Goal: Task Accomplishment & Management: Manage account settings

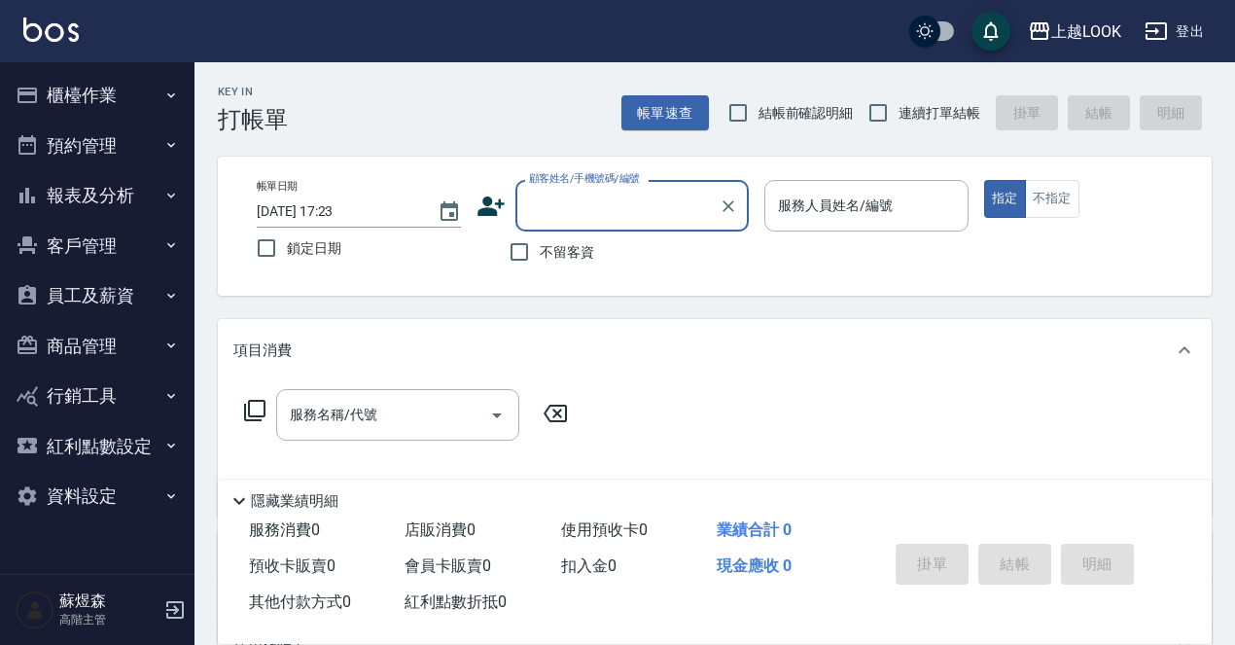
click at [568, 252] on span "不留客資" at bounding box center [567, 252] width 54 height 20
click at [540, 252] on input "不留客資" at bounding box center [519, 251] width 41 height 41
checkbox input "true"
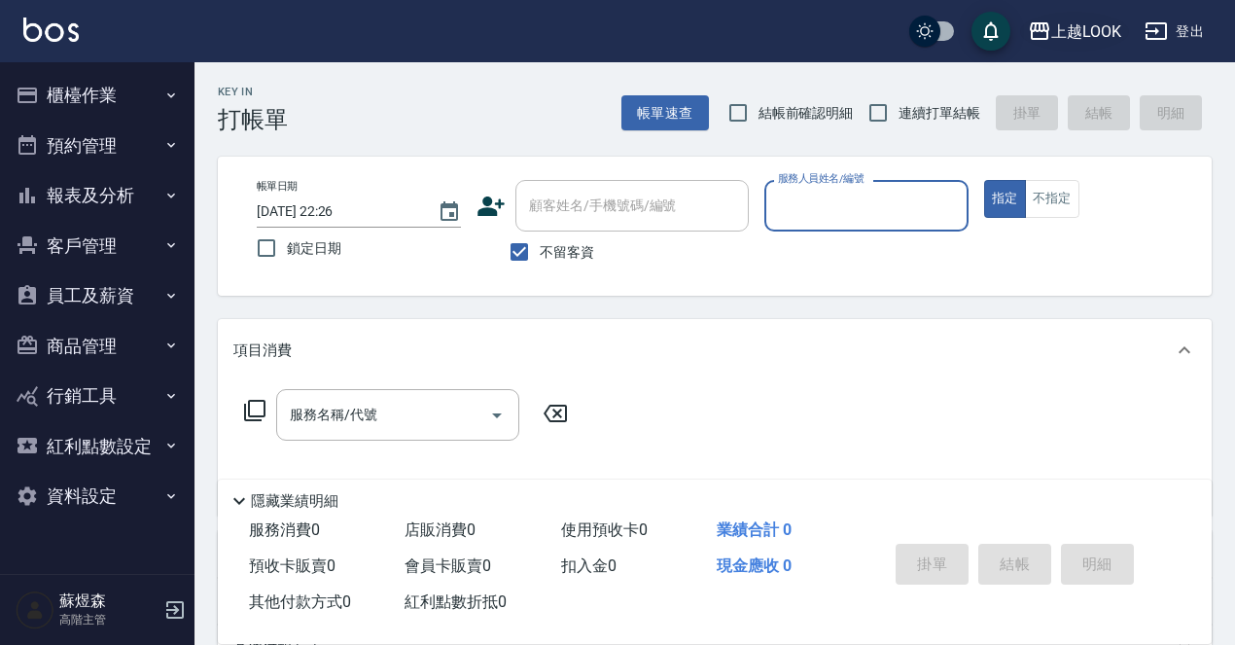
click at [1109, 23] on div "上越LOOK" at bounding box center [1086, 31] width 70 height 24
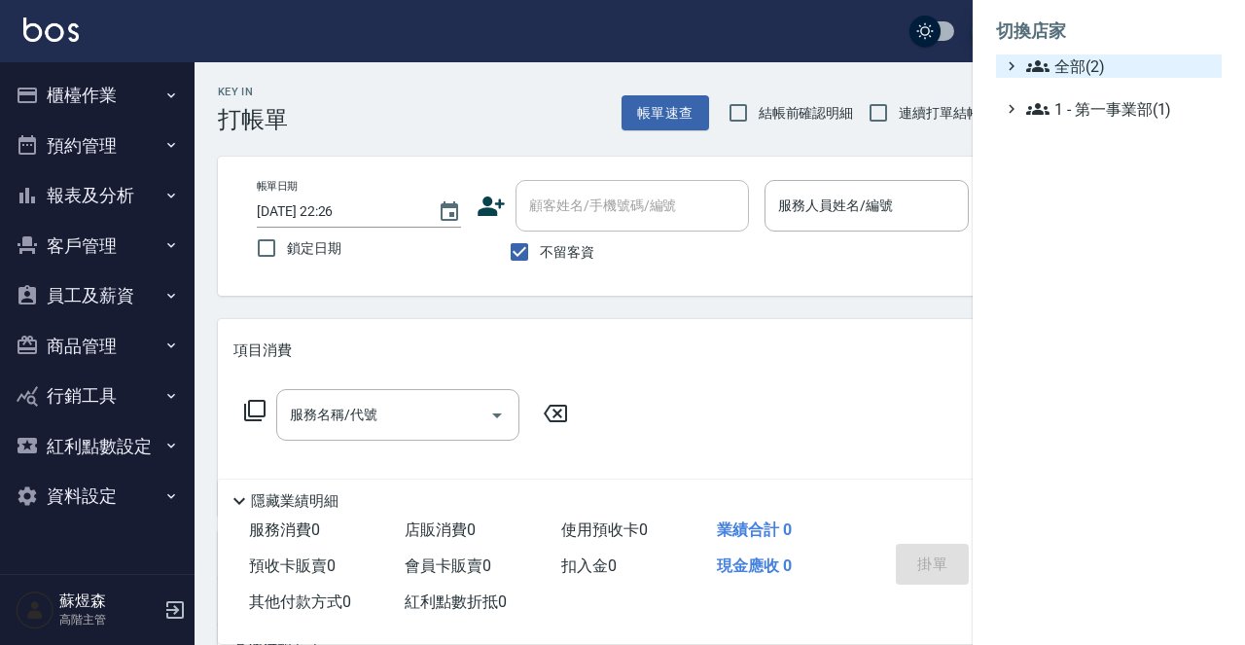
click at [1086, 67] on span "全部(2)" at bounding box center [1120, 65] width 188 height 23
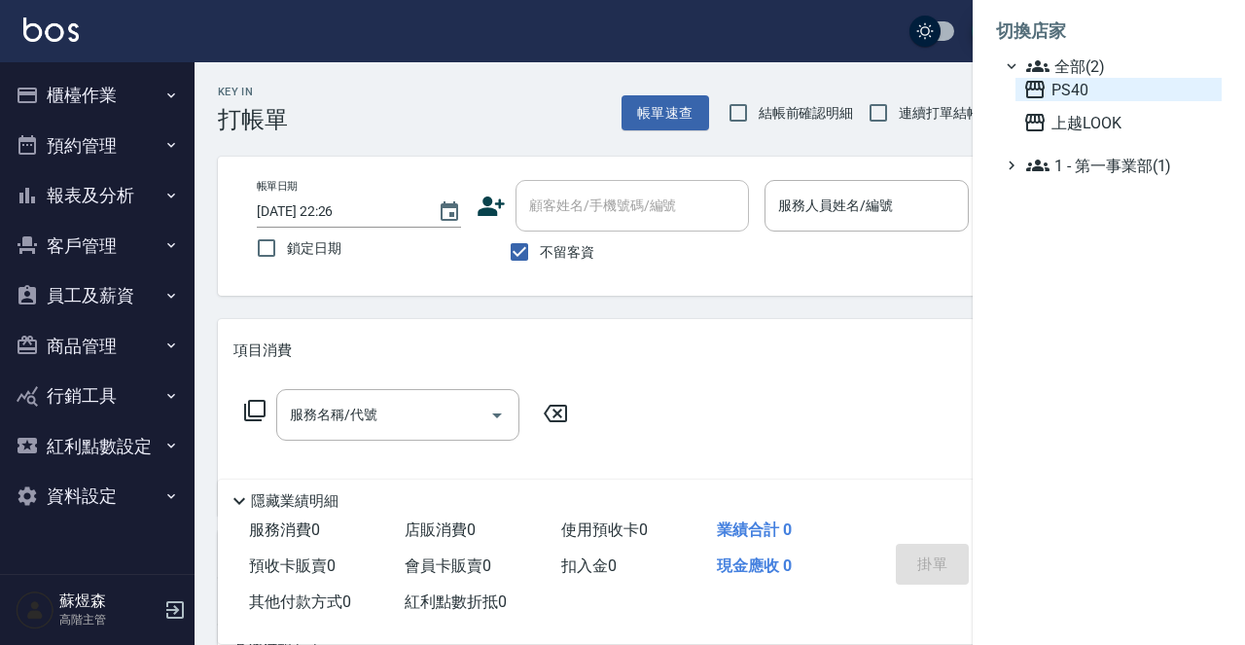
click at [1091, 87] on span "PS40" at bounding box center [1118, 89] width 191 height 23
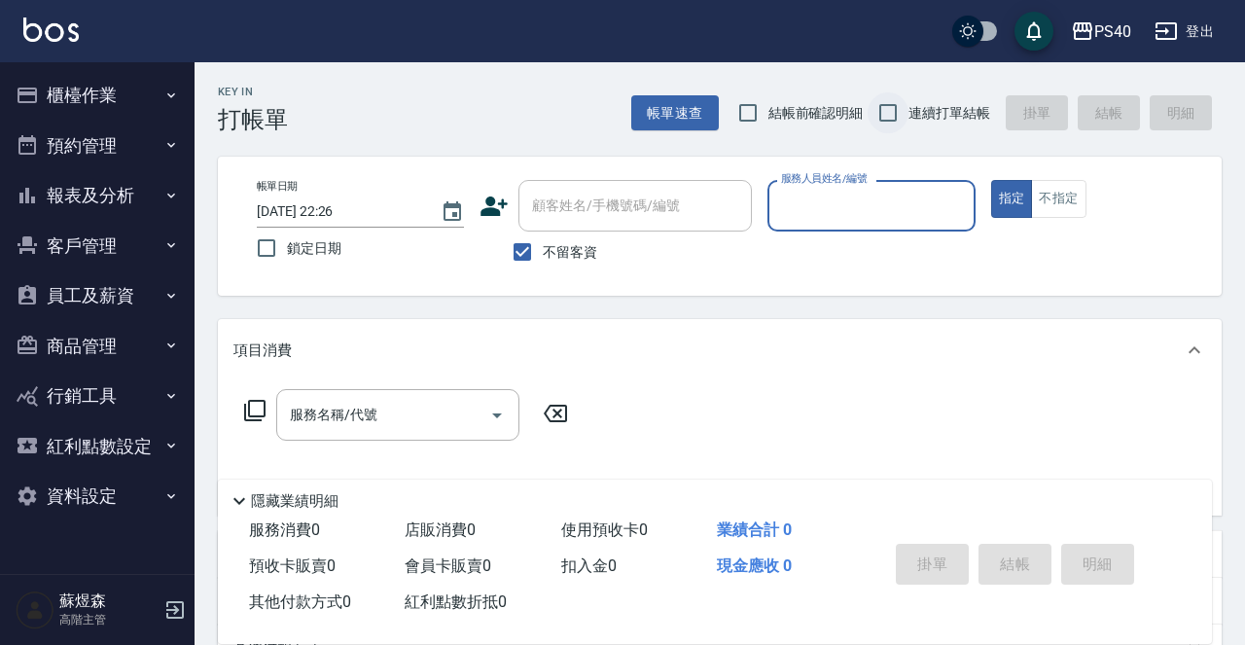
click at [905, 111] on input "連續打單結帳" at bounding box center [887, 112] width 41 height 41
checkbox input "true"
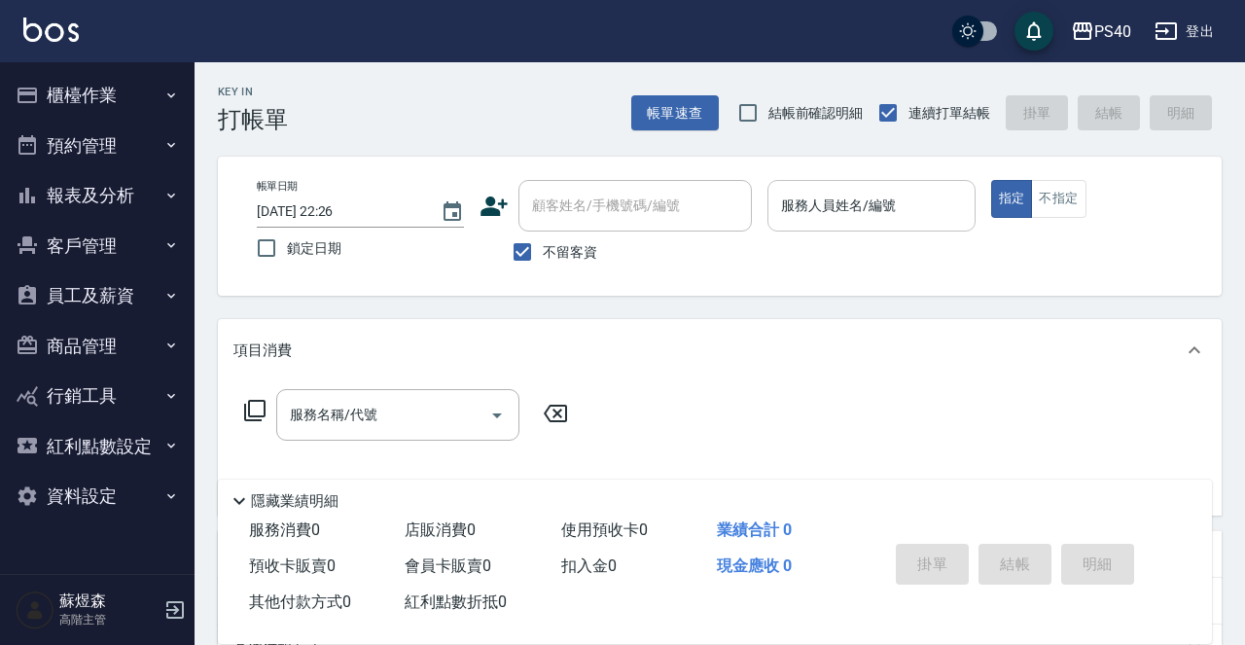
click at [900, 222] on input "服務人員姓名/編號" at bounding box center [871, 206] width 190 height 34
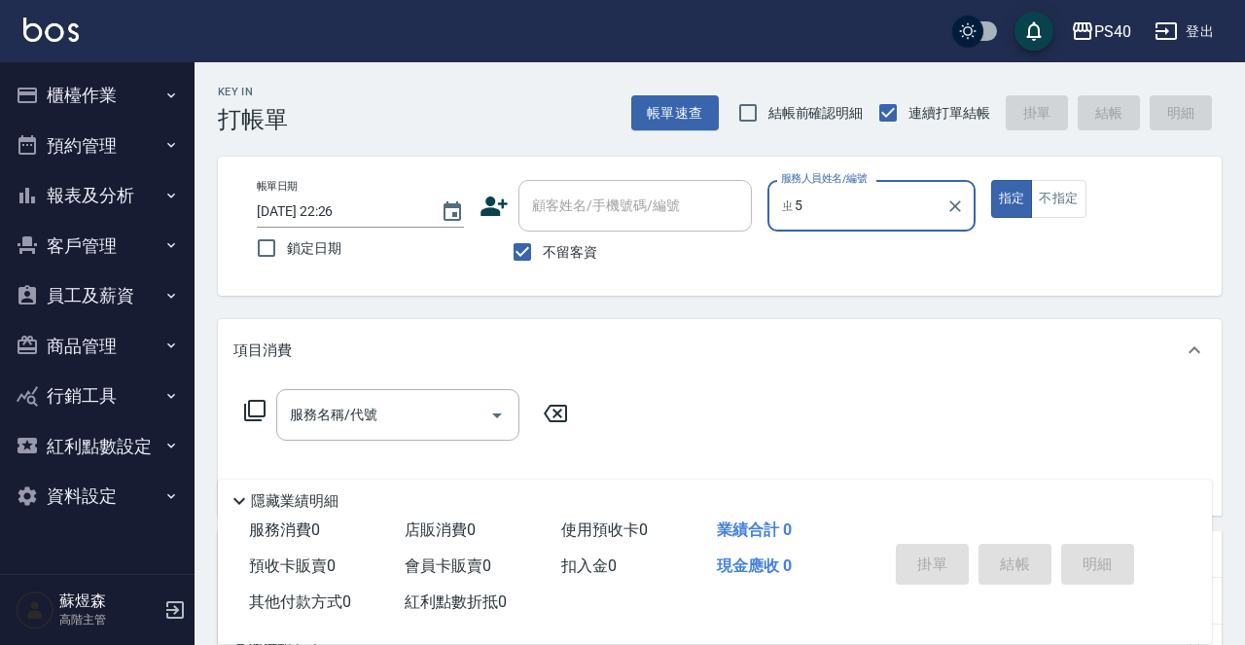
type input "ㄓ"
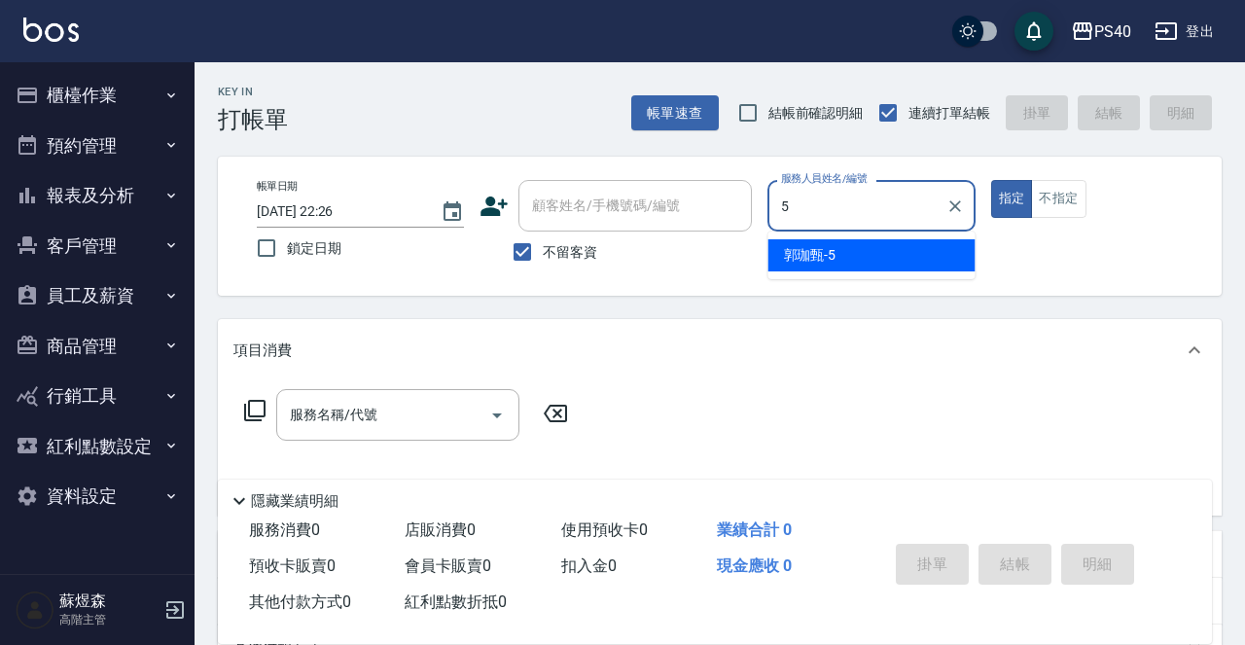
type input "[PERSON_NAME]-5"
type button "true"
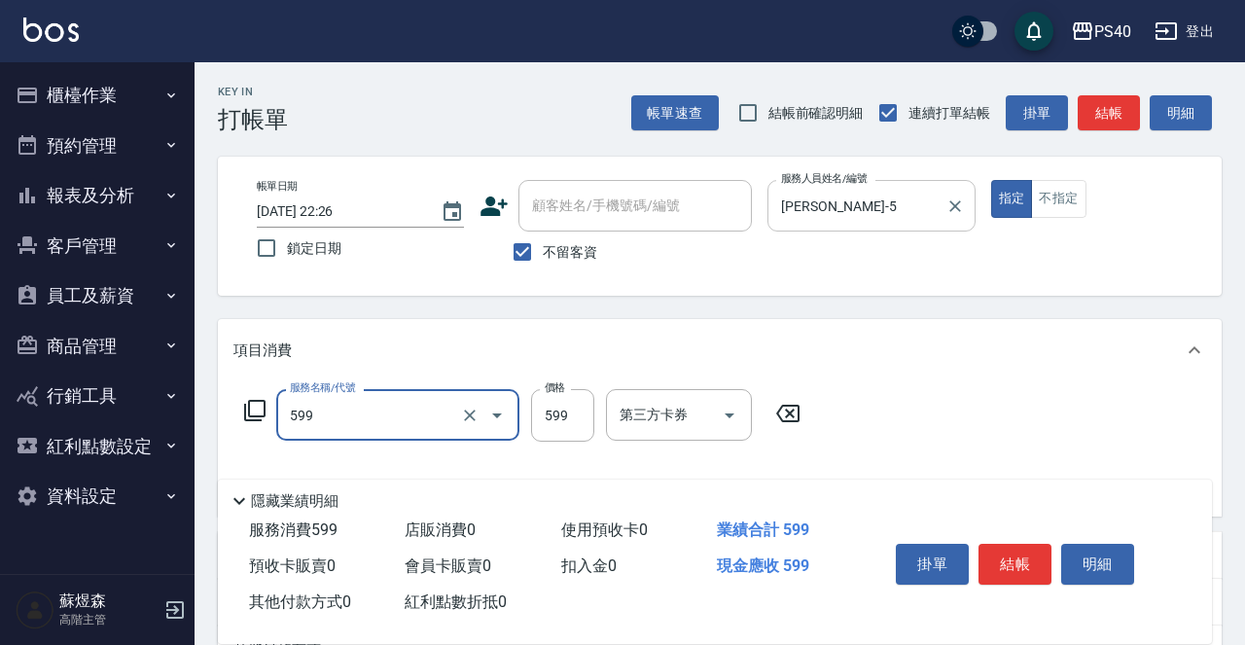
type input "精油-599(0599)"
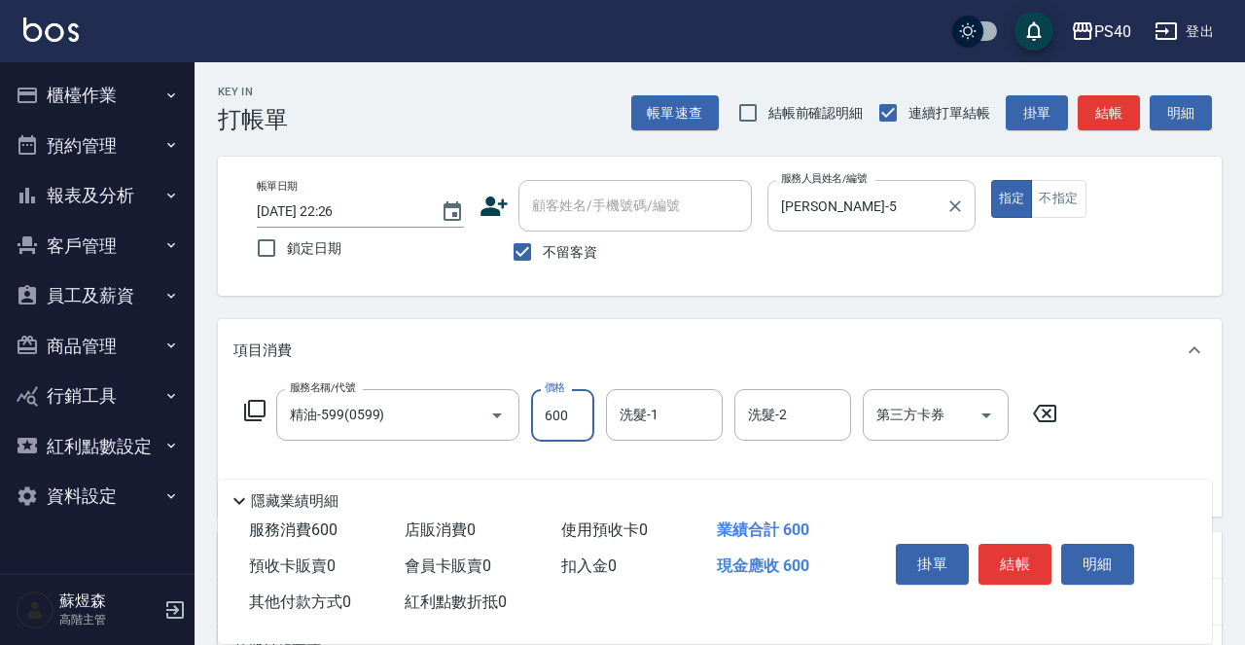
type input "600"
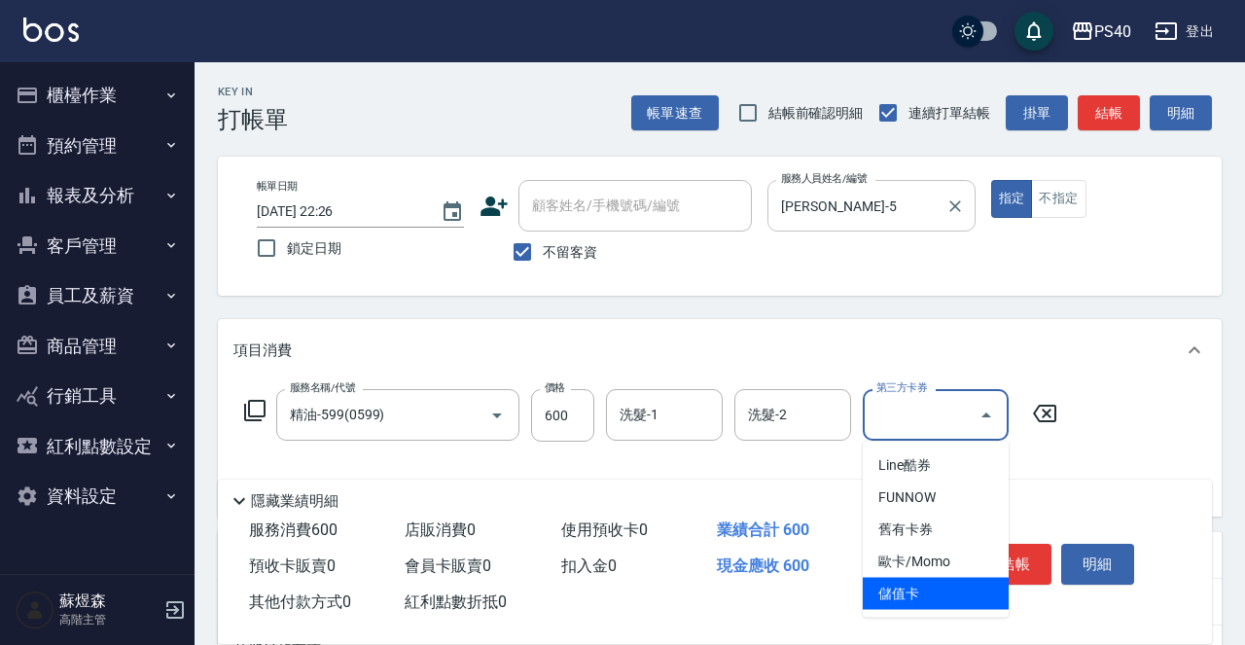
type input "儲值卡"
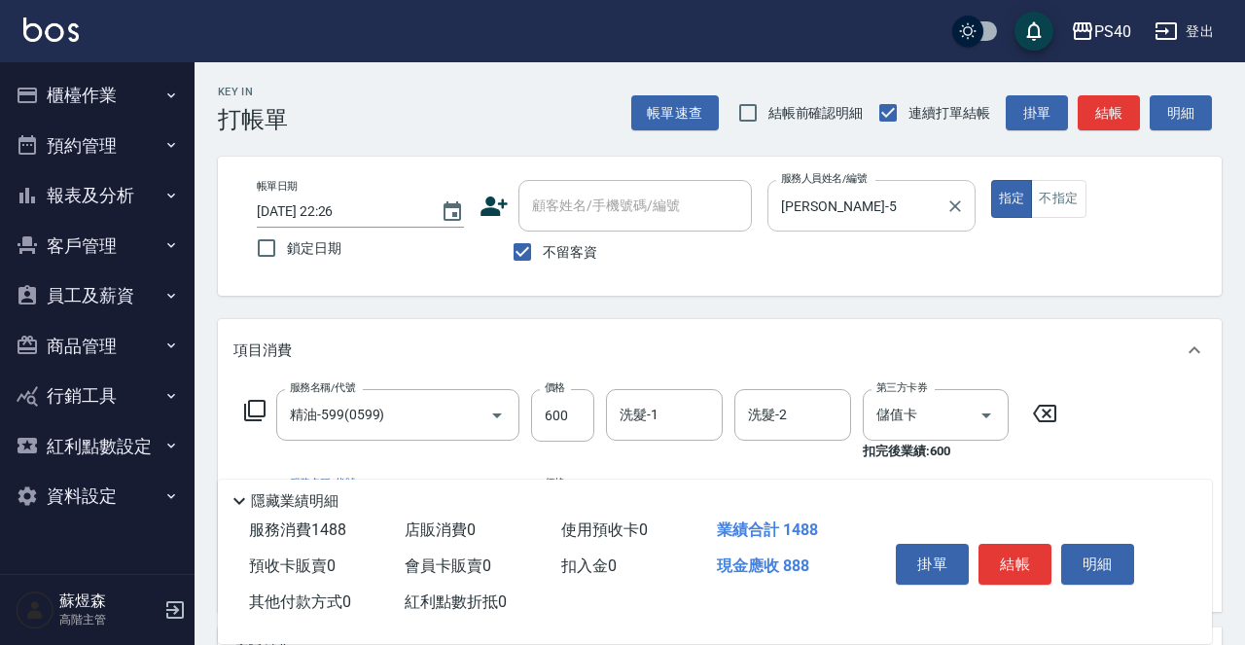
type input "一般染髮(改金額)(501)"
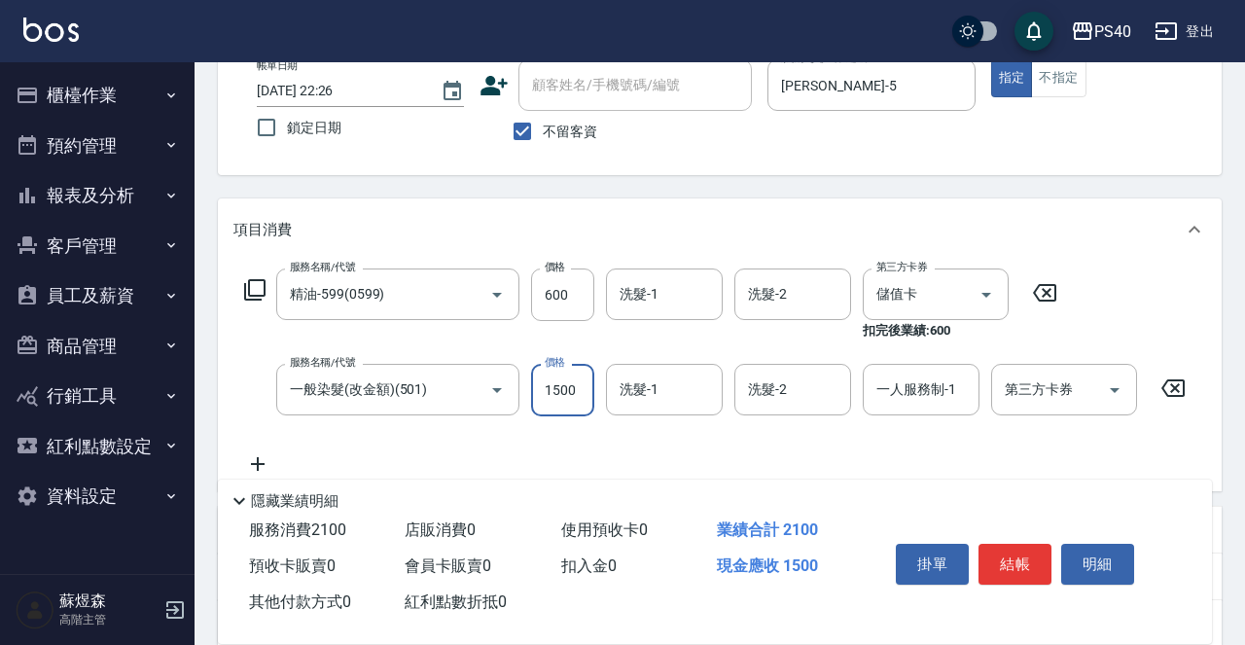
type input "1500"
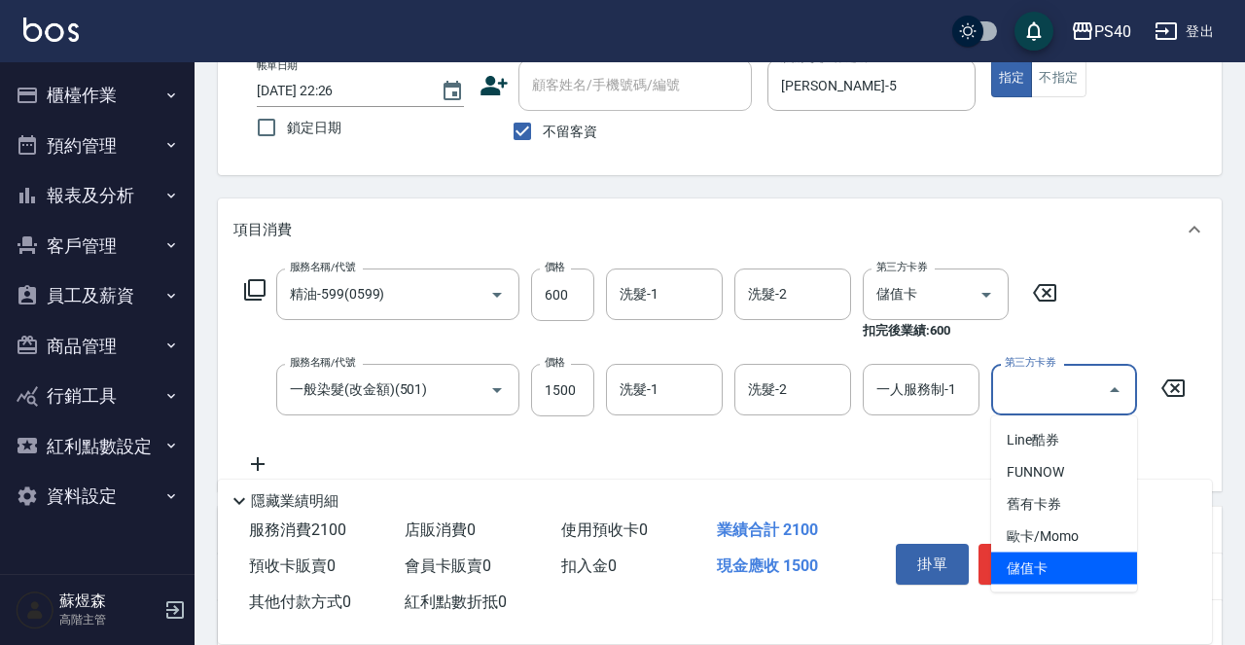
type input "儲值卡"
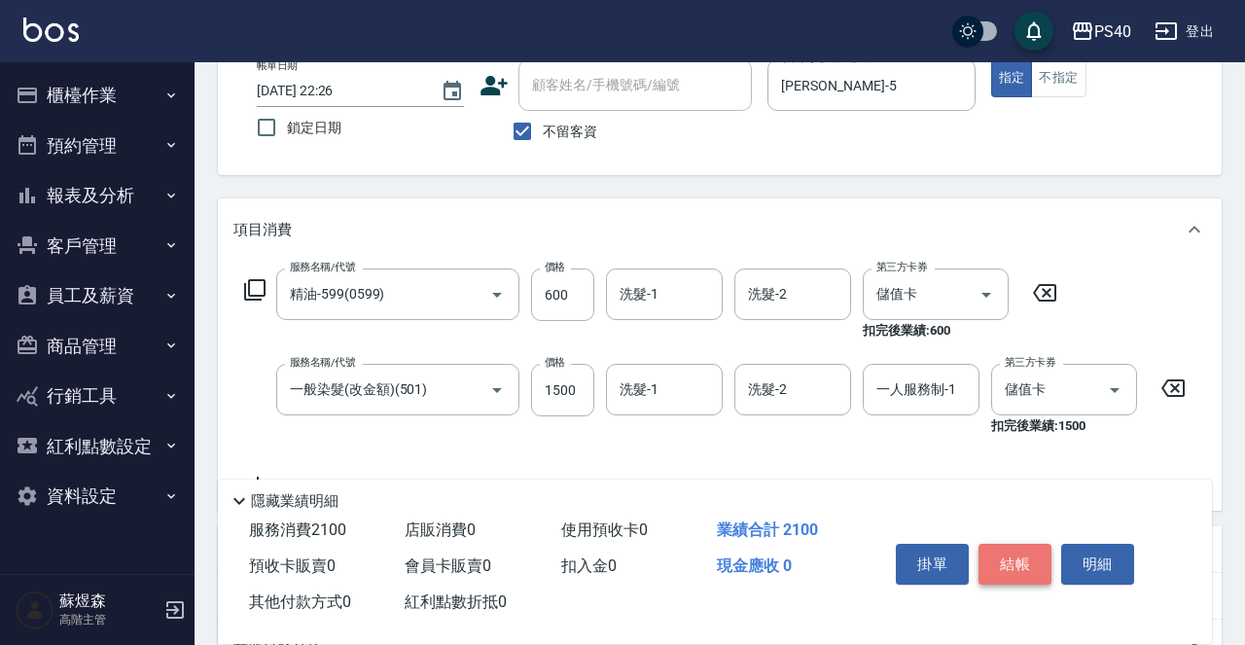
click at [1000, 557] on button "結帳" at bounding box center [1014, 564] width 73 height 41
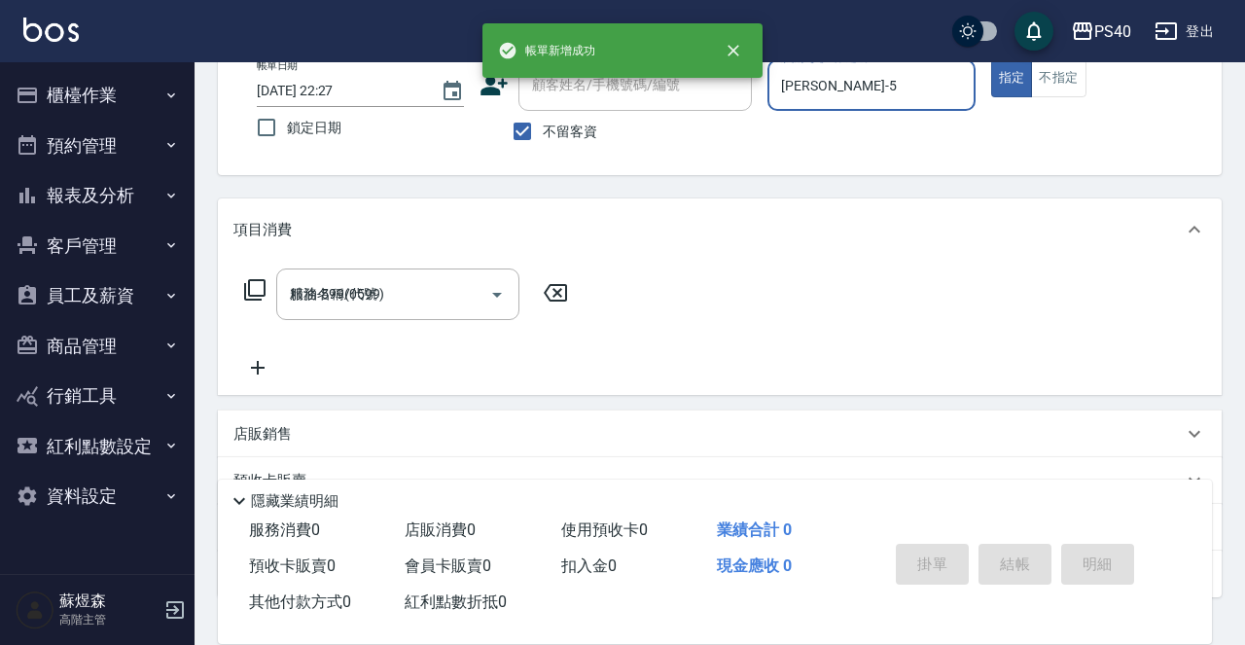
type input "[DATE] 22:27"
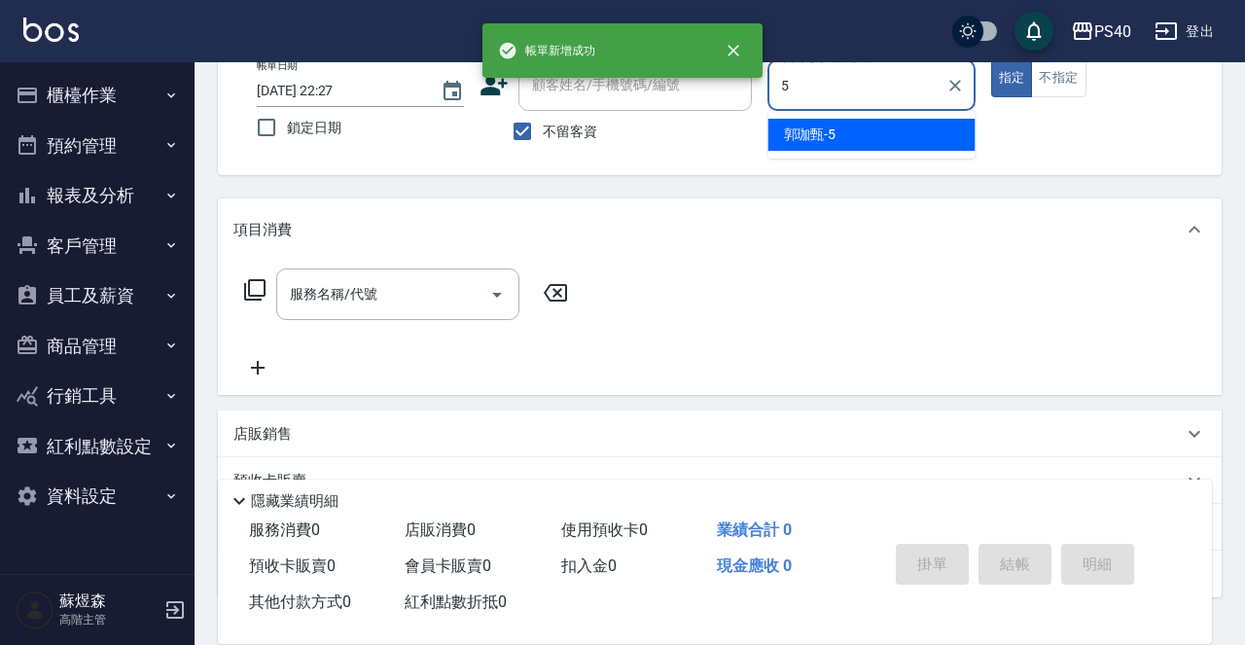
type input "[PERSON_NAME]-5"
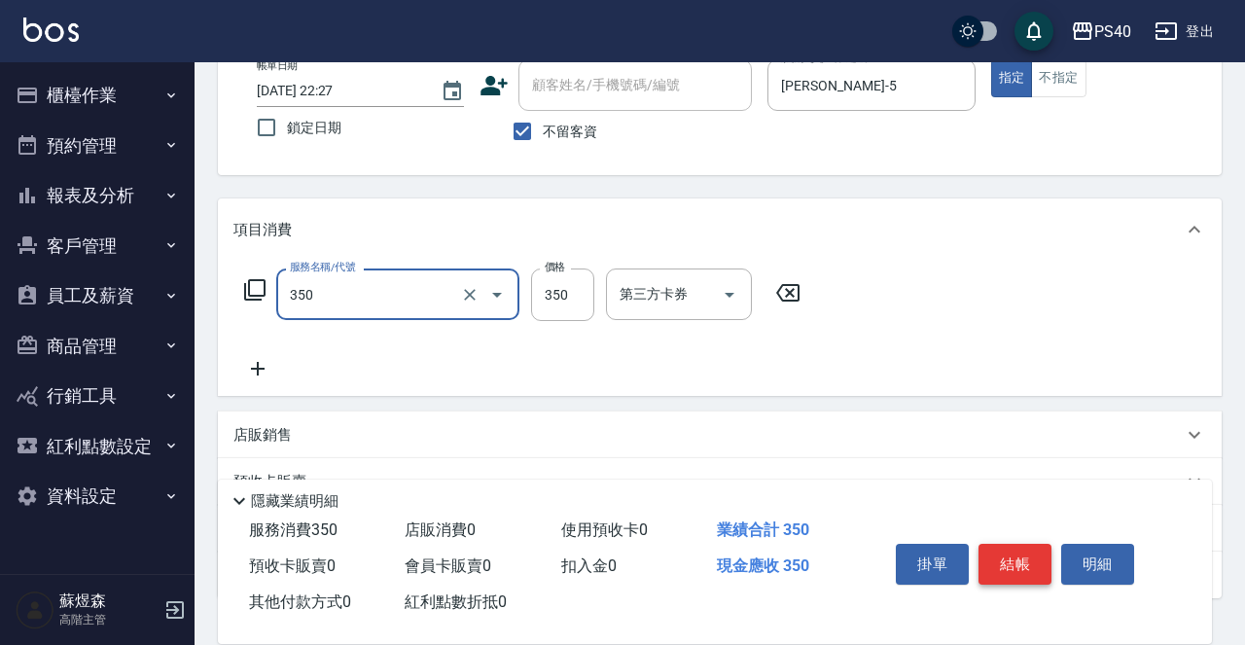
type input "淨化350洗(1350)"
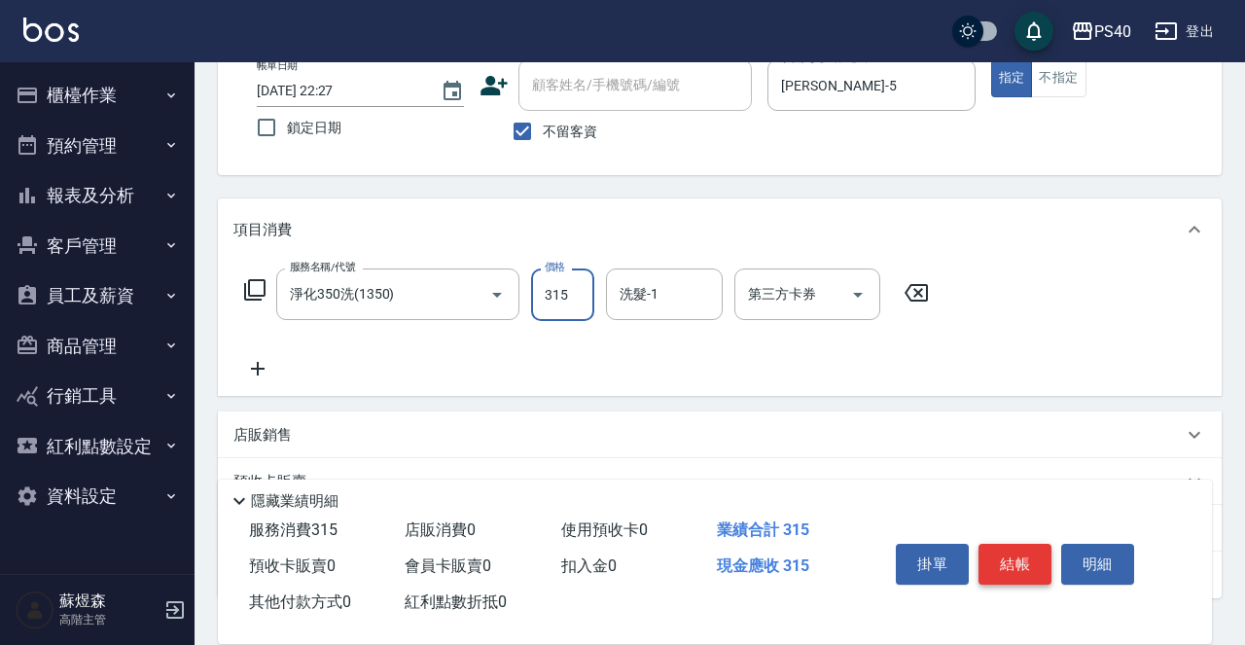
type input "315"
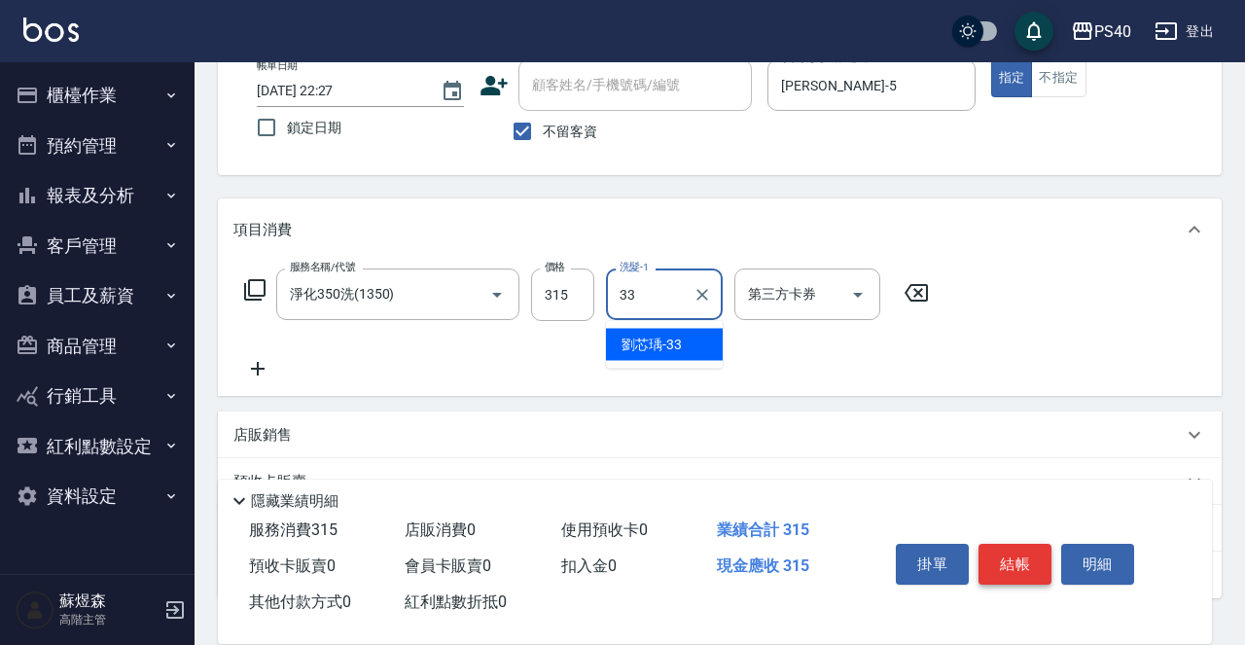
type input "[PERSON_NAME]-33"
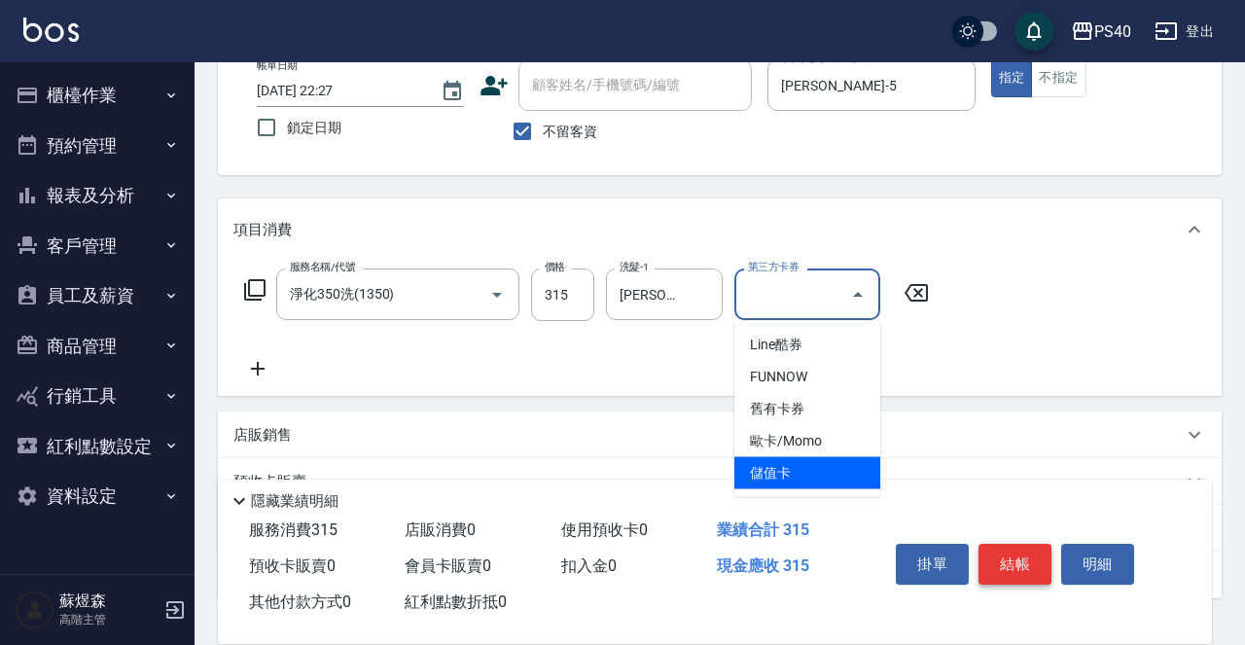
type input "儲值卡"
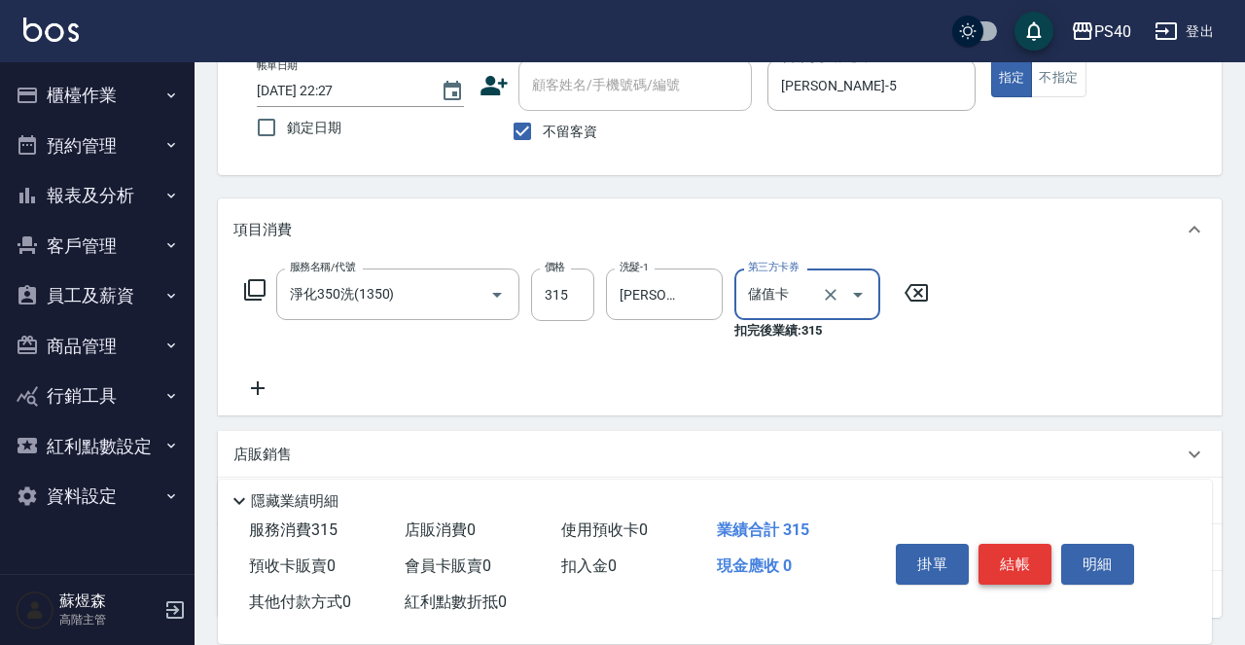
click at [1000, 557] on button "結帳" at bounding box center [1014, 564] width 73 height 41
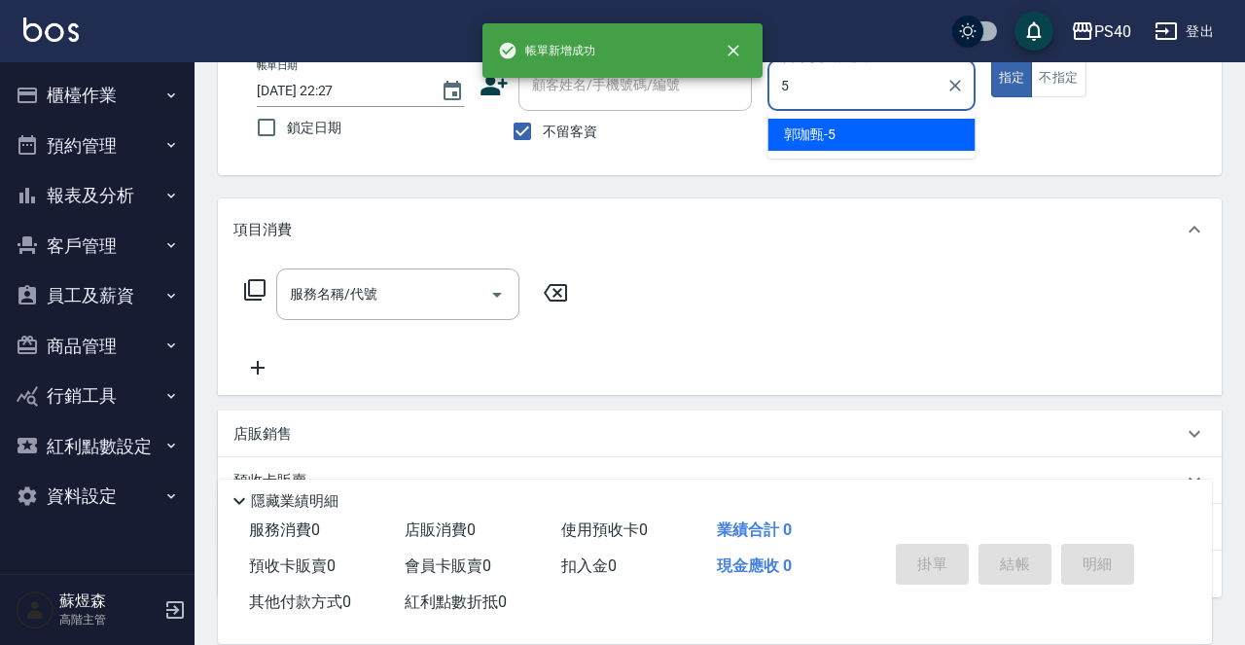
type input "[PERSON_NAME]-5"
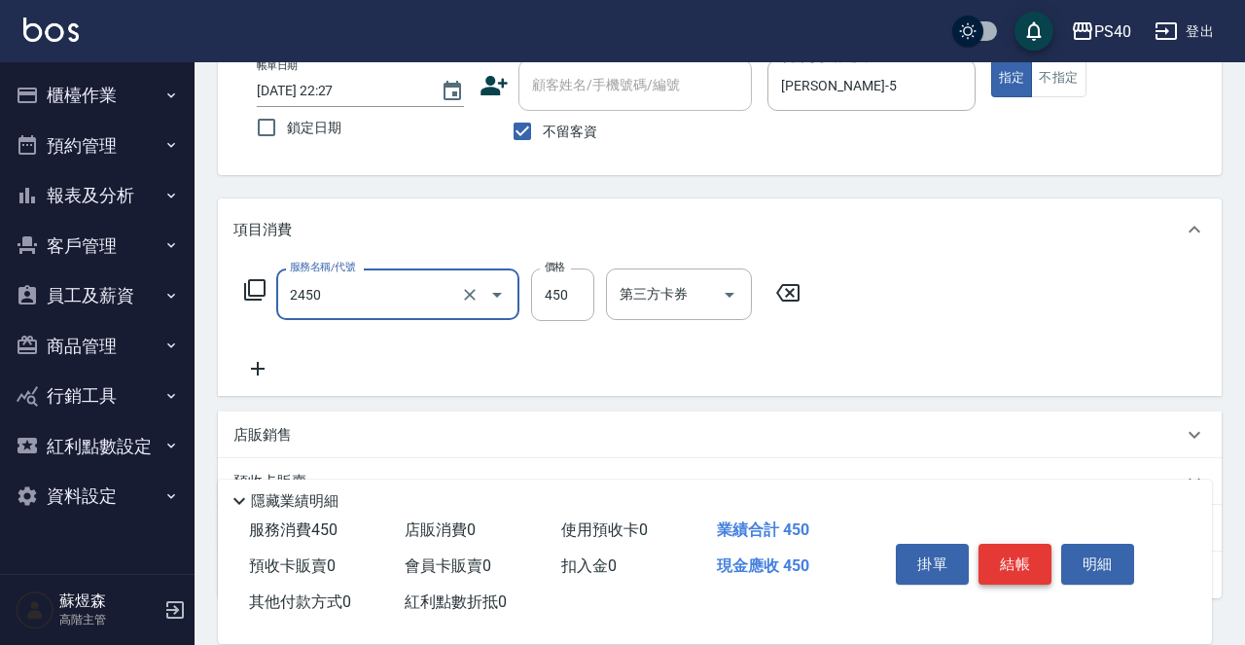
type input "C剪髮套餐(2450)"
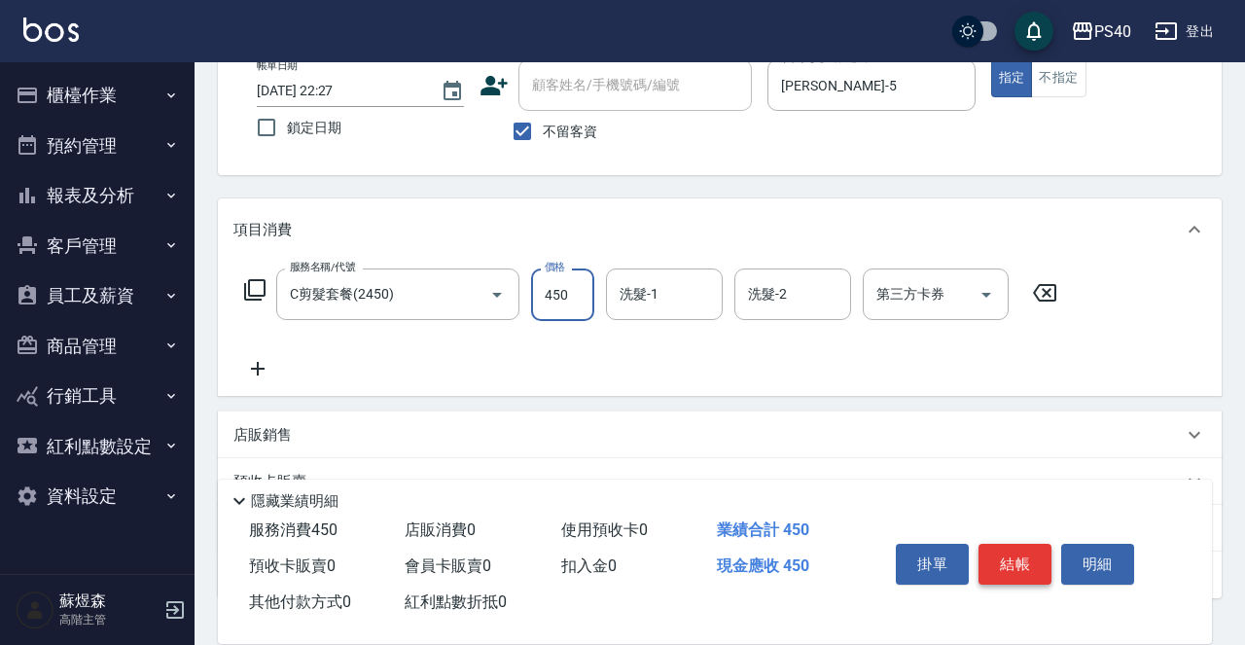
click at [1000, 557] on button "結帳" at bounding box center [1014, 564] width 73 height 41
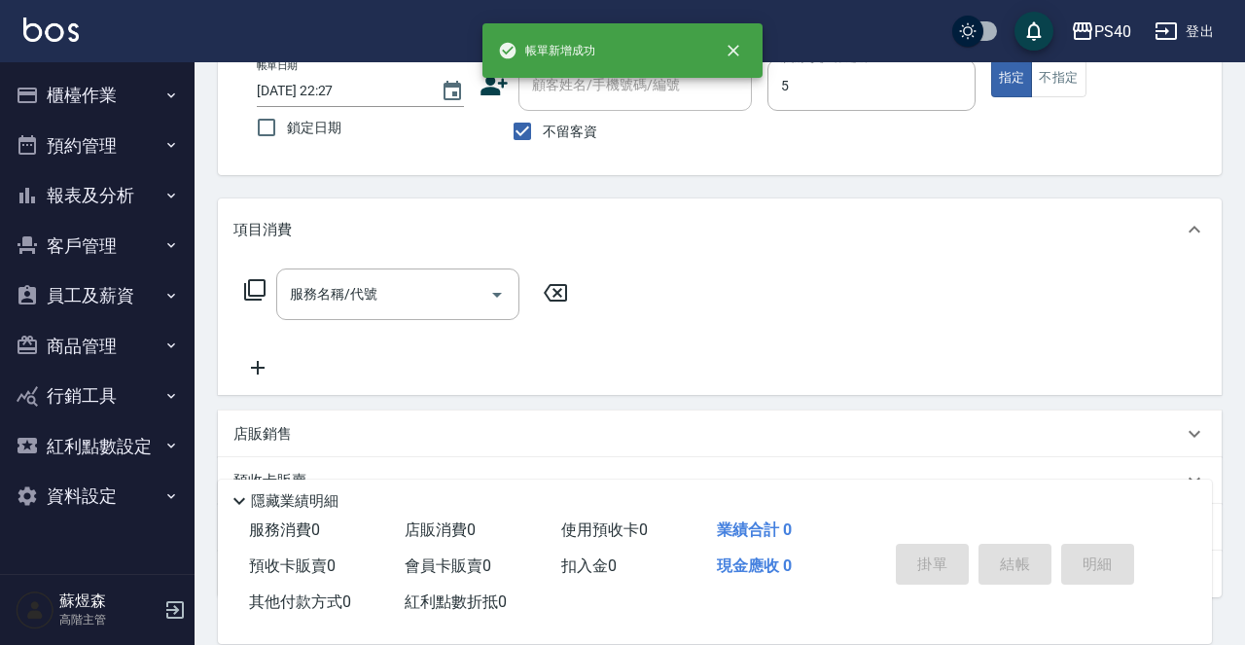
type input "[PERSON_NAME]-5"
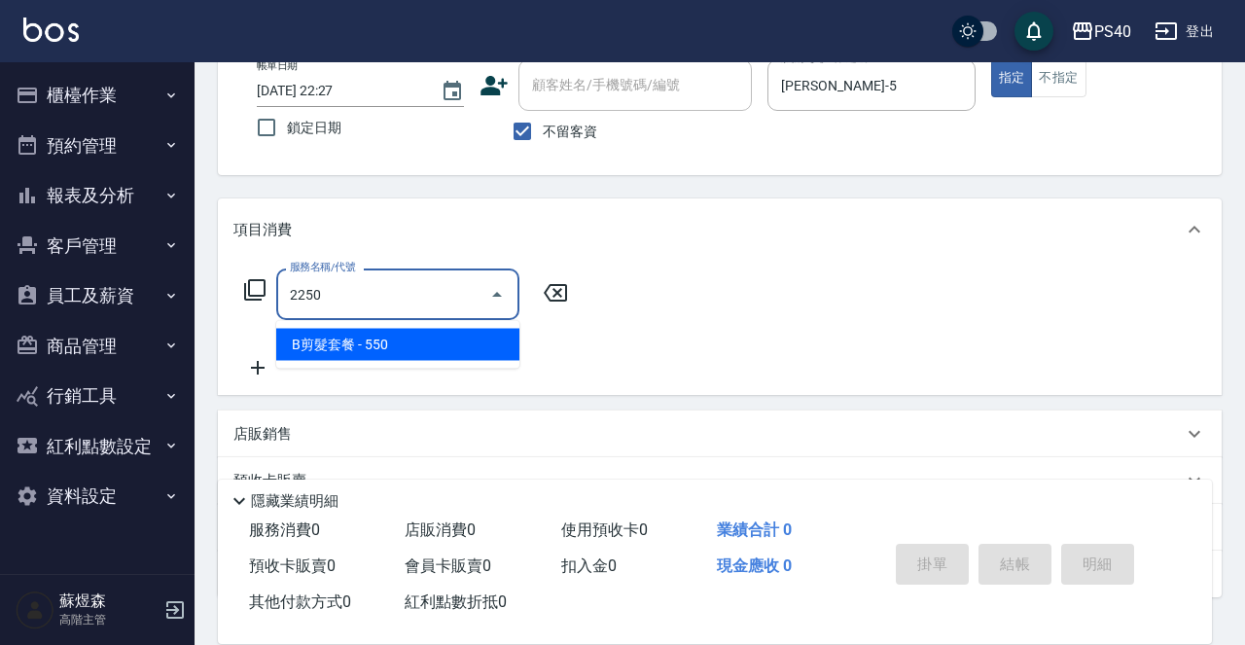
type input "B剪髮套餐(2250)"
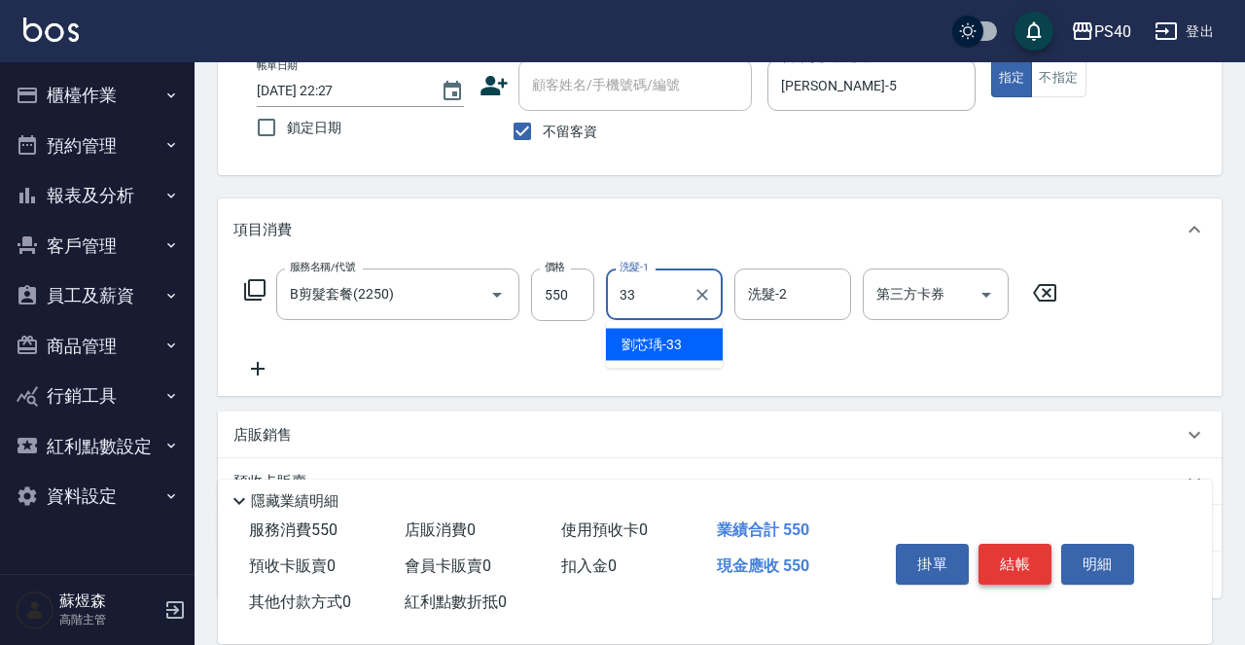
type input "[PERSON_NAME]-33"
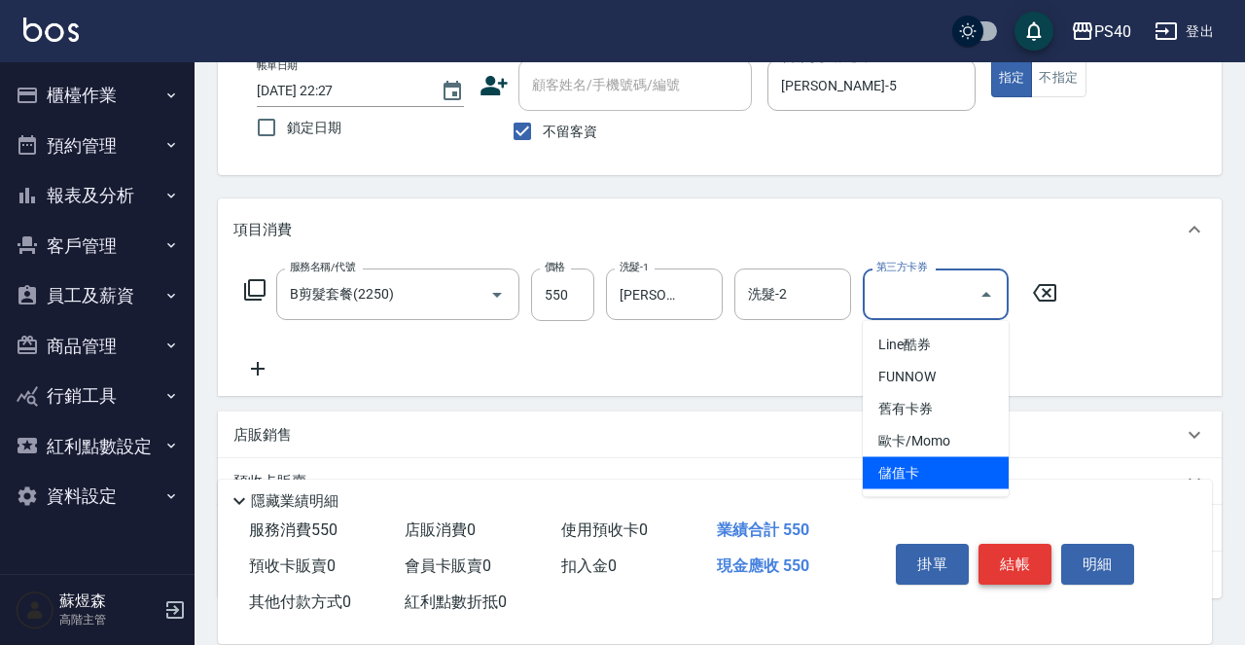
type input "儲值卡"
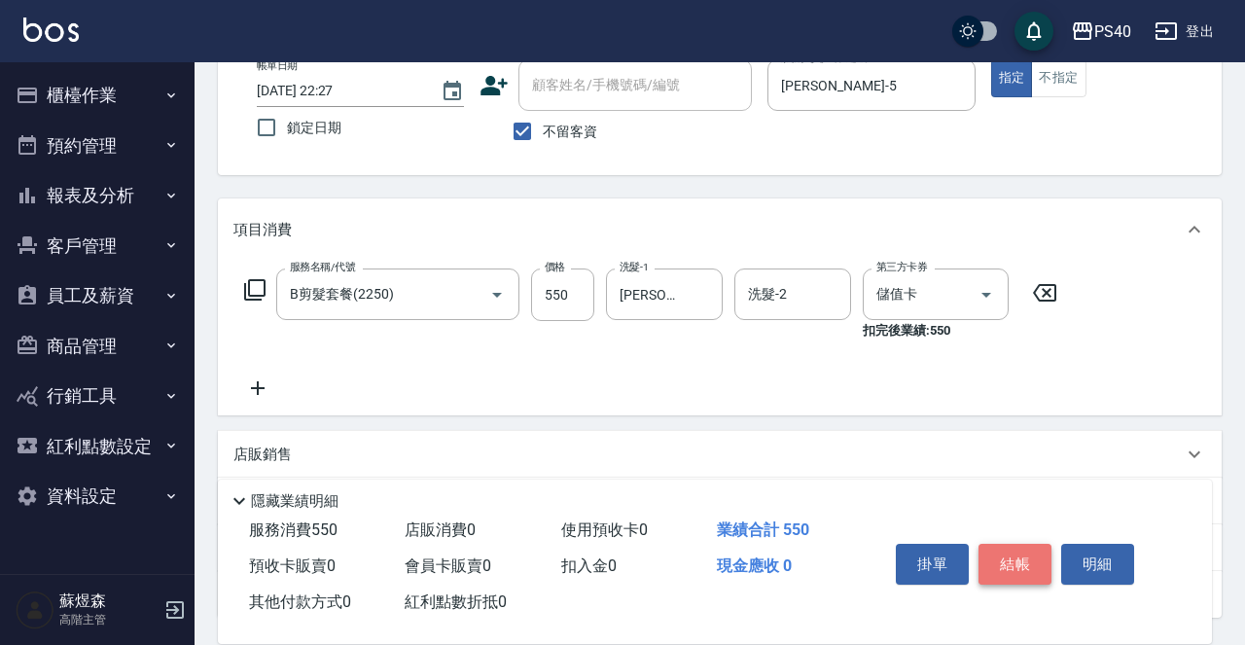
click at [1000, 557] on button "結帳" at bounding box center [1014, 564] width 73 height 41
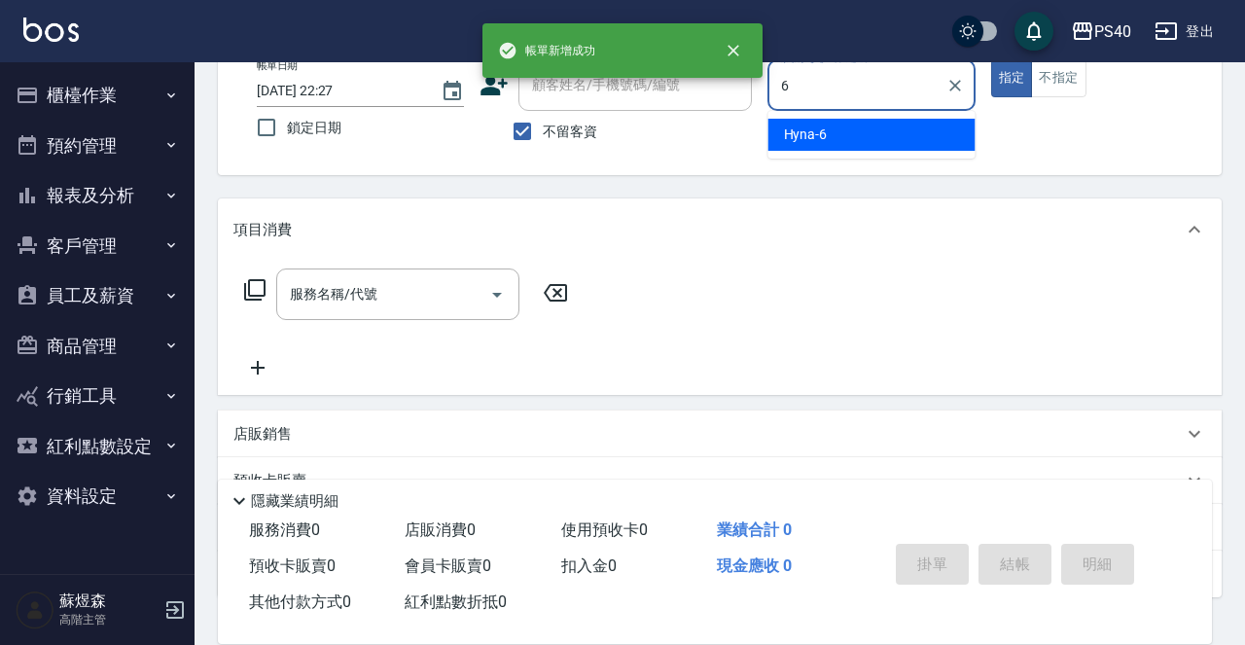
type input "Hyna-6"
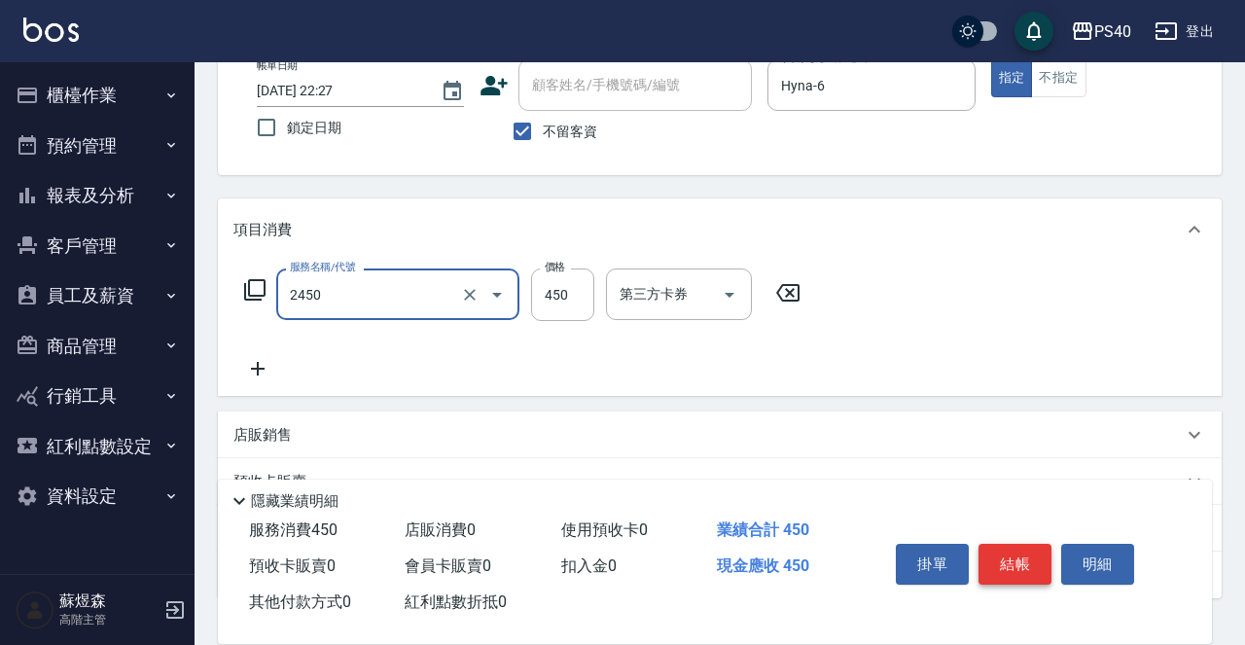
type input "C剪髮套餐(2450)"
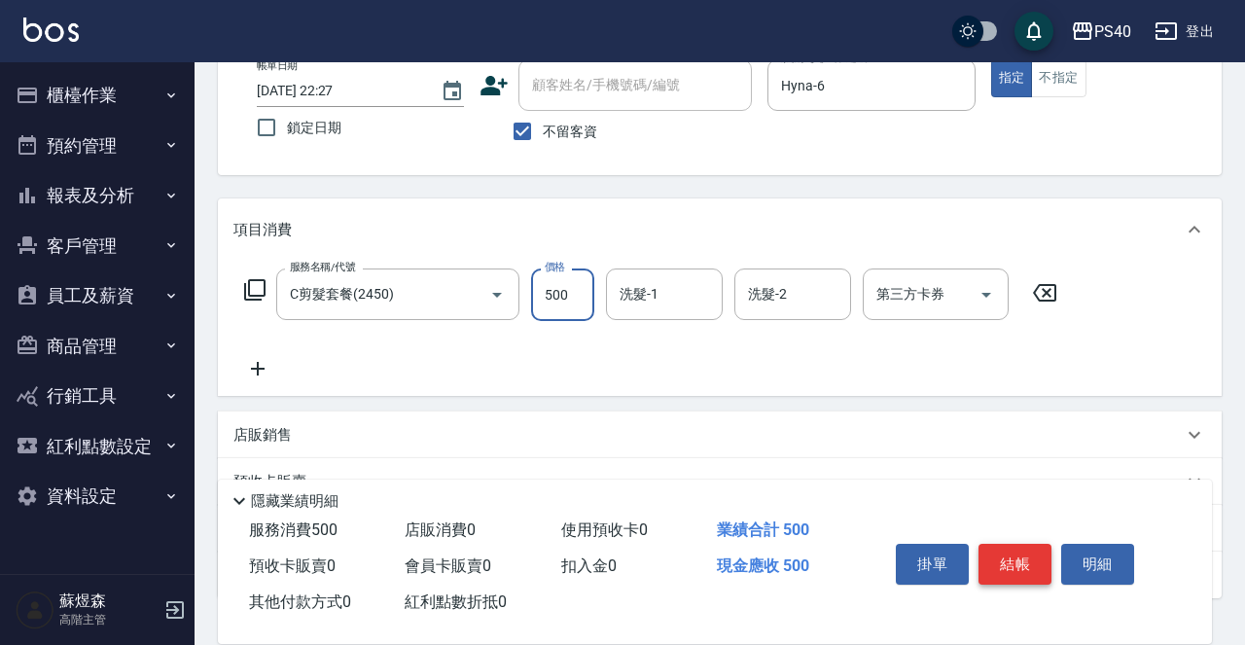
type input "500"
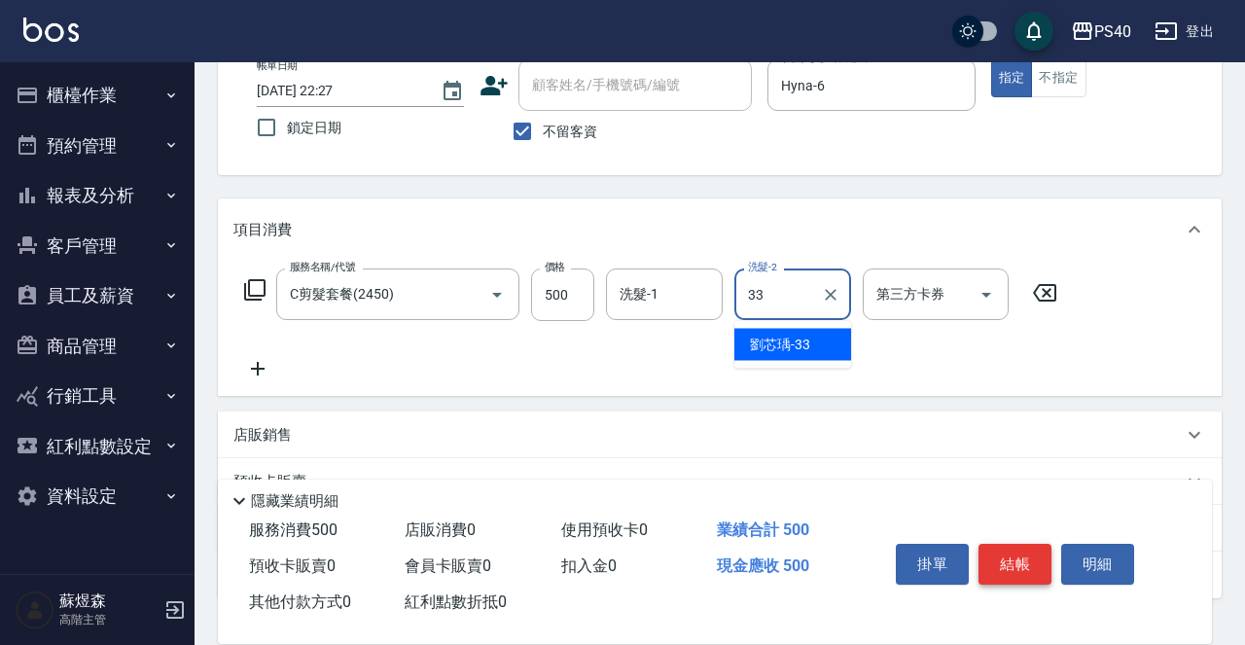
type input "[PERSON_NAME]-33"
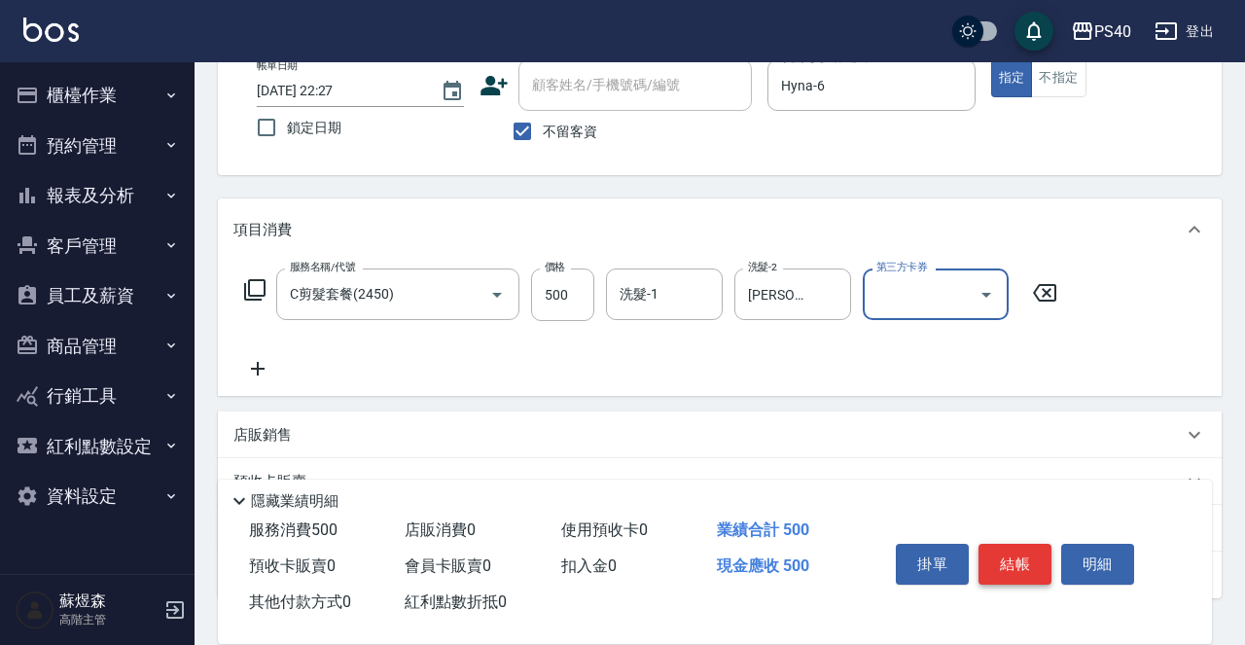
click at [1000, 557] on button "結帳" at bounding box center [1014, 564] width 73 height 41
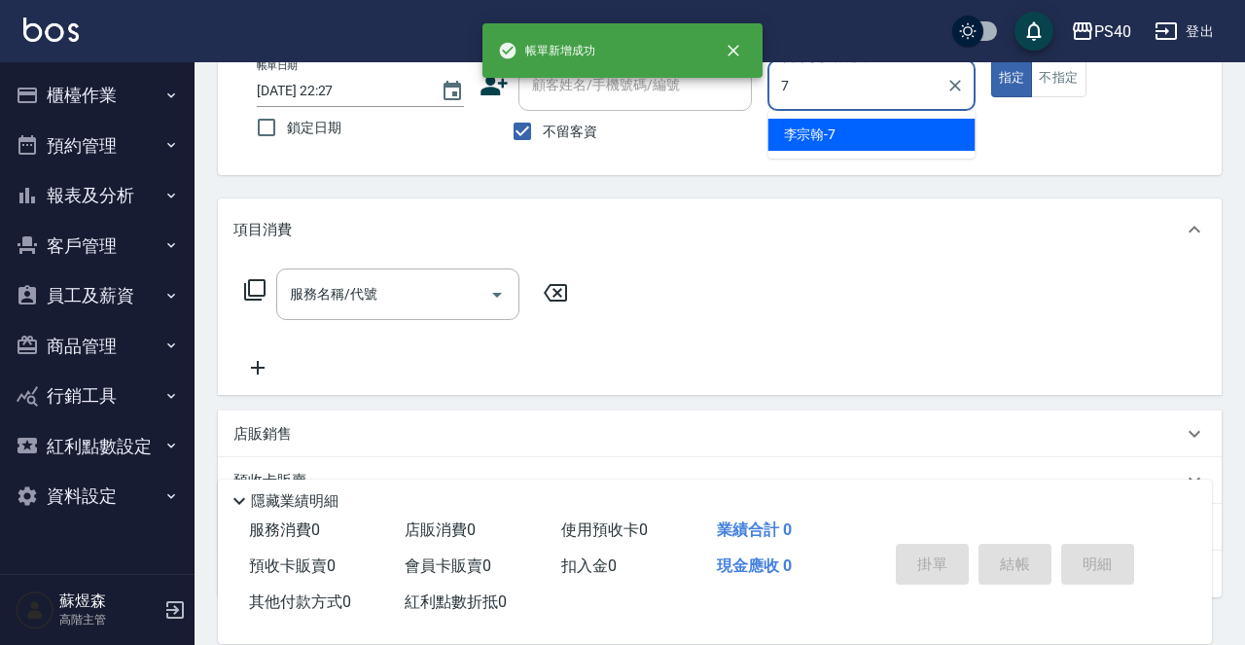
type input "[PERSON_NAME]-7"
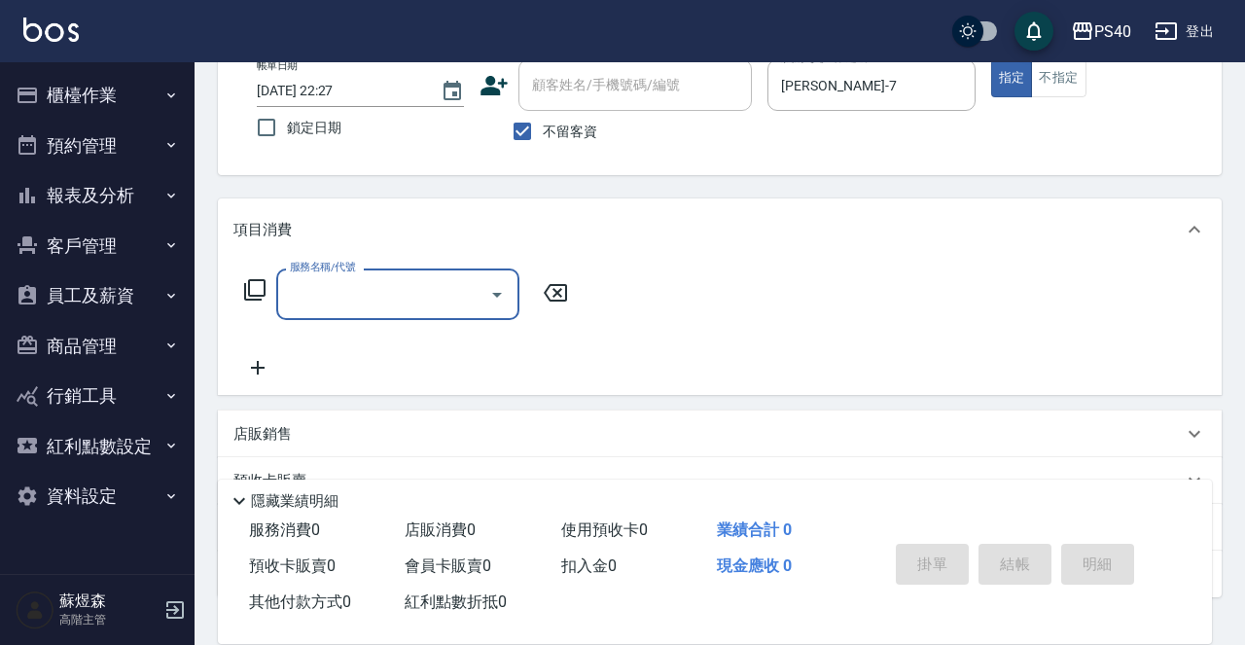
type input "2"
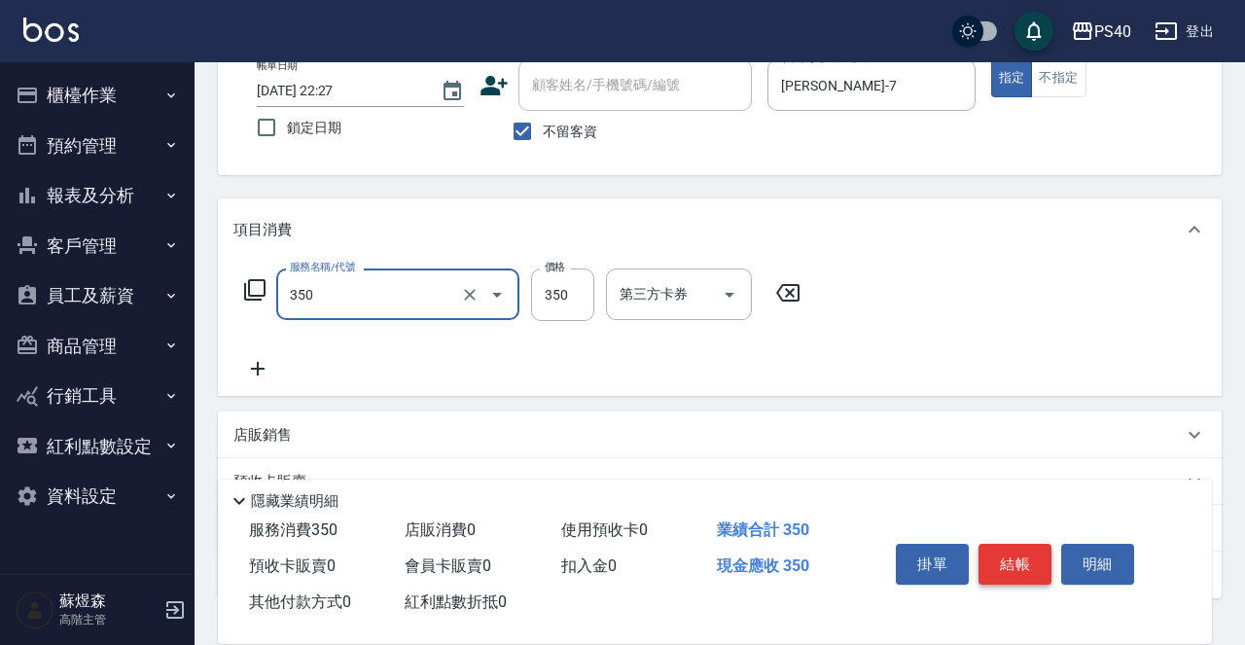
type input "淨化350洗(1350)"
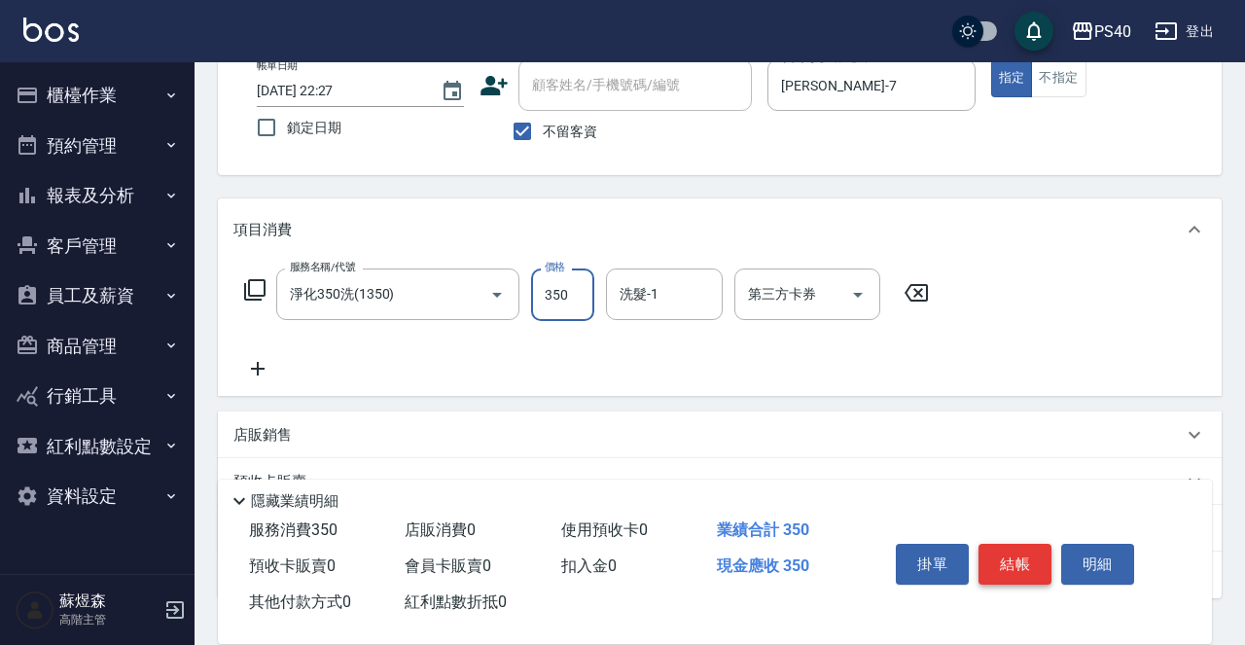
click at [1000, 557] on button "結帳" at bounding box center [1014, 564] width 73 height 41
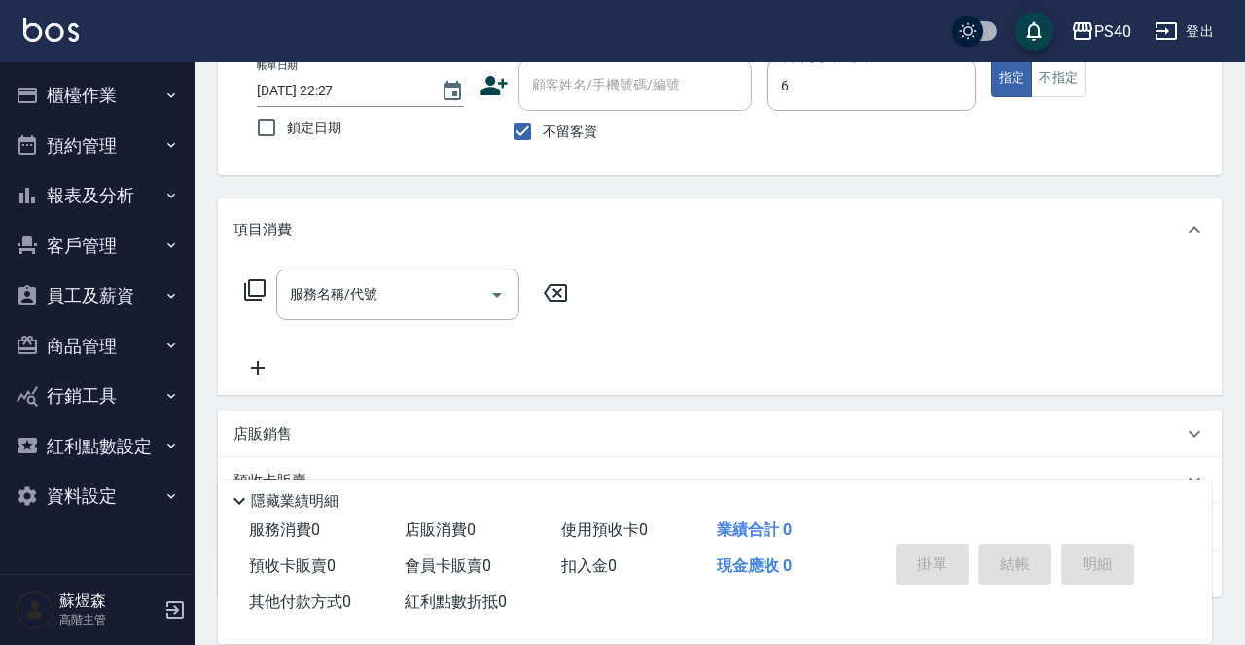
type input "Hyna-6"
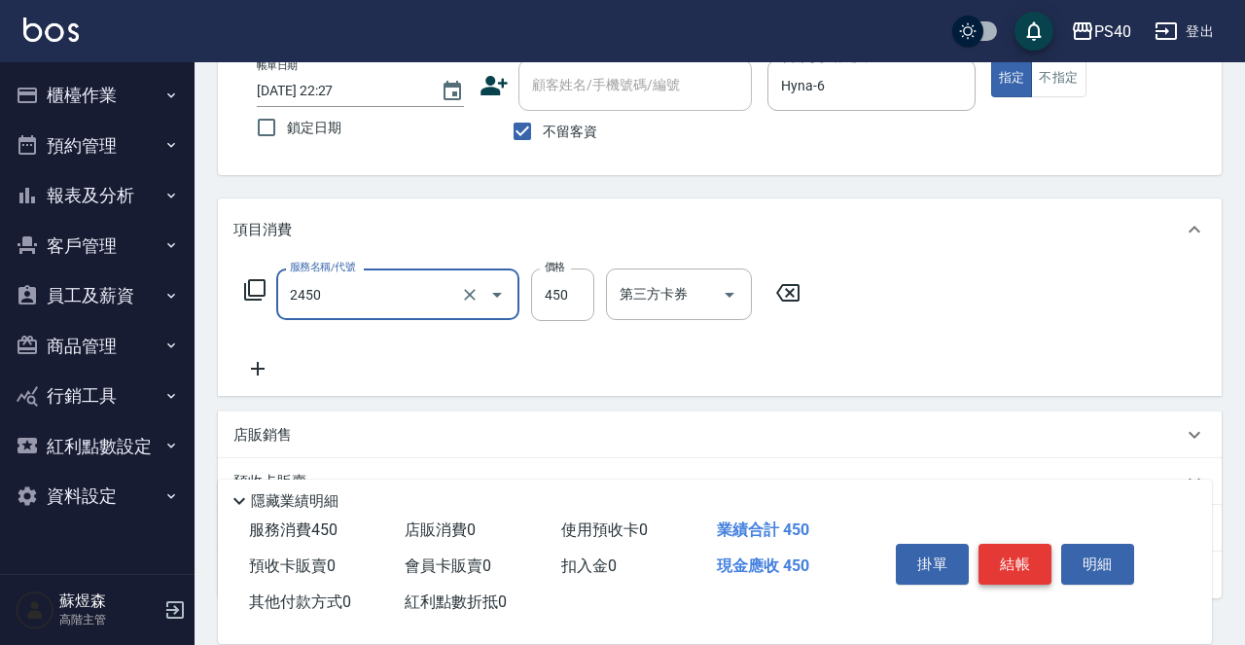
type input "C剪髮套餐(2450)"
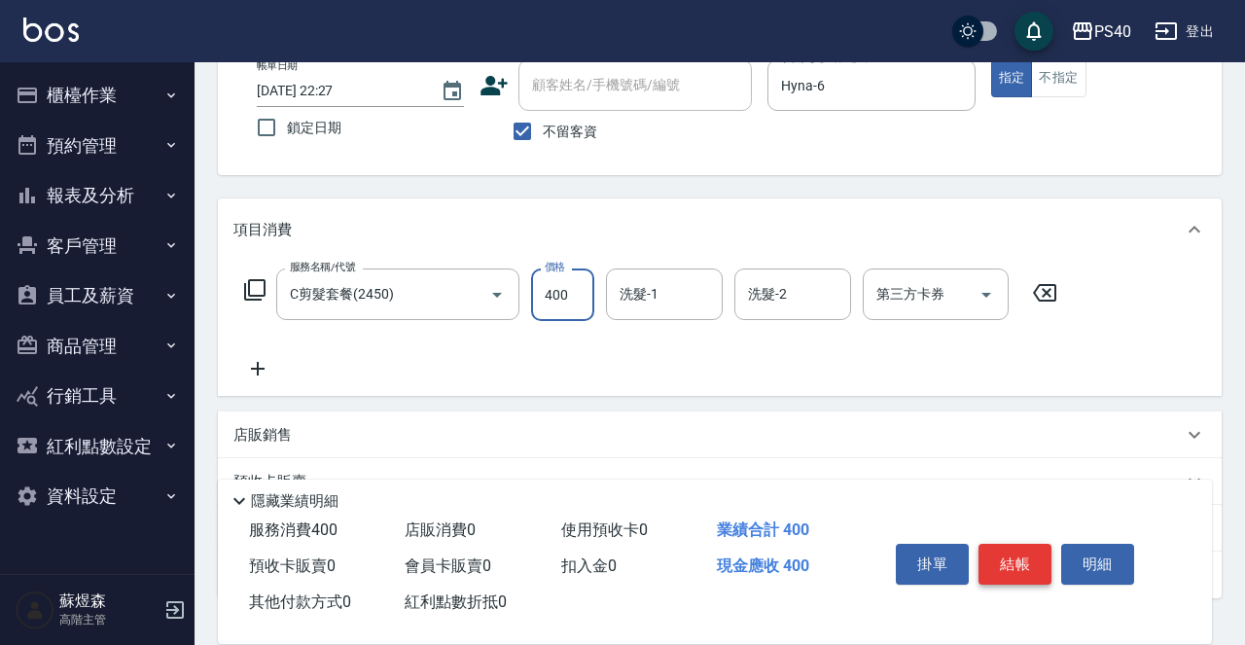
type input "400"
click at [1000, 557] on button "結帳" at bounding box center [1014, 564] width 73 height 41
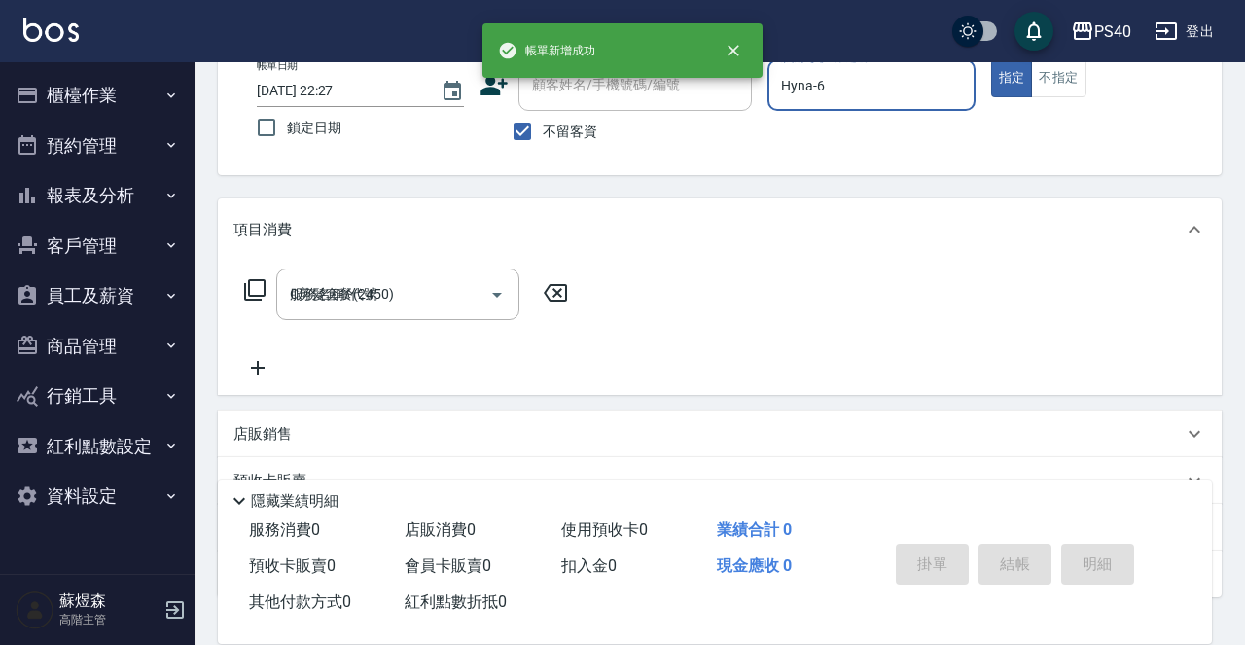
type input "[DATE] 22:28"
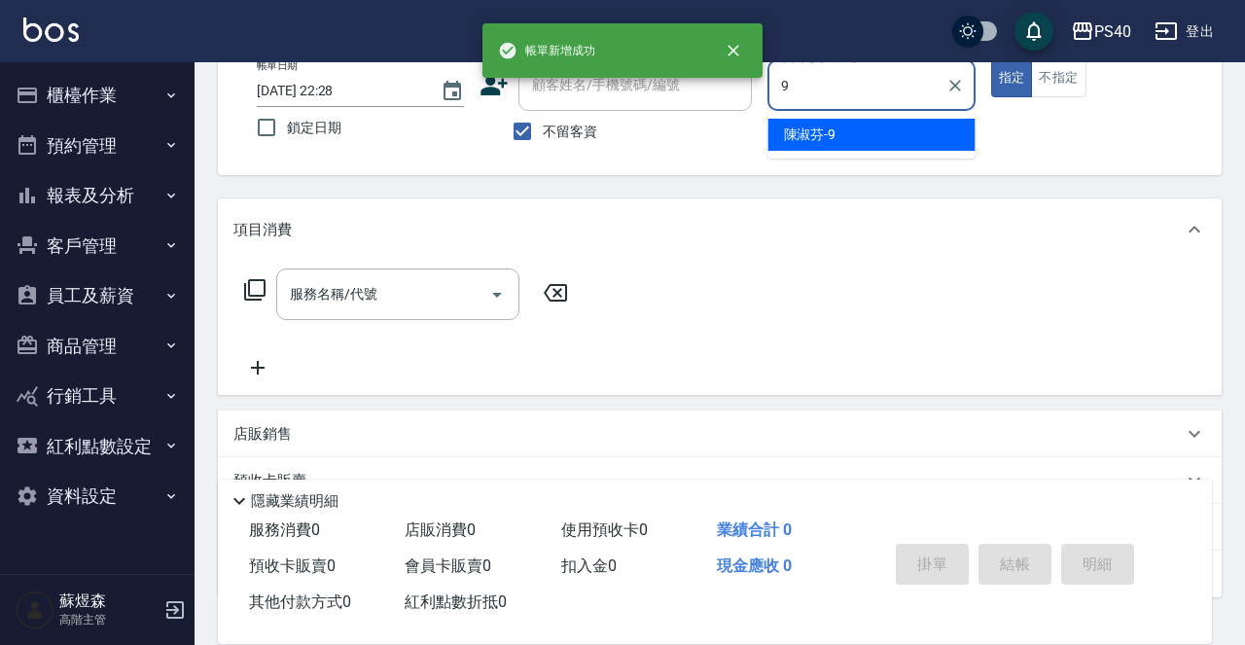
type input "陳淑芬-9"
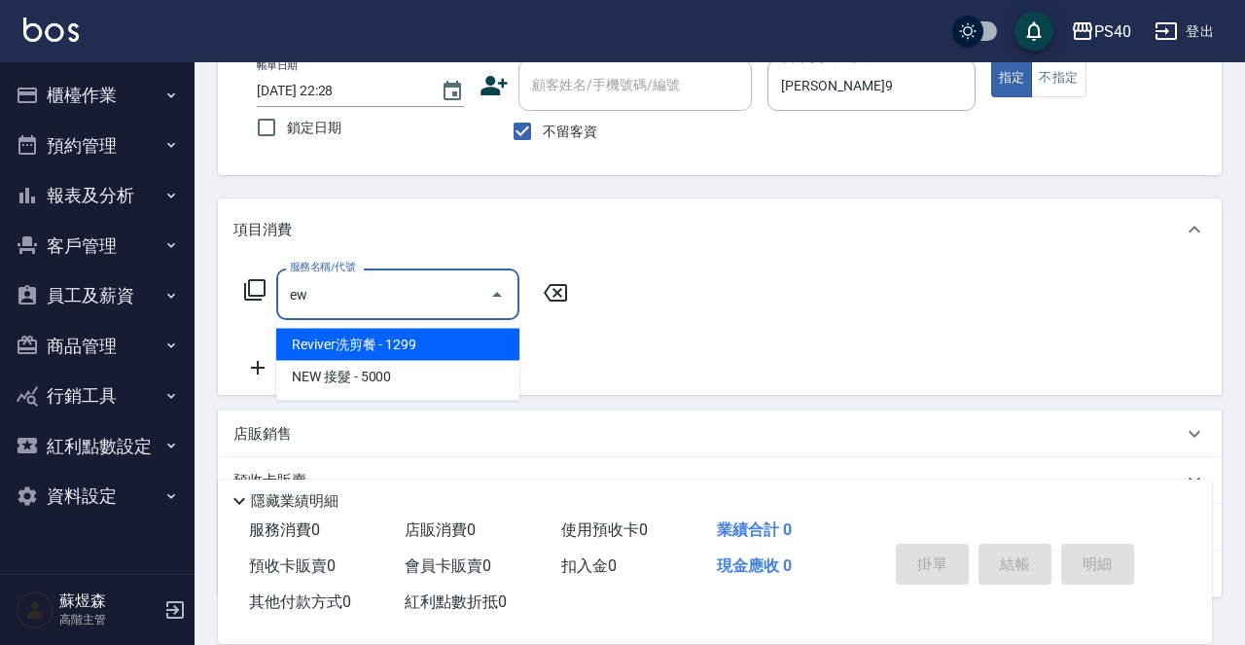
type input "e"
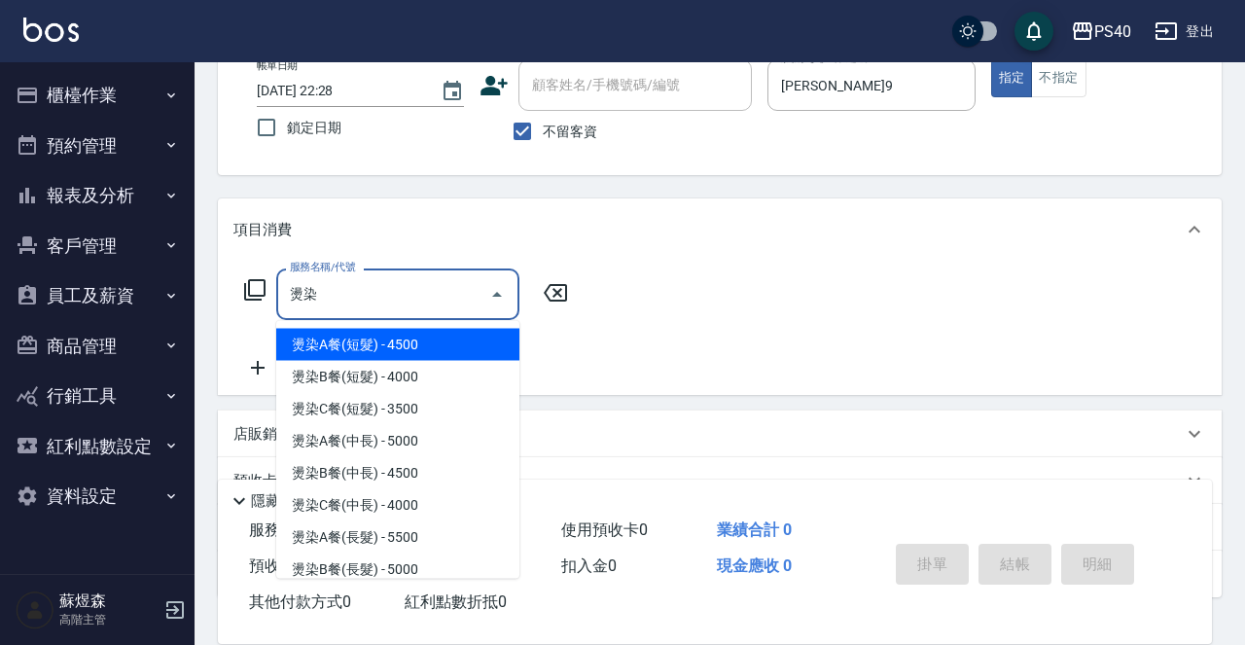
type input "燙染A餐(短髮)(3201)"
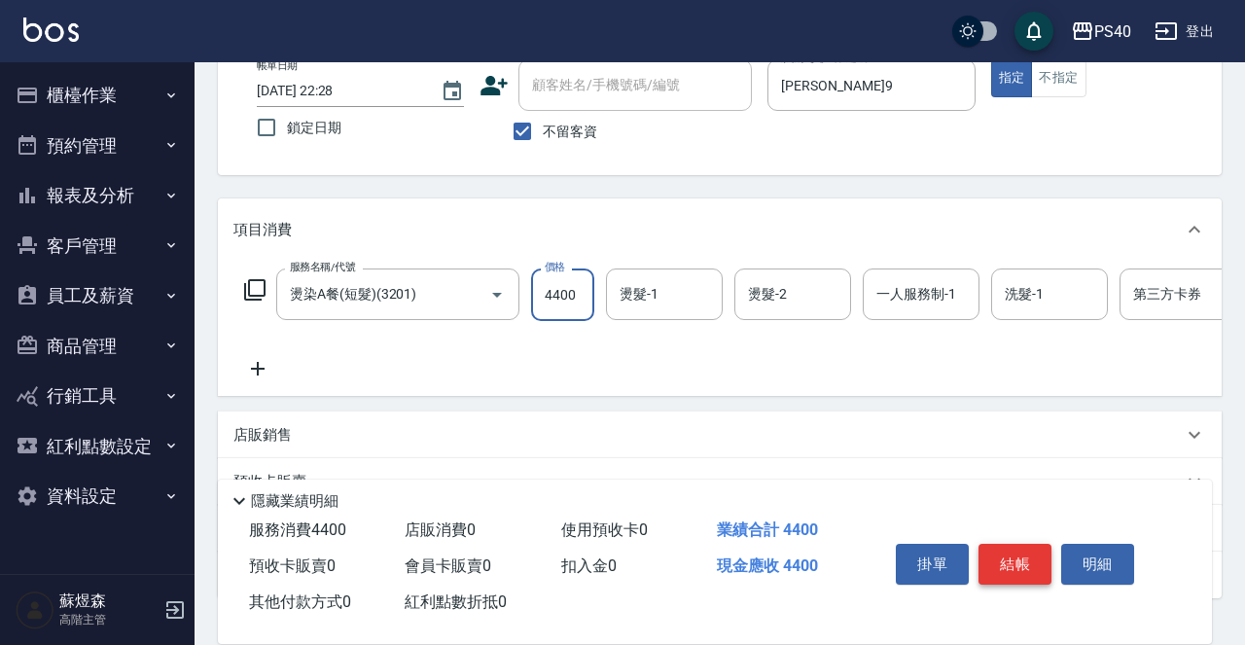
type input "4400"
click at [1011, 565] on button "結帳" at bounding box center [1014, 564] width 73 height 41
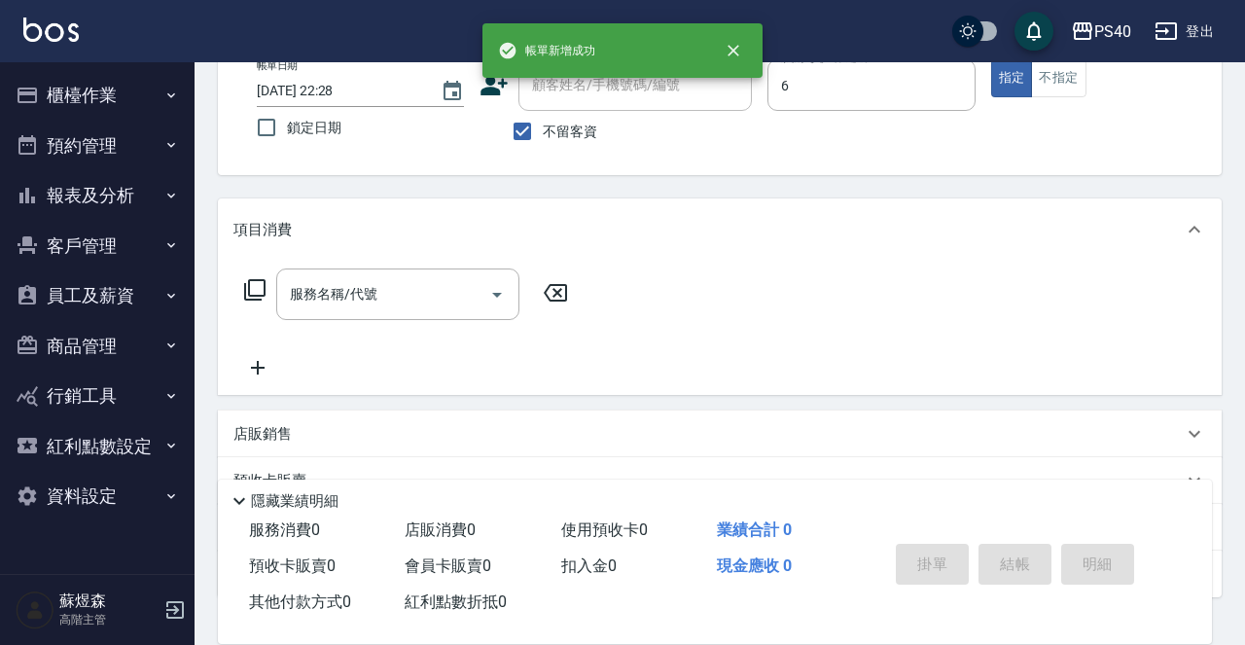
type input "Hyna-6"
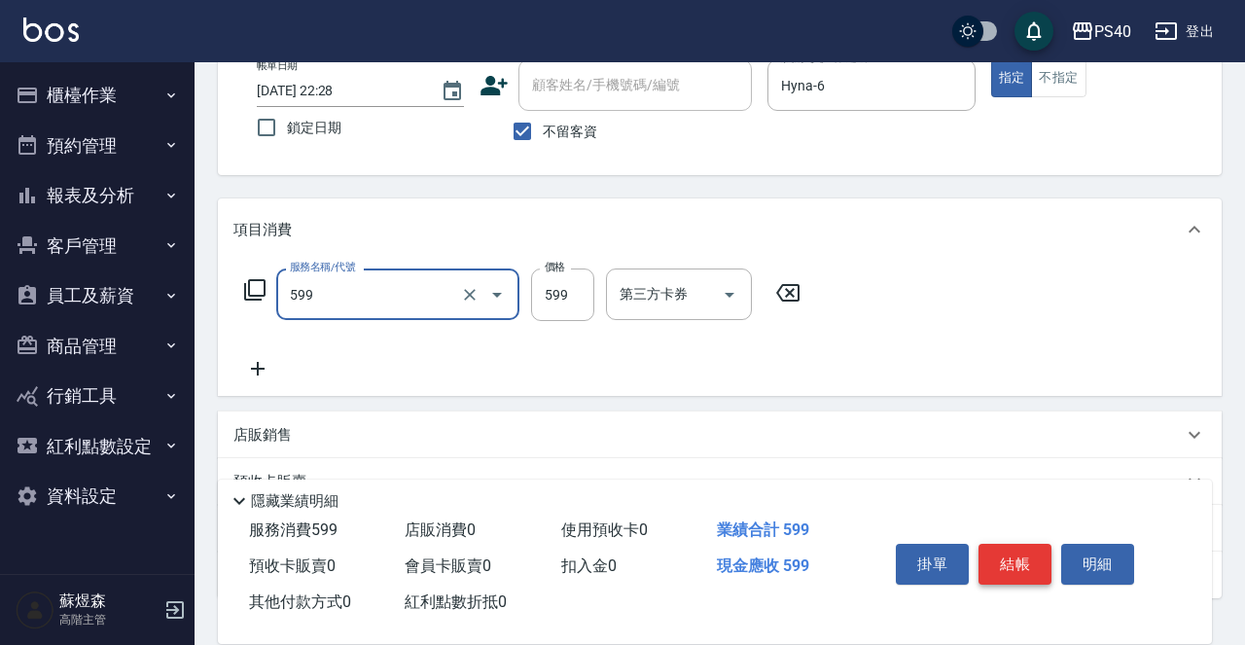
type input "精油-599(0599)"
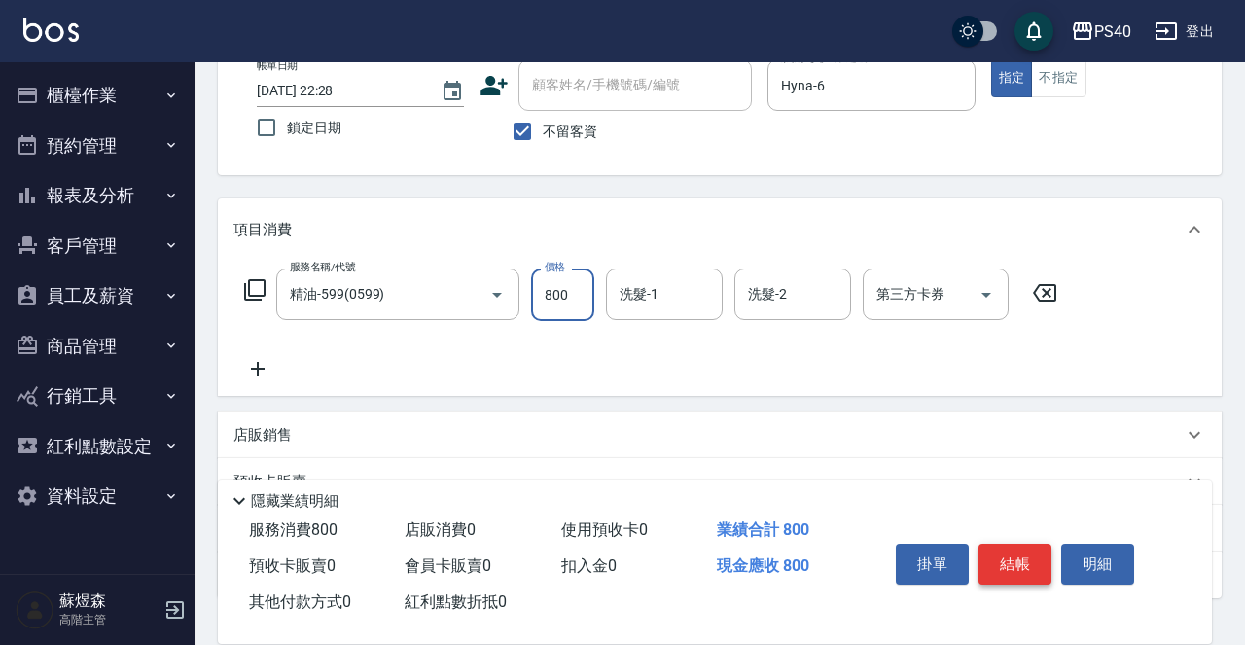
type input "800"
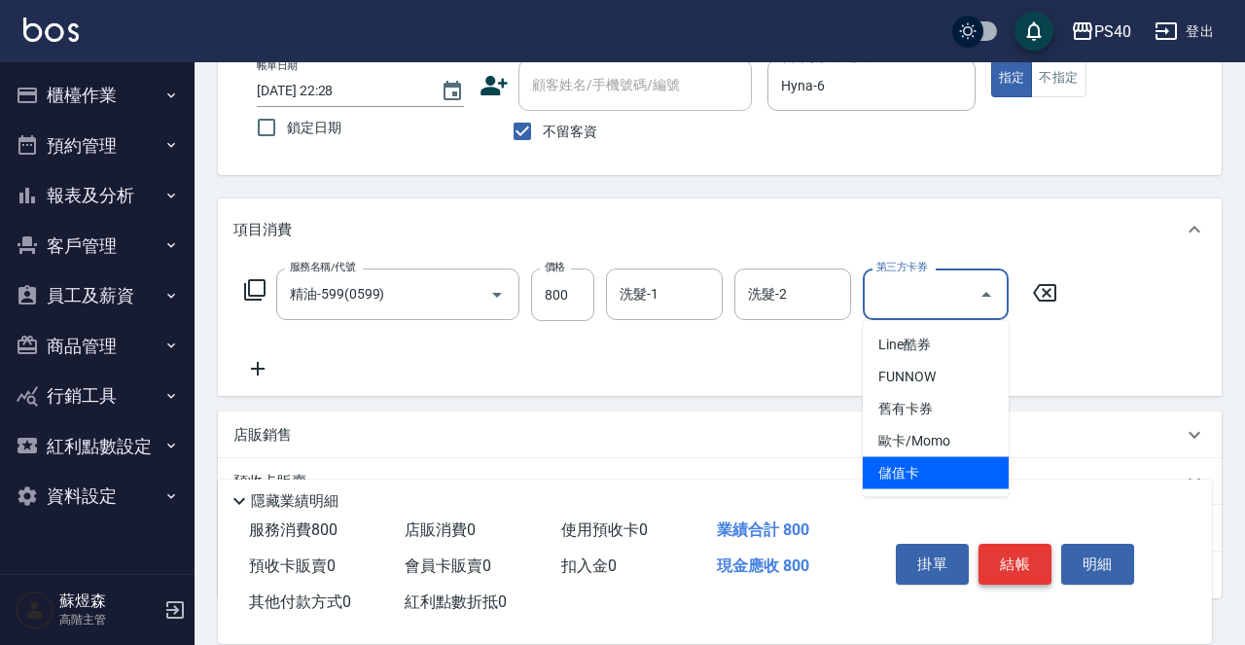
type input "儲值卡"
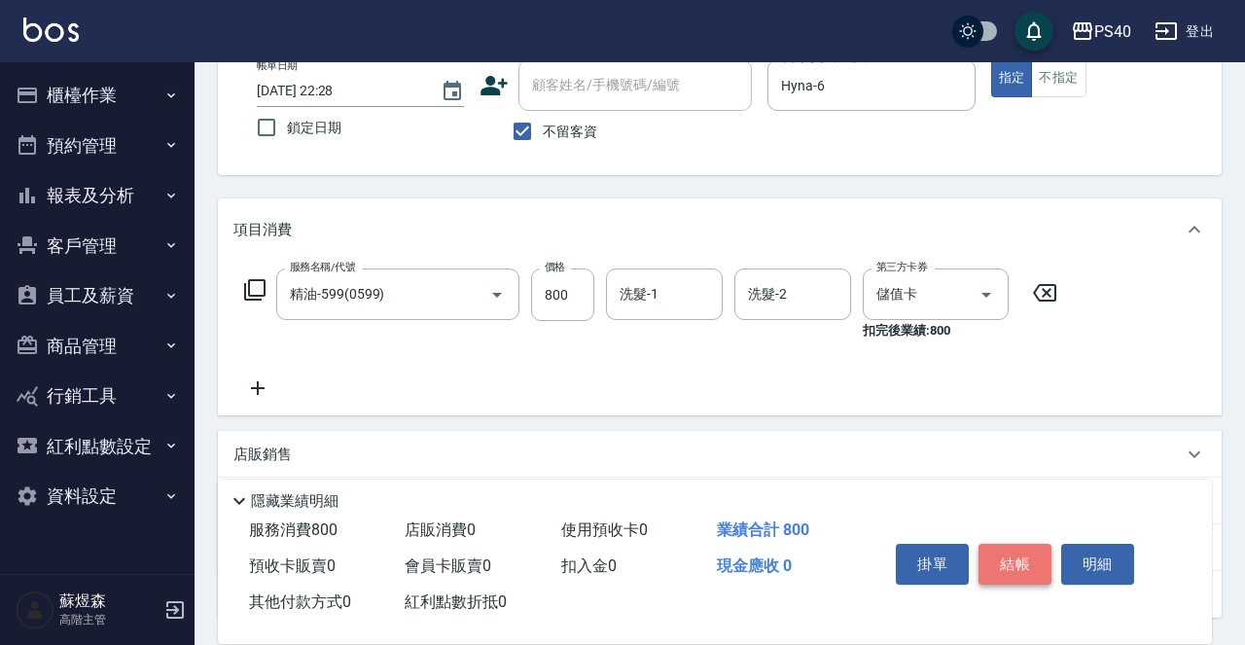
click at [1011, 565] on button "結帳" at bounding box center [1014, 564] width 73 height 41
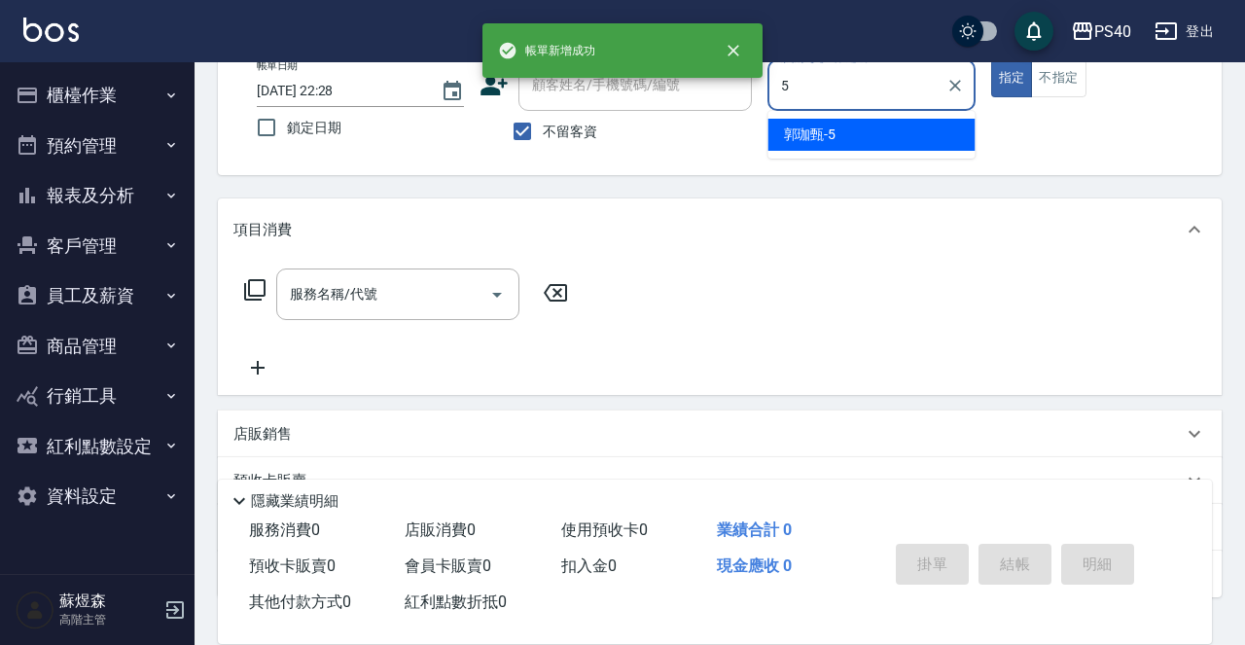
type input "郭珈甄-5"
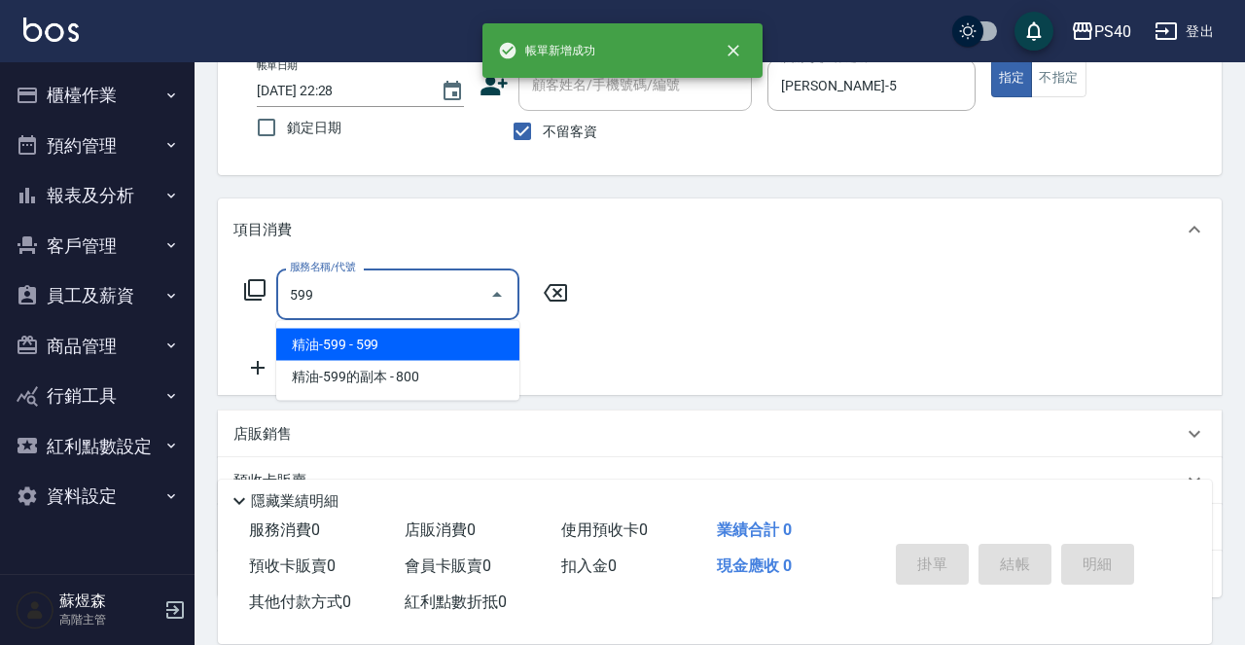
type input "精油-599(0599)"
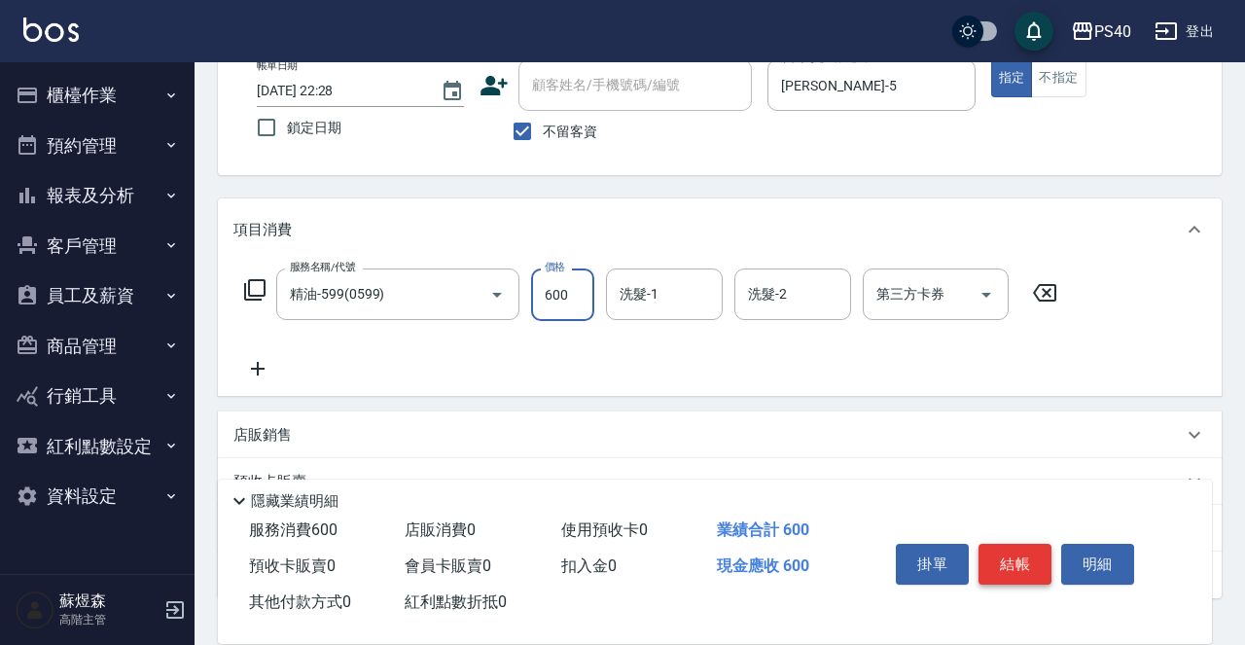
type input "600"
click at [1011, 565] on button "結帳" at bounding box center [1014, 564] width 73 height 41
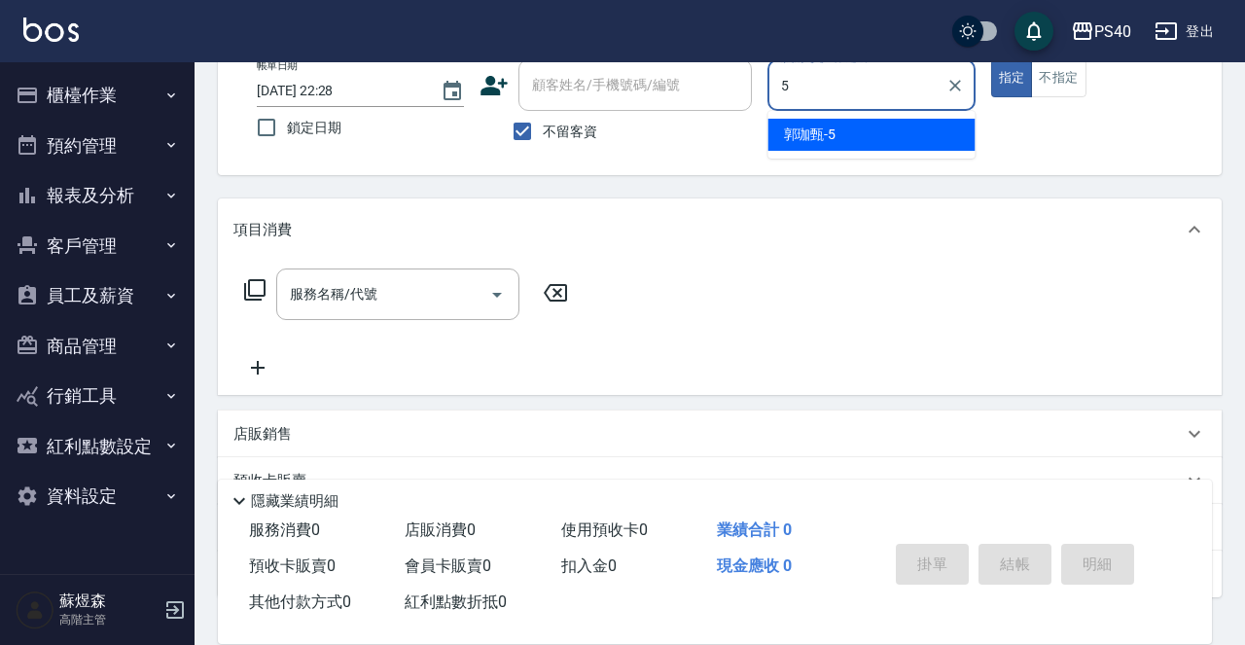
type input "郭珈甄-5"
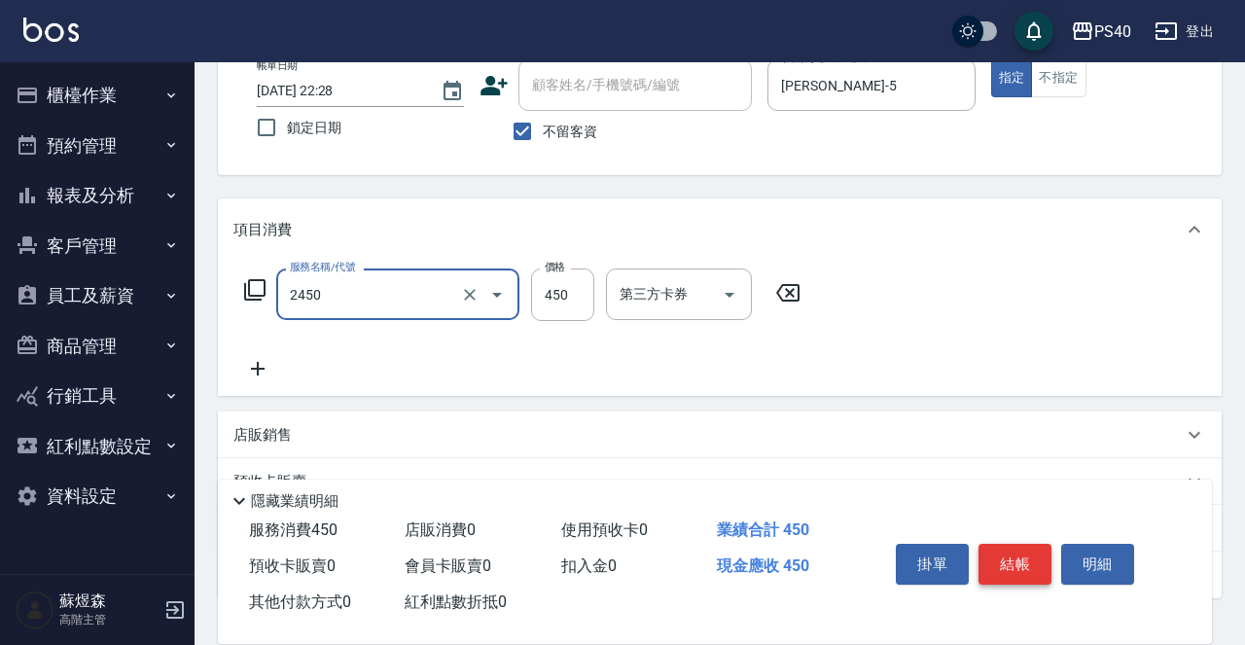
type input "C剪髮套餐(2450)"
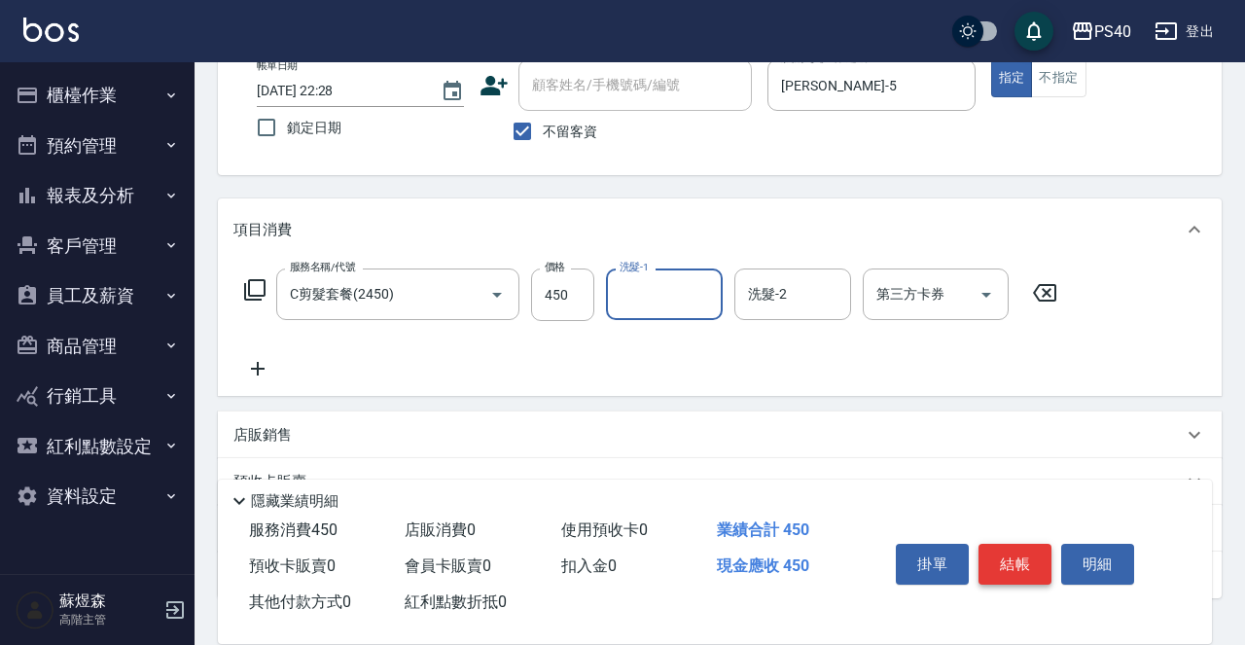
click at [1011, 565] on button "結帳" at bounding box center [1014, 564] width 73 height 41
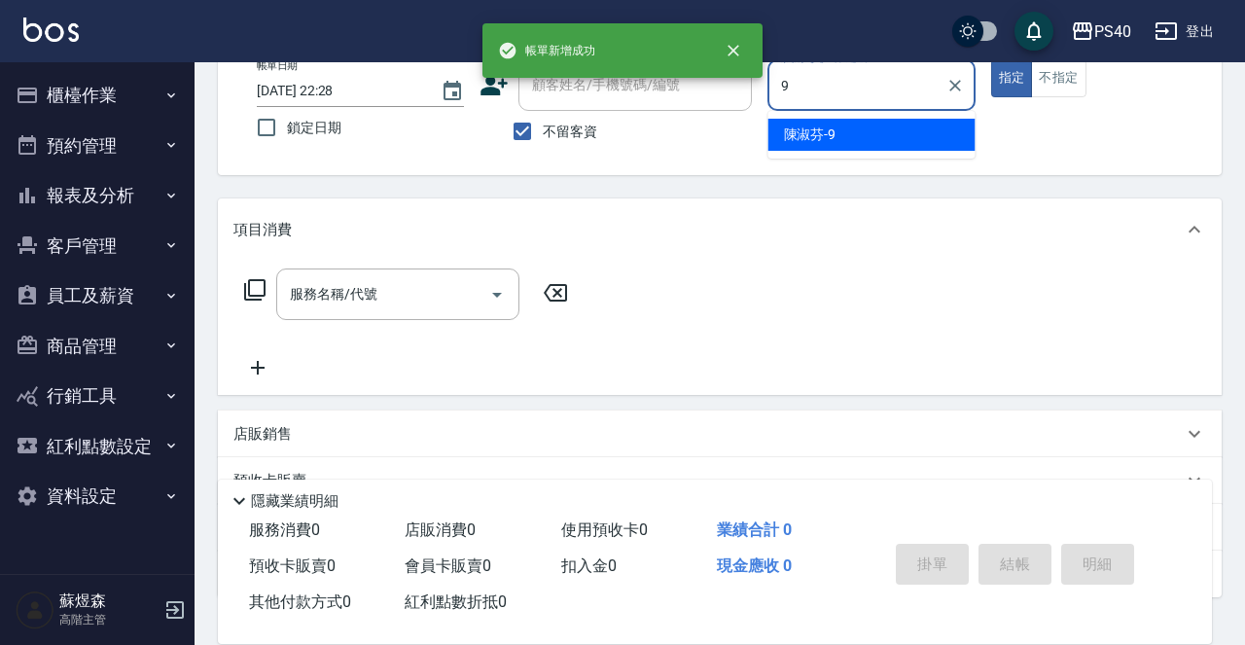
type input "陳淑芬-9"
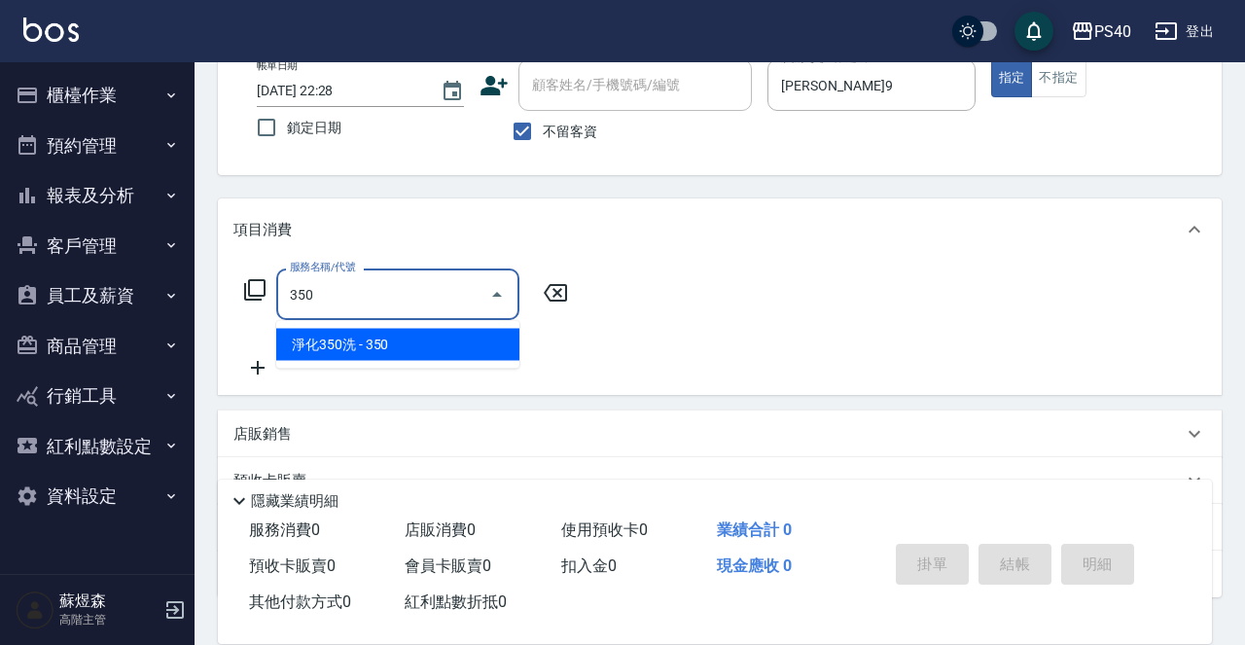
type input "淨化350洗(1350)"
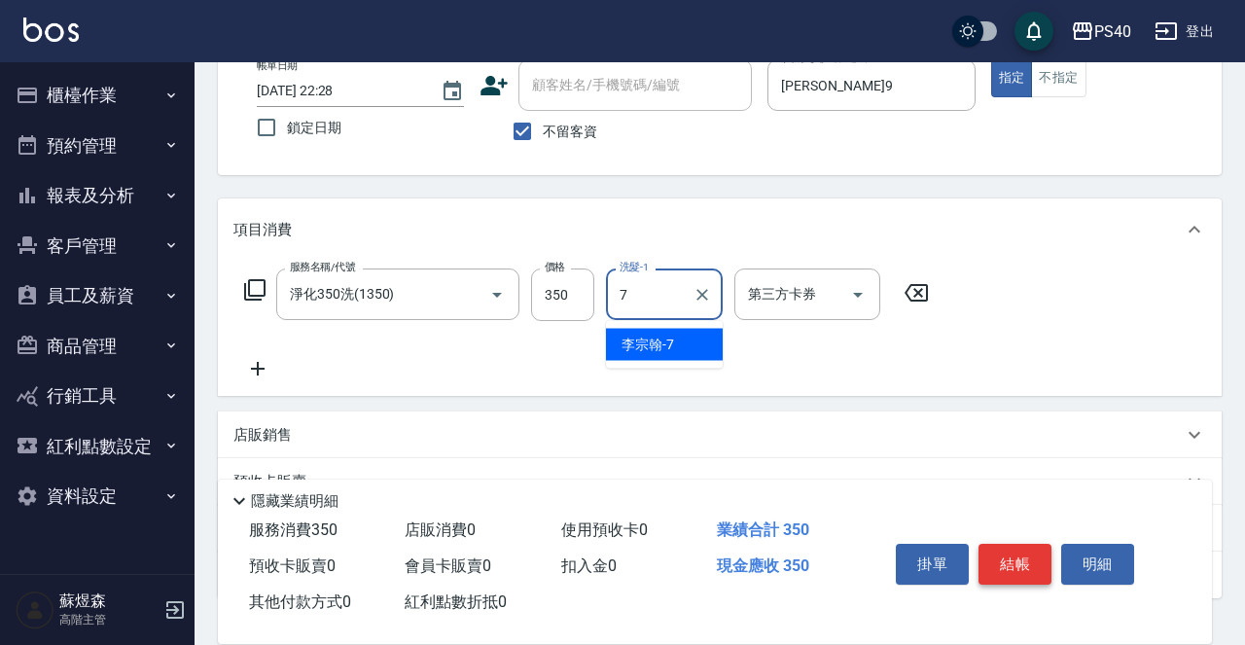
type input "李宗翰-7"
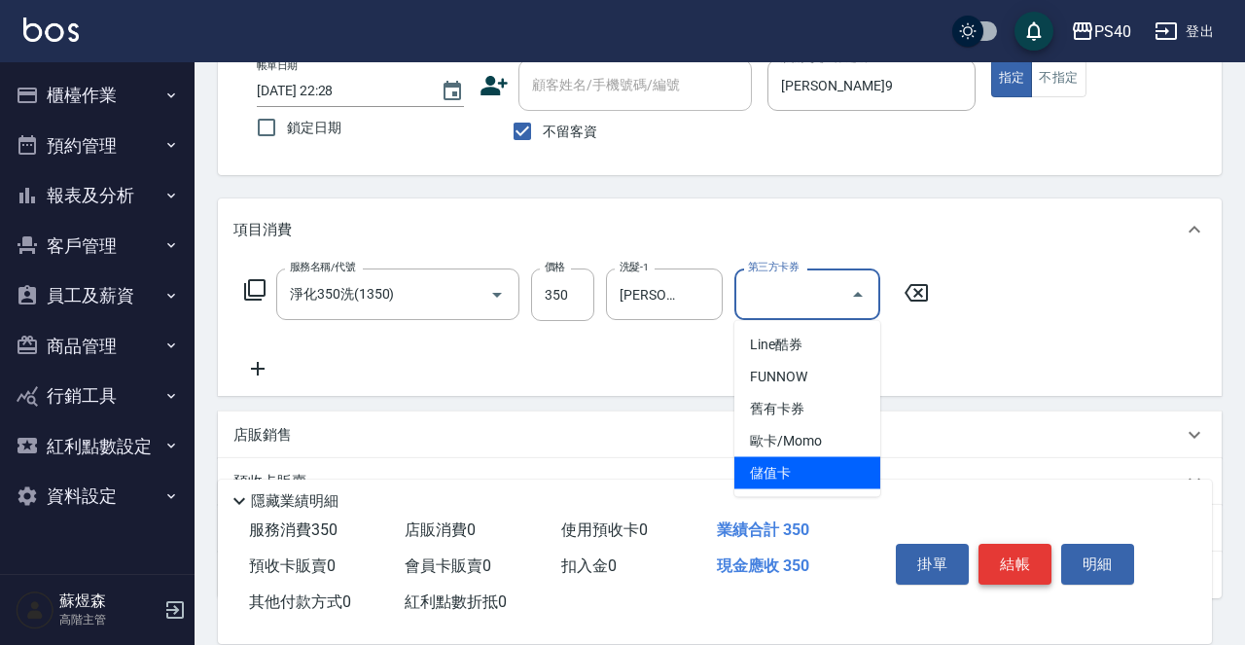
type input "儲值卡"
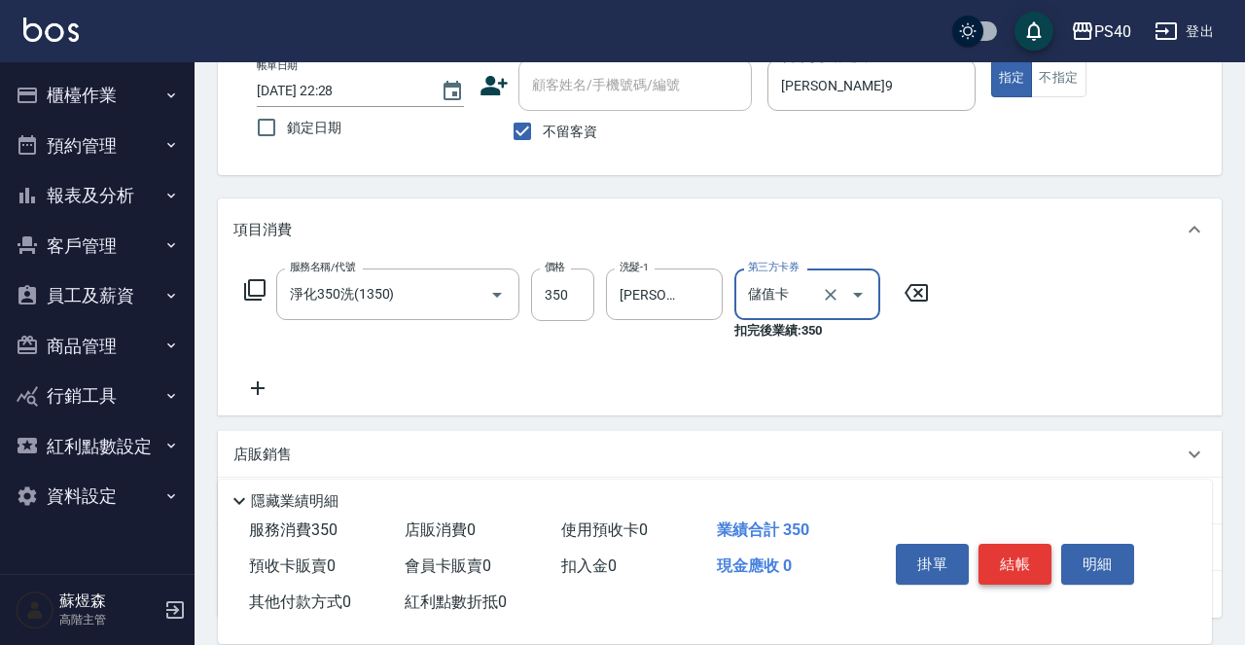
click at [1011, 565] on button "結帳" at bounding box center [1014, 564] width 73 height 41
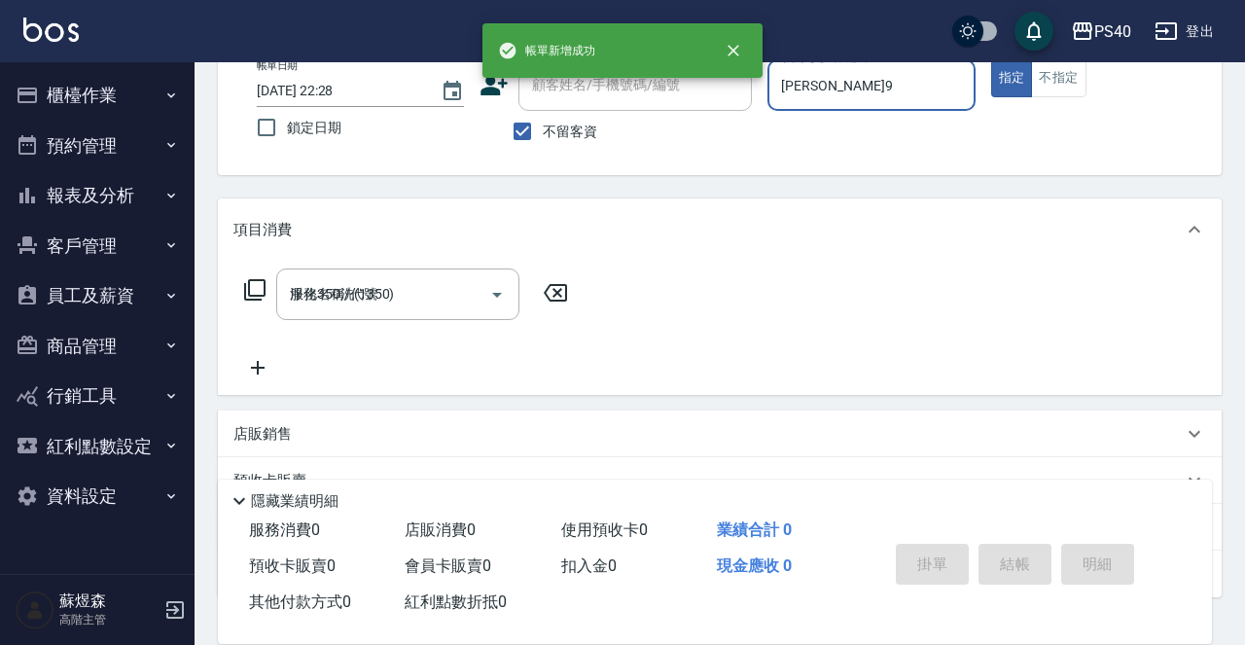
type input "2025/09/11 22:29"
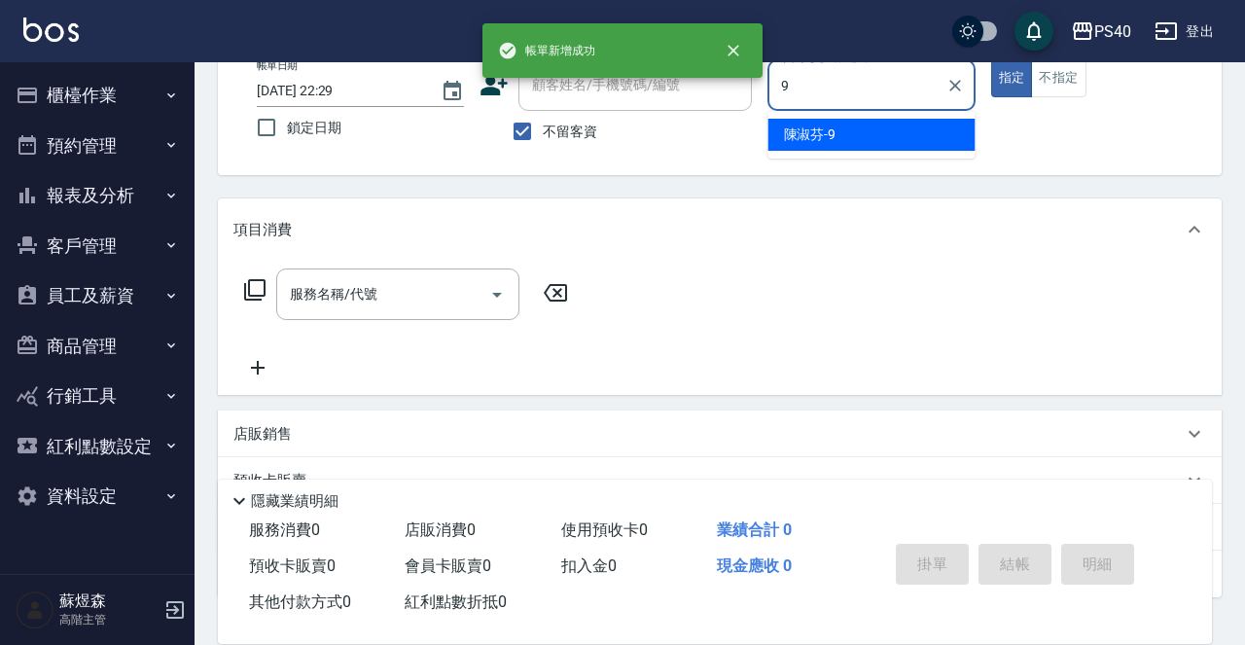
type input "陳淑芬-9"
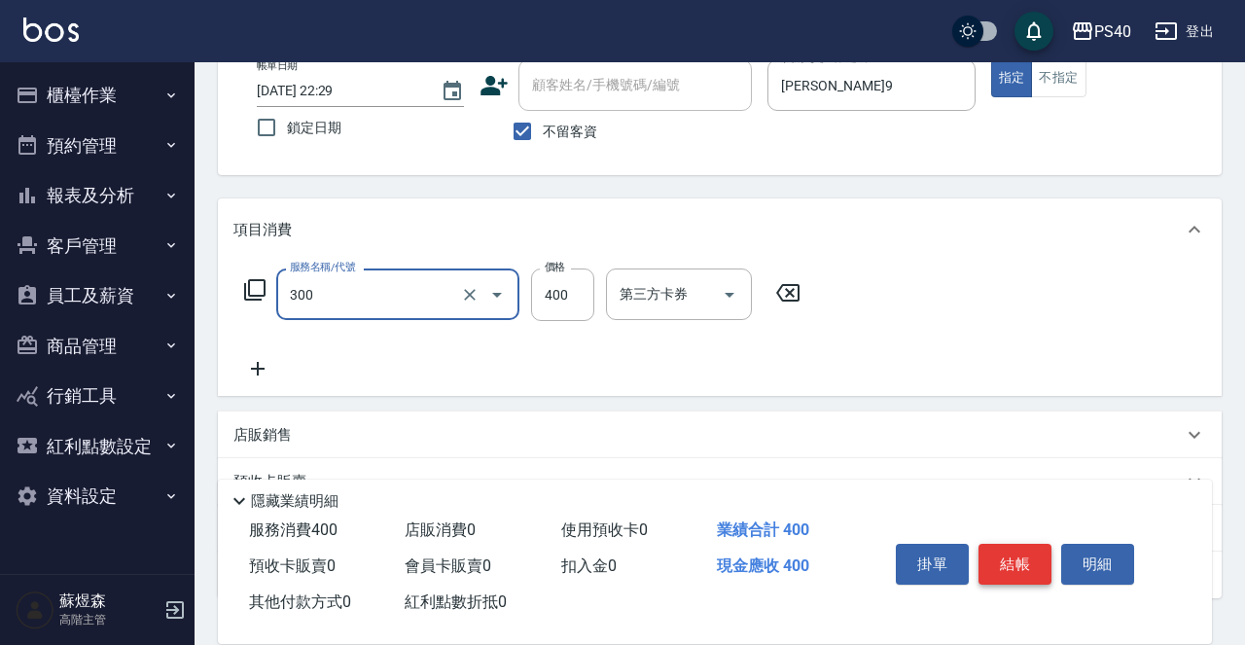
type input "特A剪髮(300)"
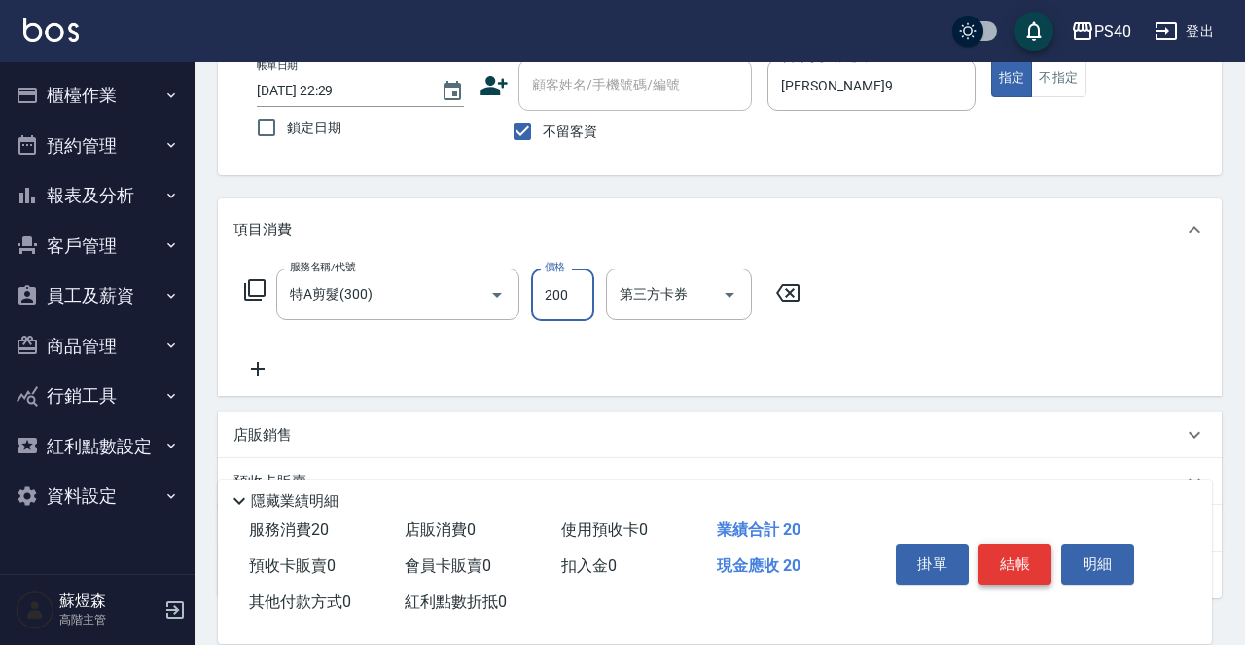
type input "200"
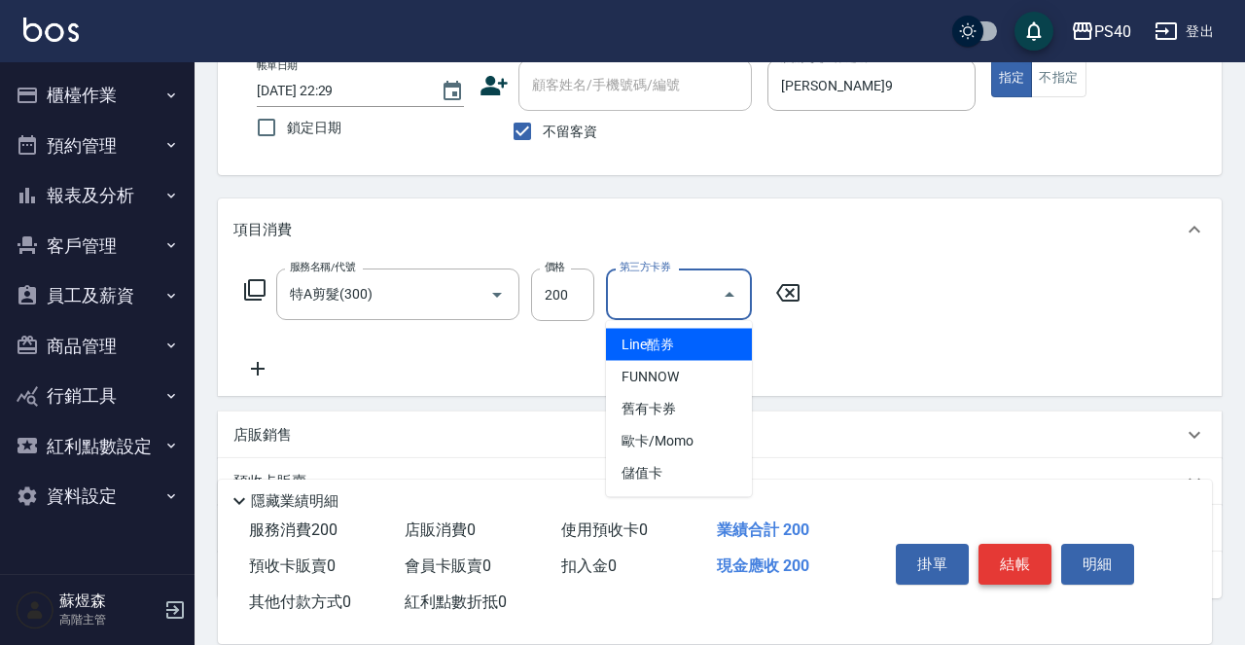
type input "儲值卡"
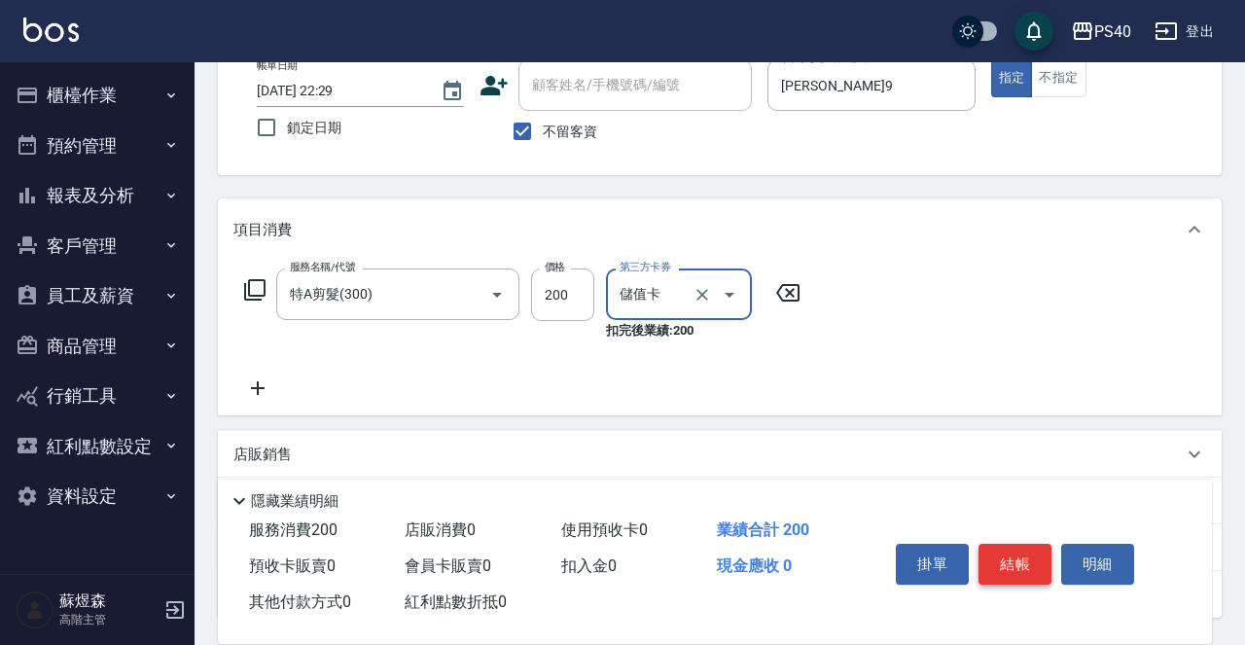
click at [1011, 565] on button "結帳" at bounding box center [1014, 564] width 73 height 41
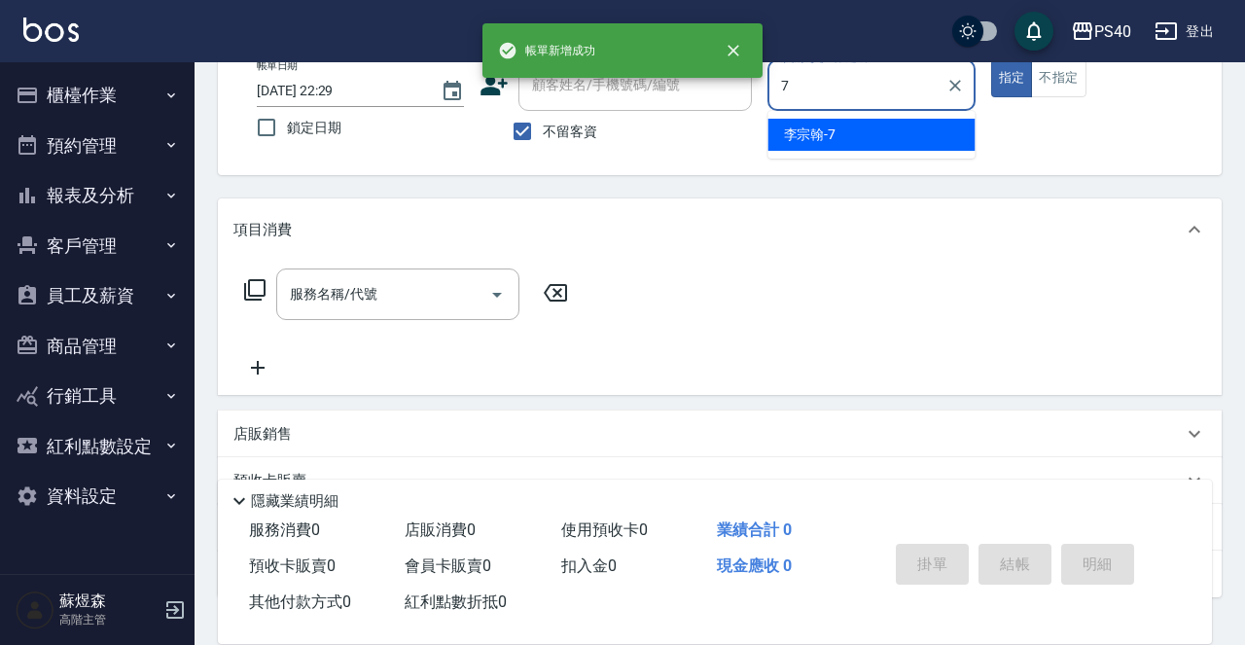
type input "李宗翰-7"
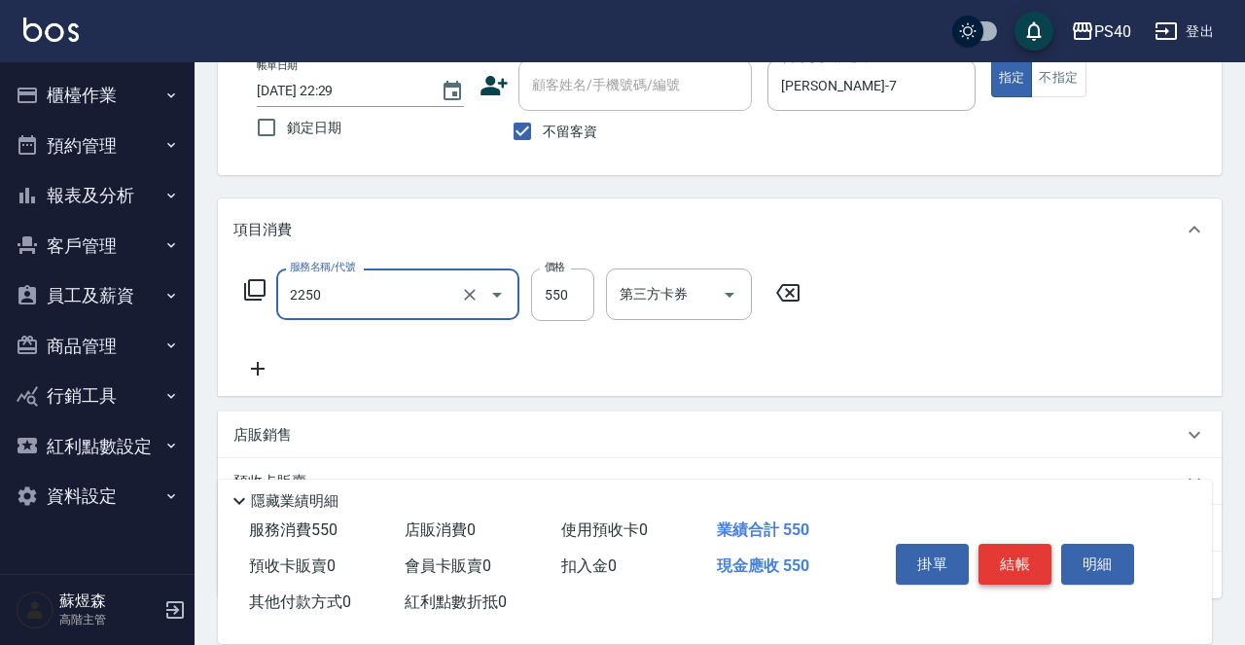
type input "B剪髮套餐(2250)"
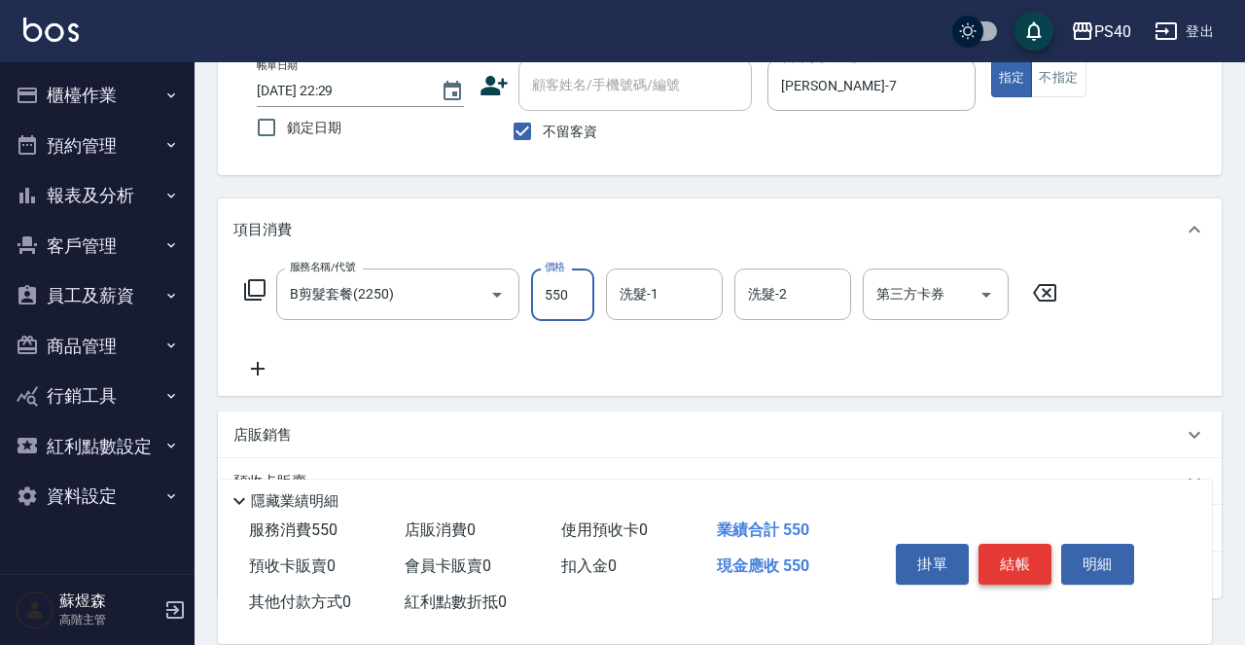
click at [1011, 565] on button "結帳" at bounding box center [1014, 564] width 73 height 41
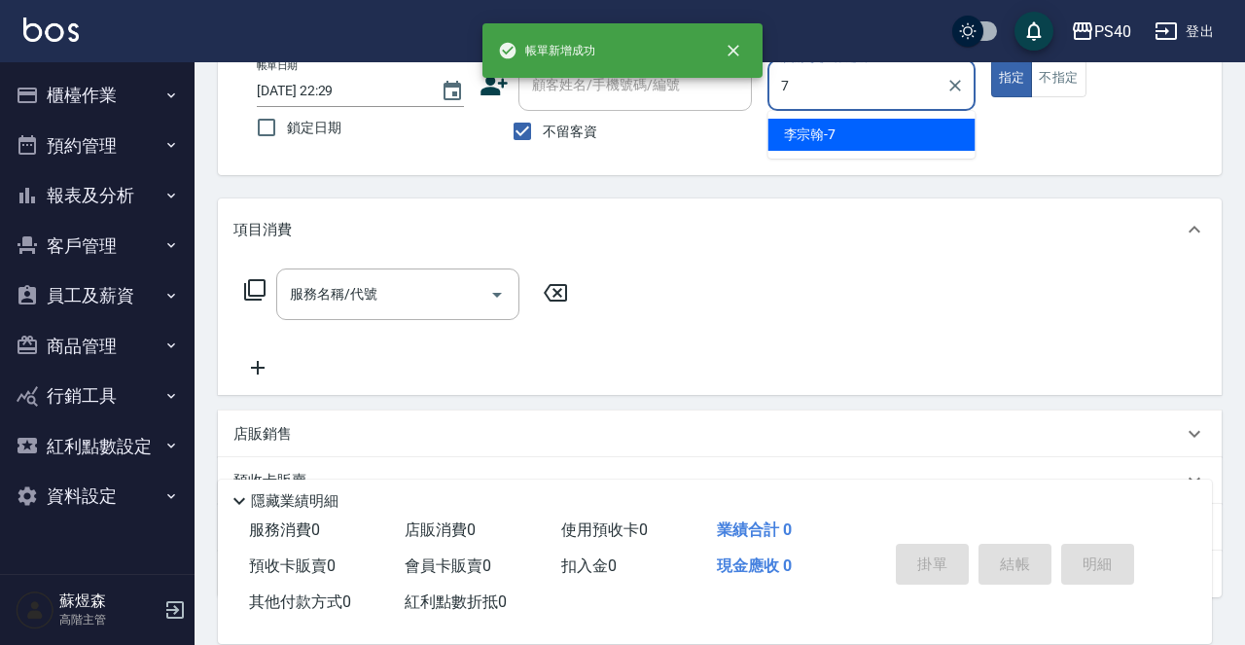
type input "李宗翰-7"
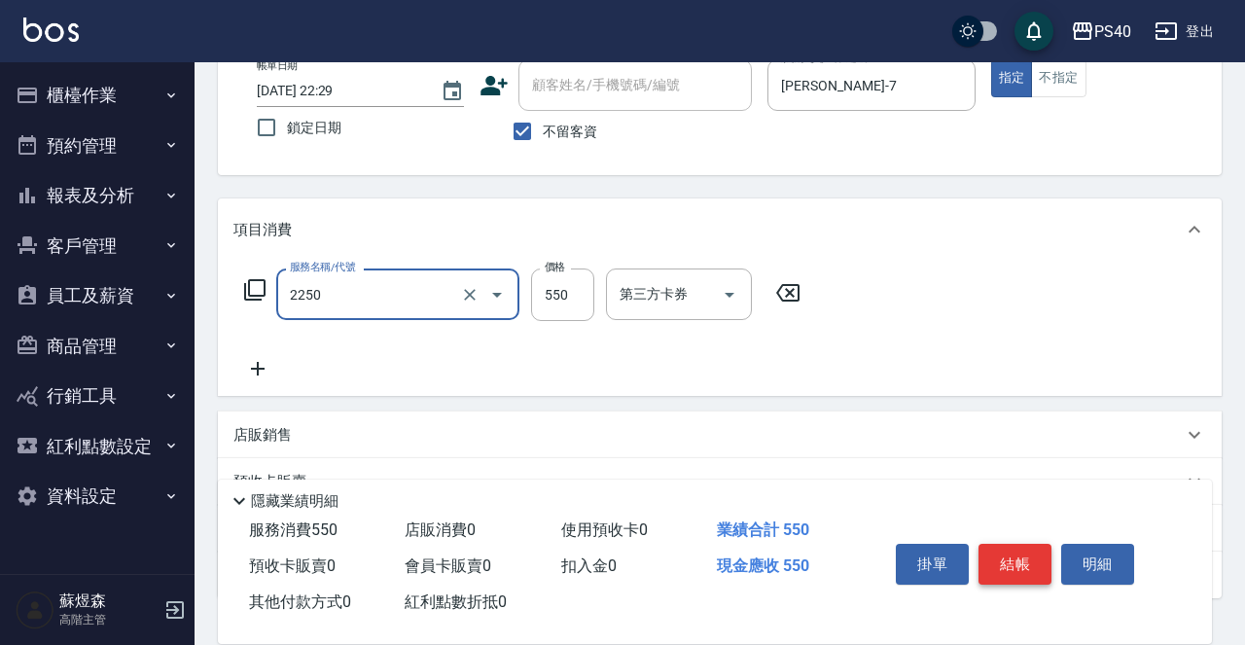
type input "B剪髮套餐(2250)"
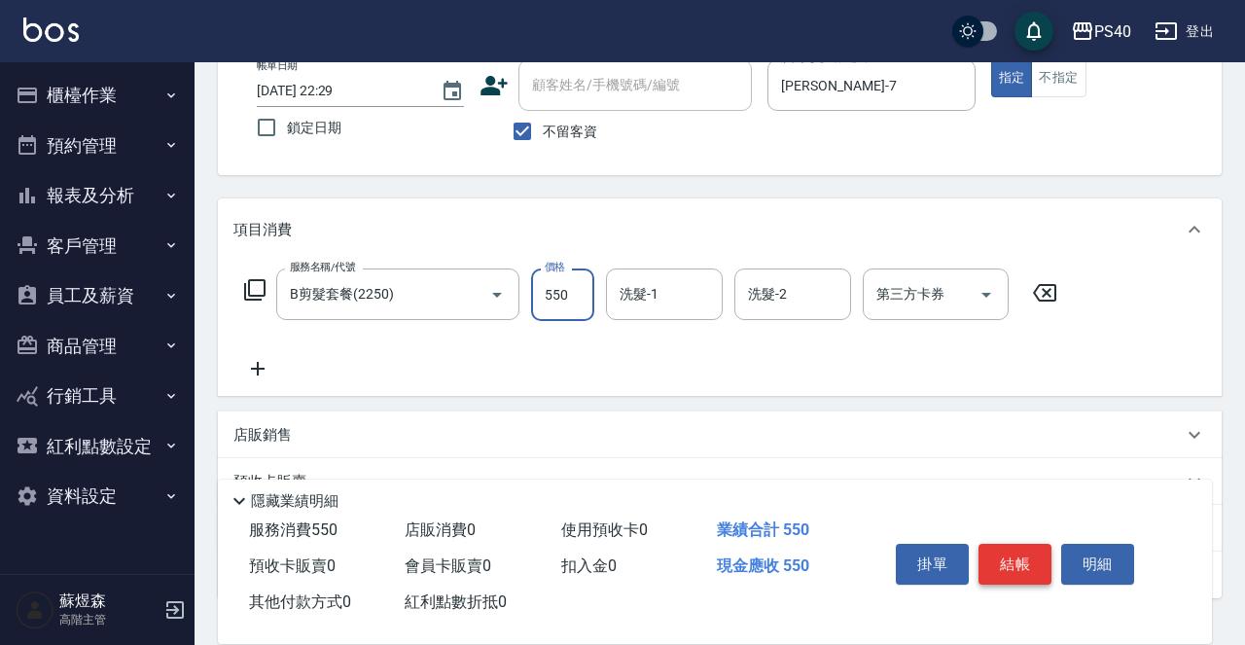
click at [1011, 565] on button "結帳" at bounding box center [1014, 564] width 73 height 41
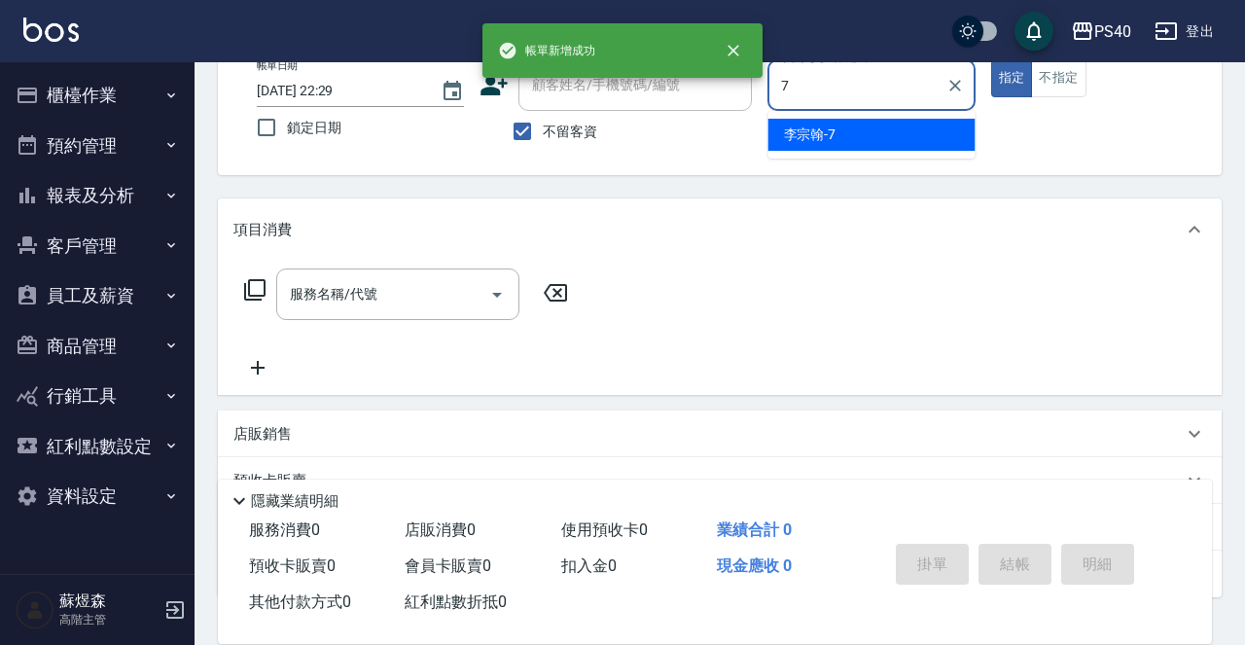
type input "李宗翰-7"
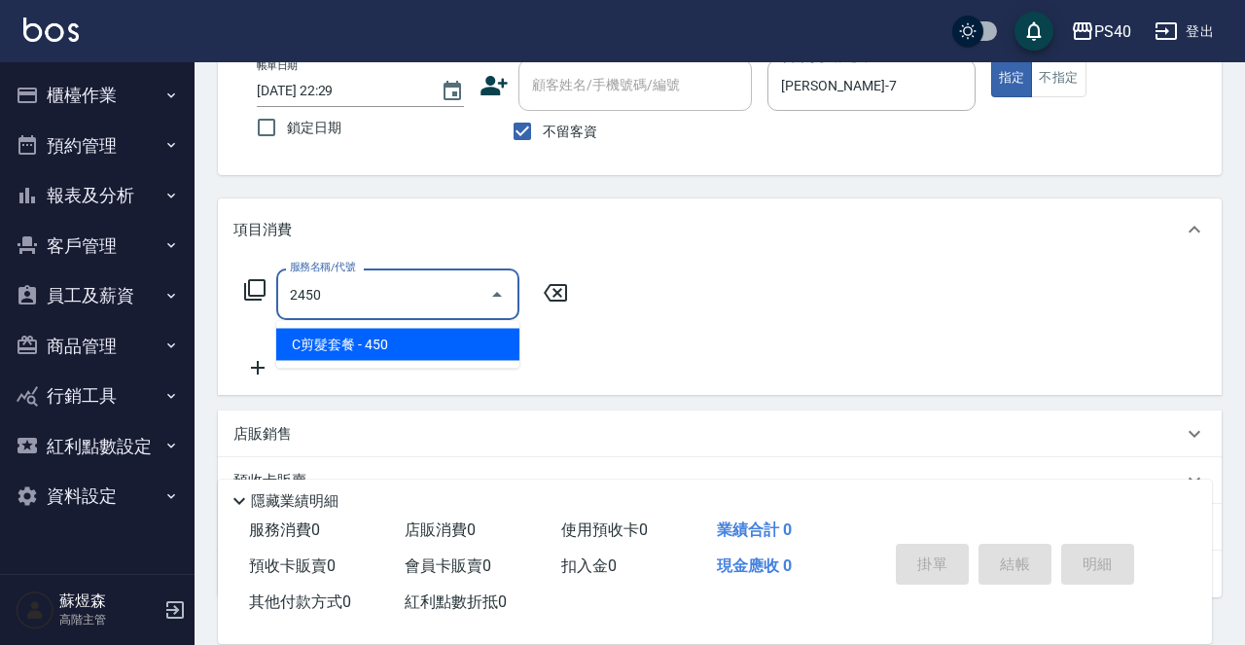
type input "C剪髮套餐(2450)"
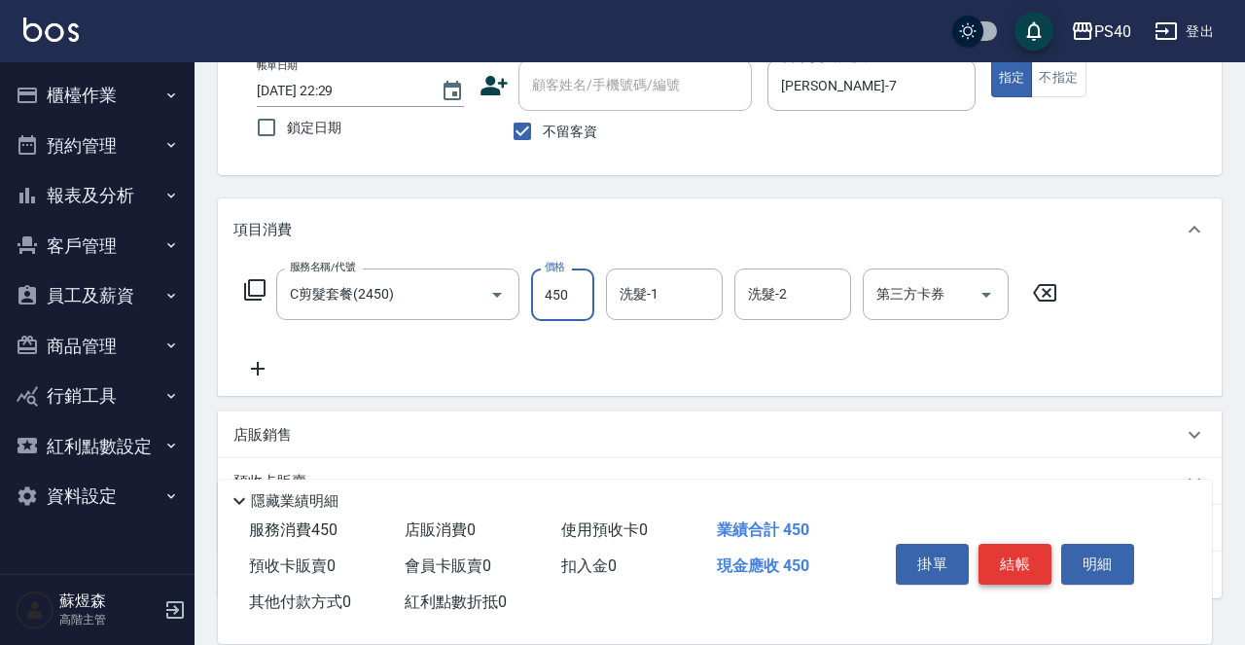
click at [1011, 565] on button "結帳" at bounding box center [1014, 564] width 73 height 41
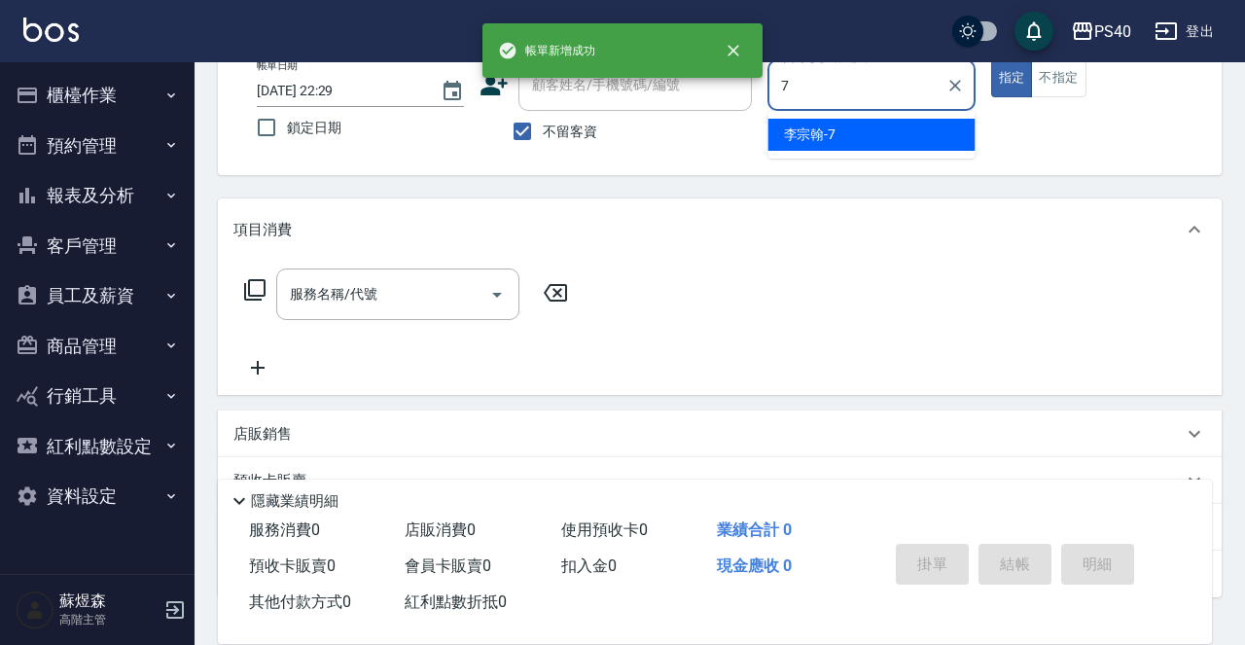
type input "李宗翰-7"
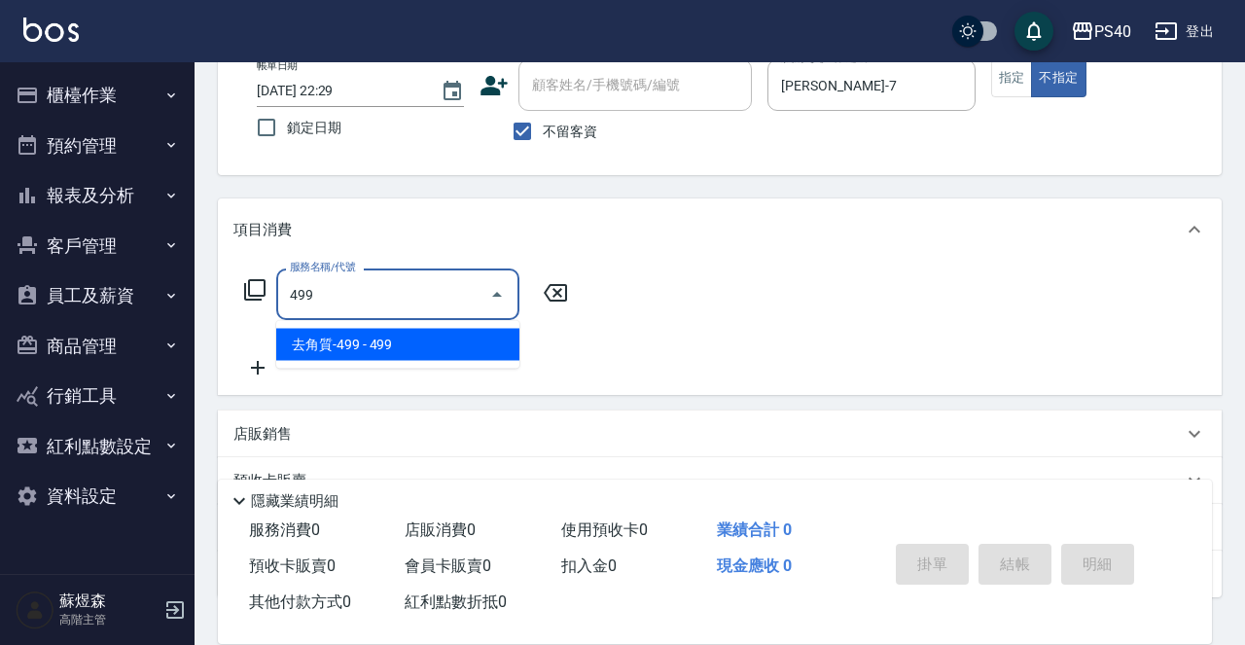
type input "去角質-499(0499)"
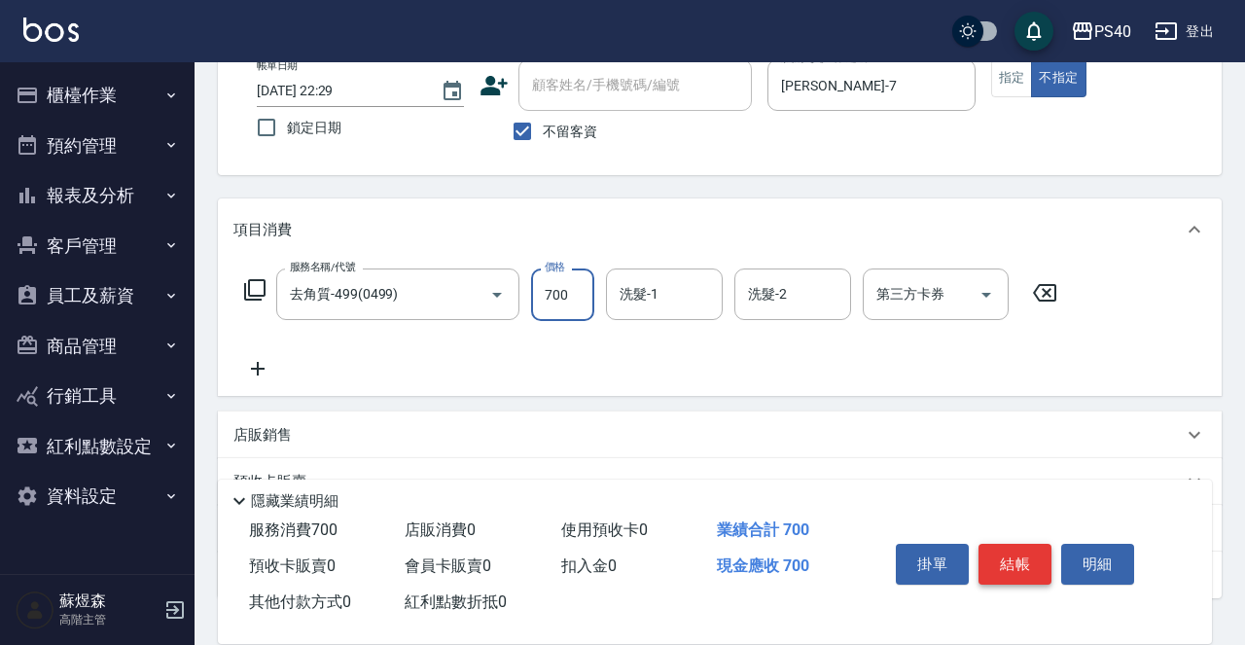
type input "700"
click at [1011, 565] on button "結帳" at bounding box center [1014, 564] width 73 height 41
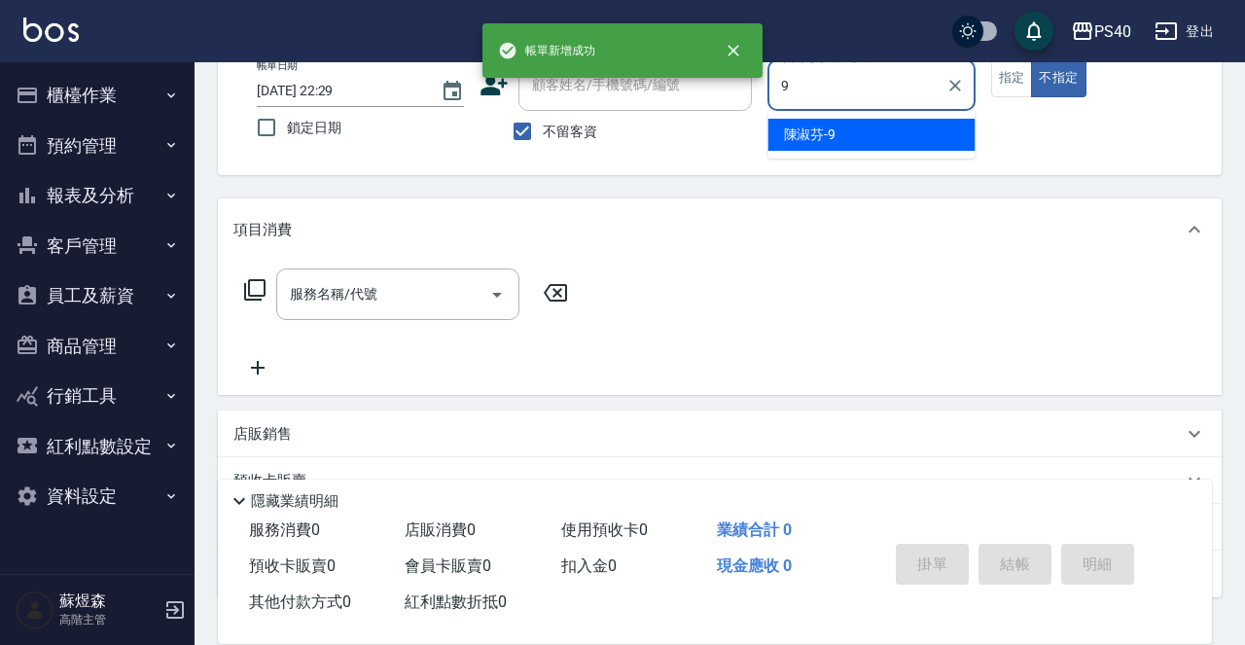
type input "陳淑芬-9"
type button "false"
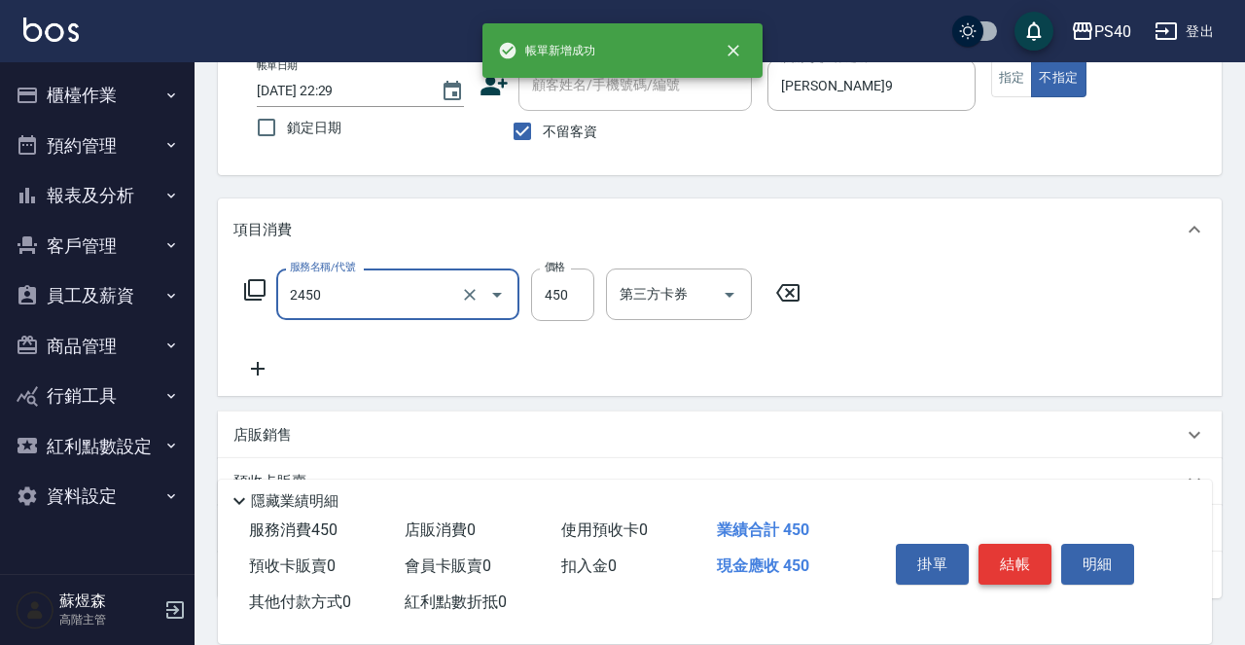
type input "C剪髮套餐(2450)"
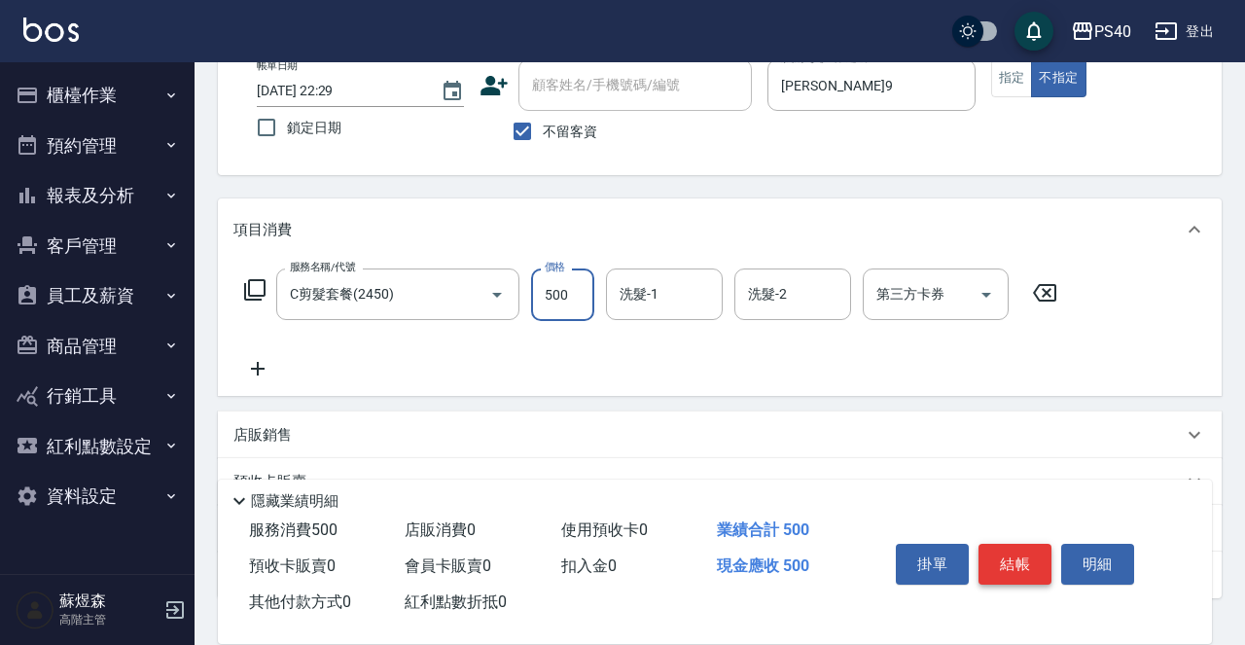
type input "500"
type input "郭珈甄-5"
click at [1011, 565] on button "結帳" at bounding box center [1014, 564] width 73 height 41
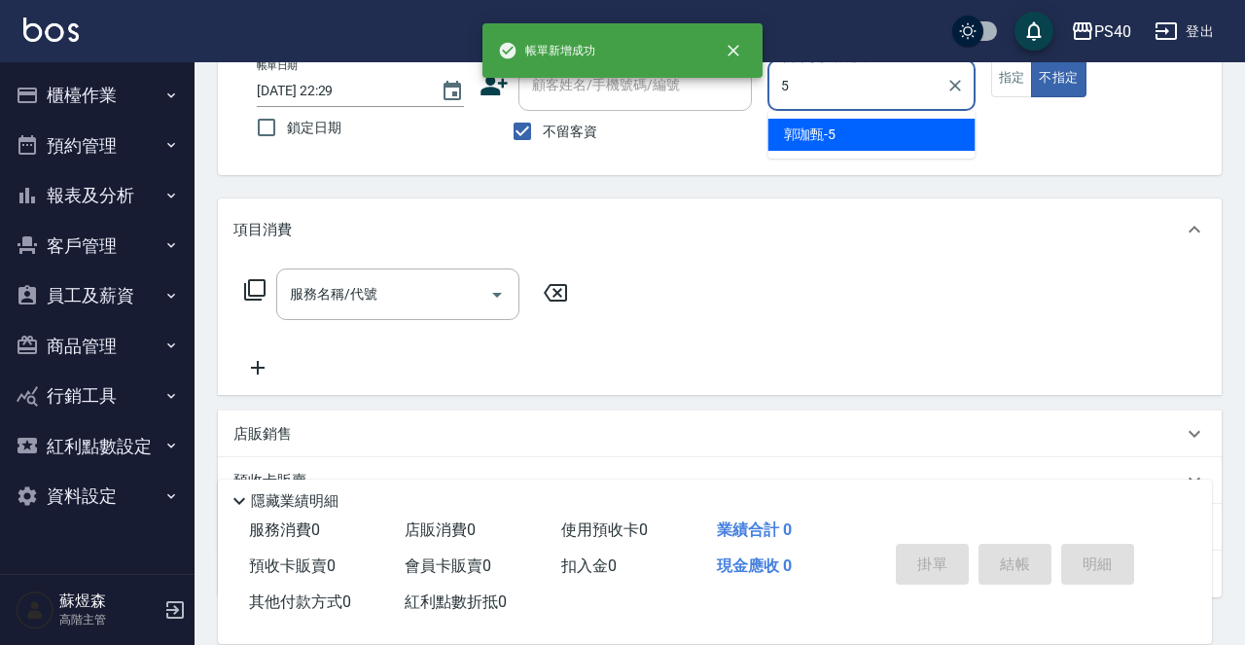
type input "郭珈甄-5"
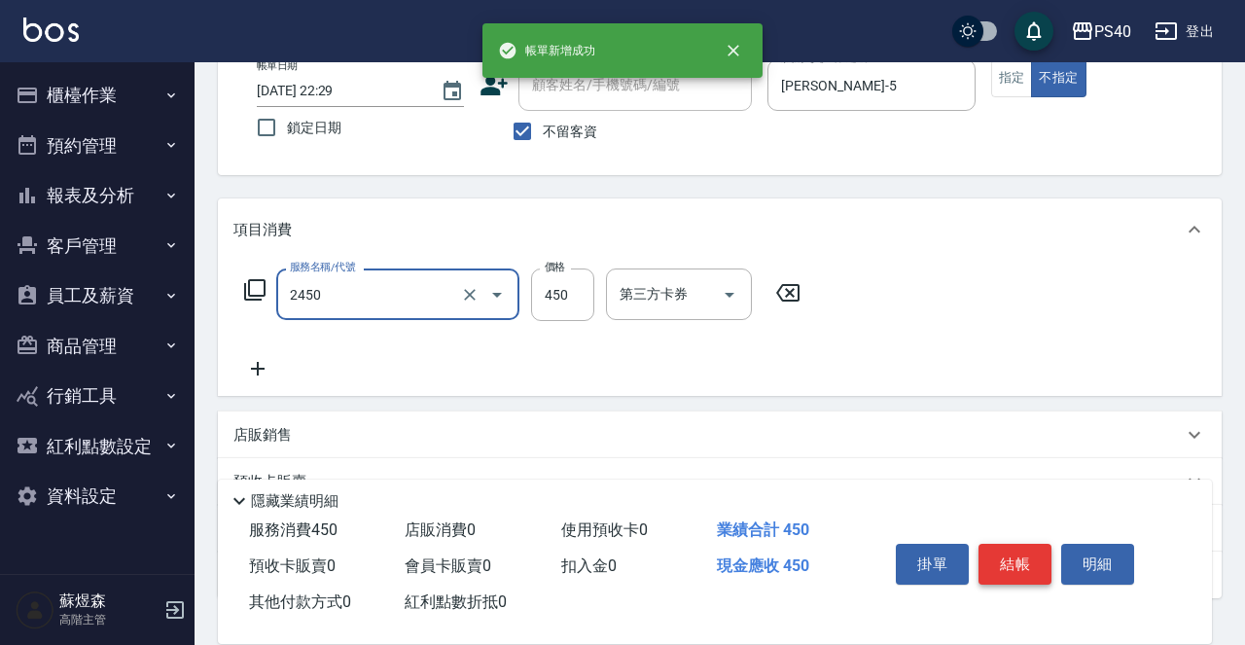
type input "C剪髮套餐(2450)"
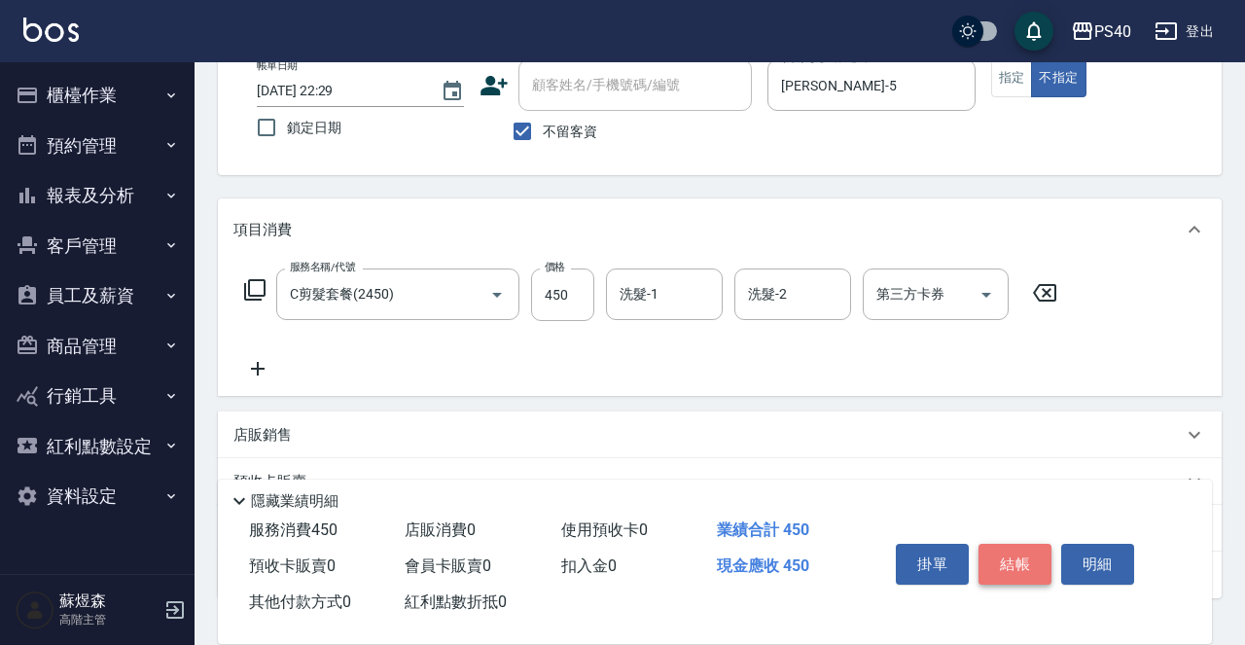
click at [1011, 565] on button "結帳" at bounding box center [1014, 564] width 73 height 41
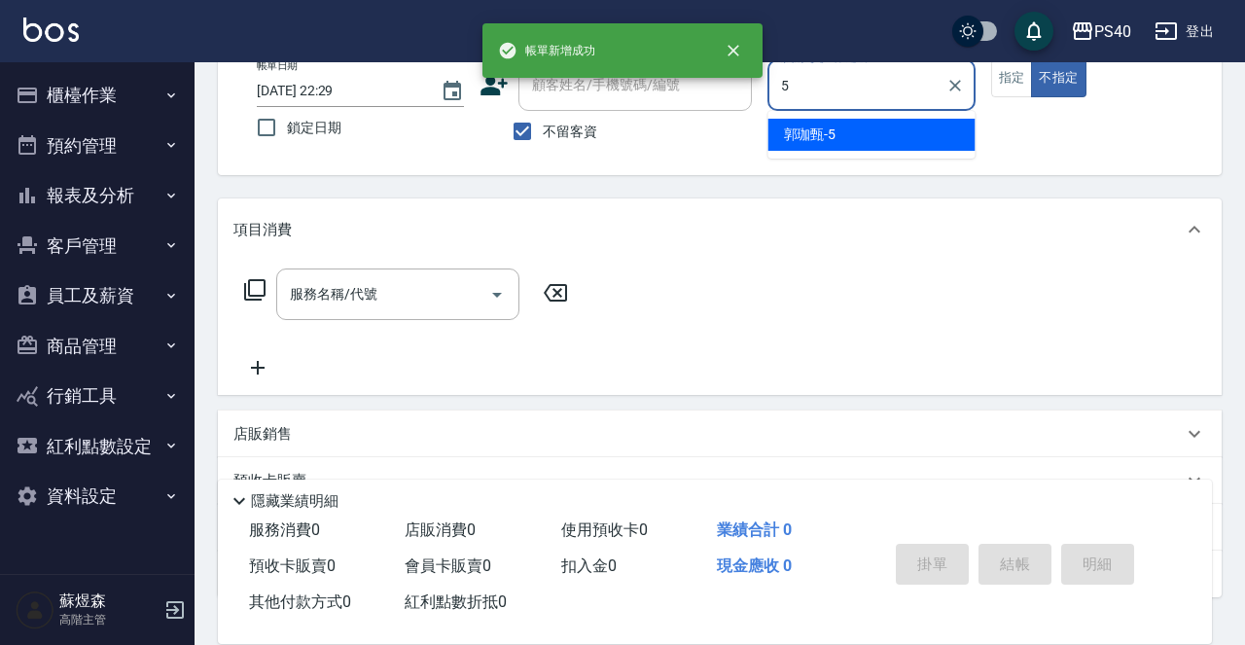
type input "郭珈甄-5"
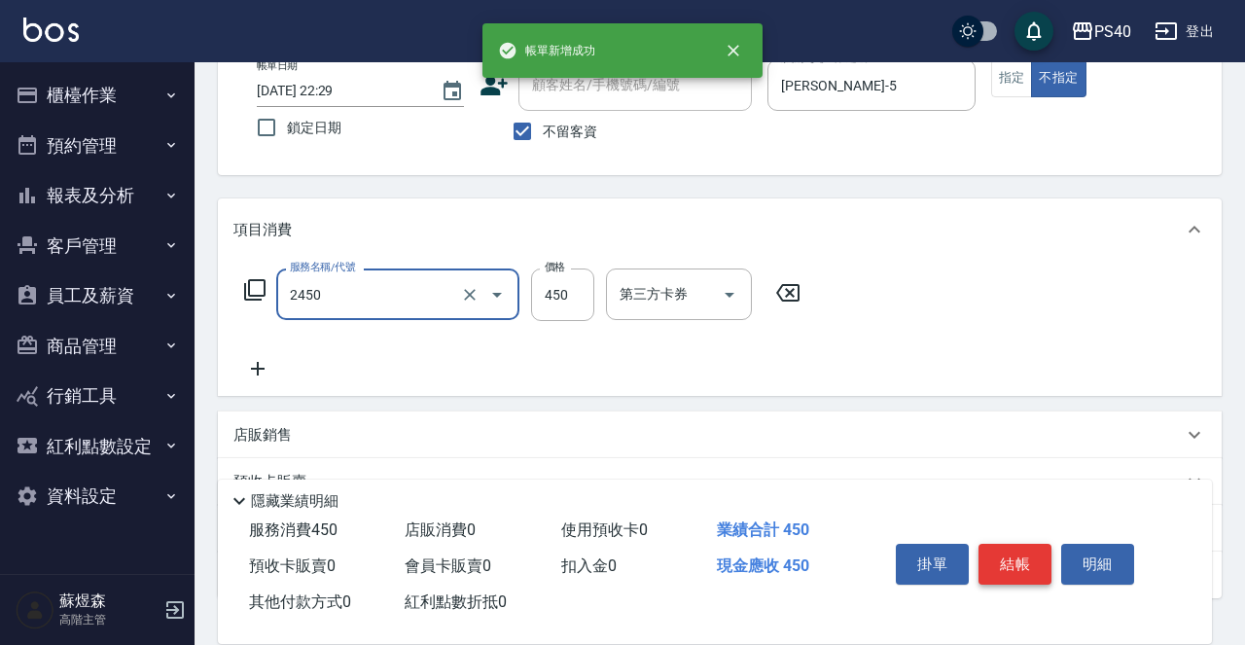
type input "C剪髮套餐(2450)"
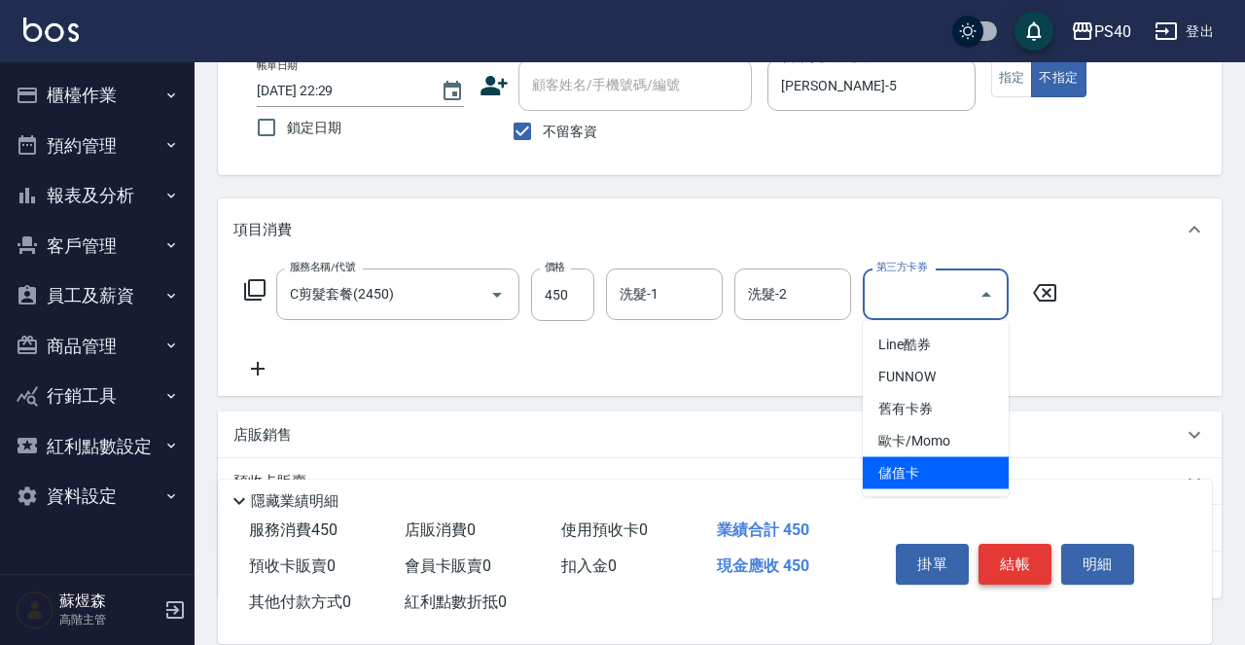
type input "儲值卡"
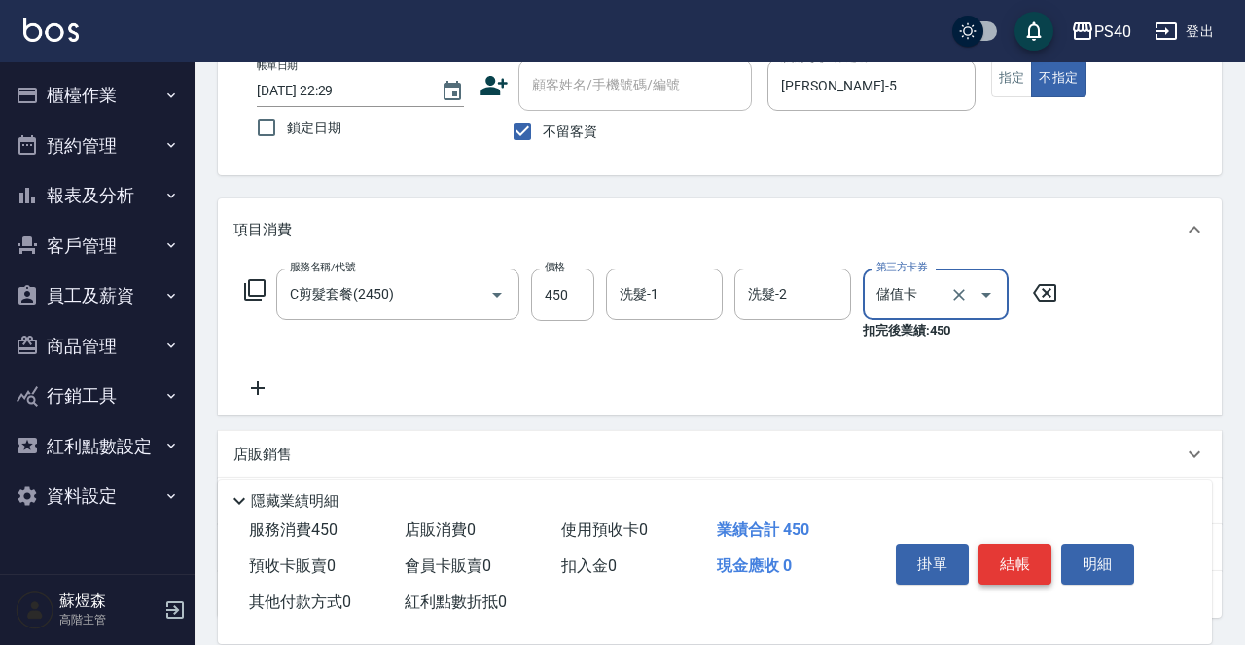
click at [1011, 565] on button "結帳" at bounding box center [1014, 564] width 73 height 41
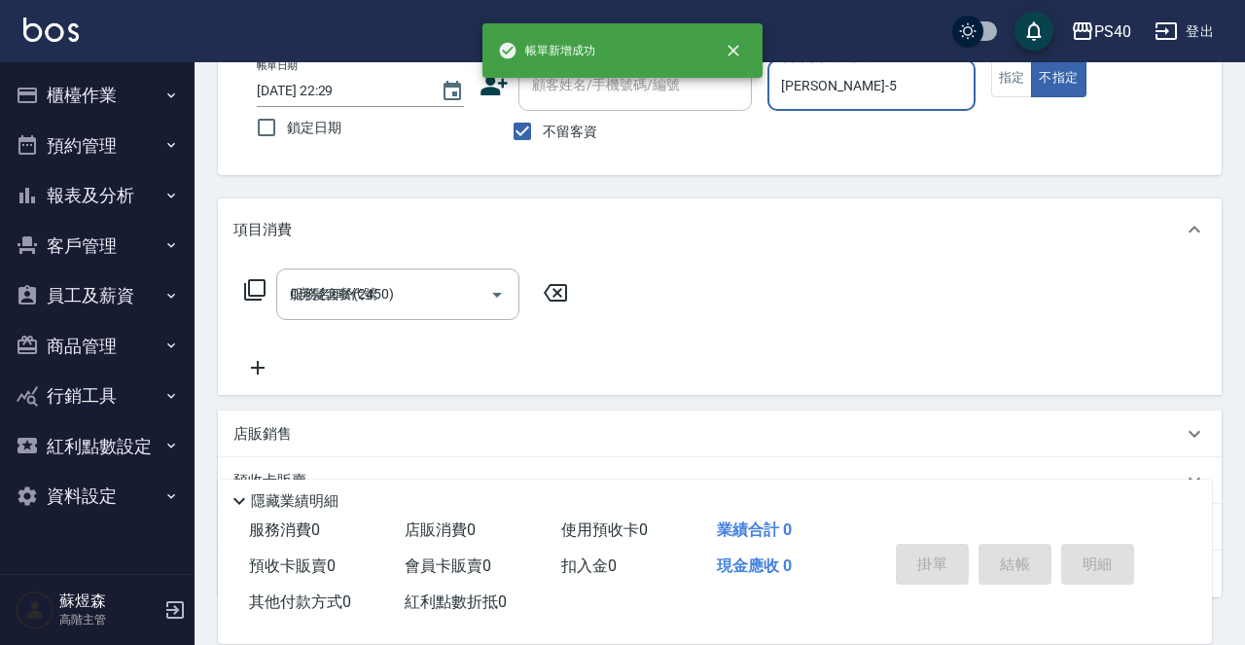
type input "2025/09/11 22:30"
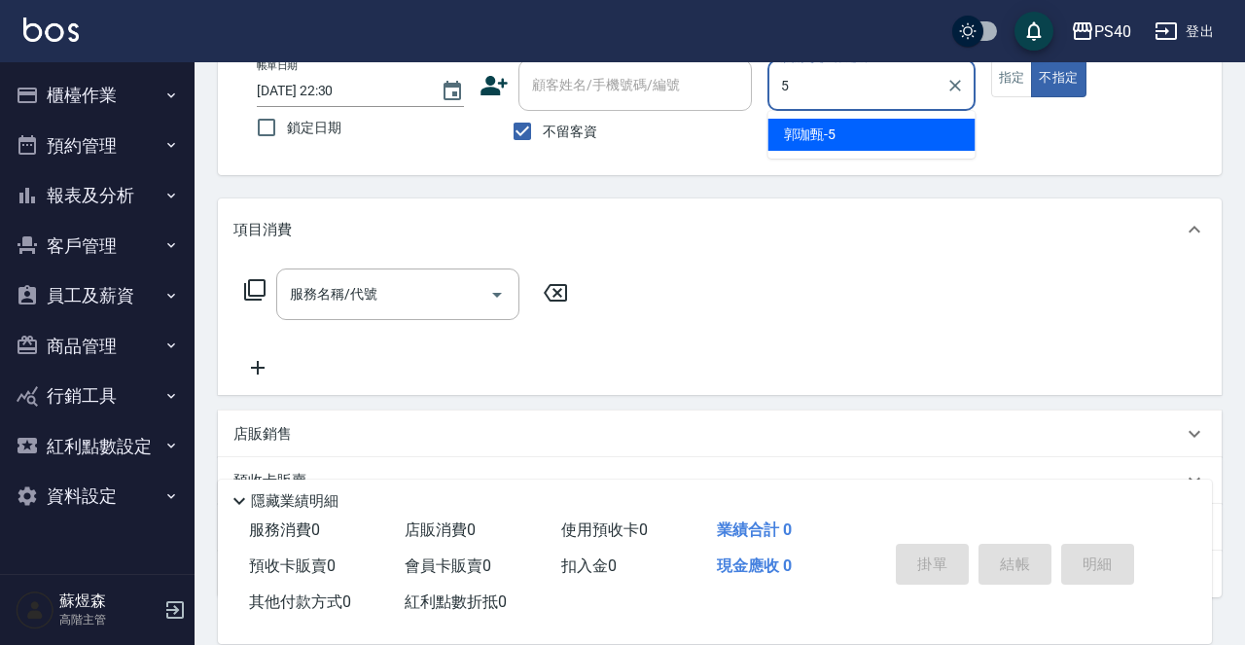
type input "郭珈甄-5"
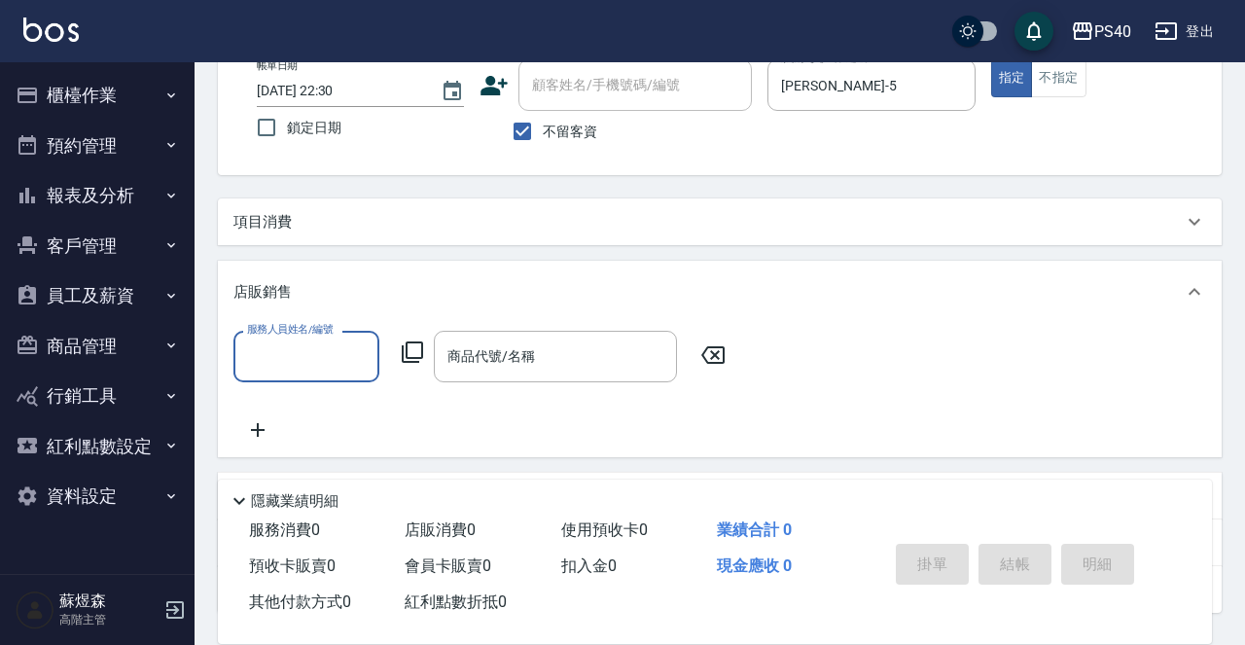
scroll to position [0, 0]
type input "郭珈甄-5"
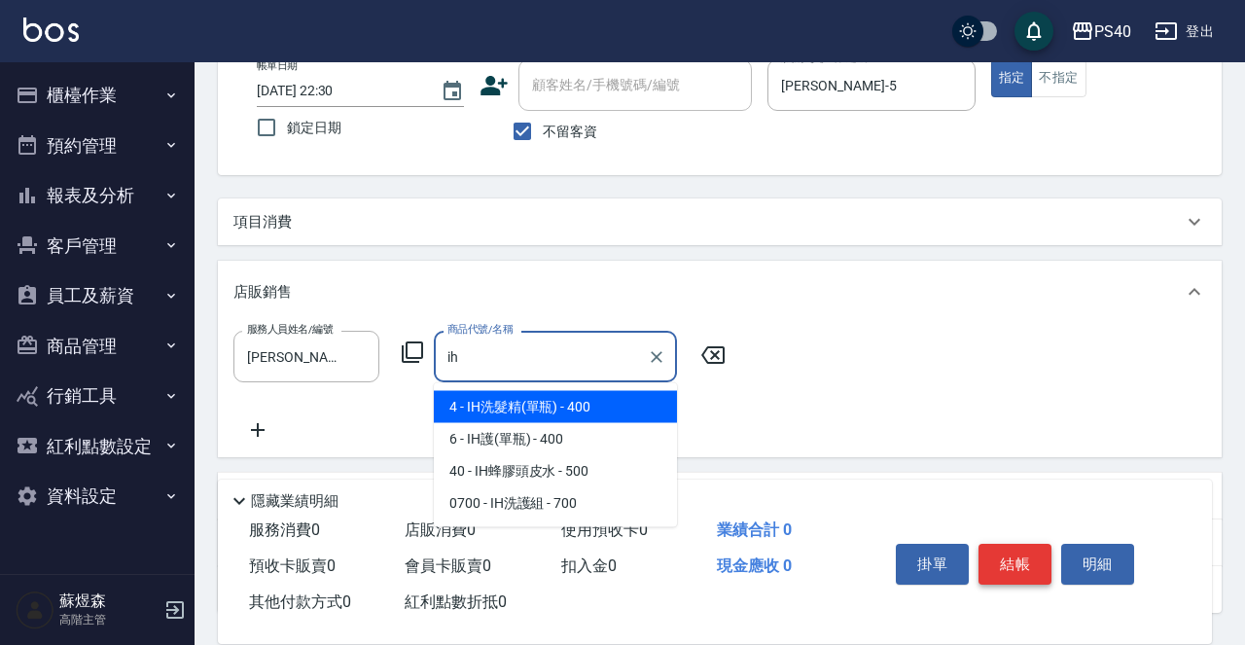
type input "IH洗髮精(單瓶)"
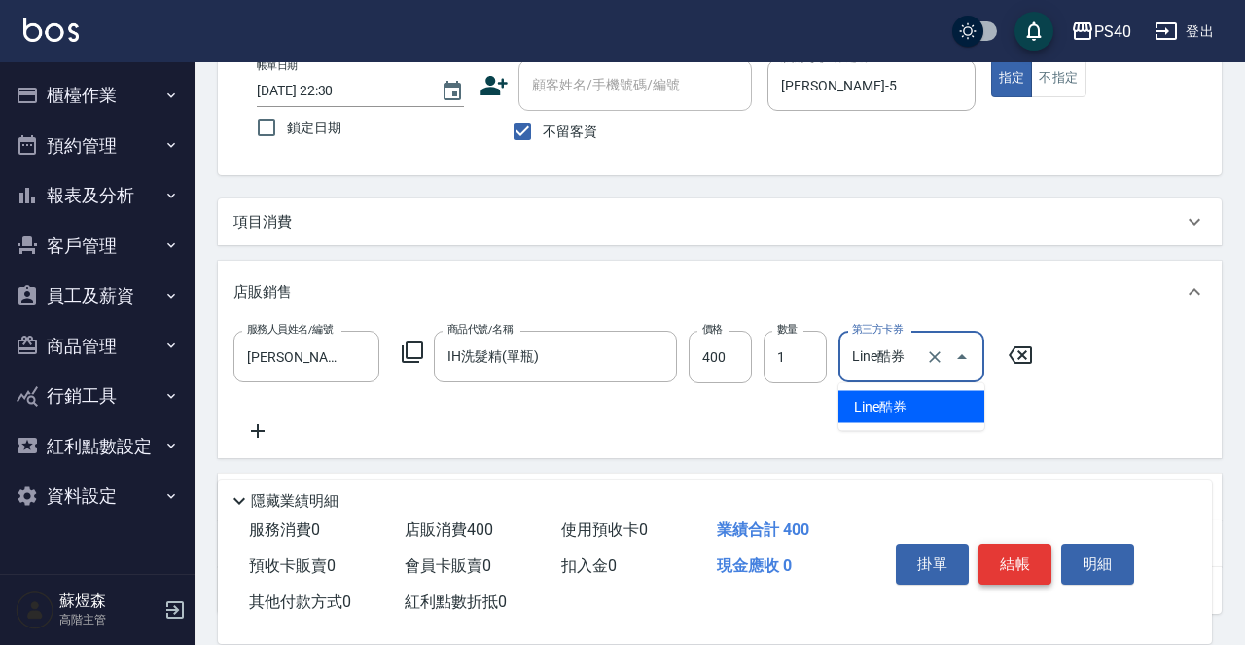
type input "Line酷券"
click at [935, 354] on icon "Clear" at bounding box center [934, 356] width 19 height 19
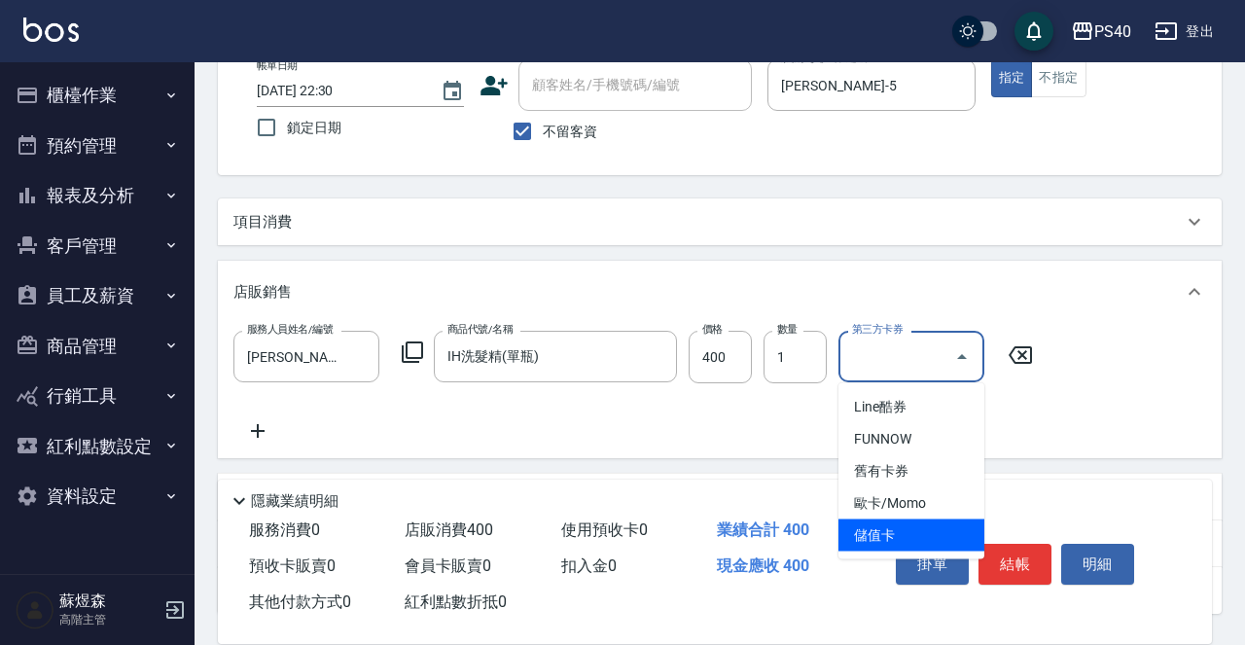
click at [908, 536] on span "儲值卡" at bounding box center [911, 535] width 146 height 32
type input "儲值卡"
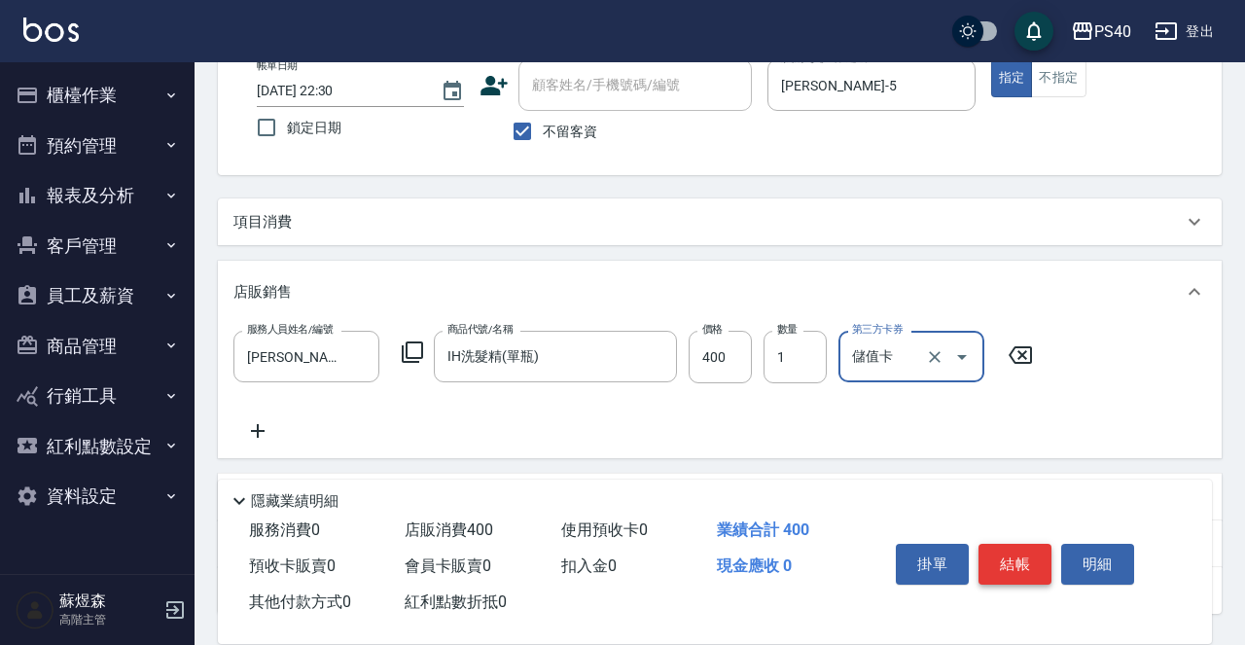
click at [1007, 548] on button "結帳" at bounding box center [1014, 564] width 73 height 41
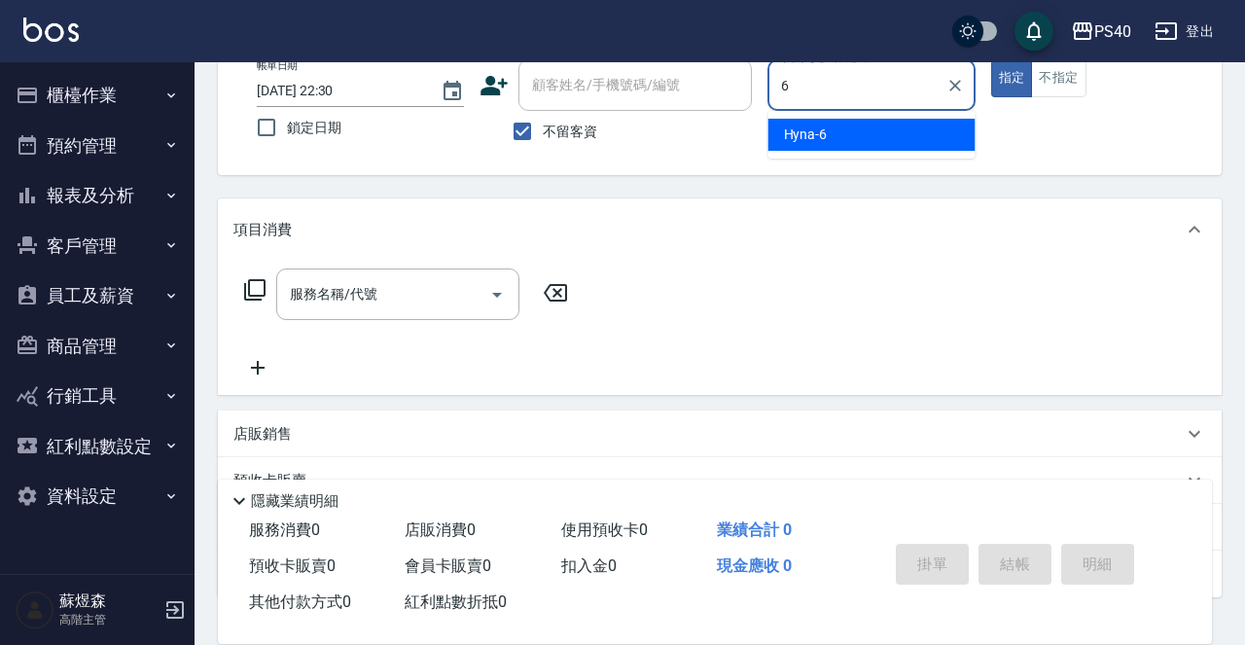
type input "Hyna-6"
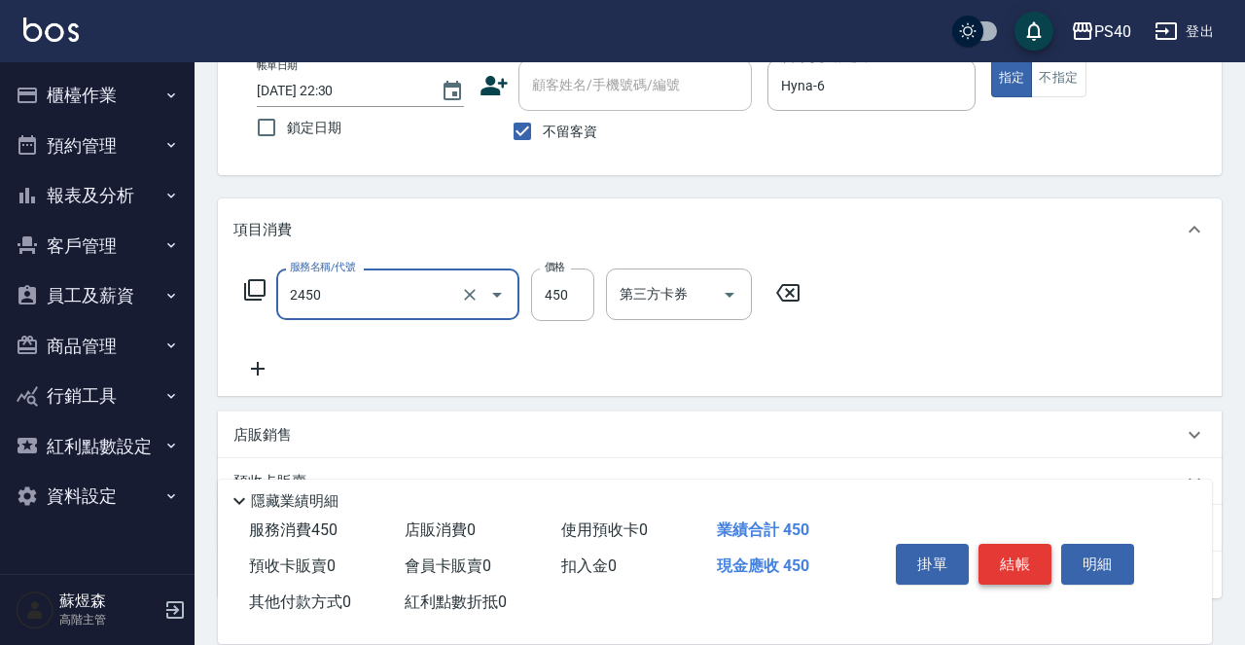
type input "C剪髮套餐(2450)"
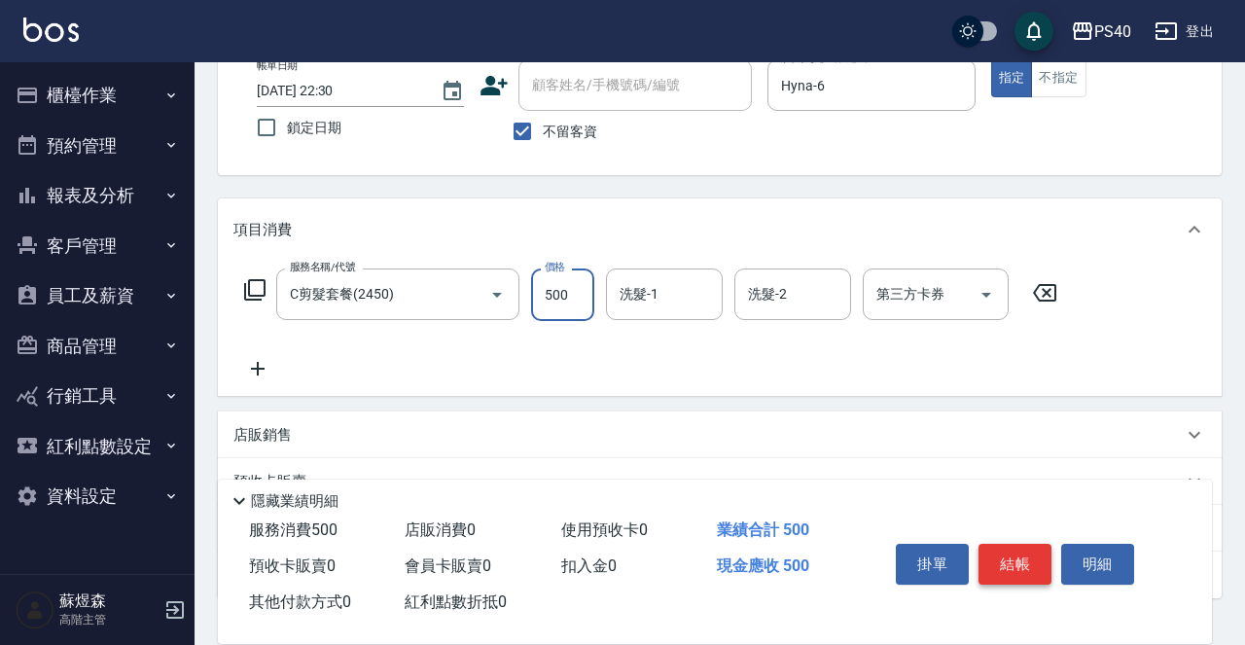
type input "500"
type input "5"
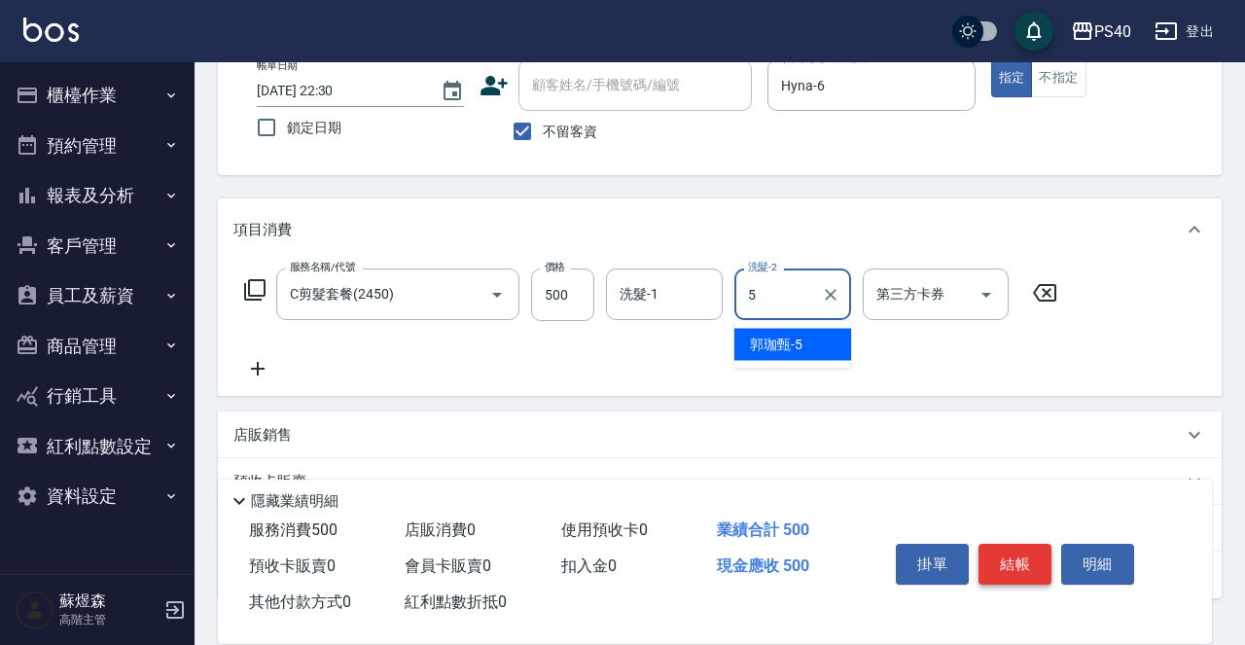
type input "郭珈甄-5"
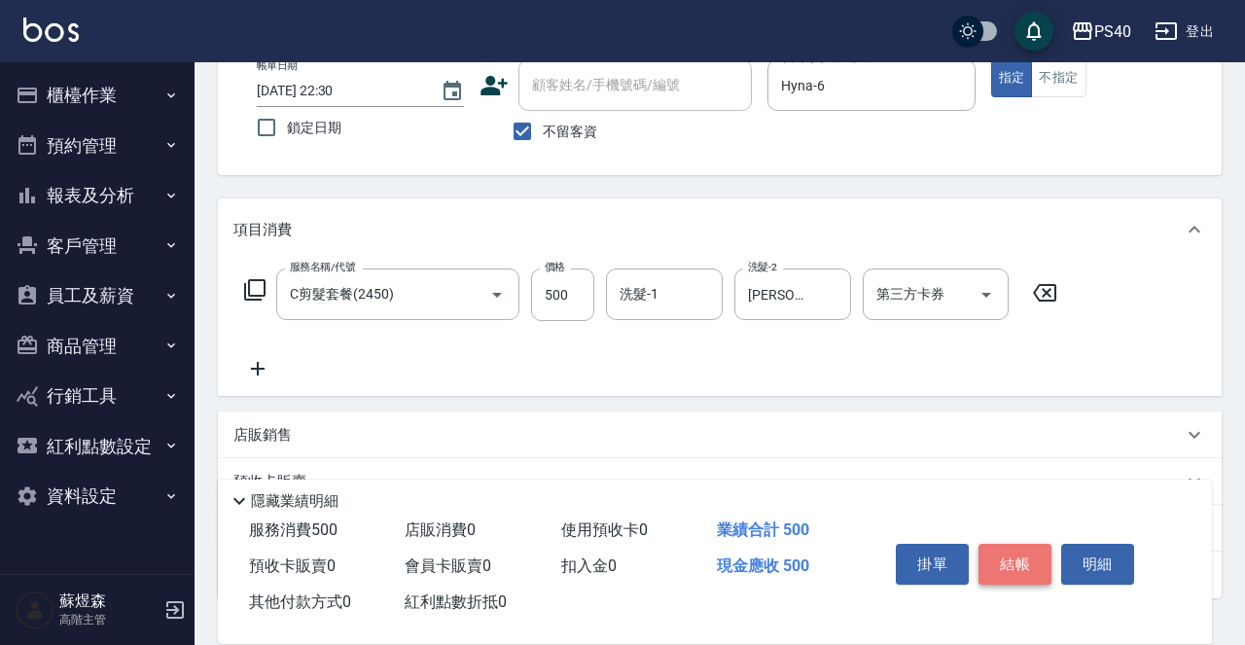
click at [1005, 547] on button "結帳" at bounding box center [1014, 564] width 73 height 41
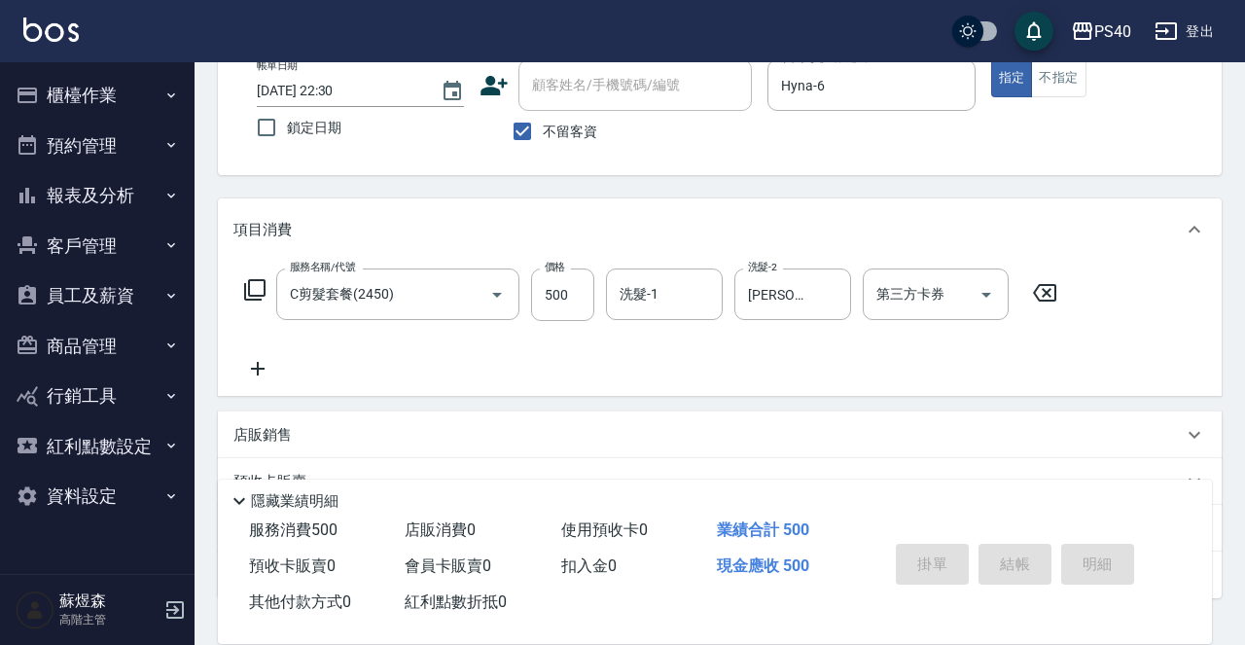
type input "2025/09/11 22:31"
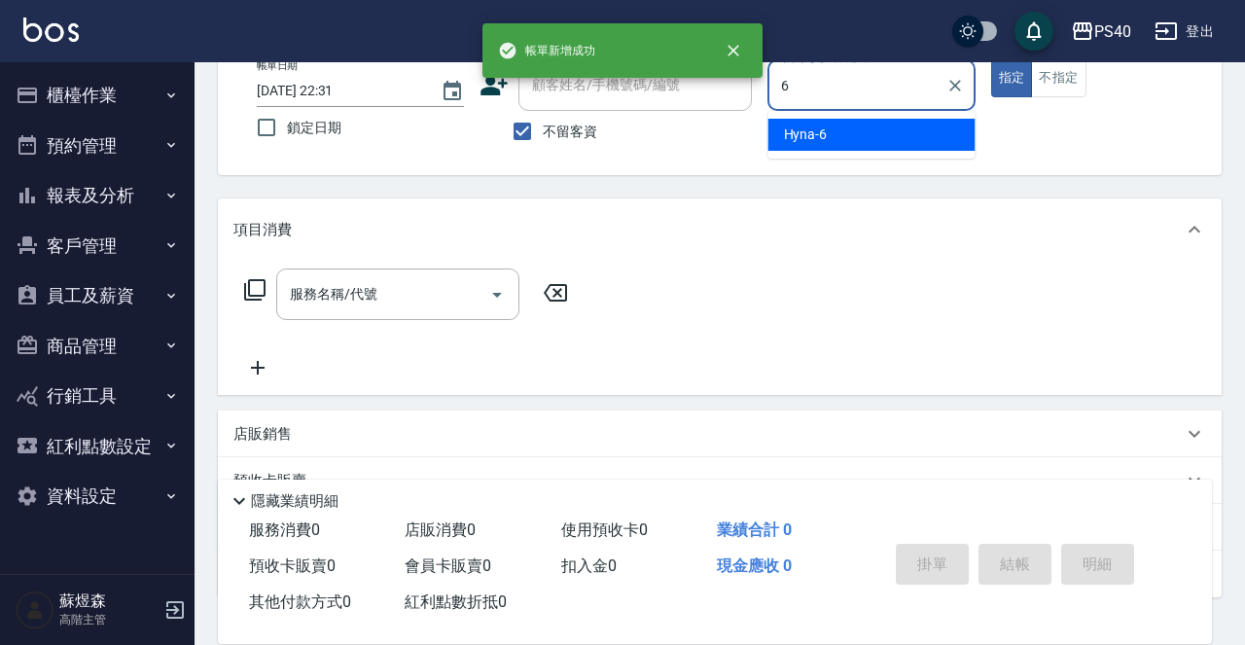
type input "Hyna-6"
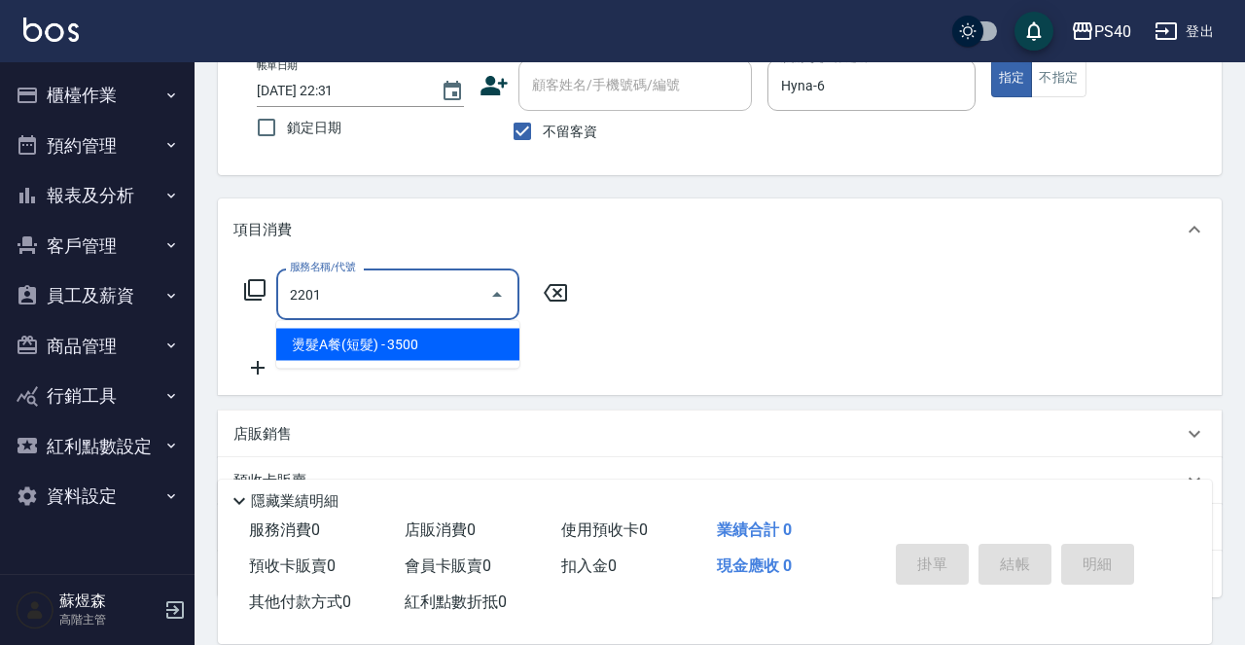
type input "燙髮A餐(短髮)(2201)"
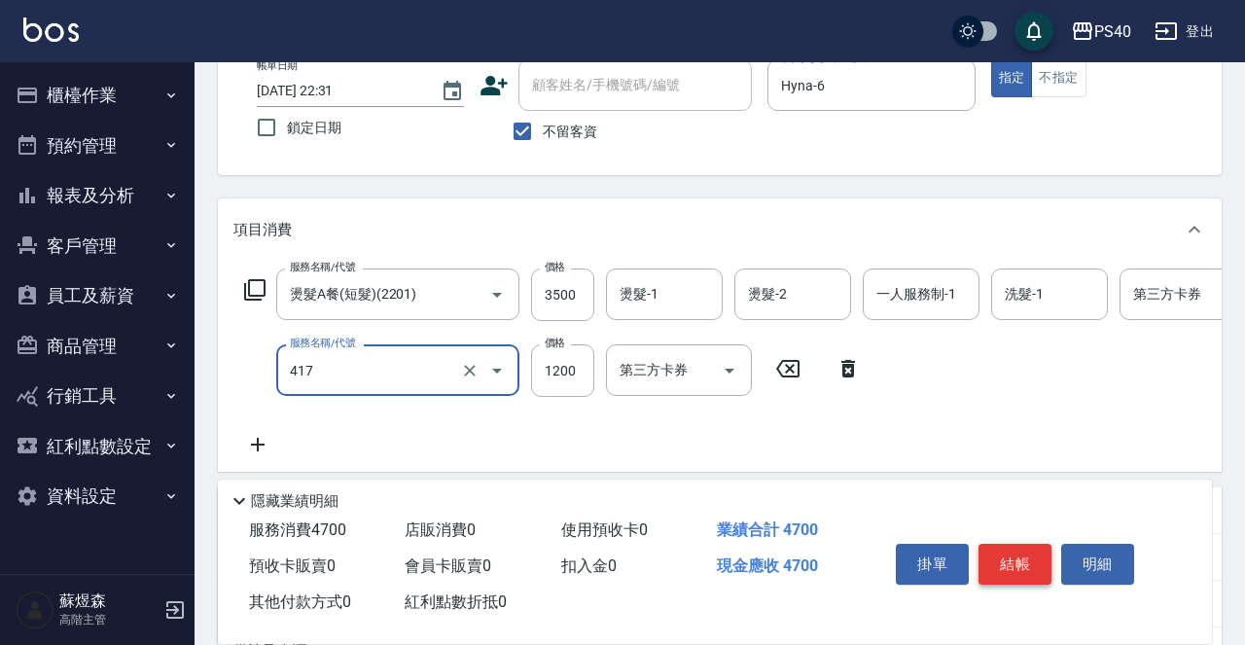
type input "哥德式(417)"
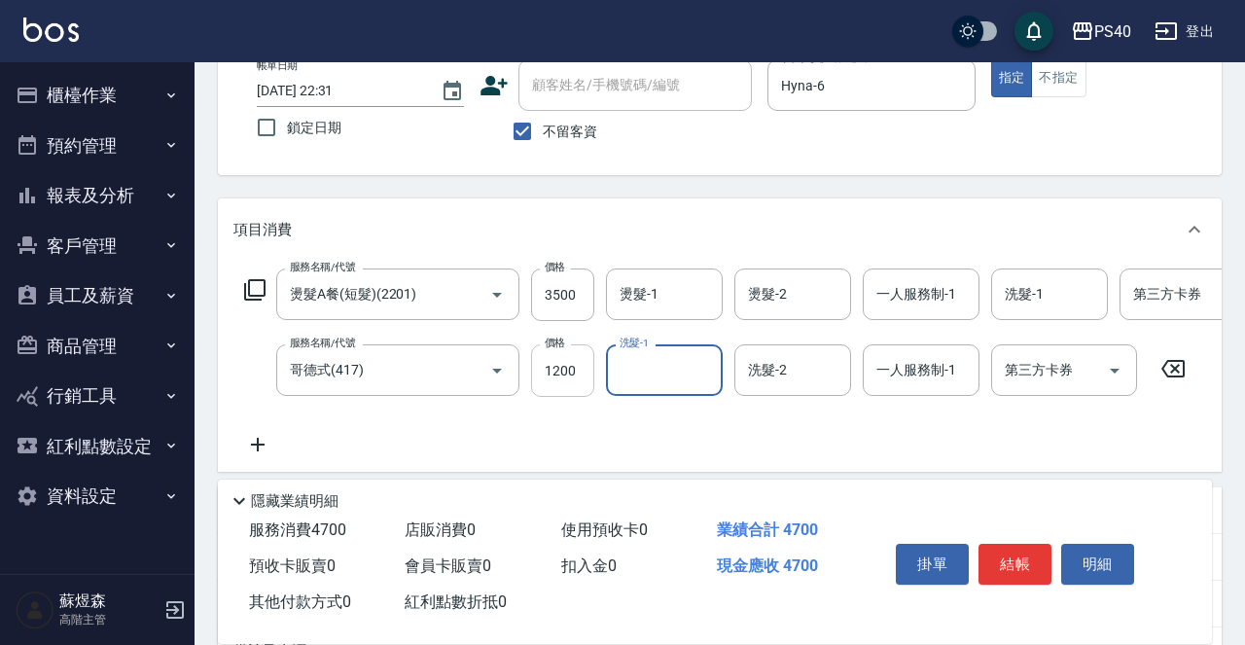
click at [572, 384] on input "1200" at bounding box center [562, 370] width 63 height 53
type input "200"
click at [1008, 548] on button "結帳" at bounding box center [1014, 564] width 73 height 41
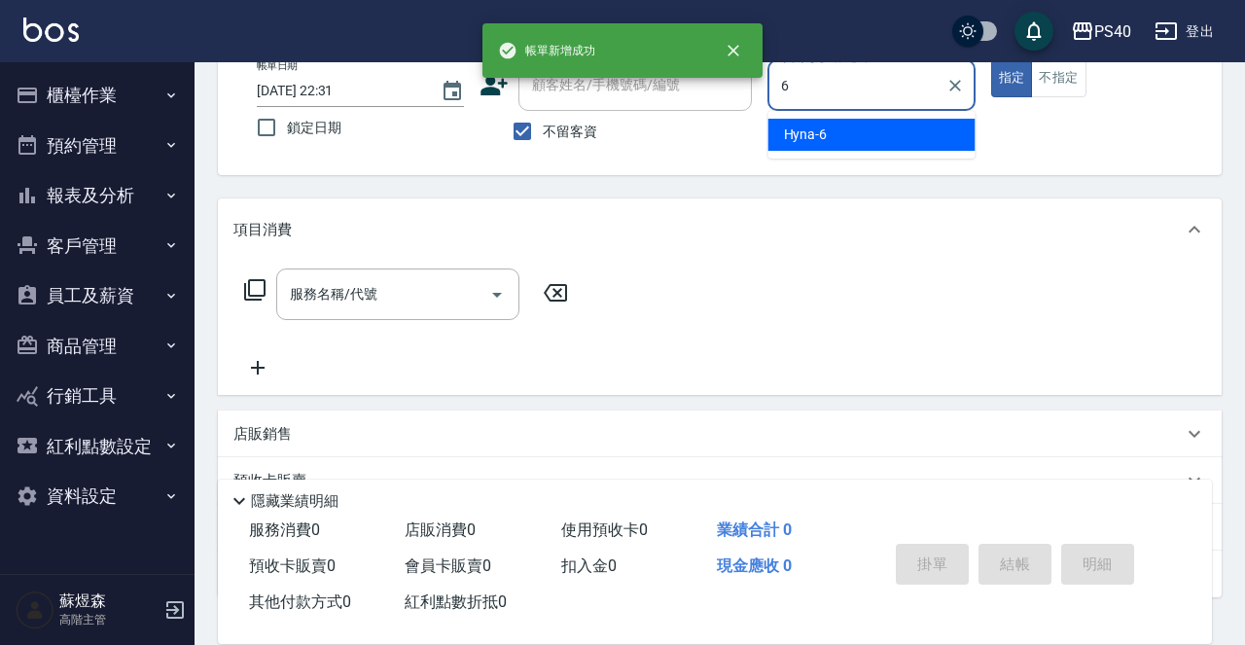
type input "Hyna-6"
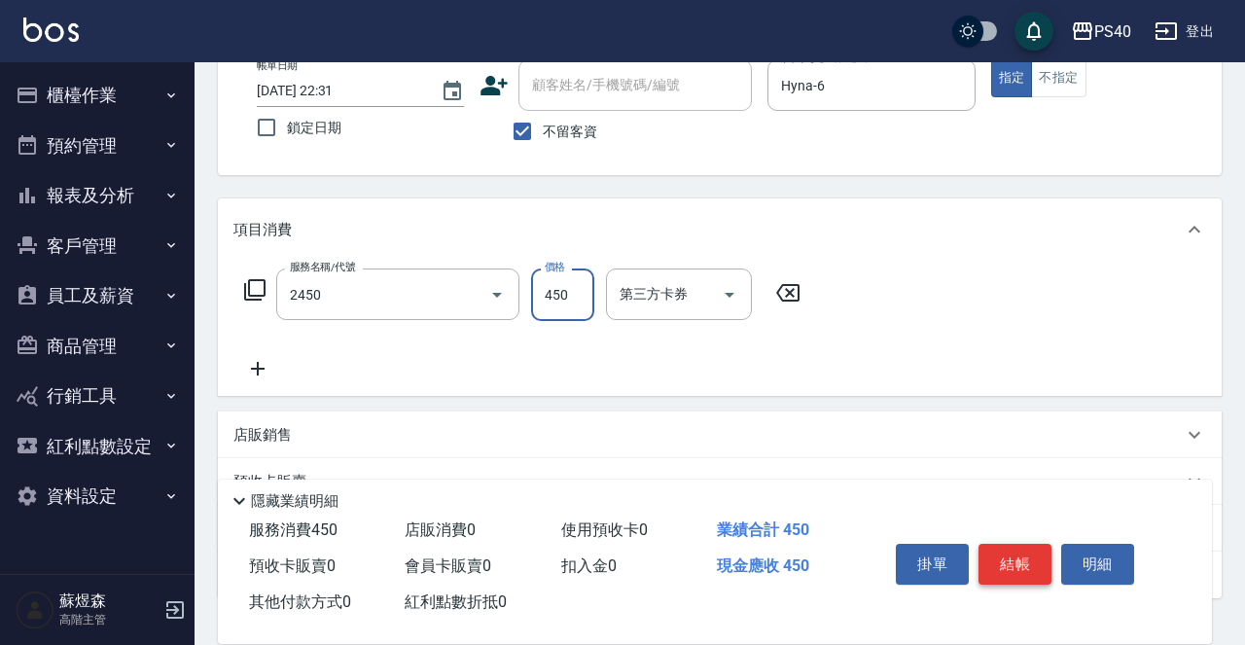
type input "C剪髮套餐(2450)"
type input "500"
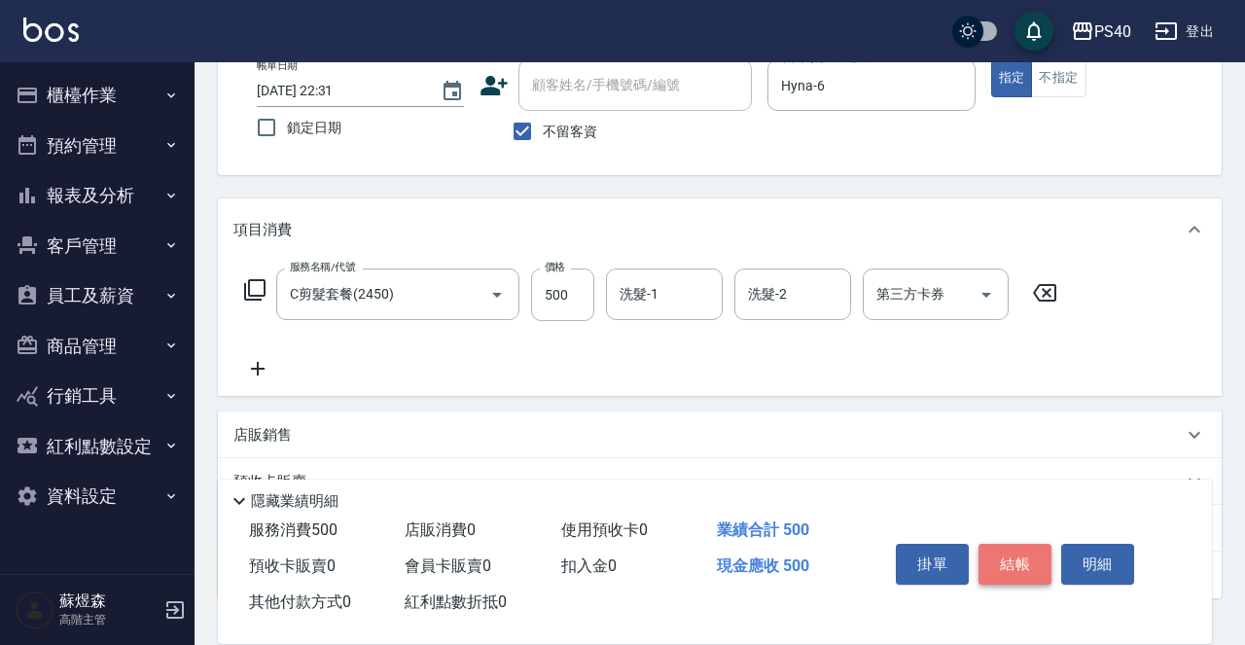
click at [1008, 548] on button "結帳" at bounding box center [1014, 564] width 73 height 41
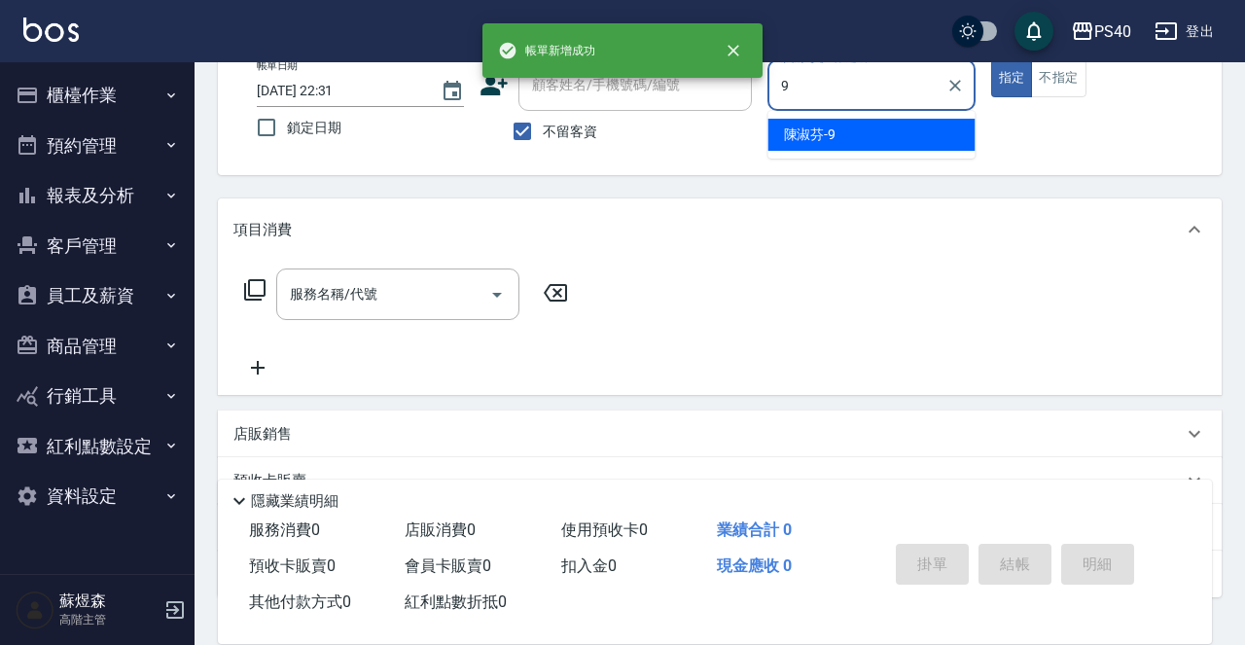
type input "陳淑芬-9"
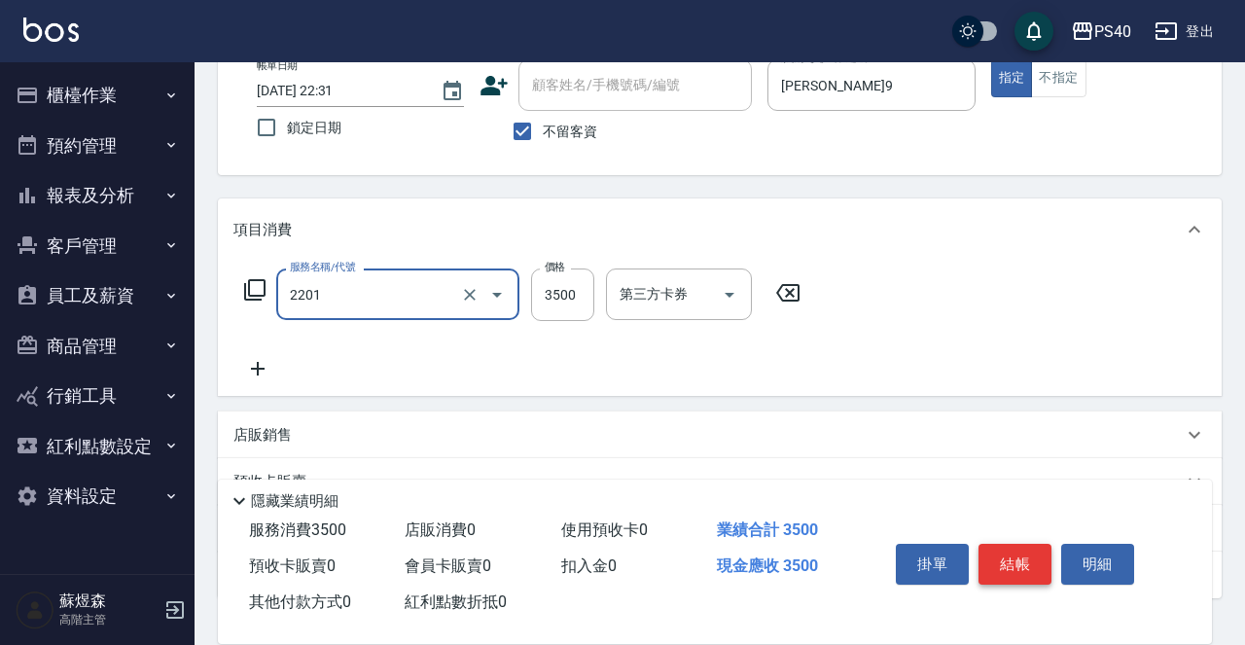
type input "燙髮A餐(短髮)(2201)"
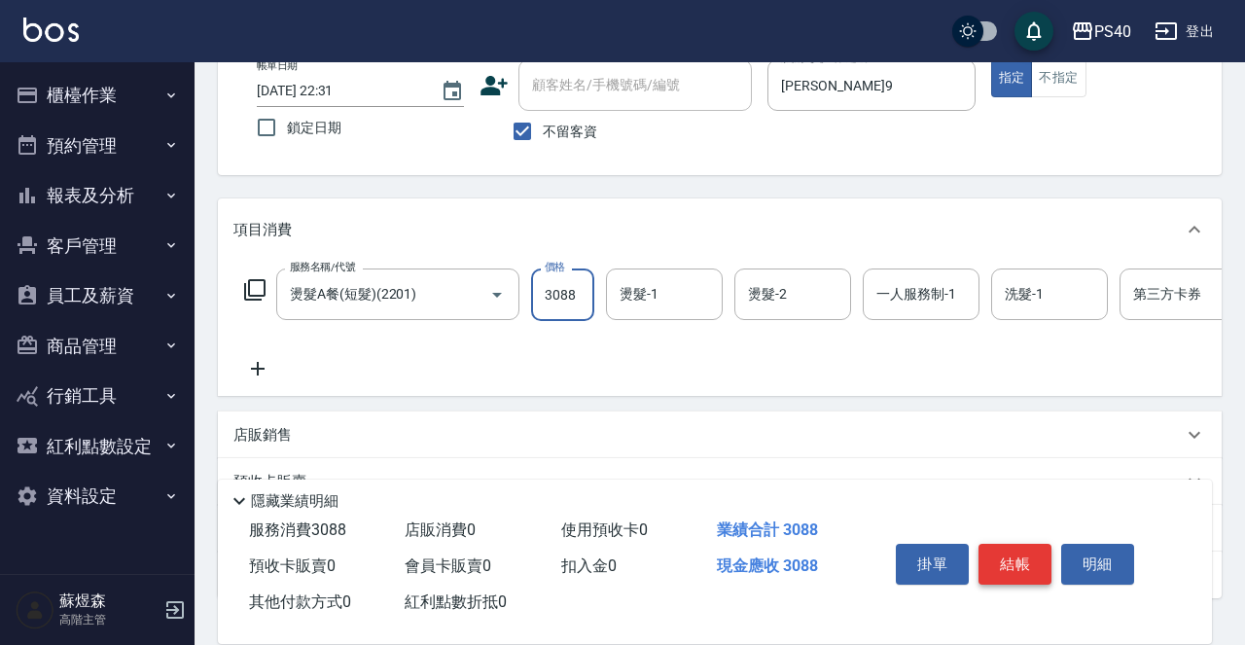
type input "3088"
click at [1008, 548] on button "結帳" at bounding box center [1014, 564] width 73 height 41
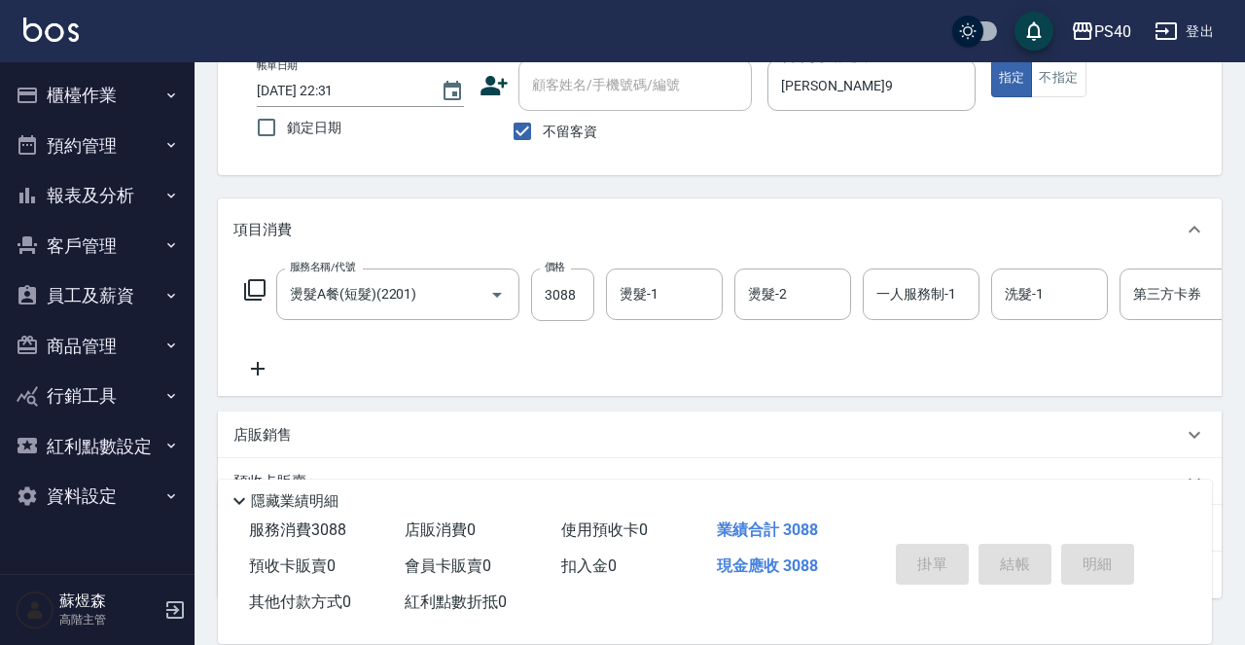
type input "2025/09/11 22:32"
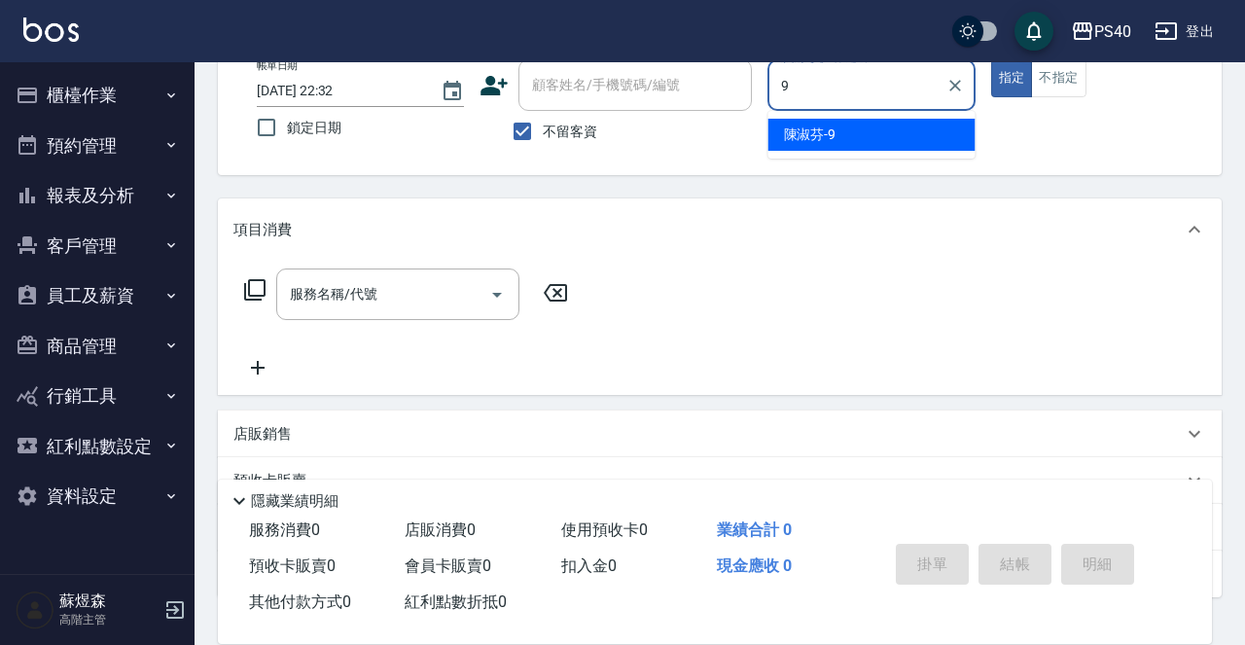
type input "陳淑芬-9"
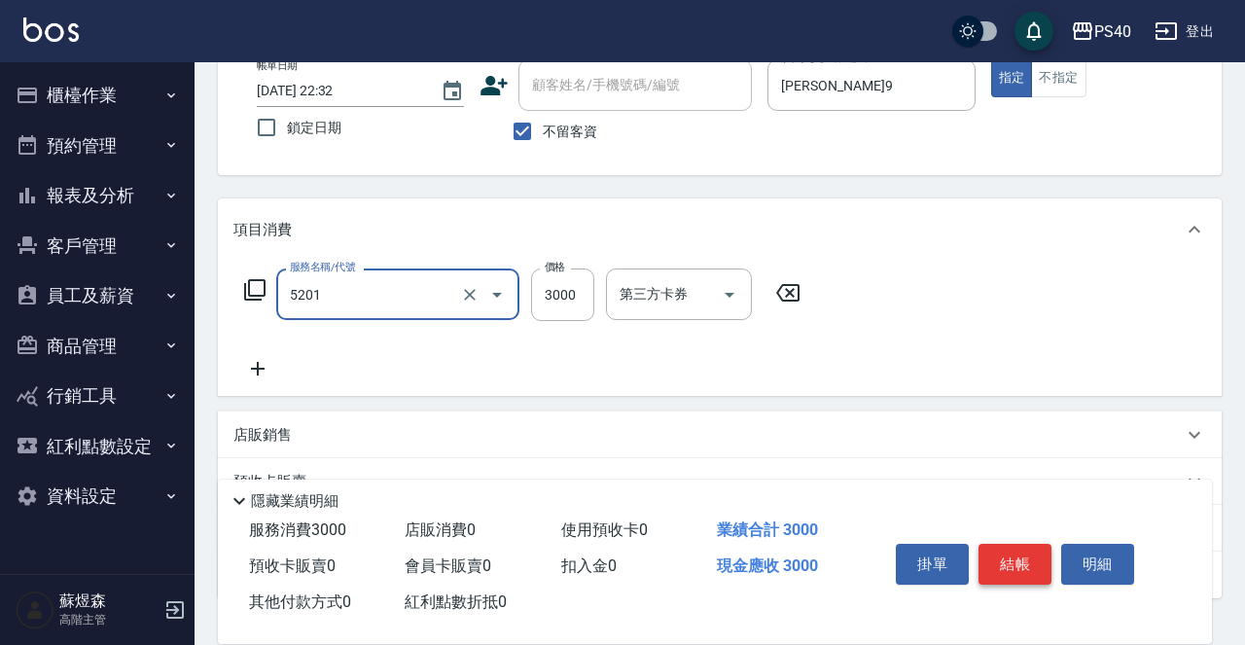
type input "染髮A餐(短髮)(5201)"
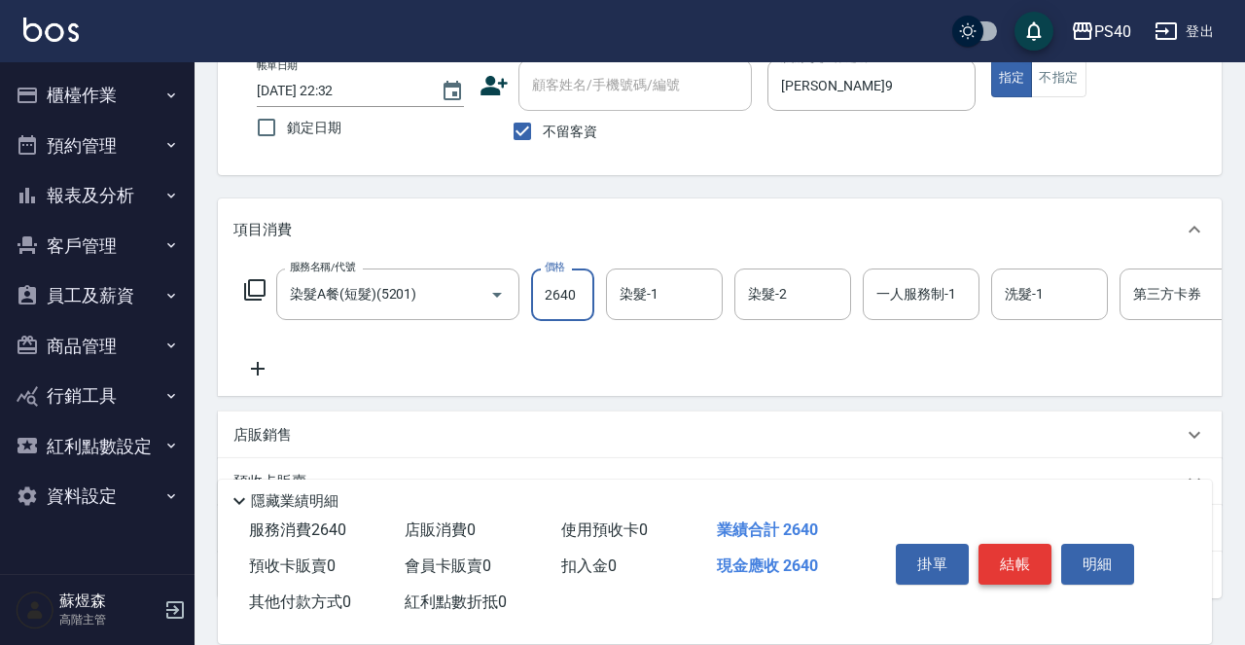
type input "2640"
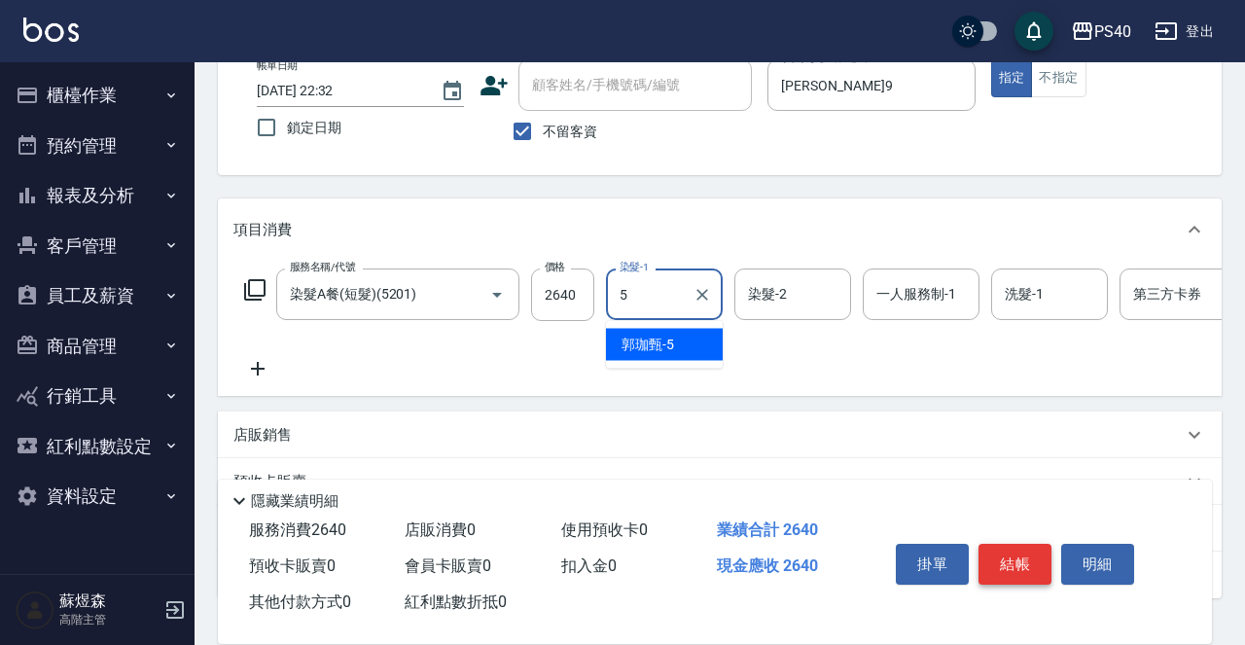
type input "郭珈甄-5"
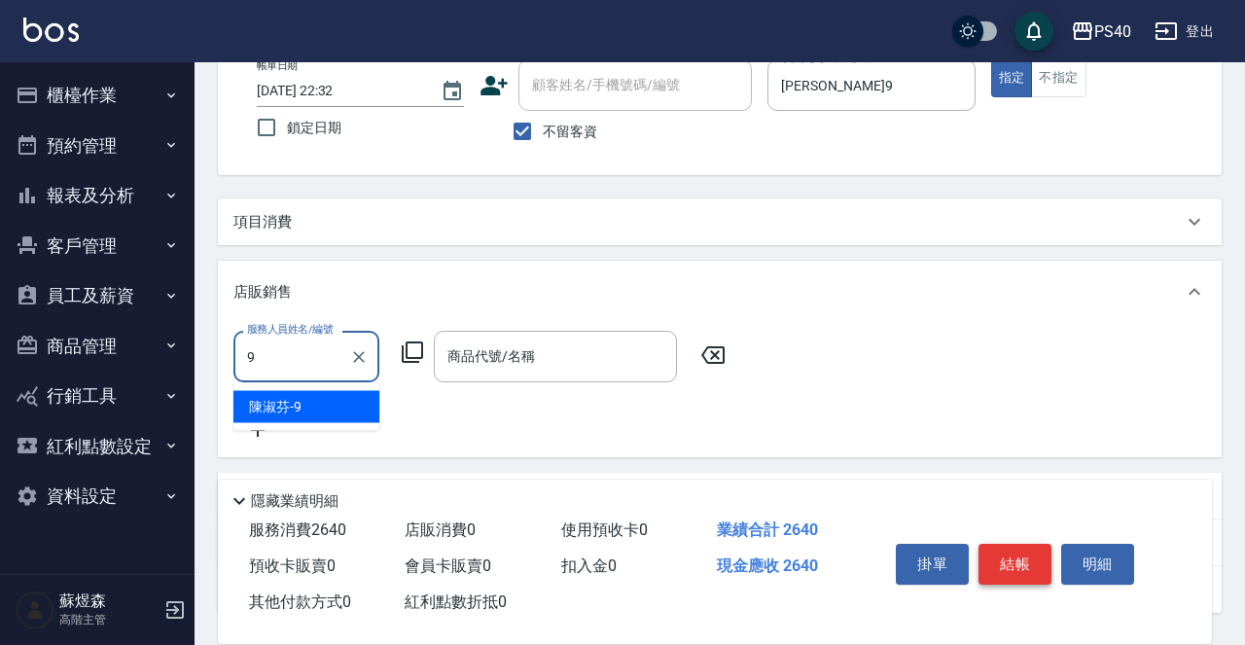
type input "陳淑芬-9"
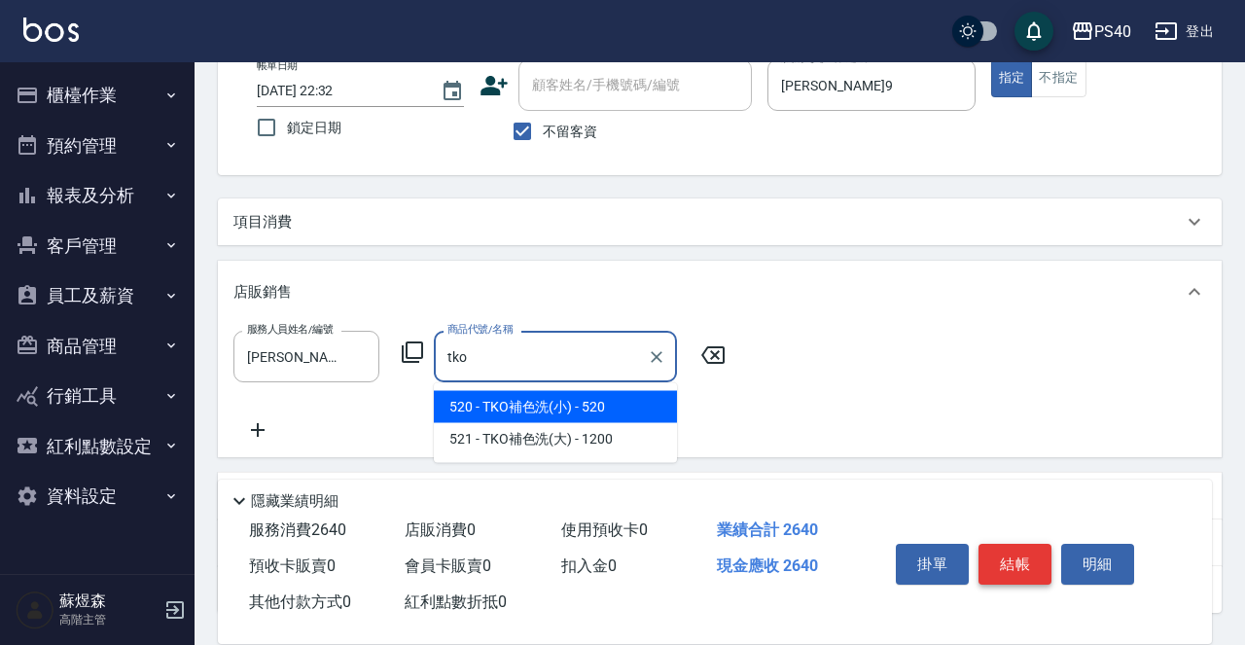
type input "TKO補色洗(小)"
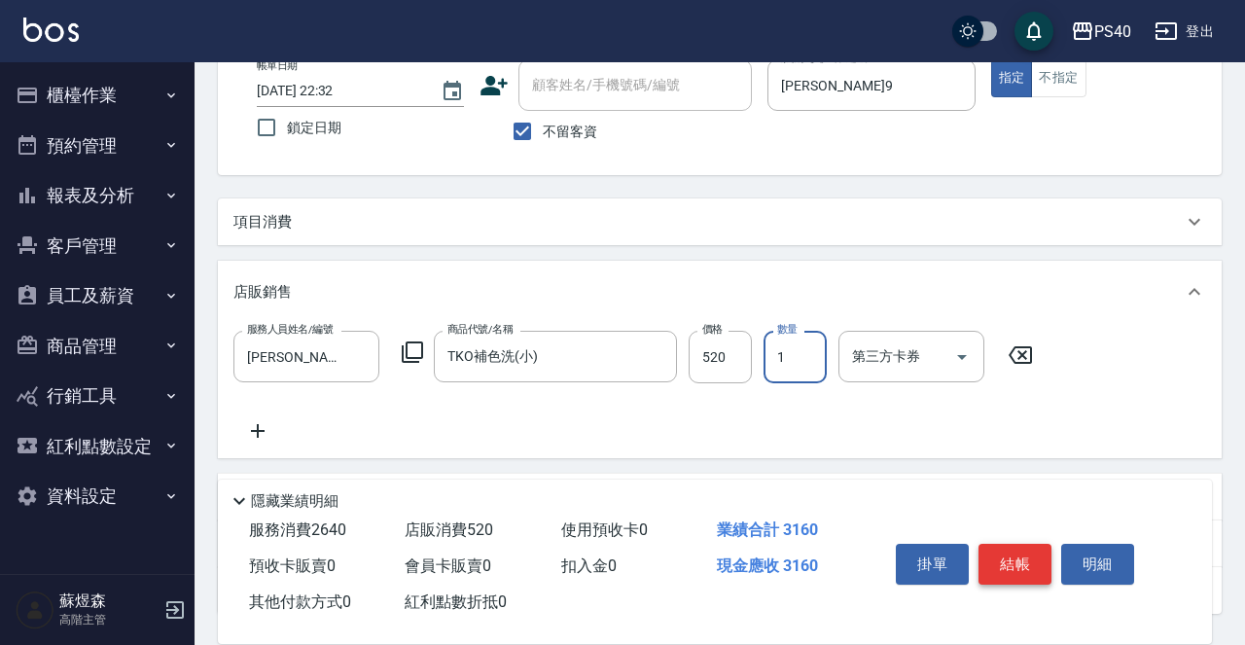
click at [1030, 544] on button "結帳" at bounding box center [1014, 564] width 73 height 41
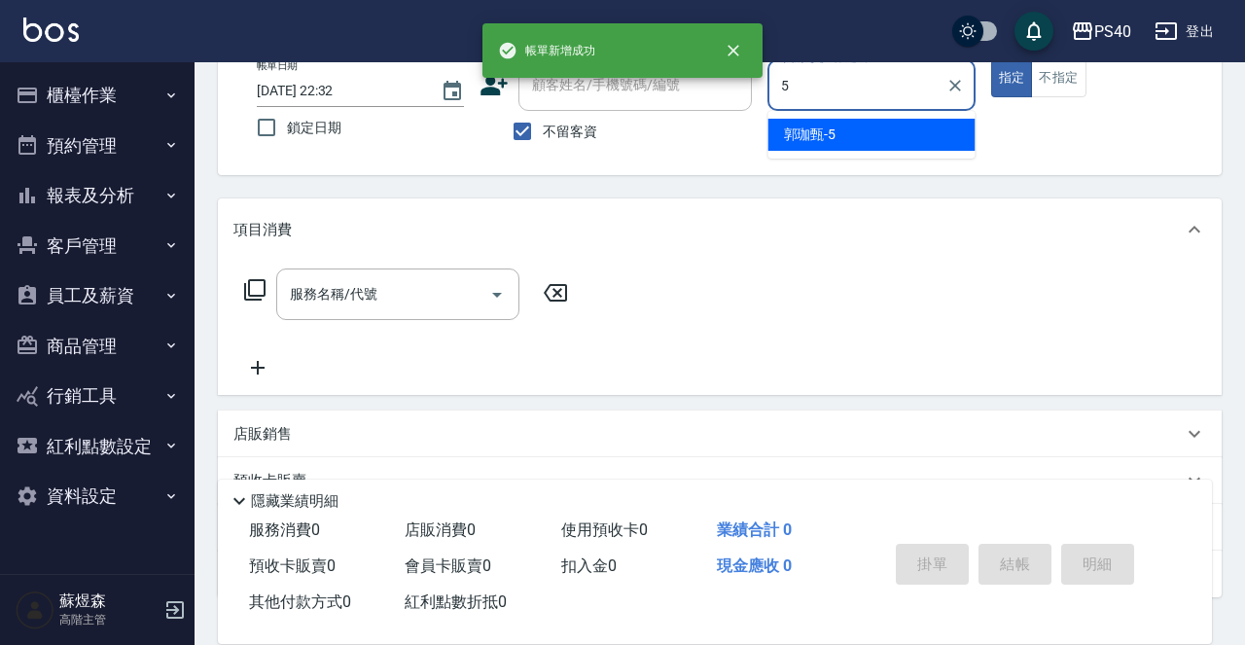
type input "郭珈甄-5"
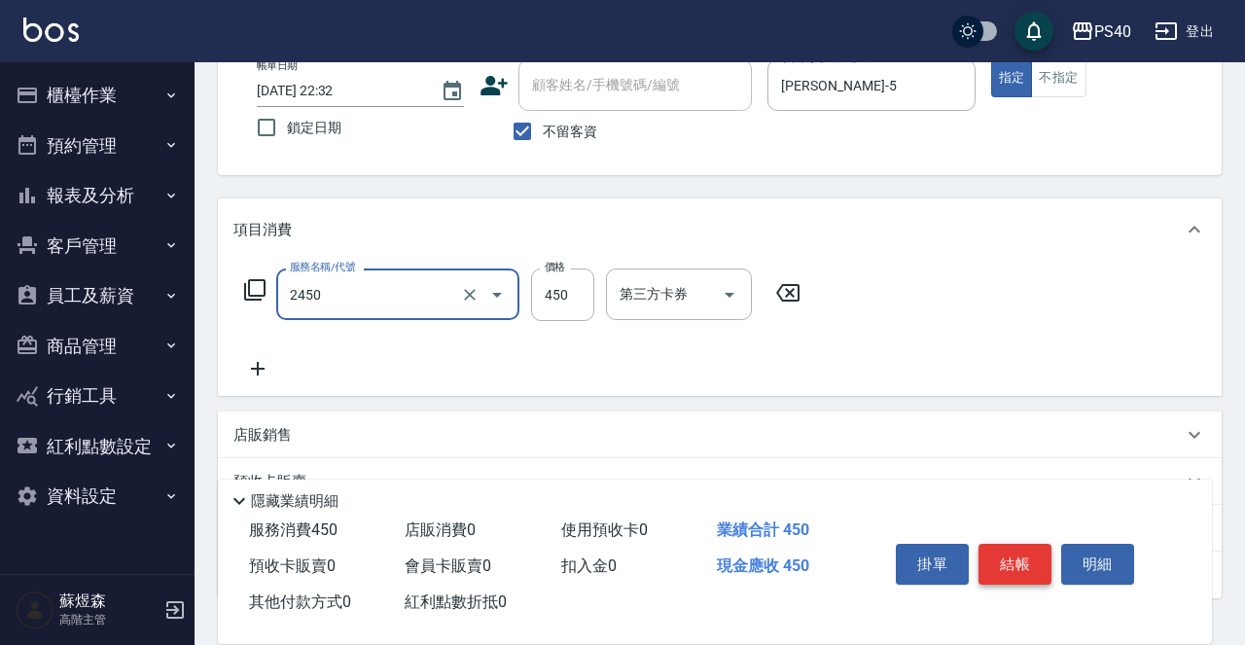
type input "C剪髮套餐(2450)"
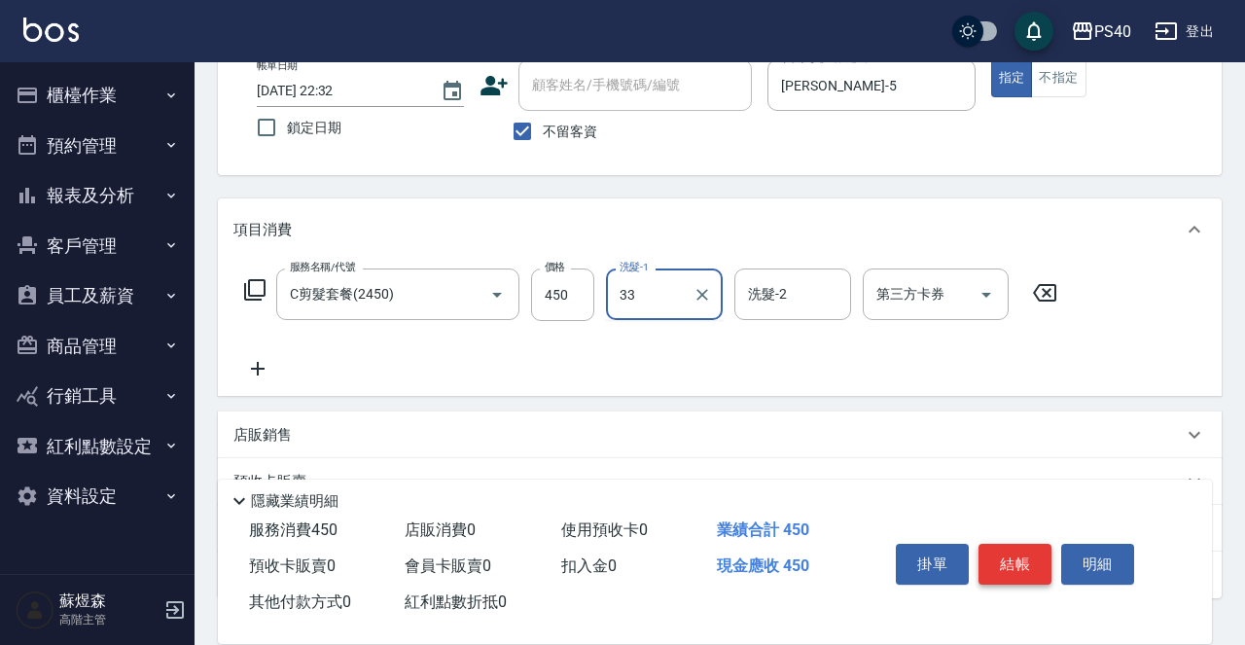
type input "劉芯瑀-33"
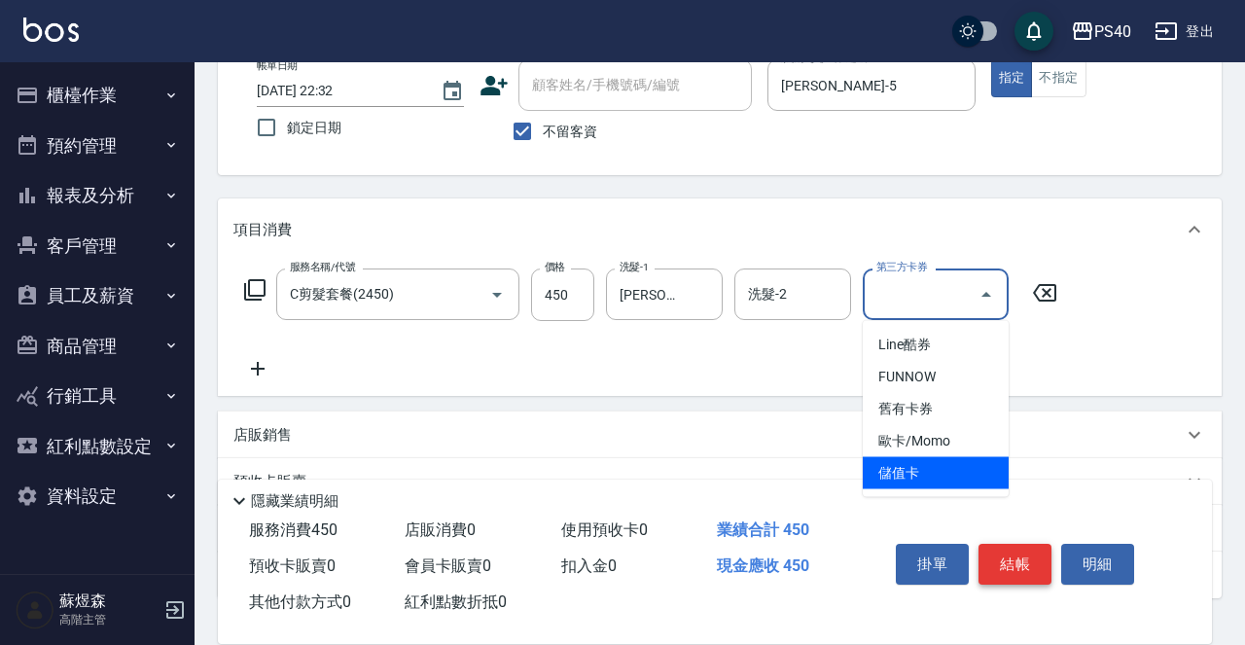
type input "儲值卡"
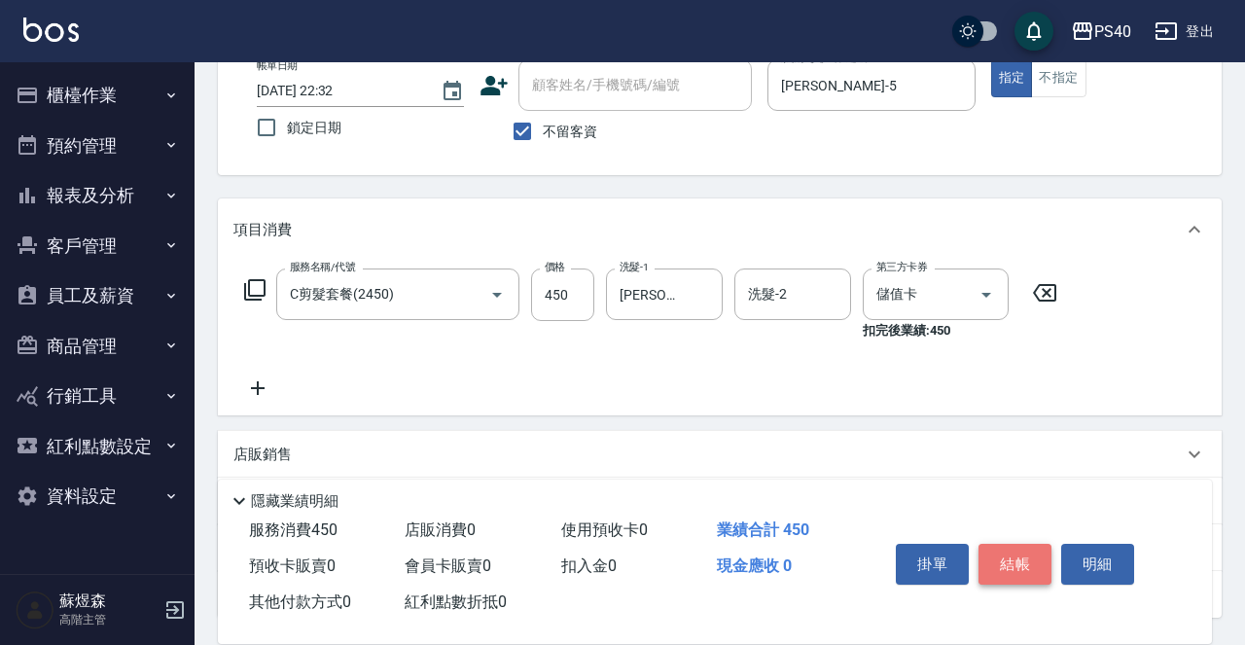
click at [1030, 544] on button "結帳" at bounding box center [1014, 564] width 73 height 41
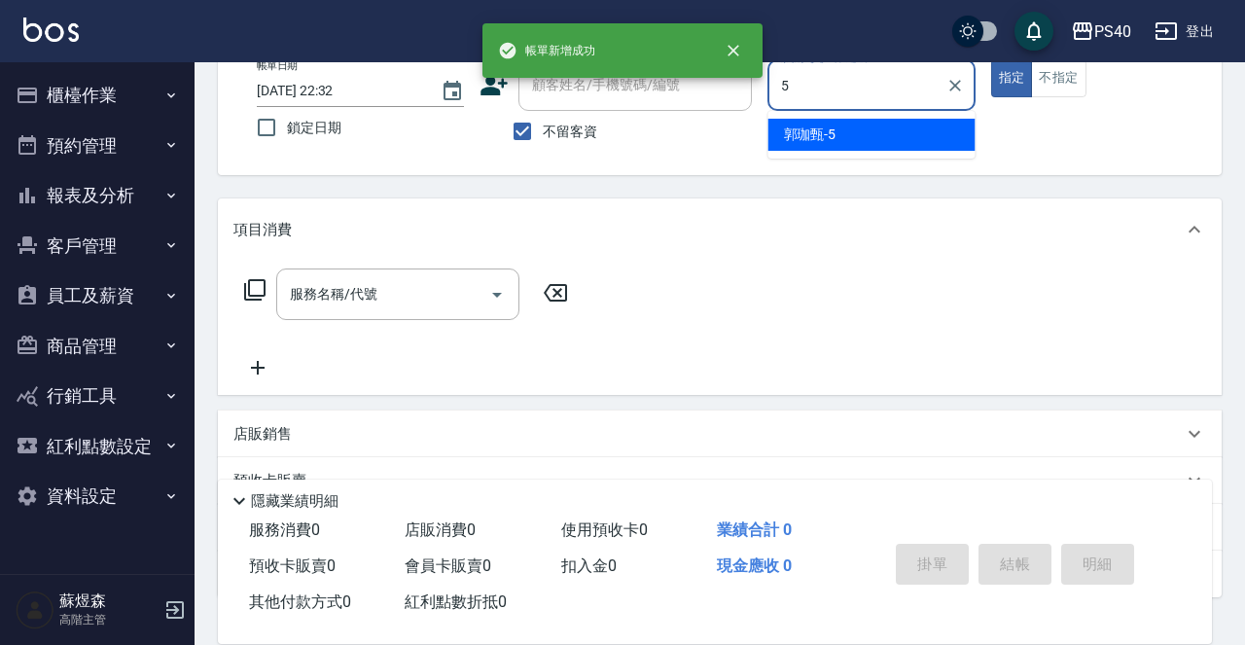
type input "郭珈甄-5"
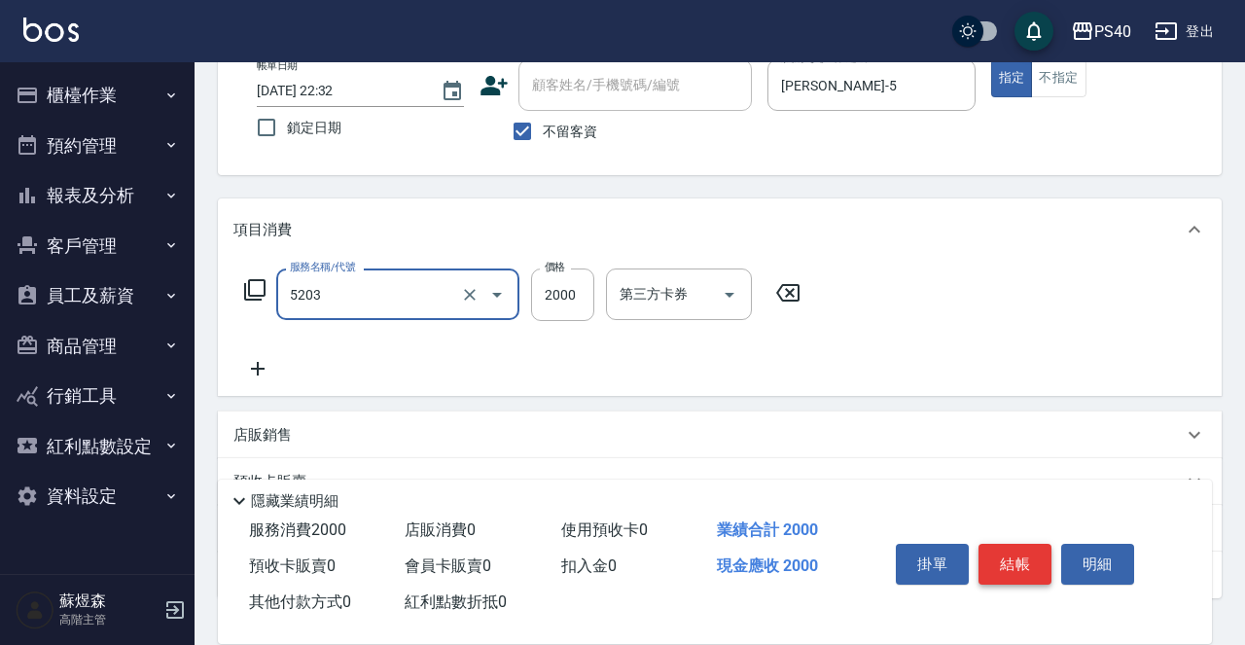
type input "染髮C餐(短髮)(5203)"
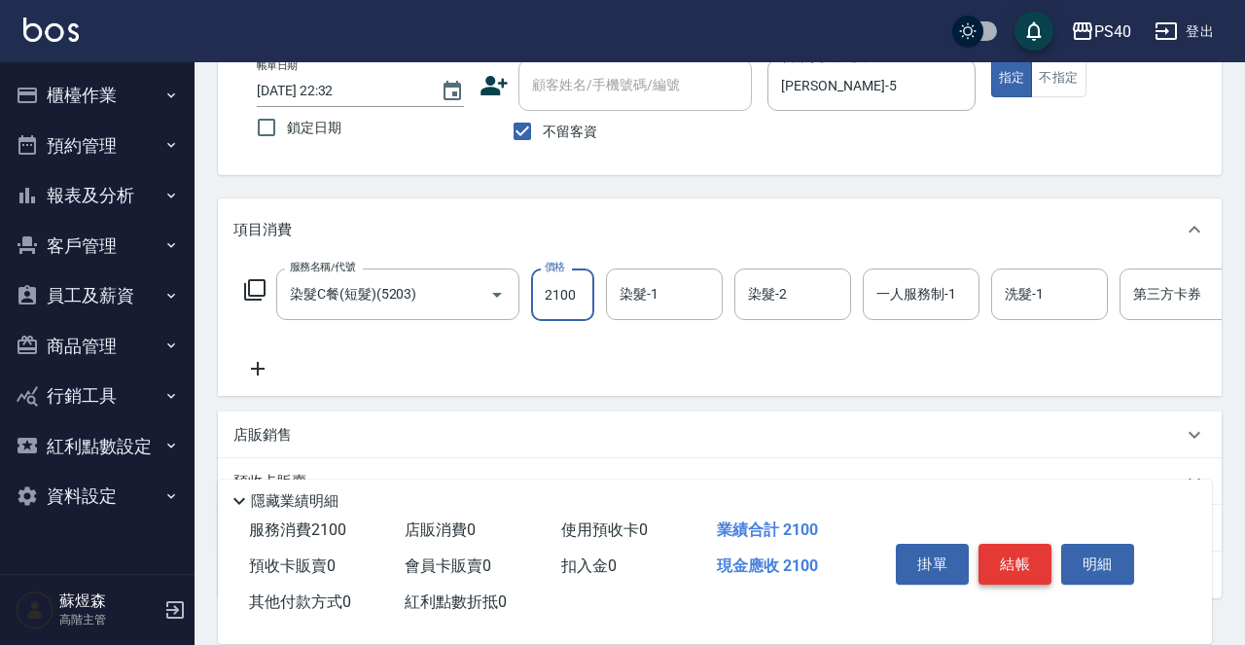
type input "2100"
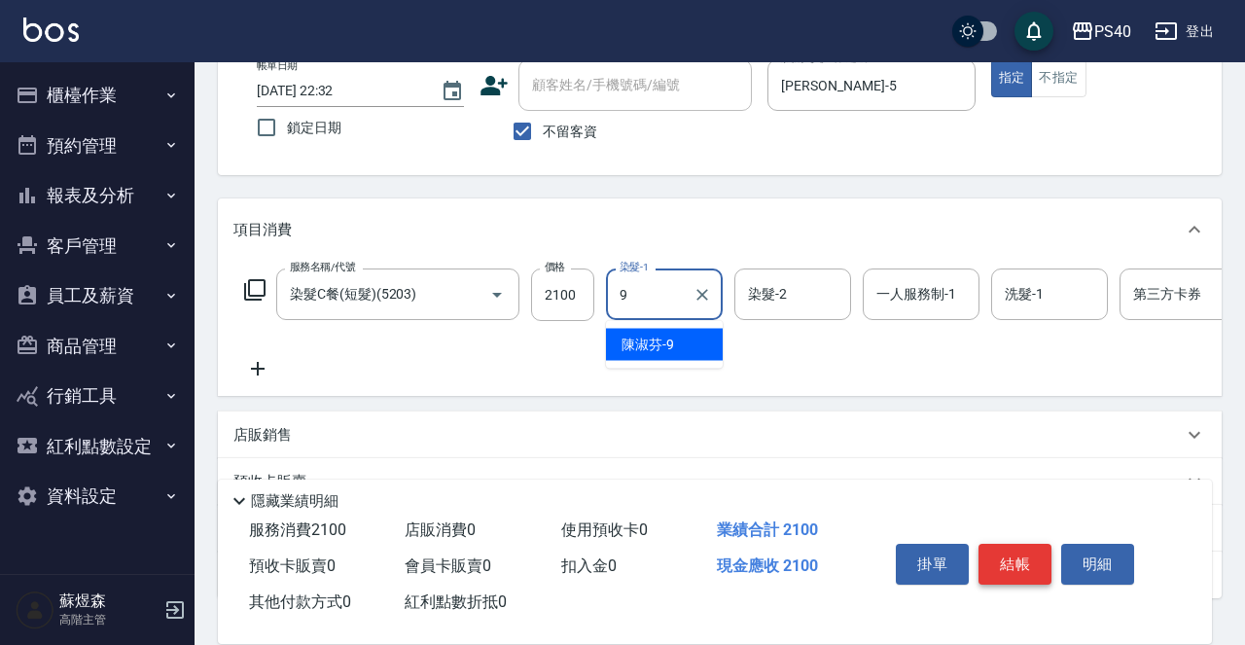
type input "陳淑芬-9"
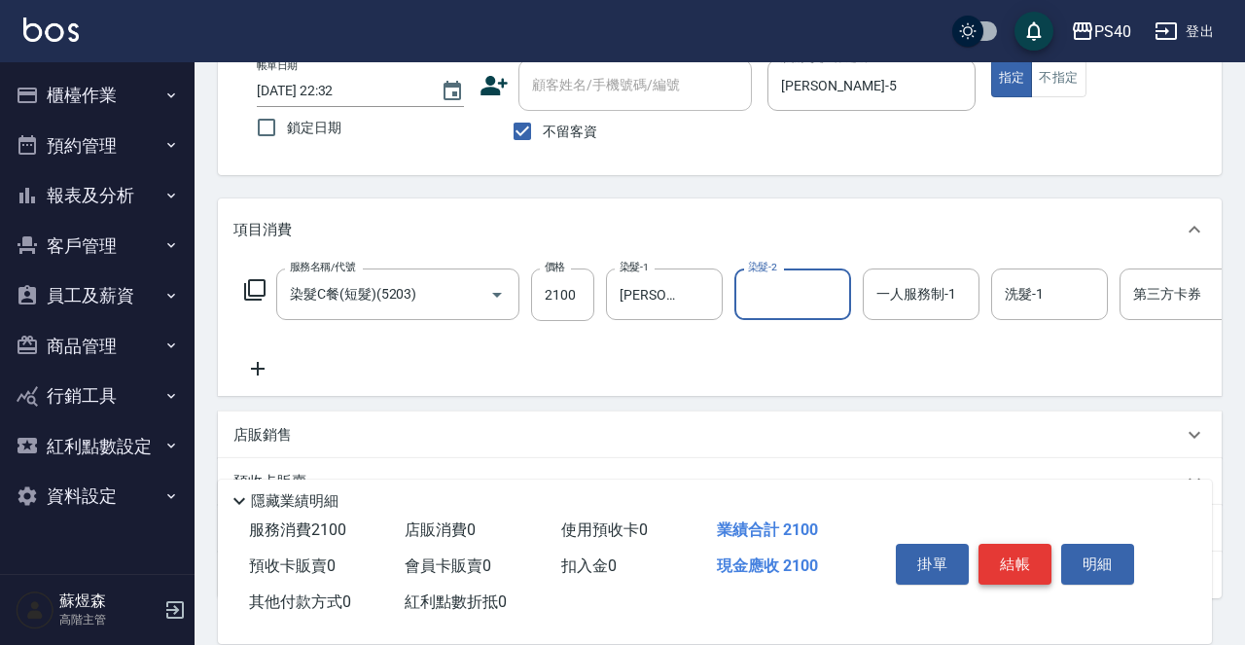
click at [1021, 555] on button "結帳" at bounding box center [1014, 564] width 73 height 41
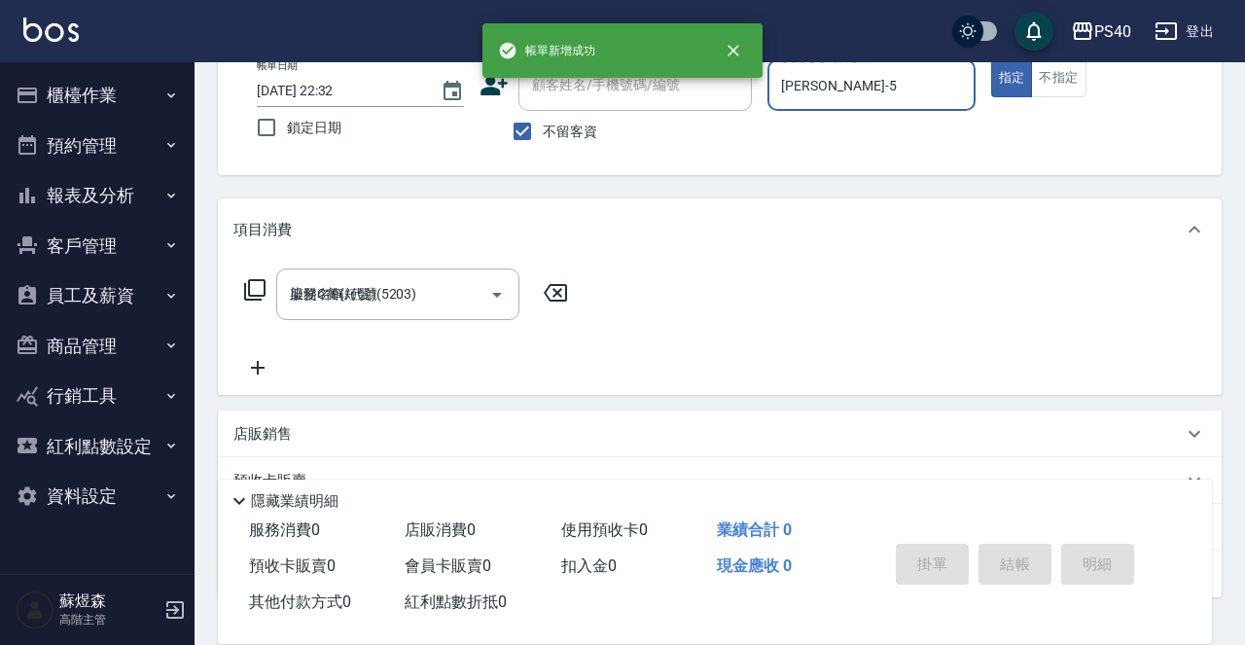
type input "2025/09/11 22:33"
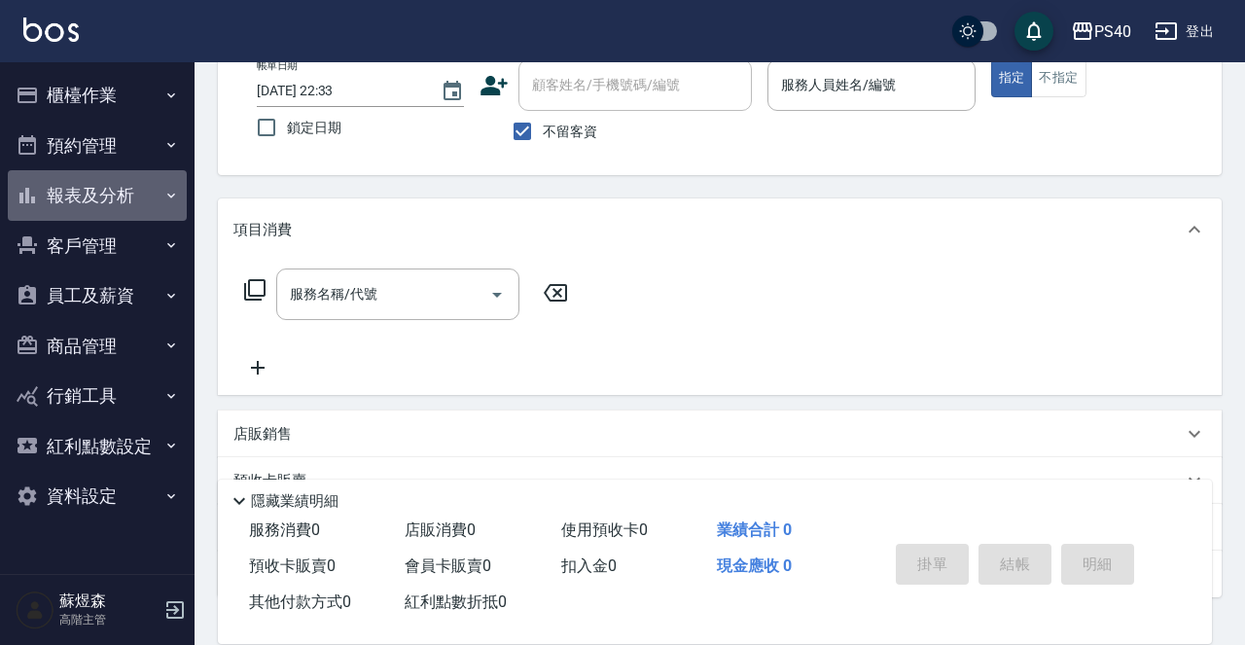
click at [89, 207] on button "報表及分析" at bounding box center [97, 195] width 179 height 51
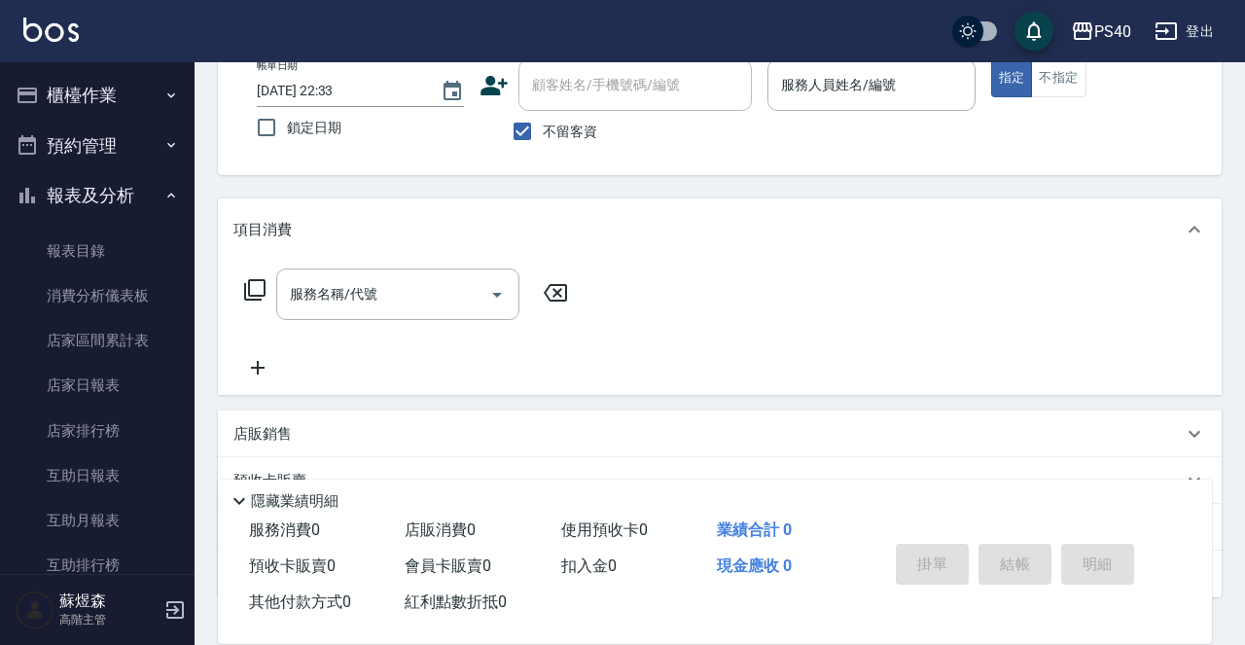
click at [98, 204] on button "報表及分析" at bounding box center [97, 195] width 179 height 51
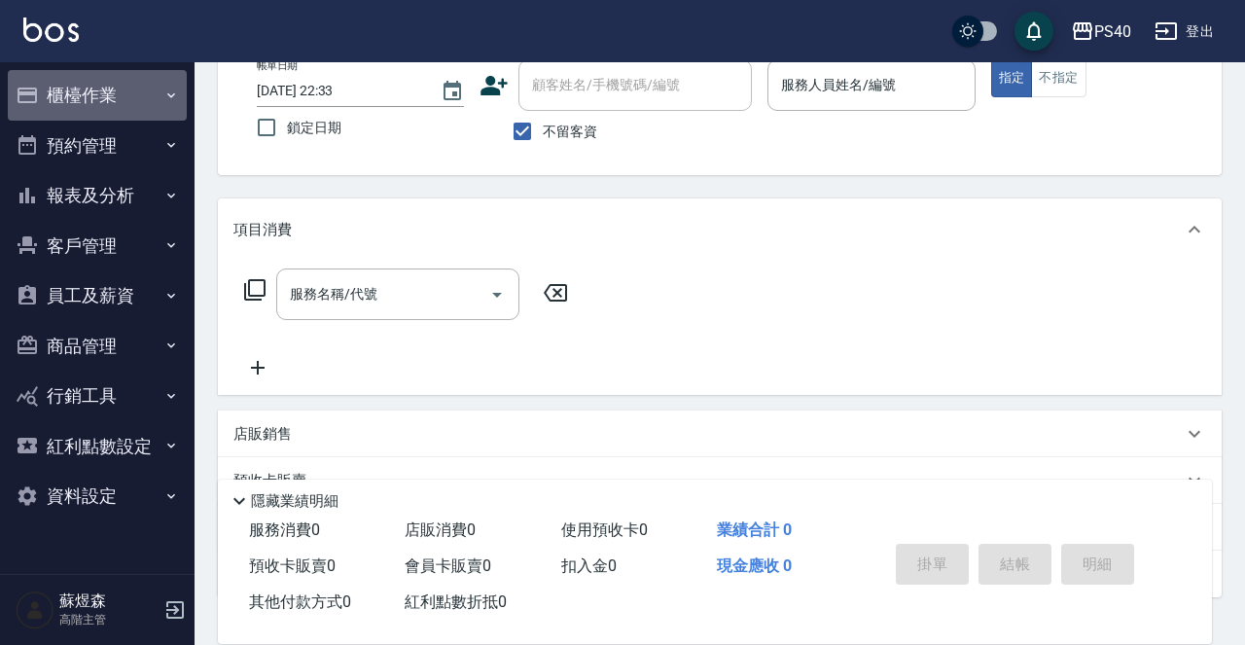
click at [108, 87] on button "櫃檯作業" at bounding box center [97, 95] width 179 height 51
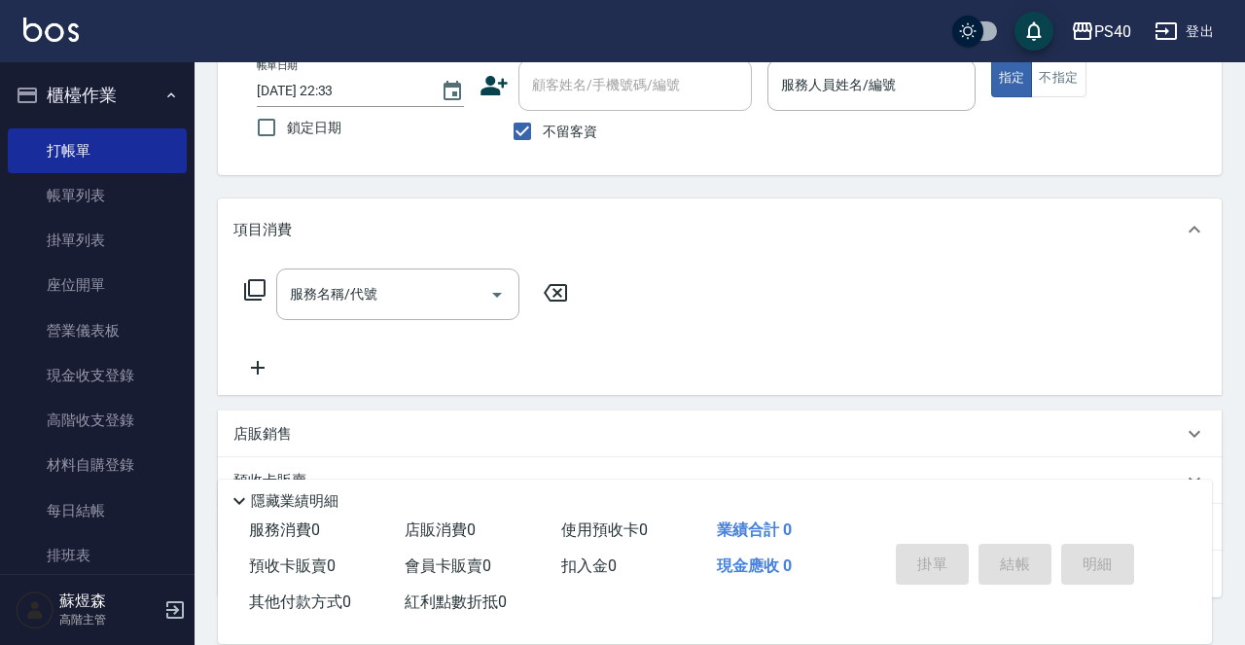
click at [108, 87] on button "櫃檯作業" at bounding box center [97, 95] width 179 height 51
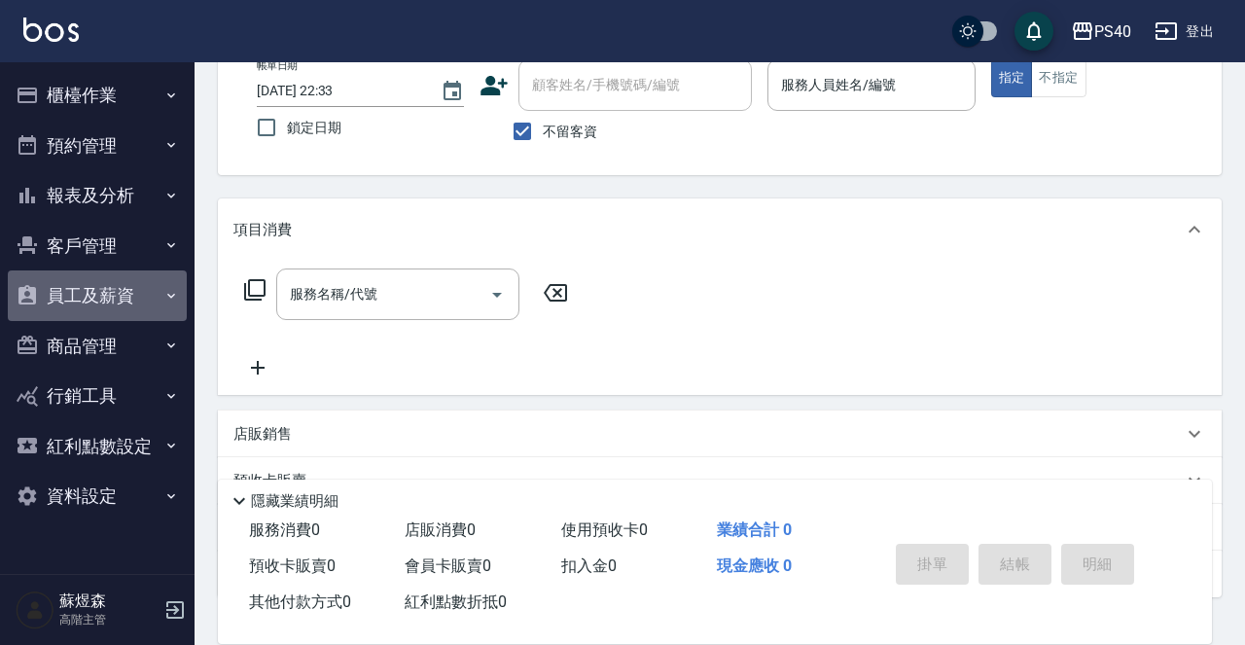
click at [114, 275] on button "員工及薪資" at bounding box center [97, 295] width 179 height 51
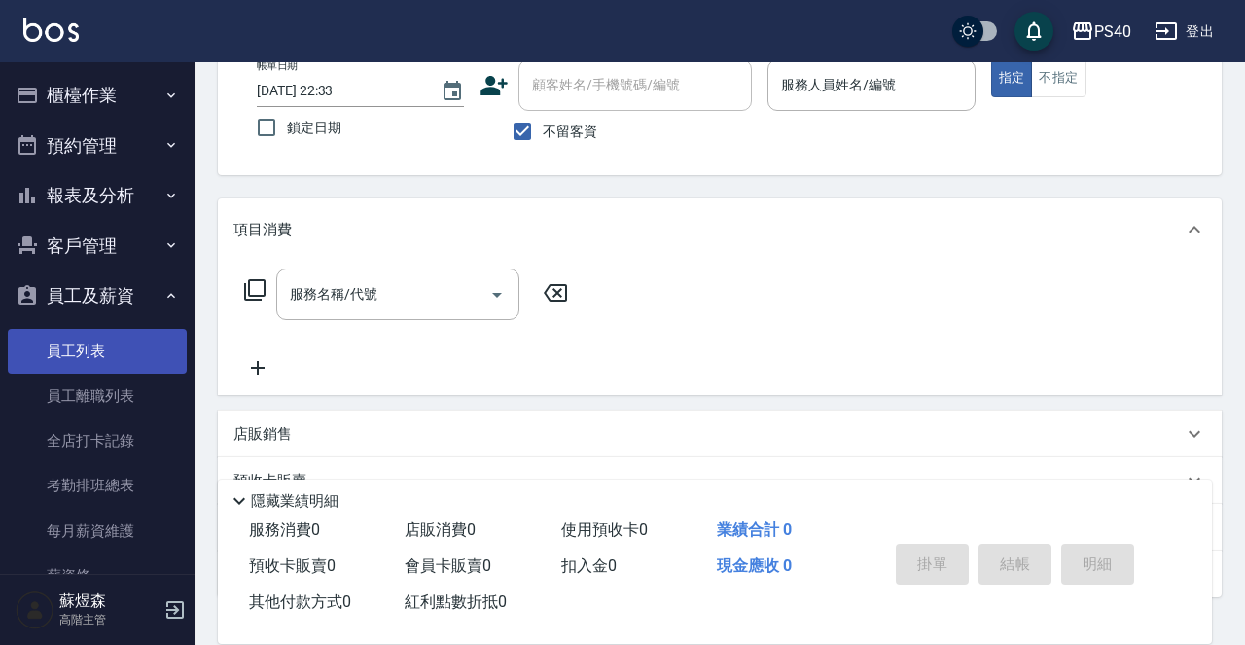
click at [106, 364] on link "員工列表" at bounding box center [97, 351] width 179 height 45
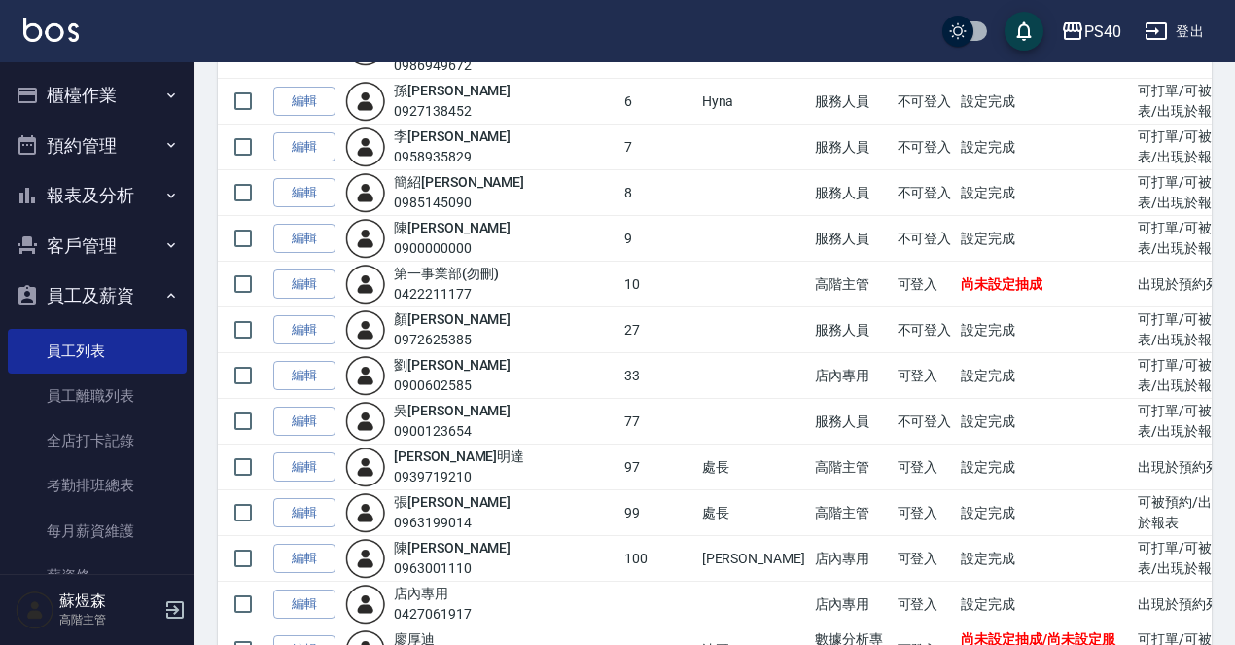
scroll to position [361, 0]
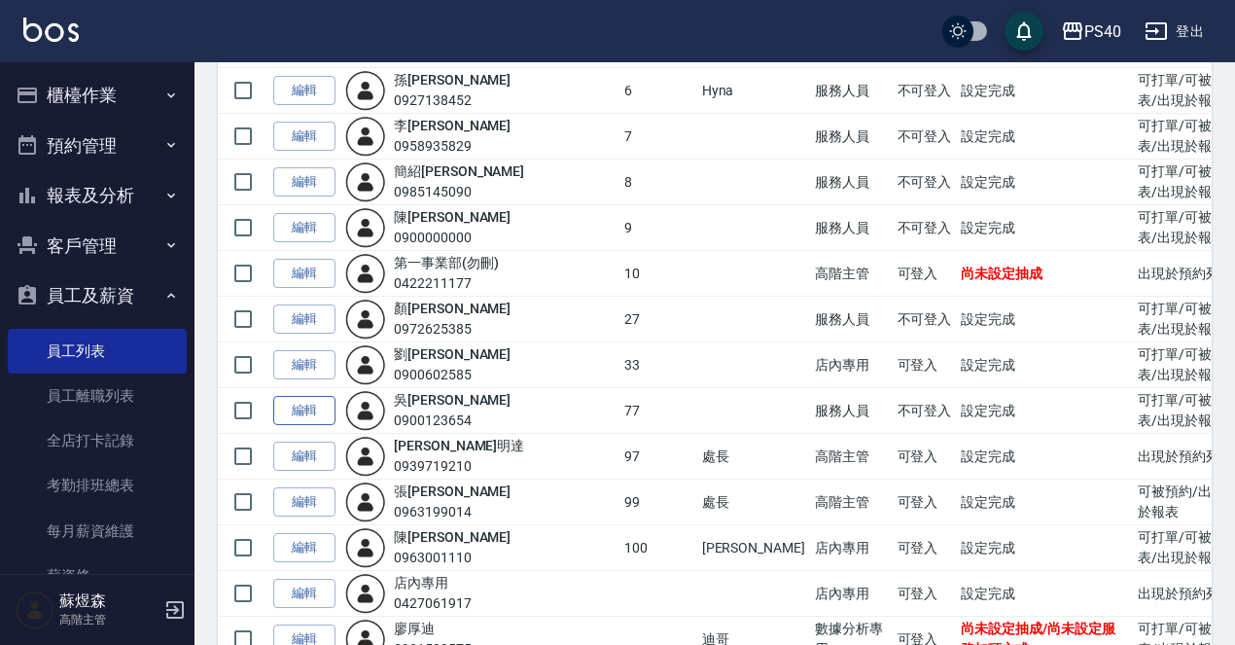
click at [320, 396] on link "編輯" at bounding box center [304, 411] width 62 height 30
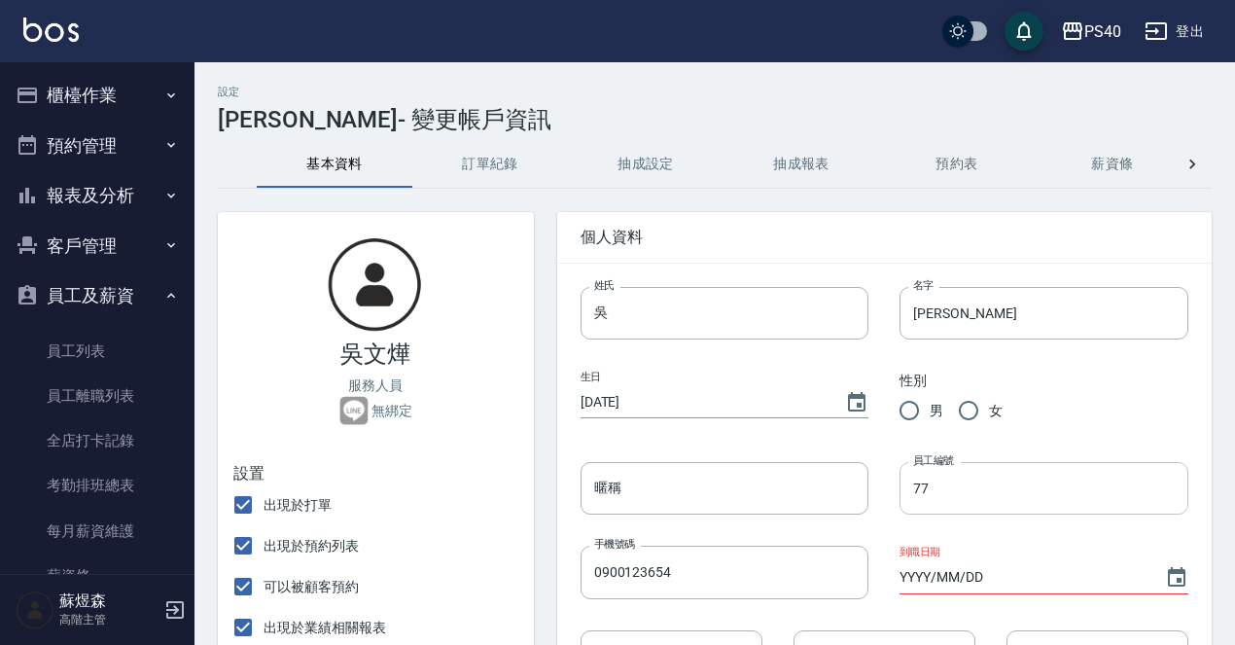
click at [970, 482] on input "77" at bounding box center [1044, 488] width 289 height 53
type input "50"
click at [987, 412] on input "女" at bounding box center [968, 410] width 41 height 41
radio input "true"
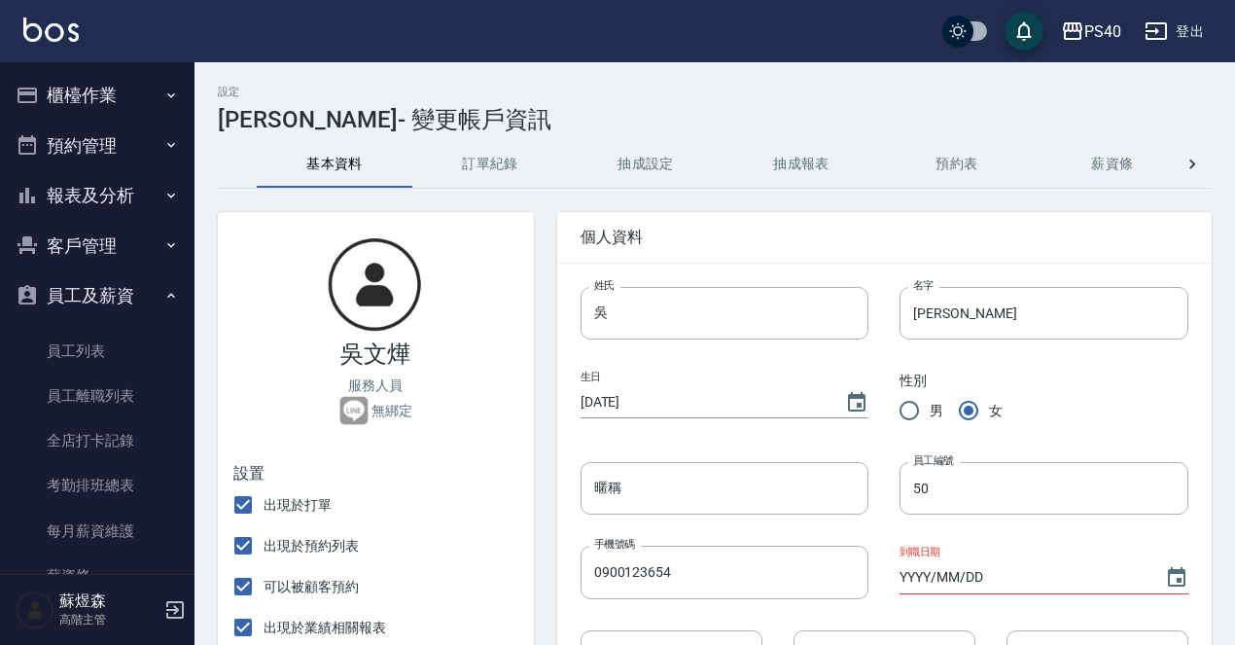
click at [867, 441] on div "暱稱 暱稱" at bounding box center [709, 473] width 320 height 84
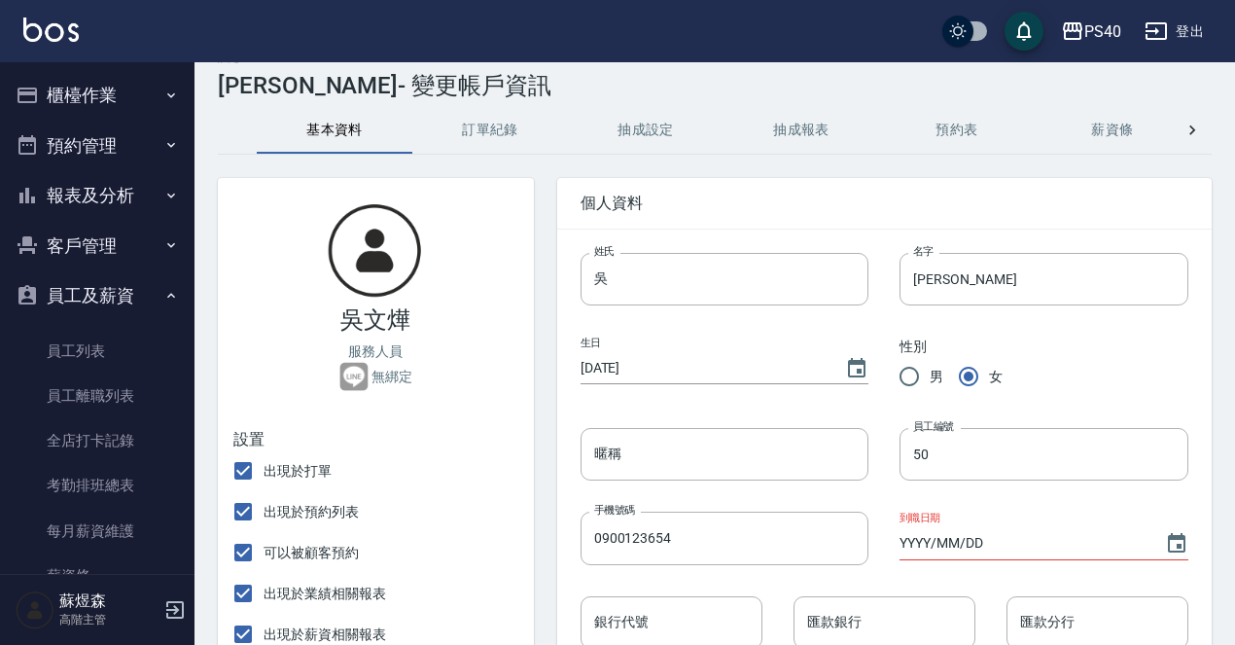
scroll to position [36, 0]
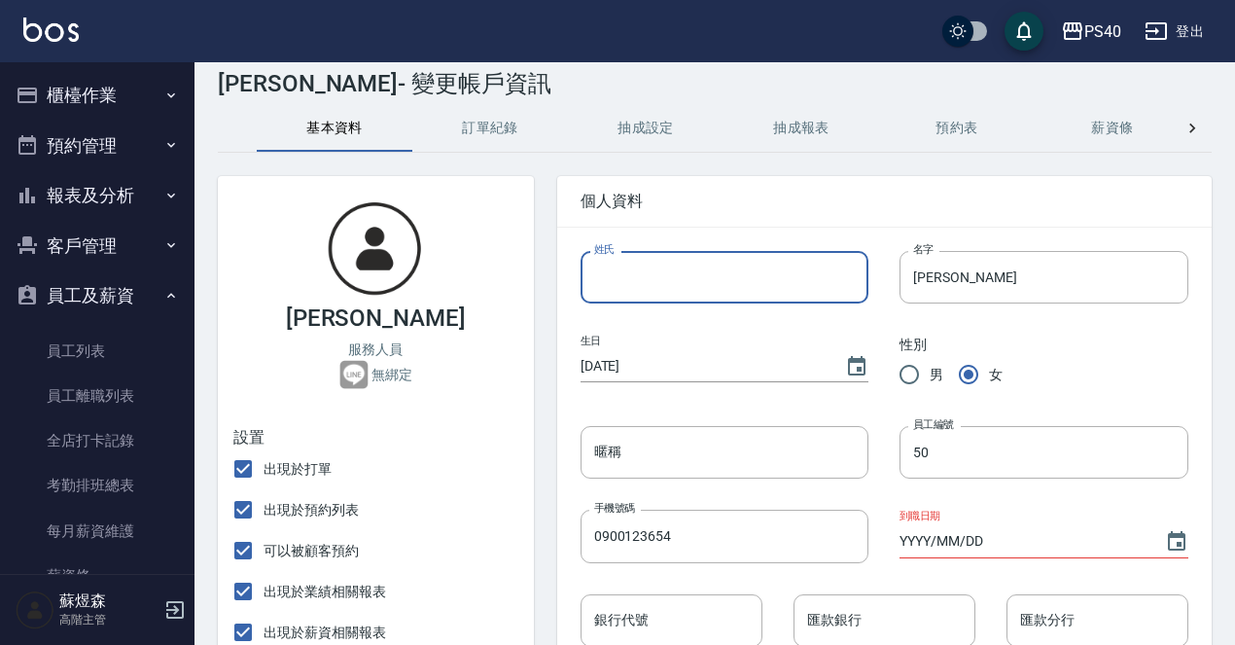
type input "f"
type input "芯"
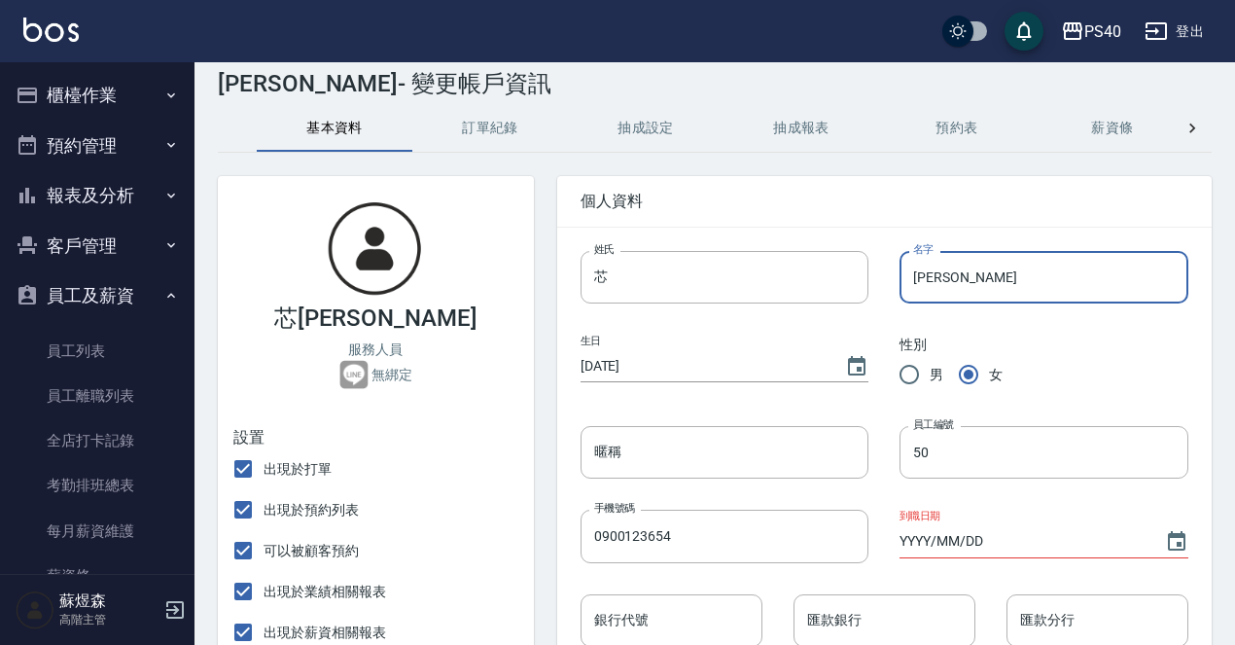
click at [958, 291] on input "文燁" at bounding box center [1044, 277] width 289 height 53
type input "文"
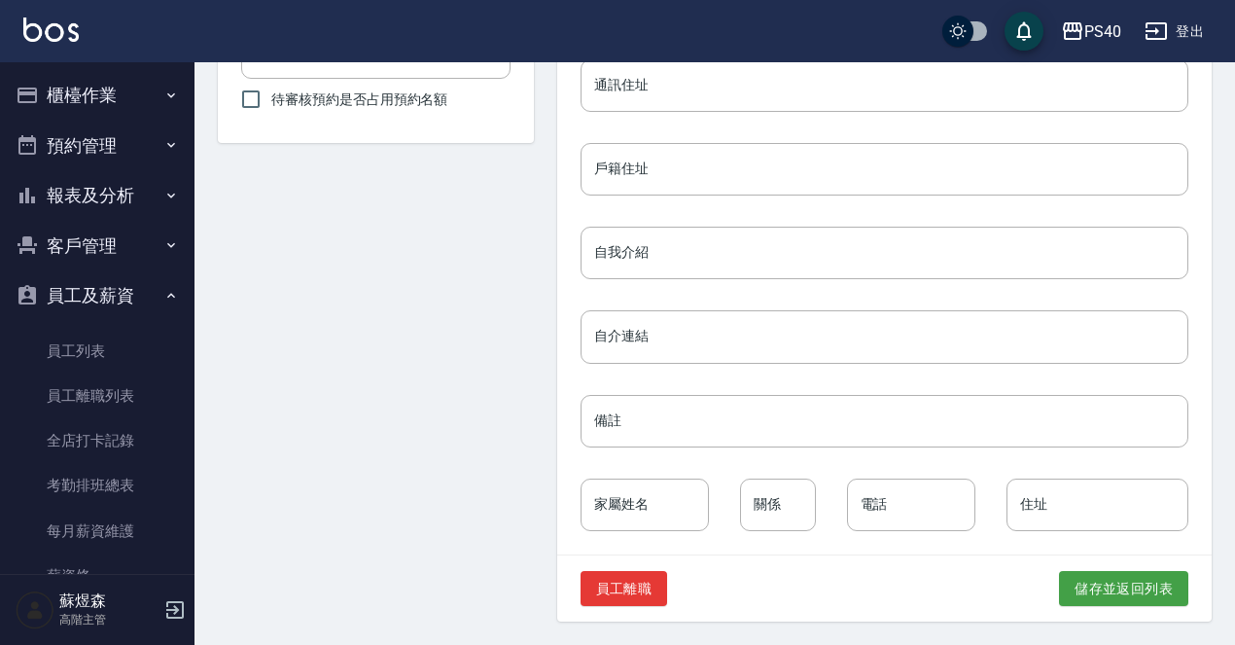
scroll to position [905, 0]
type input "如"
click at [1098, 596] on button "儲存並返回列表" at bounding box center [1123, 589] width 129 height 36
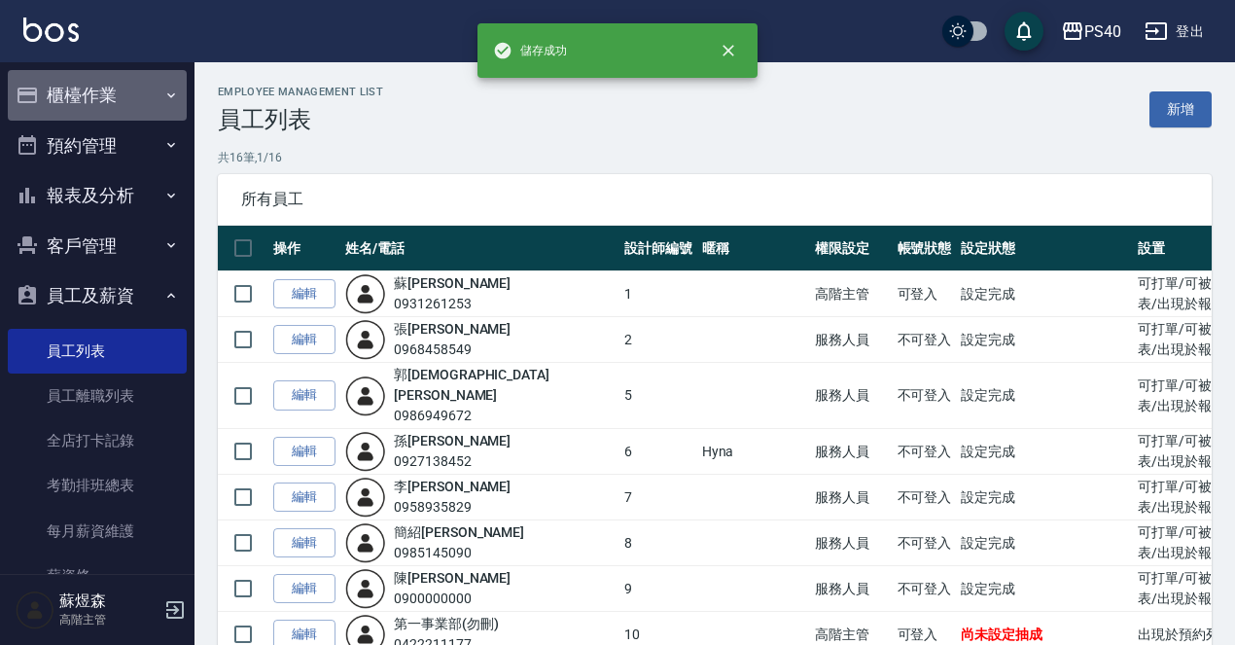
click at [106, 89] on button "櫃檯作業" at bounding box center [97, 95] width 179 height 51
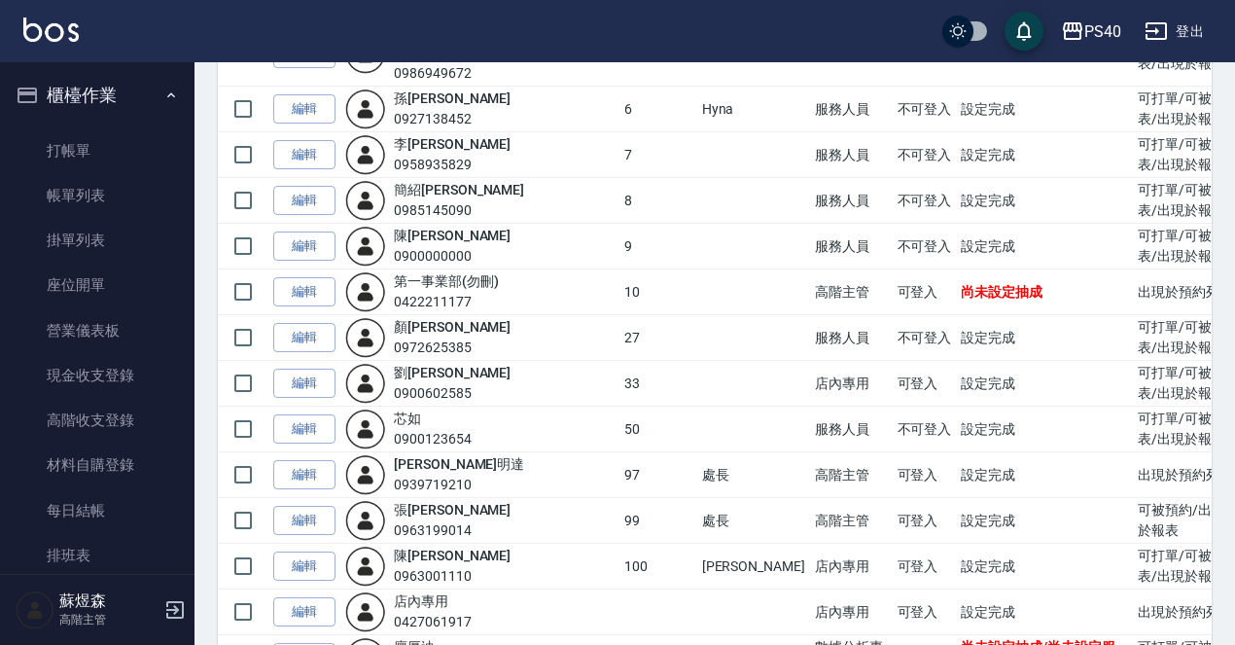
scroll to position [344, 0]
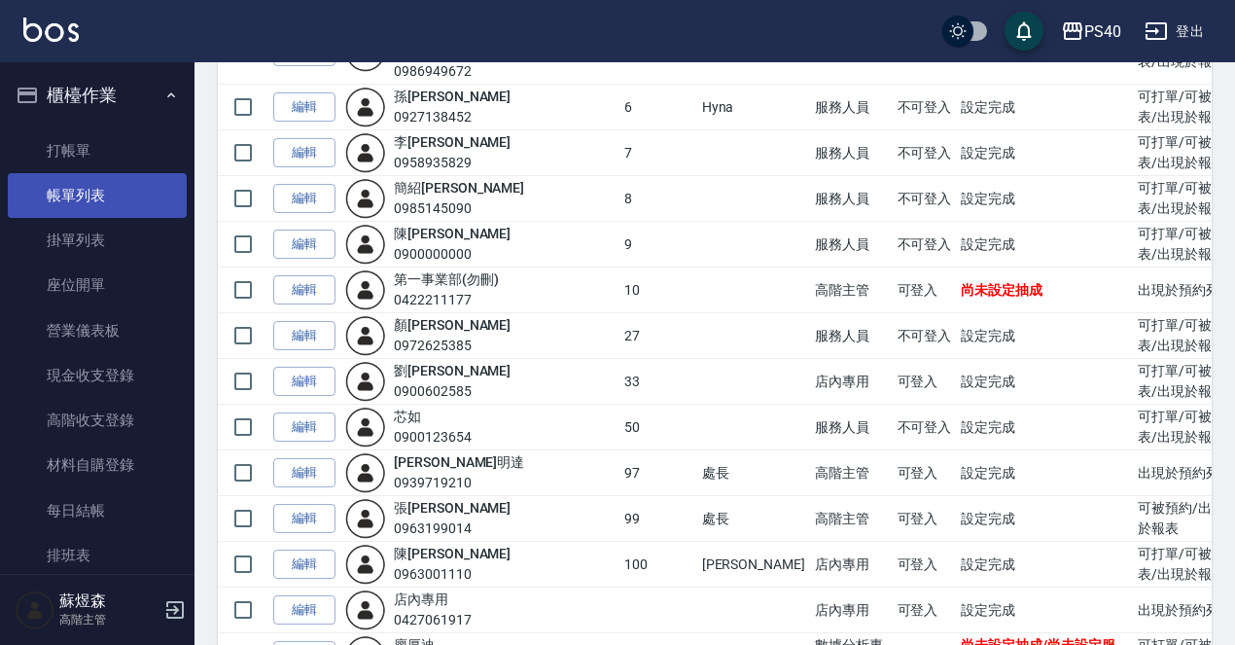
click at [97, 196] on link "帳單列表" at bounding box center [97, 195] width 179 height 45
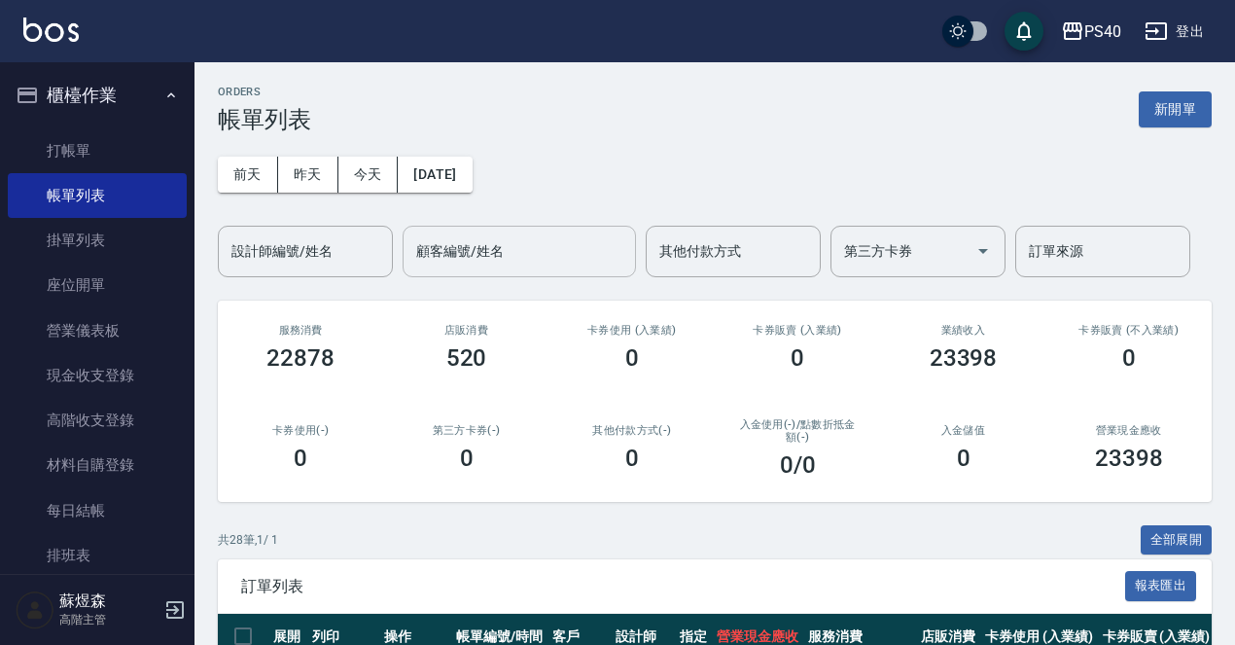
click at [519, 250] on input "顧客編號/姓名" at bounding box center [519, 251] width 216 height 34
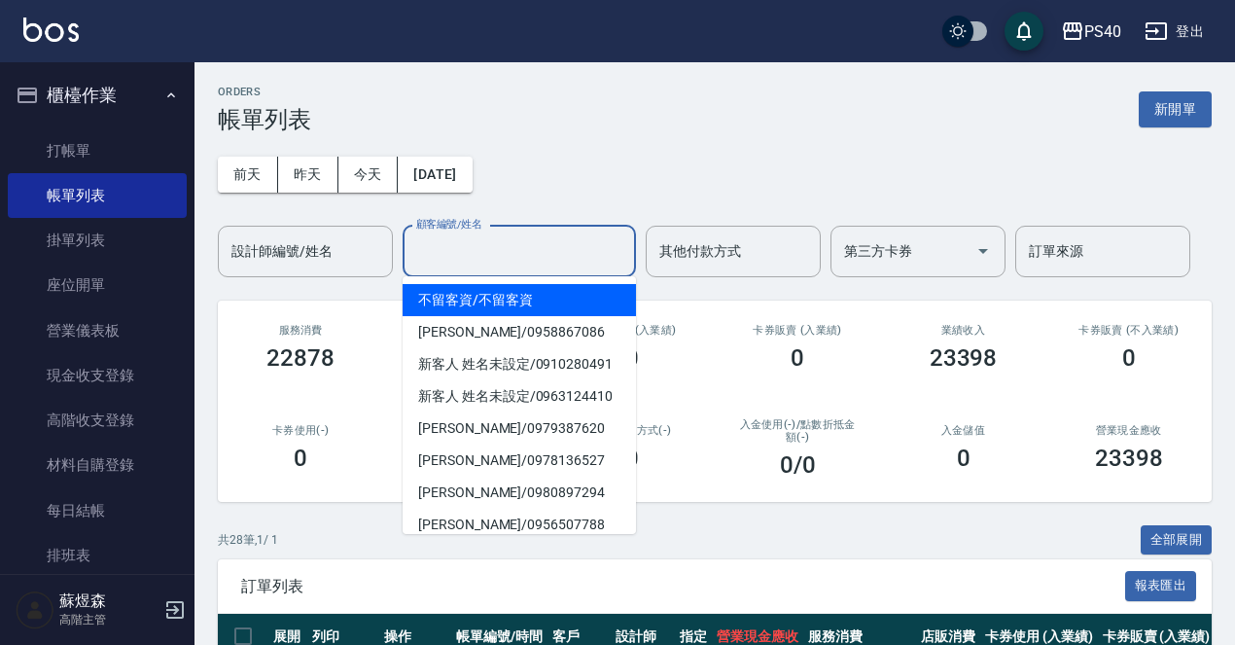
type input "ㄞ"
type input "9"
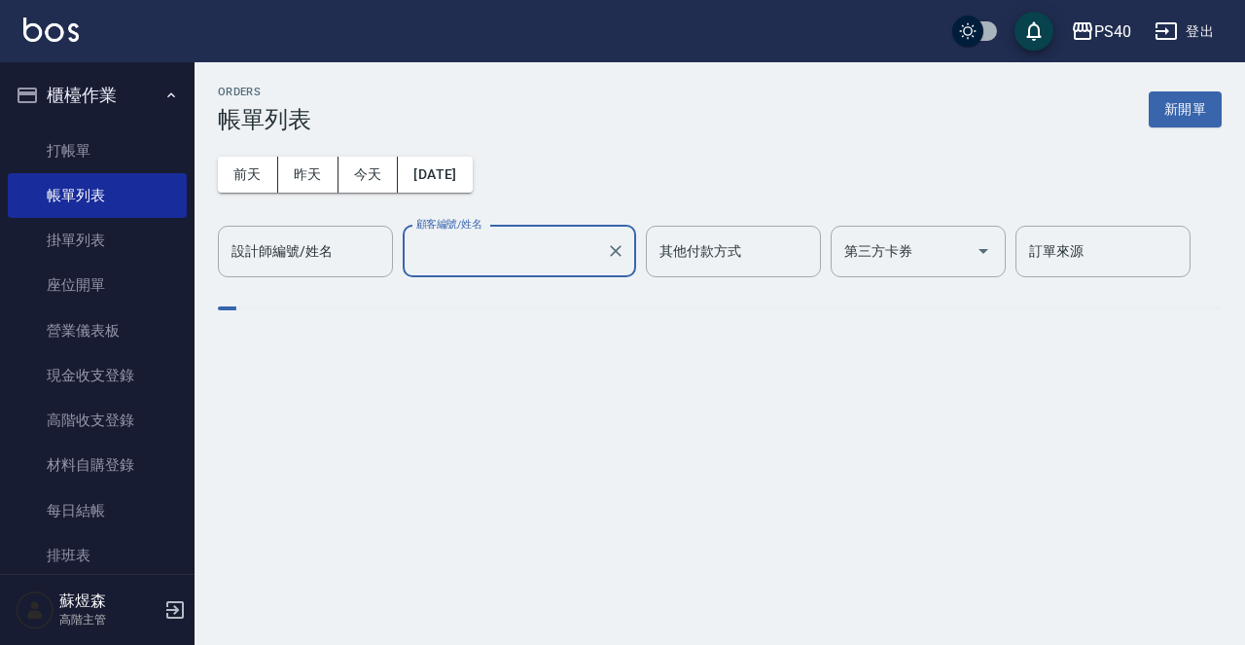
type input "黃麟/0958867086"
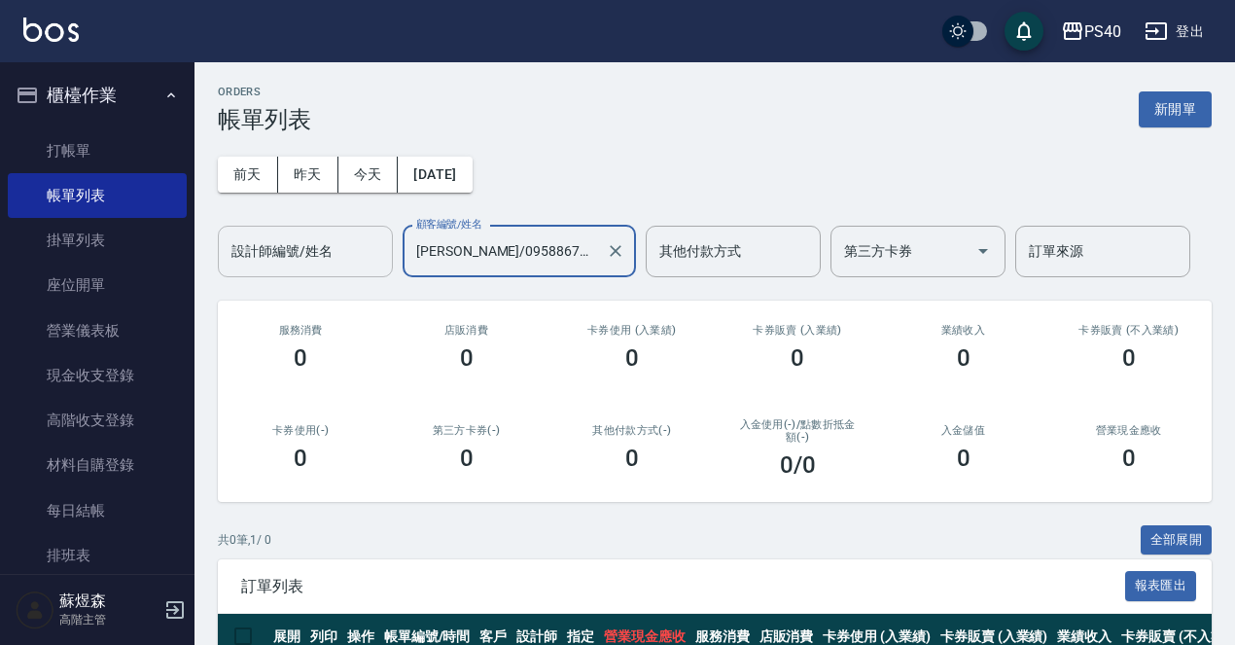
click at [323, 265] on input "設計師編號/姓名" at bounding box center [306, 251] width 158 height 34
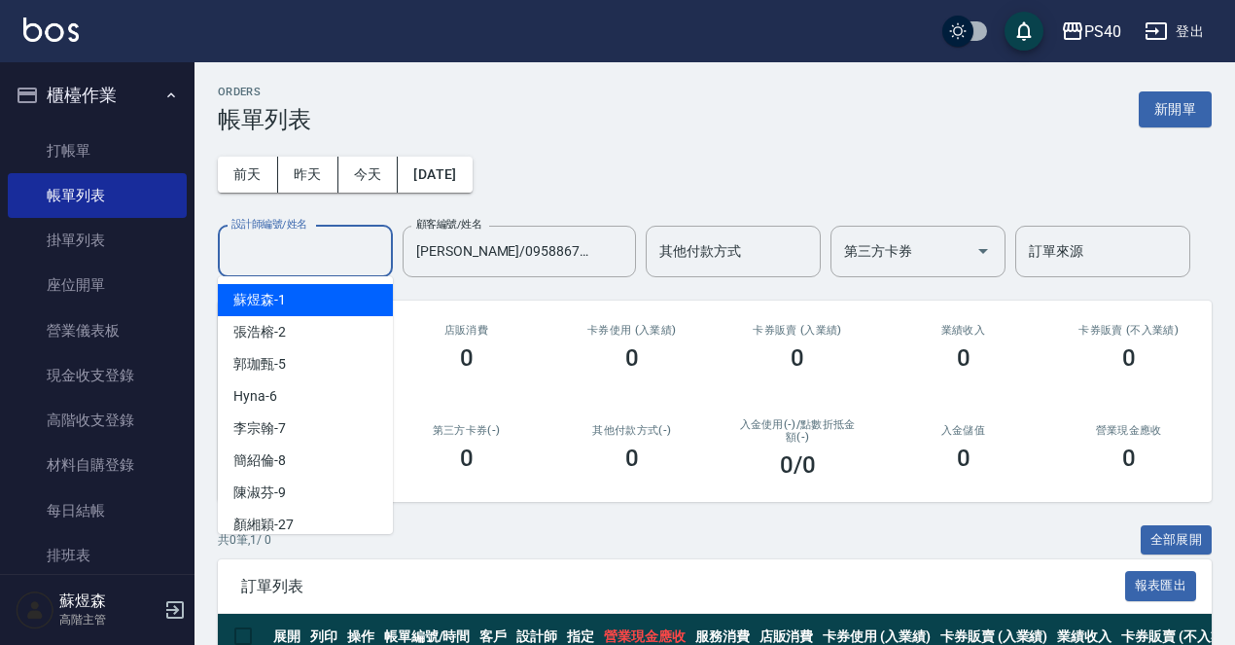
click at [323, 265] on input "設計師編號/姓名" at bounding box center [306, 251] width 158 height 34
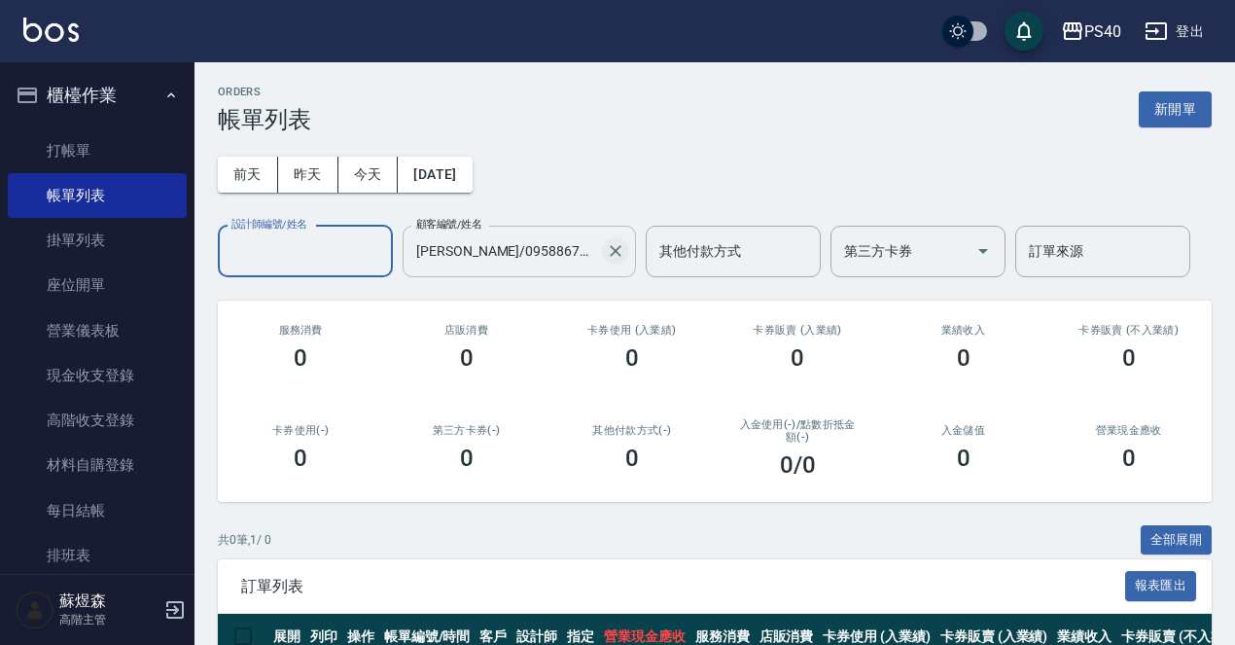
click at [614, 251] on icon "Clear" at bounding box center [615, 250] width 19 height 19
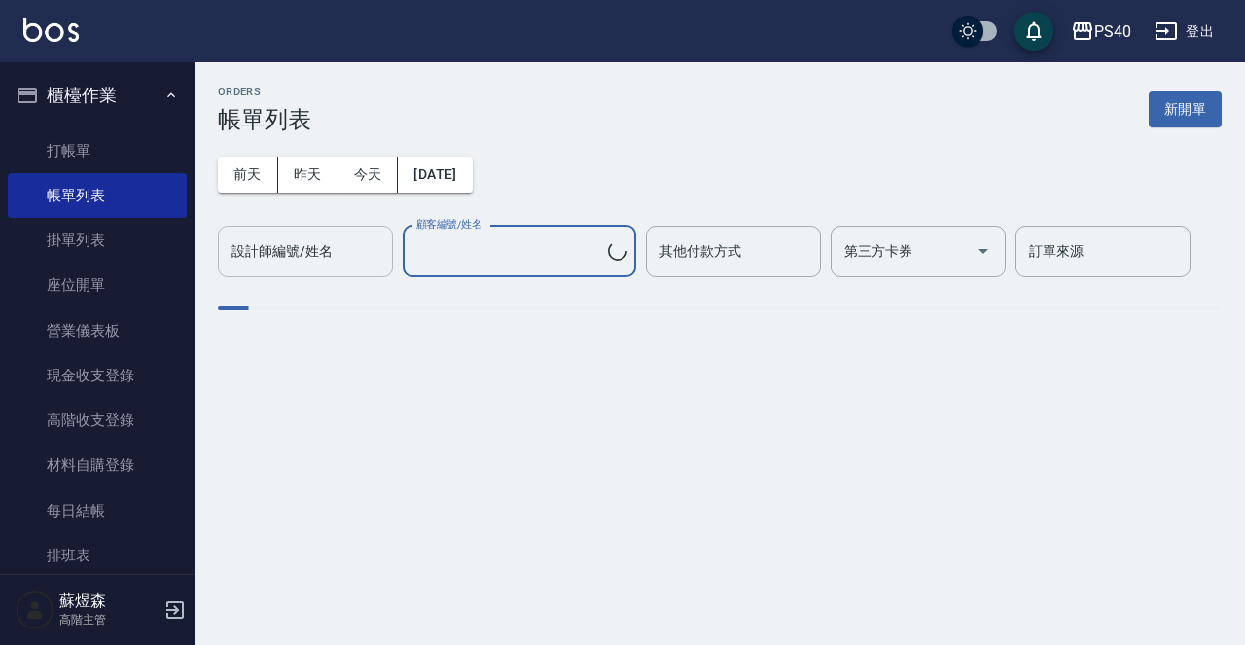
type input "不留客資/不留客資"
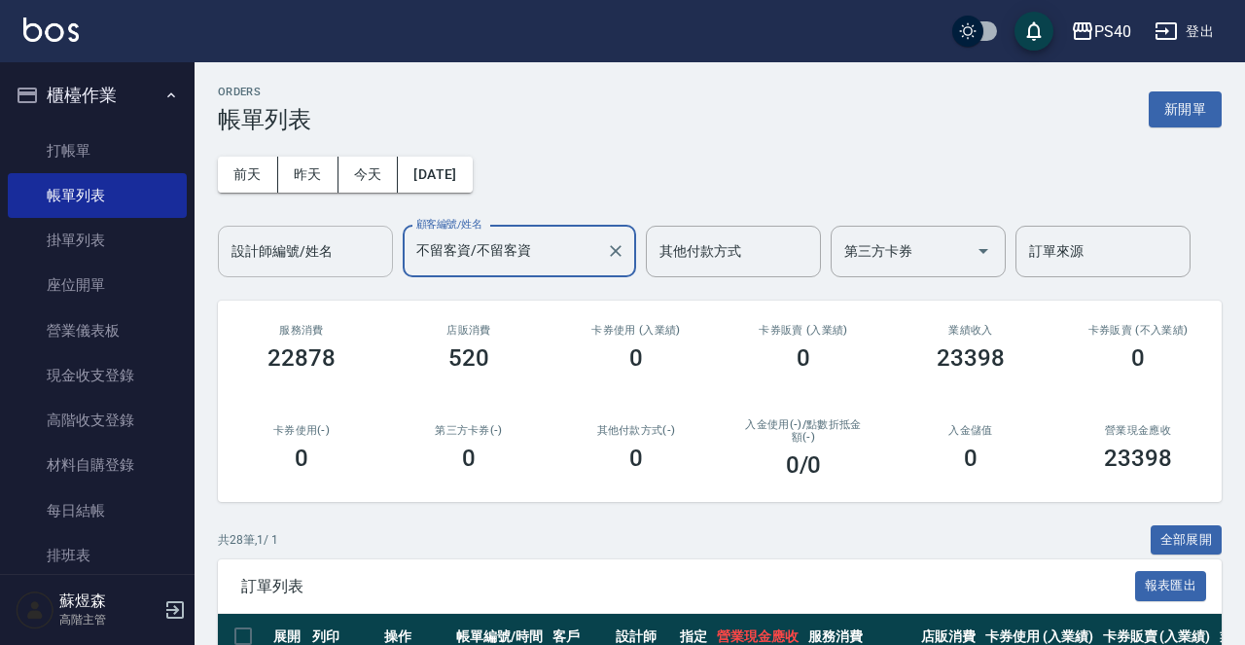
click at [319, 254] on div "設計師編號/姓名 設計師編號/姓名" at bounding box center [305, 252] width 175 height 52
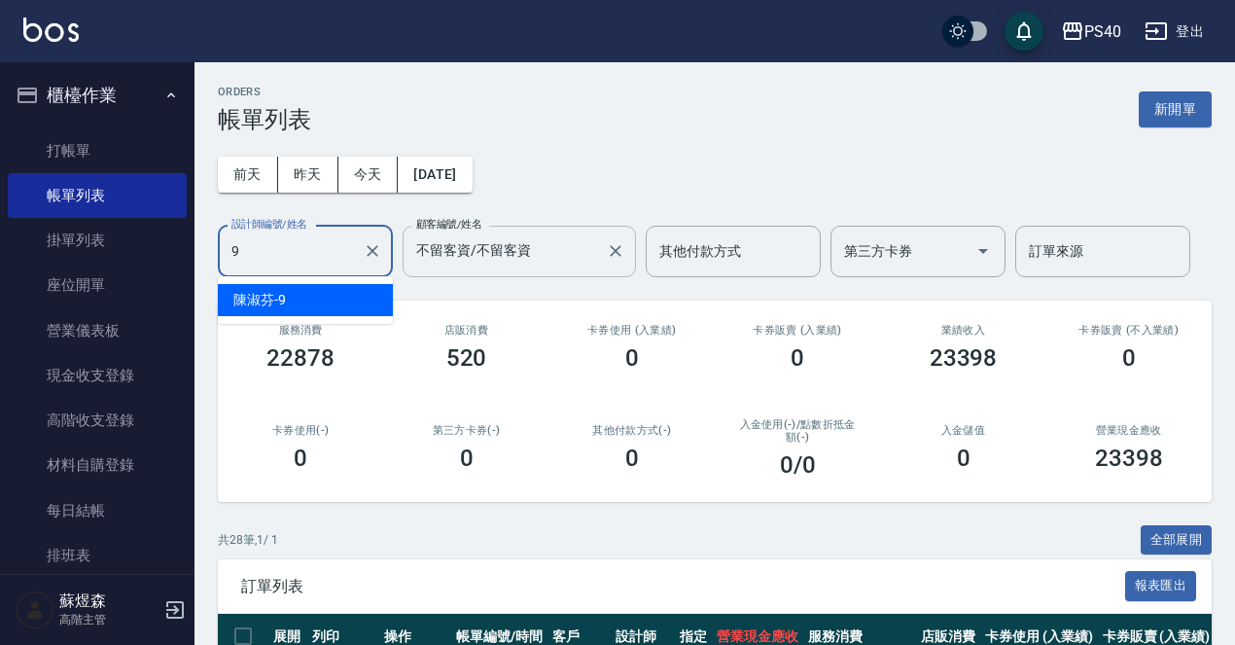
type input "陳淑芬-9"
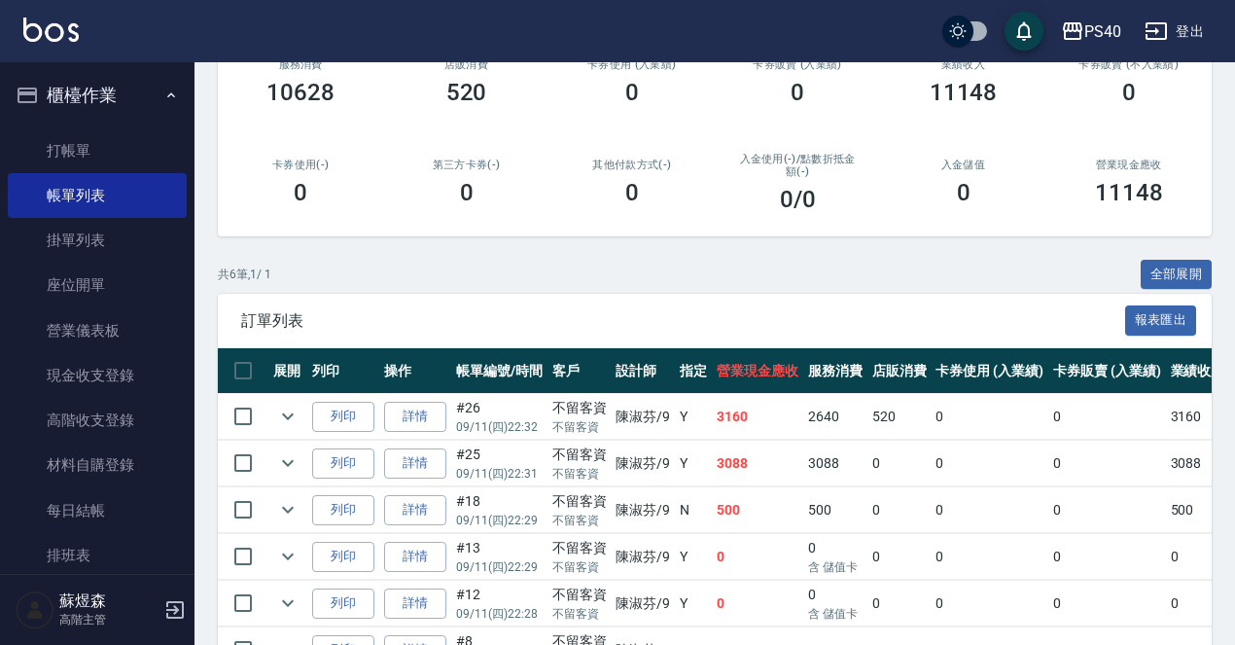
scroll to position [369, 0]
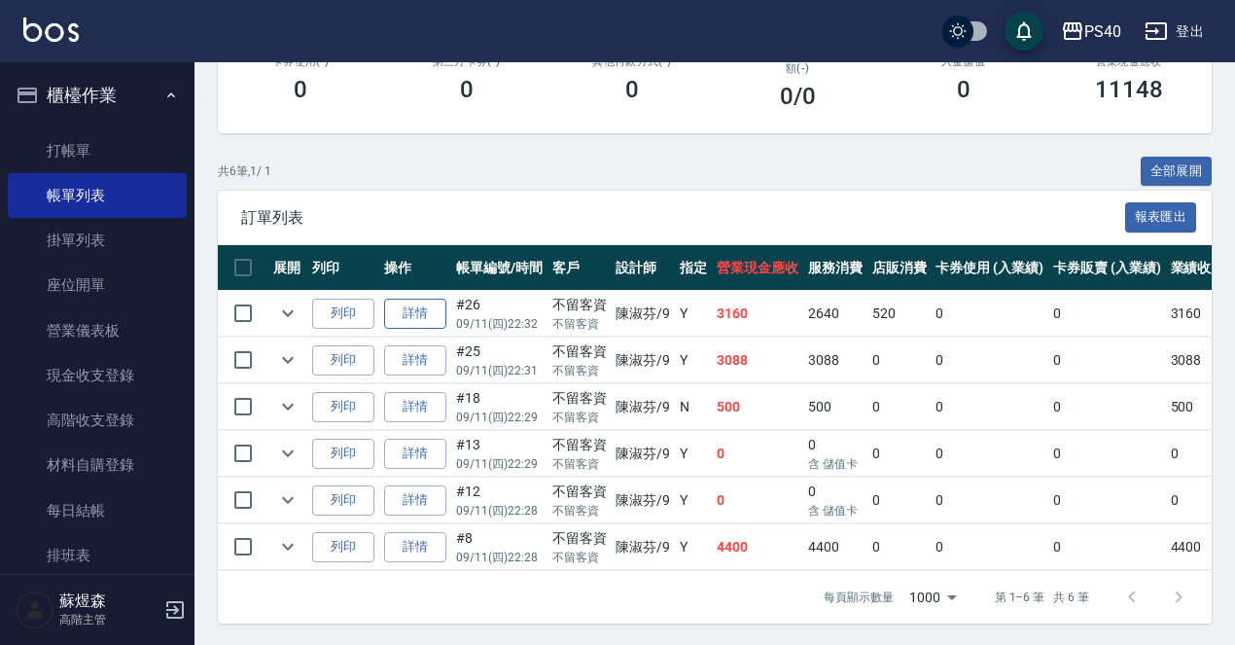
click at [426, 312] on link "詳情" at bounding box center [415, 314] width 62 height 30
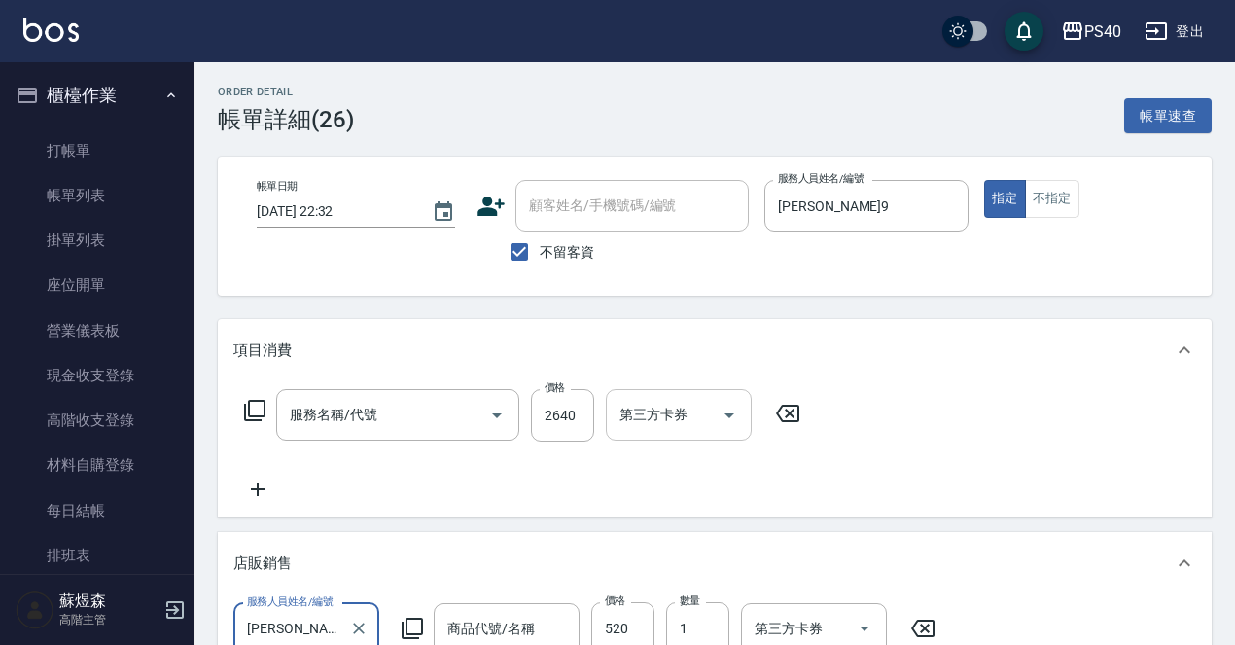
type input "2025/09/11 22:32"
checkbox input "true"
type input "陳淑芬-9"
type input "染髮A餐(短髮)(5201)"
type input "TKO補色洗(小)"
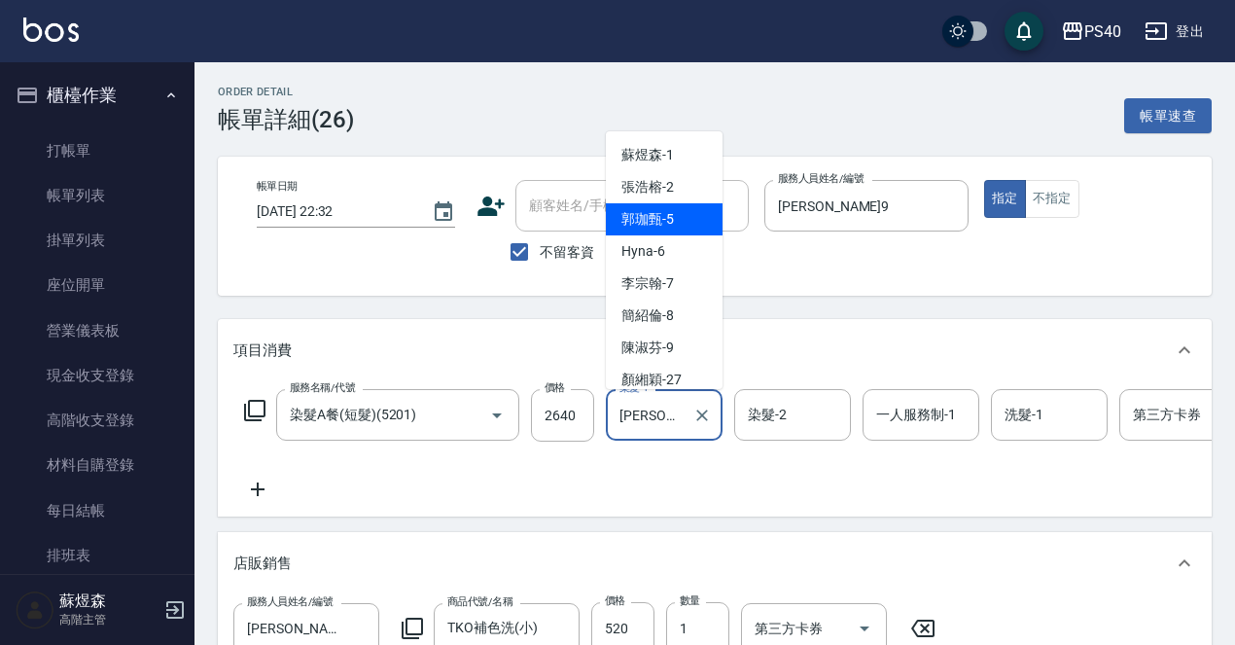
click at [652, 413] on input "郭珈甄-5" at bounding box center [650, 415] width 70 height 34
type input "5"
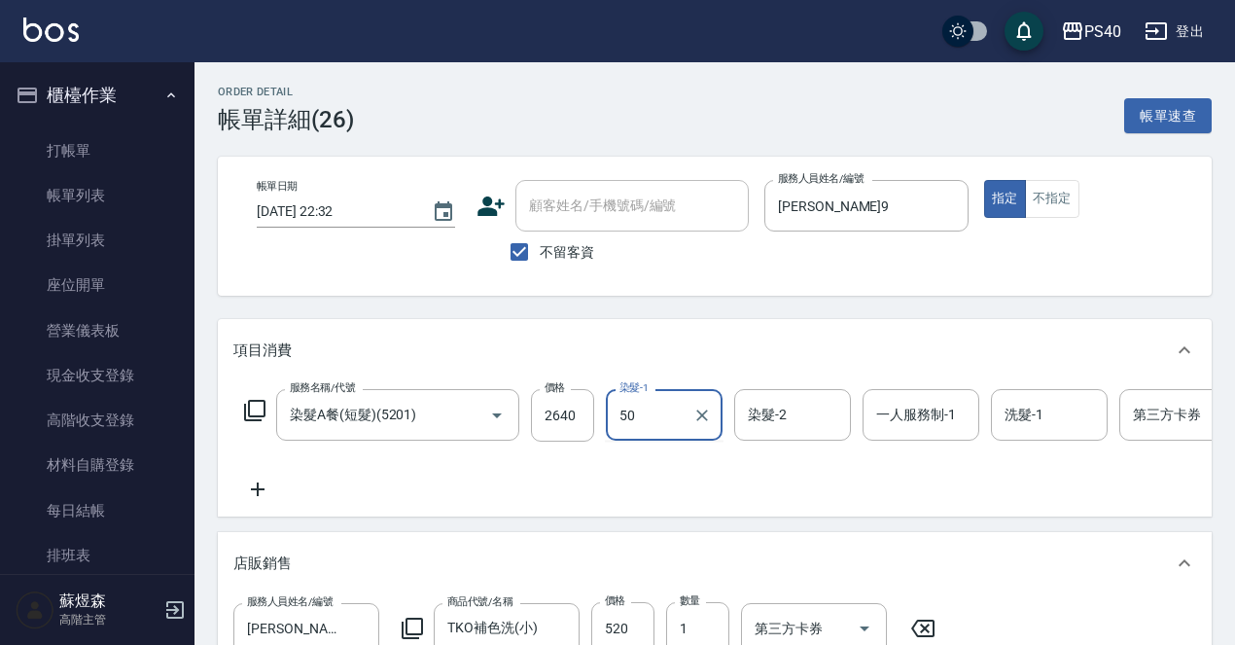
type input "5"
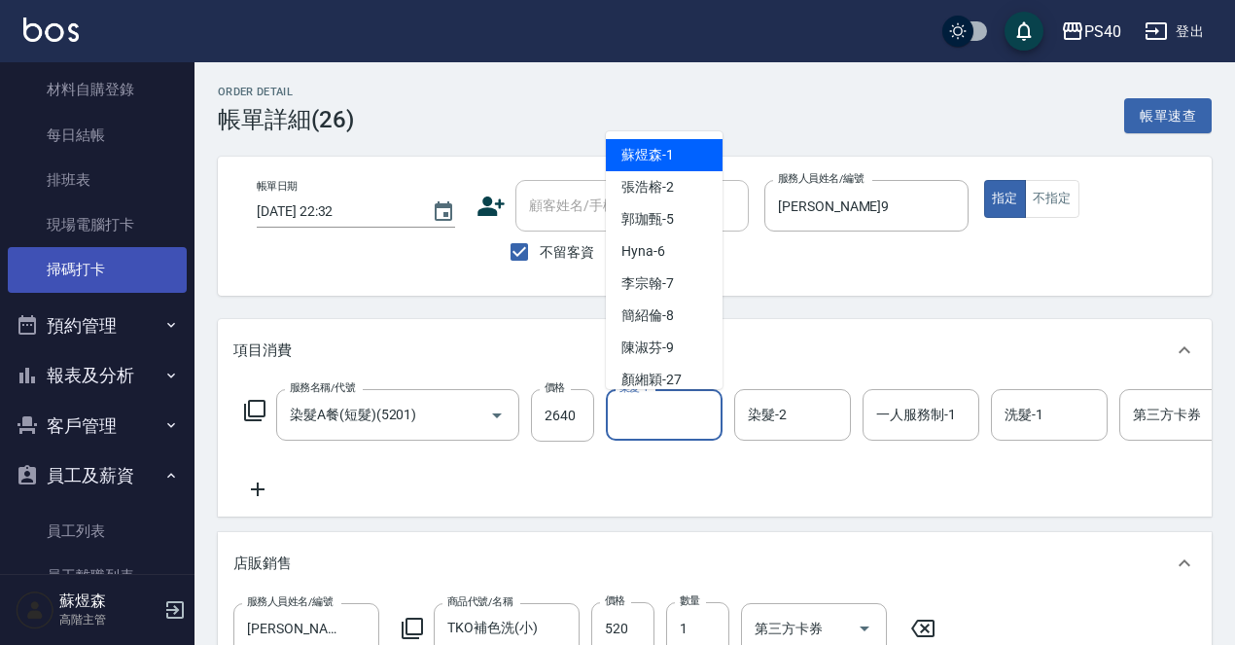
scroll to position [382, 0]
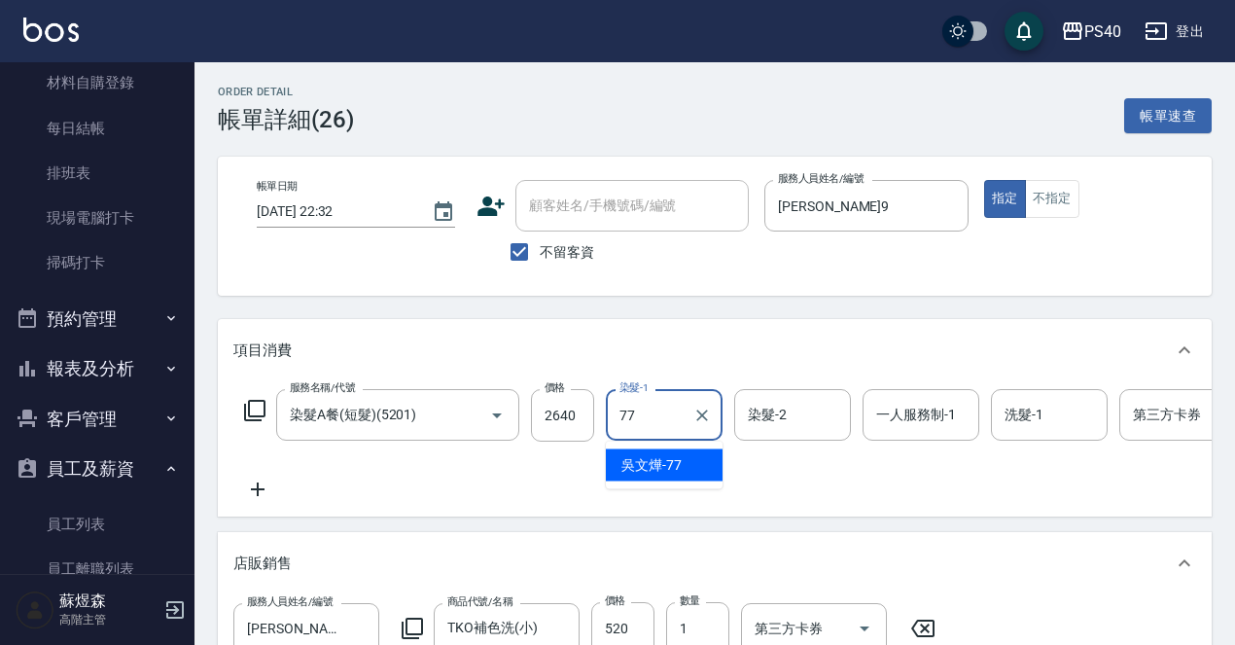
type input "7"
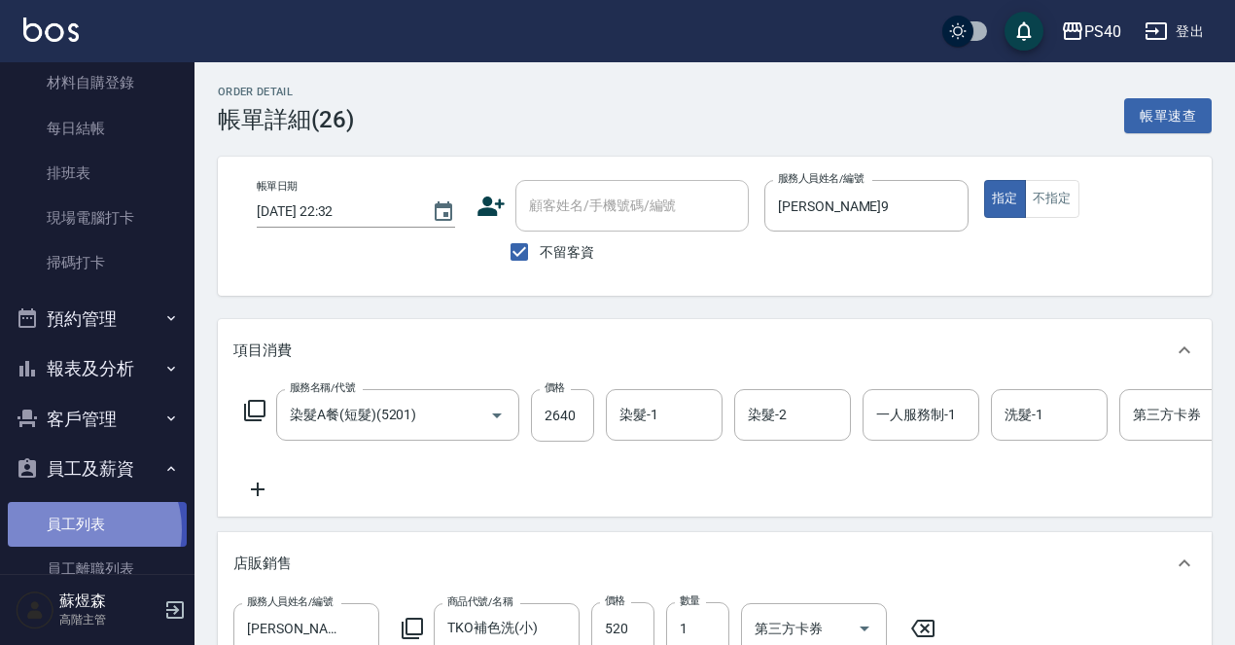
click at [83, 524] on link "員工列表" at bounding box center [97, 524] width 179 height 45
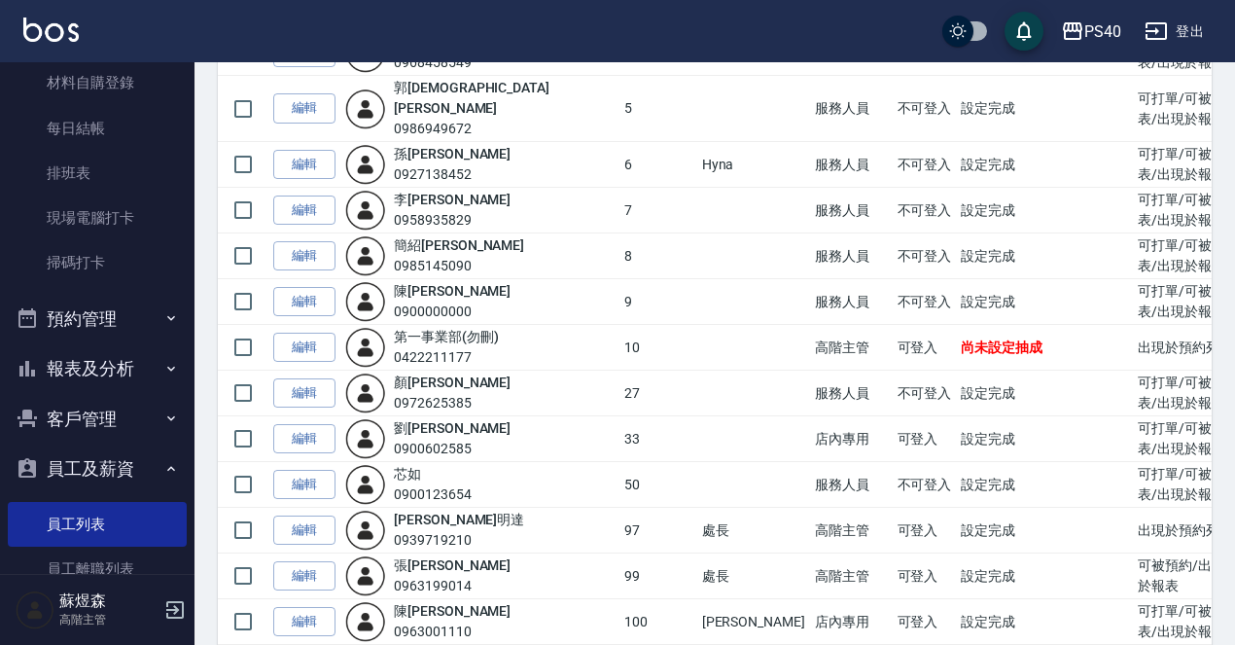
scroll to position [290, 0]
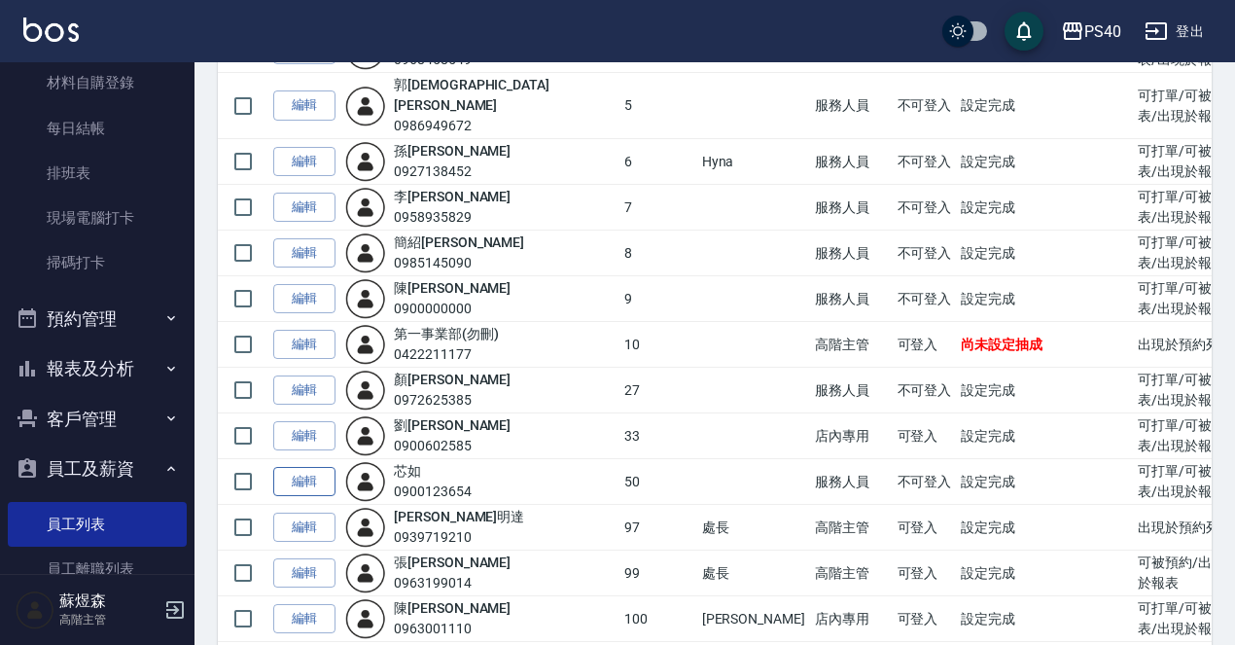
click at [306, 467] on link "編輯" at bounding box center [304, 482] width 62 height 30
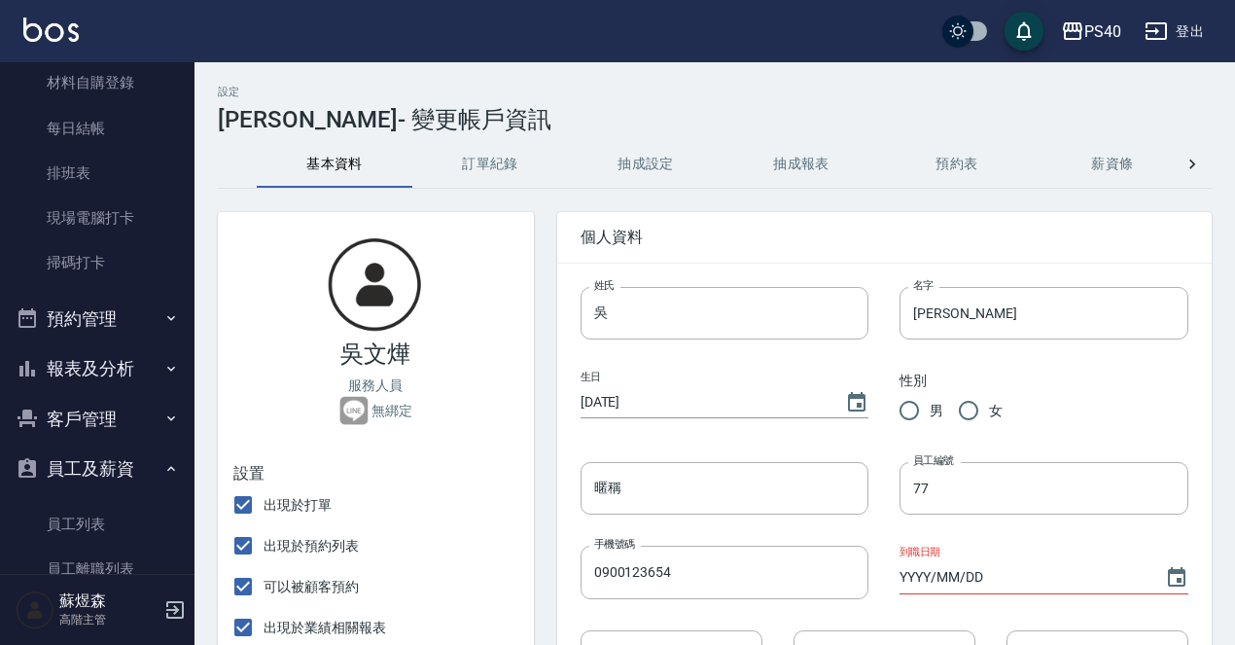
type input "芯"
type input "如"
radio input "true"
type input "50"
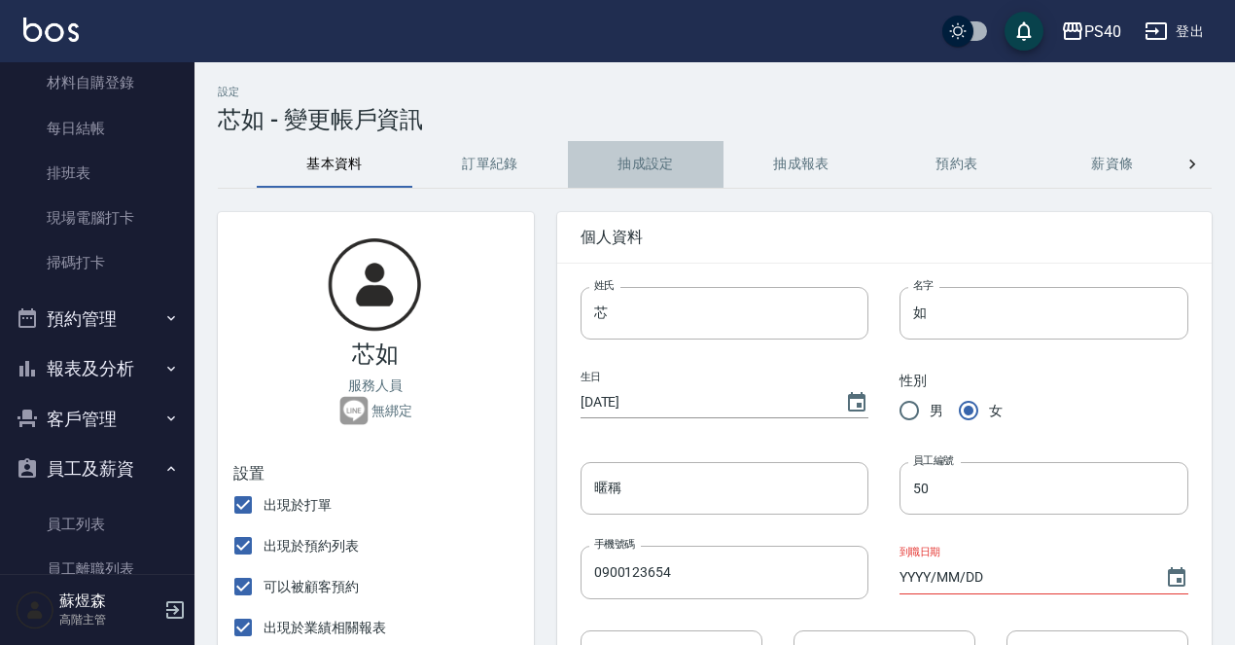
click at [616, 175] on button "抽成設定" at bounding box center [646, 164] width 156 height 47
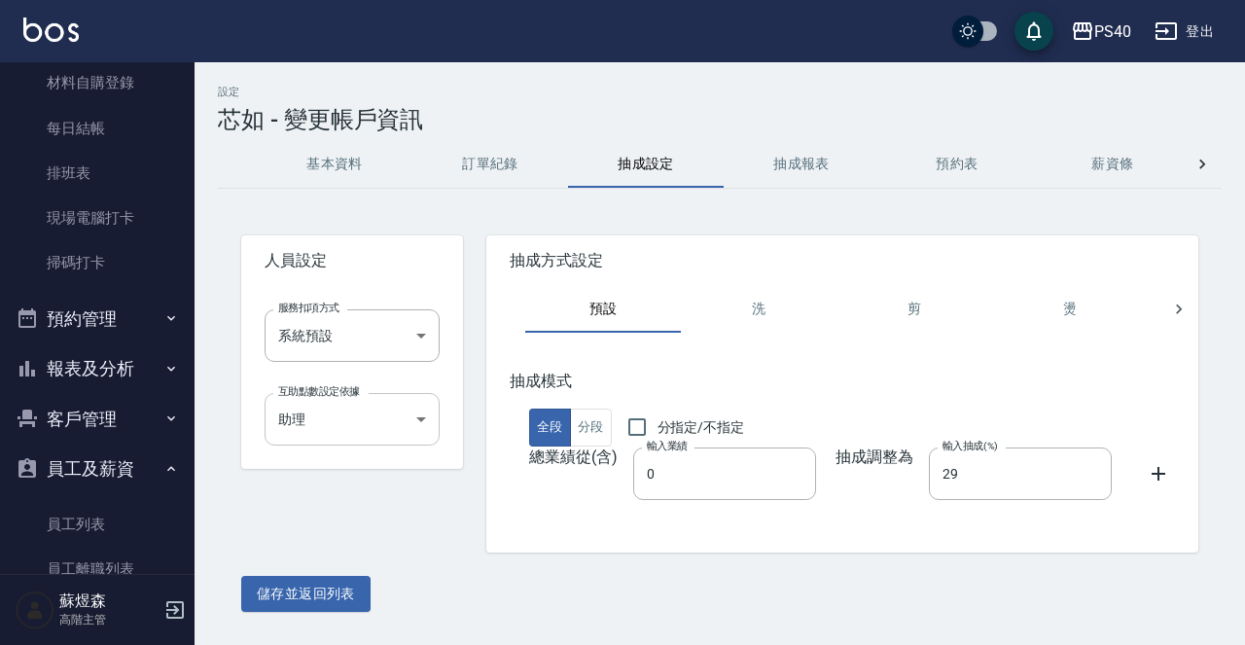
click at [418, 420] on body "PS40 登出 櫃檯作業 打帳單 帳單列表 掛單列表 座位開單 營業儀表板 現金收支登錄 高階收支登錄 材料自購登錄 每日結帳 排班表 現場電腦打卡 掃碼打卡…" at bounding box center [622, 322] width 1245 height 645
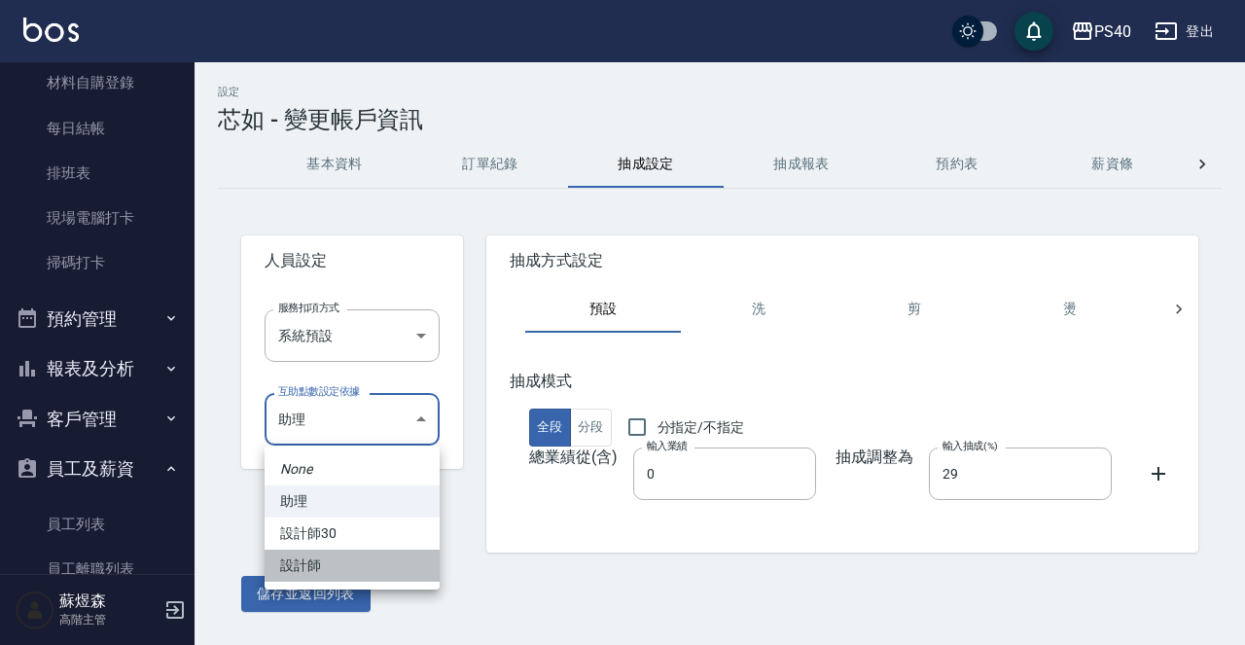
click at [348, 566] on li "設計師" at bounding box center [352, 565] width 175 height 32
type input "a4f0c3be-c447-4170-9eb9-60985960a895"
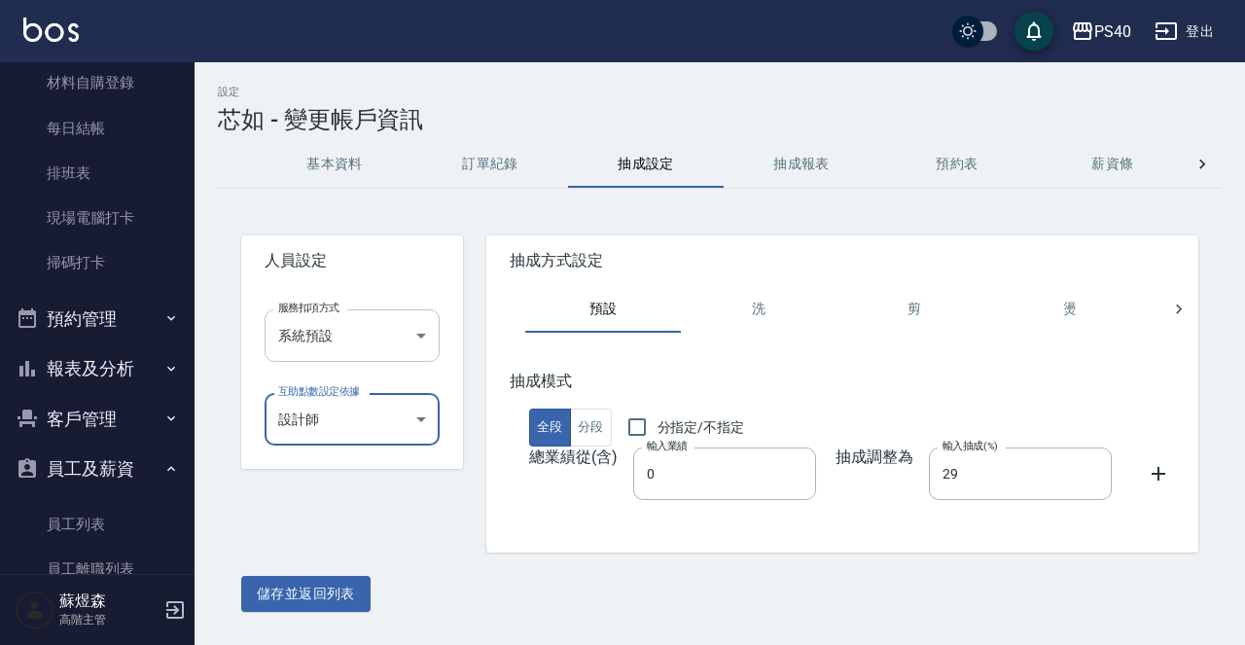
click at [425, 328] on body "PS40 登出 櫃檯作業 打帳單 帳單列表 掛單列表 座位開單 營業儀表板 現金收支登錄 高階收支登錄 材料自購登錄 每日結帳 排班表 現場電腦打卡 掃碼打卡…" at bounding box center [622, 322] width 1245 height 645
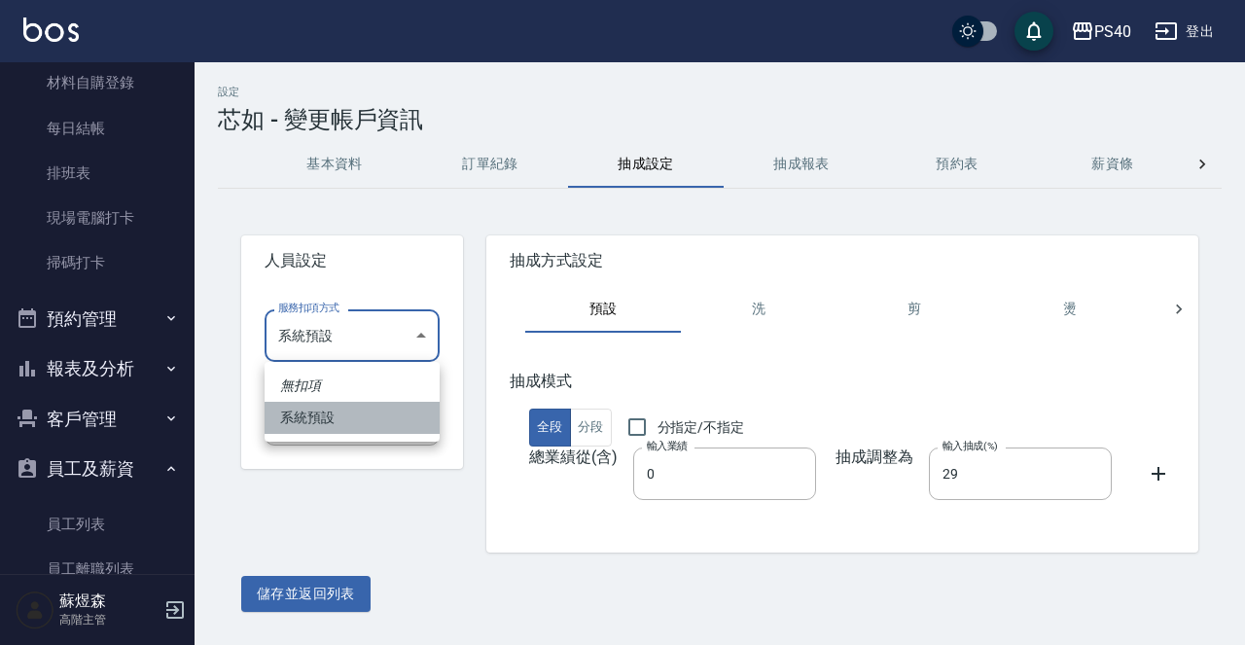
click at [368, 427] on li "系統預設" at bounding box center [352, 418] width 175 height 32
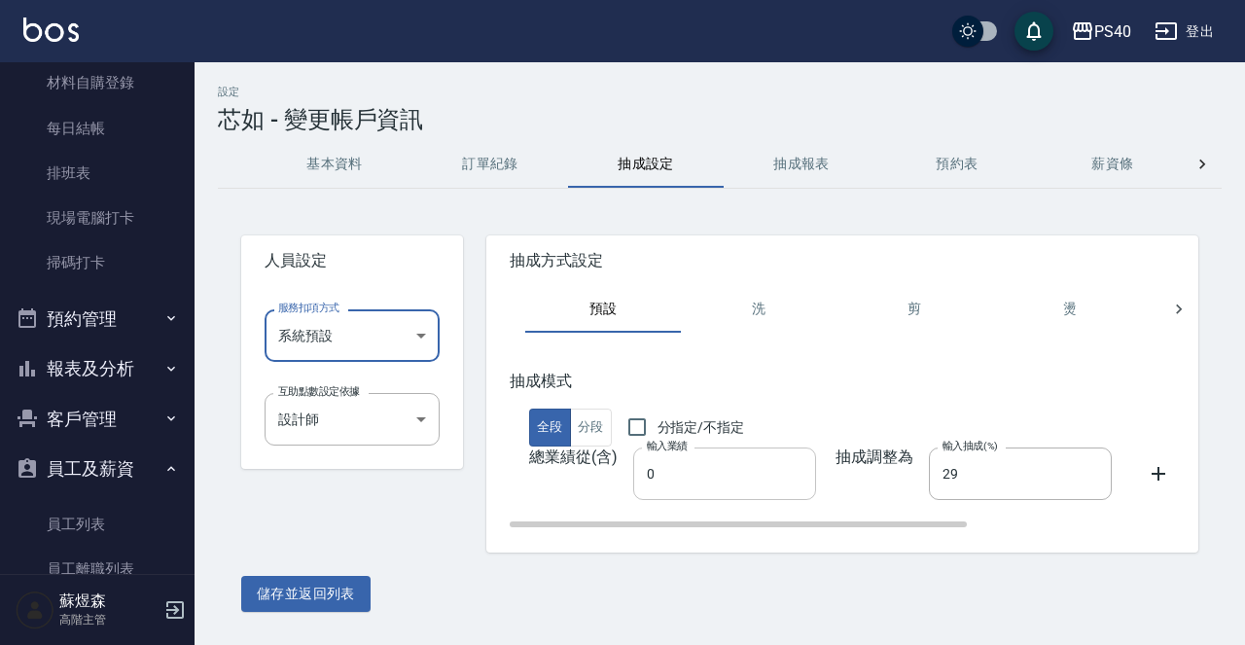
click at [755, 487] on input "0" at bounding box center [724, 473] width 183 height 53
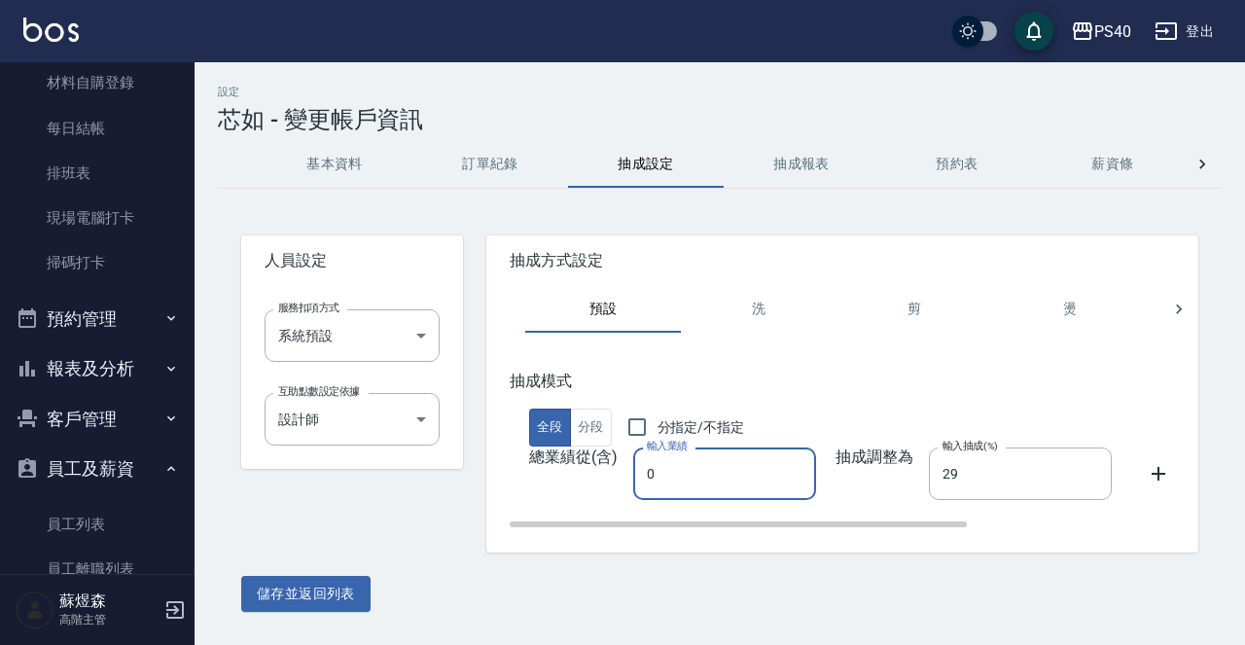
click at [755, 487] on input "0" at bounding box center [724, 473] width 183 height 53
type input "1"
click at [1067, 449] on input "29" at bounding box center [1020, 473] width 183 height 53
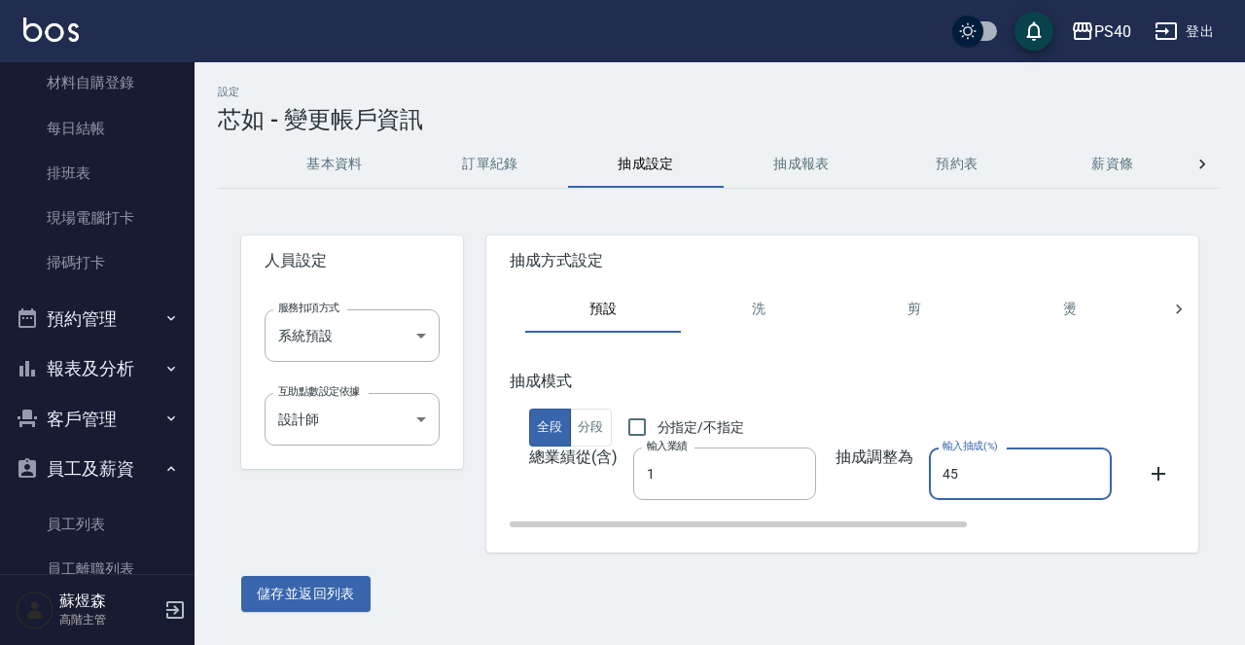
type input "45"
click at [1018, 372] on h5 "抽成模式" at bounding box center [994, 380] width 968 height 19
click at [802, 169] on button "抽成報表" at bounding box center [802, 164] width 156 height 47
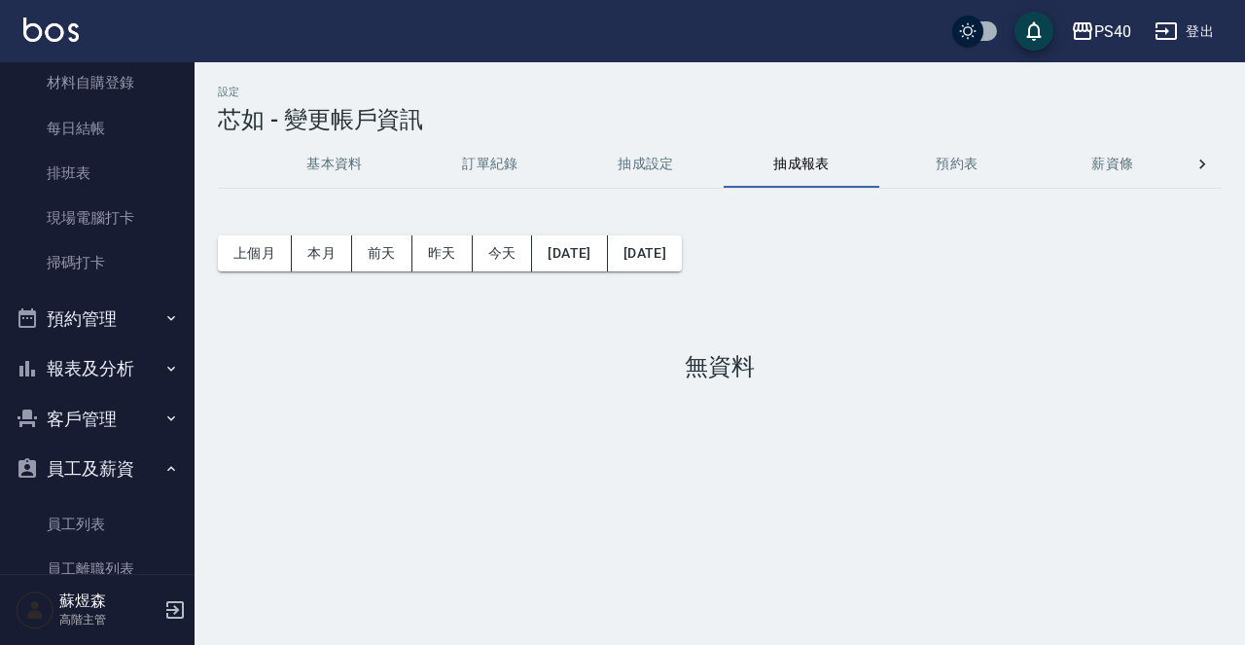
click at [624, 166] on button "抽成設定" at bounding box center [646, 164] width 156 height 47
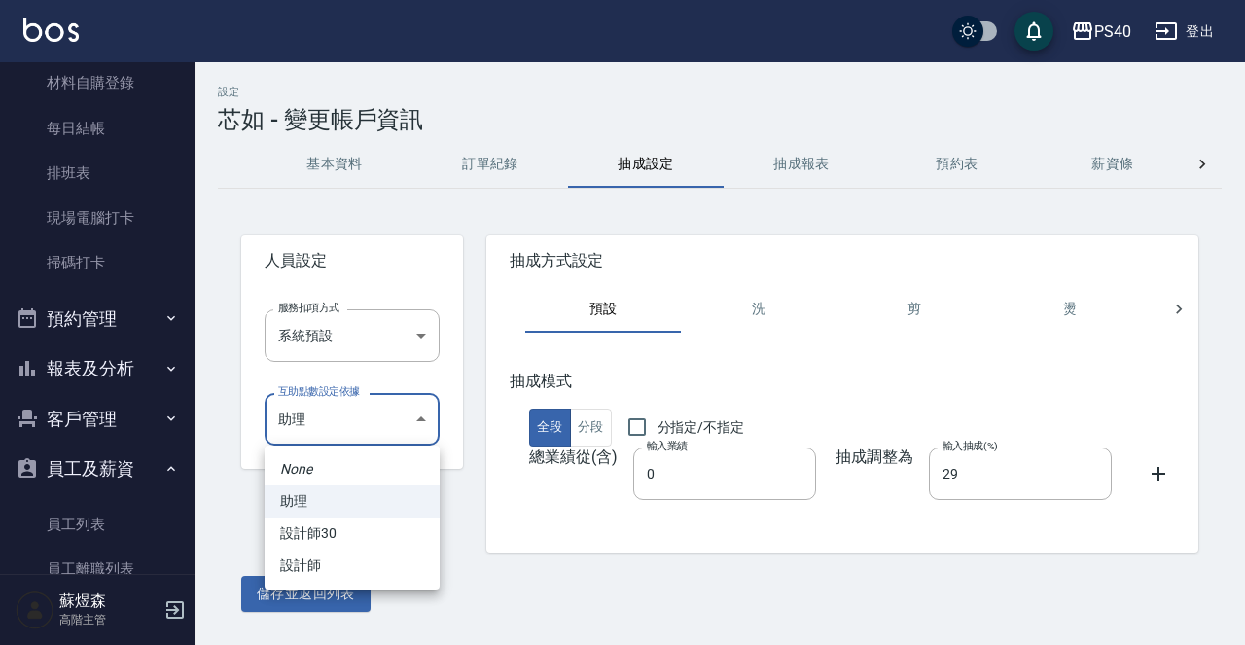
click at [414, 415] on body "PS40 登出 櫃檯作業 打帳單 帳單列表 掛單列表 座位開單 營業儀表板 現金收支登錄 高階收支登錄 材料自購登錄 每日結帳 排班表 現場電腦打卡 掃碼打卡…" at bounding box center [622, 322] width 1245 height 645
click at [369, 563] on li "設計師" at bounding box center [352, 565] width 175 height 32
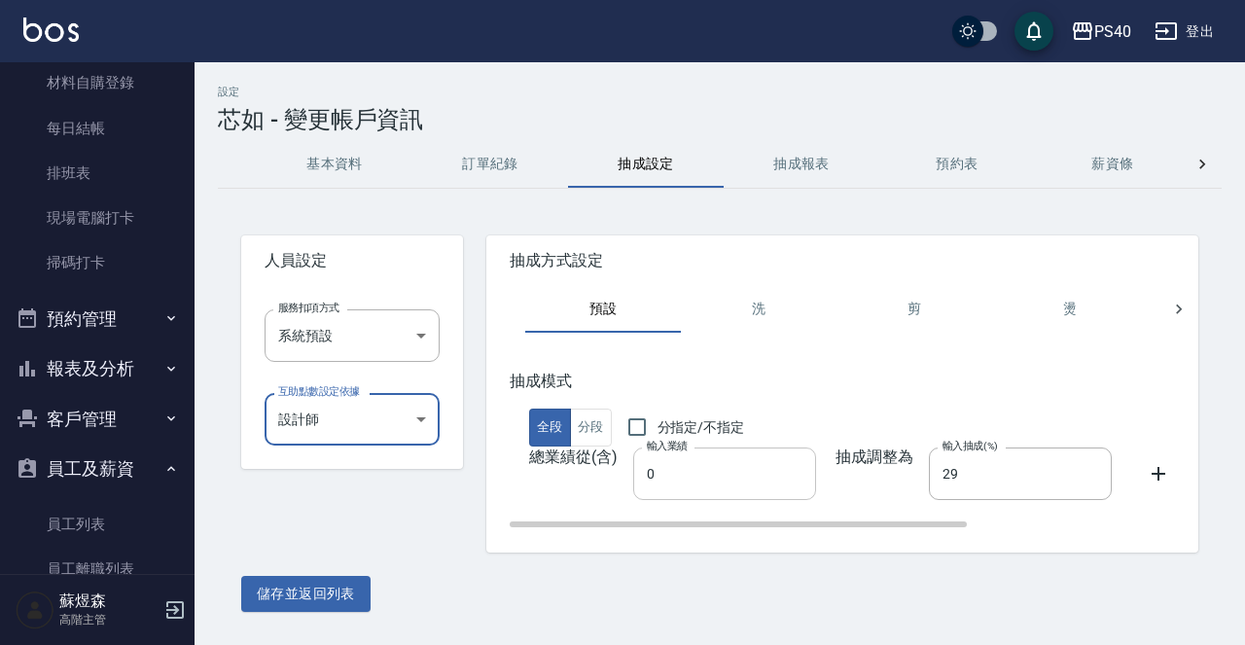
click at [711, 457] on input "0" at bounding box center [724, 473] width 183 height 53
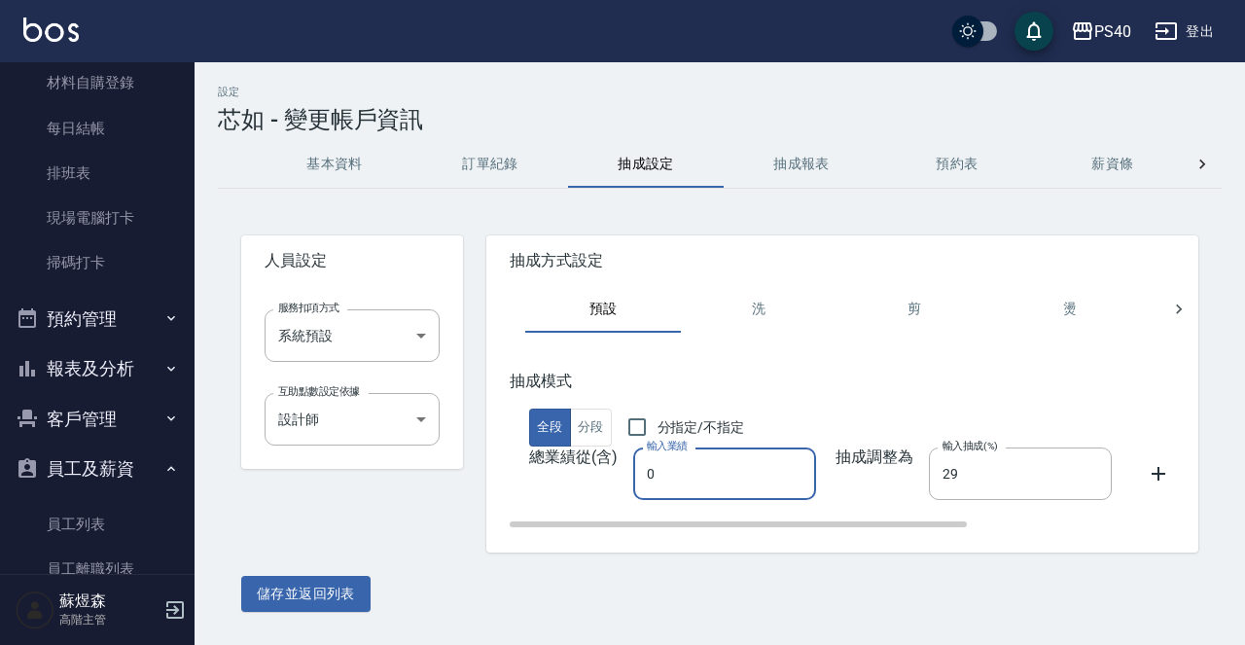
click at [711, 457] on input "0" at bounding box center [724, 473] width 183 height 53
click at [973, 452] on label "輸入抽成(%)" at bounding box center [969, 446] width 55 height 15
click at [973, 452] on input "29" at bounding box center [1020, 473] width 183 height 53
click at [973, 454] on input "29" at bounding box center [1020, 473] width 183 height 53
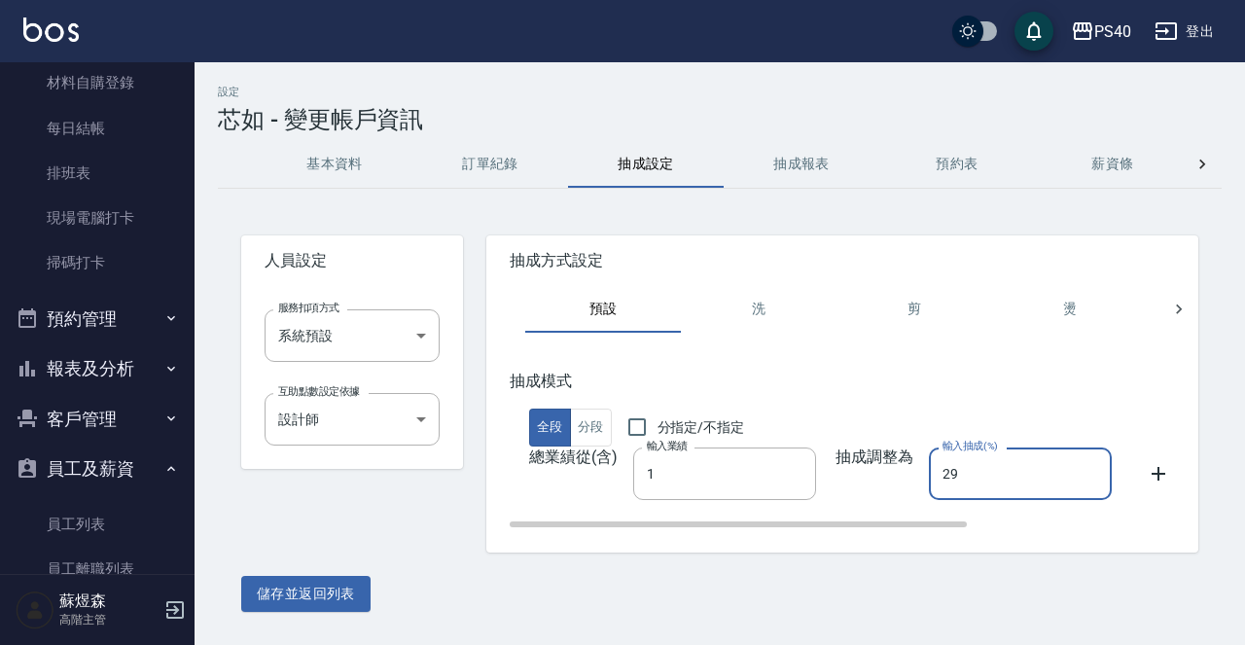
click at [973, 454] on input "29" at bounding box center [1020, 473] width 183 height 53
click at [333, 596] on button "儲存並返回列表" at bounding box center [305, 594] width 129 height 36
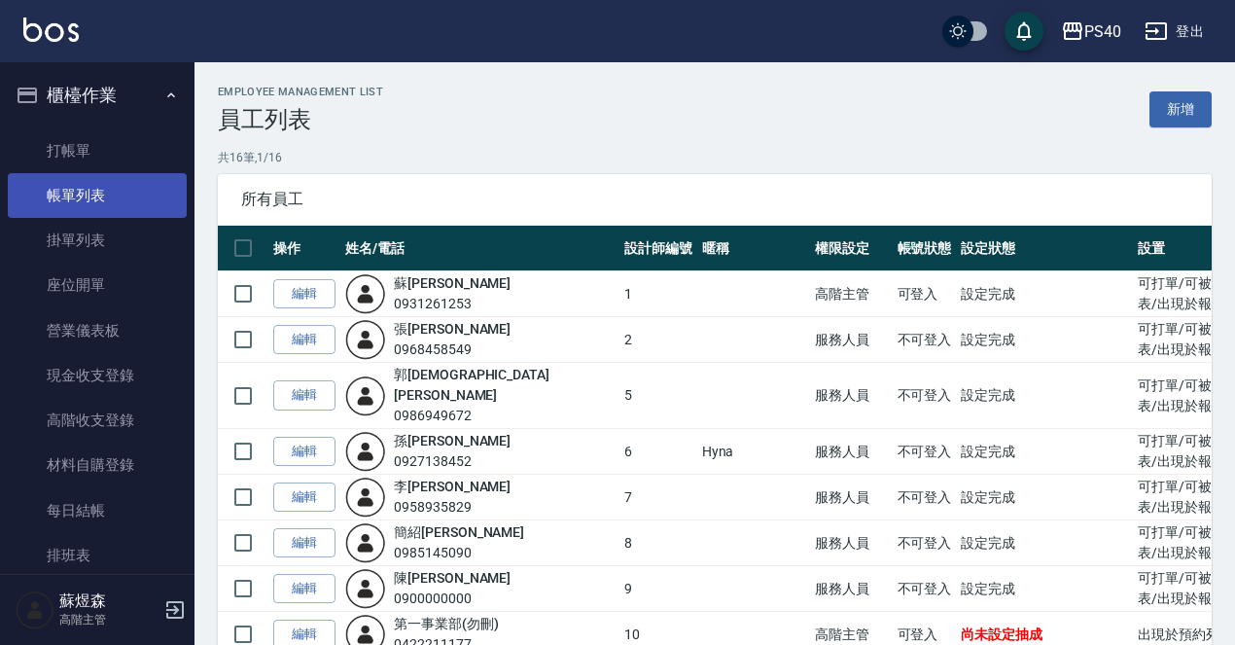
click at [91, 196] on link "帳單列表" at bounding box center [97, 195] width 179 height 45
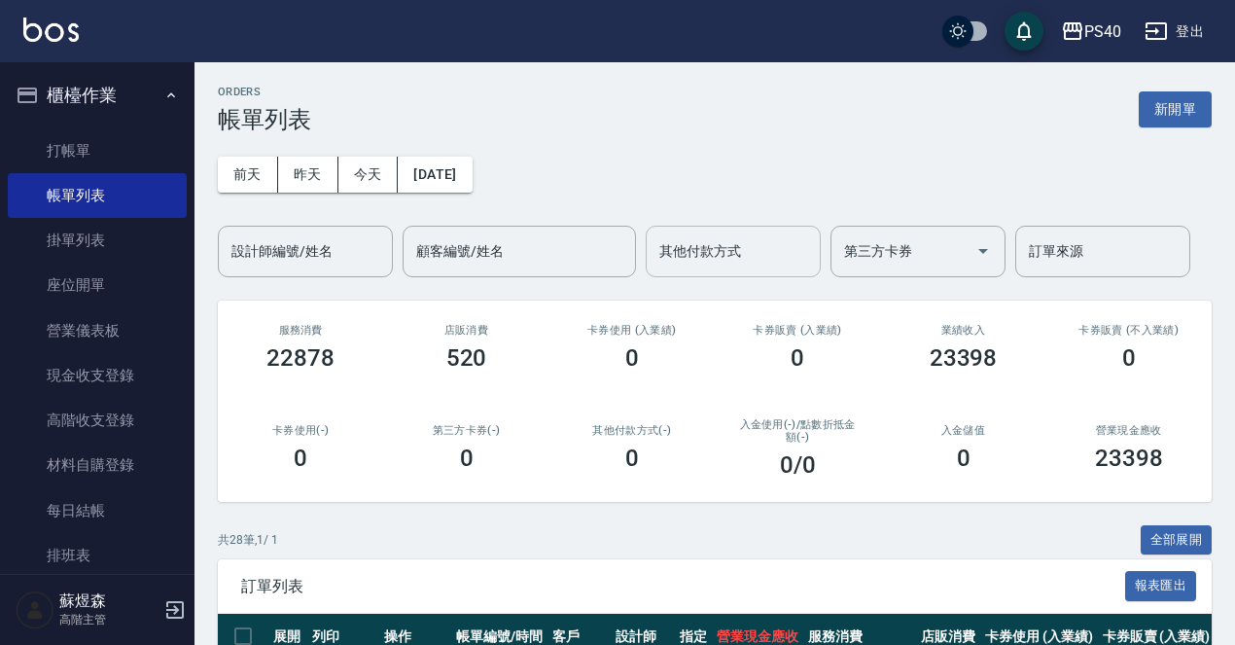
click at [702, 248] on input "其他付款方式" at bounding box center [733, 251] width 158 height 34
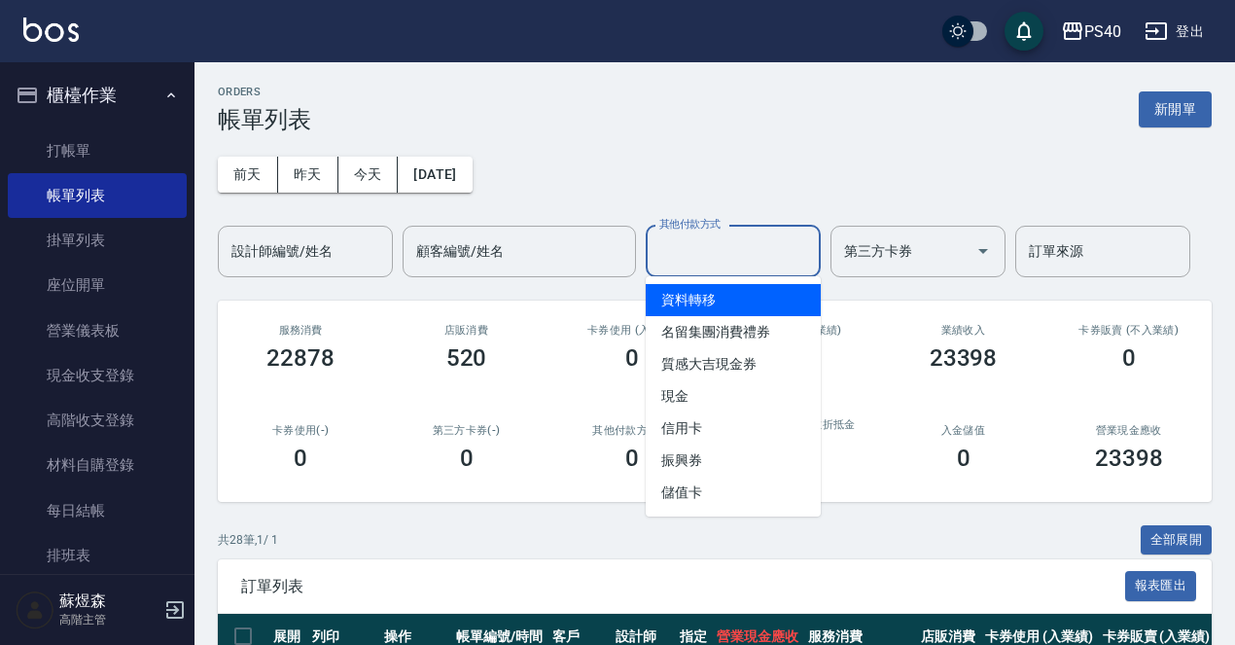
click at [301, 259] on input "設計師編號/姓名" at bounding box center [306, 251] width 158 height 34
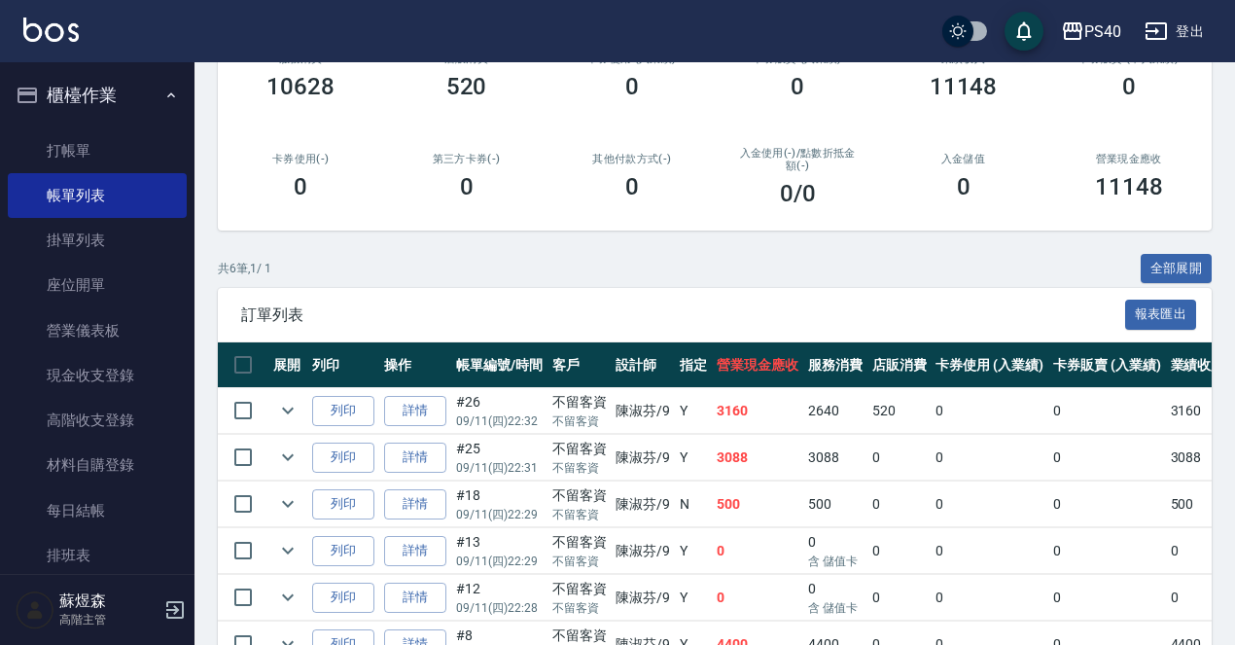
scroll to position [384, 0]
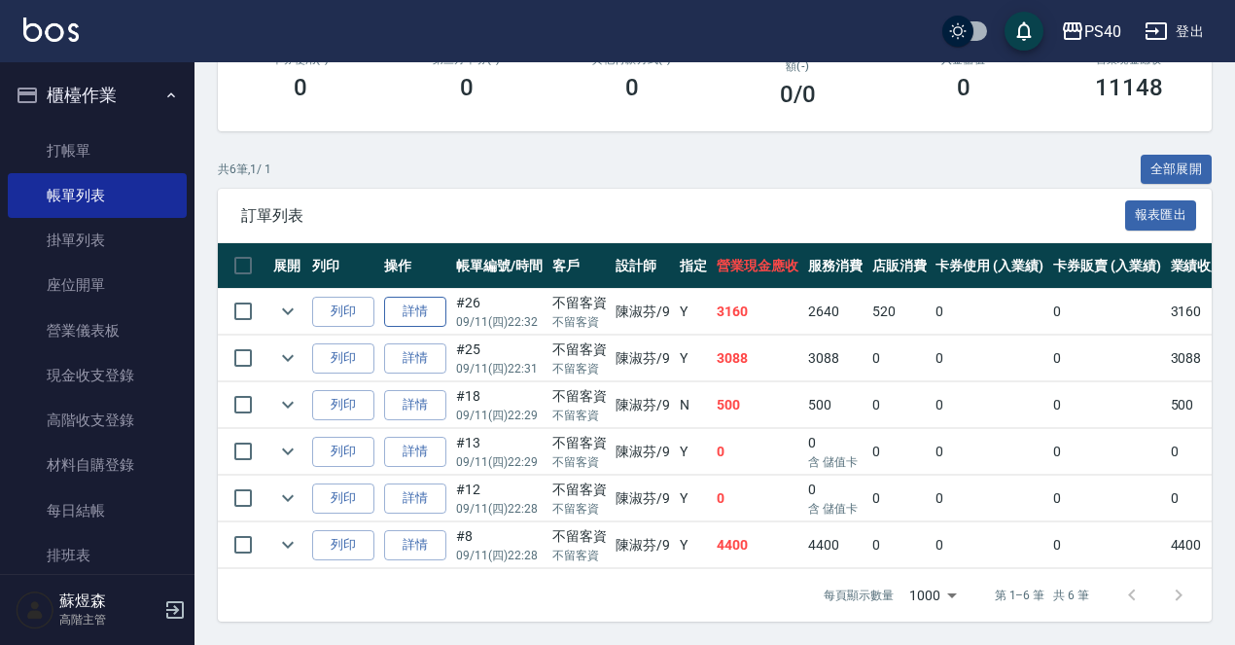
click at [424, 304] on link "詳情" at bounding box center [415, 312] width 62 height 30
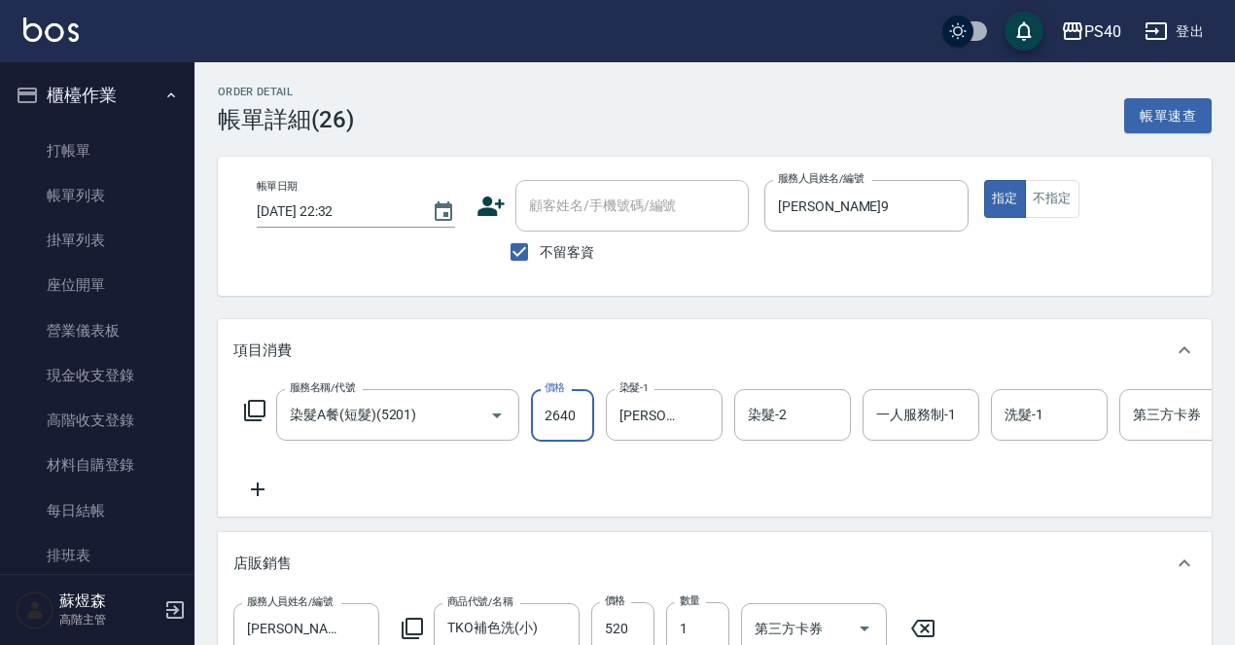
click at [568, 418] on input "2640" at bounding box center [562, 415] width 63 height 53
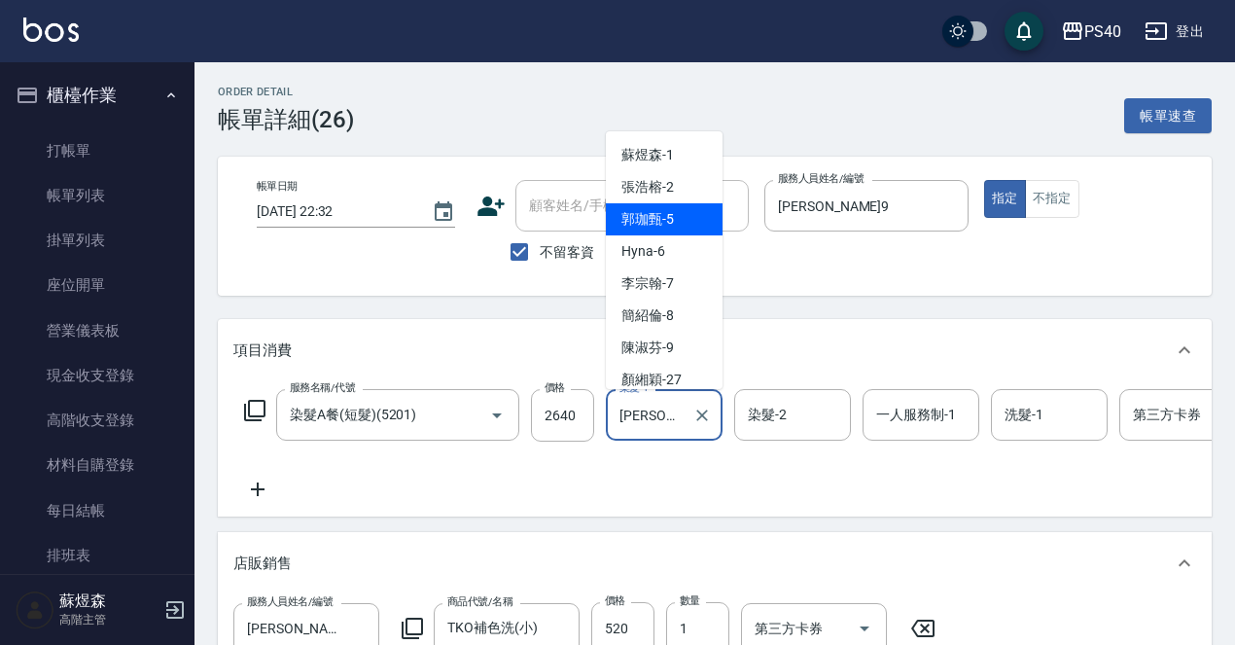
click at [663, 411] on input "郭珈甄-5" at bounding box center [650, 415] width 70 height 34
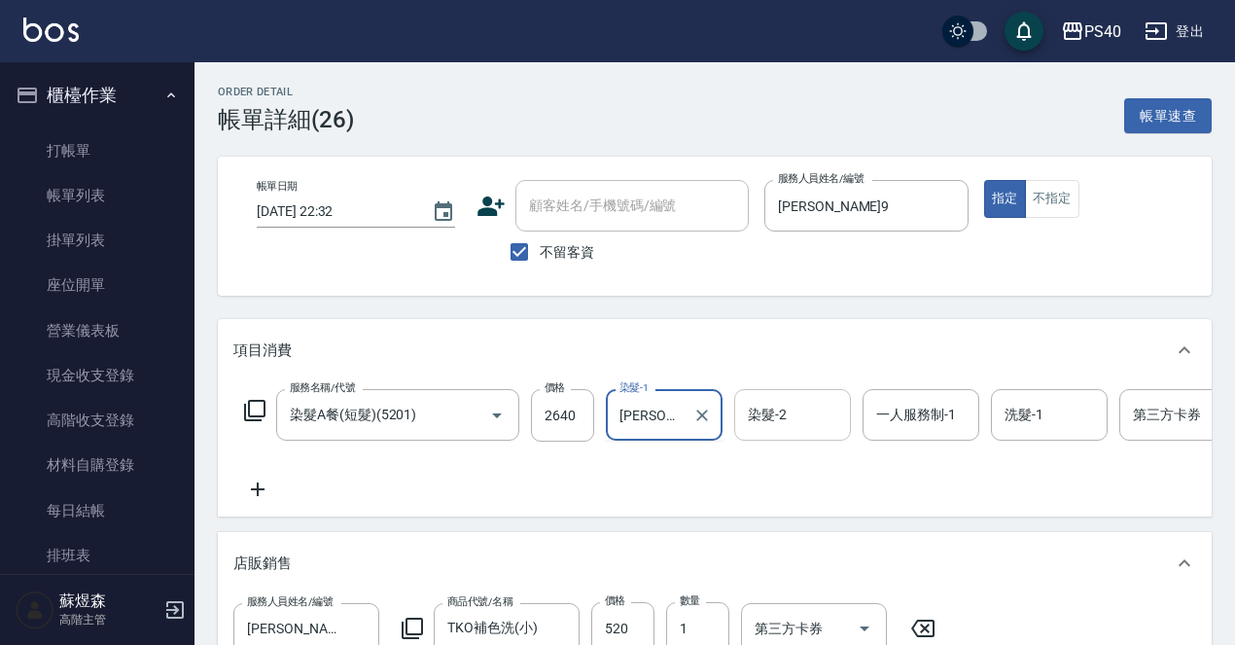
click at [794, 414] on input "染髮-2" at bounding box center [792, 415] width 99 height 34
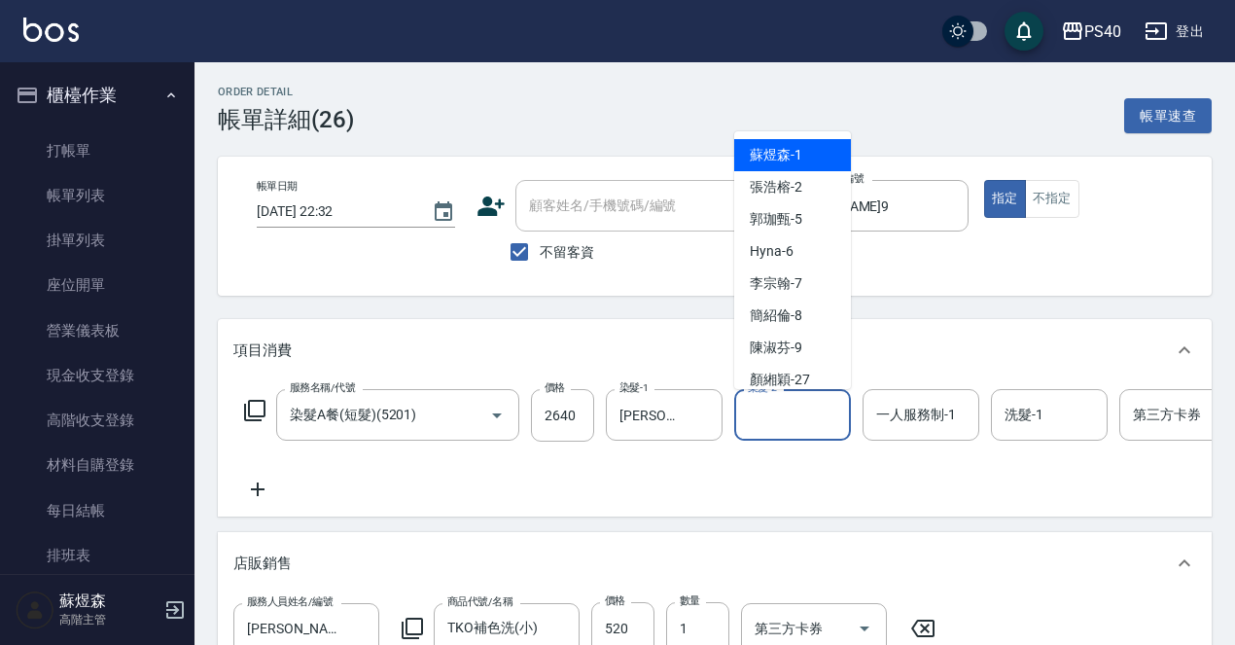
click at [794, 414] on input "染髮-2" at bounding box center [792, 415] width 99 height 34
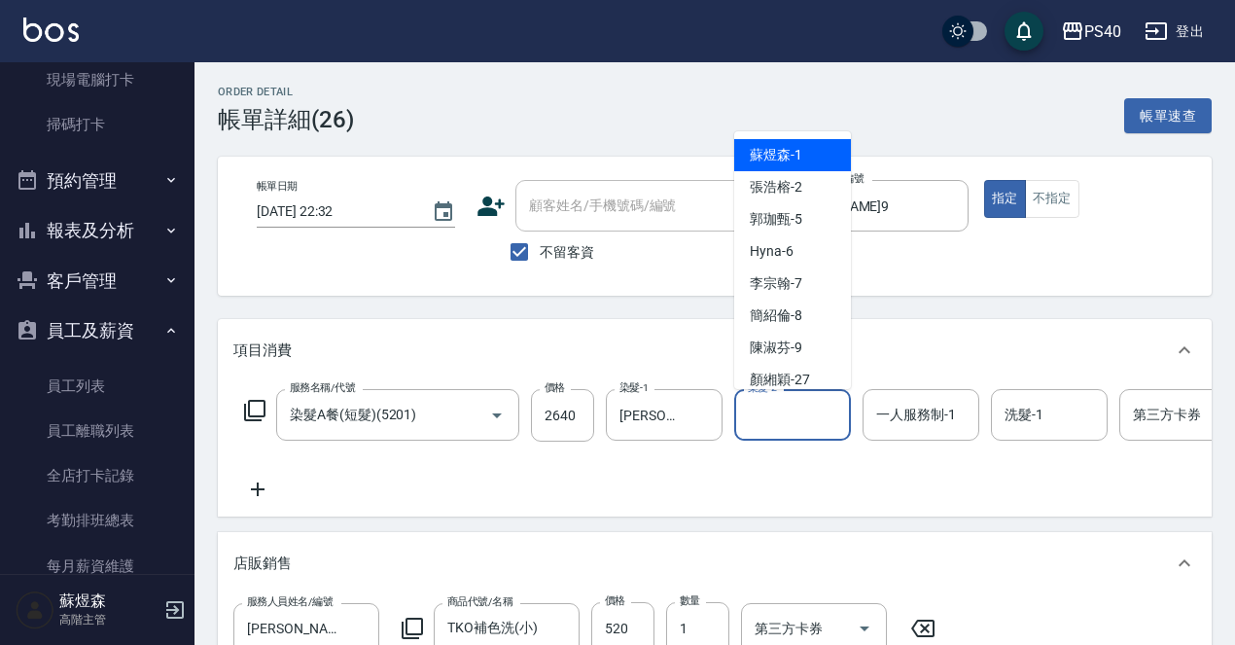
scroll to position [562, 0]
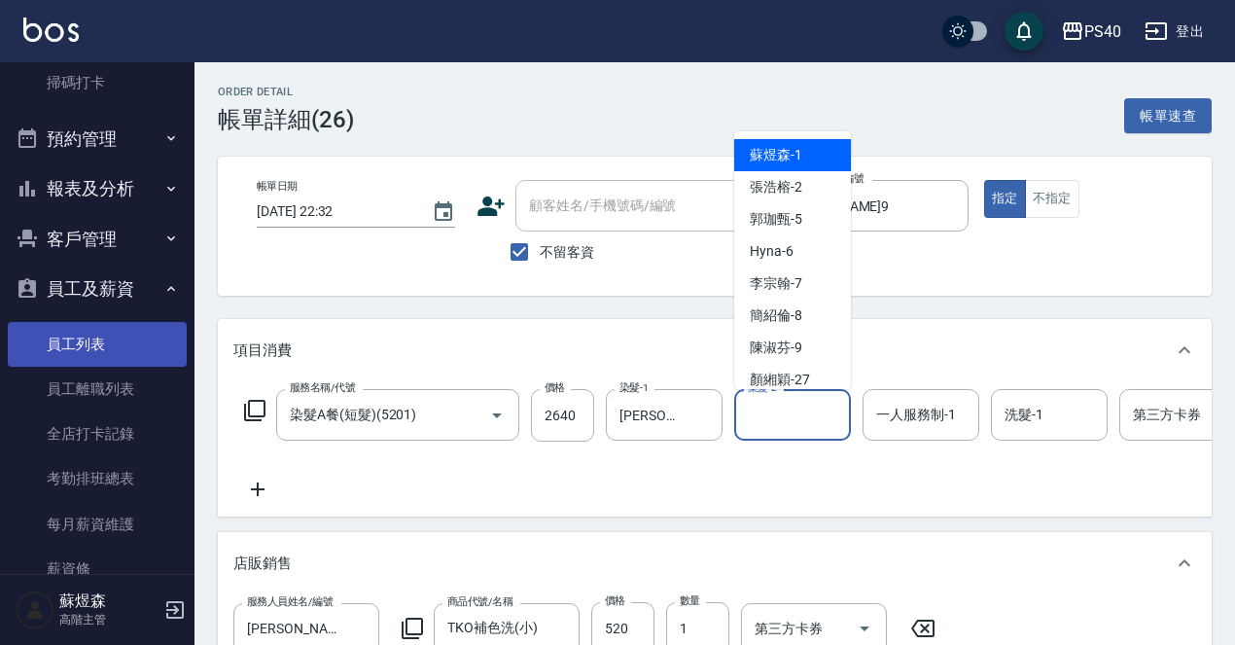
click at [85, 335] on link "員工列表" at bounding box center [97, 344] width 179 height 45
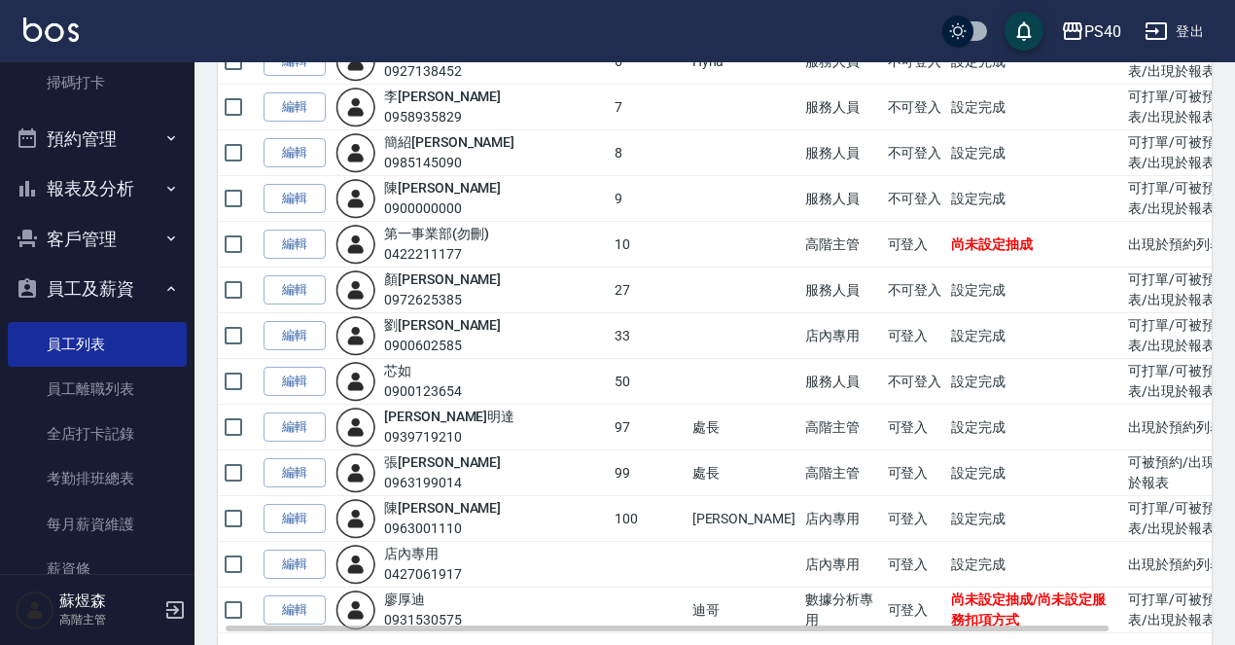
scroll to position [390, 0]
click at [301, 321] on link "編輯" at bounding box center [295, 336] width 62 height 30
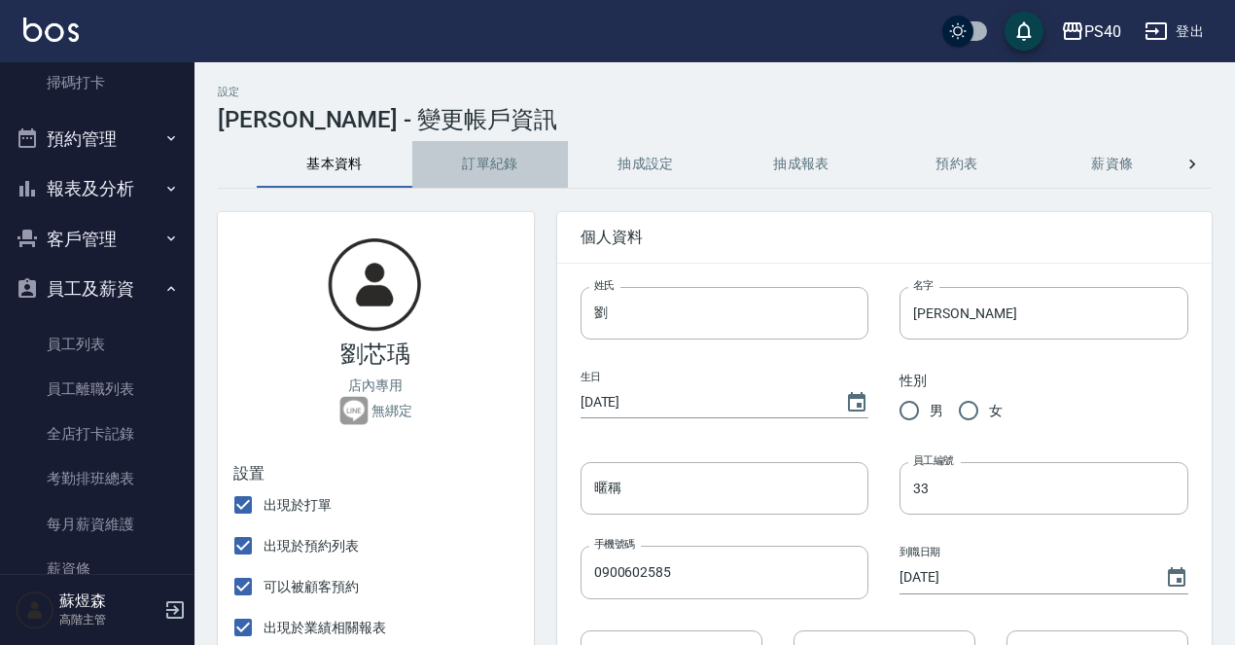
click at [501, 168] on button "訂單紀錄" at bounding box center [490, 164] width 156 height 47
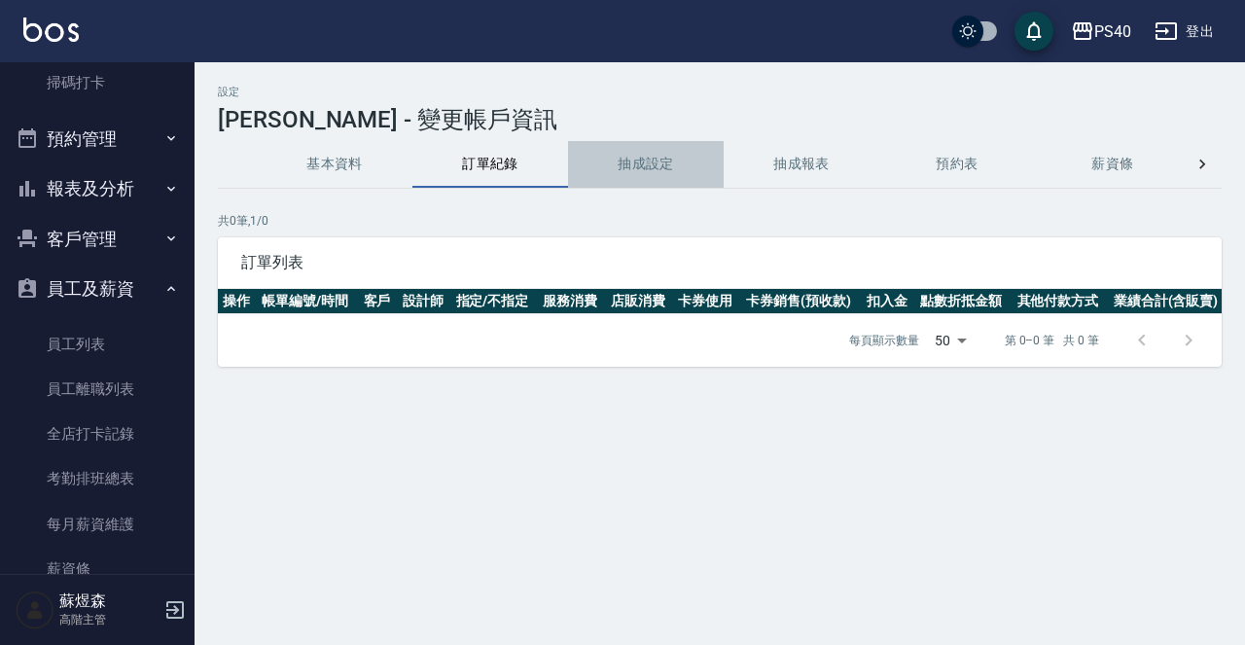
click at [682, 156] on button "抽成設定" at bounding box center [646, 164] width 156 height 47
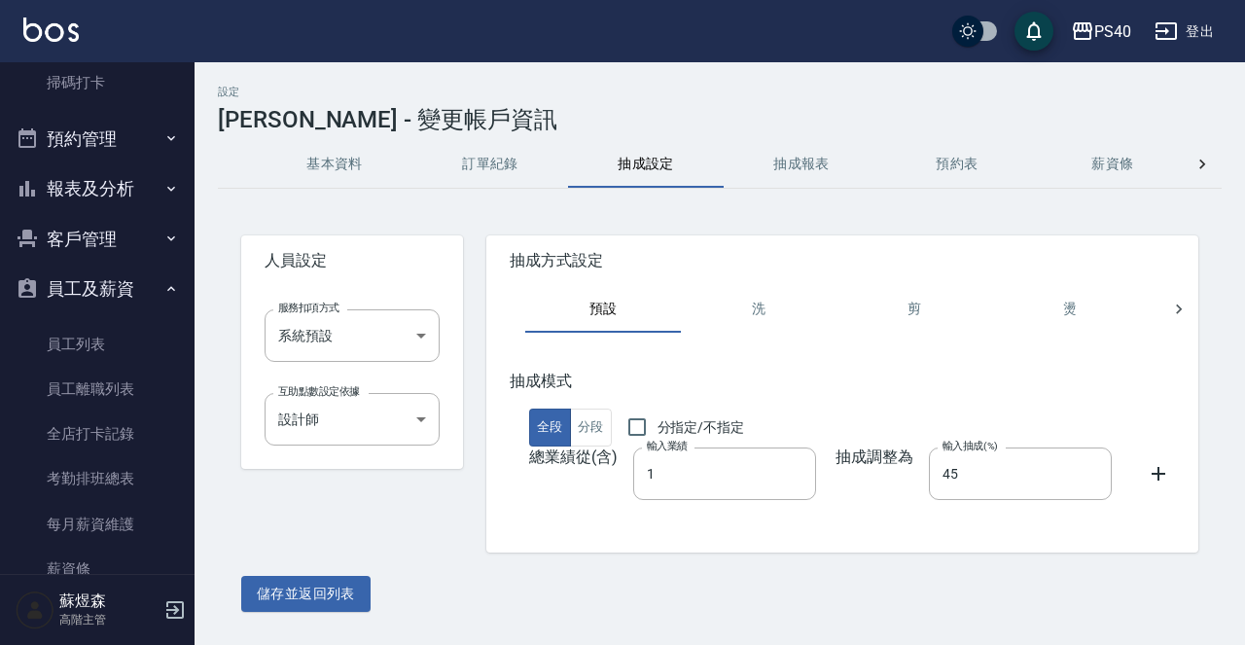
click at [785, 168] on button "抽成報表" at bounding box center [802, 164] width 156 height 47
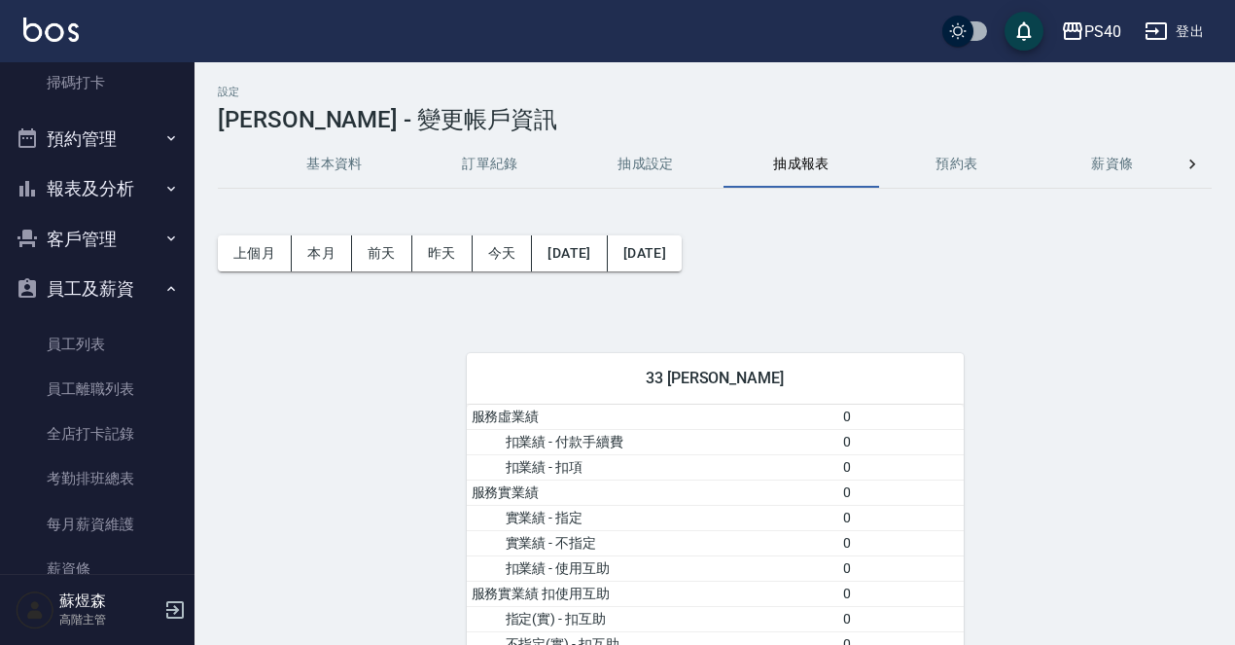
click at [972, 160] on button "預約表" at bounding box center [957, 164] width 156 height 47
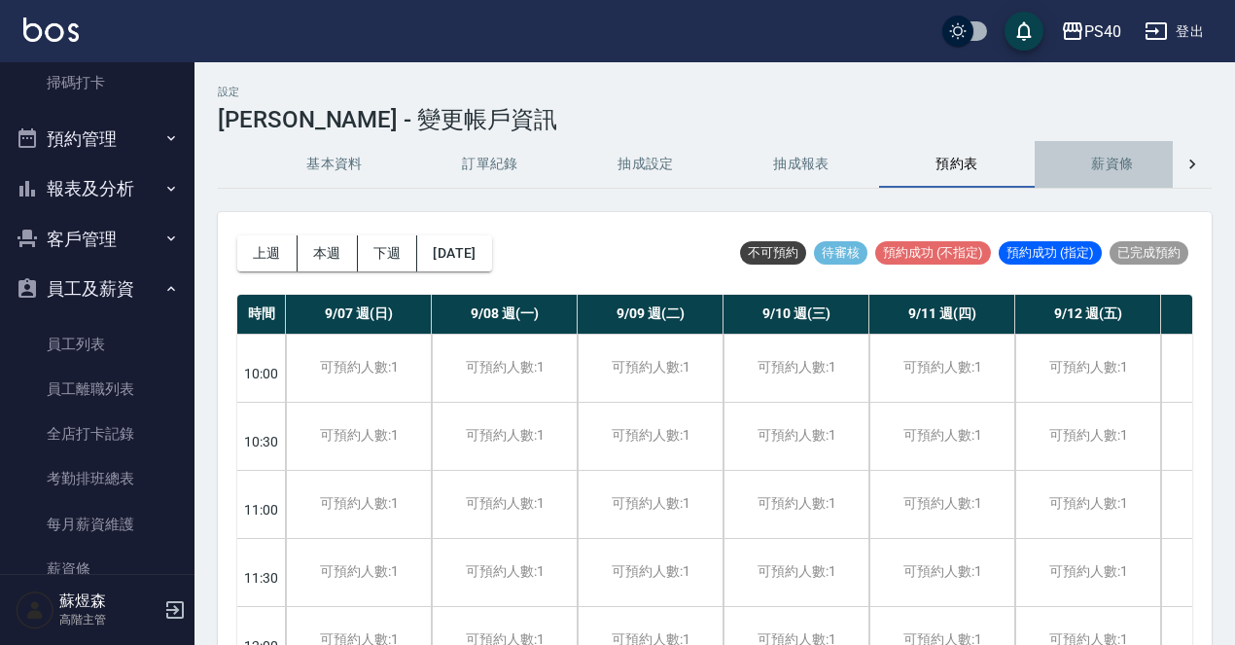
click at [1099, 171] on button "薪資條" at bounding box center [1113, 164] width 156 height 47
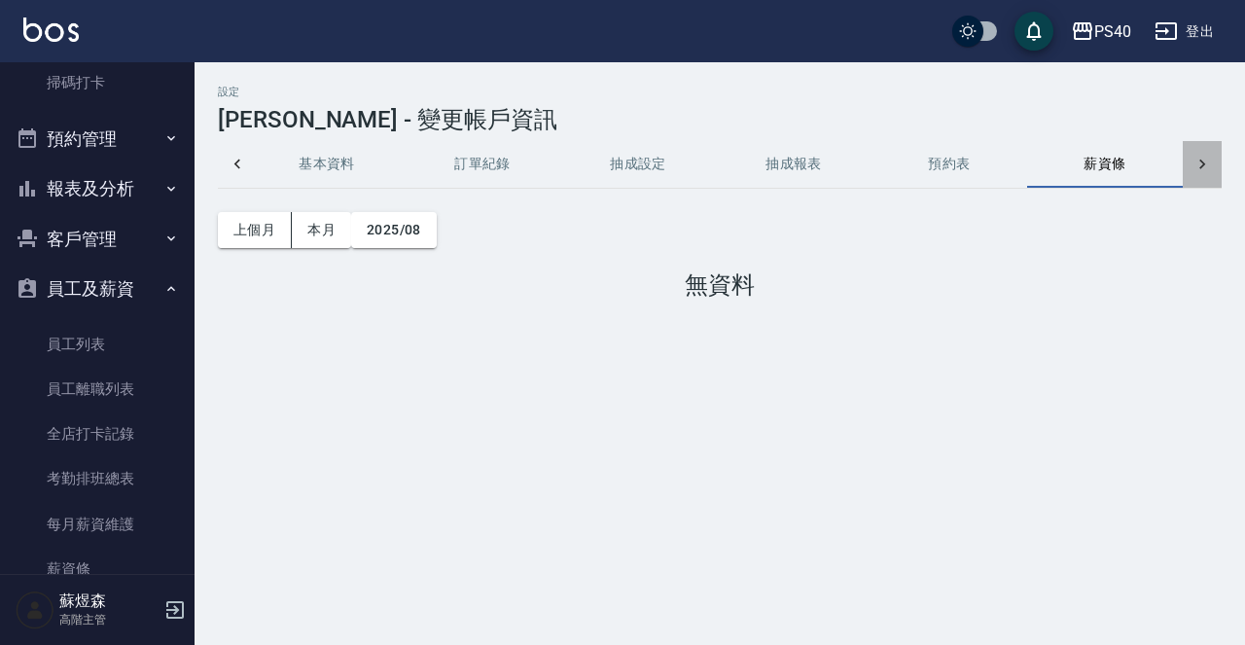
click at [1192, 164] on icon at bounding box center [1201, 164] width 19 height 19
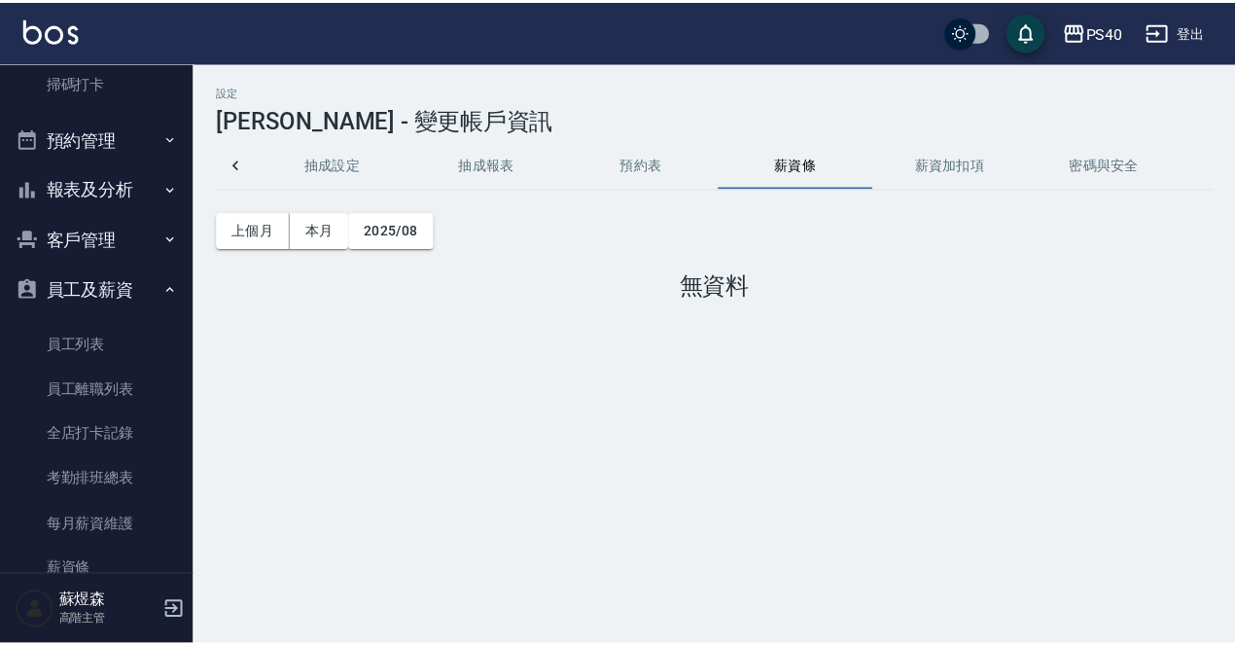
scroll to position [0, 475]
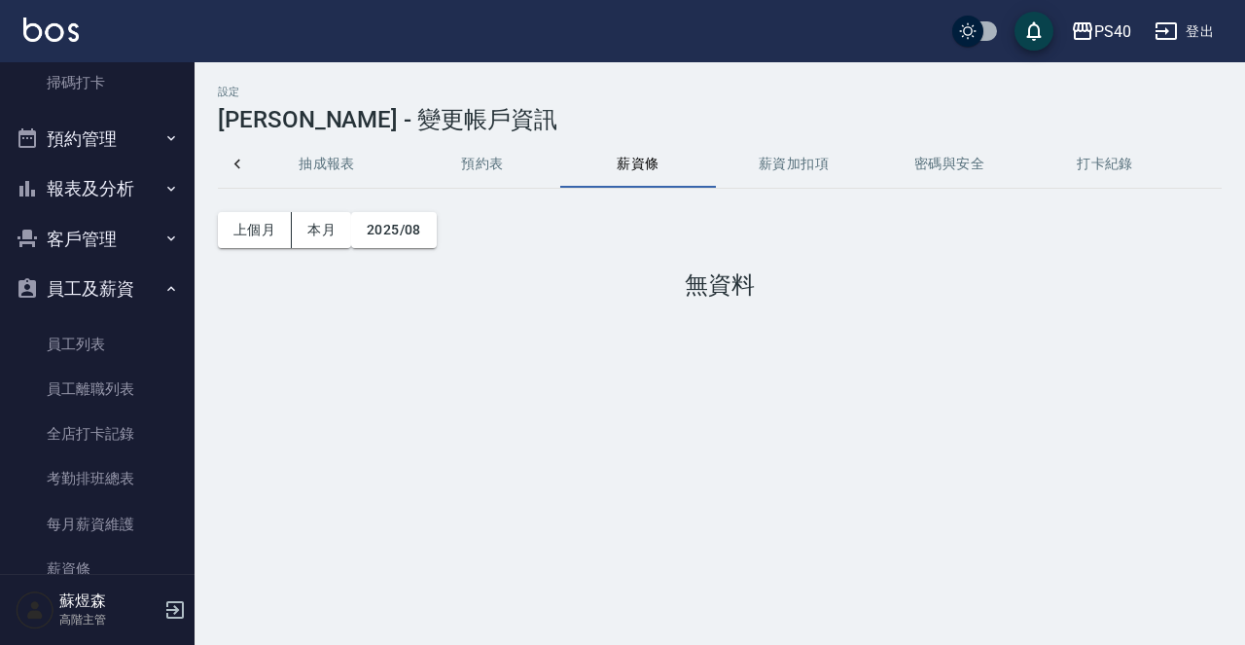
click at [491, 172] on button "預約表" at bounding box center [483, 164] width 156 height 47
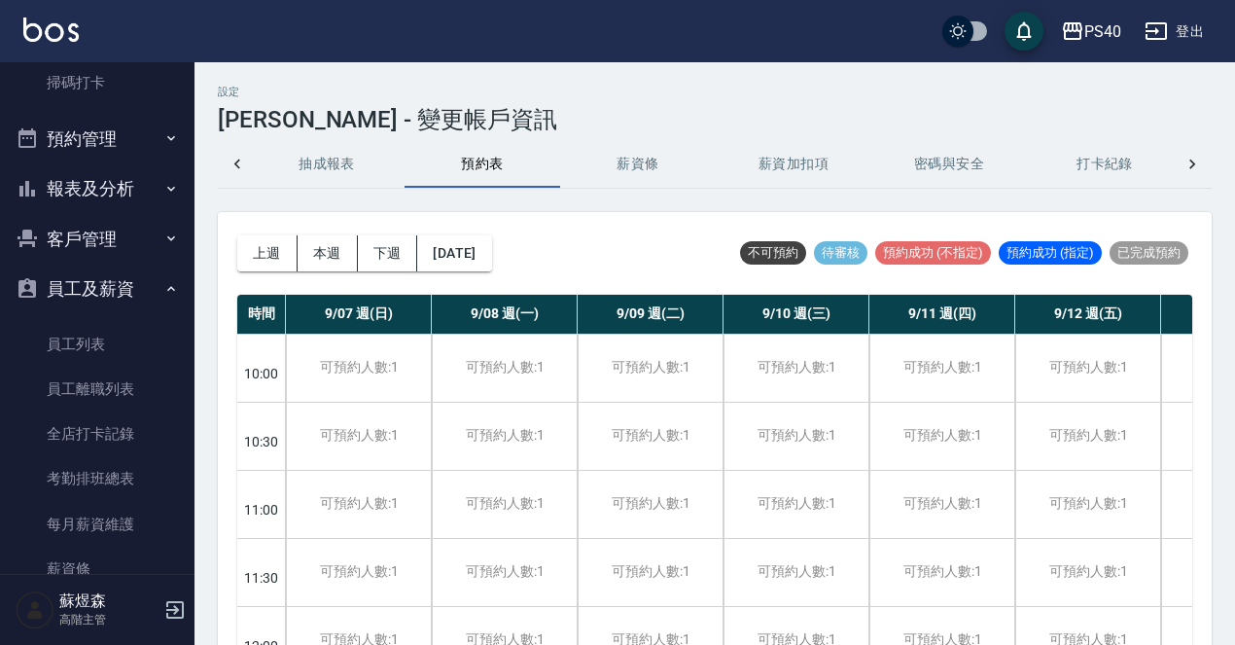
click at [345, 152] on button "抽成報表" at bounding box center [327, 164] width 156 height 47
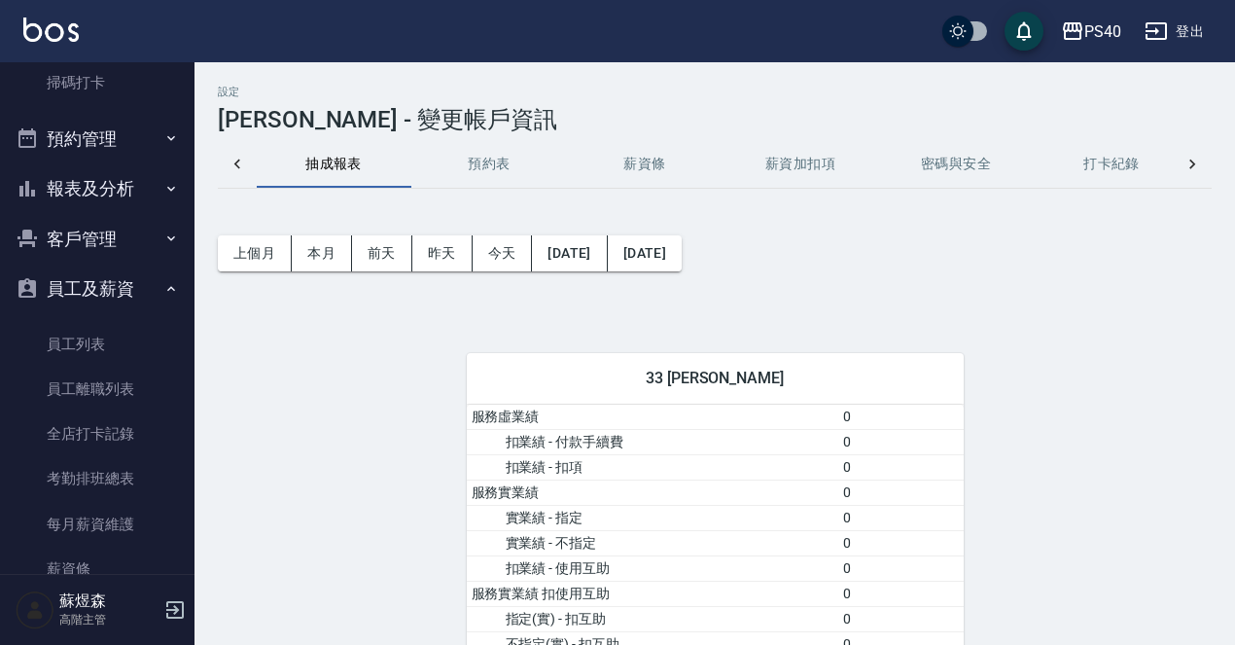
scroll to position [0, 467]
click at [243, 167] on icon at bounding box center [237, 164] width 19 height 19
click at [338, 168] on button "基本資料" at bounding box center [335, 164] width 156 height 47
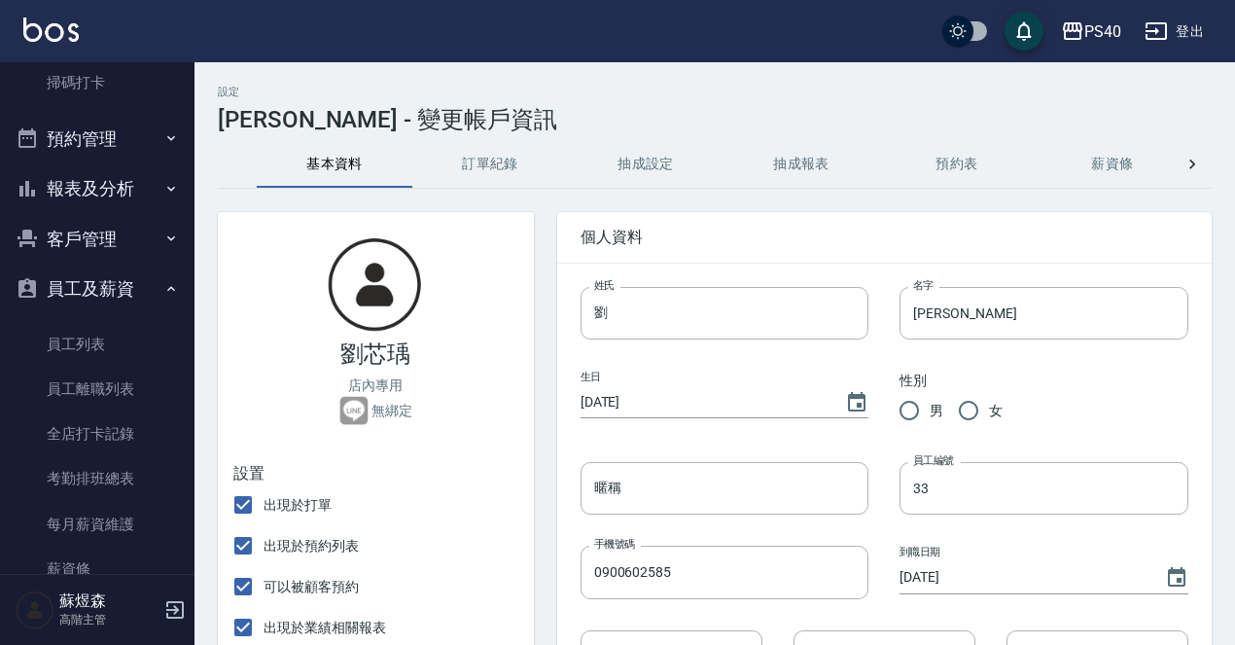
click at [490, 166] on button "訂單紀錄" at bounding box center [490, 164] width 156 height 47
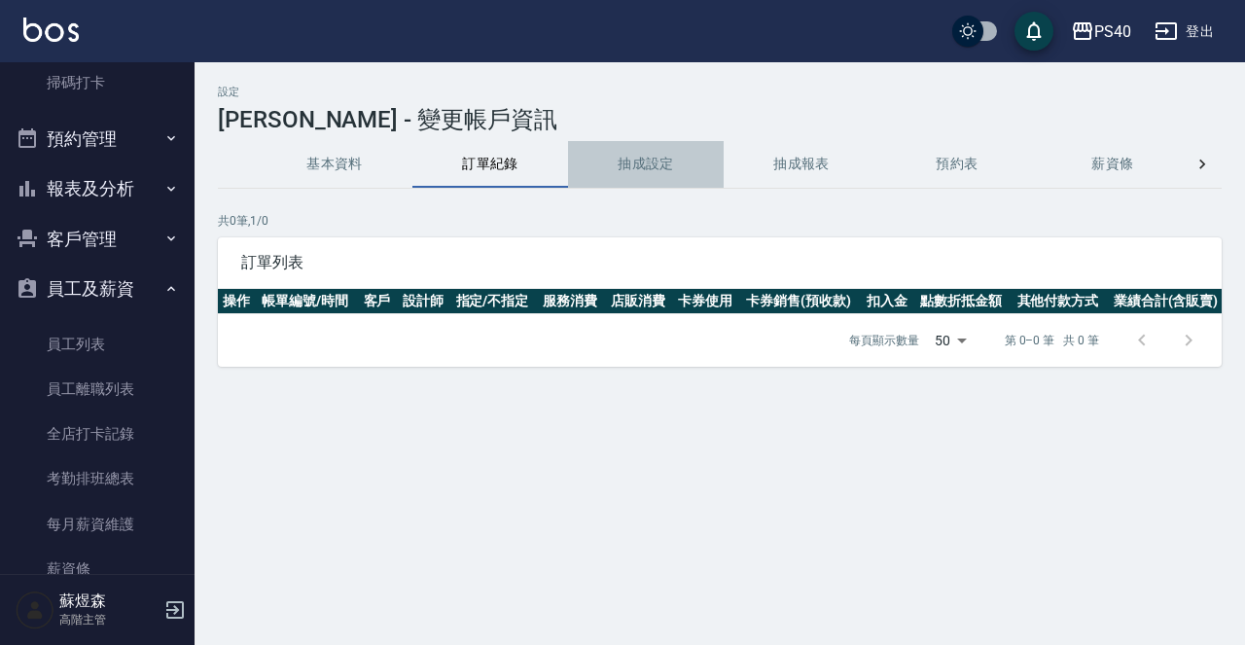
click at [660, 174] on button "抽成設定" at bounding box center [646, 164] width 156 height 47
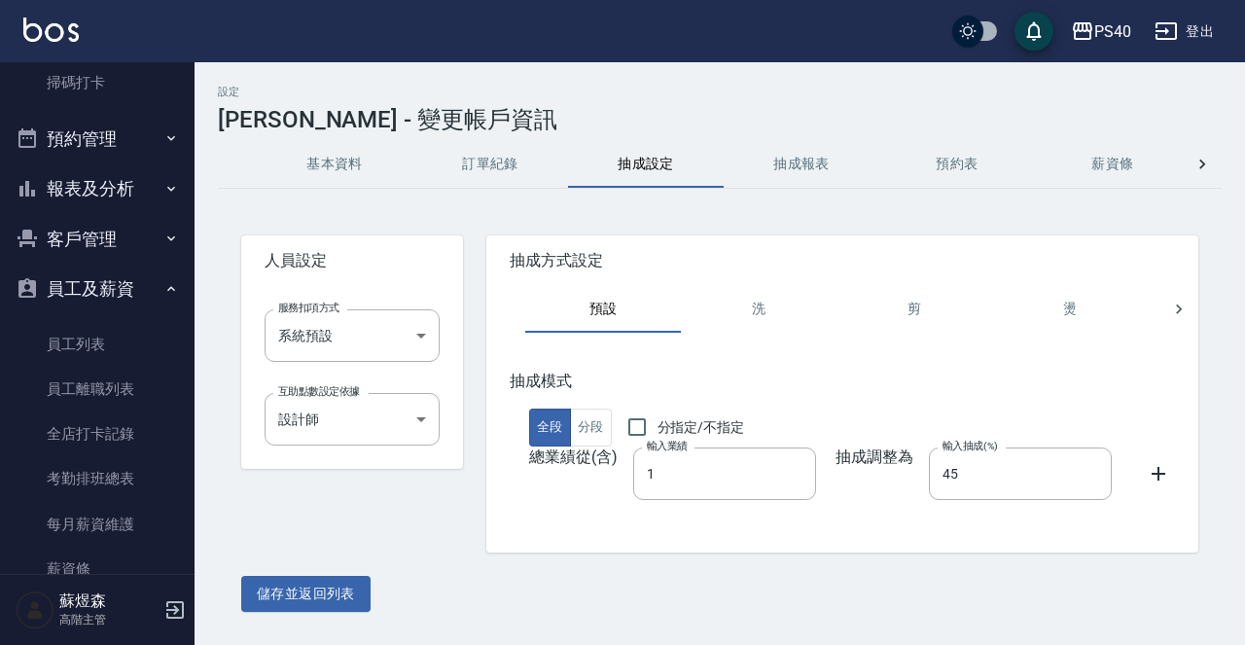
click at [824, 168] on button "抽成報表" at bounding box center [802, 164] width 156 height 47
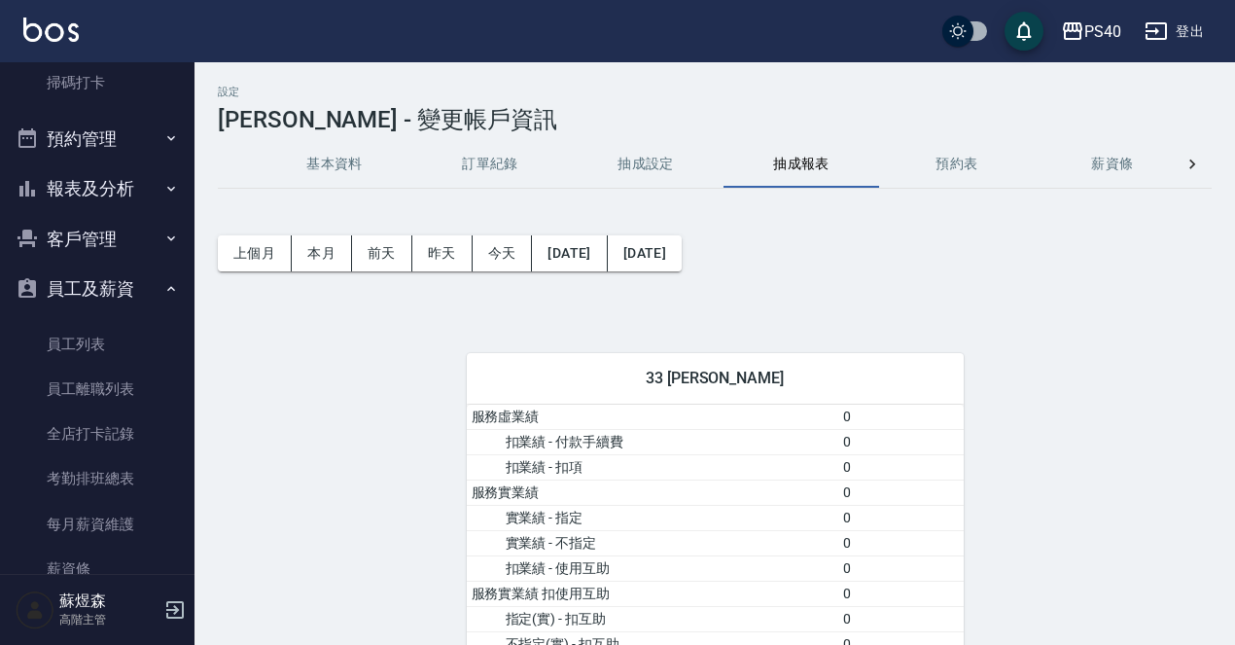
click at [643, 159] on button "抽成設定" at bounding box center [646, 164] width 156 height 47
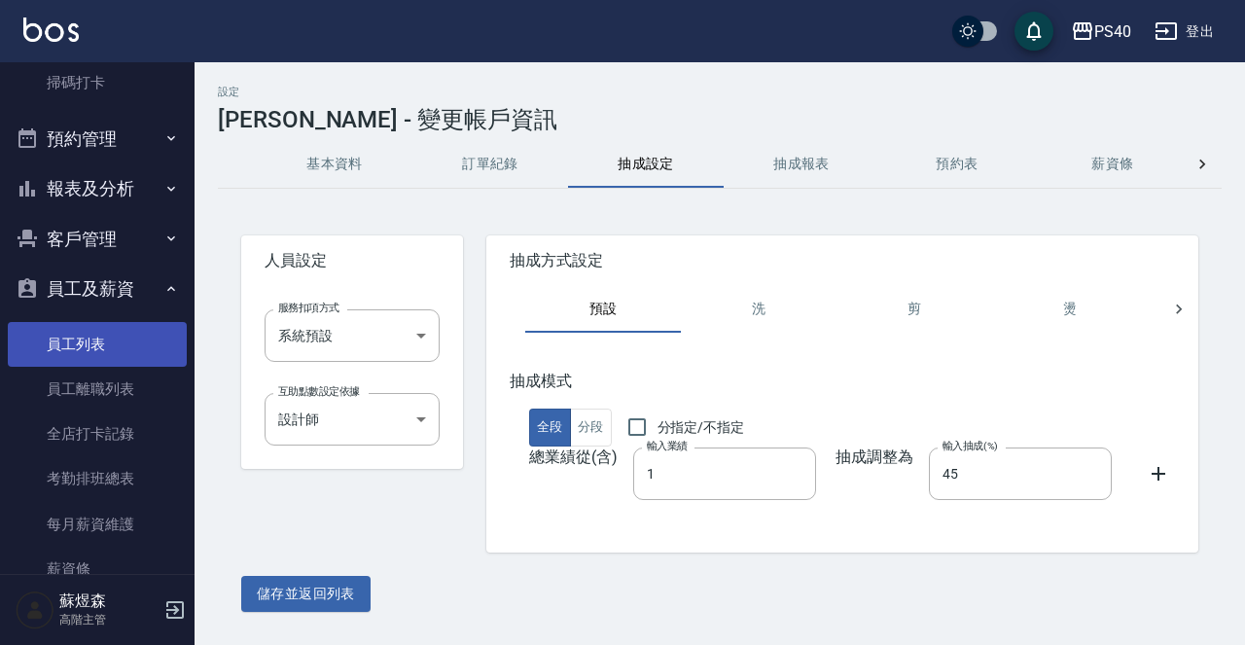
click at [67, 325] on link "員工列表" at bounding box center [97, 344] width 179 height 45
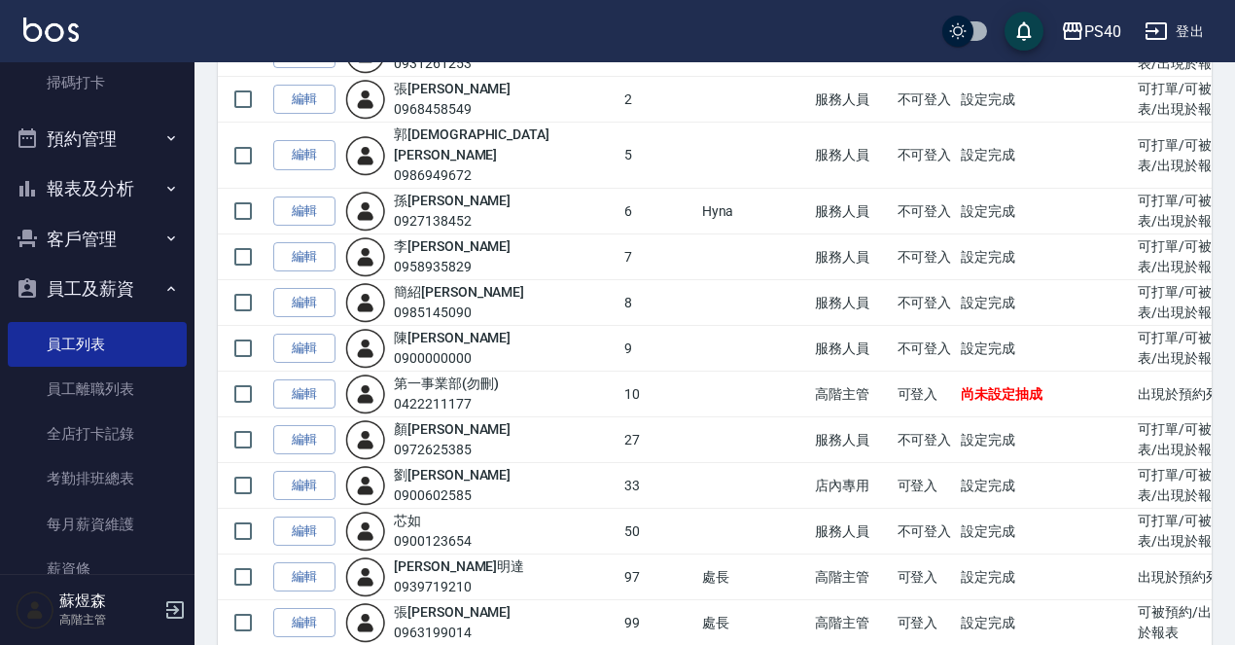
scroll to position [245, 0]
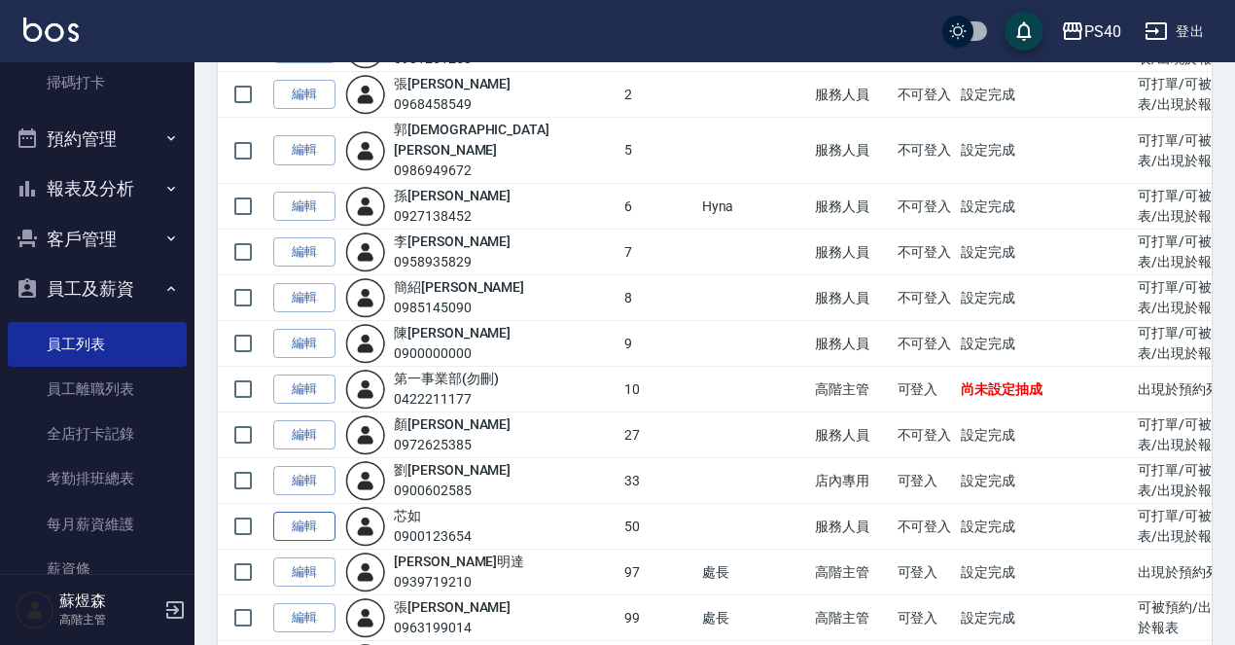
click at [303, 512] on link "編輯" at bounding box center [304, 527] width 62 height 30
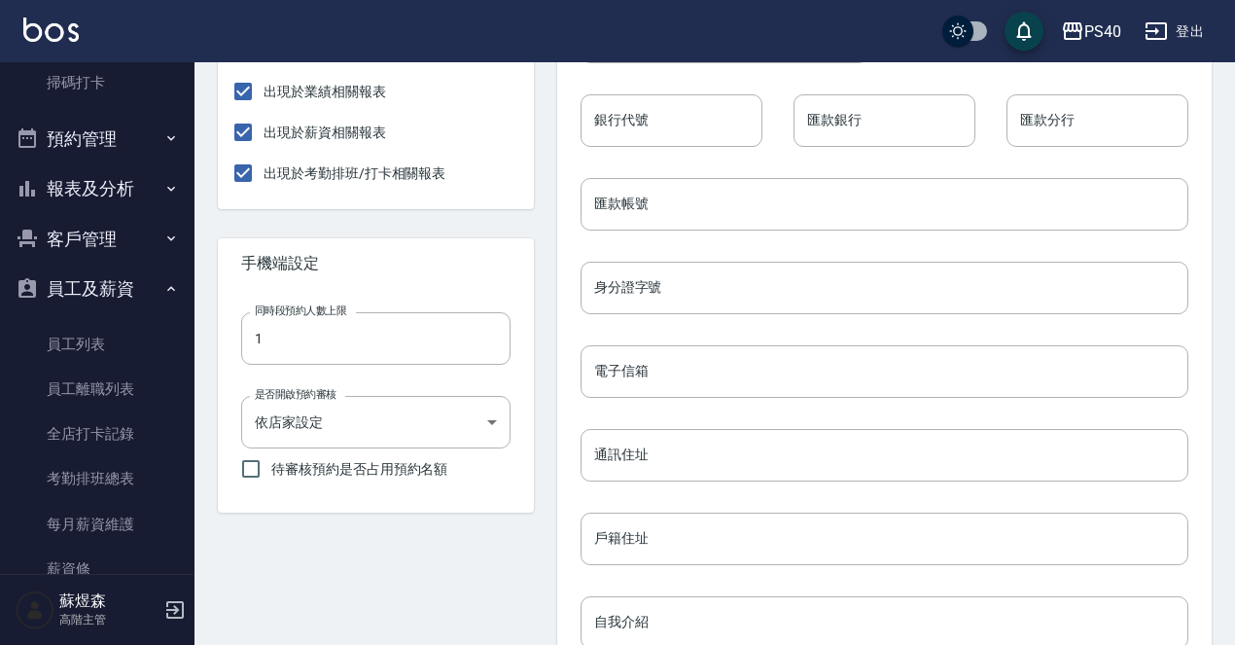
scroll to position [555, 0]
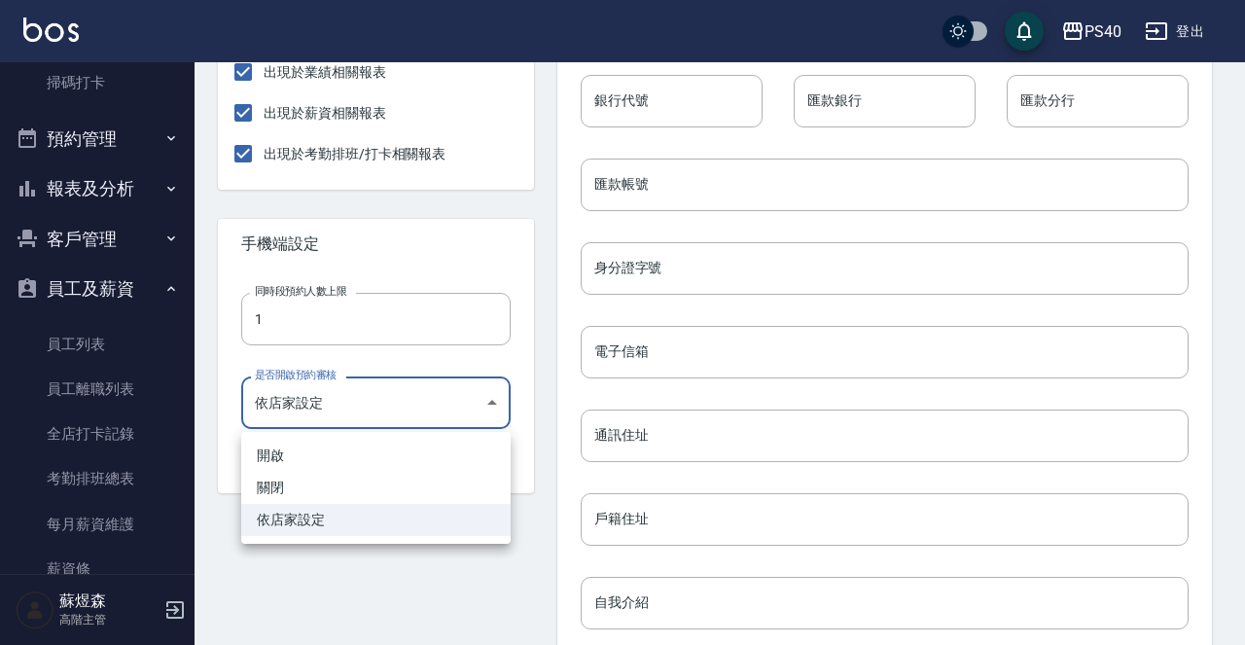
click at [499, 415] on body "PS40 登出 櫃檯作業 打帳單 帳單列表 掛單列表 座位開單 營業儀表板 現金收支登錄 高階收支登錄 材料自購登錄 每日結帳 排班表 現場電腦打卡 掃碼打卡…" at bounding box center [622, 220] width 1245 height 1550
click at [352, 524] on li "依店家設定" at bounding box center [375, 520] width 269 height 32
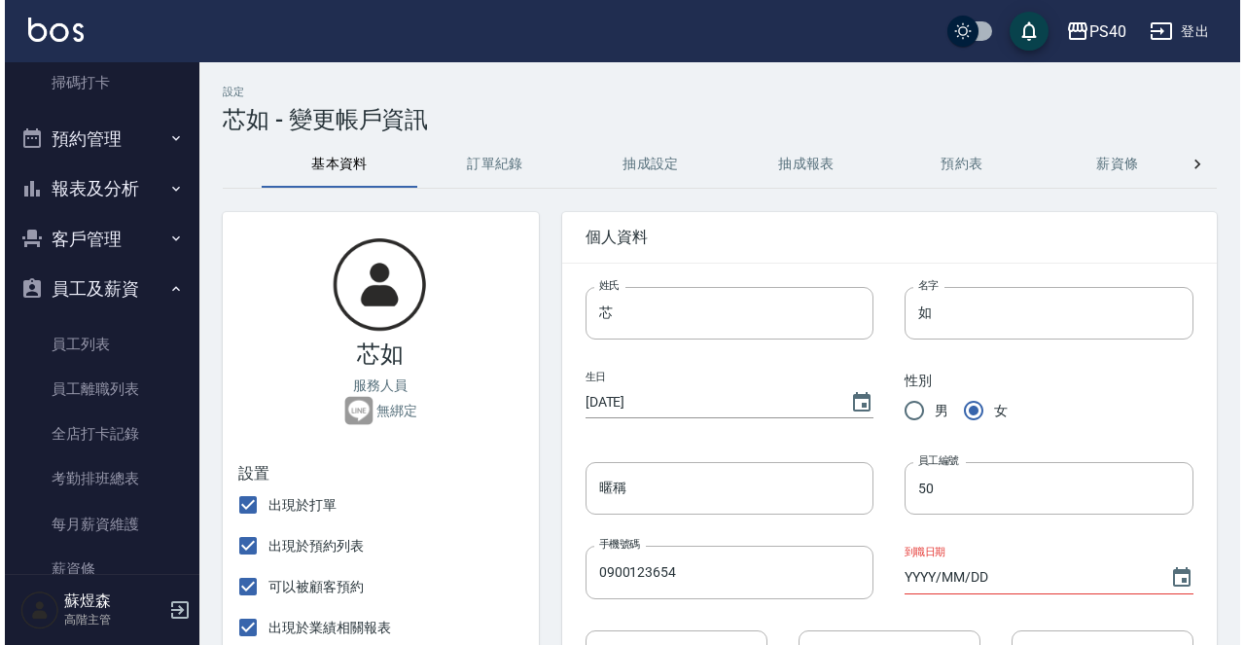
scroll to position [0, 0]
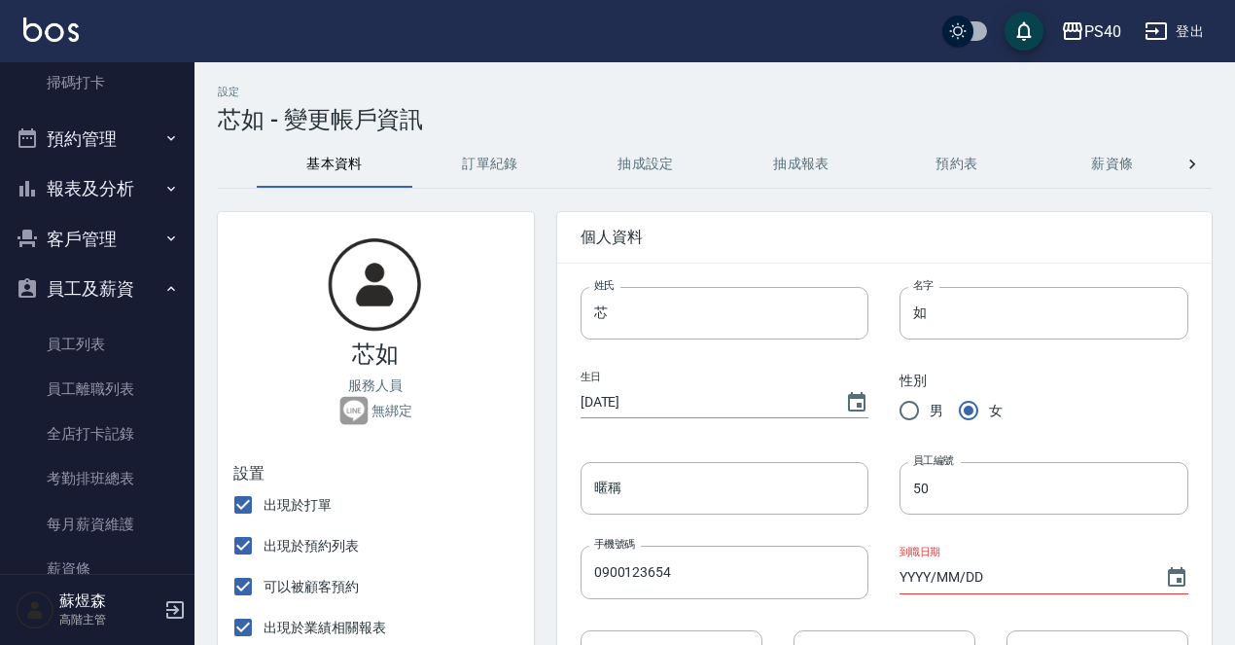
click at [512, 161] on button "訂單紀錄" at bounding box center [490, 164] width 156 height 47
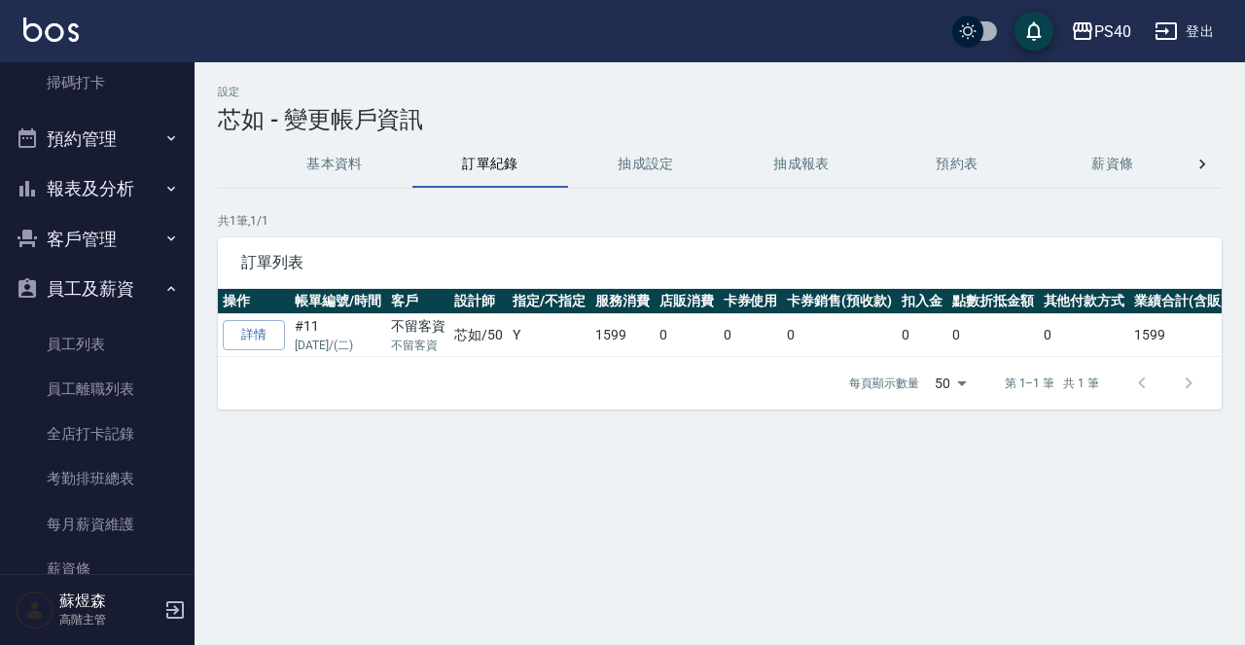
click at [650, 162] on button "抽成設定" at bounding box center [646, 164] width 156 height 47
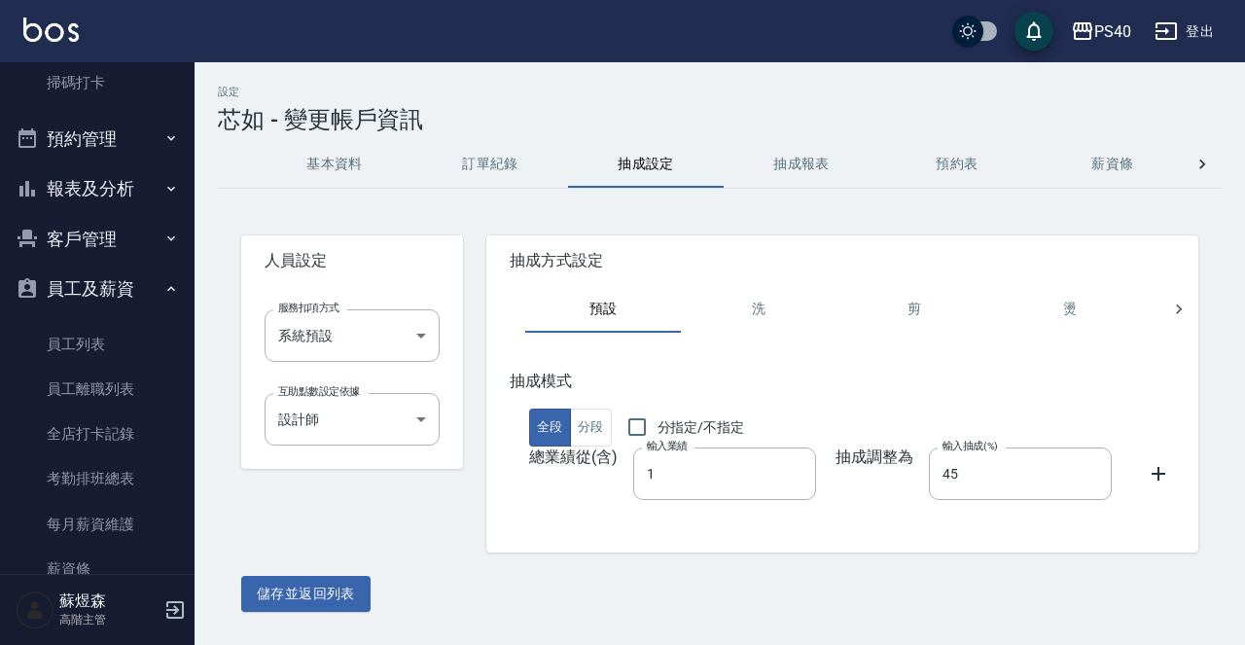
click at [509, 162] on button "訂單紀錄" at bounding box center [490, 164] width 156 height 47
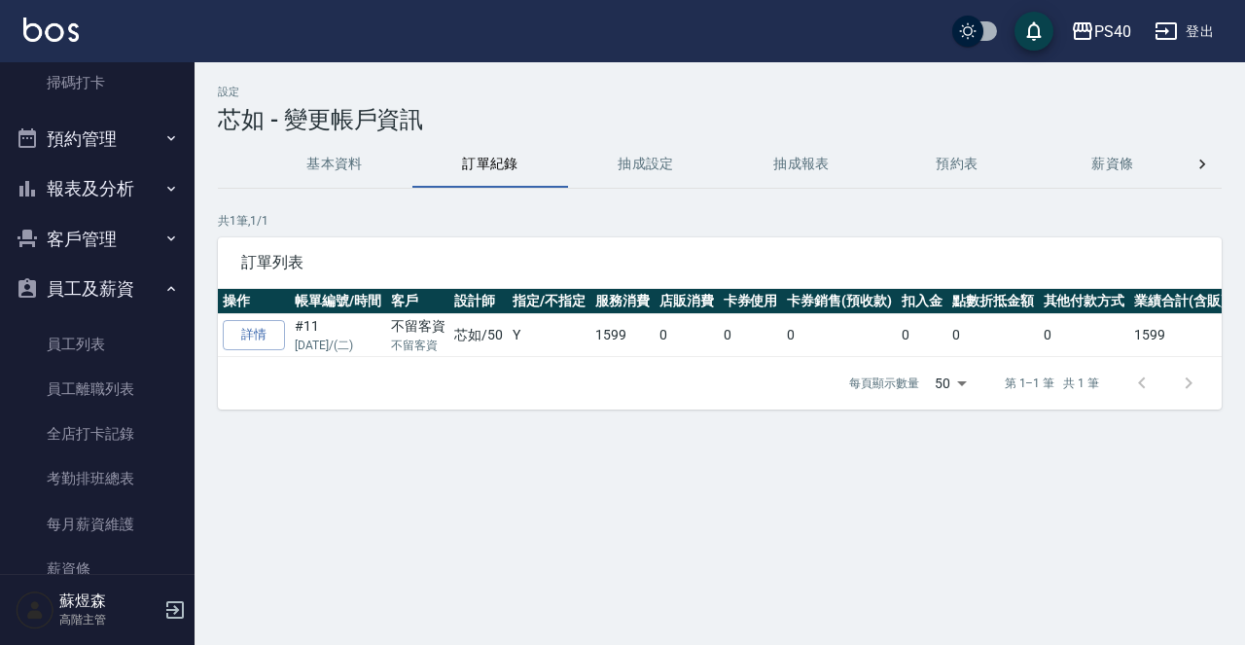
click at [597, 171] on button "抽成設定" at bounding box center [646, 164] width 156 height 47
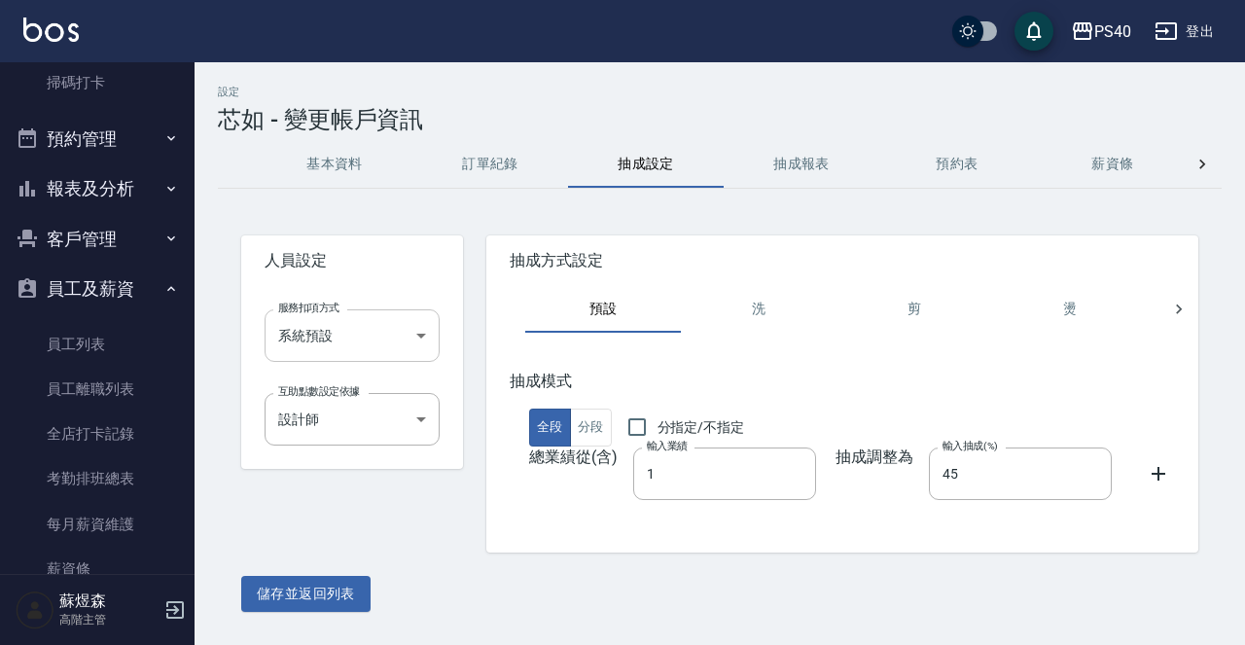
click at [410, 335] on body "PS40 登出 櫃檯作業 打帳單 帳單列表 掛單列表 座位開單 營業儀表板 現金收支登錄 高階收支登錄 材料自購登錄 每日結帳 排班表 現場電腦打卡 掃碼打卡…" at bounding box center [622, 322] width 1245 height 645
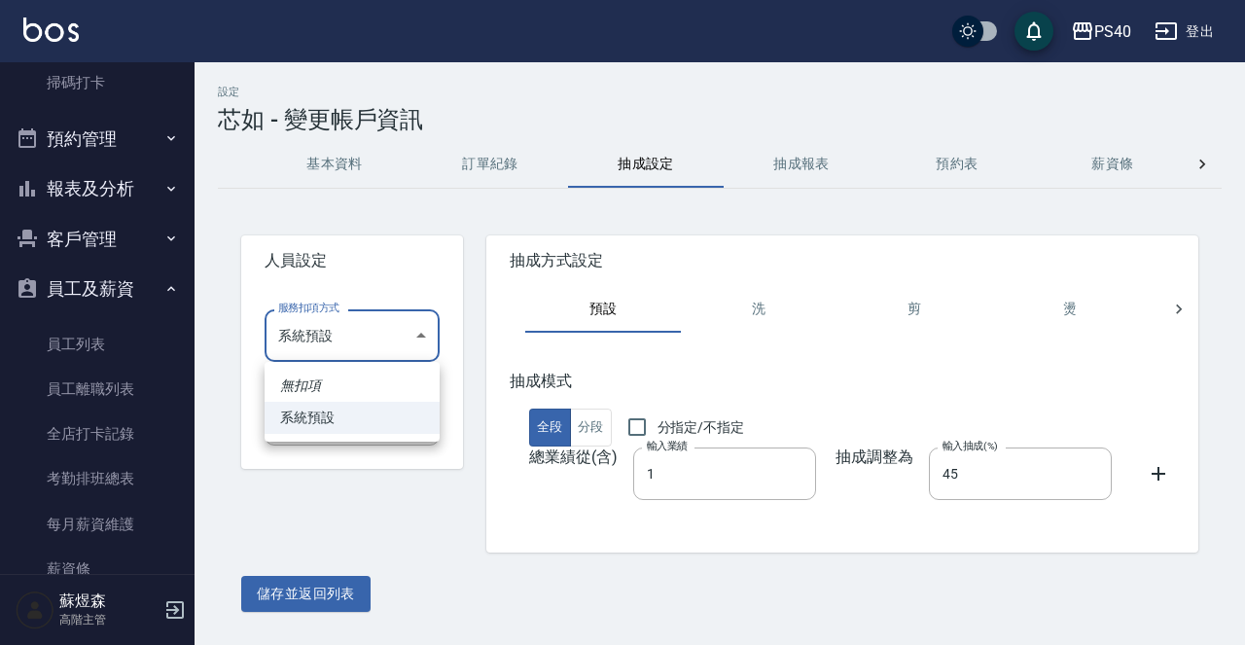
click at [376, 410] on li "系統預設" at bounding box center [352, 418] width 175 height 32
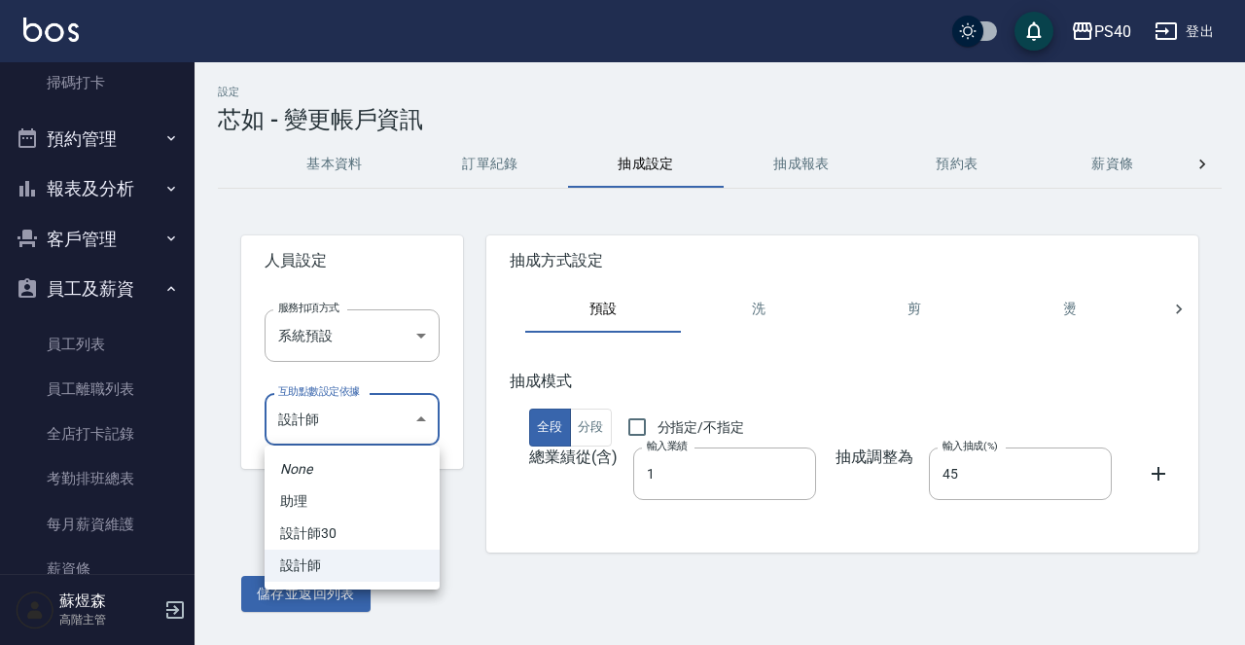
click at [428, 431] on body "PS40 登出 櫃檯作業 打帳單 帳單列表 掛單列表 座位開單 營業儀表板 現金收支登錄 高階收支登錄 材料自購登錄 每日結帳 排班表 現場電腦打卡 掃碼打卡…" at bounding box center [622, 322] width 1245 height 645
click at [368, 524] on li "設計師30" at bounding box center [352, 533] width 175 height 32
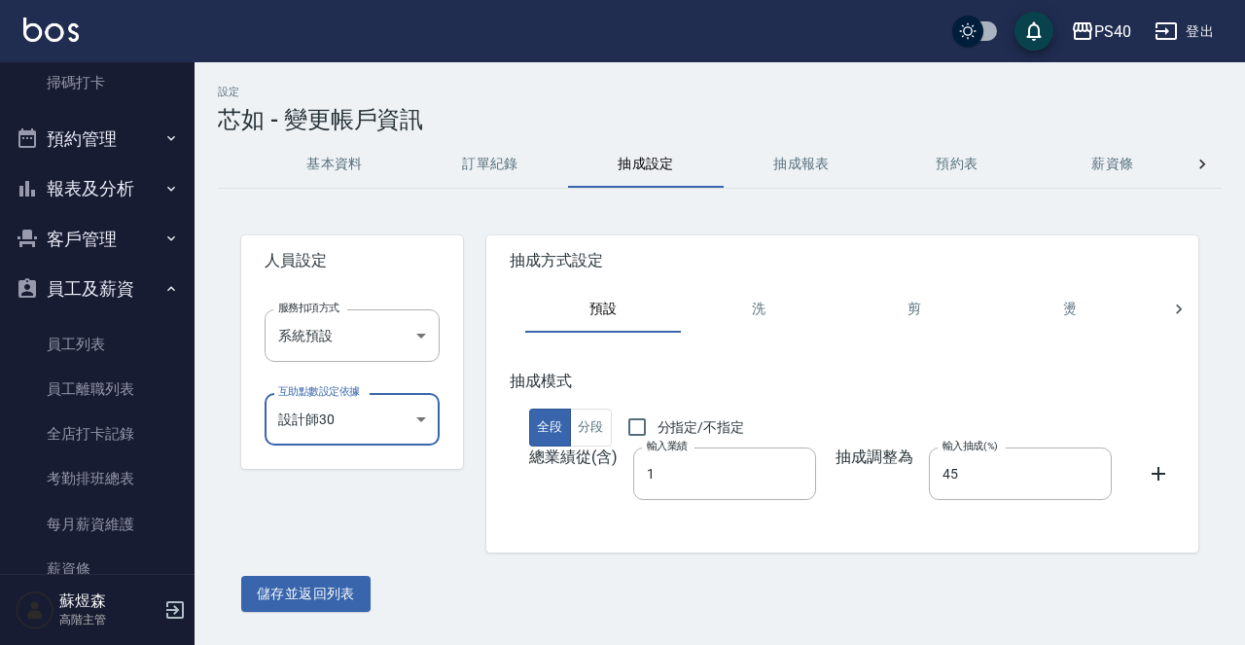
click at [428, 435] on body "PS40 登出 櫃檯作業 打帳單 帳單列表 掛單列表 座位開單 營業儀表板 現金收支登錄 高階收支登錄 材料自購登錄 每日結帳 排班表 現場電腦打卡 掃碼打卡…" at bounding box center [622, 322] width 1245 height 645
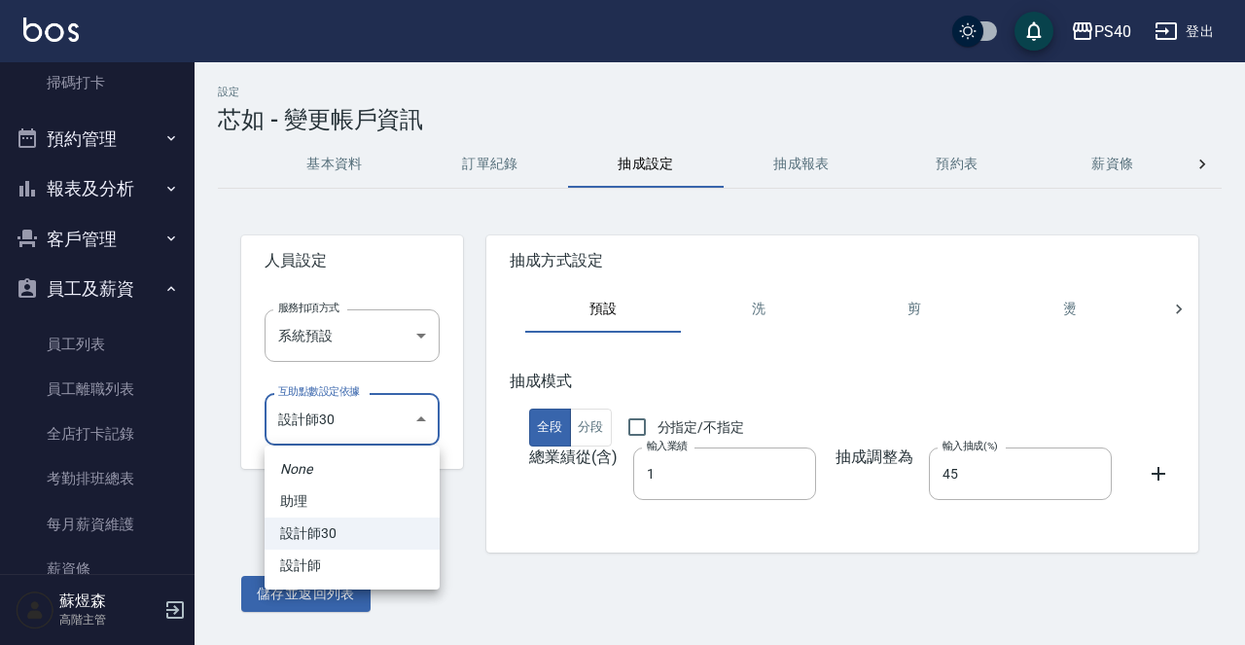
click at [373, 563] on li "設計師" at bounding box center [352, 565] width 175 height 32
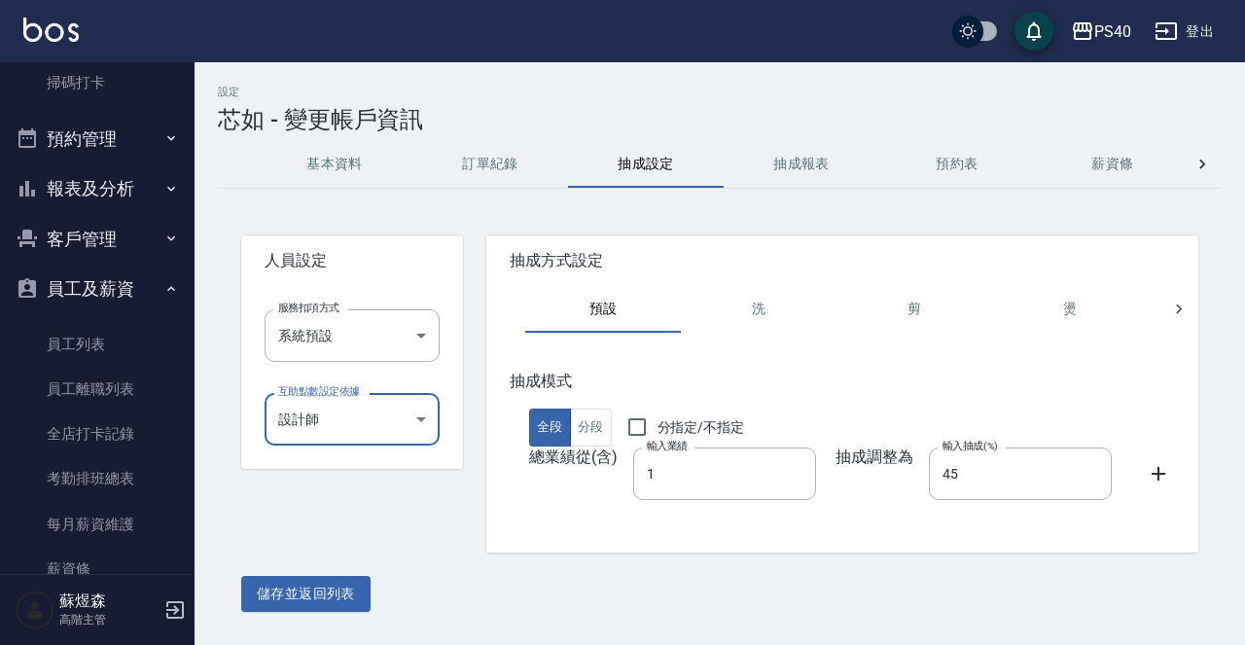
click at [768, 307] on button "洗" at bounding box center [759, 309] width 156 height 47
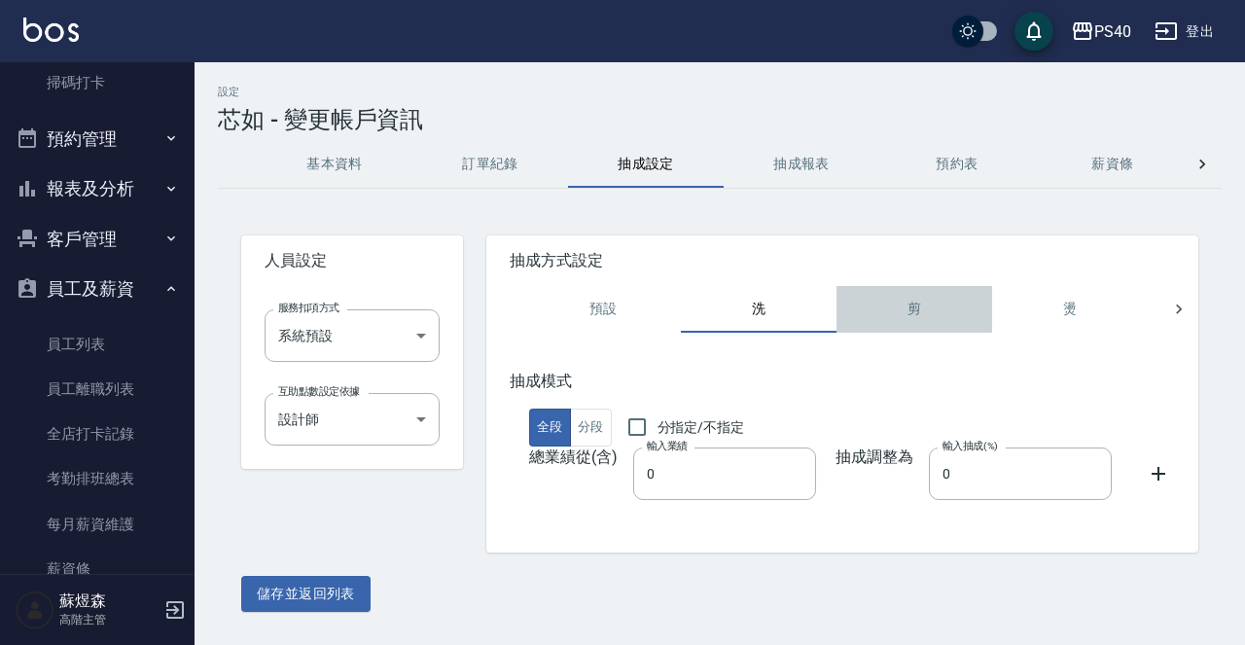
click at [900, 308] on button "剪" at bounding box center [914, 309] width 156 height 47
click at [1075, 322] on button "燙" at bounding box center [1070, 309] width 156 height 47
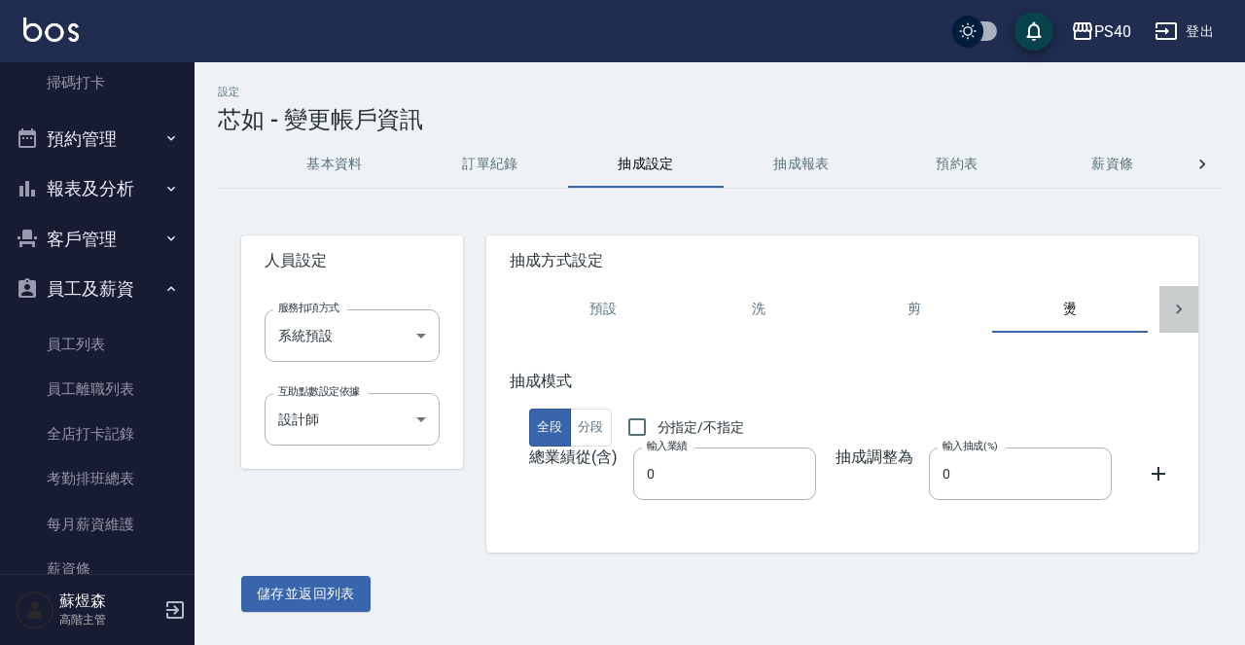
click at [1172, 301] on icon at bounding box center [1178, 309] width 19 height 19
click at [509, 302] on icon at bounding box center [505, 309] width 19 height 19
click at [509, 302] on div "預設 洗 剪 燙 染 護 頭皮 接髮 造型 spa 瓦皮 其它" at bounding box center [842, 309] width 712 height 47
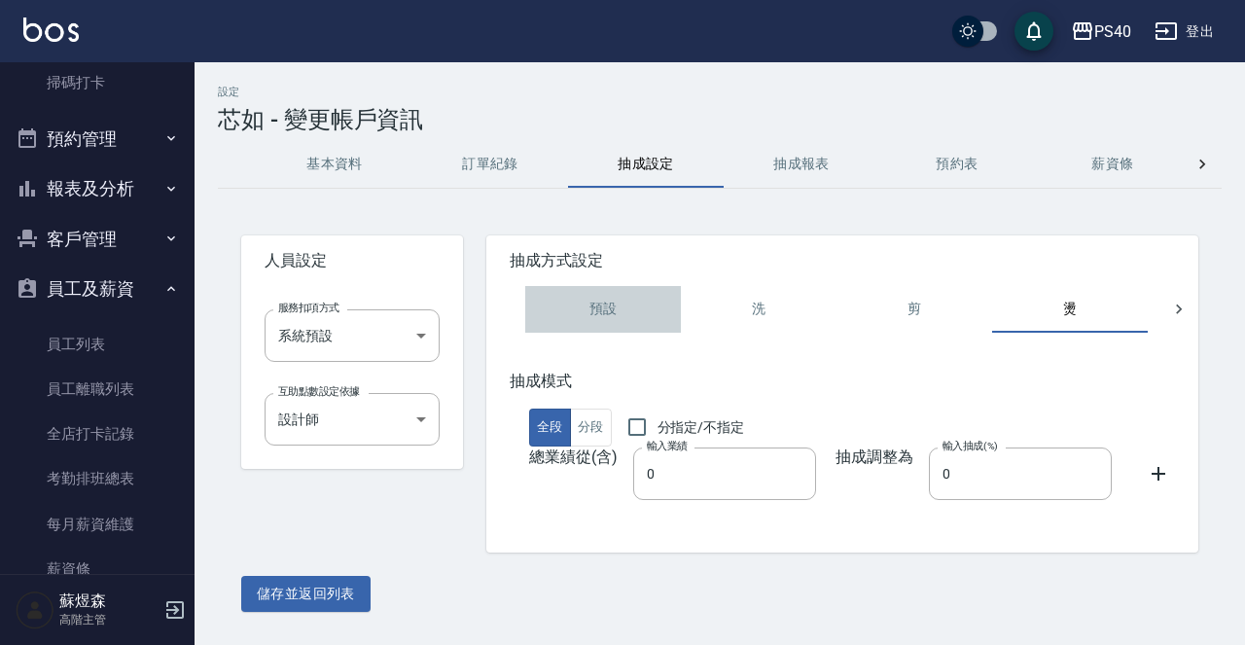
click at [612, 310] on button "預設" at bounding box center [603, 309] width 156 height 47
click at [821, 167] on button "抽成報表" at bounding box center [802, 164] width 156 height 47
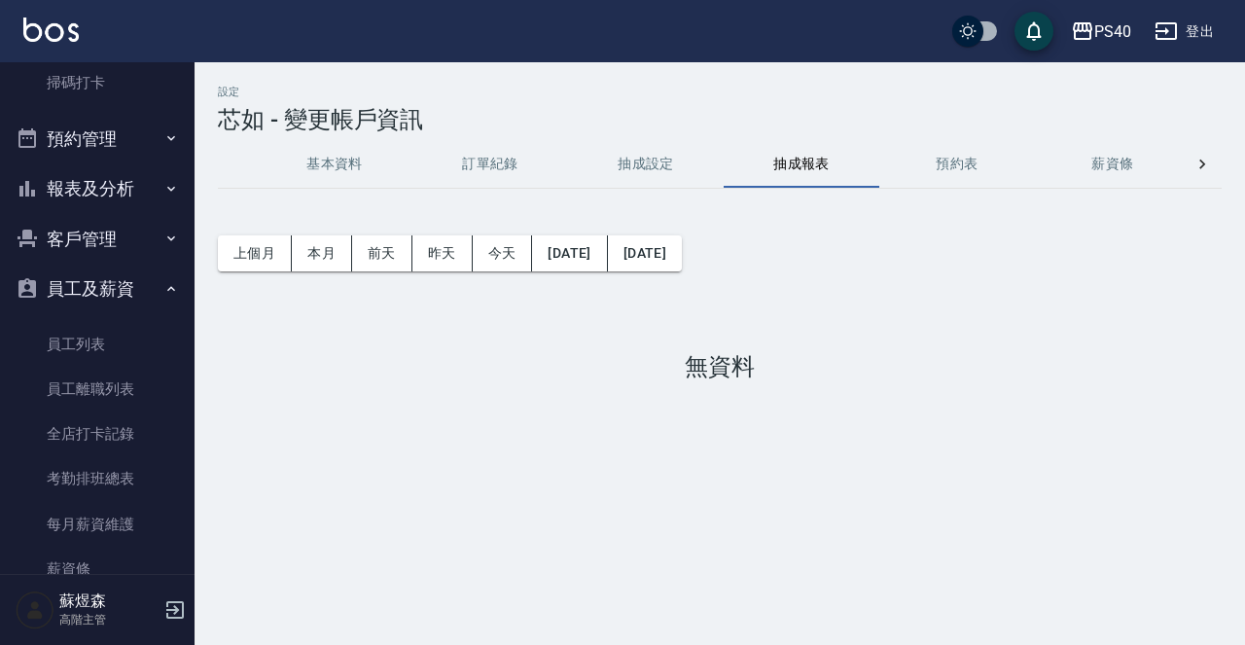
click at [938, 170] on button "預約表" at bounding box center [957, 164] width 156 height 47
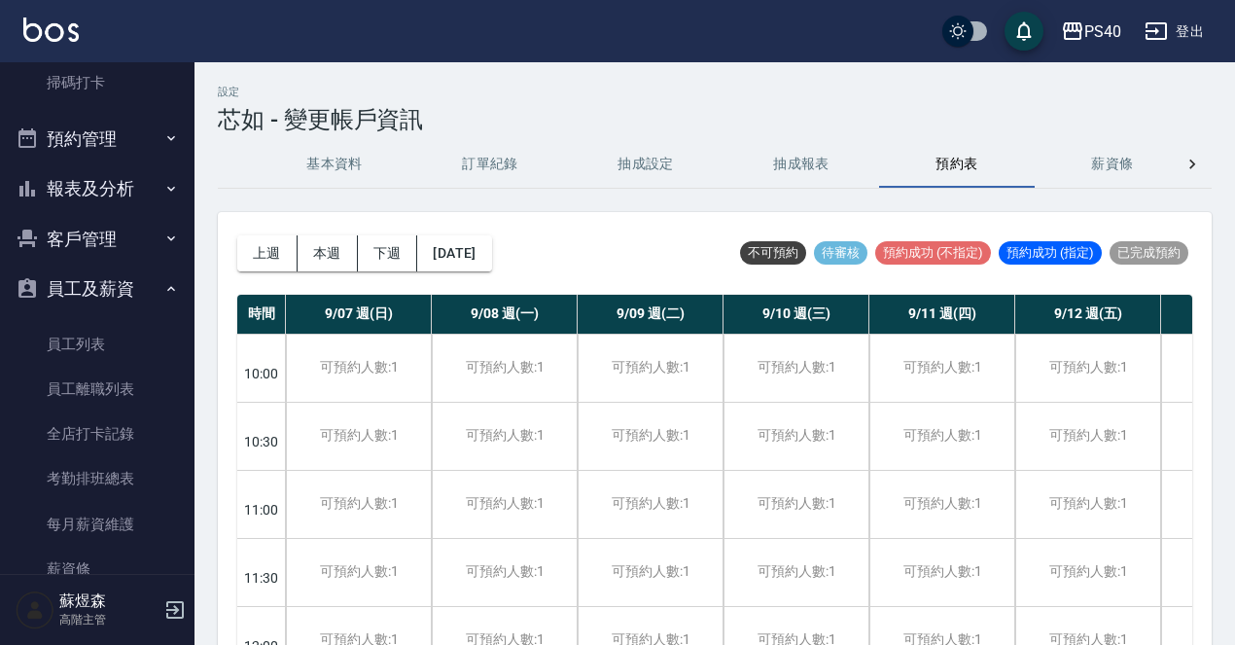
click at [1135, 166] on button "薪資條" at bounding box center [1113, 164] width 156 height 47
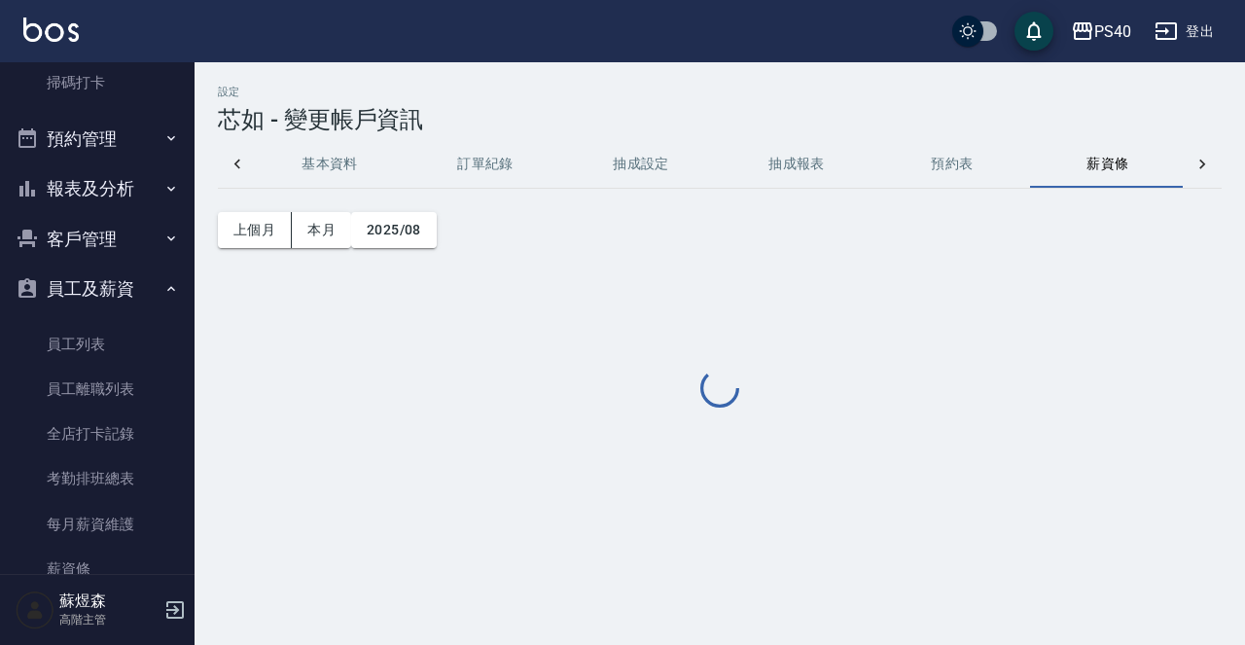
scroll to position [0, 8]
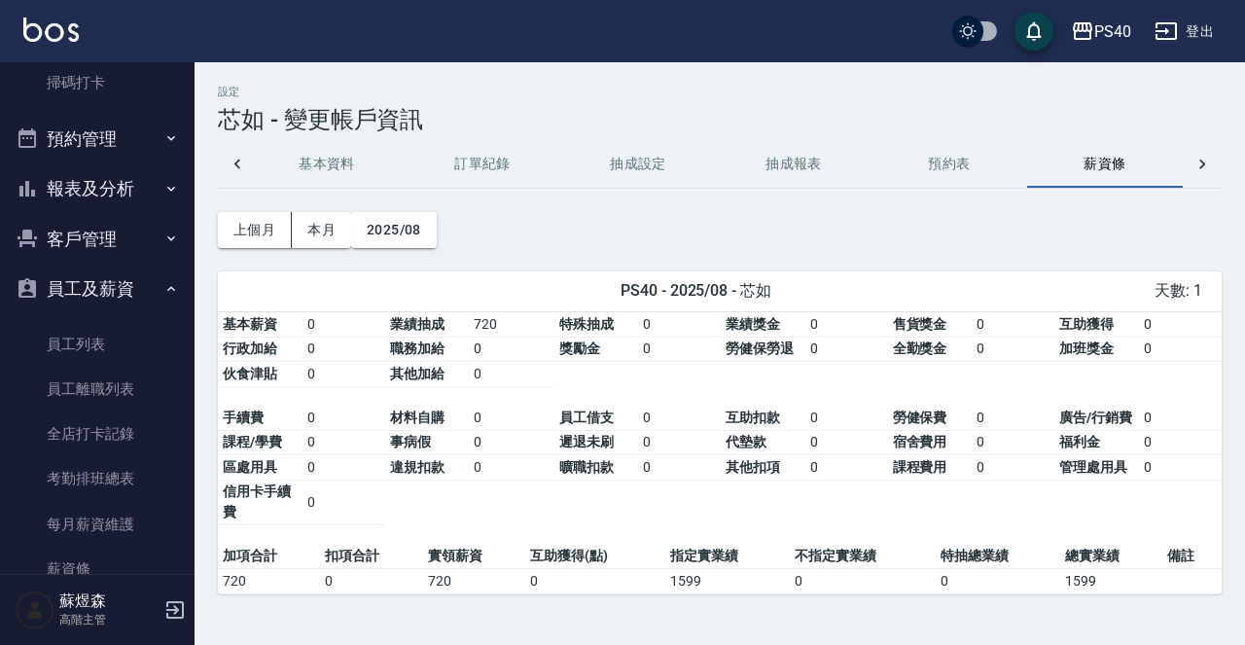
click at [249, 170] on div at bounding box center [237, 164] width 39 height 47
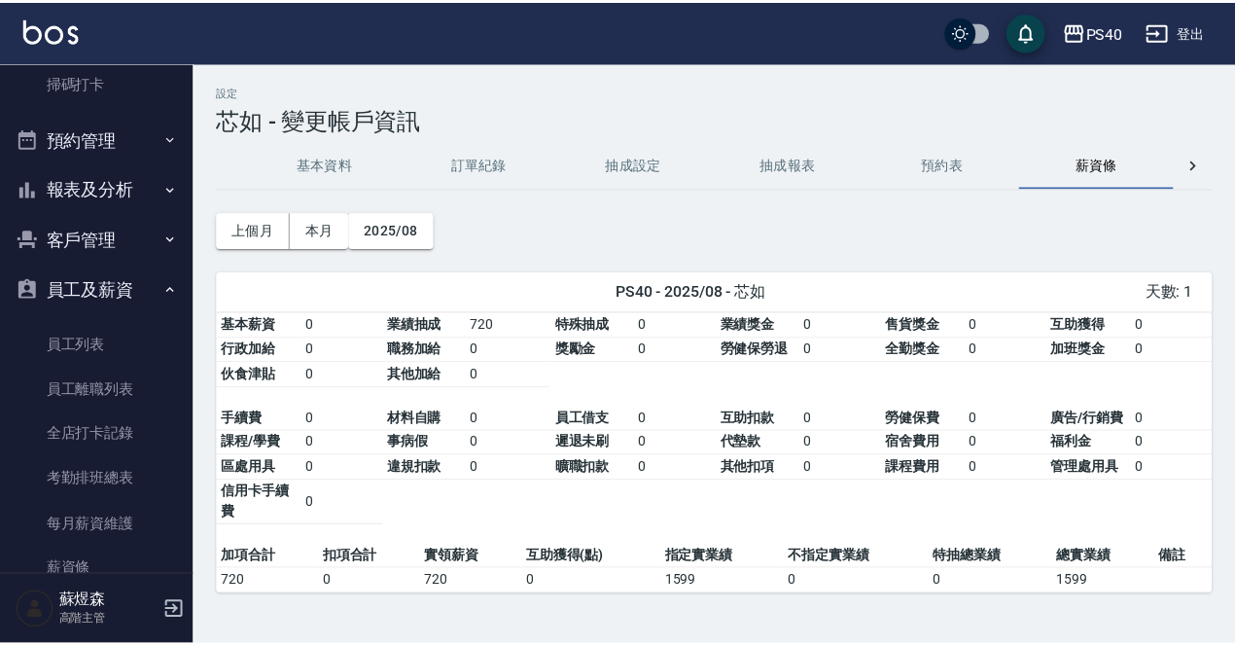
scroll to position [0, 0]
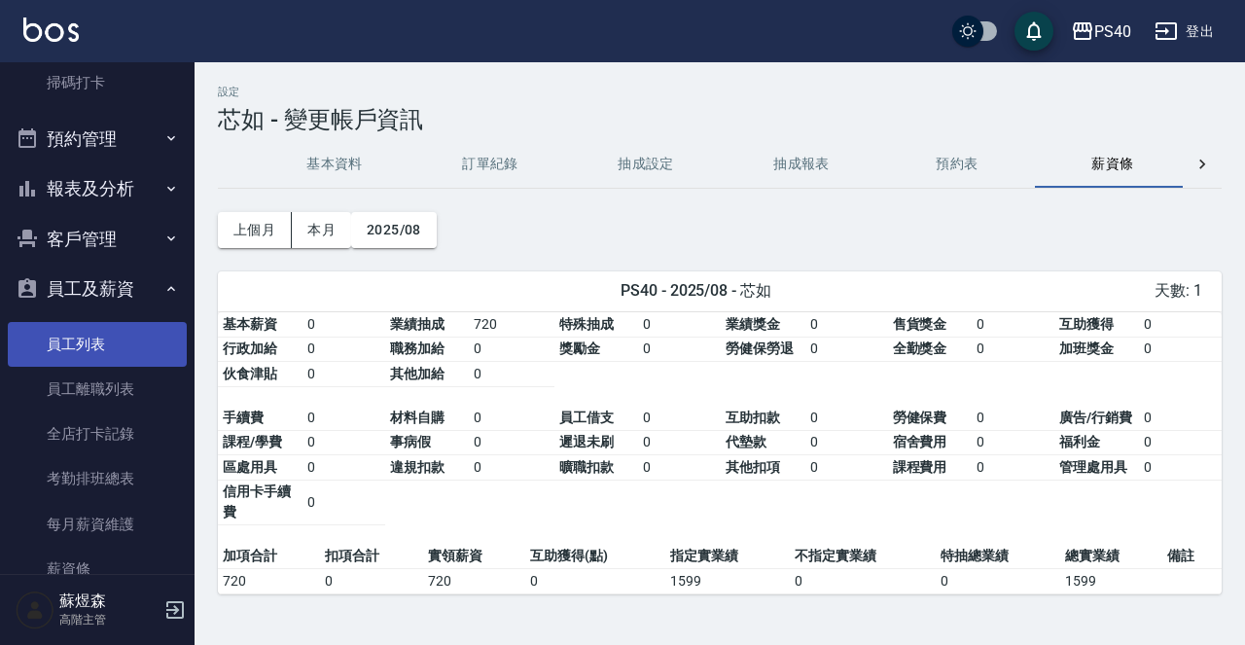
click at [117, 322] on link "員工列表" at bounding box center [97, 344] width 179 height 45
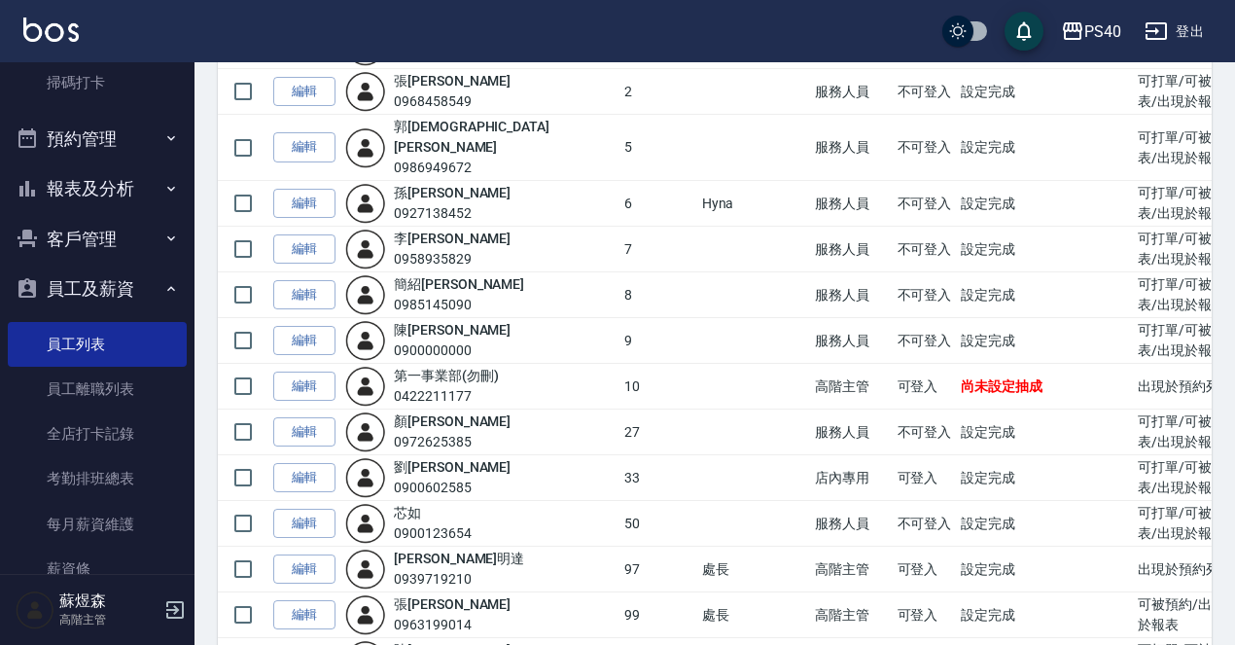
scroll to position [324, 0]
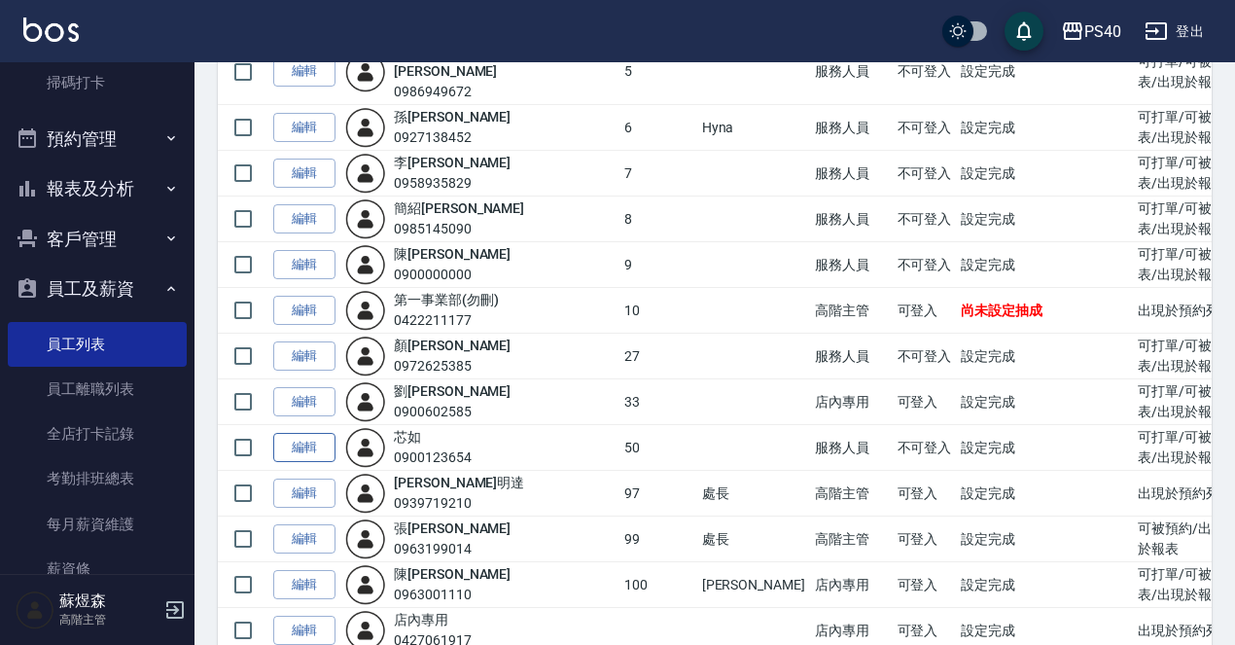
click at [317, 433] on link "編輯" at bounding box center [304, 448] width 62 height 30
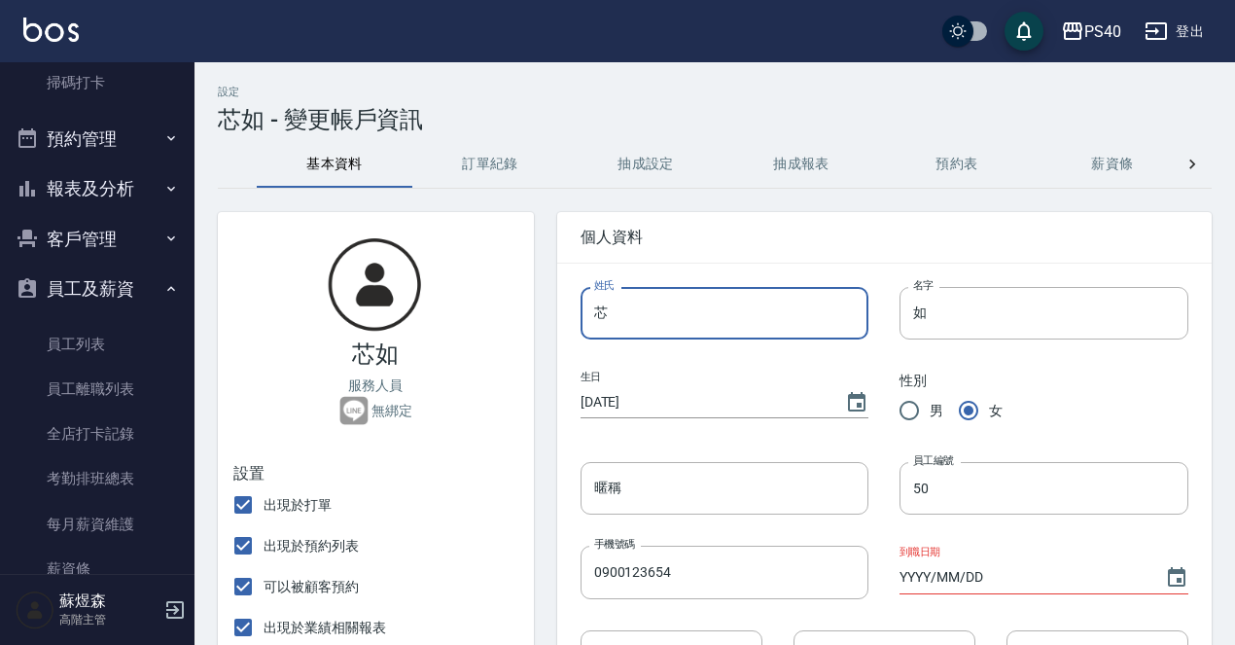
click at [672, 302] on input "芯" at bounding box center [725, 313] width 289 height 53
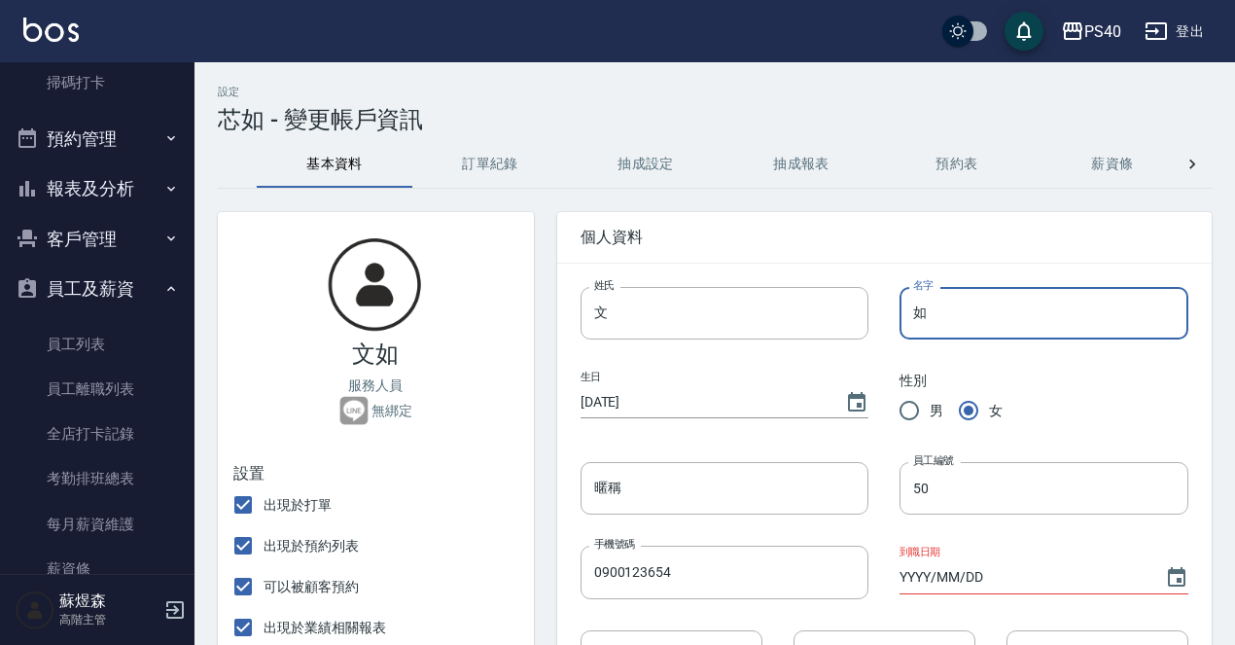
click at [962, 322] on input "如" at bounding box center [1044, 313] width 289 height 53
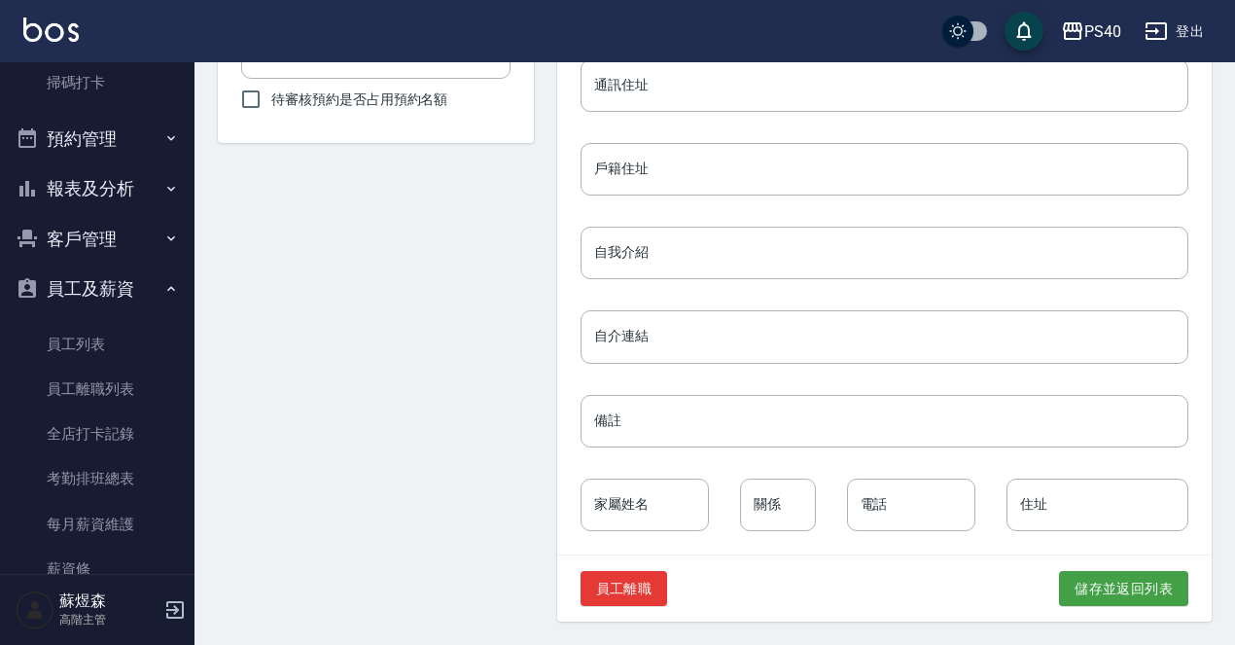
scroll to position [905, 0]
click at [1100, 586] on button "儲存並返回列表" at bounding box center [1123, 589] width 129 height 36
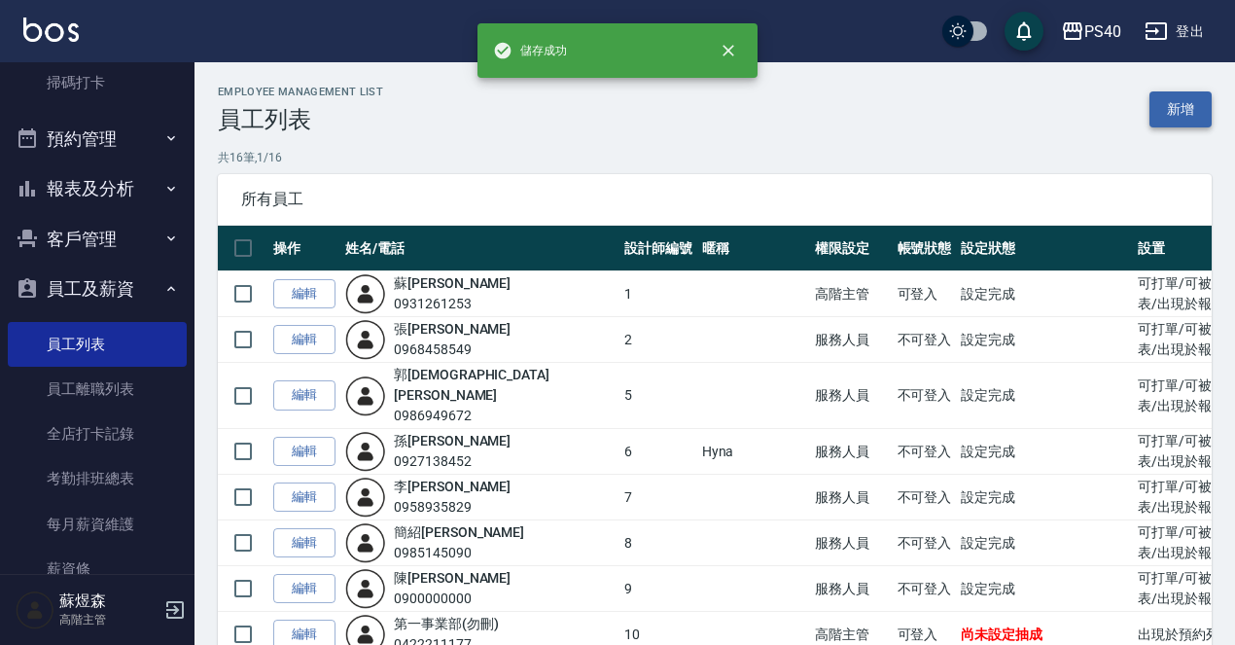
click at [1169, 106] on link "新增" at bounding box center [1180, 109] width 62 height 36
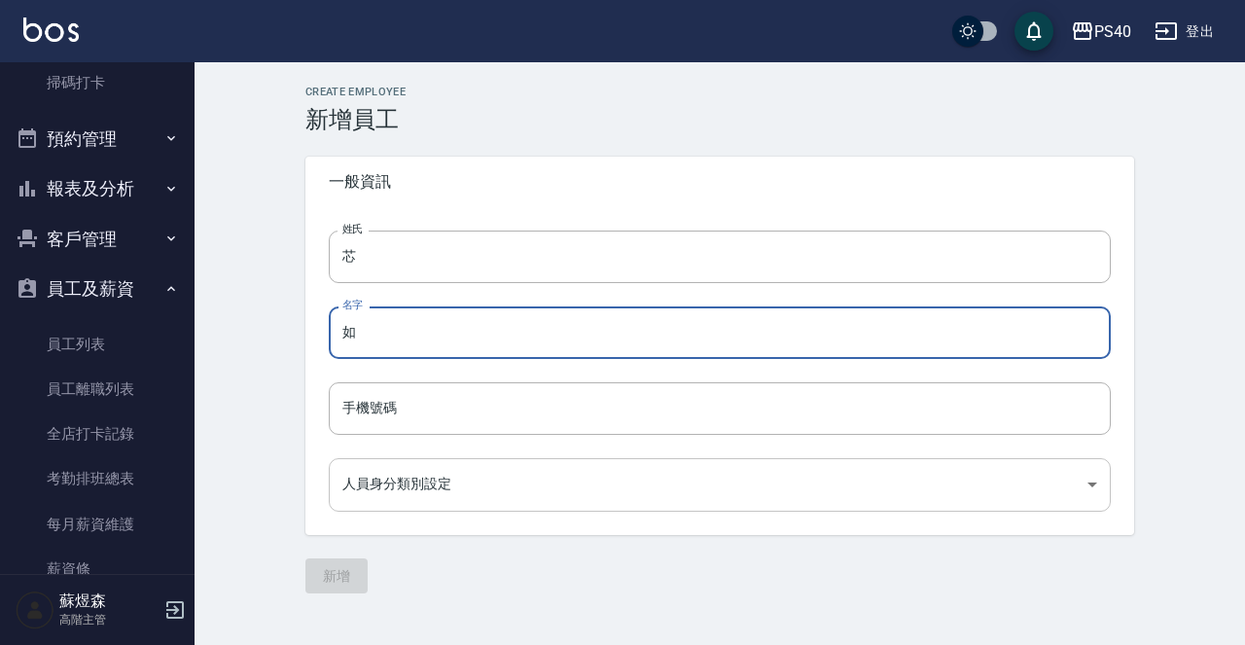
click at [577, 498] on body "PS40 登出 櫃檯作業 打帳單 帳單列表 掛單列表 座位開單 營業儀表板 現金收支登錄 高階收支登錄 材料自購登錄 每日結帳 排班表 現場電腦打卡 掃碼打卡…" at bounding box center [622, 322] width 1245 height 645
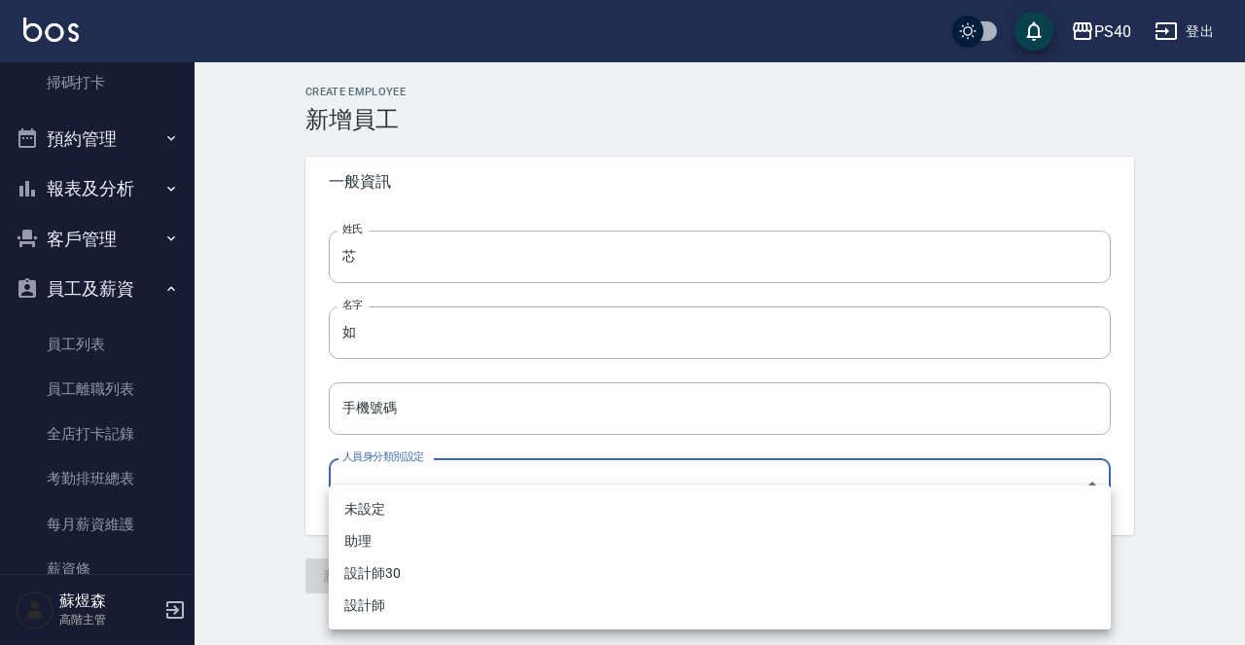
click at [488, 604] on li "設計師" at bounding box center [720, 605] width 782 height 32
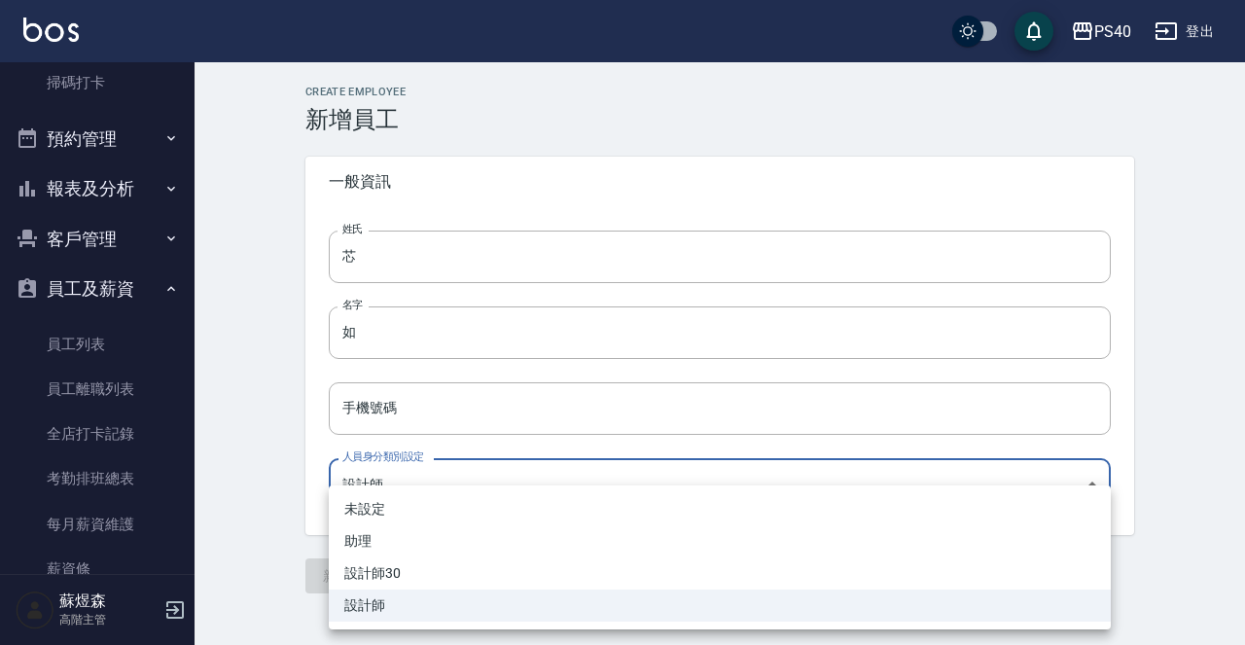
click at [612, 476] on body "PS40 登出 櫃檯作業 打帳單 帳單列表 掛單列表 座位開單 營業儀表板 現金收支登錄 高階收支登錄 材料自購登錄 每日結帳 排班表 現場電腦打卡 掃碼打卡…" at bounding box center [622, 322] width 1245 height 645
click at [479, 613] on li "設計師" at bounding box center [720, 605] width 782 height 32
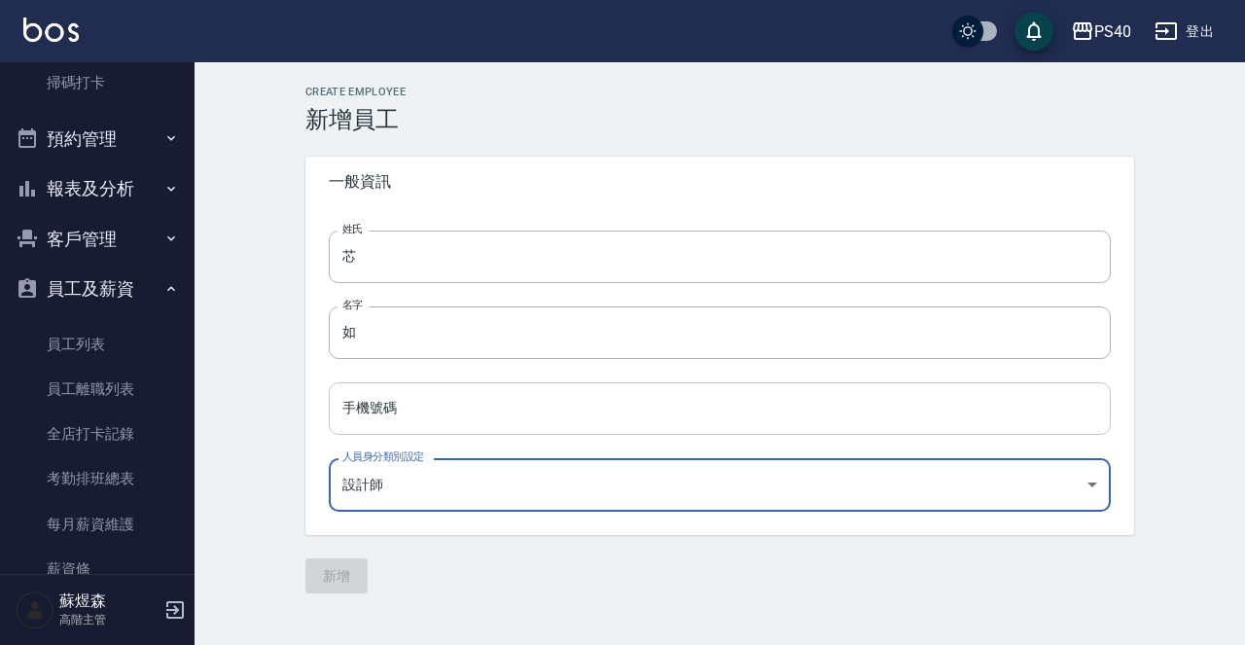
click at [536, 416] on input "手機號碼" at bounding box center [720, 408] width 782 height 53
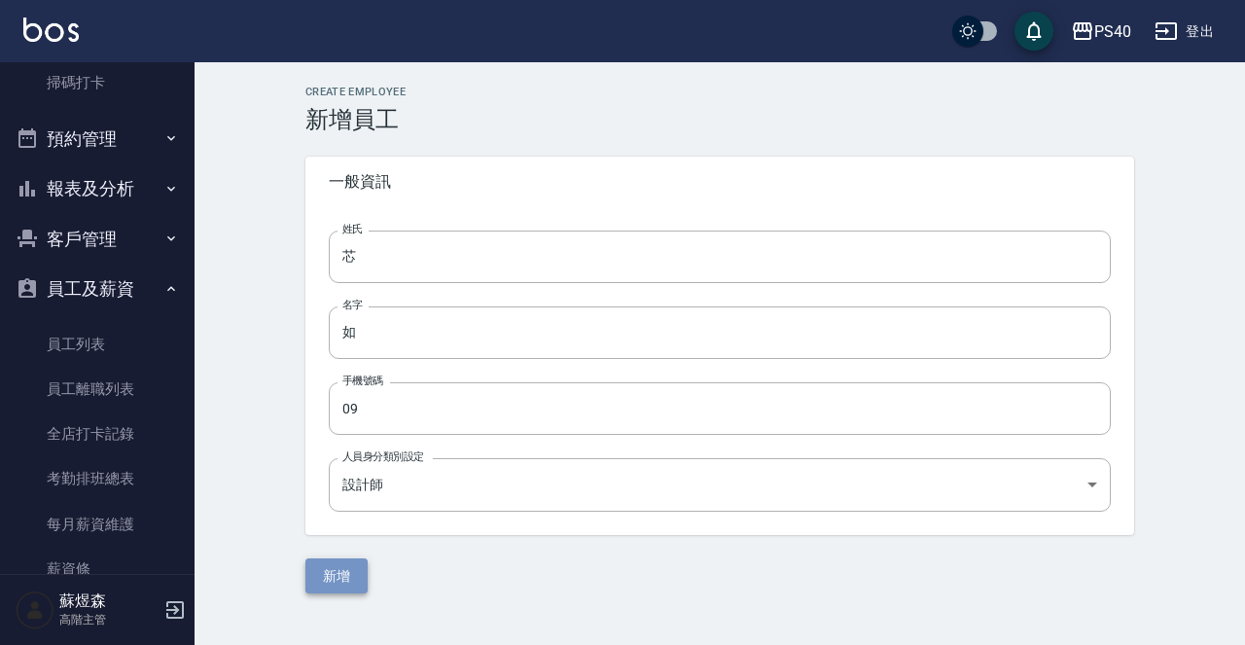
click at [343, 579] on button "新增" at bounding box center [336, 576] width 62 height 36
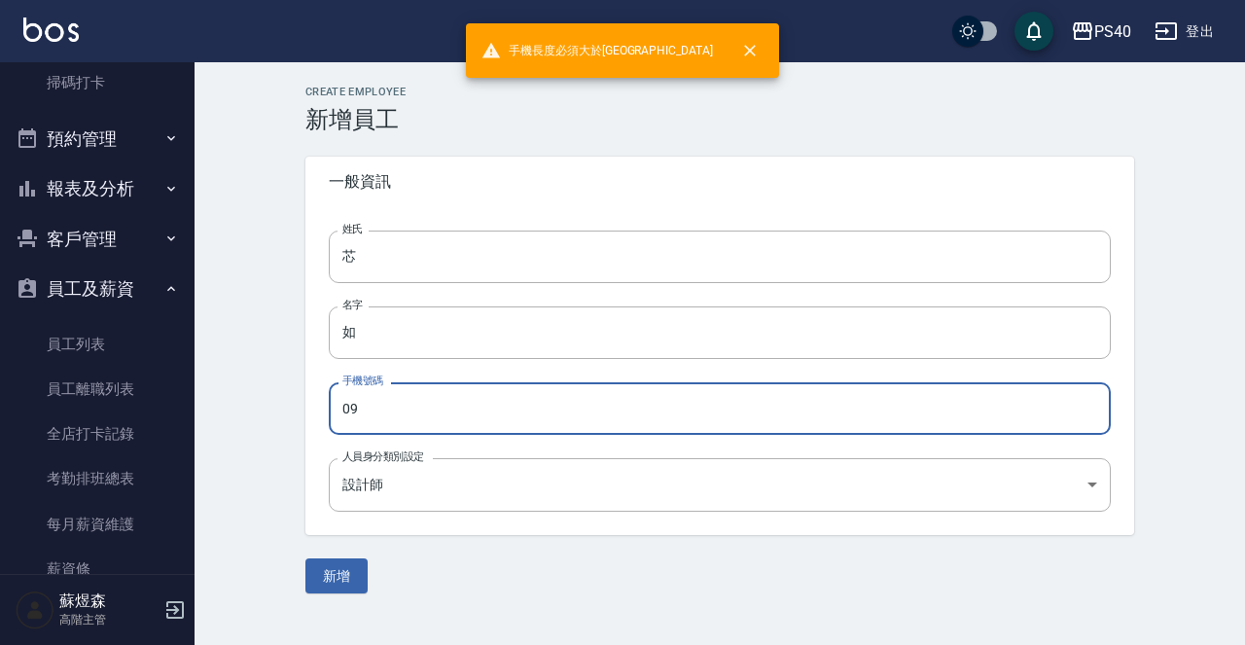
click at [478, 410] on input "09" at bounding box center [720, 408] width 782 height 53
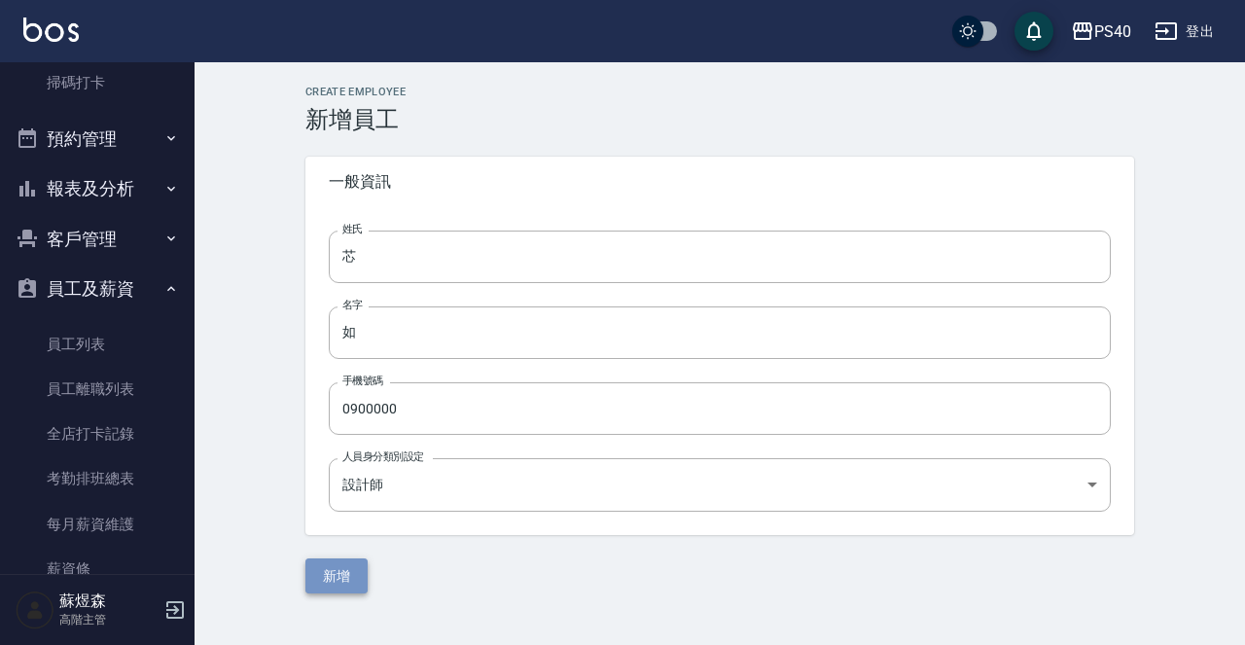
click at [334, 591] on button "新增" at bounding box center [336, 576] width 62 height 36
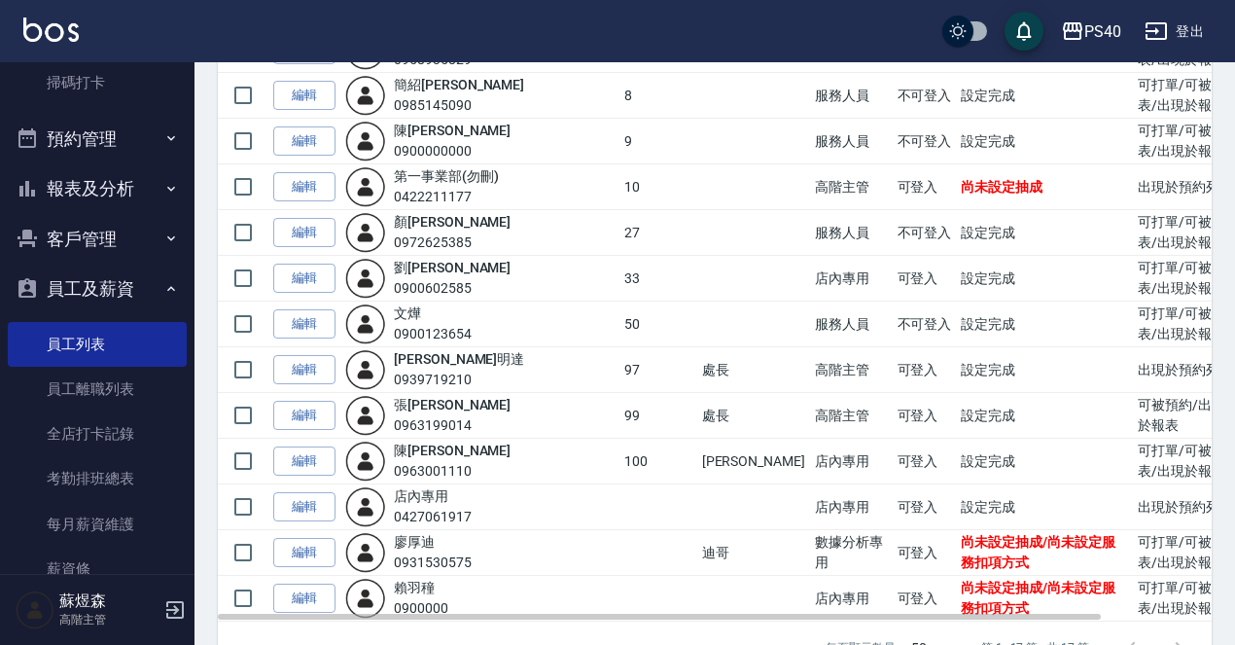
scroll to position [467, 0]
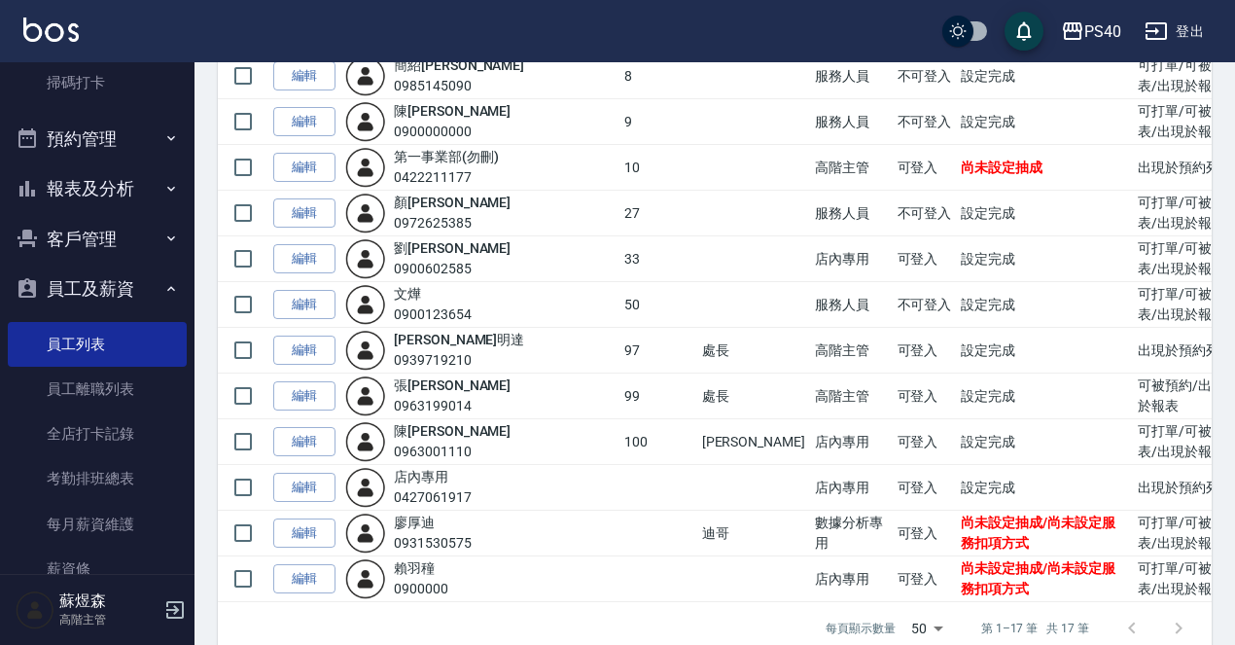
click at [1183, 605] on div at bounding box center [1155, 628] width 93 height 47
click at [1128, 605] on div at bounding box center [1155, 628] width 93 height 47
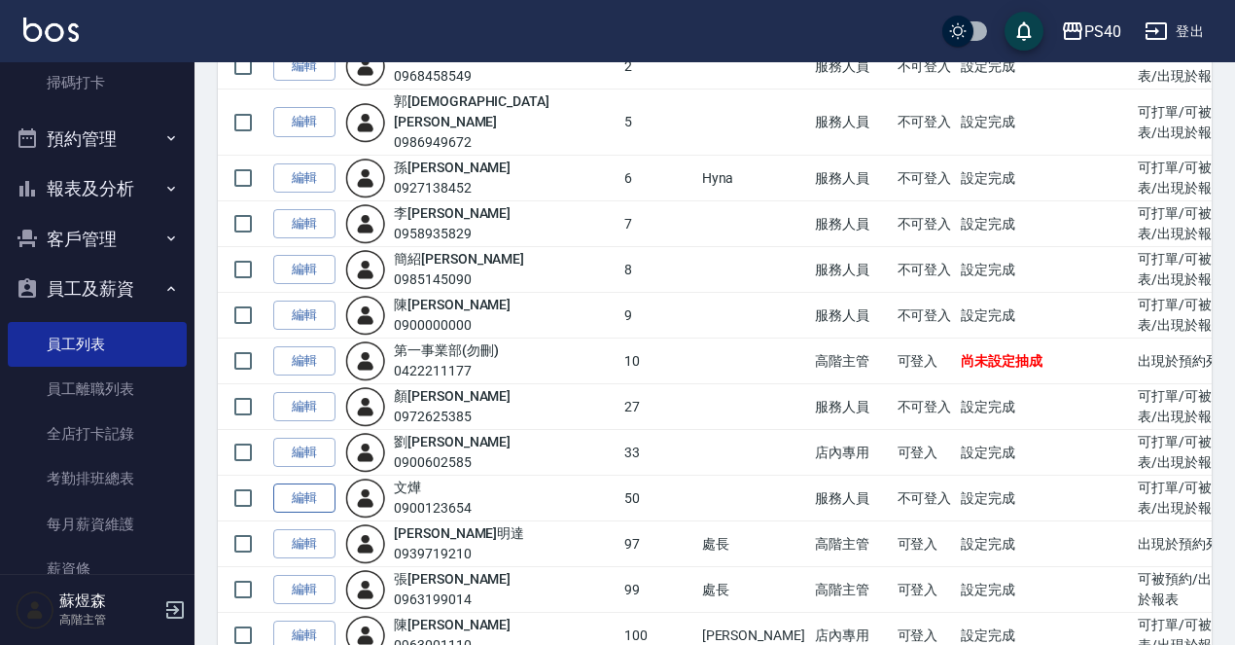
click at [303, 483] on link "編輯" at bounding box center [304, 498] width 62 height 30
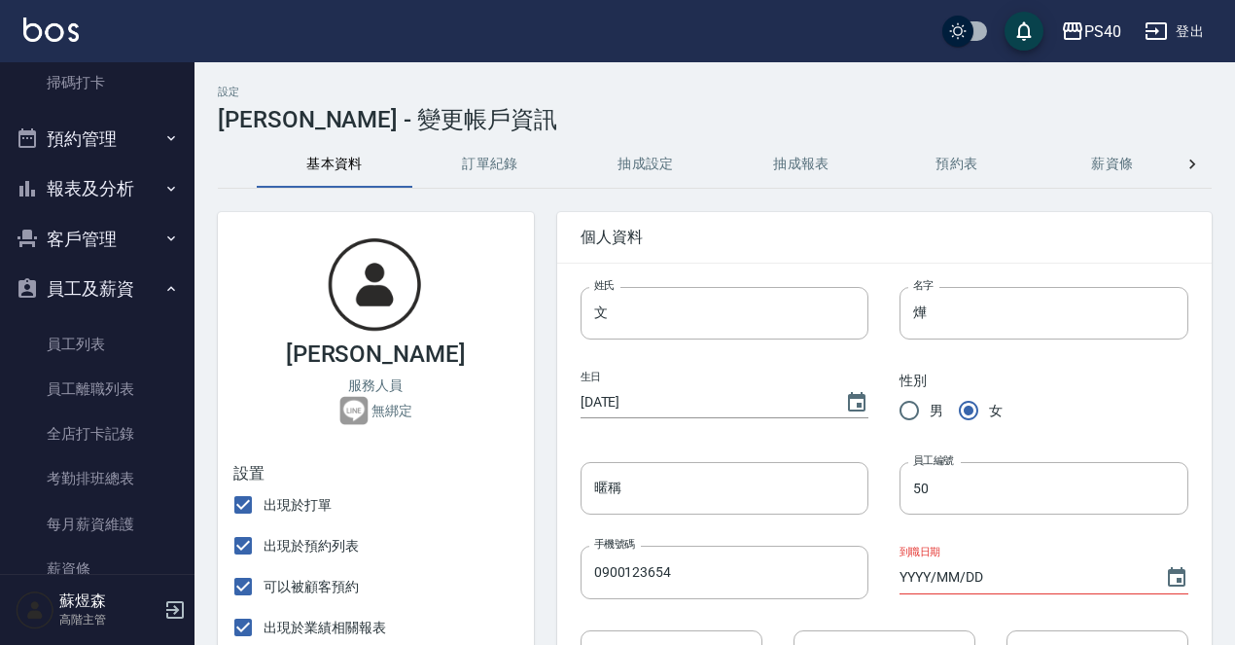
click at [991, 522] on div "到職日期 YYYY/MM/DD" at bounding box center [1028, 556] width 320 height 84
click at [999, 505] on input "50" at bounding box center [1044, 488] width 289 height 53
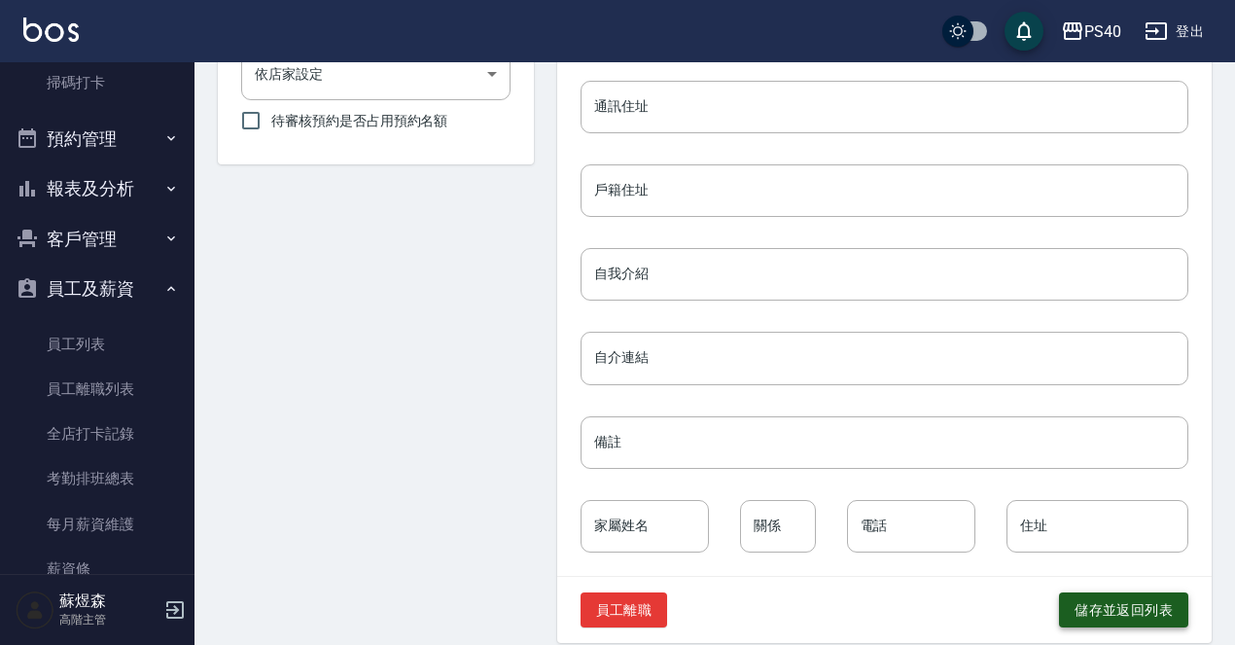
click at [1109, 608] on button "儲存並返回列表" at bounding box center [1123, 610] width 129 height 36
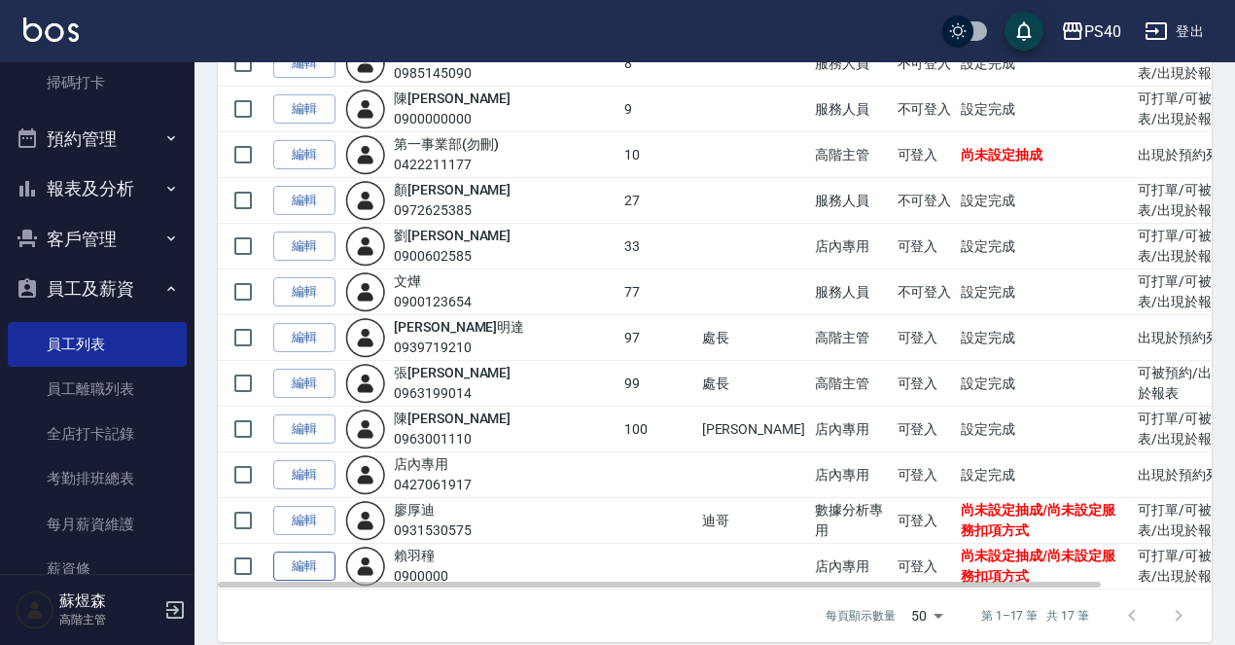
click at [290, 551] on link "編輯" at bounding box center [304, 566] width 62 height 30
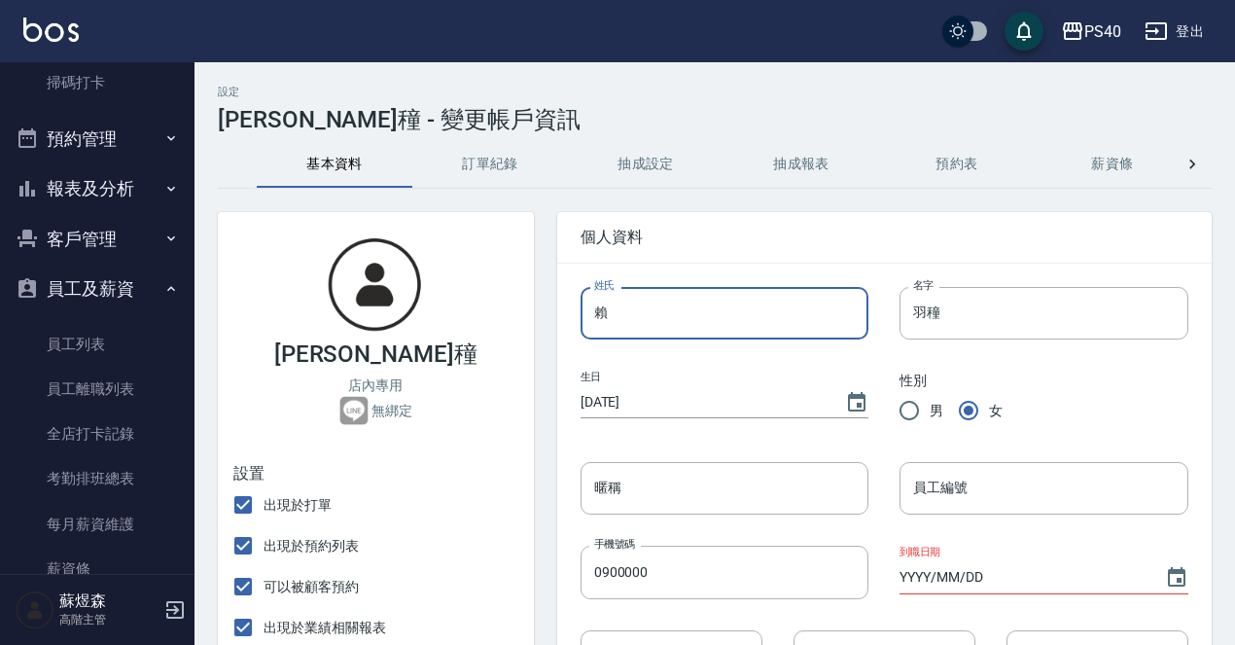
click at [702, 318] on input "賴" at bounding box center [725, 313] width 289 height 53
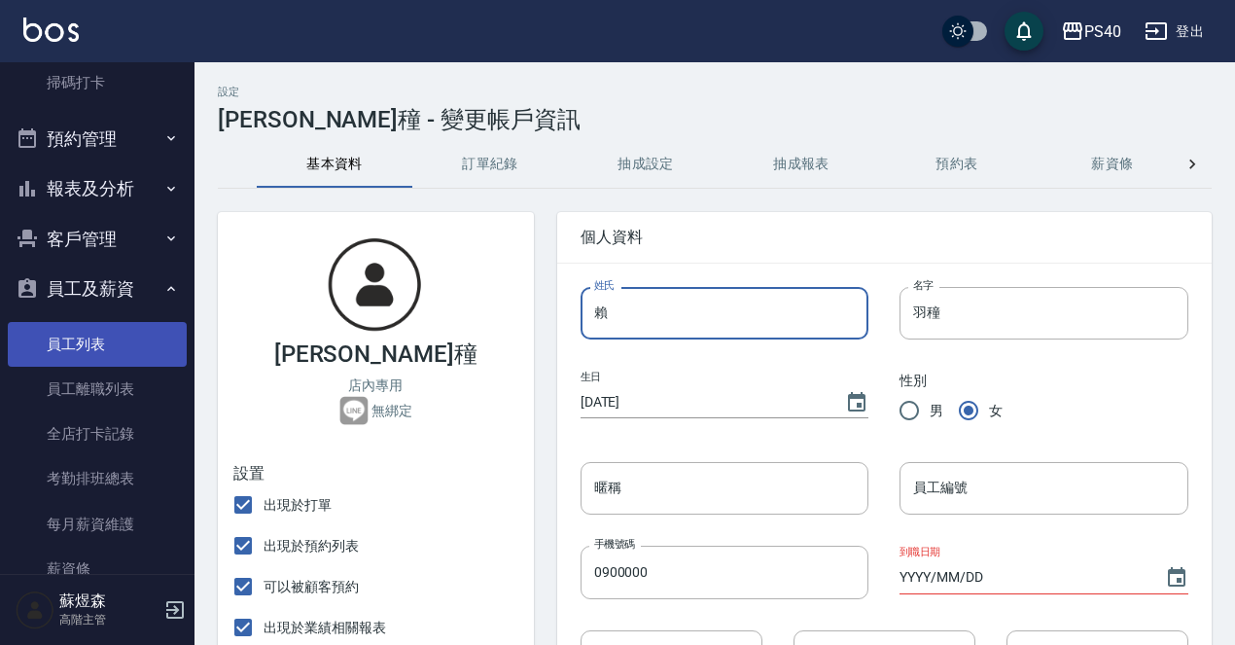
click at [93, 339] on link "員工列表" at bounding box center [97, 344] width 179 height 45
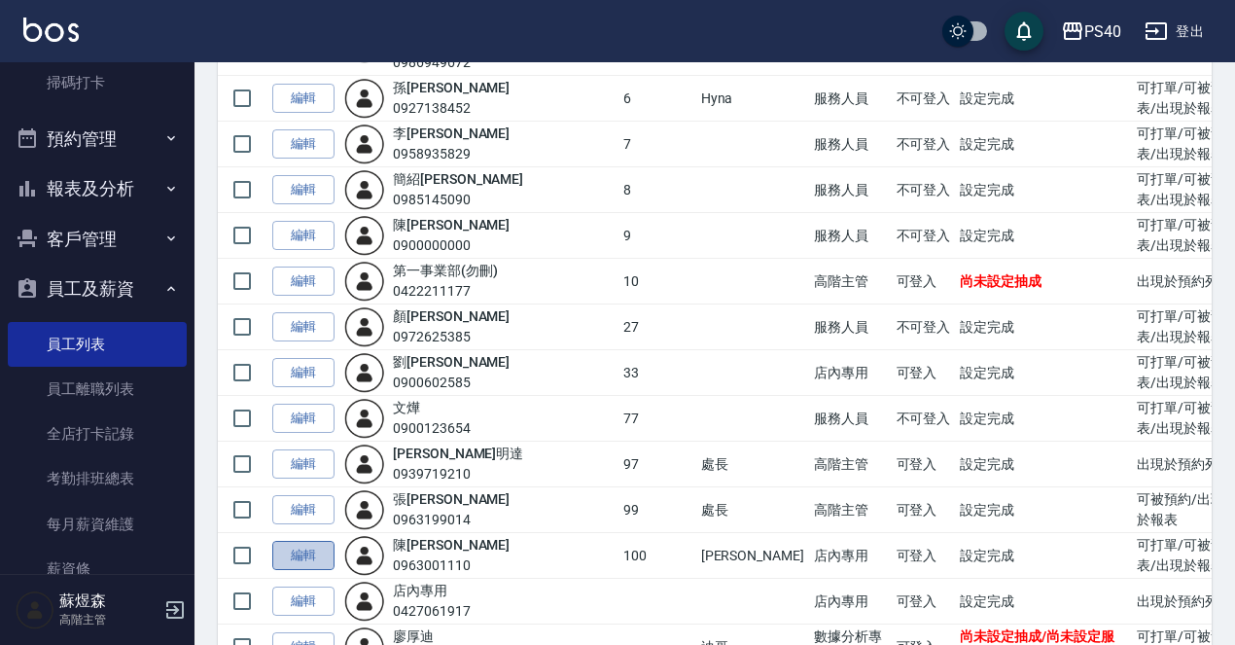
click at [319, 541] on link "編輯" at bounding box center [303, 556] width 62 height 30
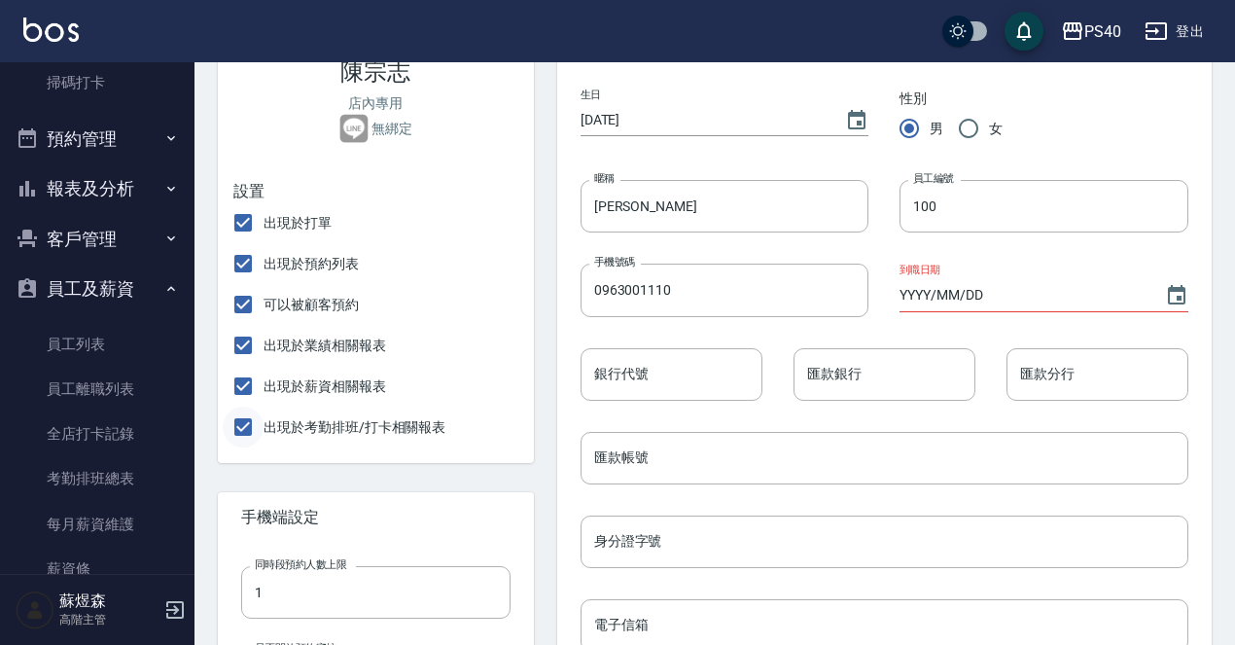
click at [240, 437] on input "出現於考勤排班/打卡相關報表" at bounding box center [243, 426] width 41 height 41
click at [246, 431] on input "出現於考勤排班/打卡相關報表" at bounding box center [243, 426] width 41 height 41
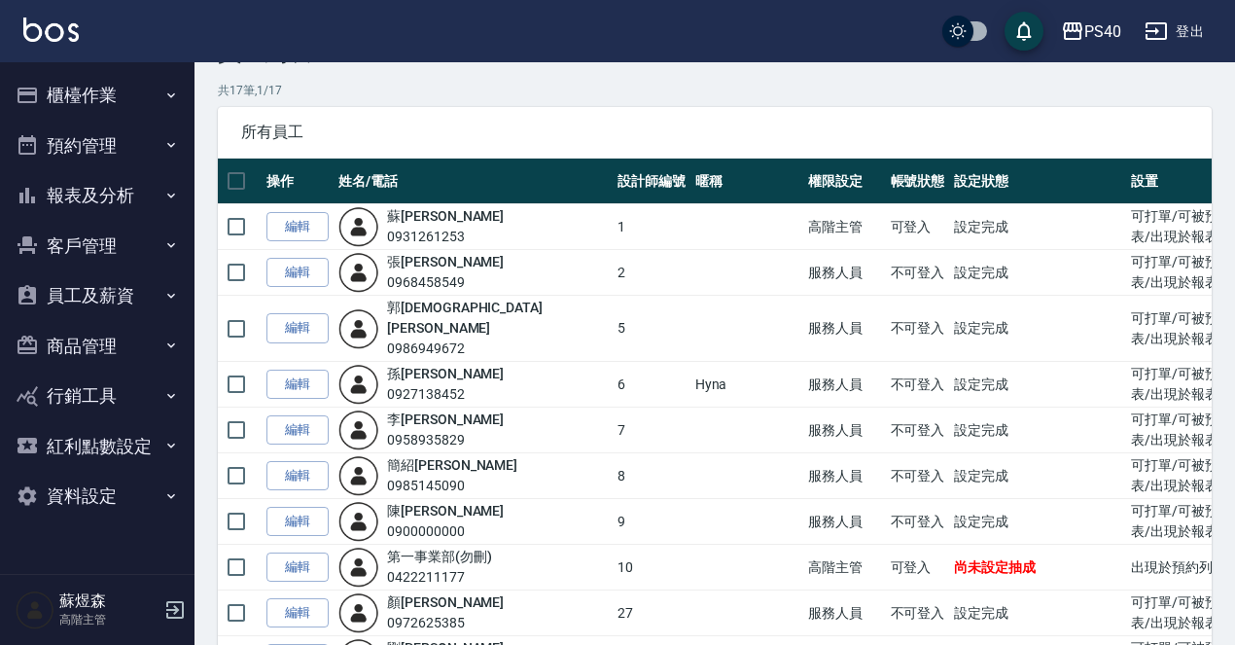
scroll to position [0, 3]
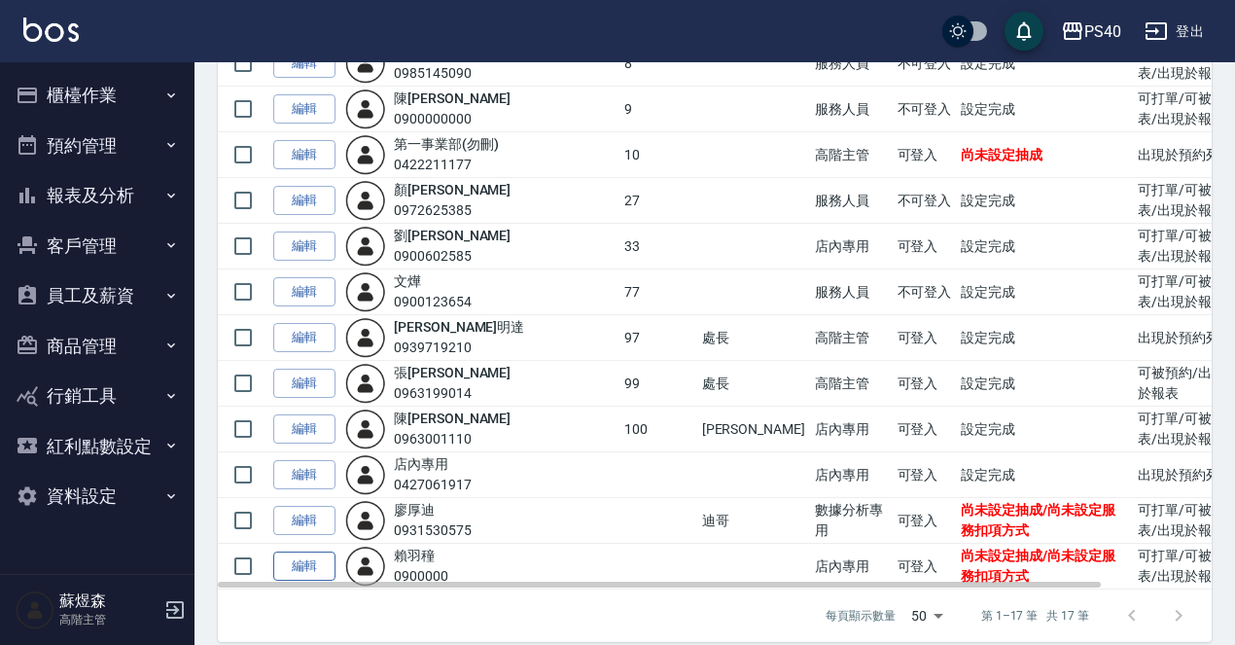
click at [319, 551] on link "編輯" at bounding box center [304, 566] width 62 height 30
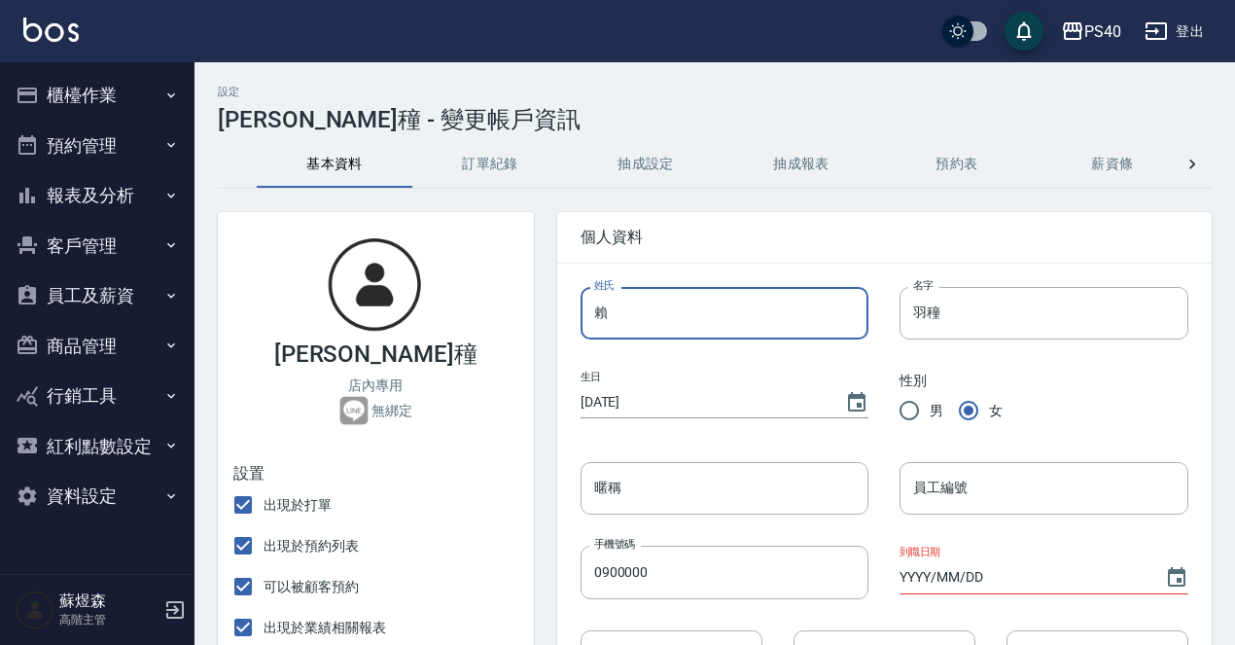
click at [745, 311] on input "賴" at bounding box center [725, 313] width 289 height 53
type input "v"
type input "芯"
click at [927, 317] on input "羽穜" at bounding box center [1044, 313] width 289 height 53
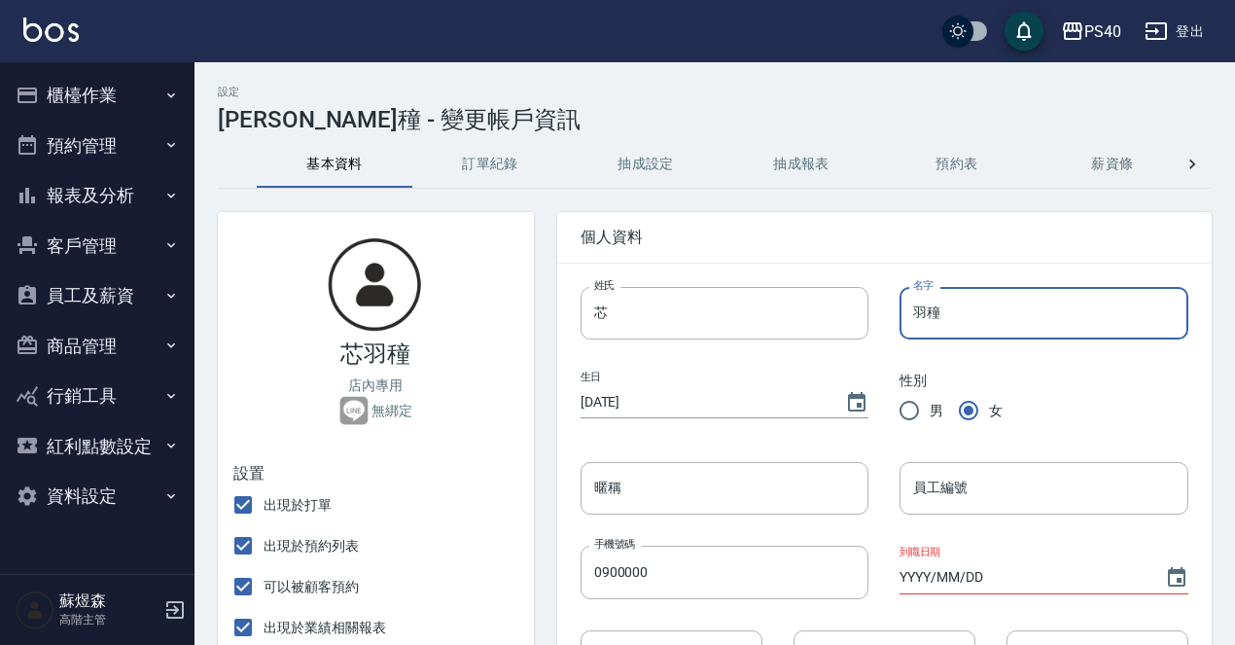
click at [927, 317] on input "羽穜" at bounding box center [1044, 313] width 289 height 53
type input "如"
click at [971, 499] on input "員工編號" at bounding box center [1044, 488] width 289 height 53
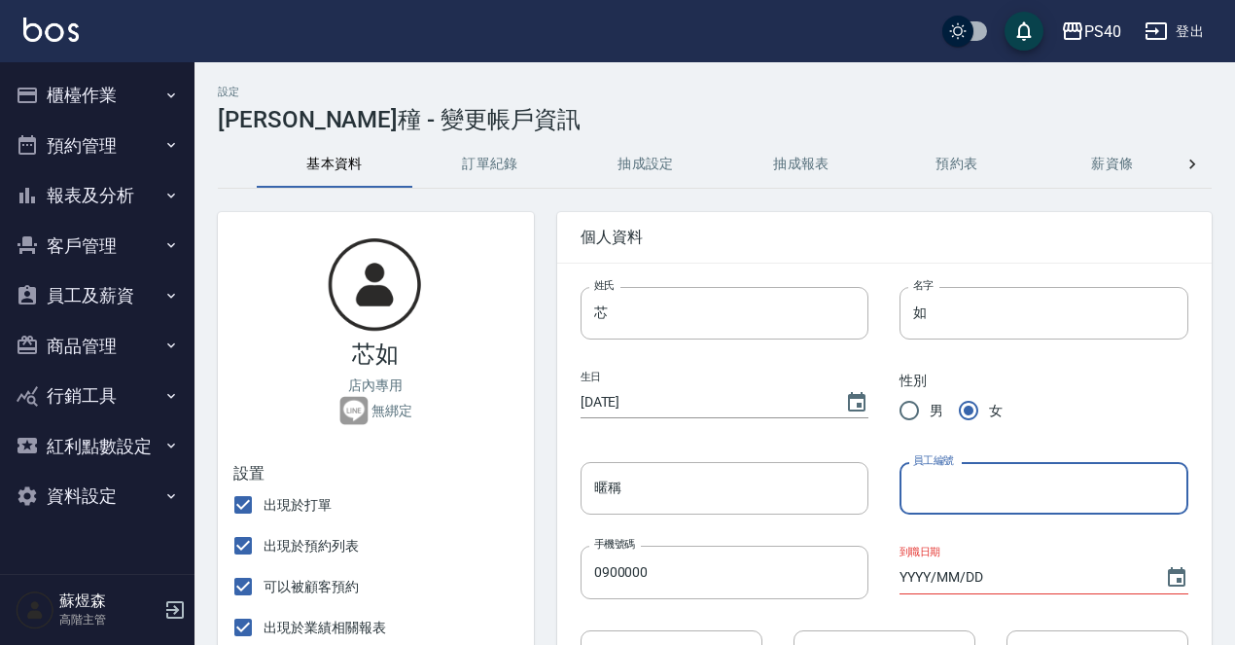
click at [971, 499] on input "員工編號" at bounding box center [1044, 488] width 289 height 53
type input "ㄓ"
type input "50"
click at [750, 441] on div "暱稱 暱稱" at bounding box center [709, 473] width 320 height 84
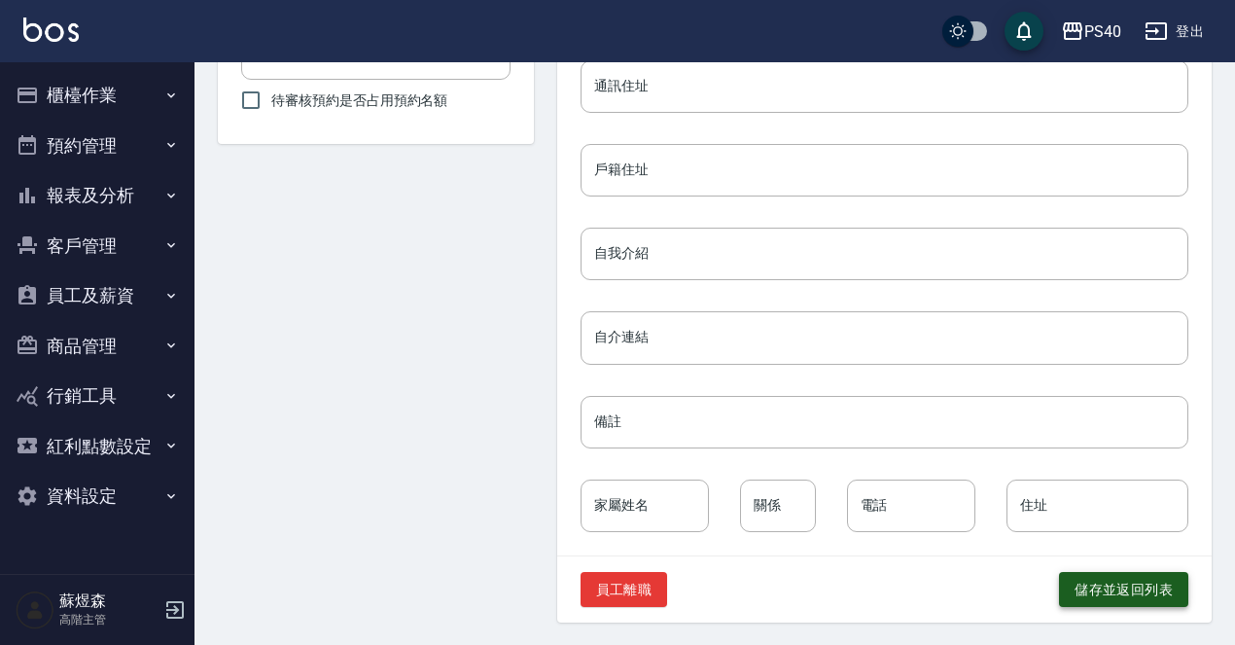
click at [1112, 587] on button "儲存並返回列表" at bounding box center [1123, 590] width 129 height 36
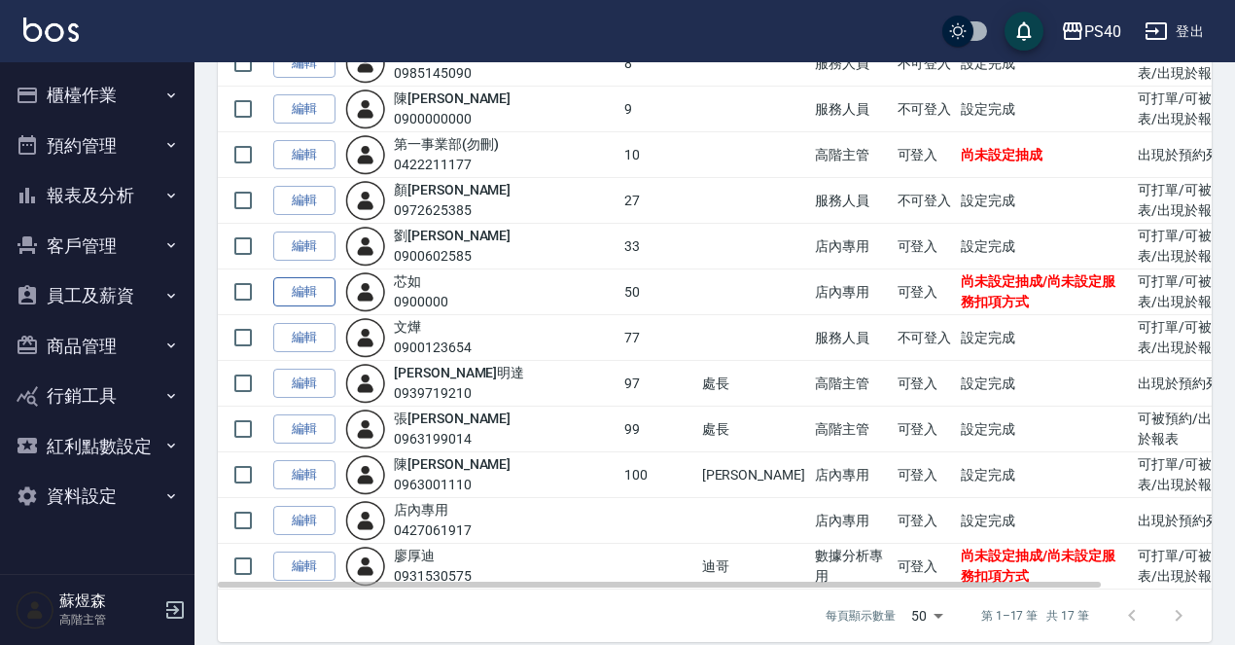
click at [308, 280] on link "編輯" at bounding box center [304, 292] width 62 height 30
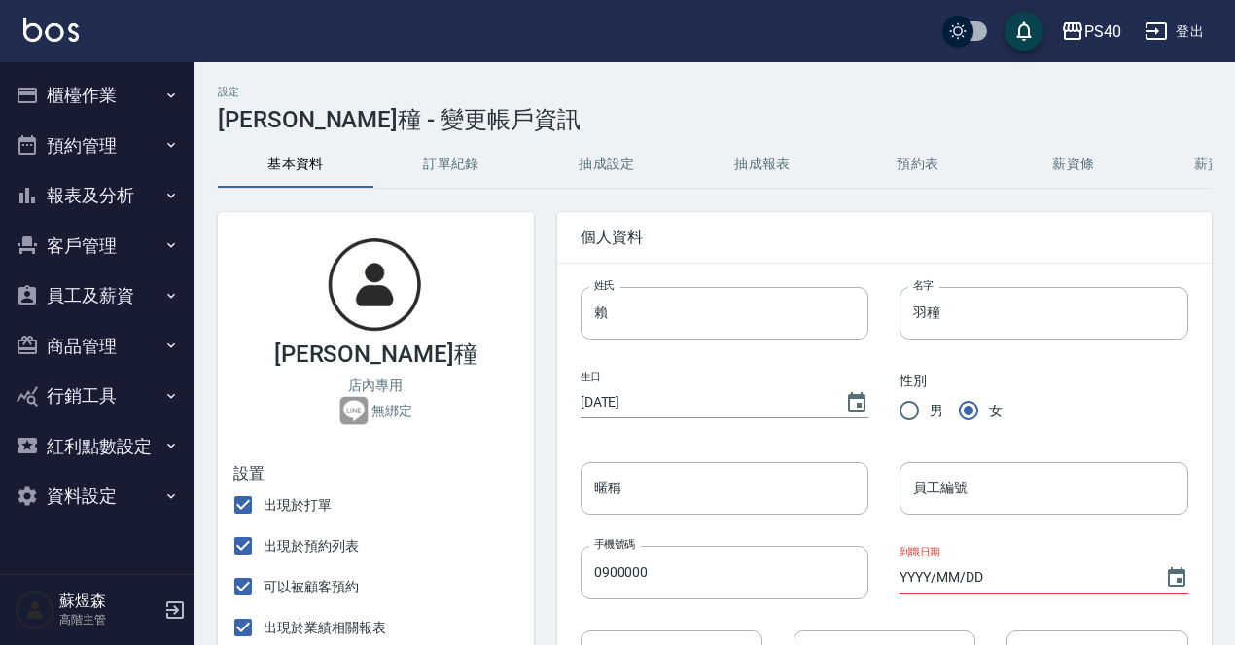
type input "芯"
type input "如"
type input "50"
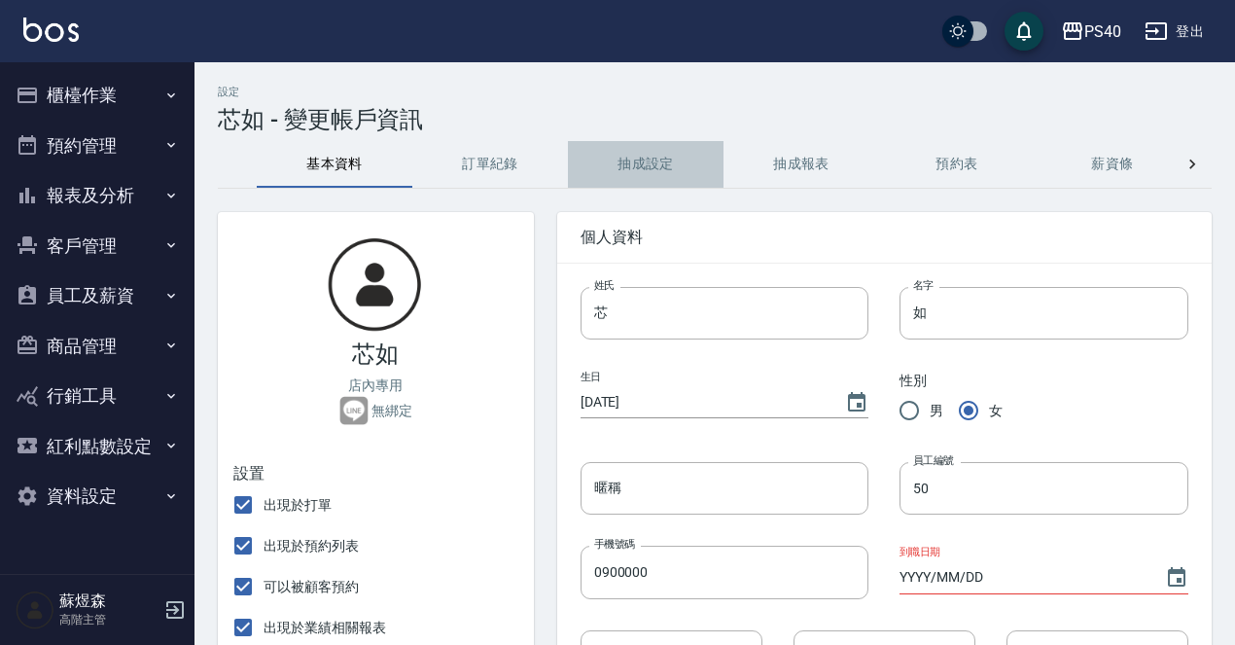
click at [644, 171] on button "抽成設定" at bounding box center [646, 164] width 156 height 47
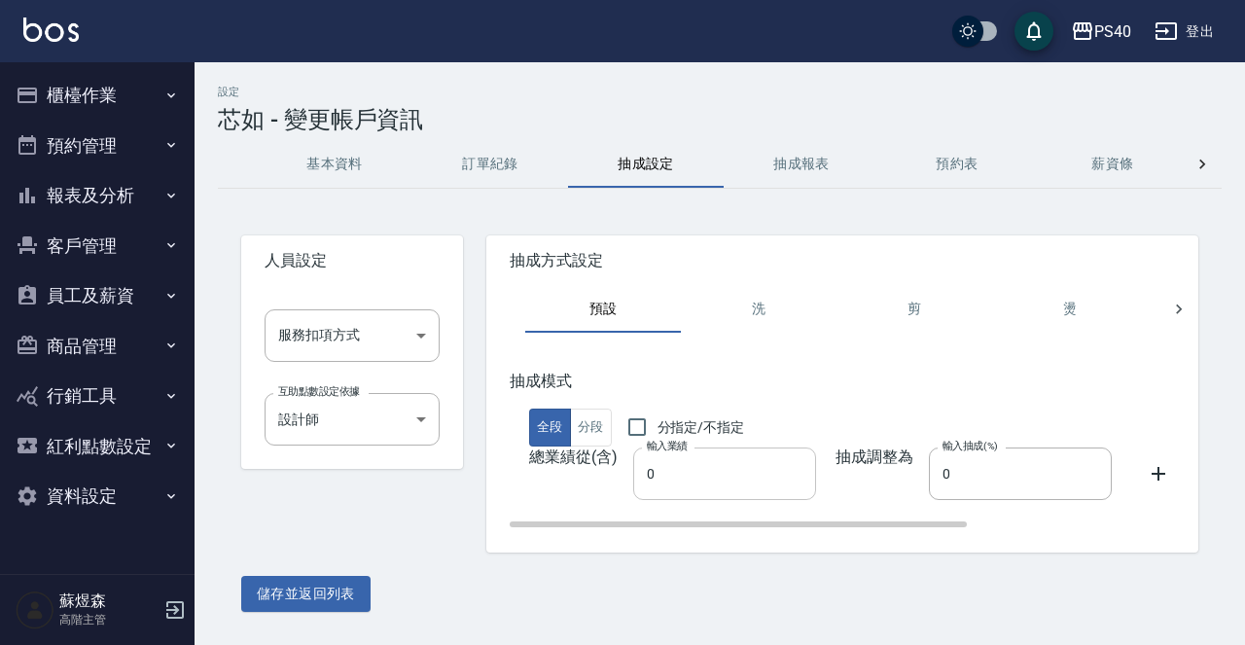
click at [680, 459] on input "0" at bounding box center [724, 473] width 183 height 53
type input "1"
click at [968, 454] on input "0" at bounding box center [1020, 473] width 183 height 53
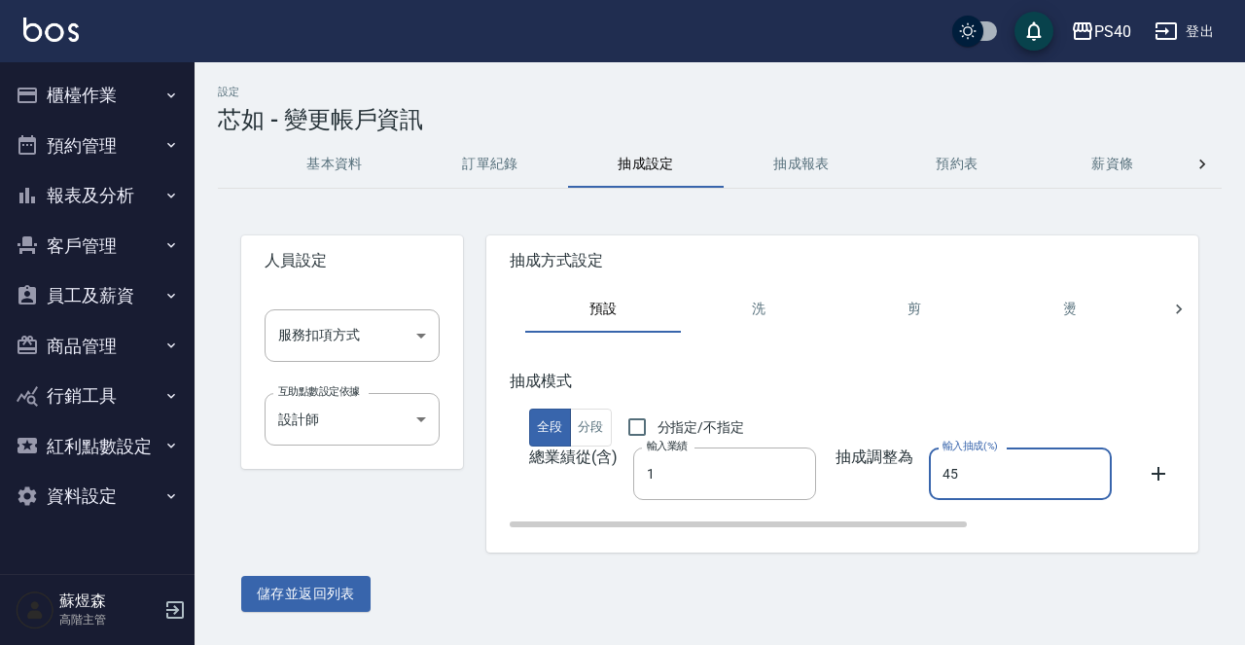
type input "45"
click at [895, 379] on h5 "抽成模式" at bounding box center [994, 380] width 968 height 19
click at [421, 330] on body "PS40 登出 櫃檯作業 打帳單 帳單列表 掛單列表 座位開單 營業儀表板 現金收支登錄 高階收支登錄 材料自購登錄 每日結帳 排班表 現場電腦打卡 掃碼打卡…" at bounding box center [622, 322] width 1245 height 645
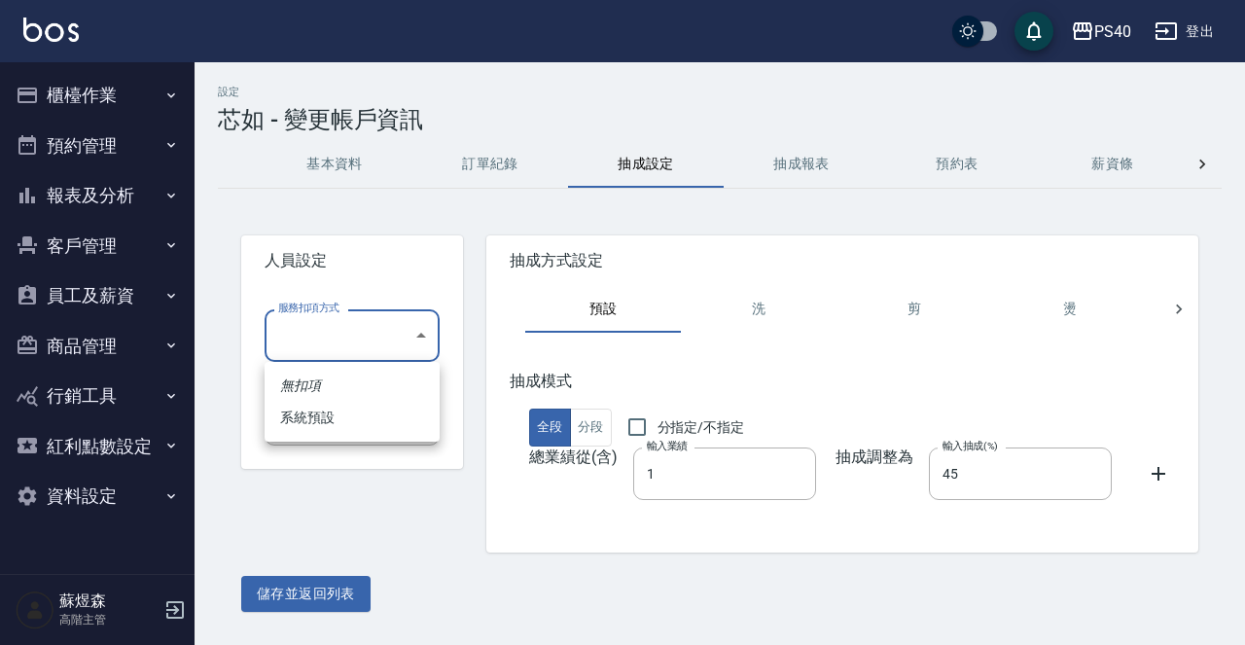
click at [346, 417] on li "系統預設" at bounding box center [352, 418] width 175 height 32
type input "系統預設"
click at [332, 590] on button "儲存並返回列表" at bounding box center [305, 594] width 129 height 36
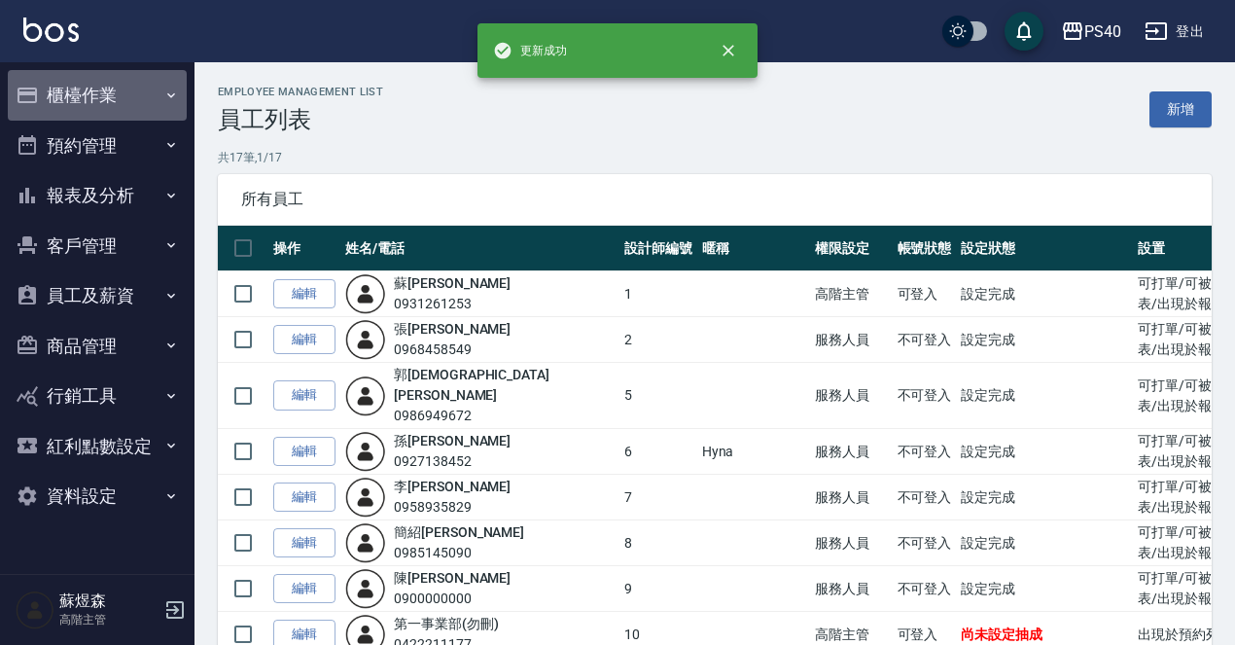
click at [106, 97] on button "櫃檯作業" at bounding box center [97, 95] width 179 height 51
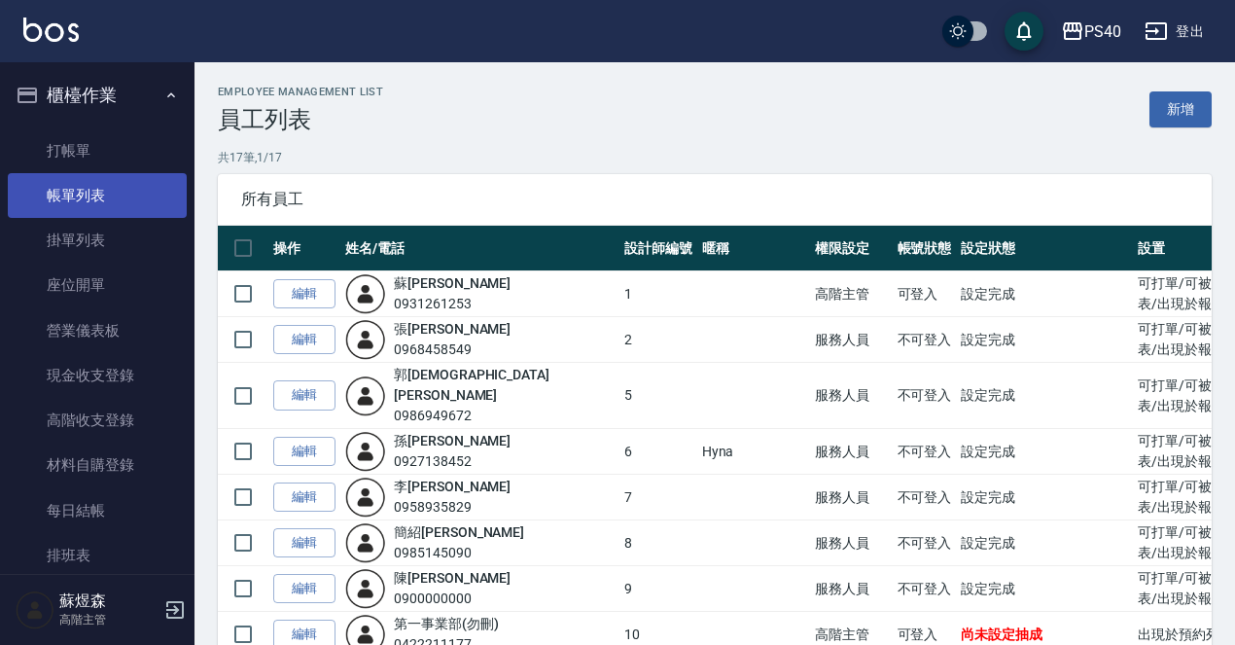
click at [102, 194] on link "帳單列表" at bounding box center [97, 195] width 179 height 45
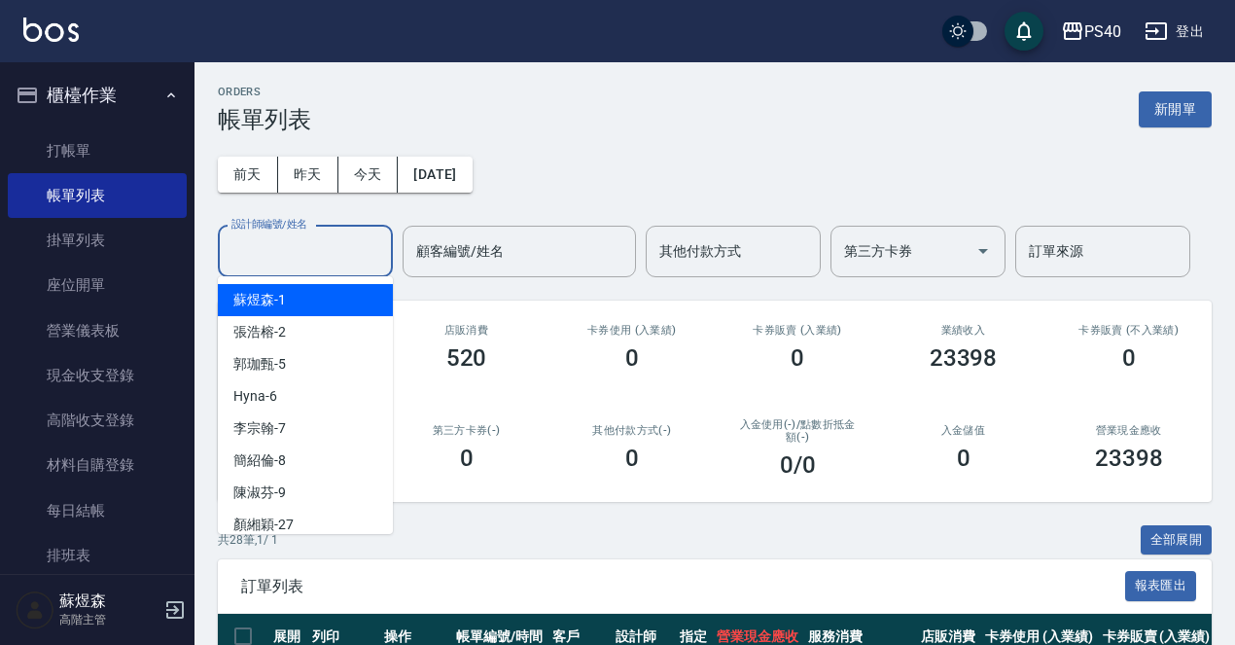
click at [315, 247] on input "設計師編號/姓名" at bounding box center [306, 251] width 158 height 34
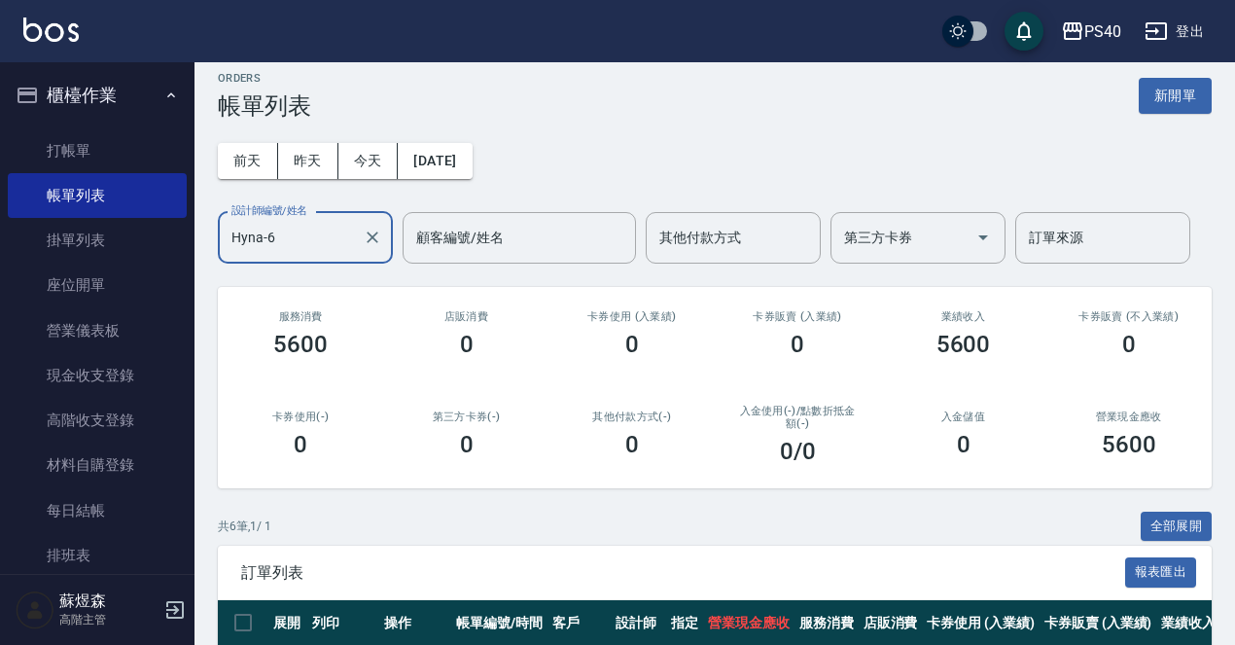
scroll to position [23, 0]
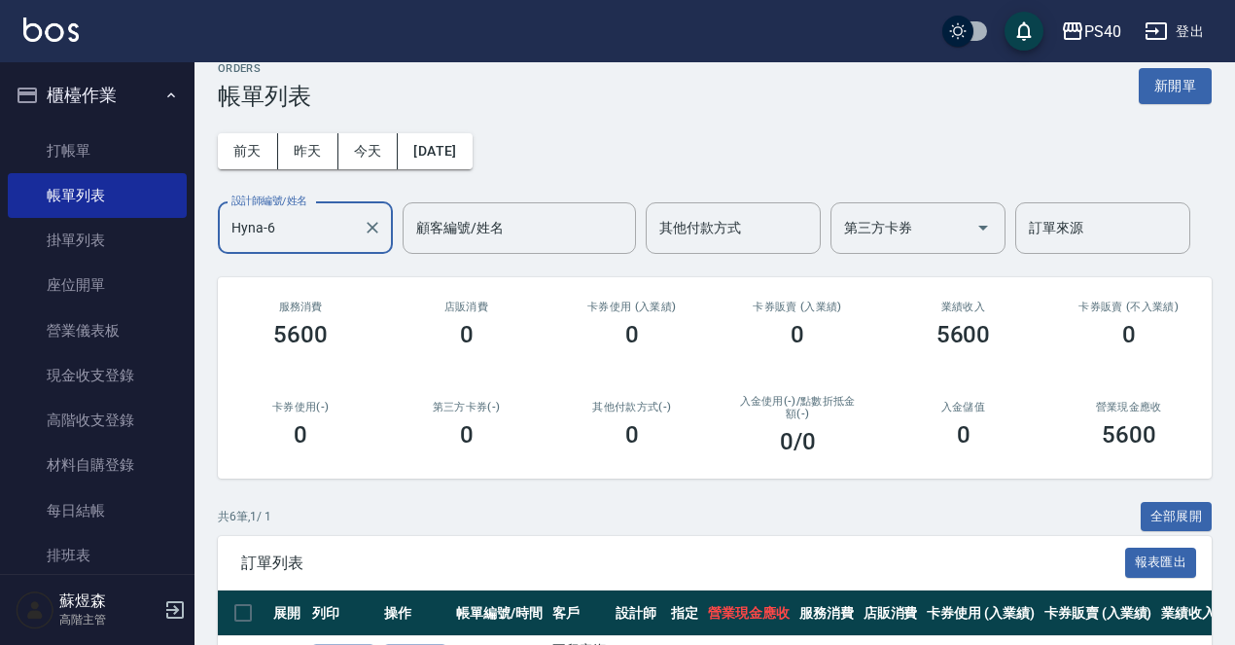
click at [326, 243] on input "Hyna-6" at bounding box center [291, 228] width 128 height 34
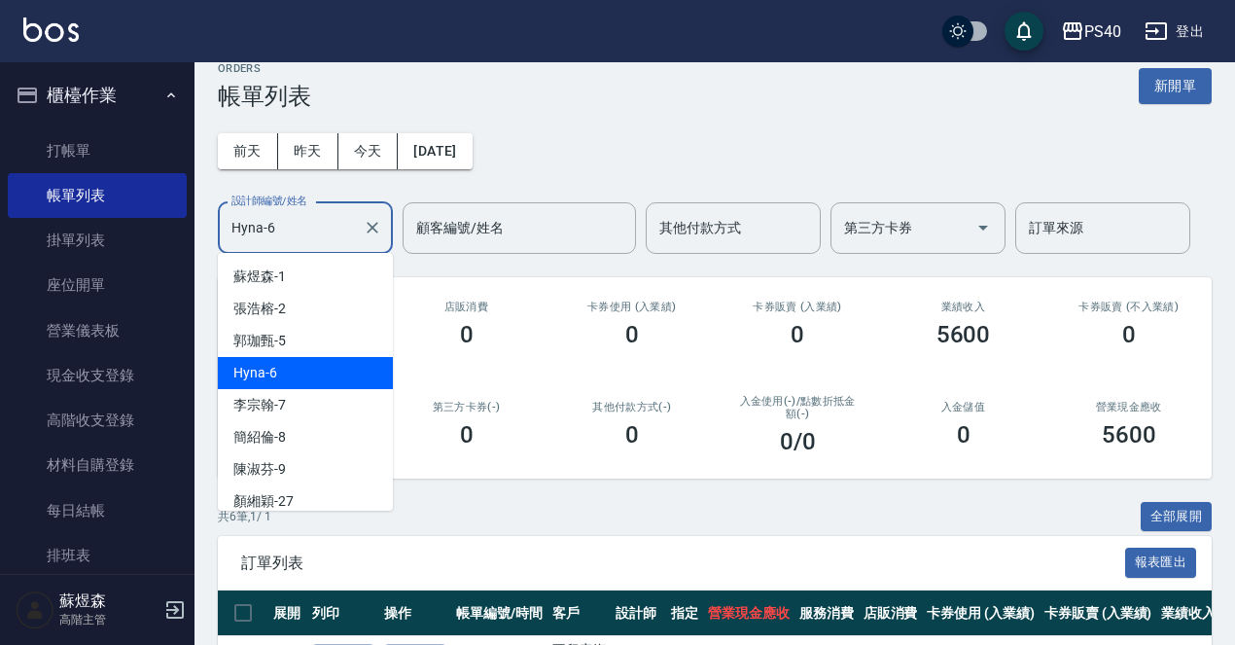
click at [326, 243] on input "Hyna-6" at bounding box center [291, 228] width 128 height 34
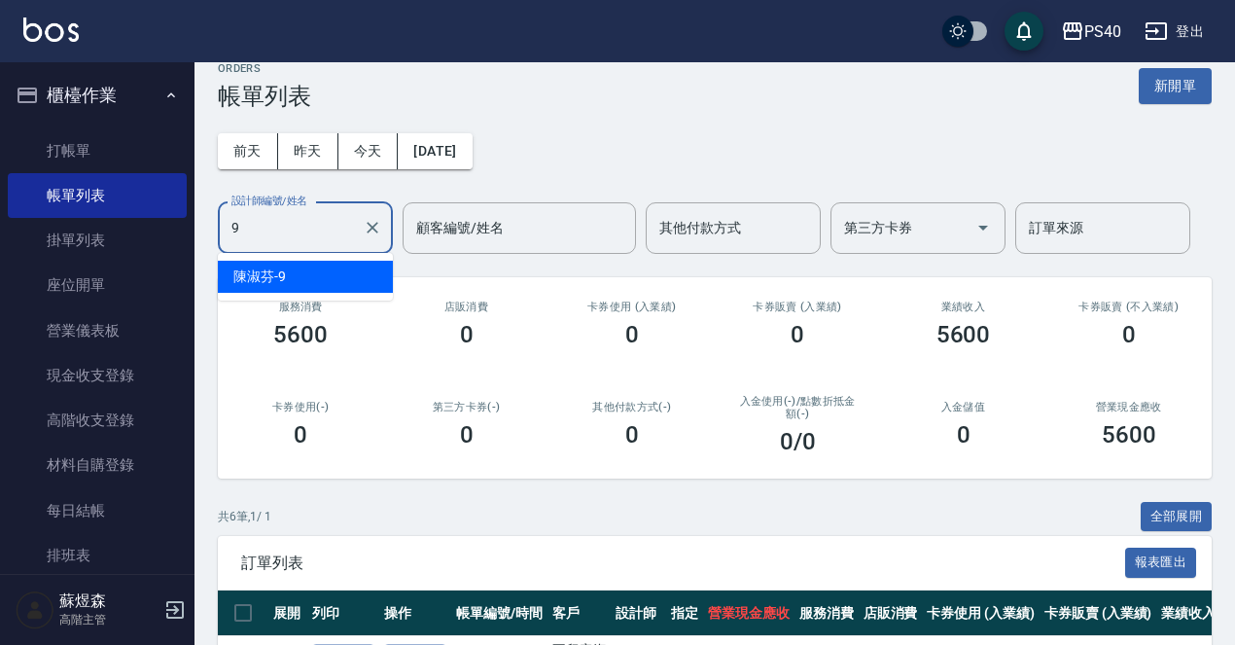
type input "陳淑芬-9"
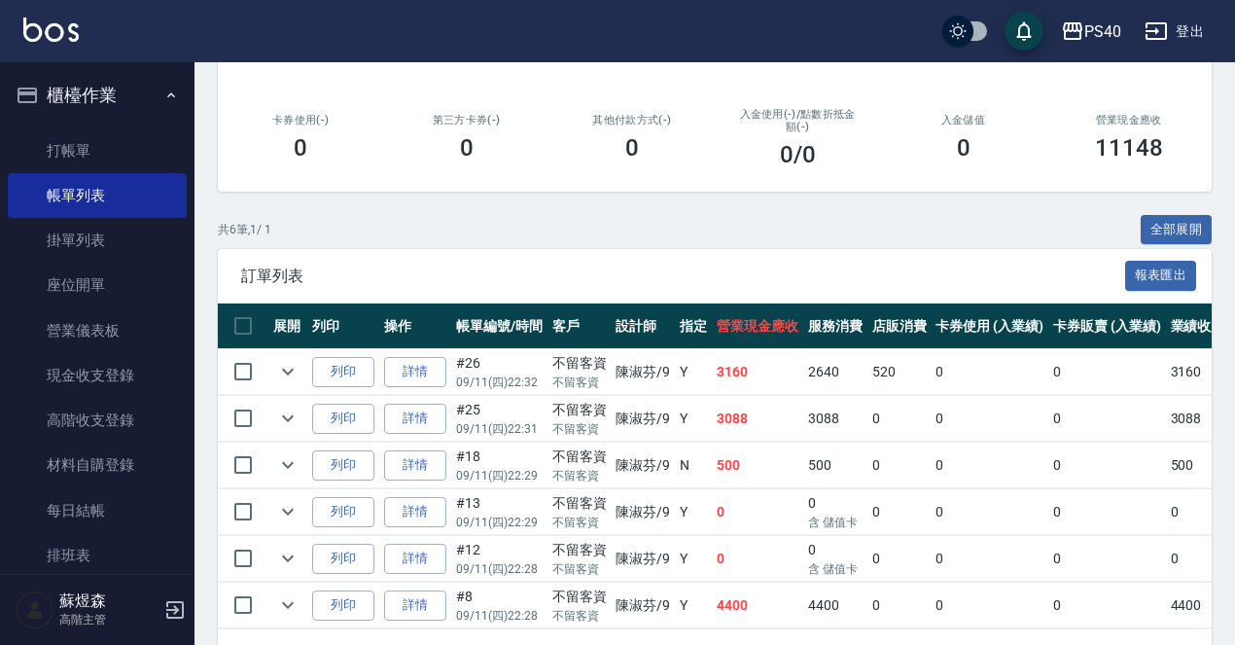
scroll to position [384, 0]
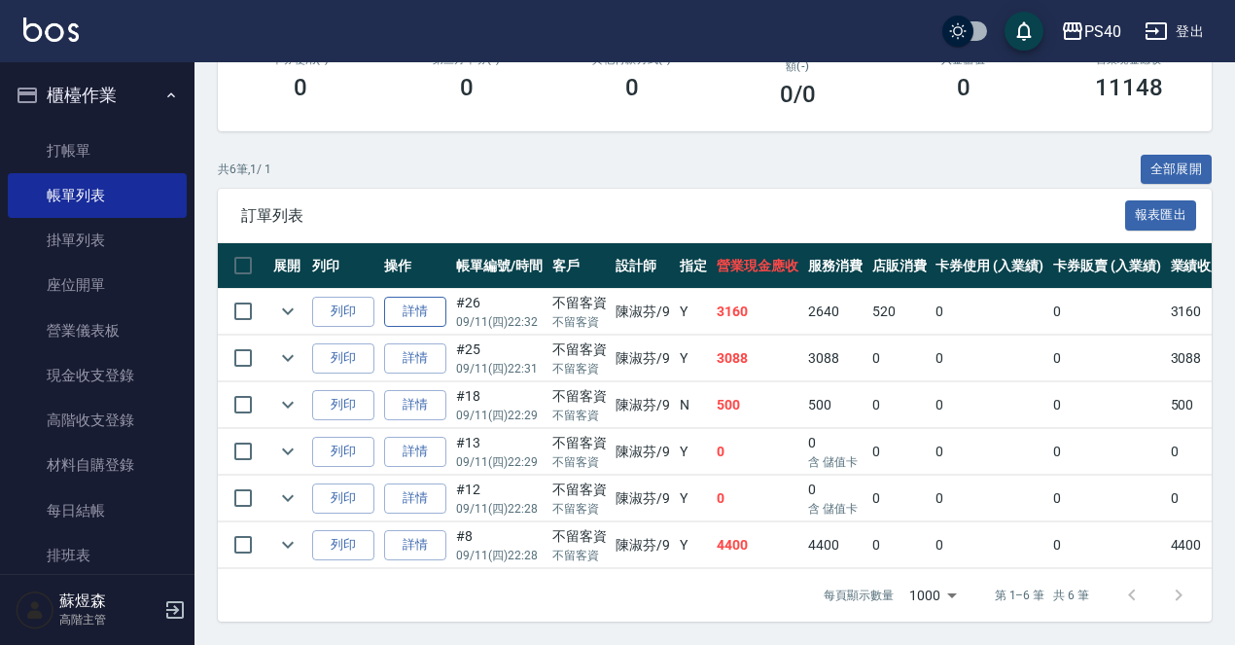
click at [399, 297] on link "詳情" at bounding box center [415, 312] width 62 height 30
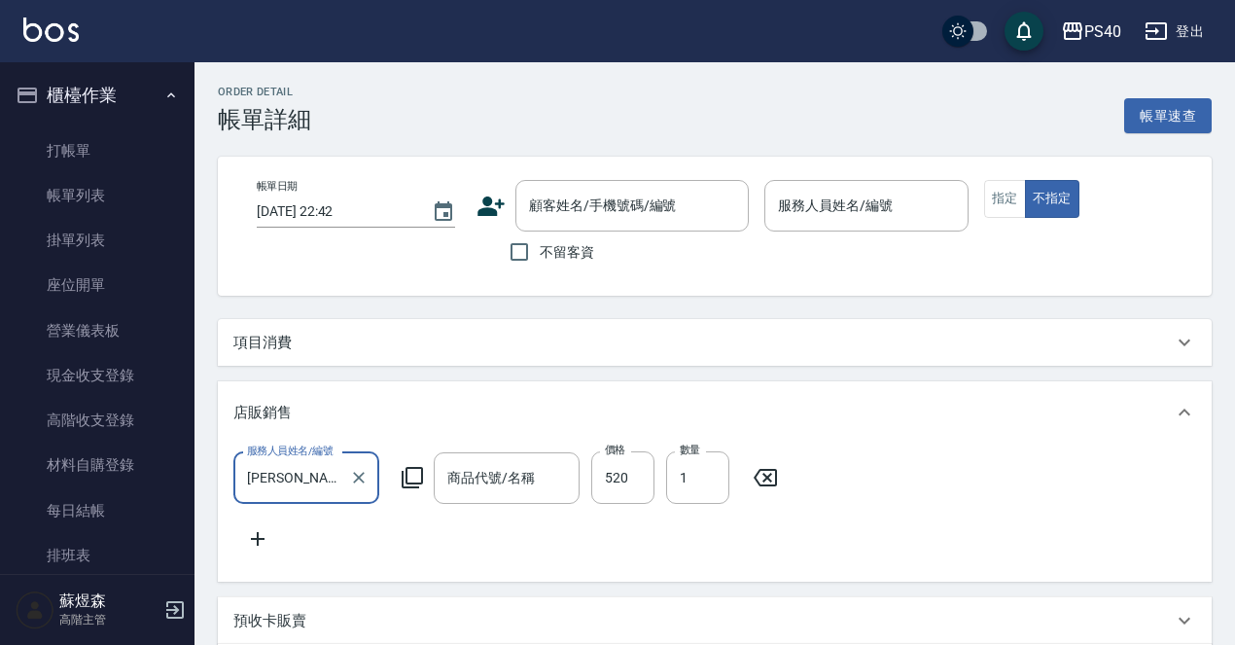
type input "2025/09/11 22:32"
checkbox input "true"
type input "陳淑芬-9"
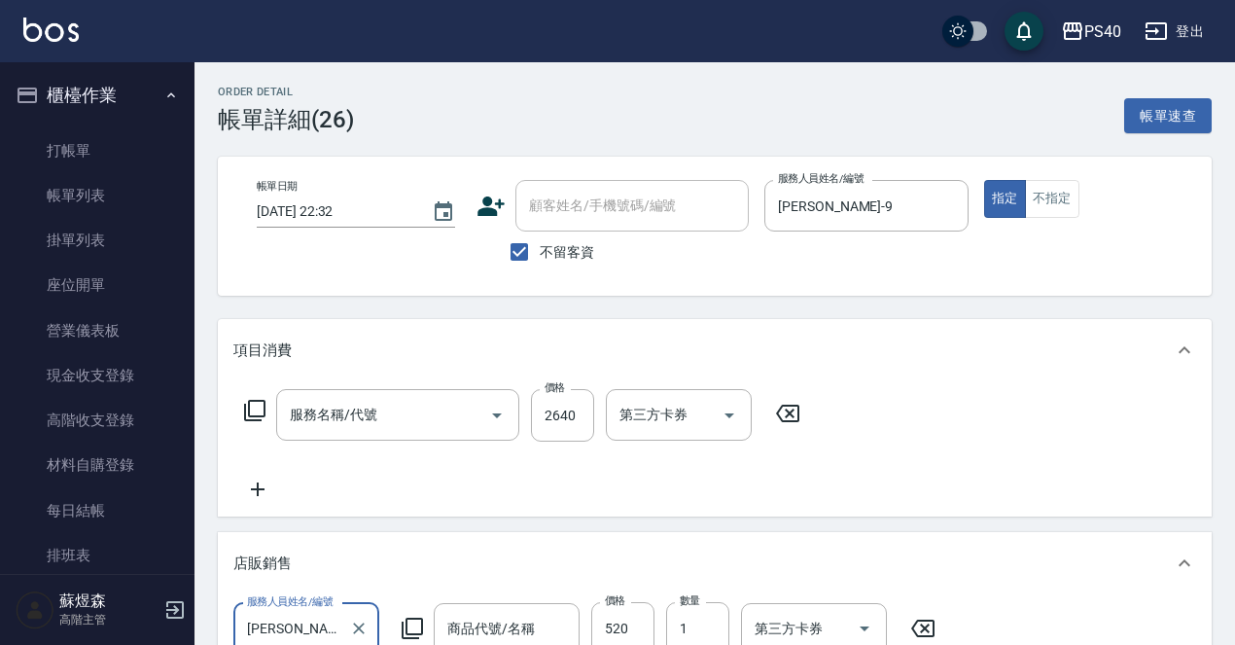
type input "TKO補色洗(小)"
type input "染髮A餐(短髮)(5201)"
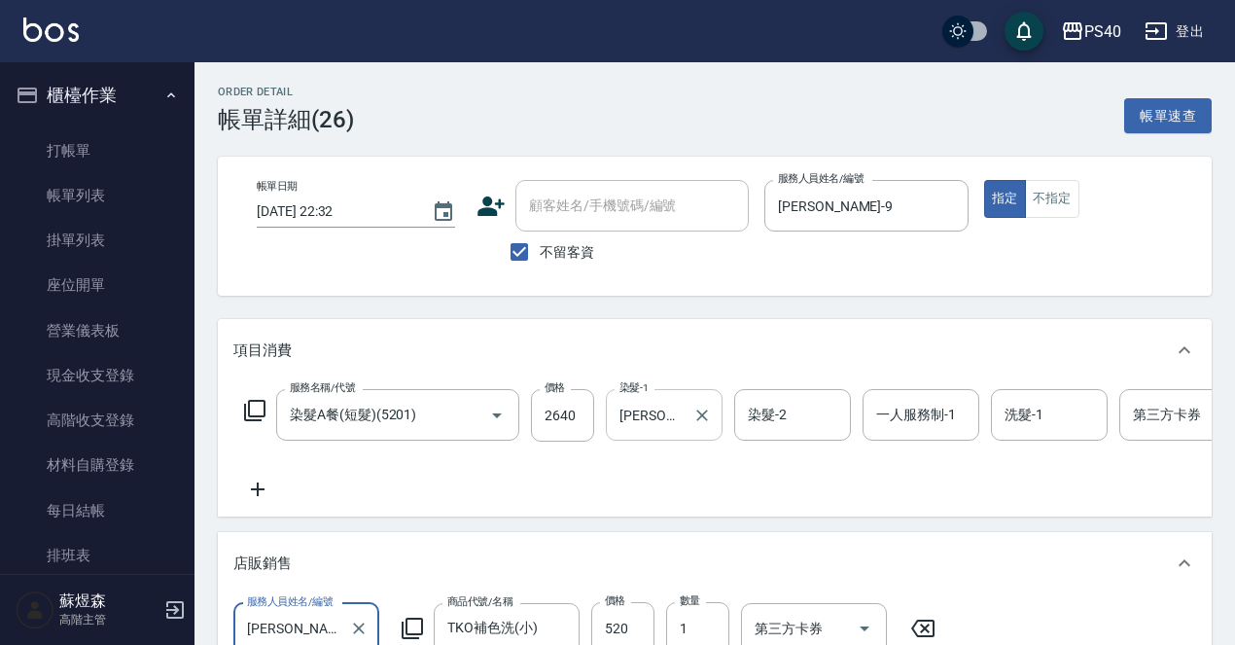
click at [661, 422] on input "郭珈甄-5" at bounding box center [650, 415] width 70 height 34
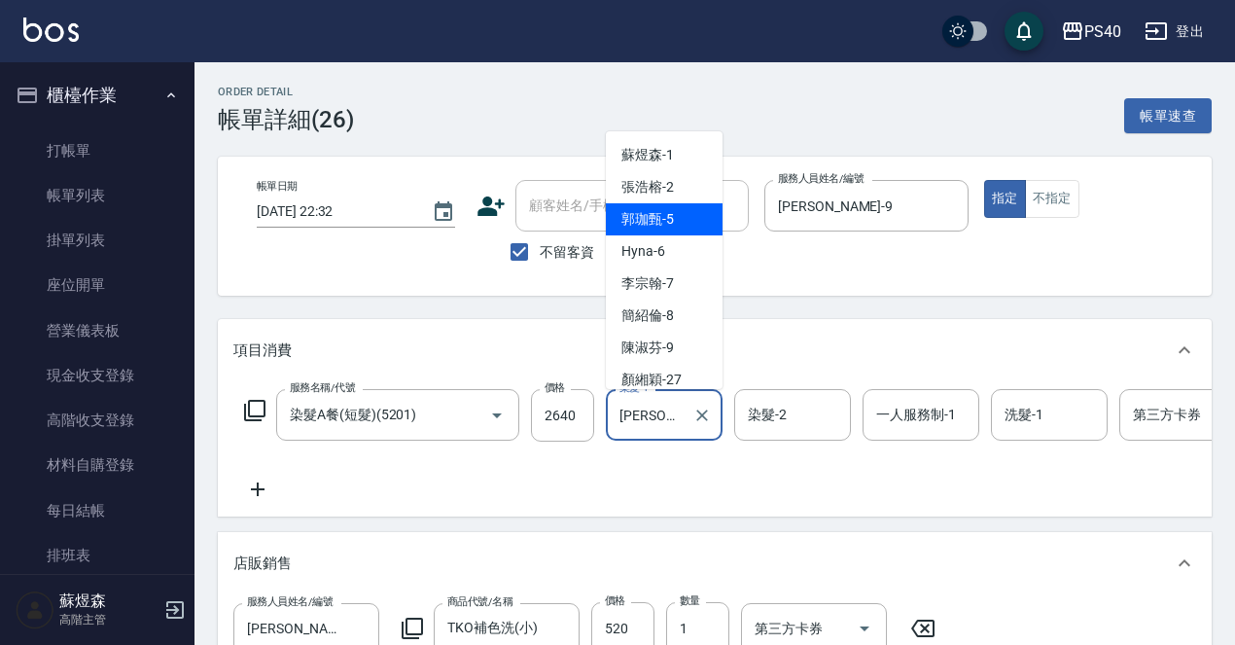
click at [661, 422] on input "郭珈甄-5" at bounding box center [650, 415] width 70 height 34
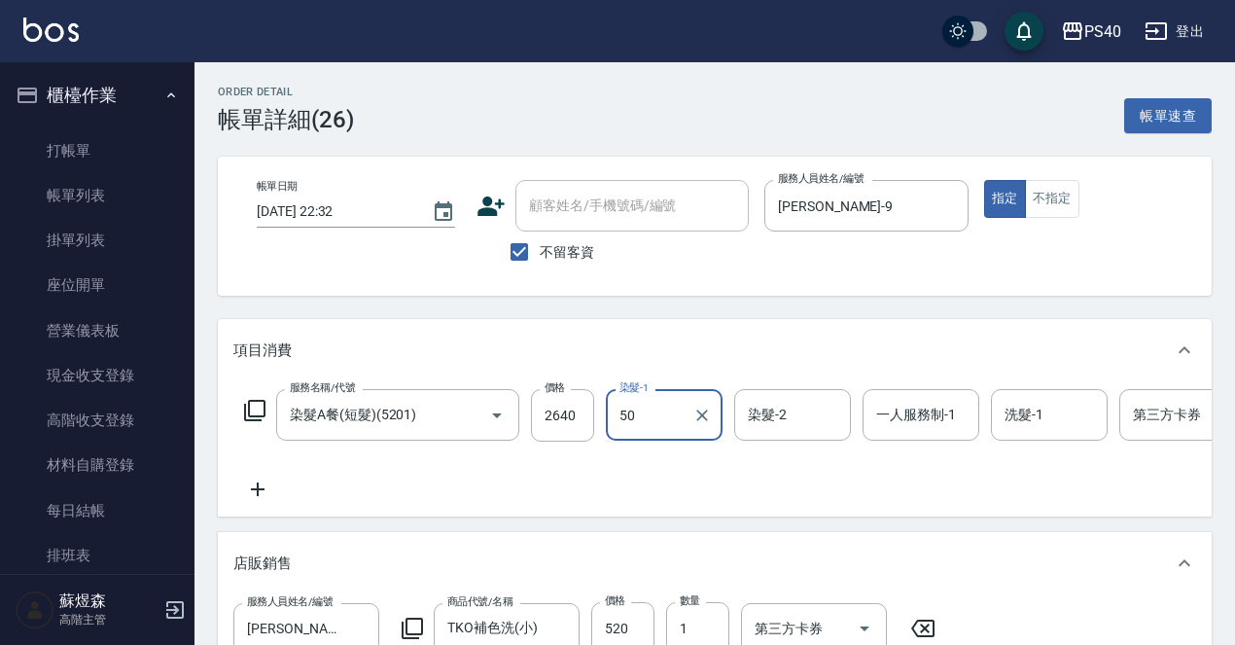
type input "5"
type input "3"
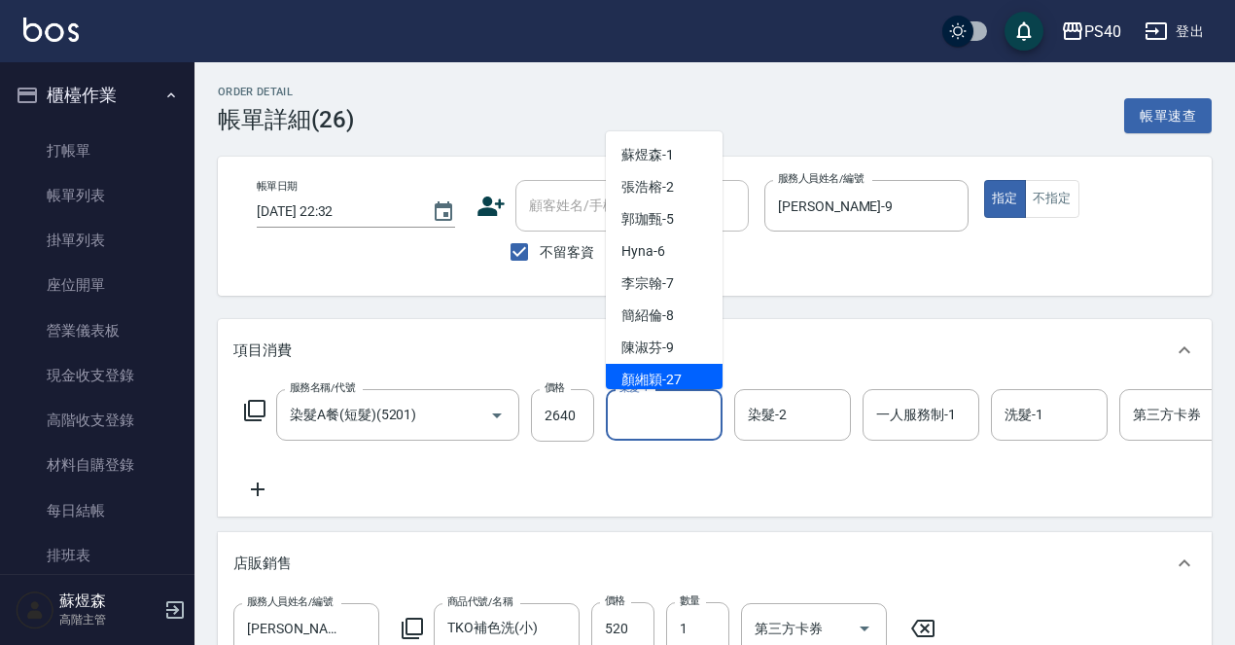
click at [211, 171] on div "Order detail 帳單詳細 (26) 帳單速查 帳單日期 2025/09/11 22:32 顧客姓名/手機號碼/編號 顧客姓名/手機號碼/編號 不留客…" at bounding box center [714, 591] width 1041 height 1058
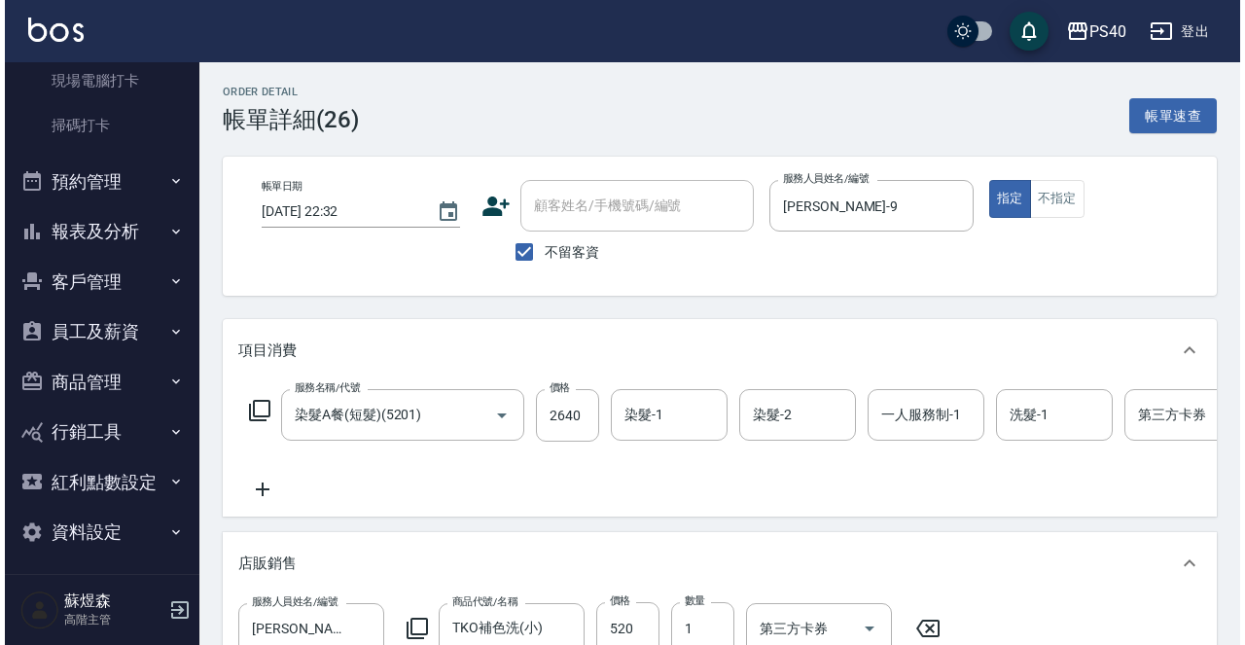
scroll to position [518, 0]
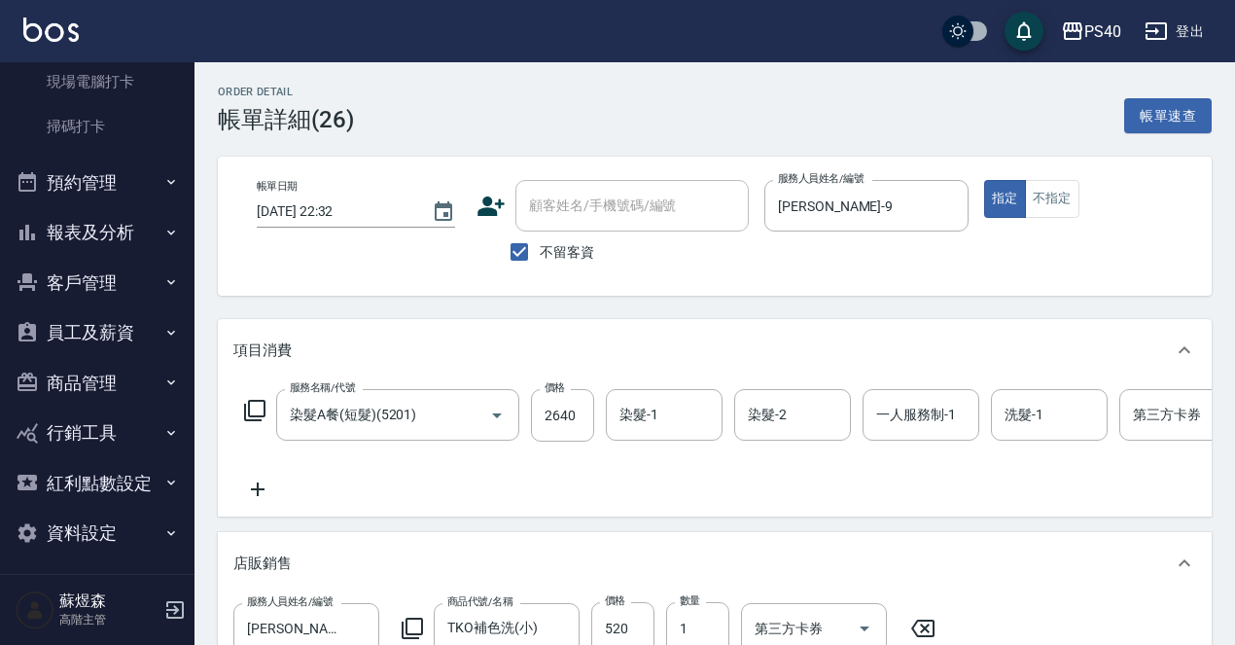
click at [98, 329] on button "員工及薪資" at bounding box center [97, 332] width 179 height 51
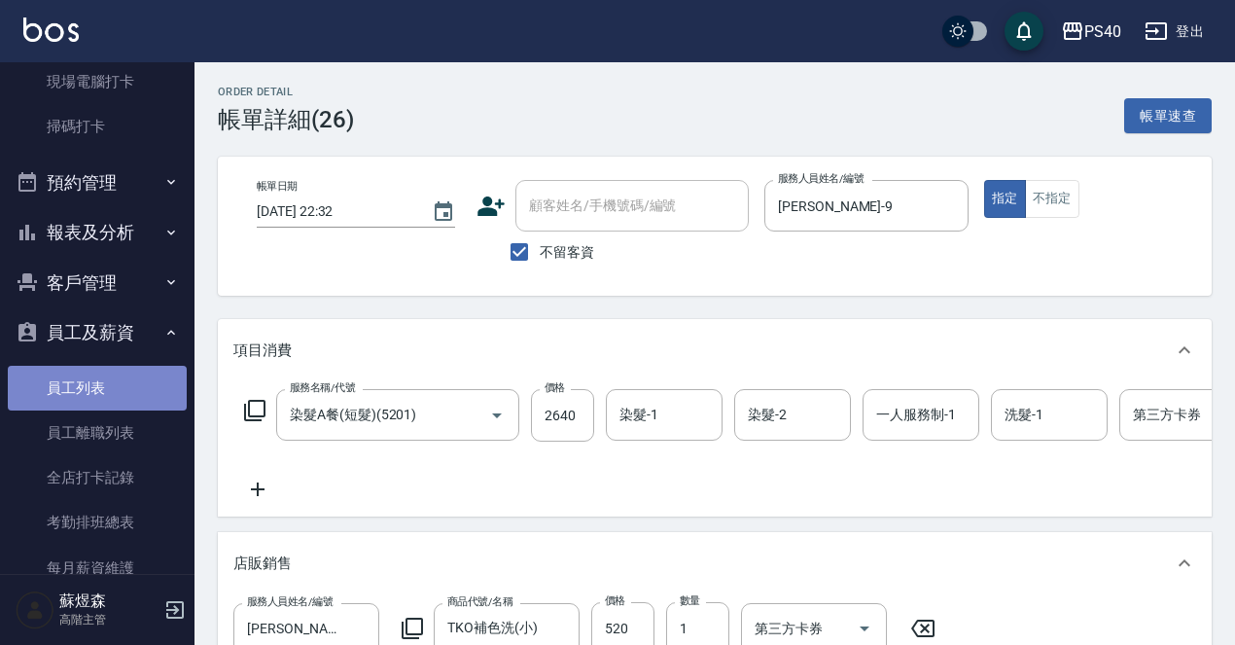
click at [104, 391] on link "員工列表" at bounding box center [97, 388] width 179 height 45
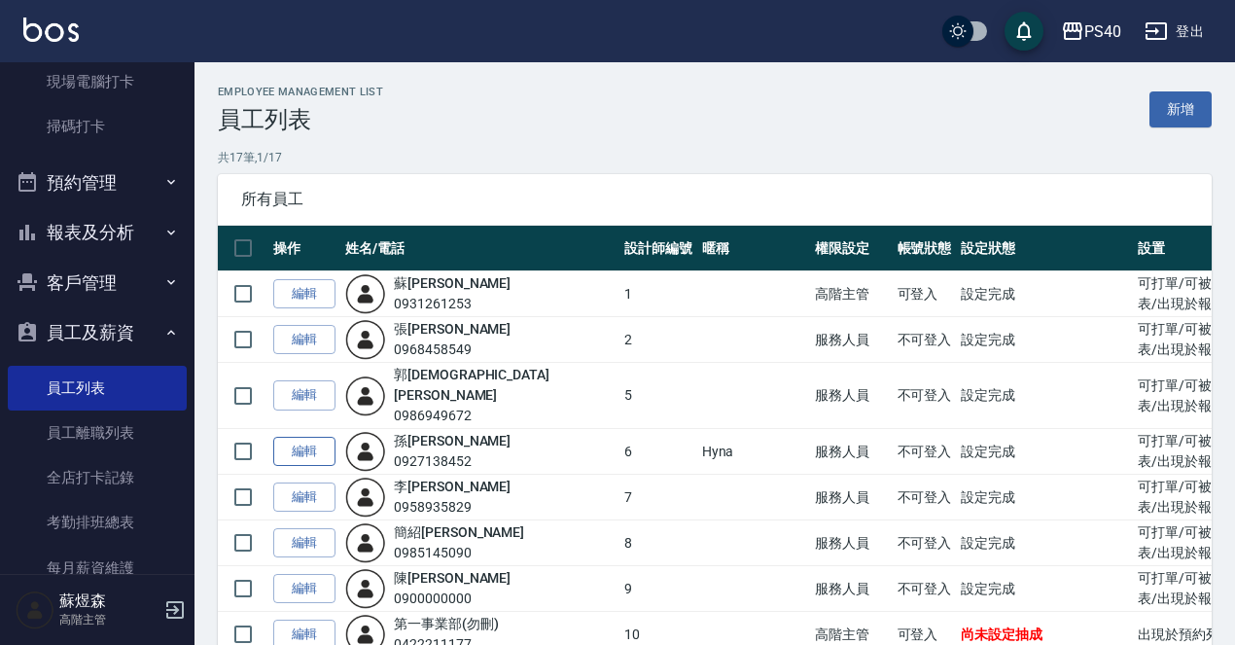
click at [304, 437] on link "編輯" at bounding box center [304, 452] width 62 height 30
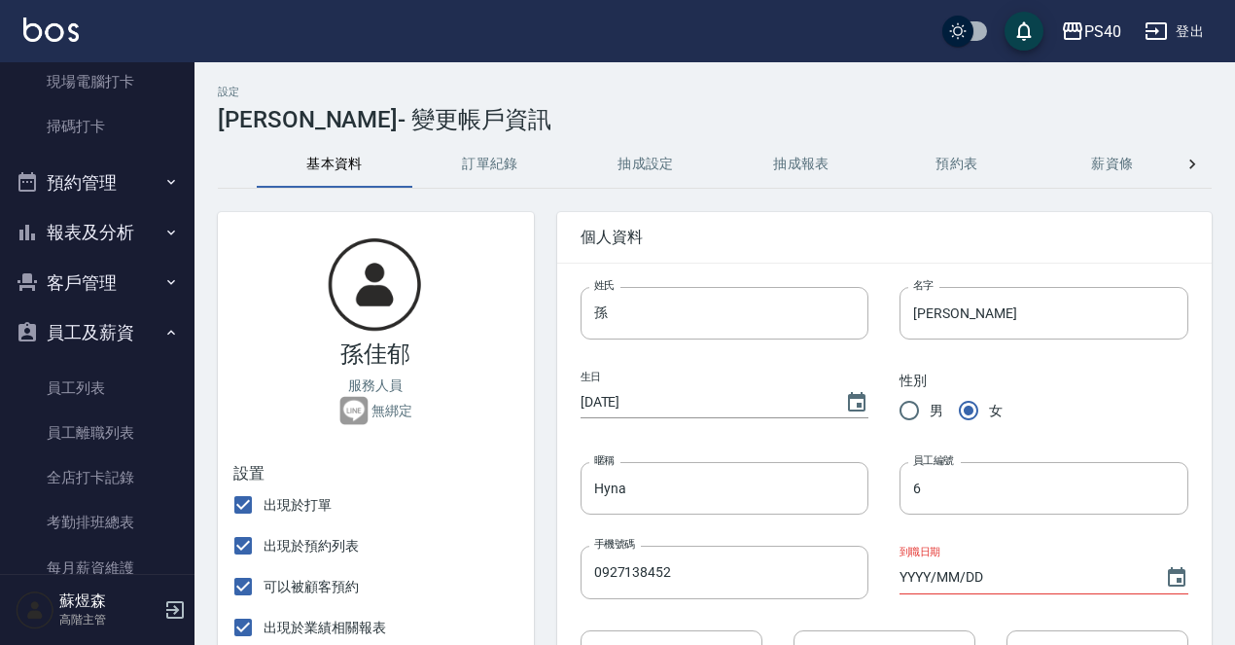
click at [491, 169] on button "訂單紀錄" at bounding box center [490, 164] width 156 height 47
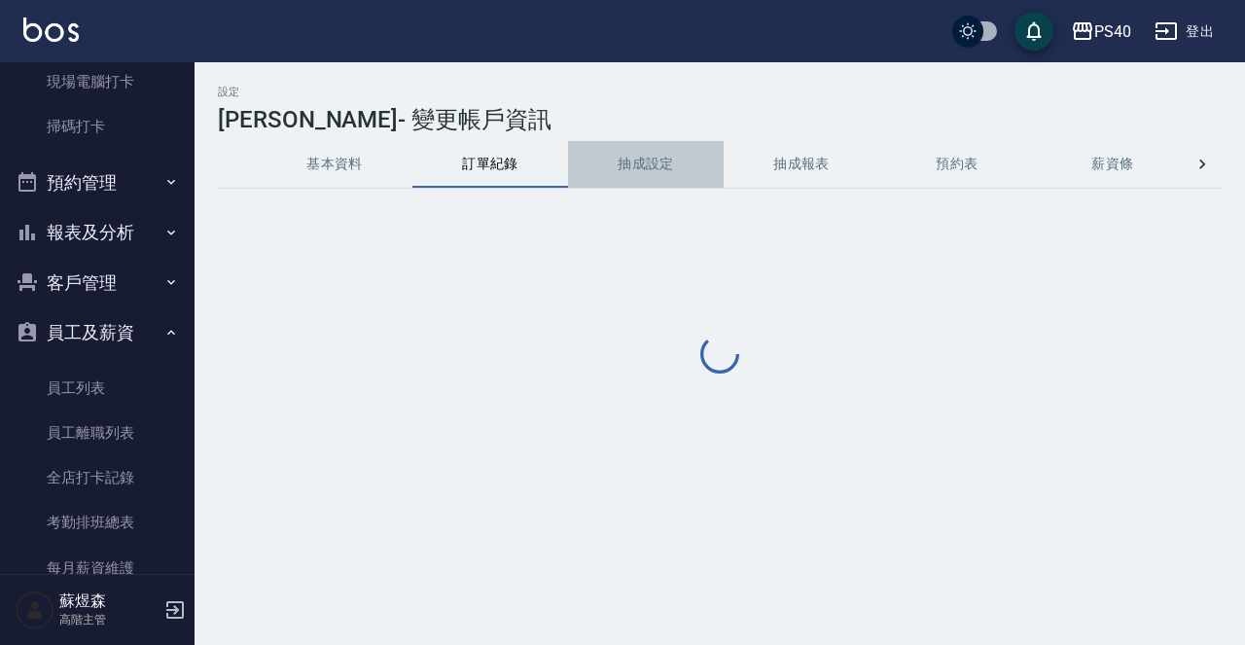
click at [665, 171] on button "抽成設定" at bounding box center [646, 164] width 156 height 47
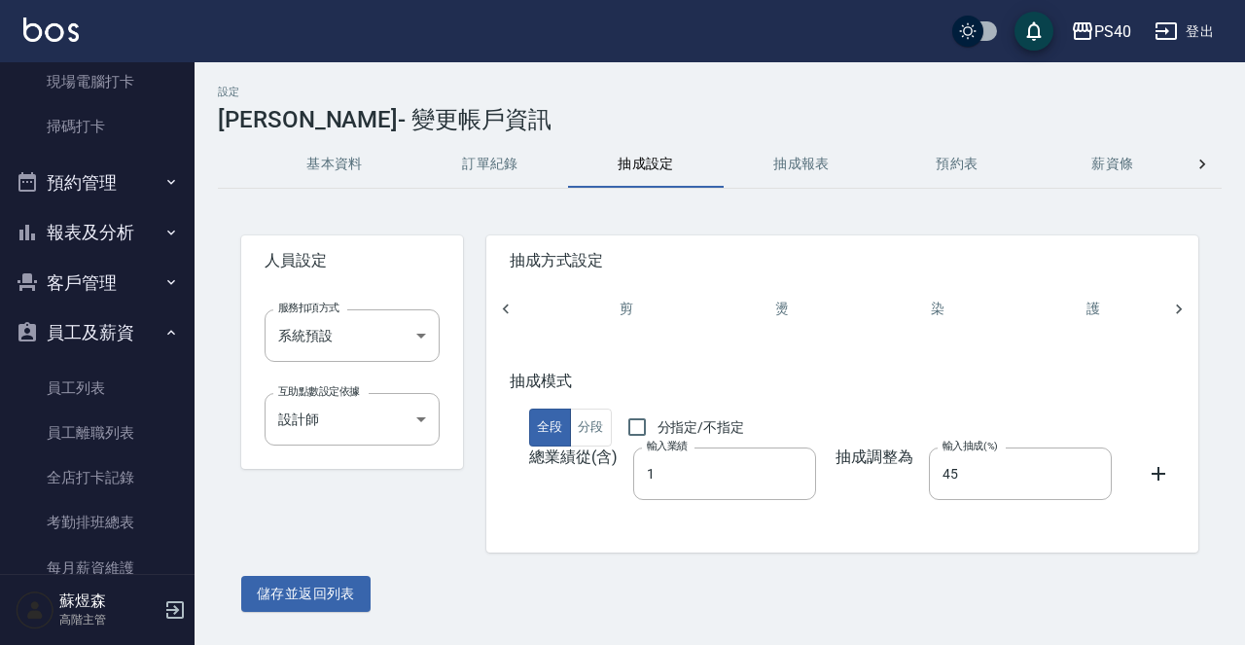
scroll to position [0, 290]
click at [703, 297] on button "燙" at bounding box center [780, 309] width 156 height 47
type input "0"
click at [538, 318] on button "洗" at bounding box center [469, 309] width 156 height 47
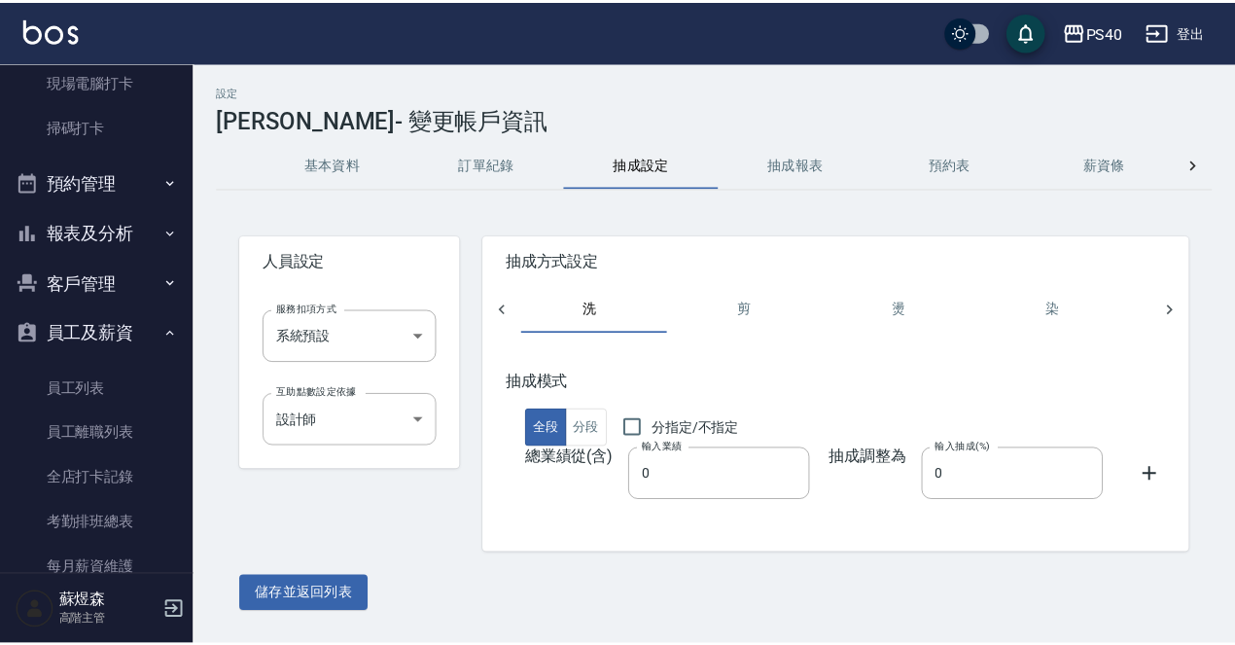
scroll to position [0, 156]
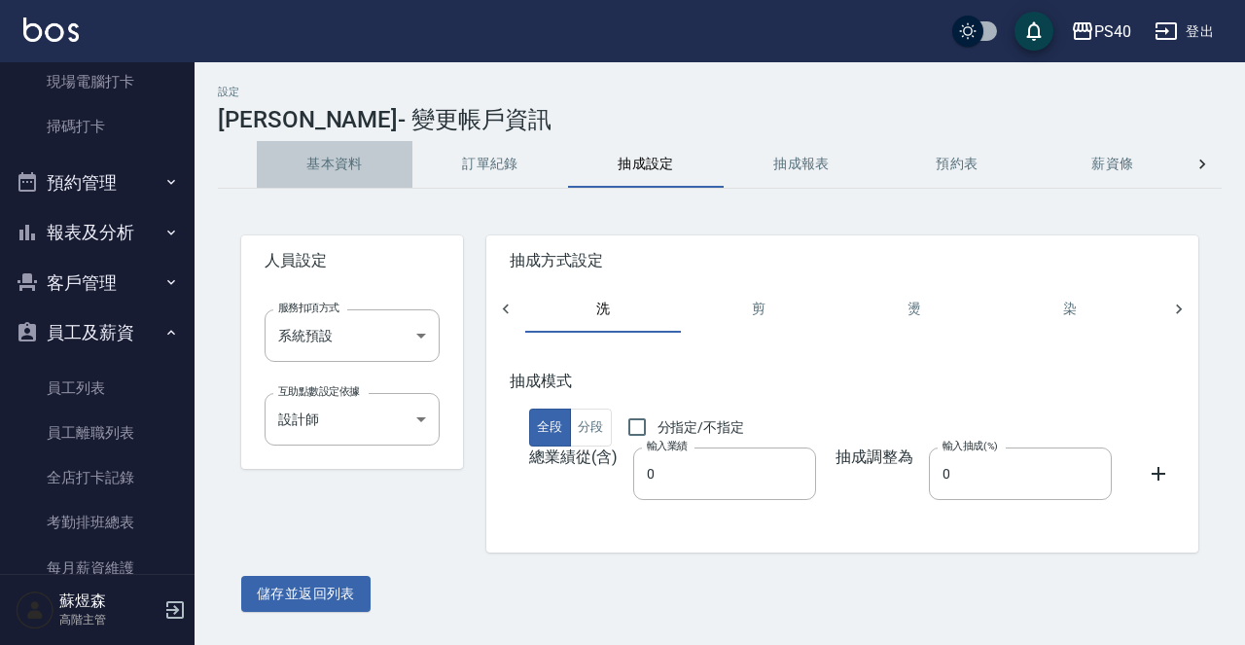
click at [363, 169] on button "基本資料" at bounding box center [335, 164] width 156 height 47
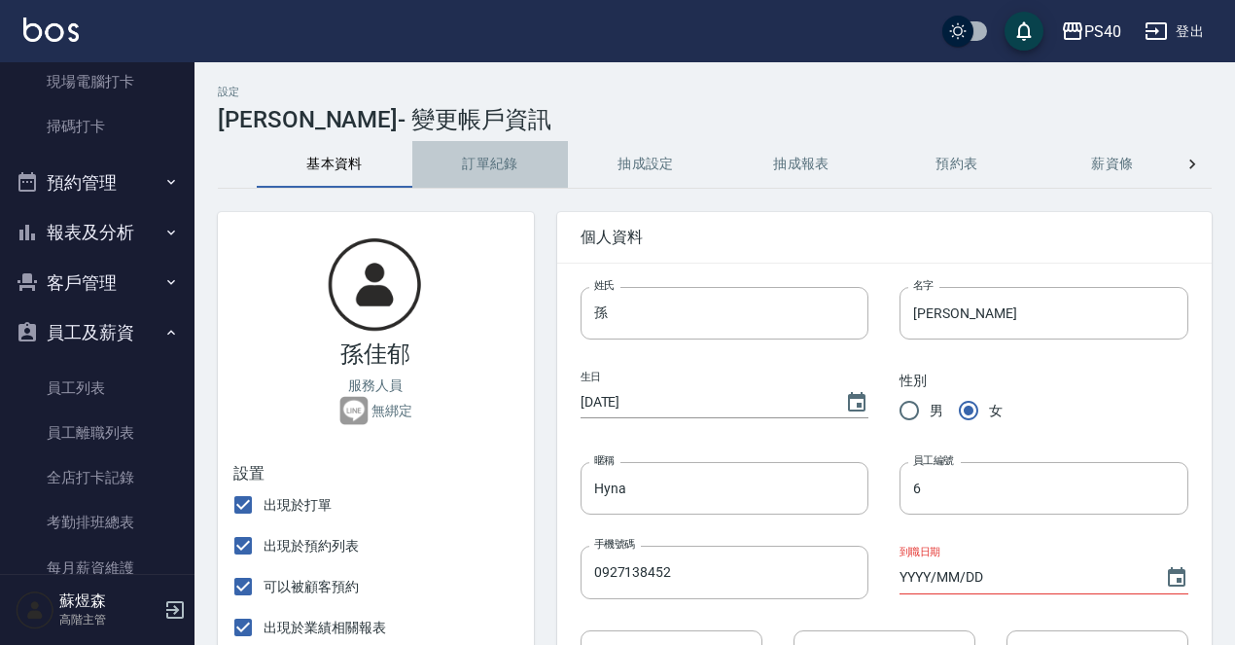
click at [512, 161] on button "訂單紀錄" at bounding box center [490, 164] width 156 height 47
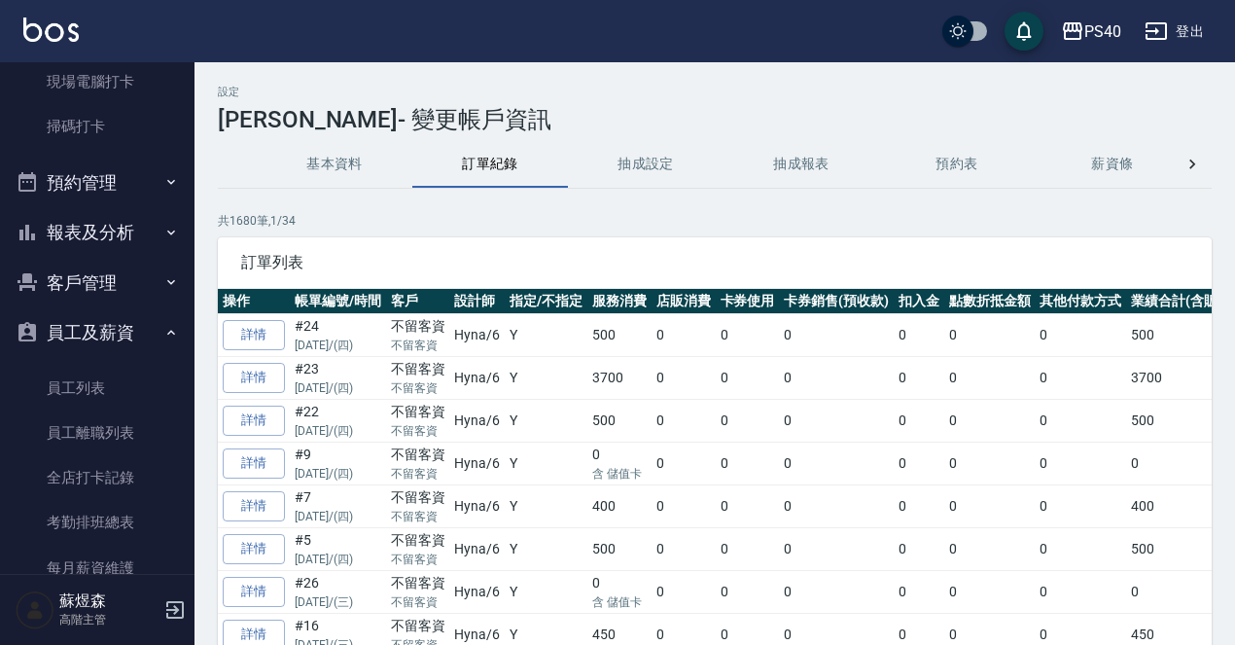
click at [640, 165] on button "抽成設定" at bounding box center [646, 164] width 156 height 47
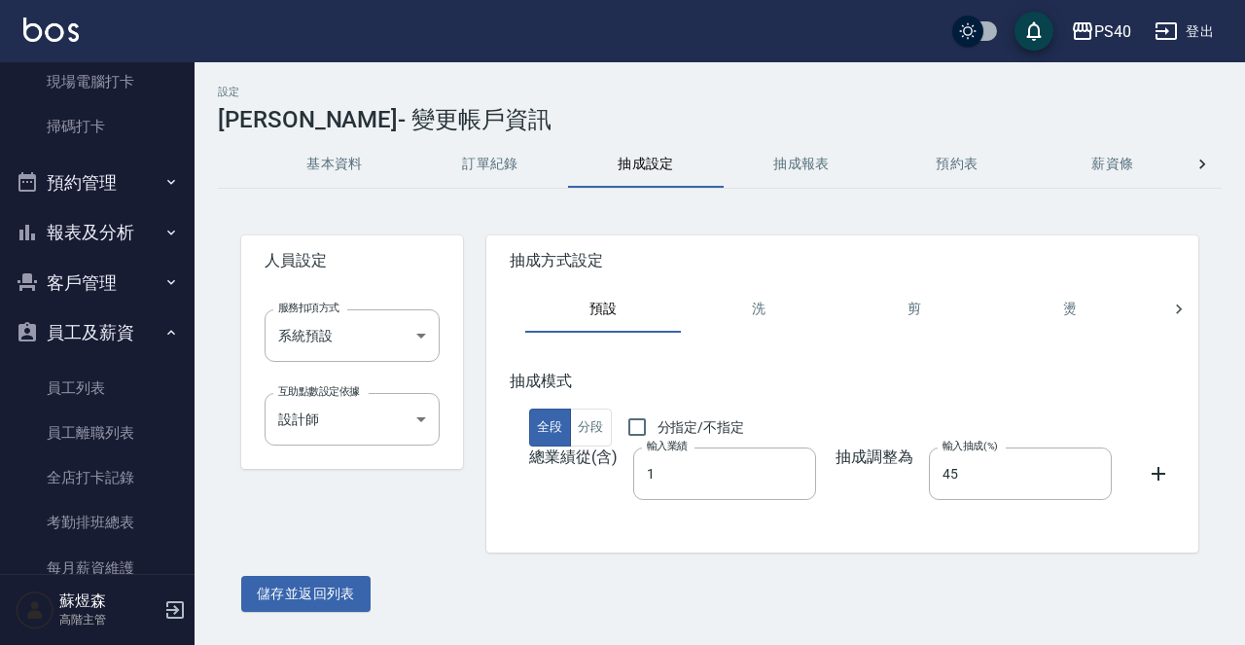
click at [772, 163] on button "抽成報表" at bounding box center [802, 164] width 156 height 47
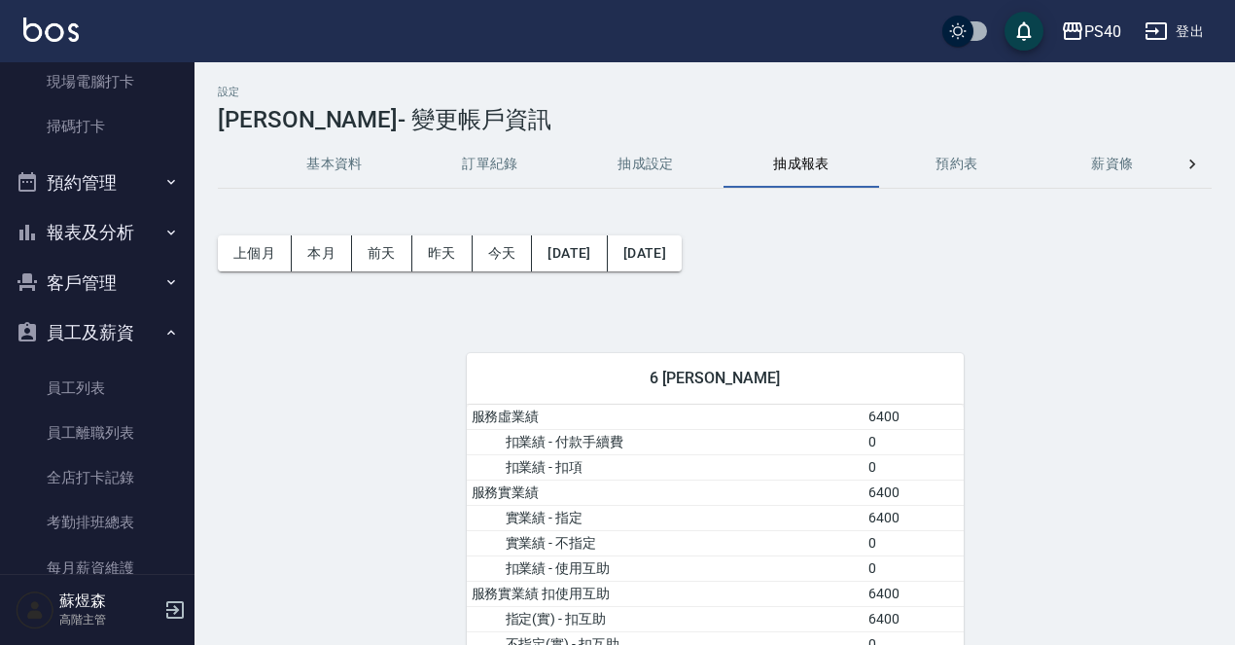
click at [969, 169] on button "預約表" at bounding box center [957, 164] width 156 height 47
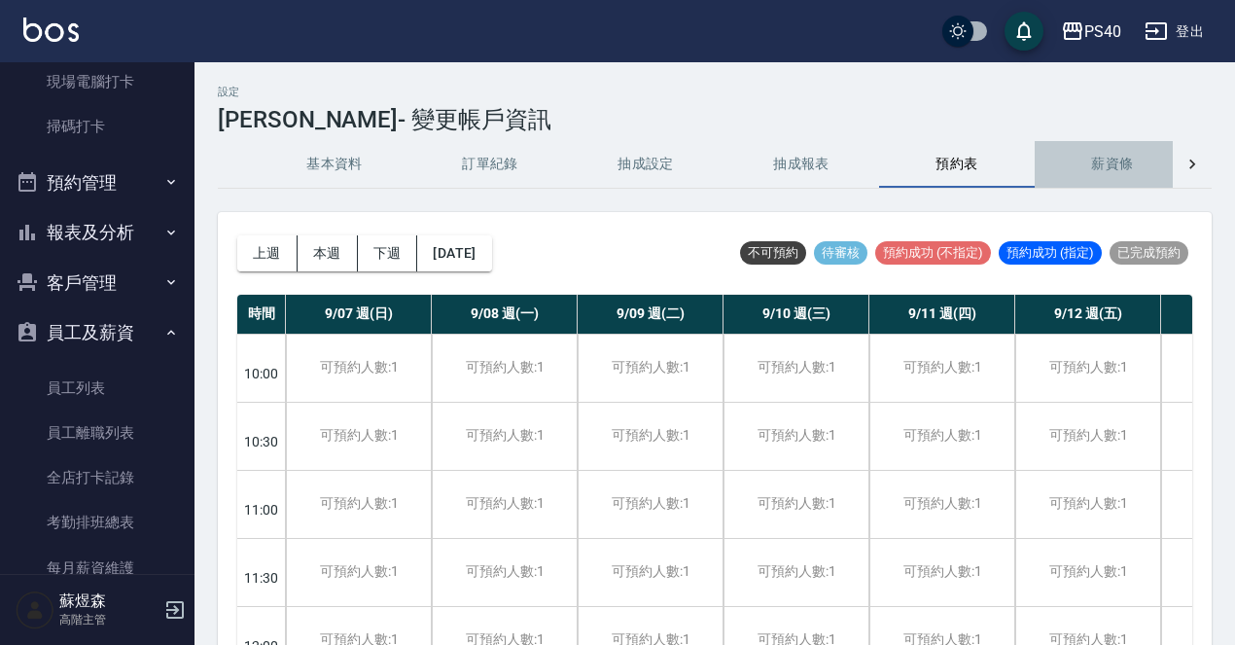
click at [1114, 178] on button "薪資條" at bounding box center [1113, 164] width 156 height 47
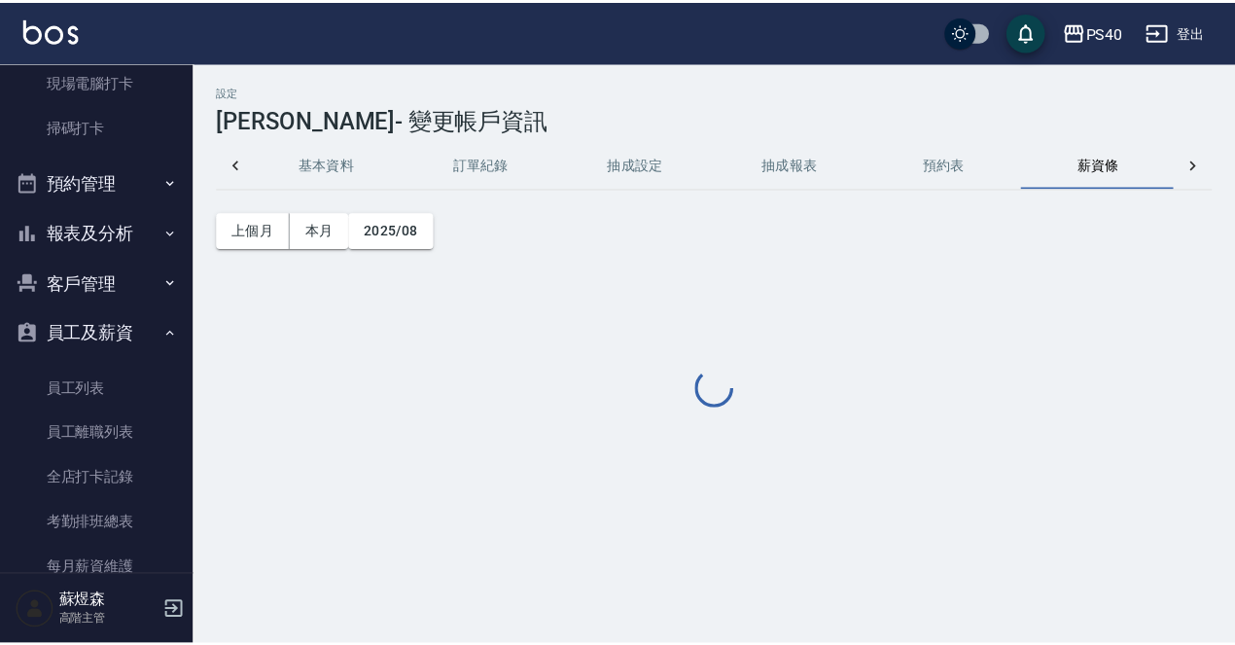
scroll to position [0, 8]
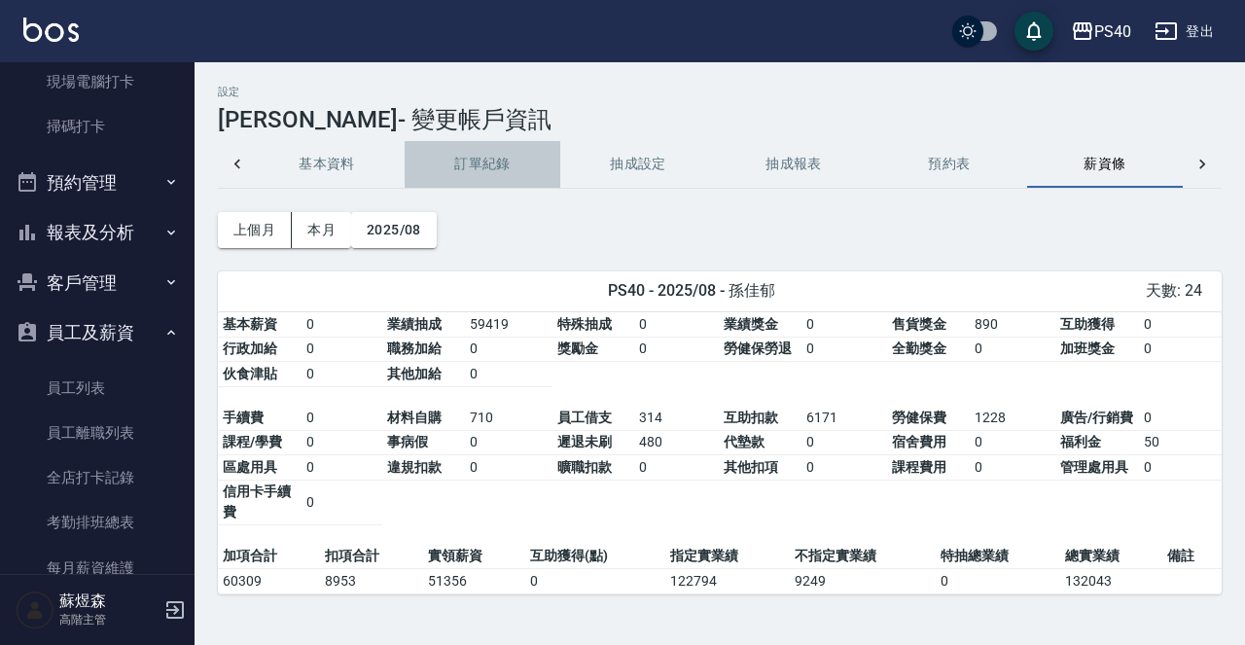
click at [510, 156] on button "訂單紀錄" at bounding box center [483, 164] width 156 height 47
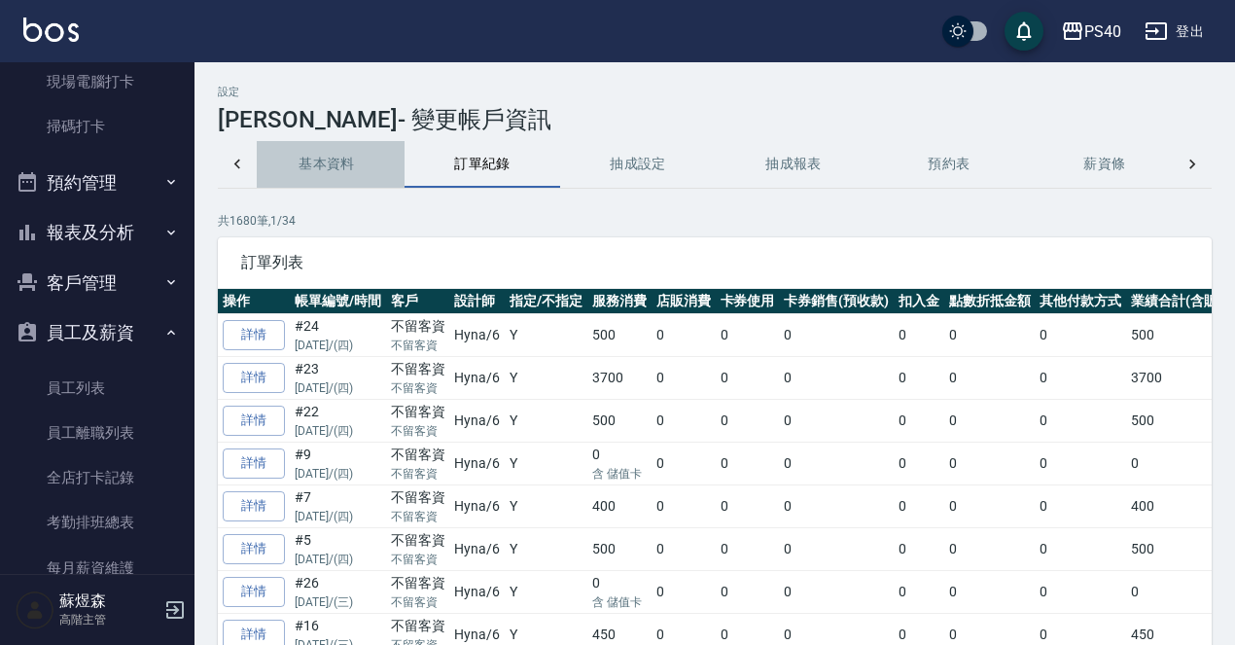
click at [352, 158] on button "基本資料" at bounding box center [327, 164] width 156 height 47
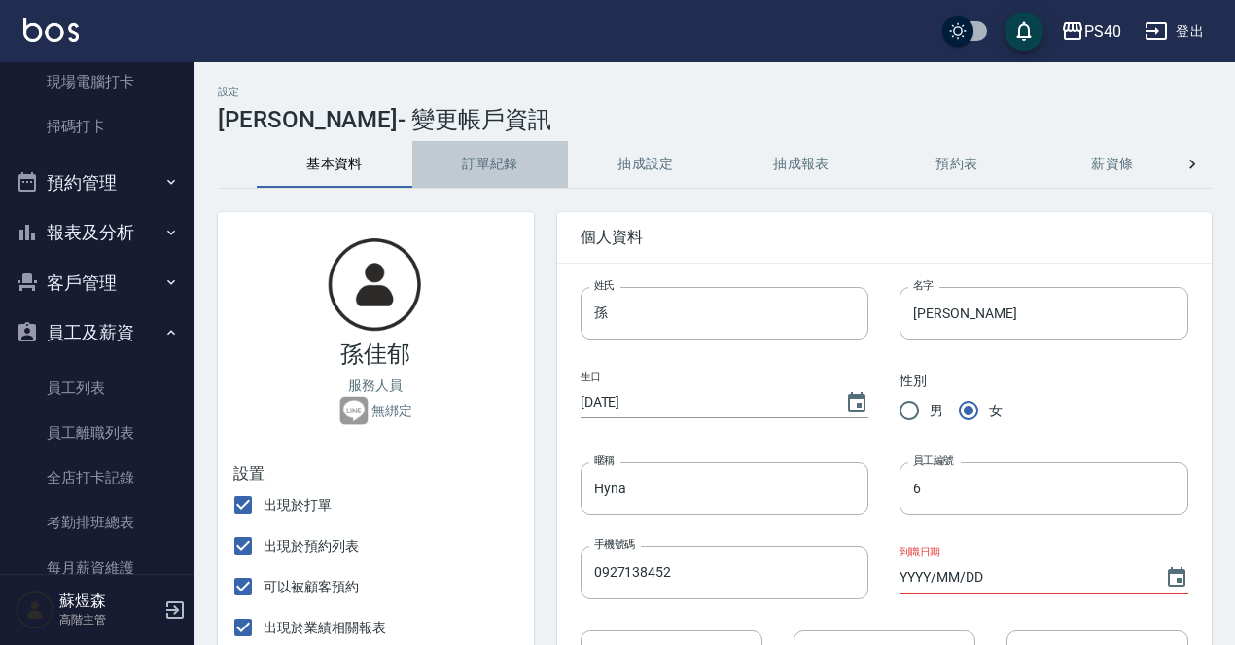
click at [470, 171] on button "訂單紀錄" at bounding box center [490, 164] width 156 height 47
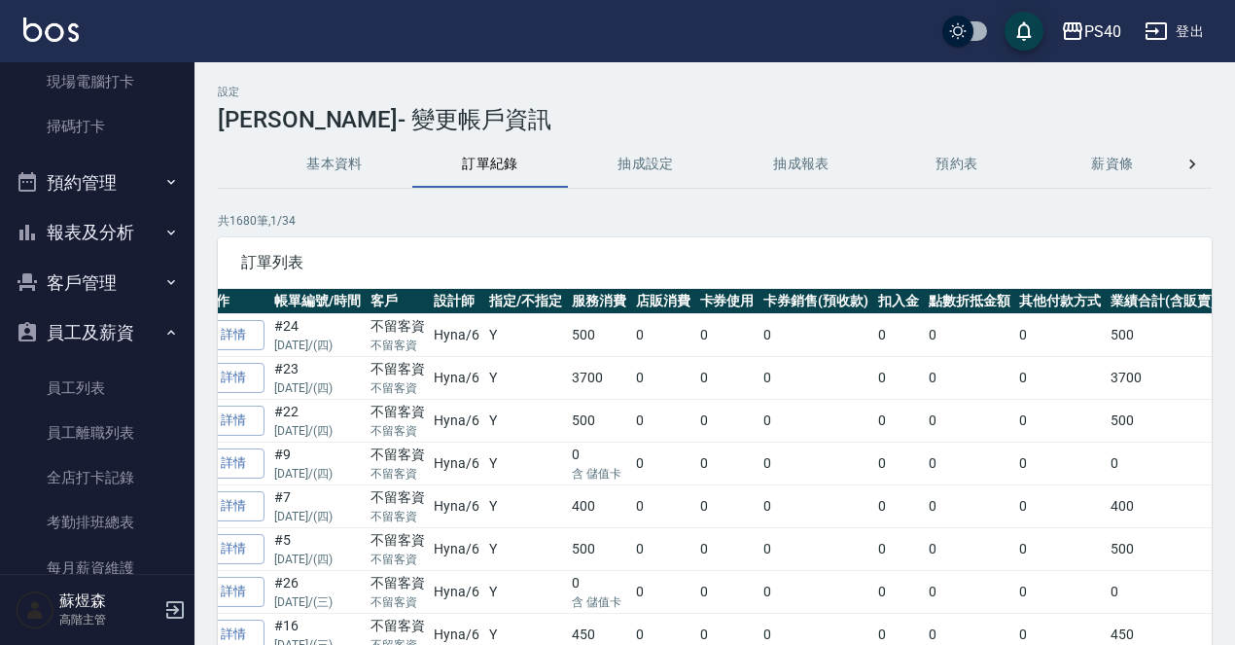
click at [340, 166] on button "基本資料" at bounding box center [335, 164] width 156 height 47
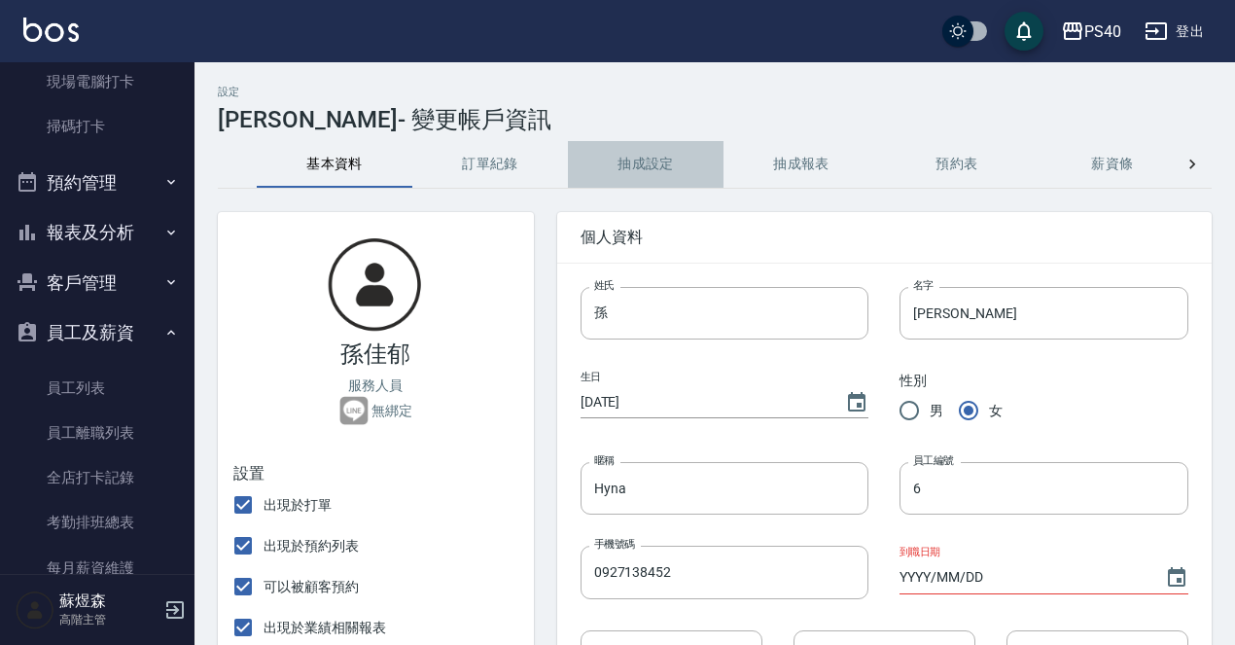
click at [642, 172] on button "抽成設定" at bounding box center [646, 164] width 156 height 47
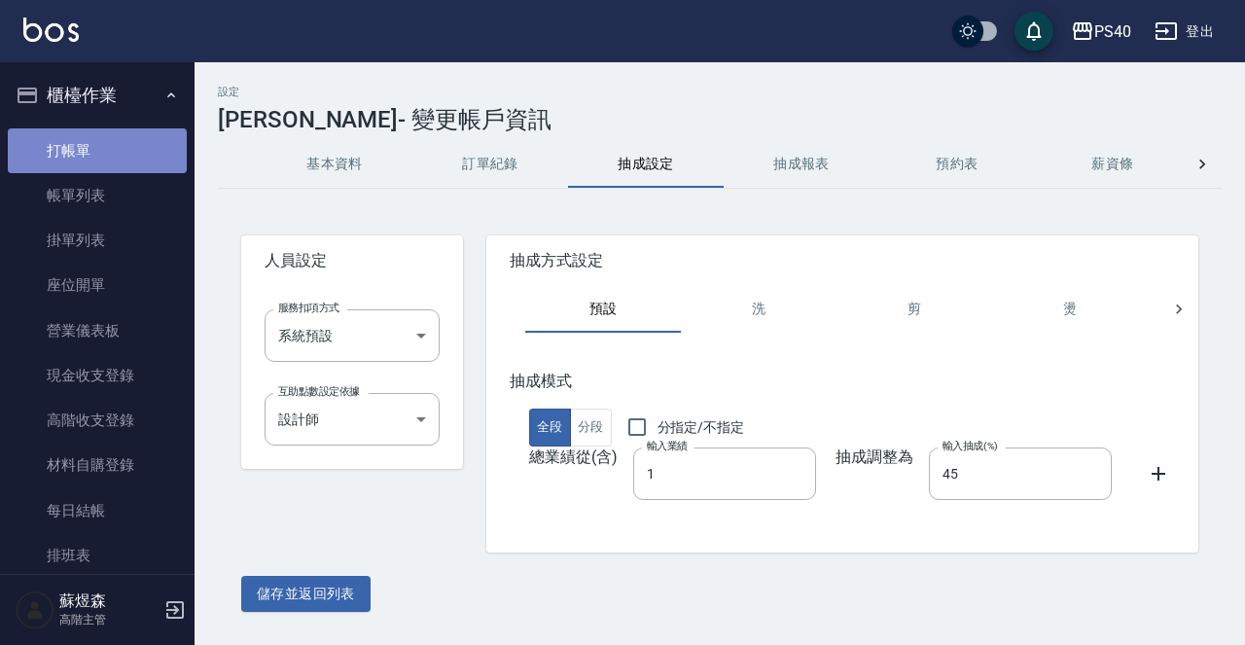
click at [110, 140] on link "打帳單" at bounding box center [97, 150] width 179 height 45
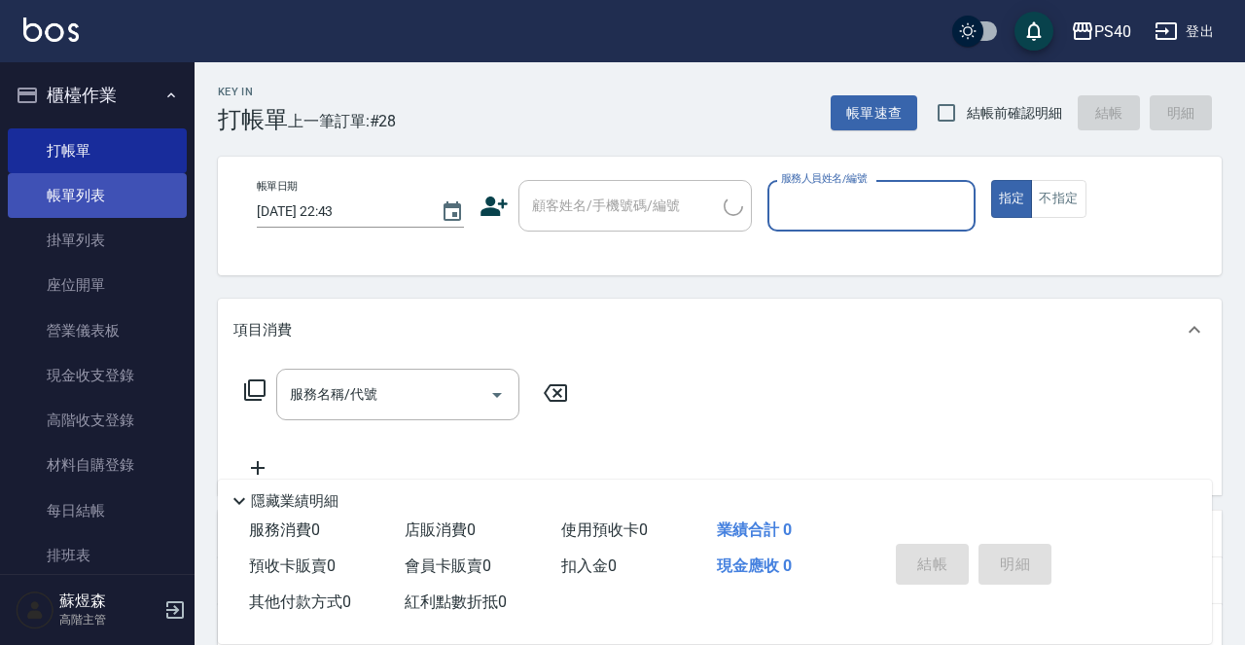
click at [91, 185] on link "帳單列表" at bounding box center [97, 195] width 179 height 45
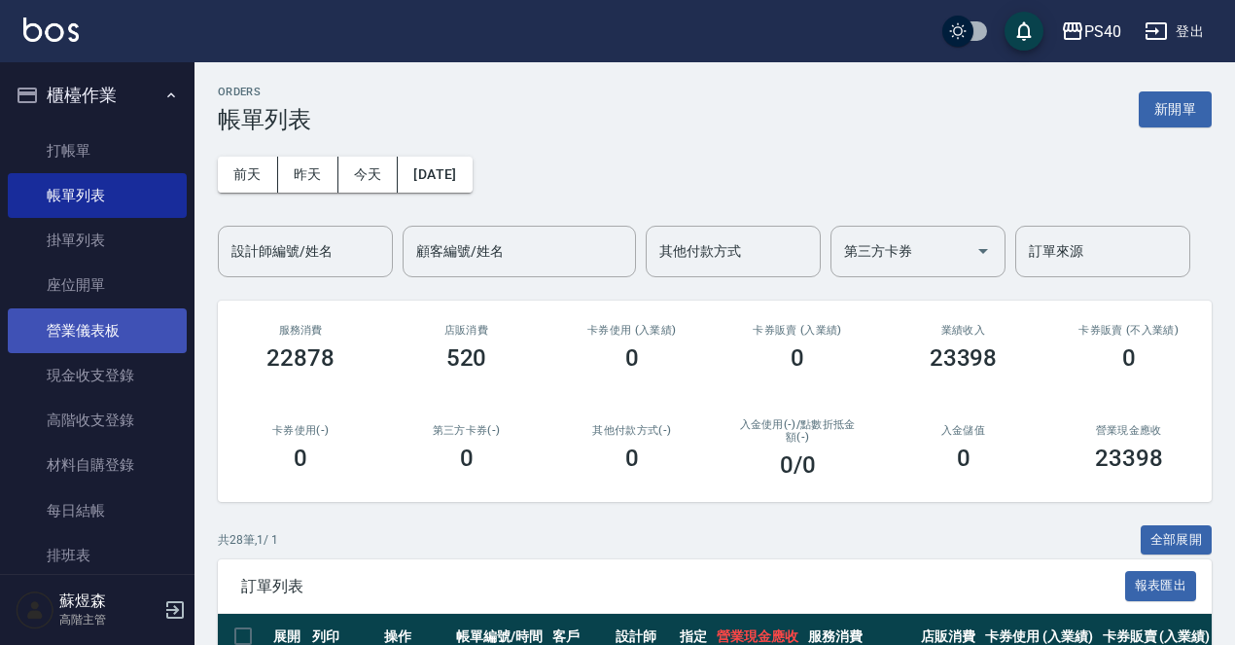
scroll to position [548, 0]
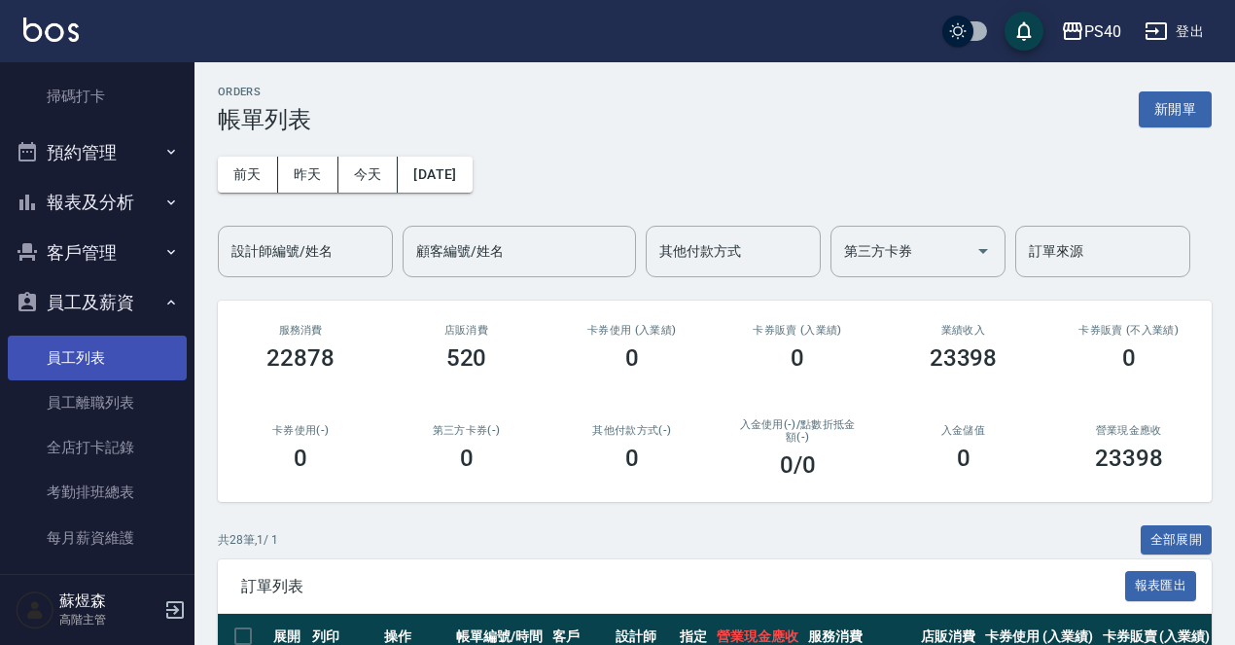
click at [116, 359] on link "員工列表" at bounding box center [97, 357] width 179 height 45
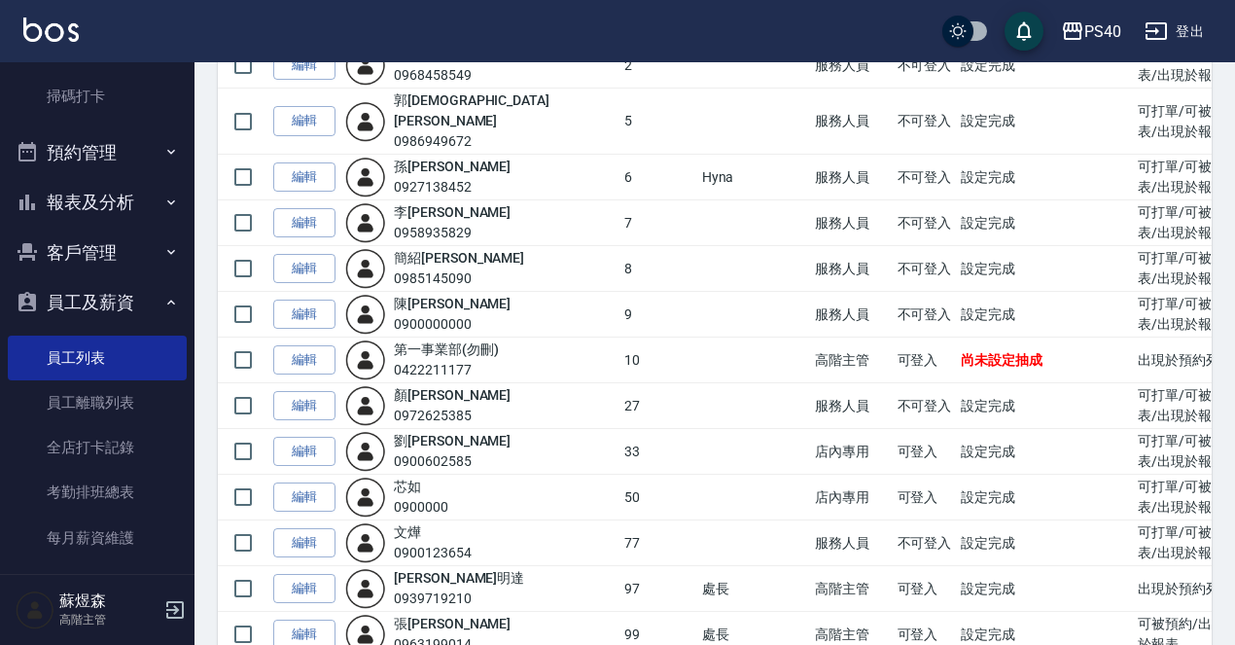
scroll to position [360, 0]
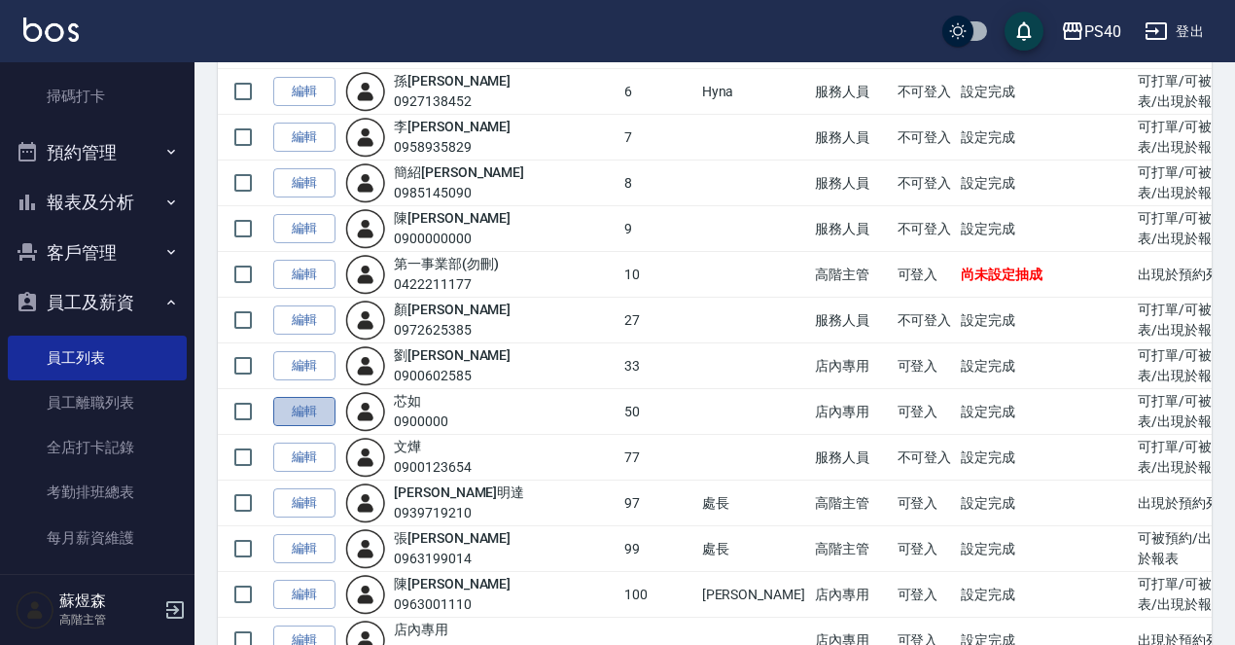
click at [324, 397] on link "編輯" at bounding box center [304, 412] width 62 height 30
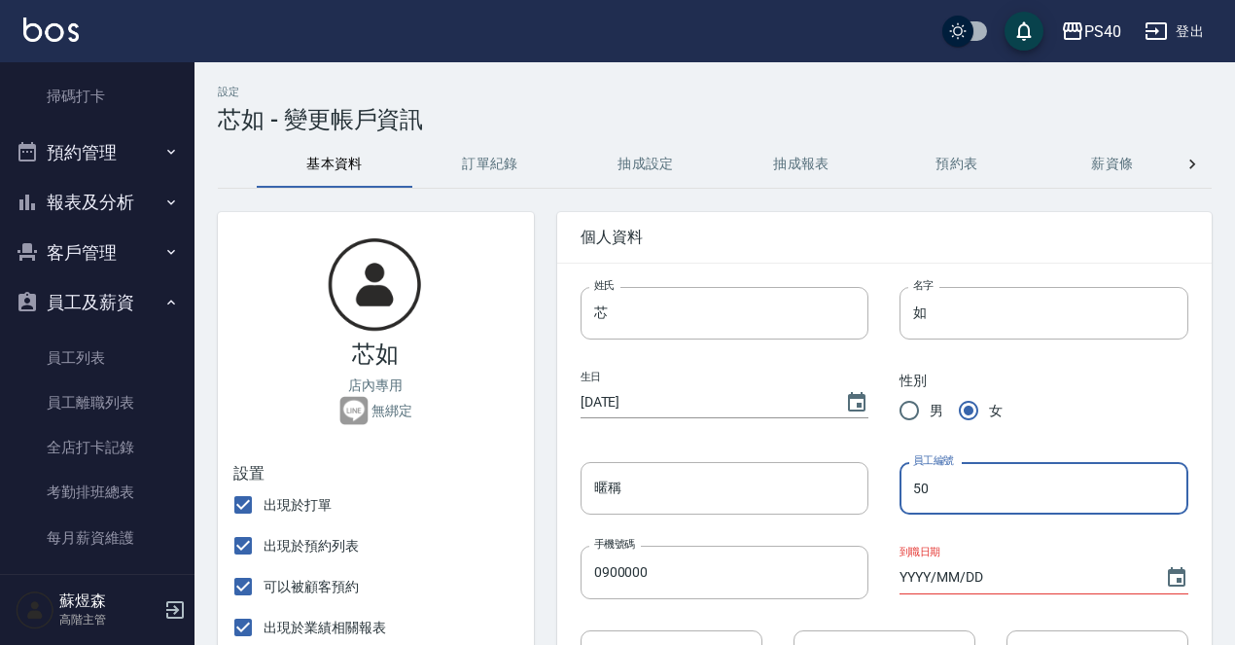
click at [1000, 463] on input "50" at bounding box center [1044, 488] width 289 height 53
click at [1001, 469] on input "50" at bounding box center [1044, 488] width 289 height 53
click at [822, 431] on div "暱稱 暱稱" at bounding box center [709, 473] width 320 height 84
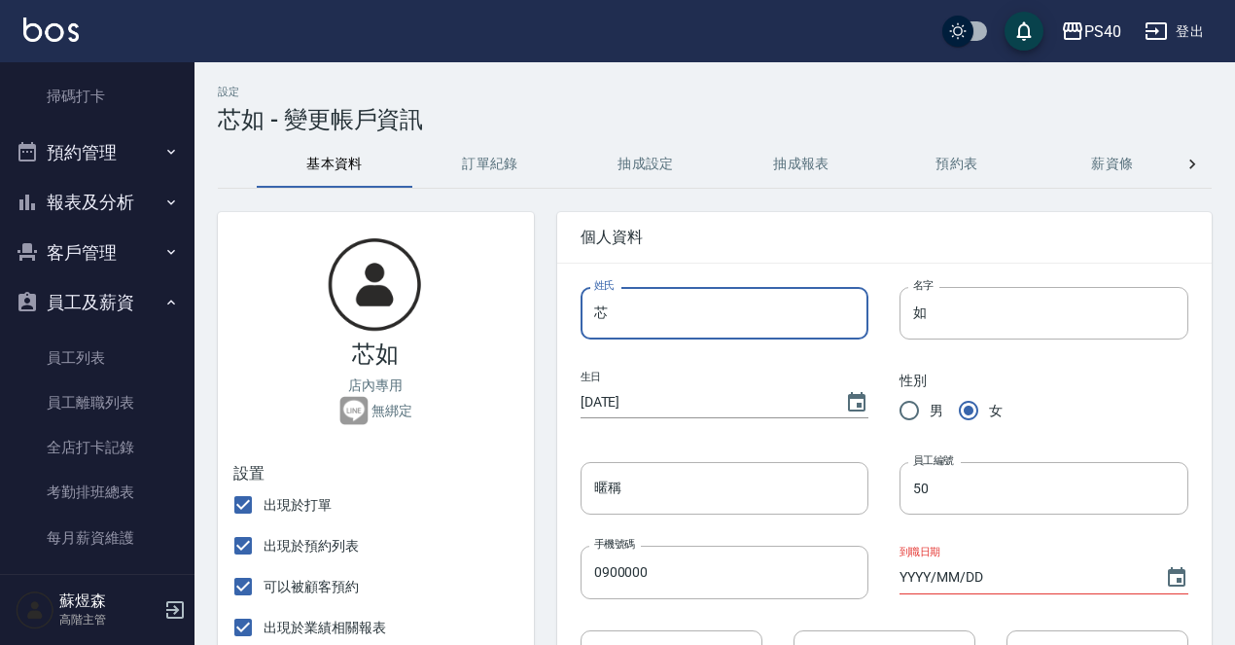
click at [664, 332] on input "芯" at bounding box center [725, 313] width 289 height 53
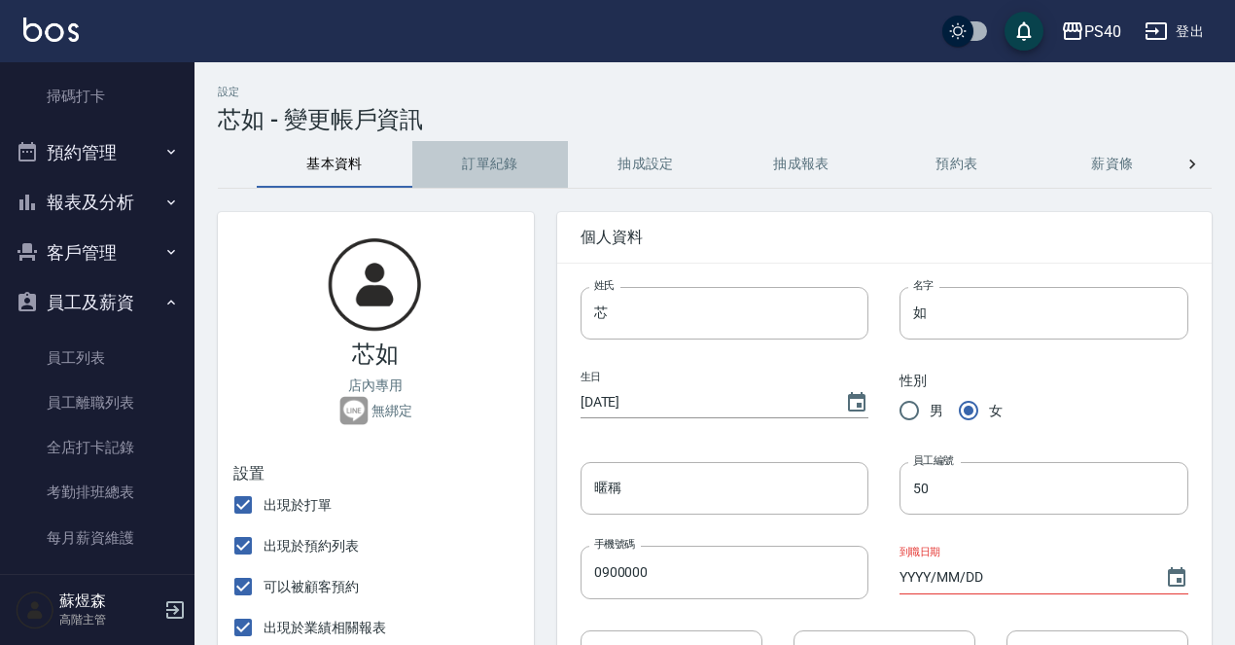
click at [502, 179] on button "訂單紀錄" at bounding box center [490, 164] width 156 height 47
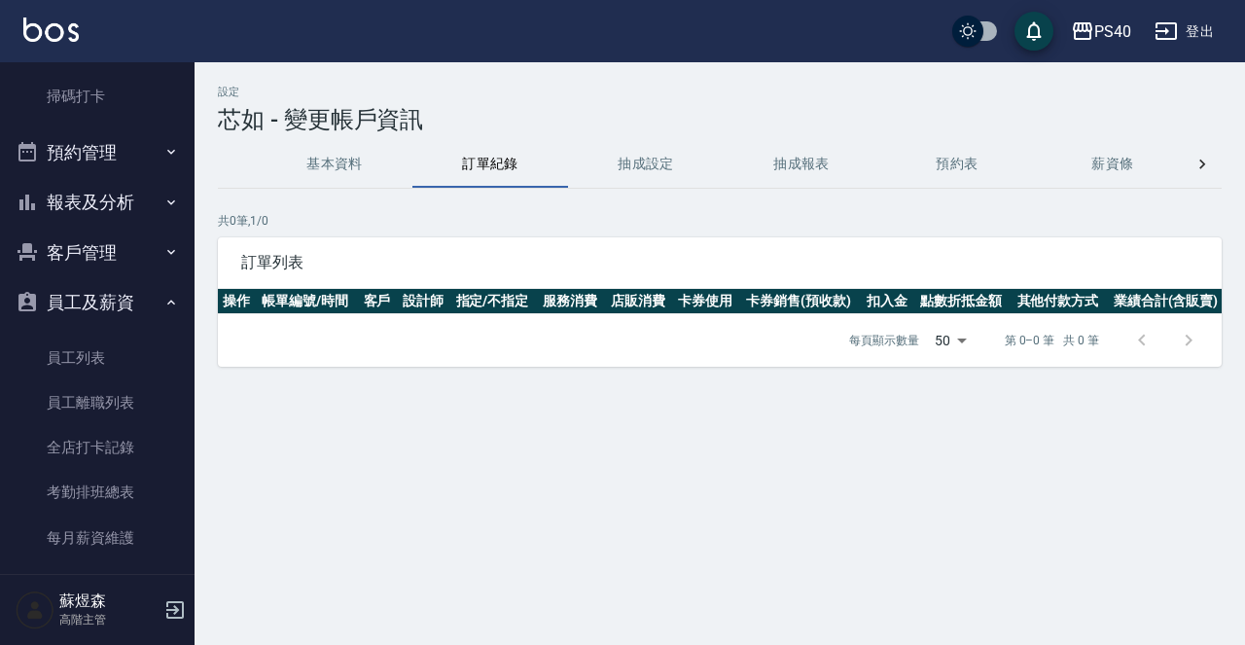
click at [663, 173] on button "抽成設定" at bounding box center [646, 164] width 156 height 47
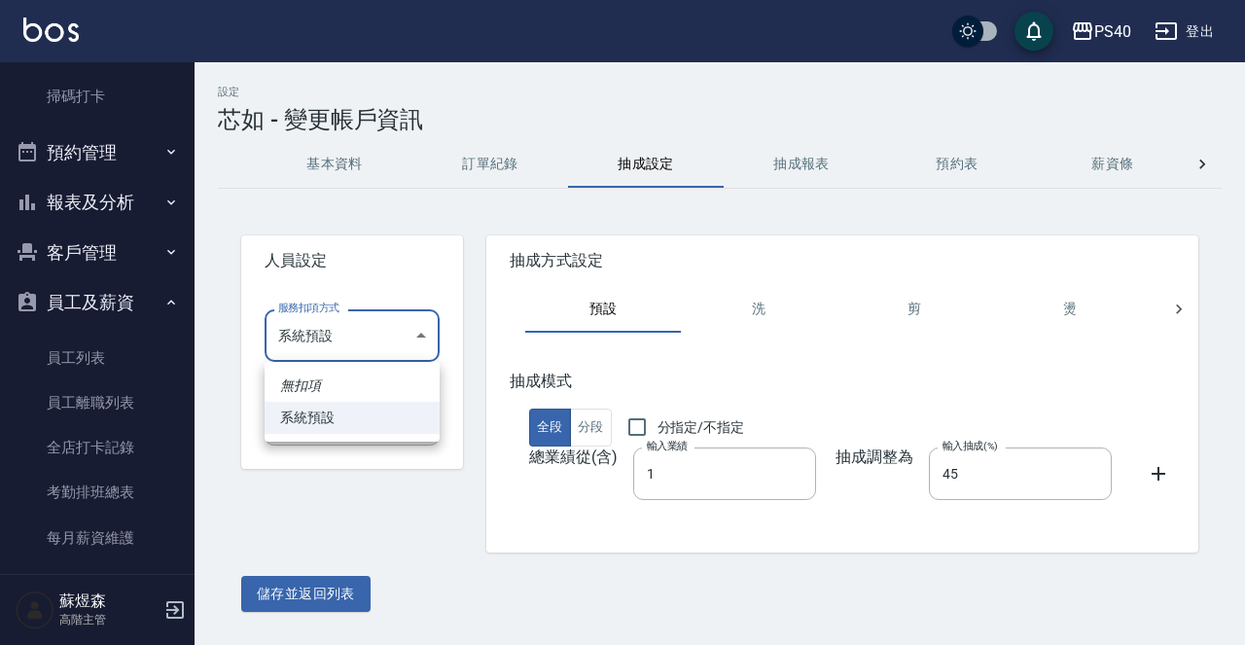
click at [417, 335] on body "PS40 登出 櫃檯作業 打帳單 帳單列表 掛單列表 座位開單 營業儀表板 現金收支登錄 高階收支登錄 材料自購登錄 每日結帳 排班表 現場電腦打卡 掃碼打卡…" at bounding box center [622, 322] width 1245 height 645
click at [404, 515] on div at bounding box center [622, 322] width 1245 height 645
click at [437, 410] on body "PS40 登出 櫃檯作業 打帳單 帳單列表 掛單列表 座位開單 營業儀表板 現金收支登錄 高階收支登錄 材料自購登錄 每日結帳 排班表 現場電腦打卡 掃碼打卡…" at bounding box center [622, 322] width 1245 height 645
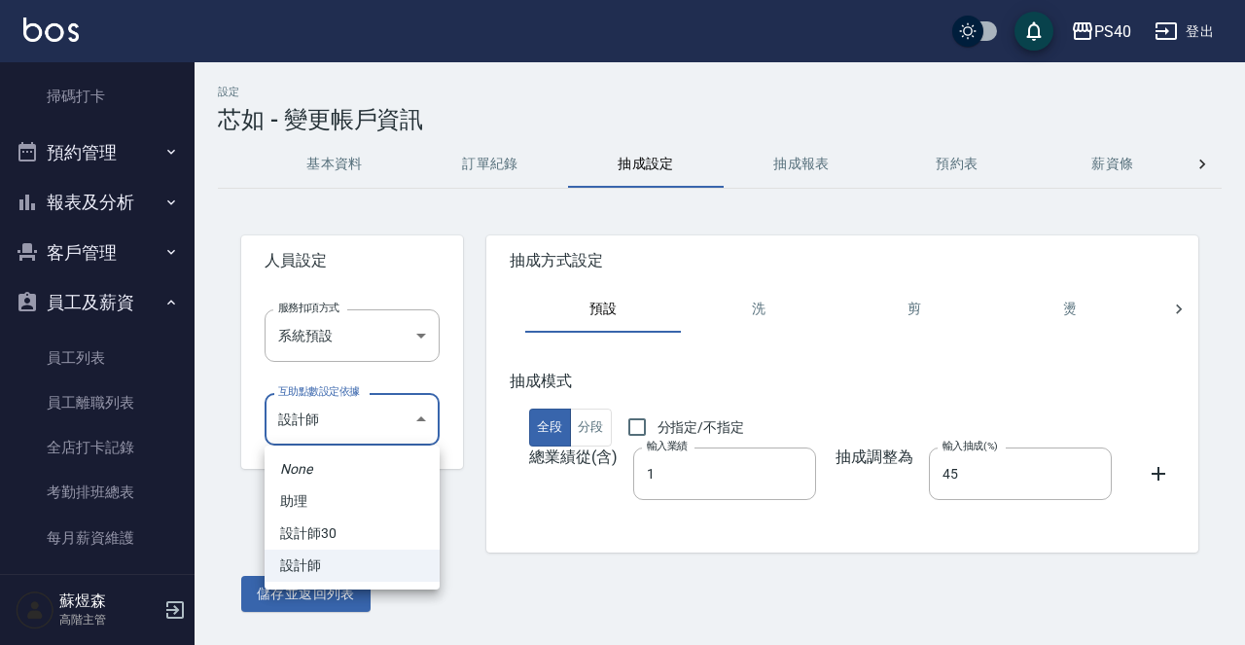
click at [366, 500] on li "助理" at bounding box center [352, 501] width 175 height 32
type input "e8ba215d-95e1-427b-9990-c64ad5770f0d"
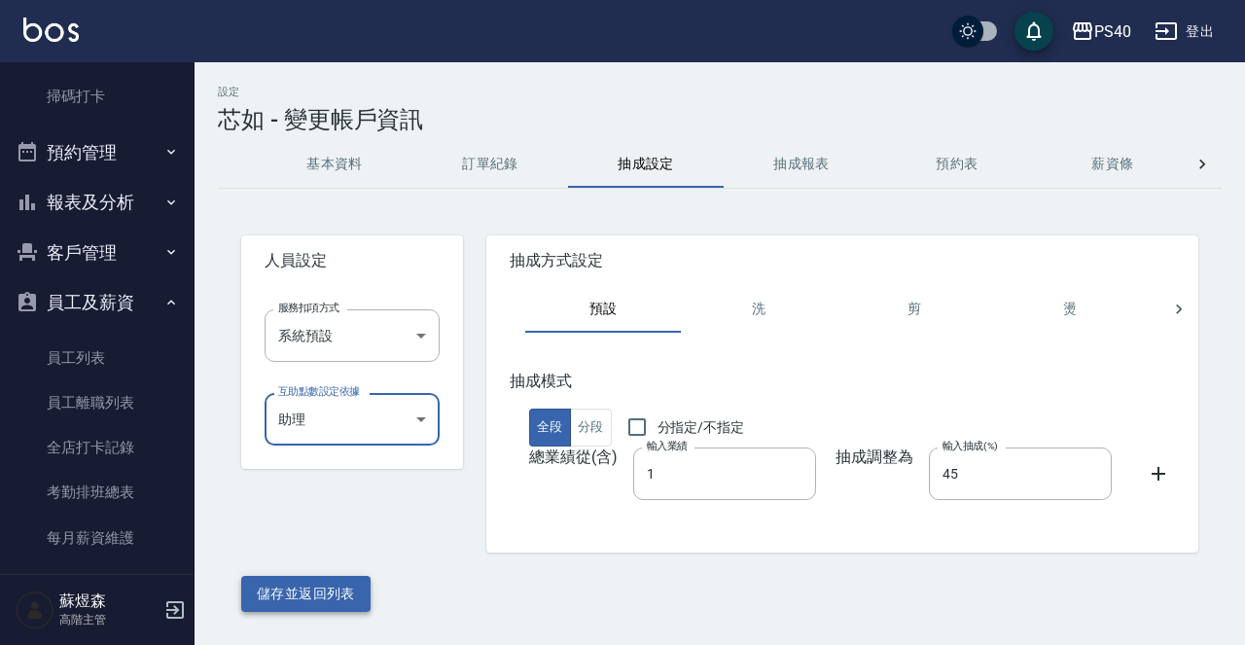
click at [328, 594] on button "儲存並返回列表" at bounding box center [305, 594] width 129 height 36
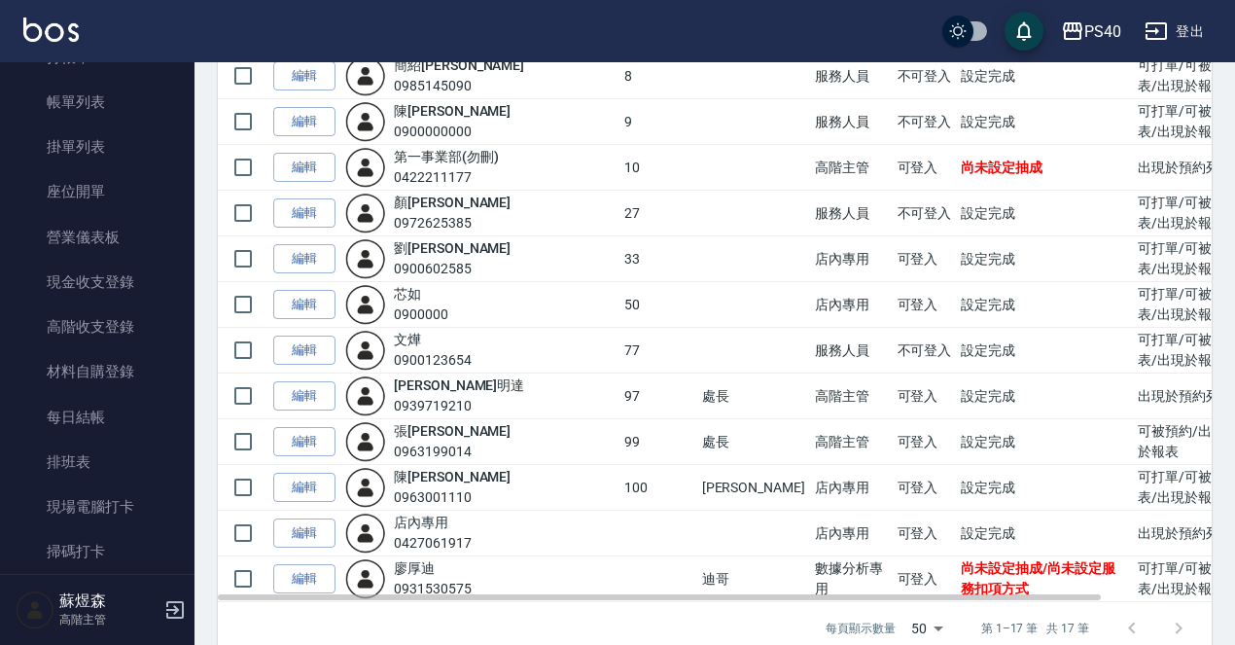
scroll to position [472, 0]
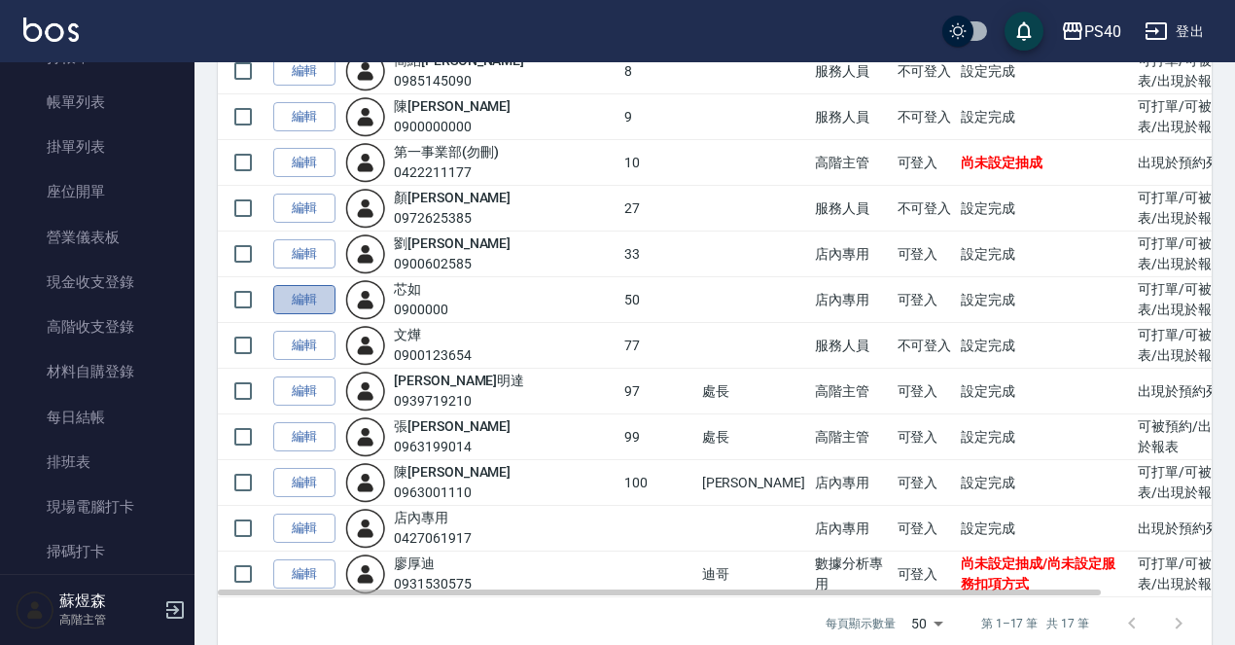
click at [315, 285] on link "編輯" at bounding box center [304, 300] width 62 height 30
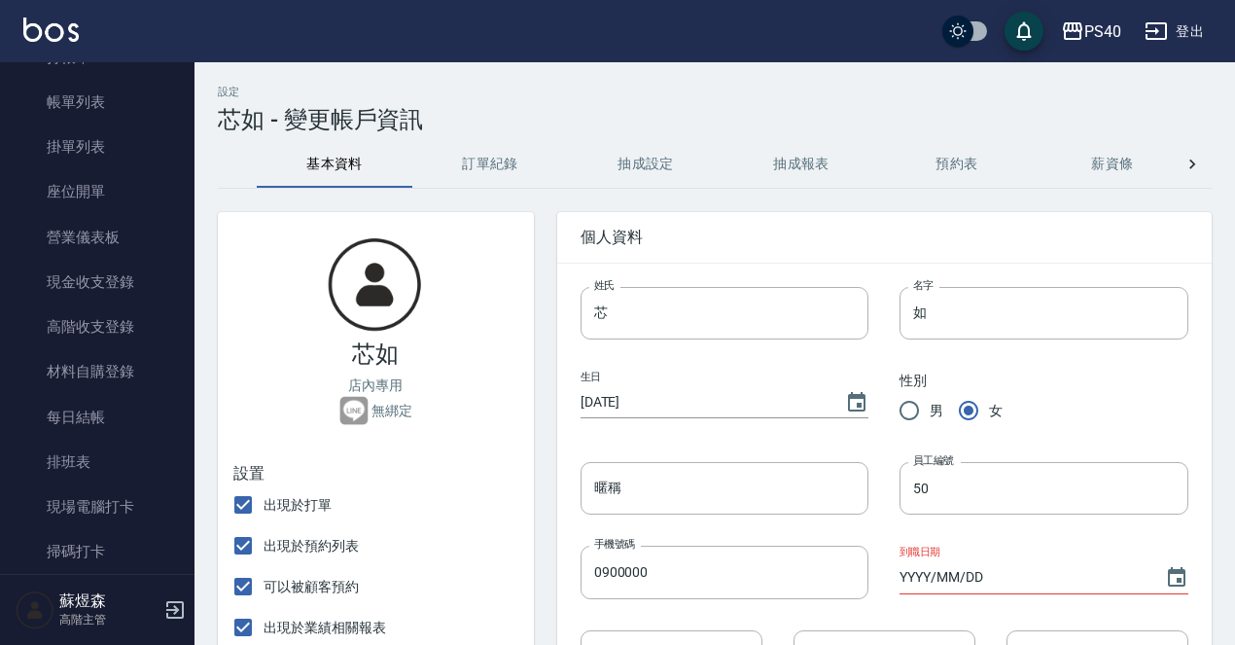
click at [508, 150] on button "訂單紀錄" at bounding box center [490, 164] width 156 height 47
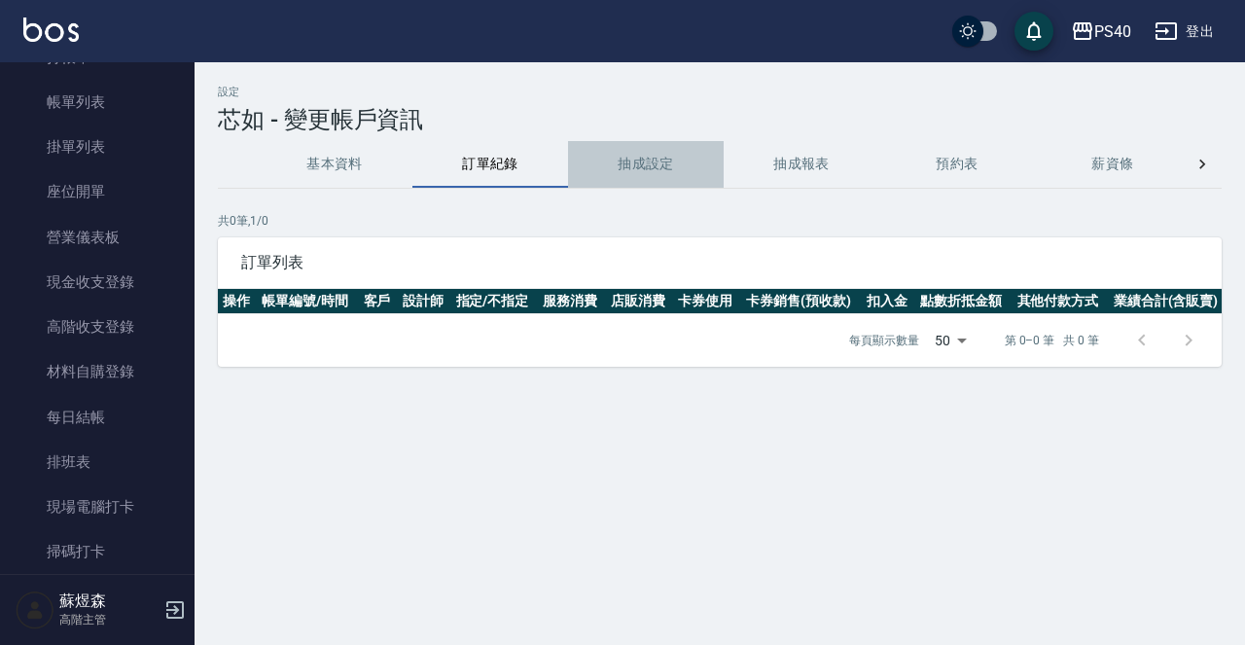
click at [644, 158] on button "抽成設定" at bounding box center [646, 164] width 156 height 47
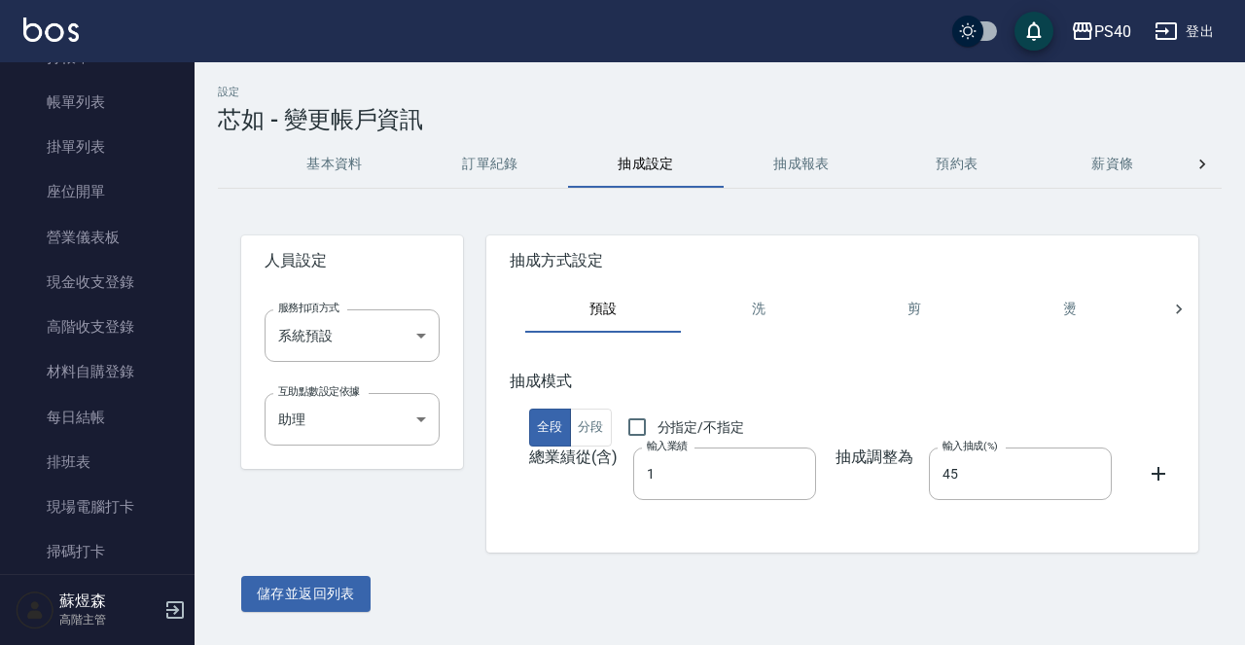
click at [342, 163] on button "基本資料" at bounding box center [335, 164] width 156 height 47
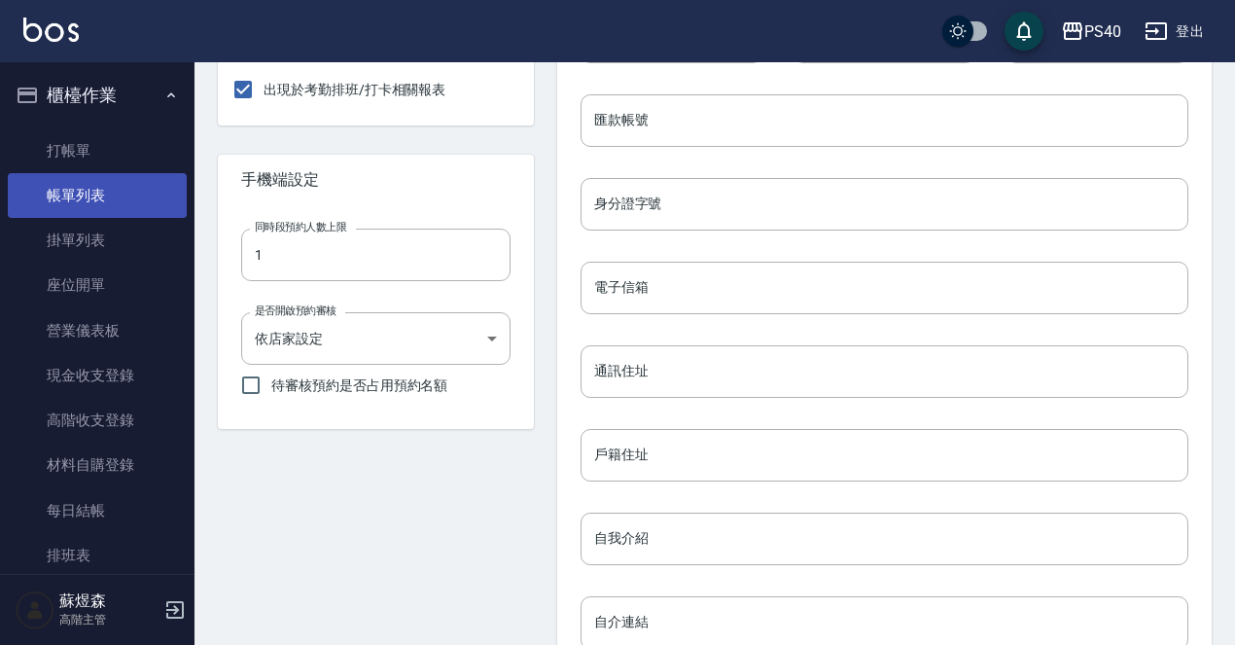
click at [93, 192] on link "帳單列表" at bounding box center [97, 195] width 179 height 45
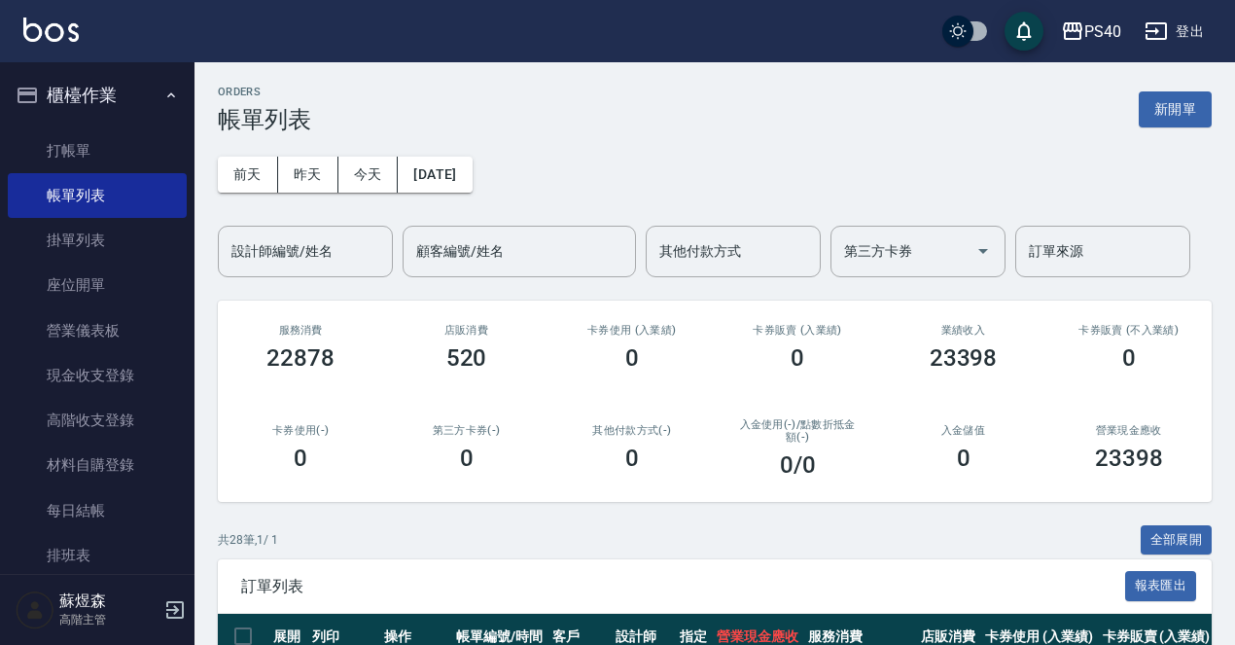
click at [327, 250] on input "設計師編號/姓名" at bounding box center [306, 251] width 158 height 34
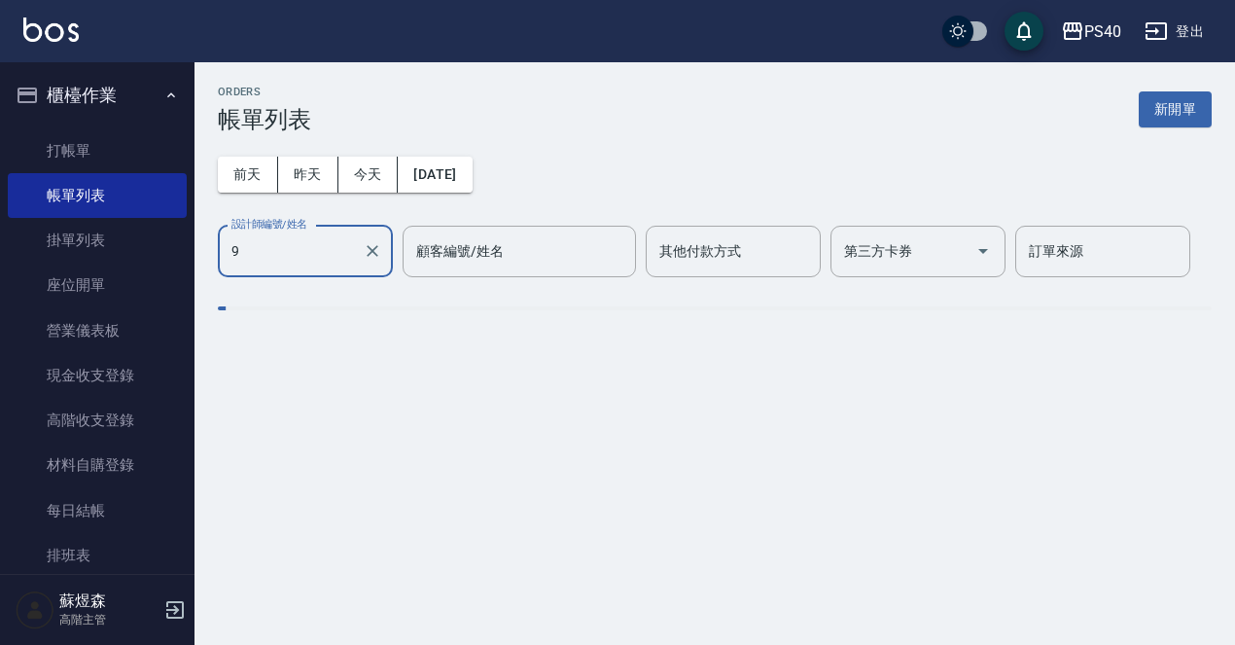
type input "陳淑芬-9"
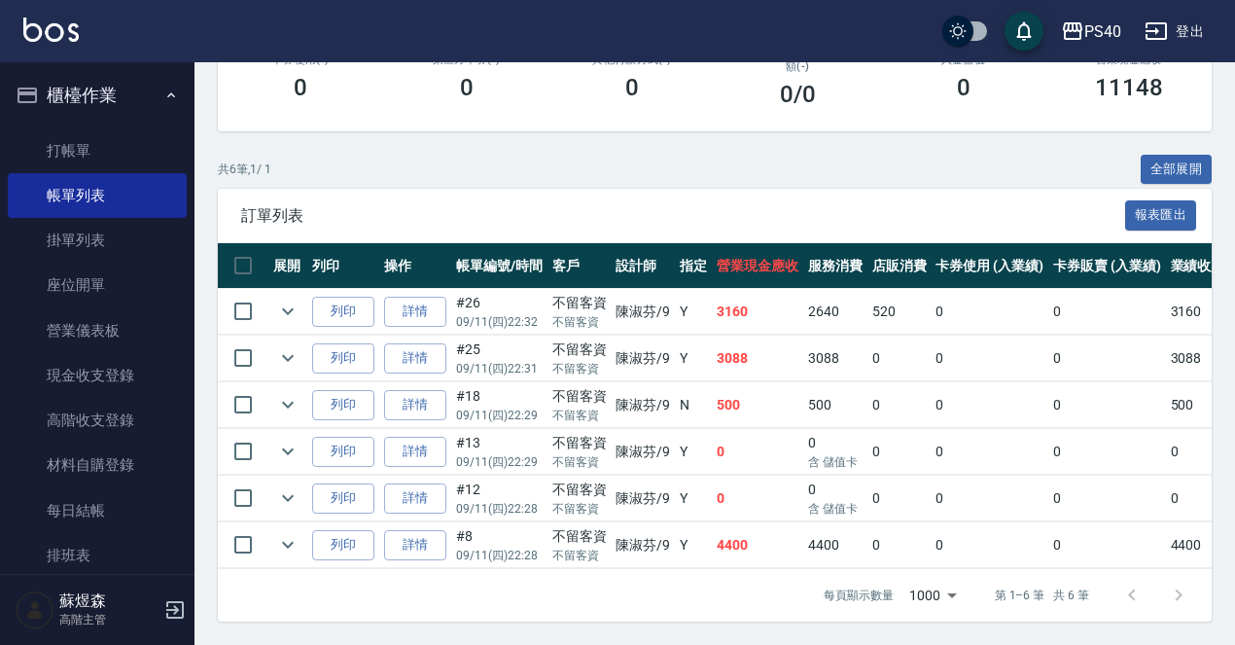
scroll to position [384, 0]
click at [436, 297] on link "詳情" at bounding box center [415, 312] width 62 height 30
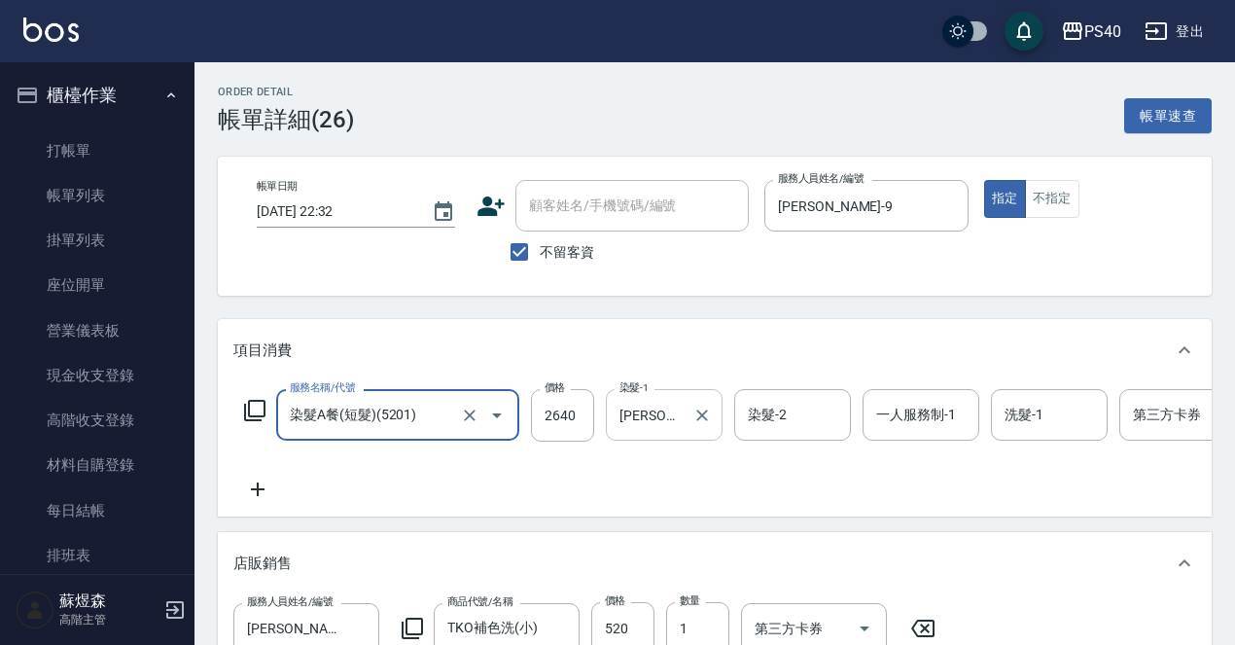
click at [672, 424] on input "郭珈甄-5" at bounding box center [650, 415] width 70 height 34
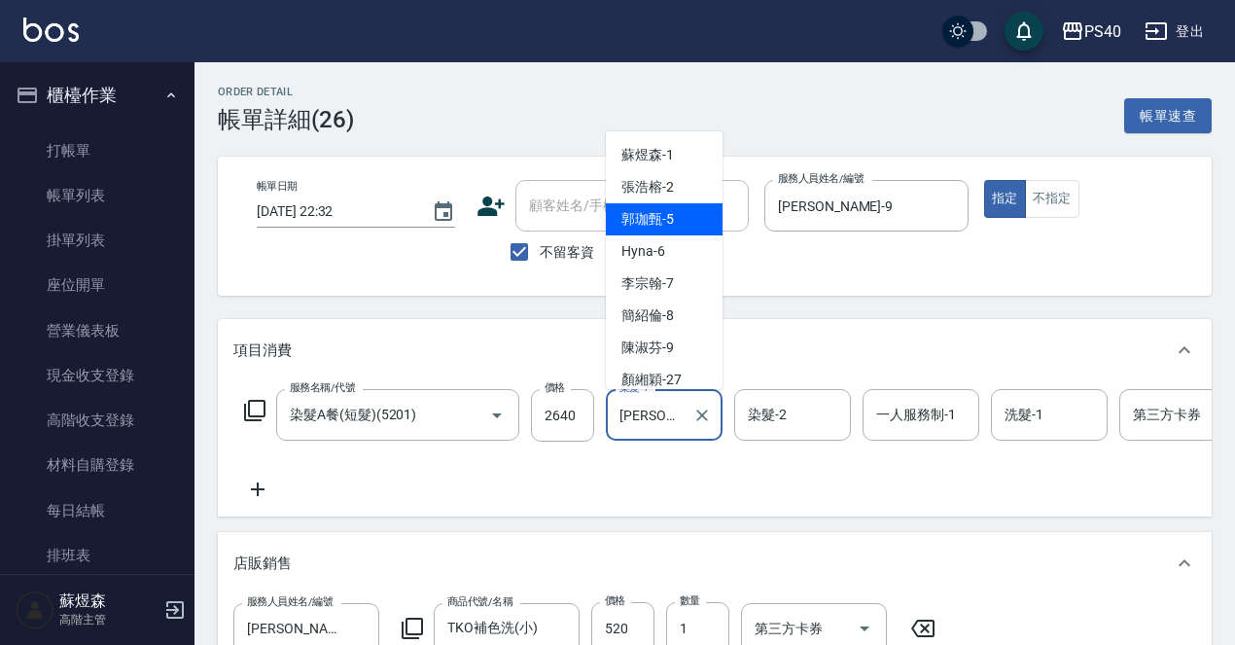
click at [672, 424] on input "郭珈甄-5" at bounding box center [650, 415] width 70 height 34
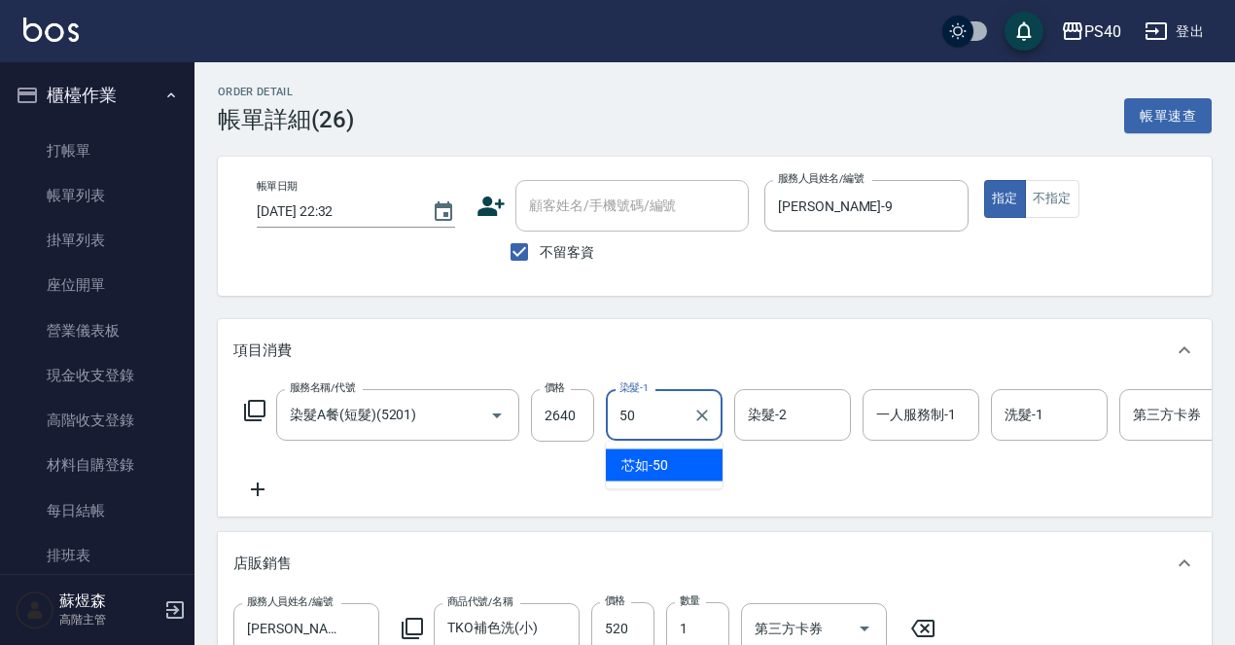
click at [678, 464] on div "芯如 -50" at bounding box center [664, 465] width 117 height 32
type input "芯如-50"
click at [770, 415] on input "染髮-2" at bounding box center [792, 415] width 99 height 34
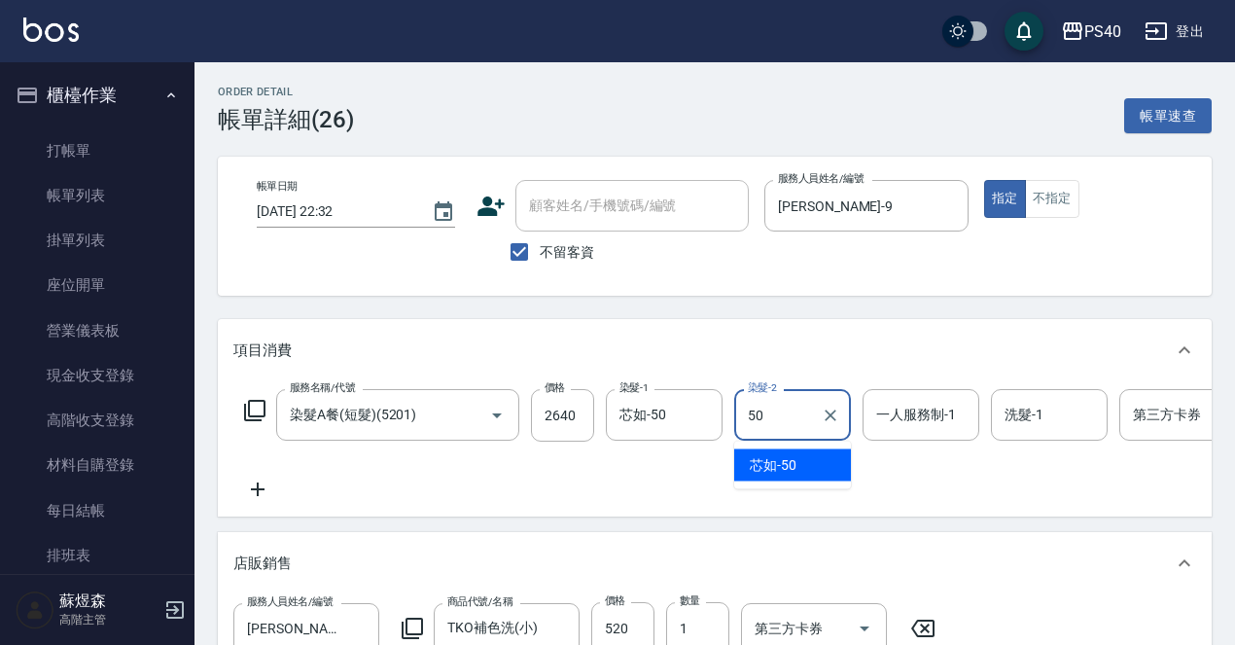
type input "芯如-50"
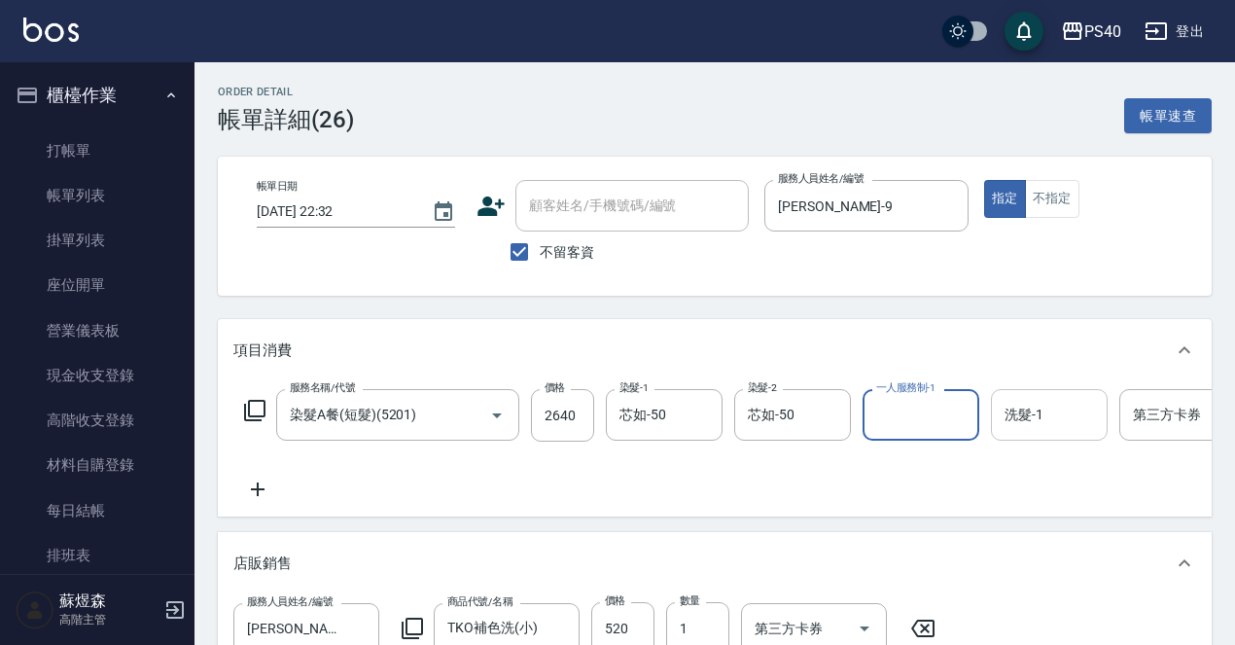
click at [1025, 438] on div "洗髮-1" at bounding box center [1049, 415] width 117 height 52
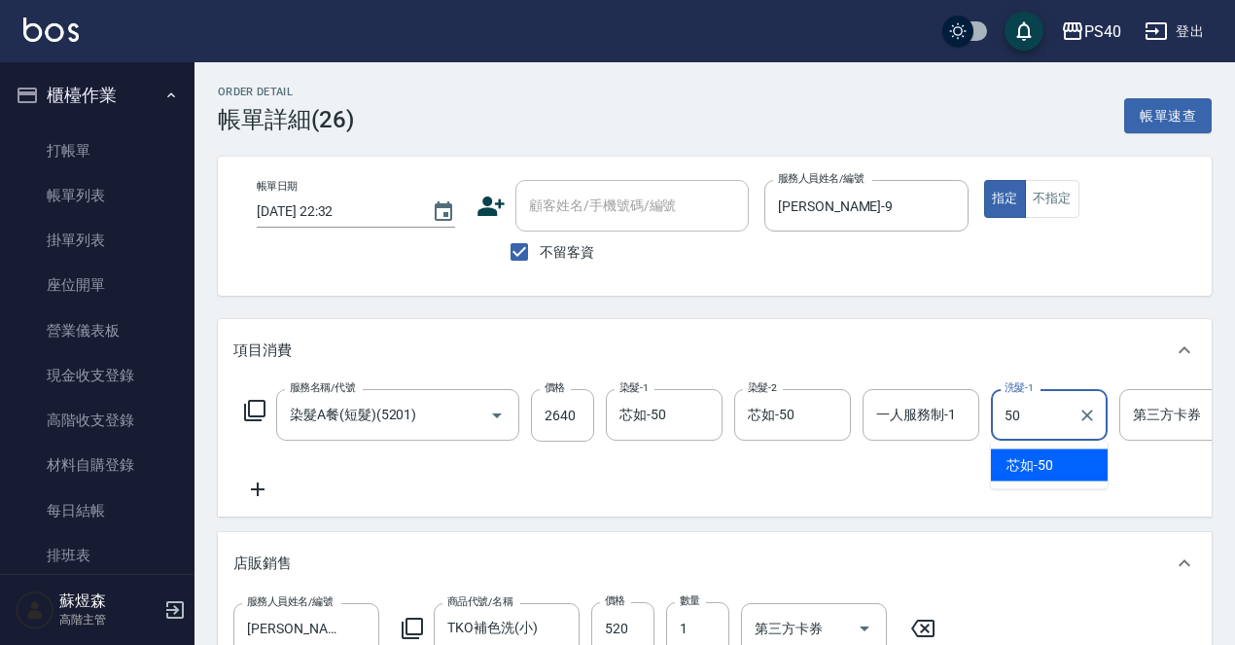
type input "芯如-50"
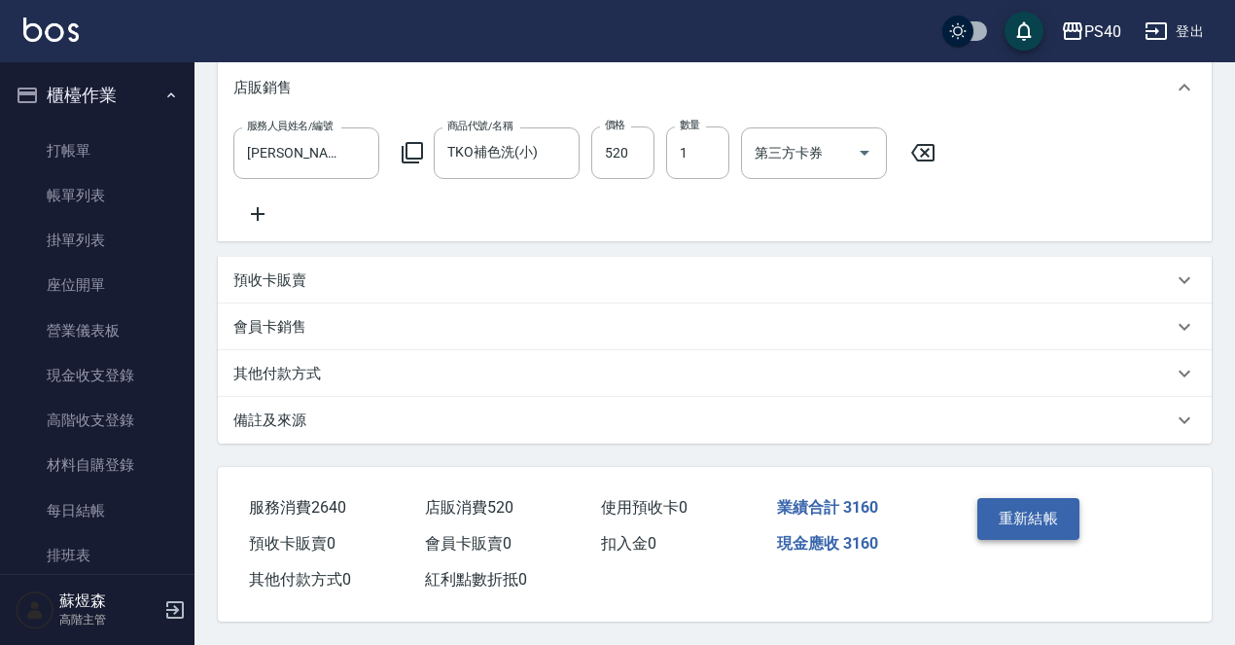
scroll to position [515, 0]
click at [1060, 498] on button "重新結帳" at bounding box center [1028, 518] width 103 height 41
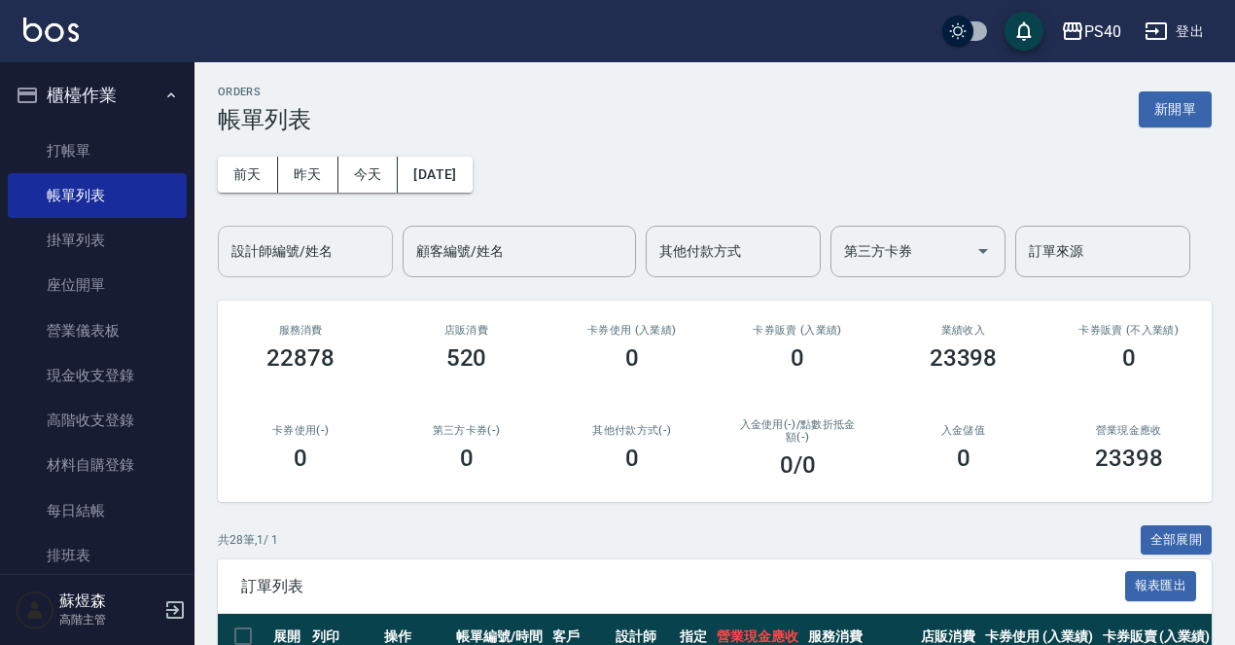
click at [339, 269] on div "設計師編號/姓名" at bounding box center [305, 252] width 175 height 52
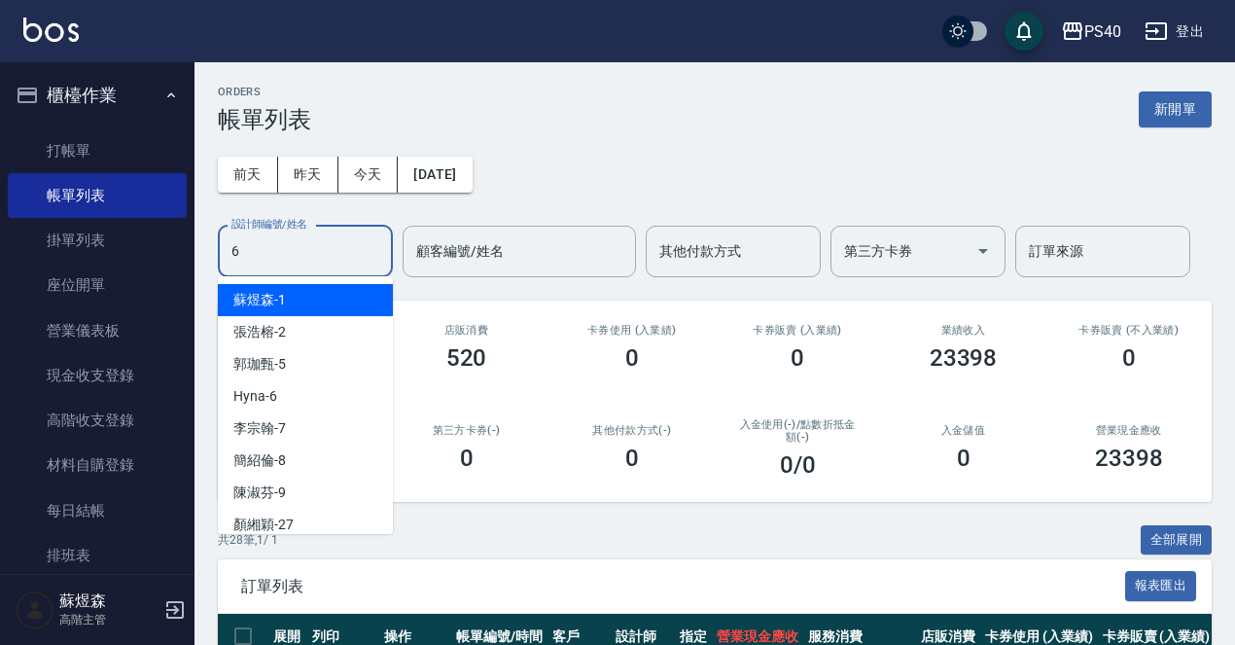
type input "Hyna-6"
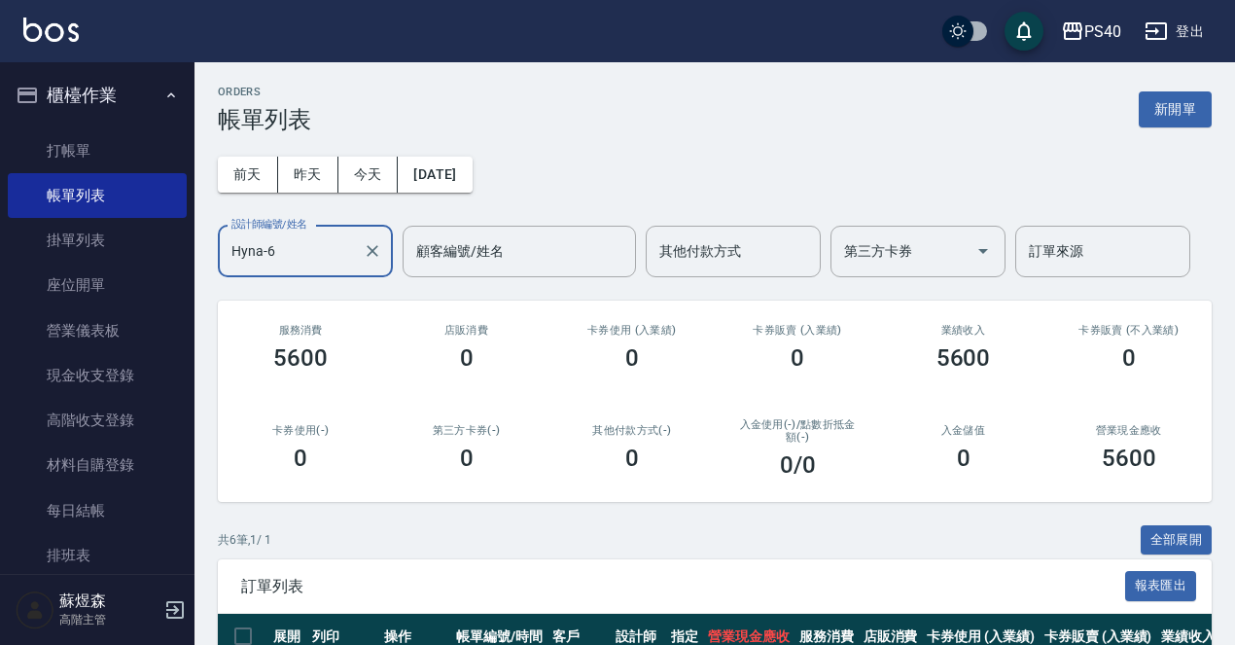
scroll to position [336, 0]
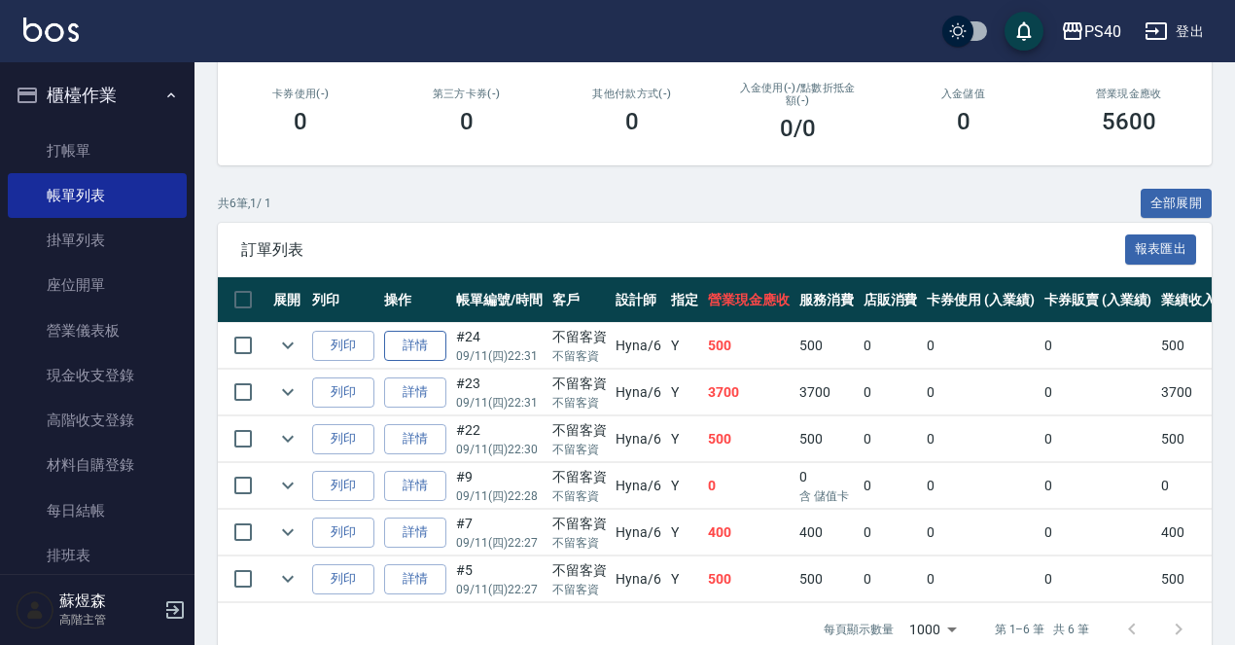
click at [418, 344] on link "詳情" at bounding box center [415, 346] width 62 height 30
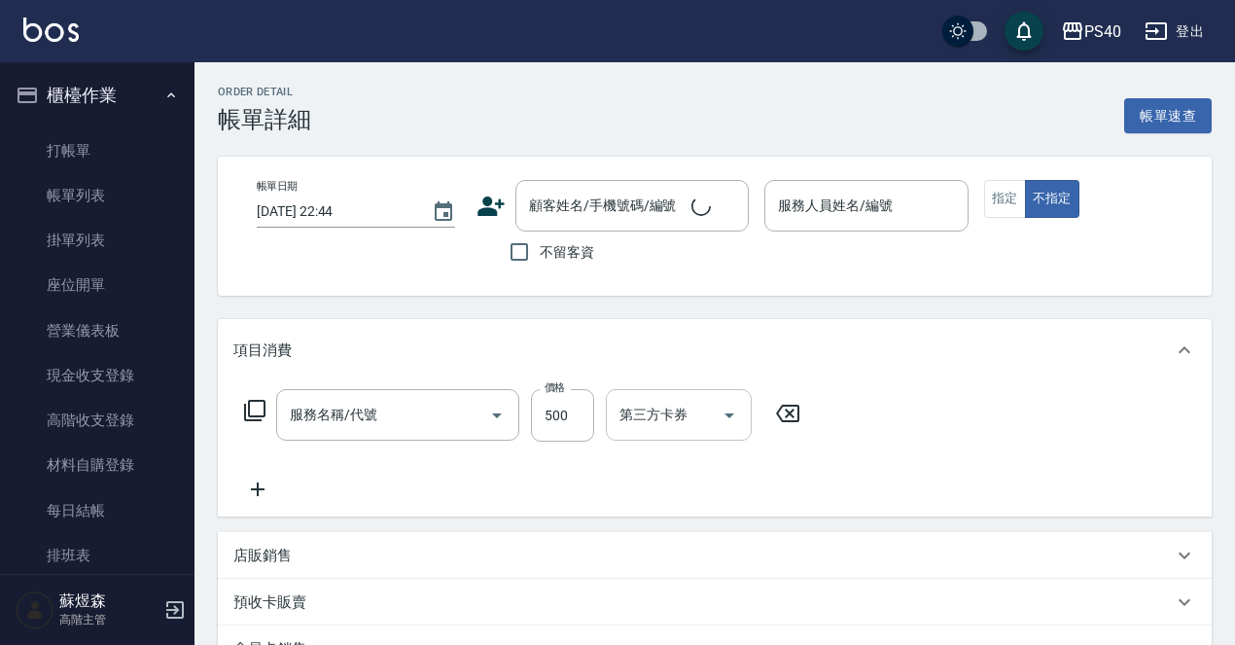
type input "2025/09/11 22:31"
checkbox input "true"
type input "Hyna-6"
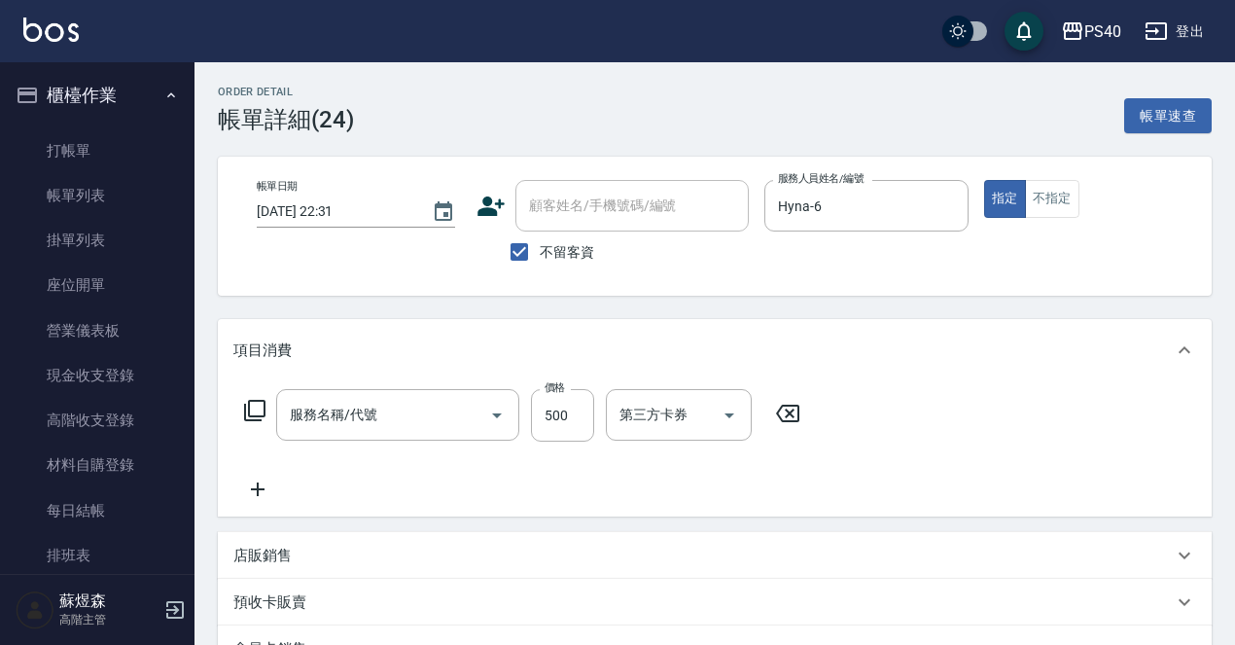
type input "C剪髮套餐(2450)"
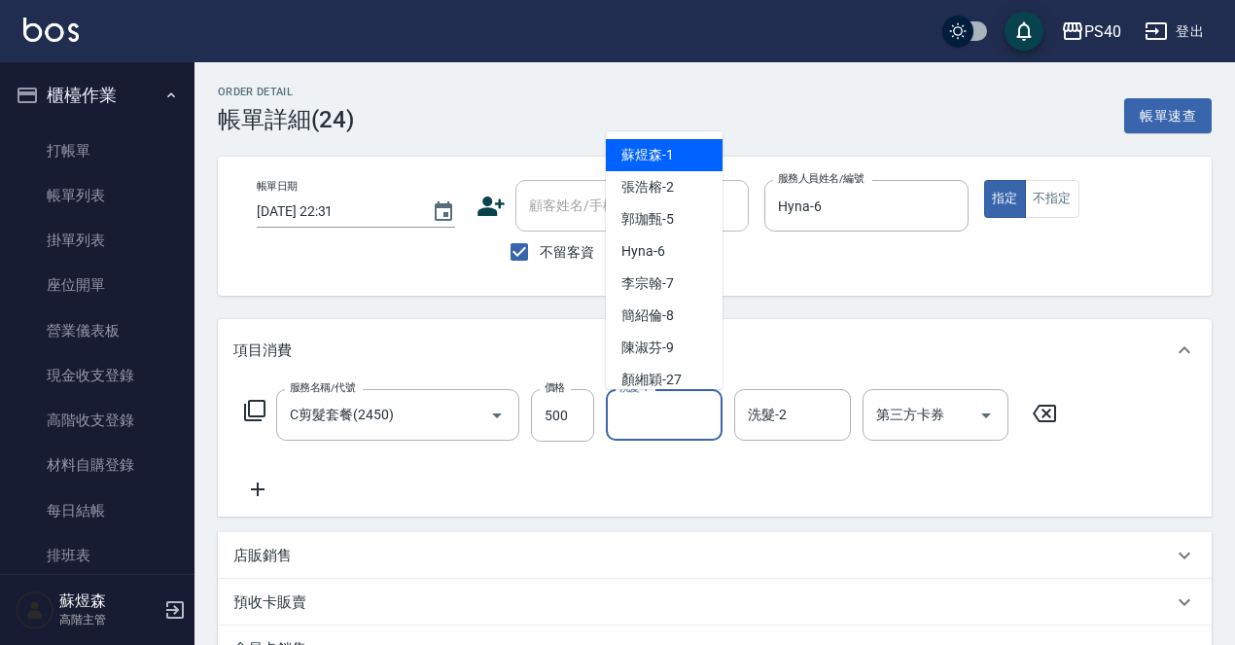
click at [649, 414] on input "洗髮-1" at bounding box center [664, 415] width 99 height 34
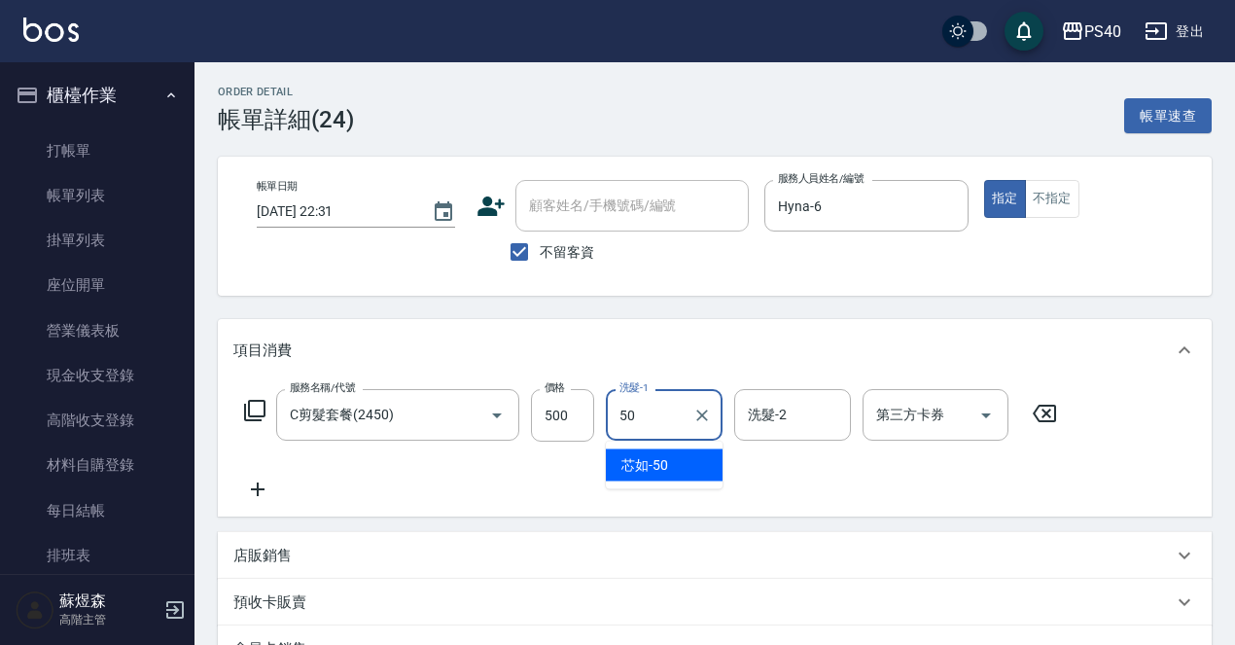
type input "芯如-50"
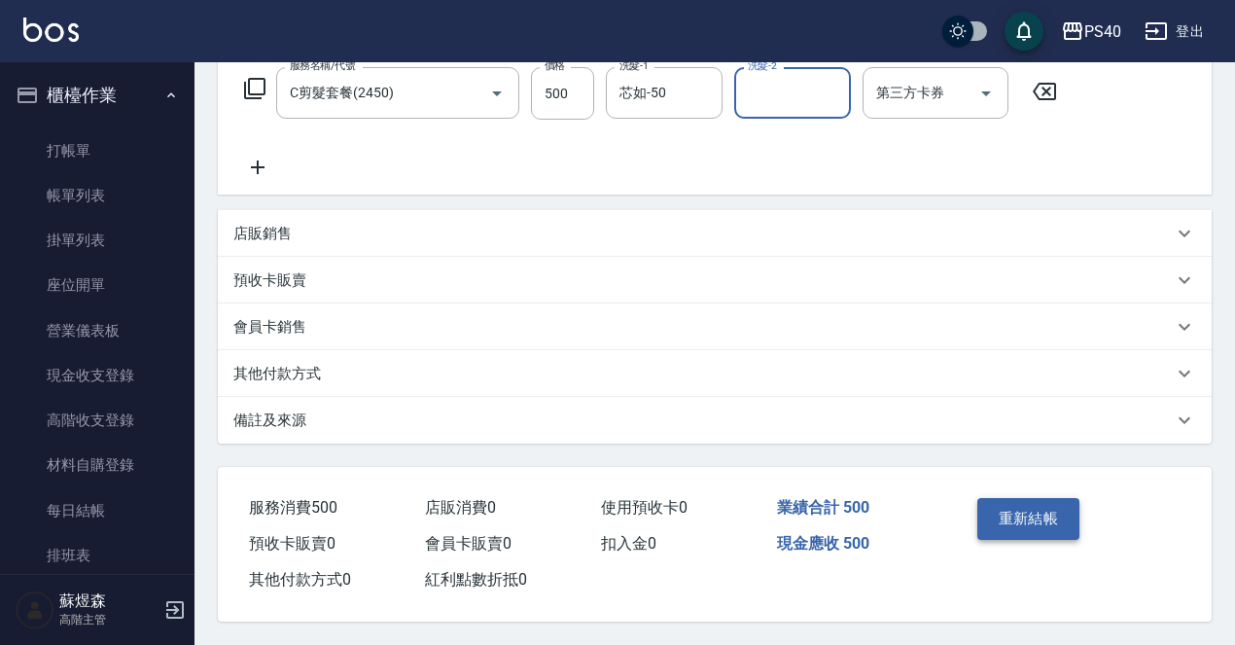
scroll to position [331, 0]
click at [1046, 512] on button "重新結帳" at bounding box center [1028, 518] width 103 height 41
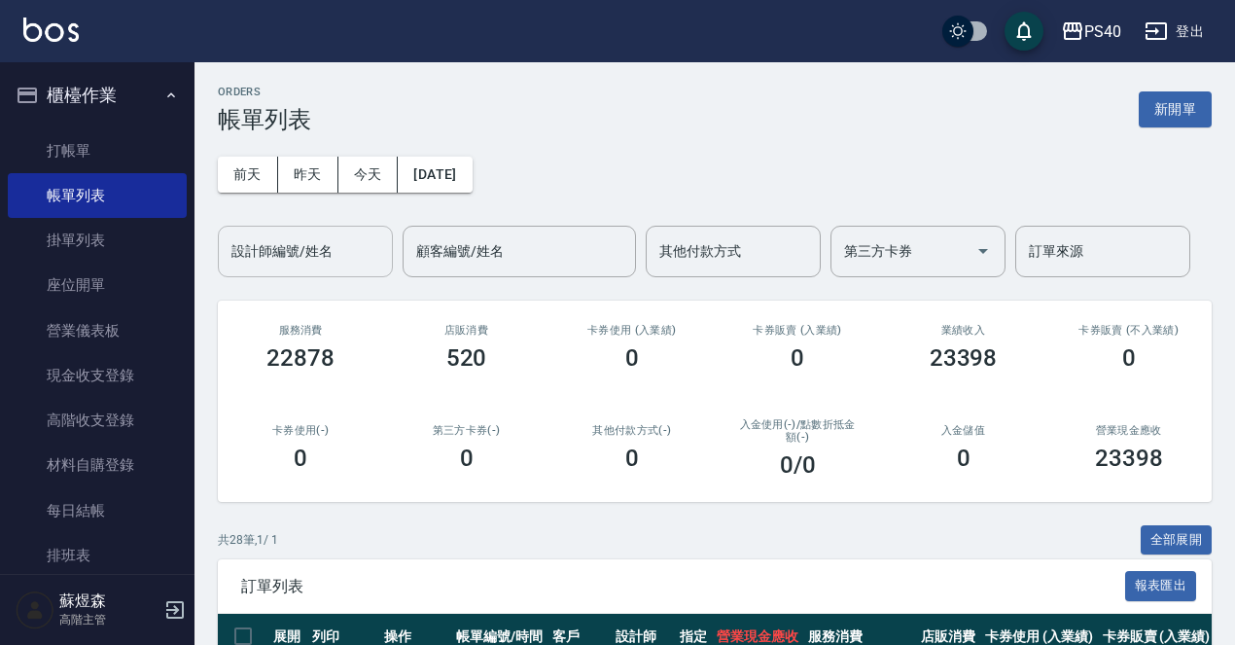
click at [321, 228] on div "設計師編號/姓名" at bounding box center [305, 252] width 175 height 52
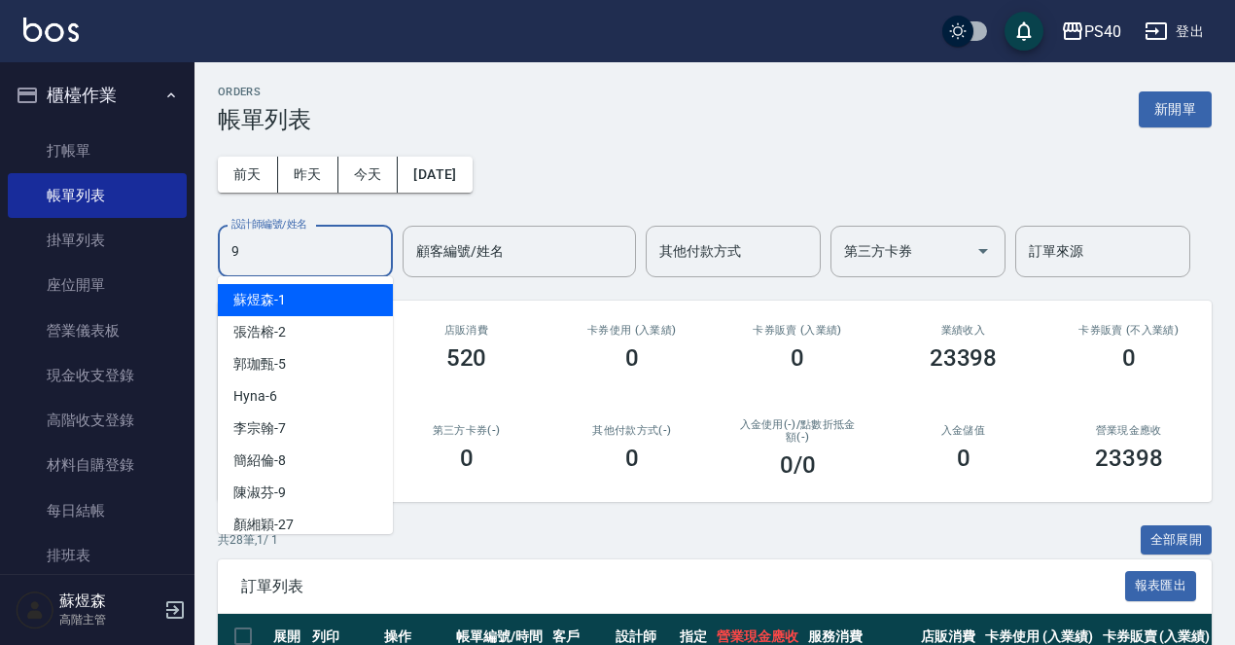
type input "陳淑芬-9"
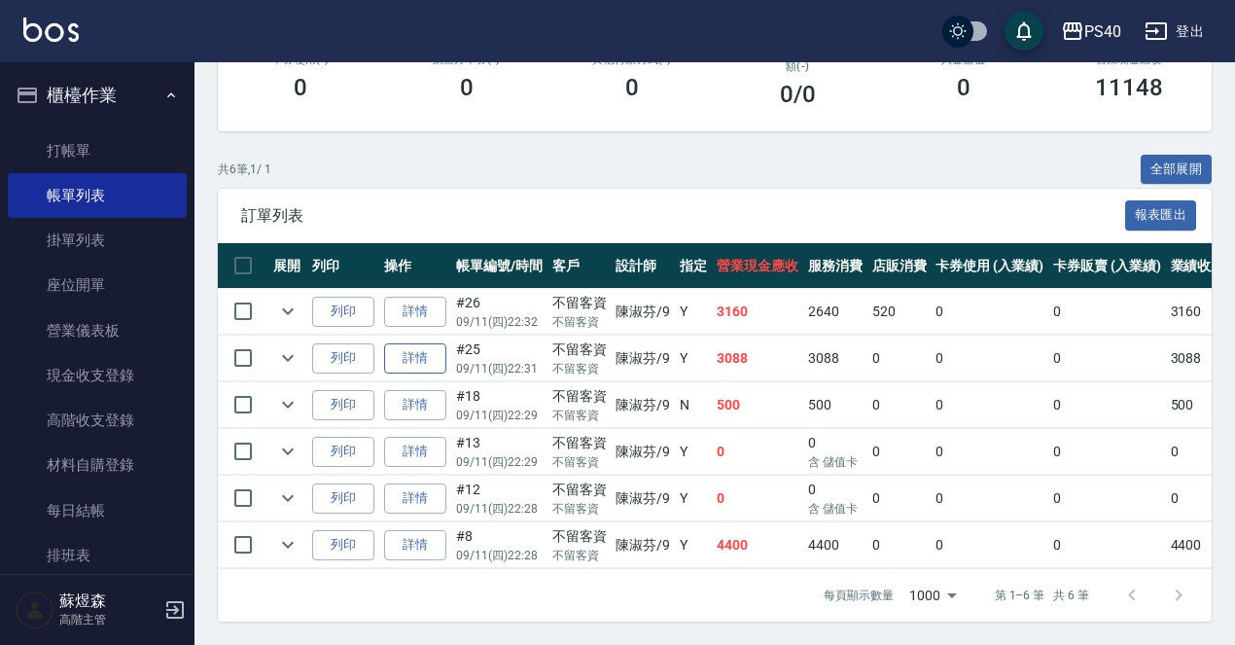
scroll to position [384, 0]
click at [417, 530] on link "詳情" at bounding box center [415, 545] width 62 height 30
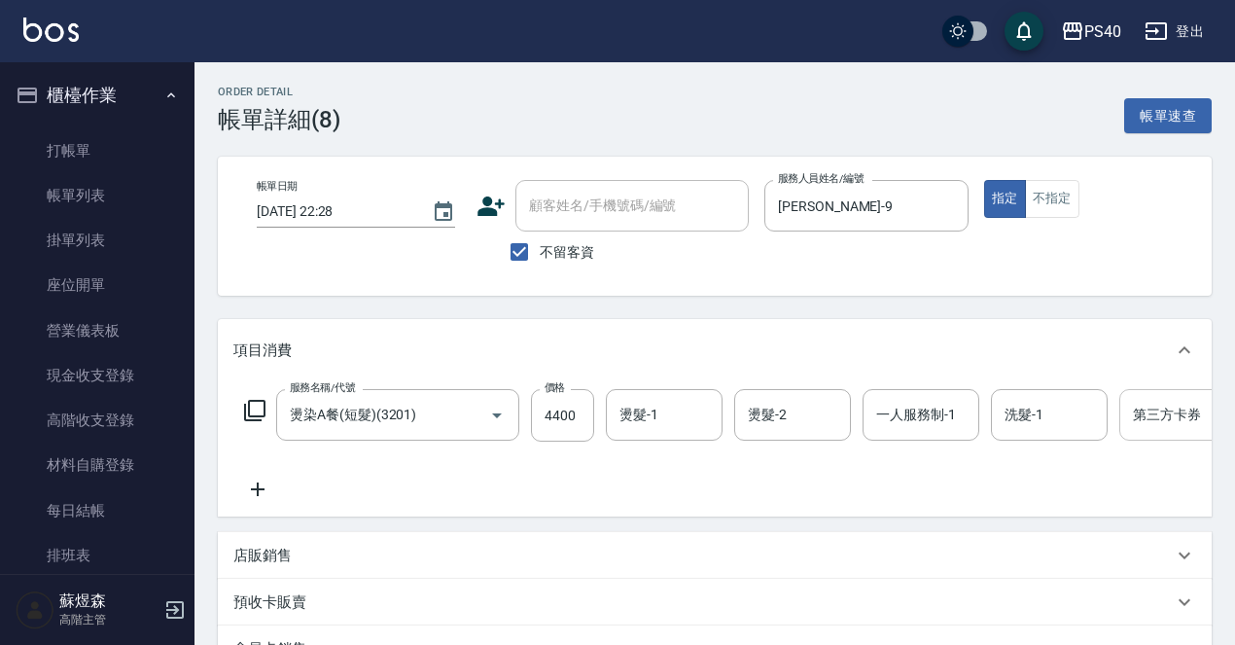
type input "2025/09/11 22:28"
checkbox input "true"
type input "陳淑芬-9"
type input "燙染A餐(短髮)(3201)"
click at [660, 417] on input "燙髮-1" at bounding box center [664, 415] width 99 height 34
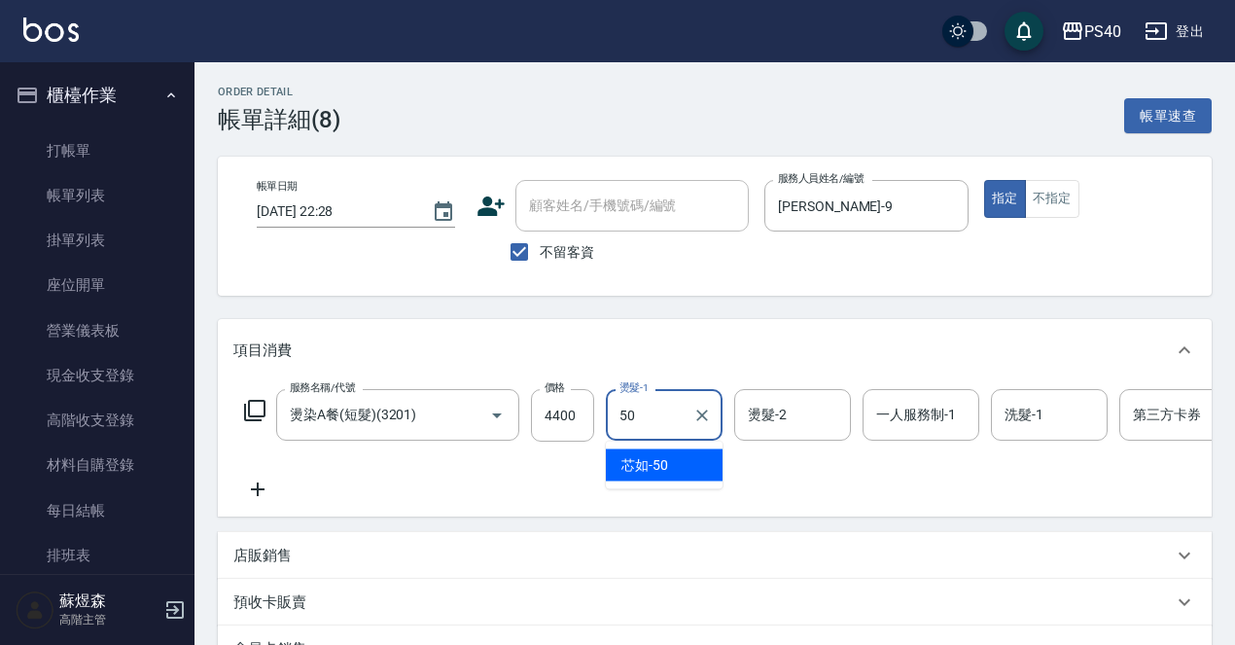
type input "芯如-50"
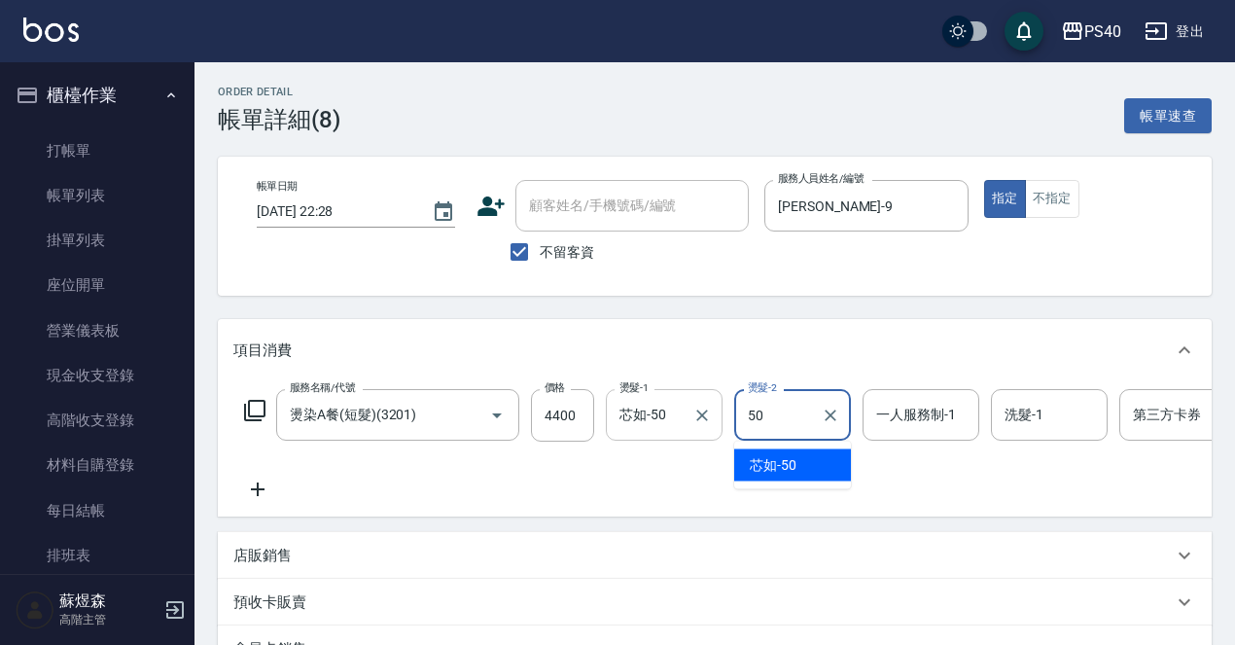
type input "芯如-50"
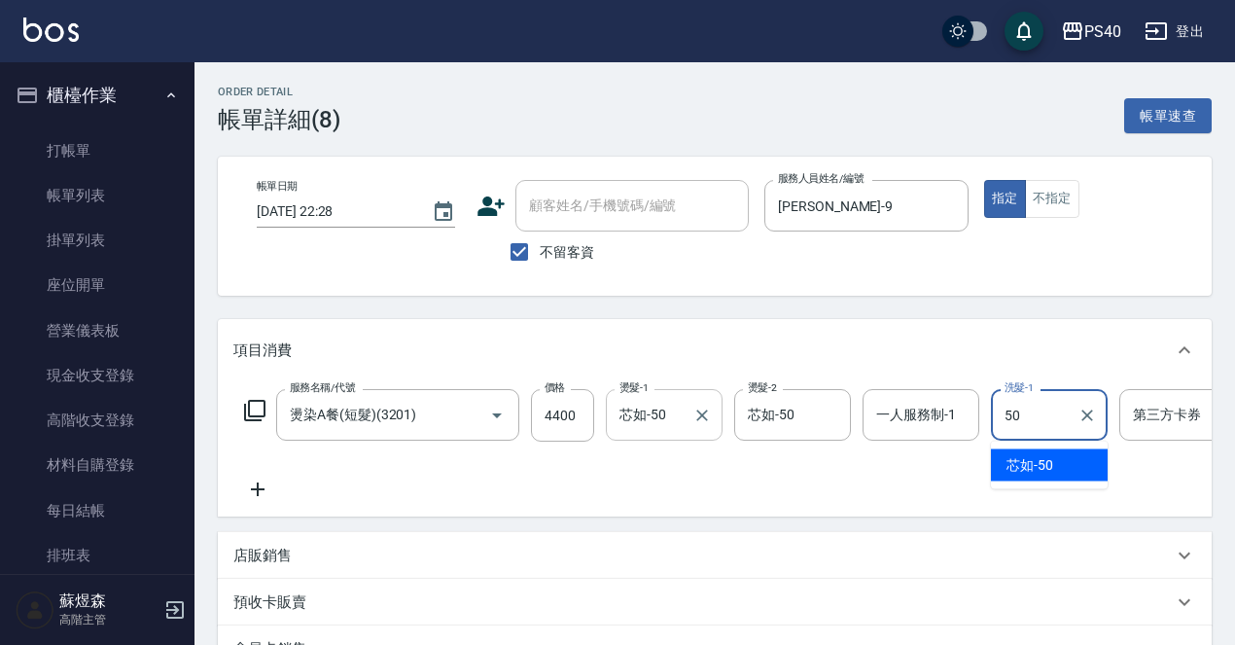
type input "芯如-50"
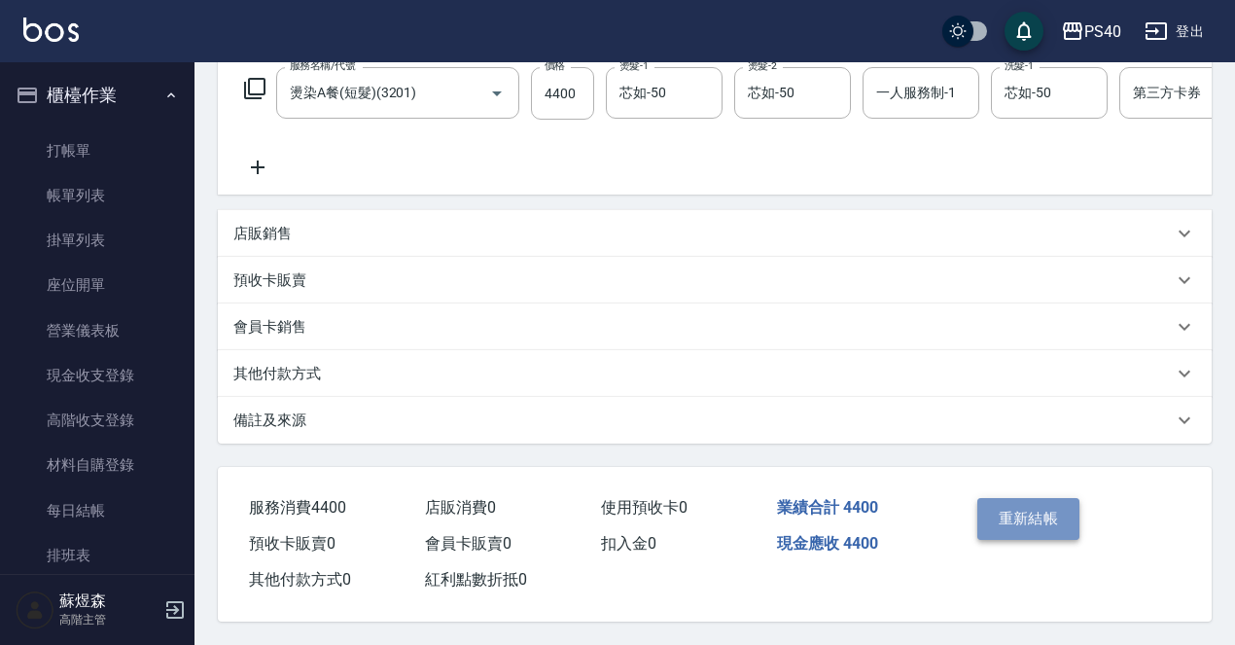
click at [1076, 512] on button "重新結帳" at bounding box center [1028, 518] width 103 height 41
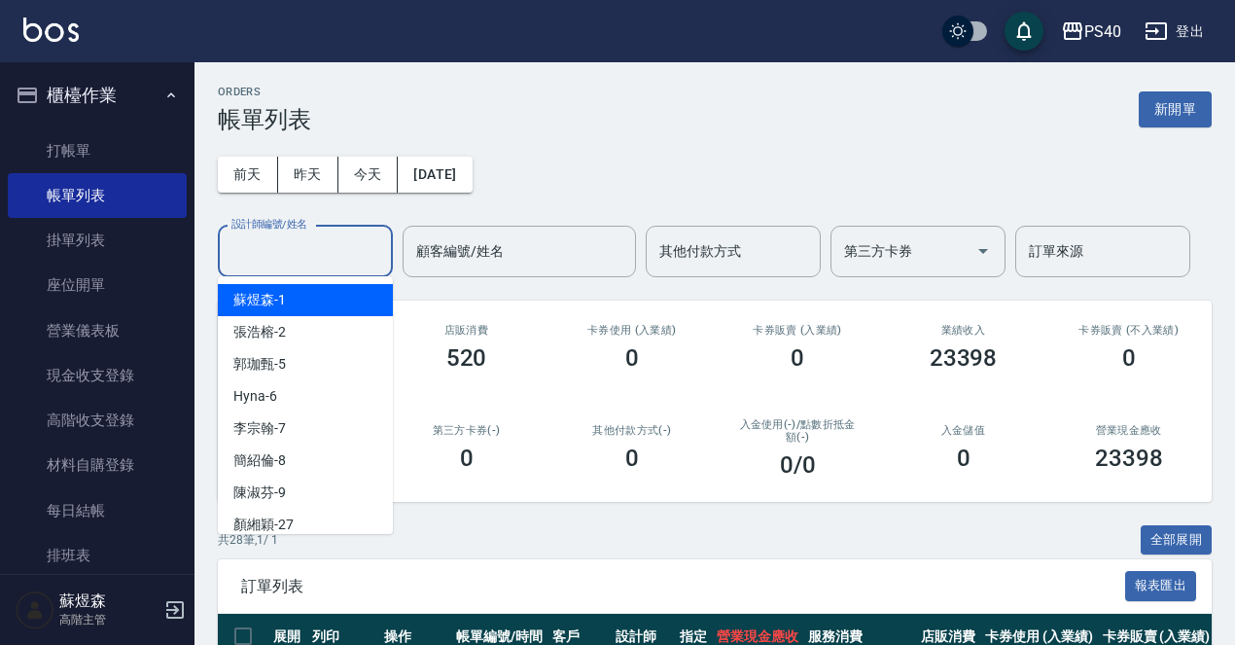
click at [319, 254] on input "設計師編號/姓名" at bounding box center [306, 251] width 158 height 34
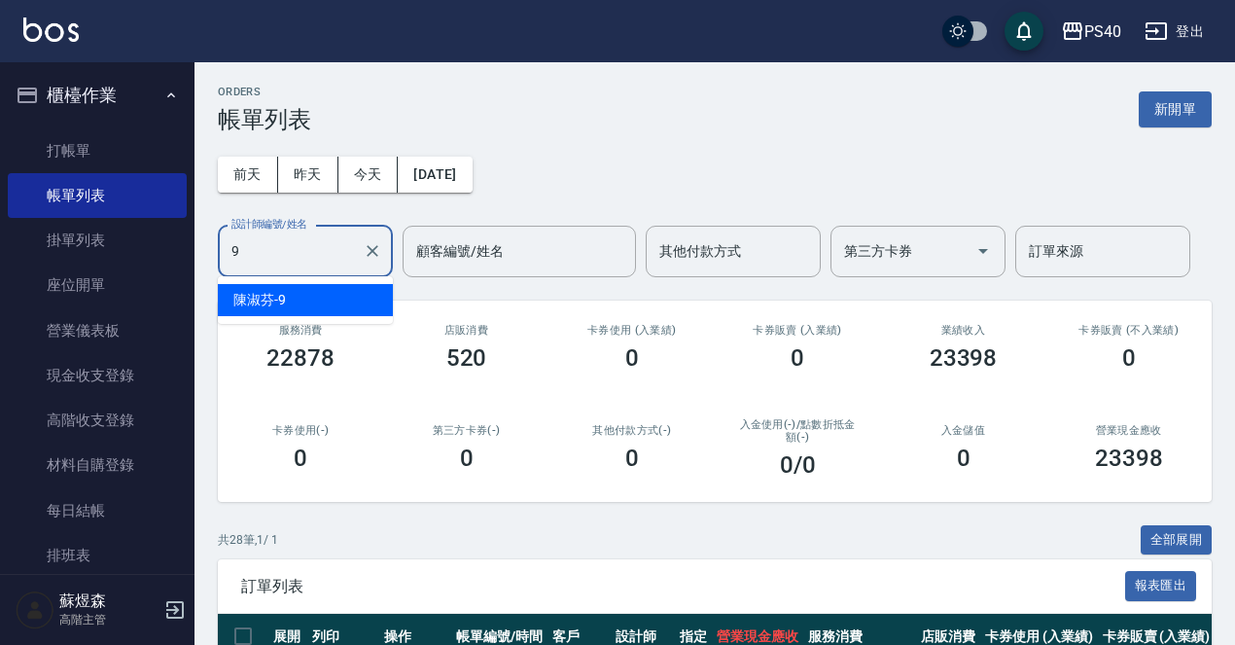
type input "陳淑芬-9"
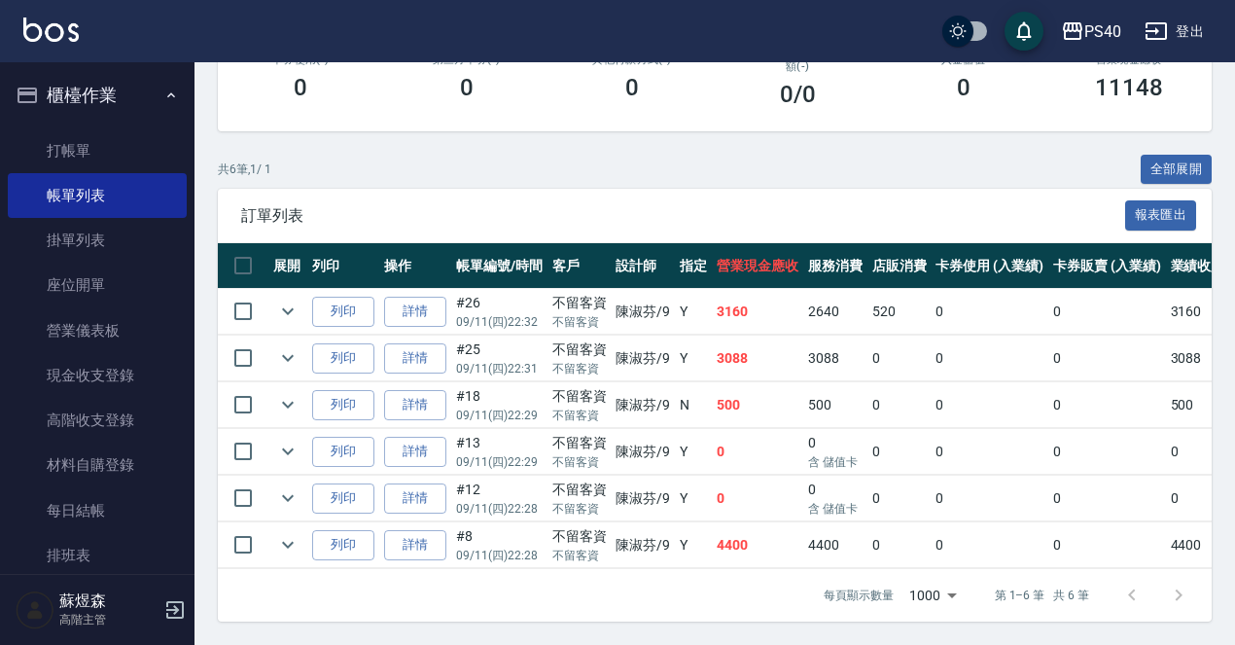
scroll to position [384, 0]
click at [415, 392] on link "詳情" at bounding box center [415, 405] width 62 height 30
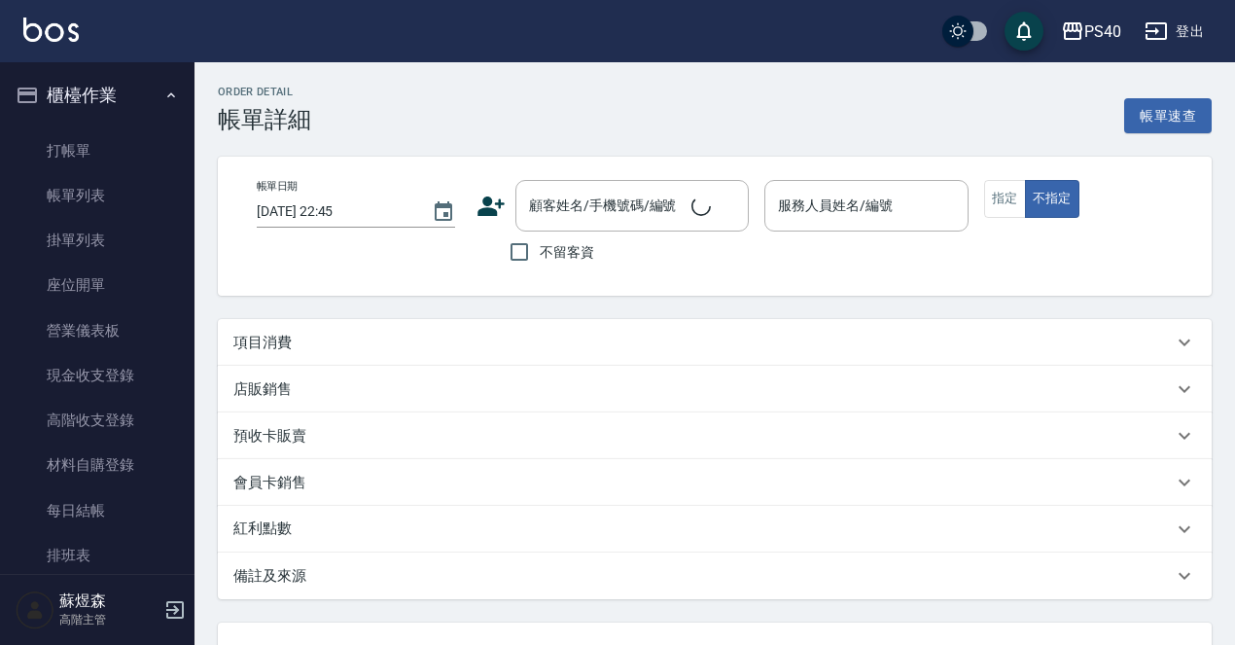
type input "2025/09/11 22:29"
checkbox input "true"
type input "陳淑芬-9"
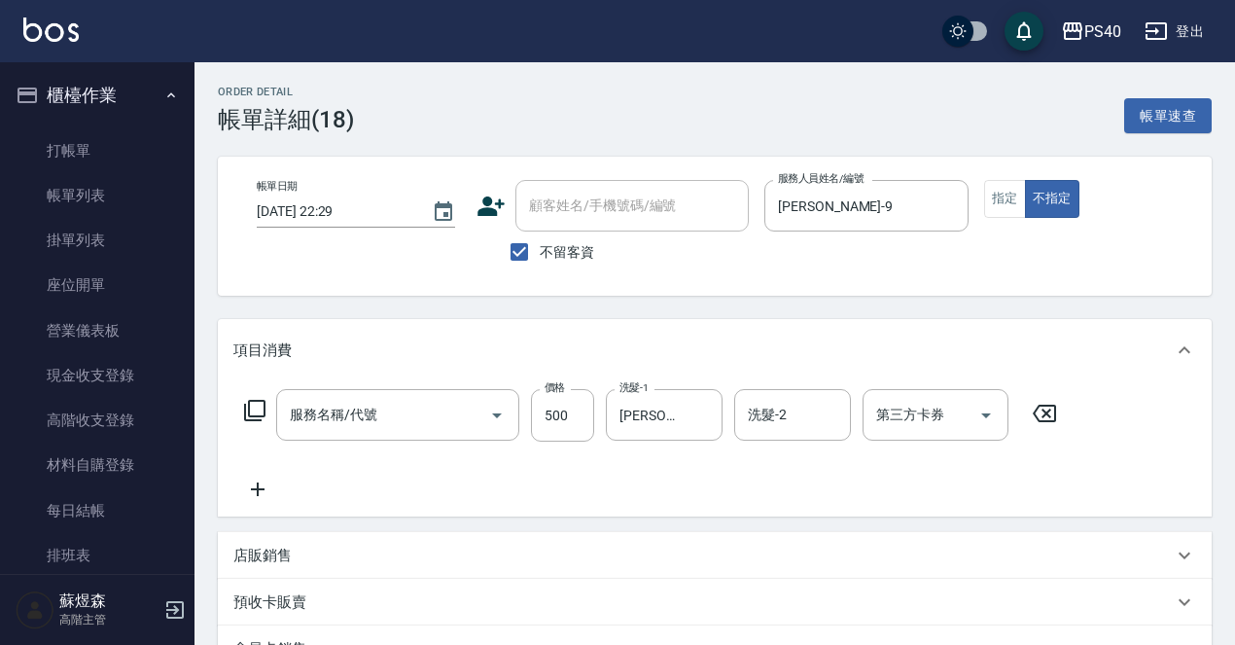
type input "C剪髮套餐(2450)"
click at [652, 411] on input "郭珈甄-5" at bounding box center [650, 415] width 70 height 34
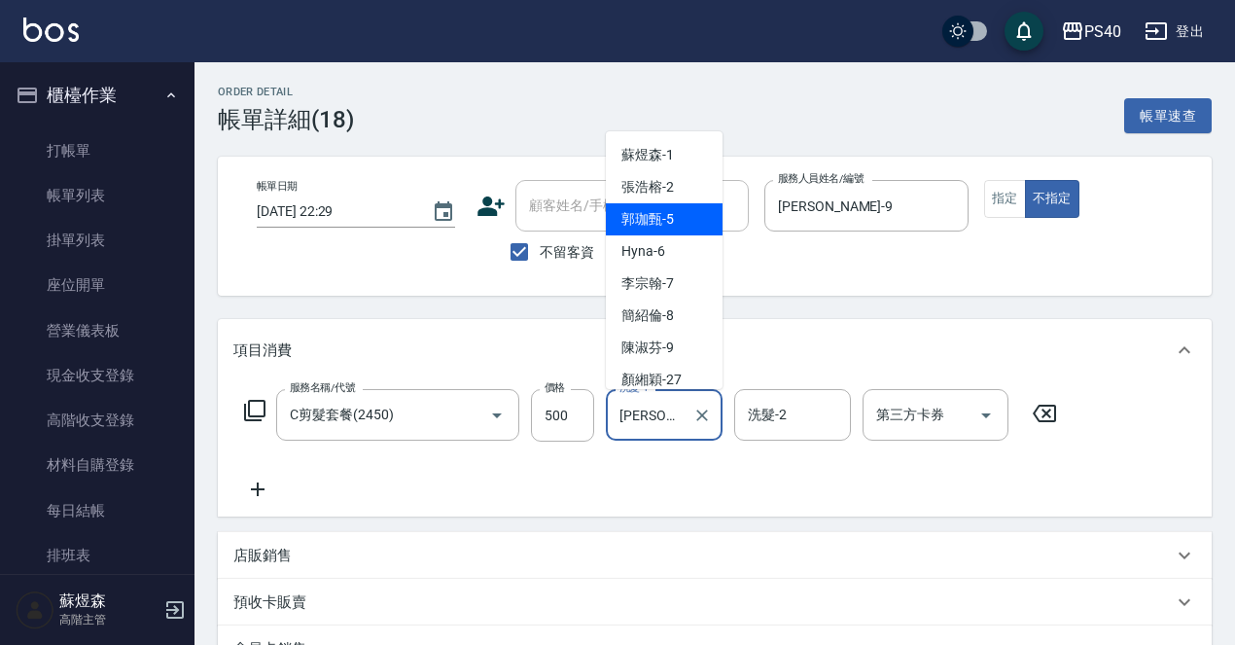
click at [652, 411] on input "郭珈甄-5" at bounding box center [650, 415] width 70 height 34
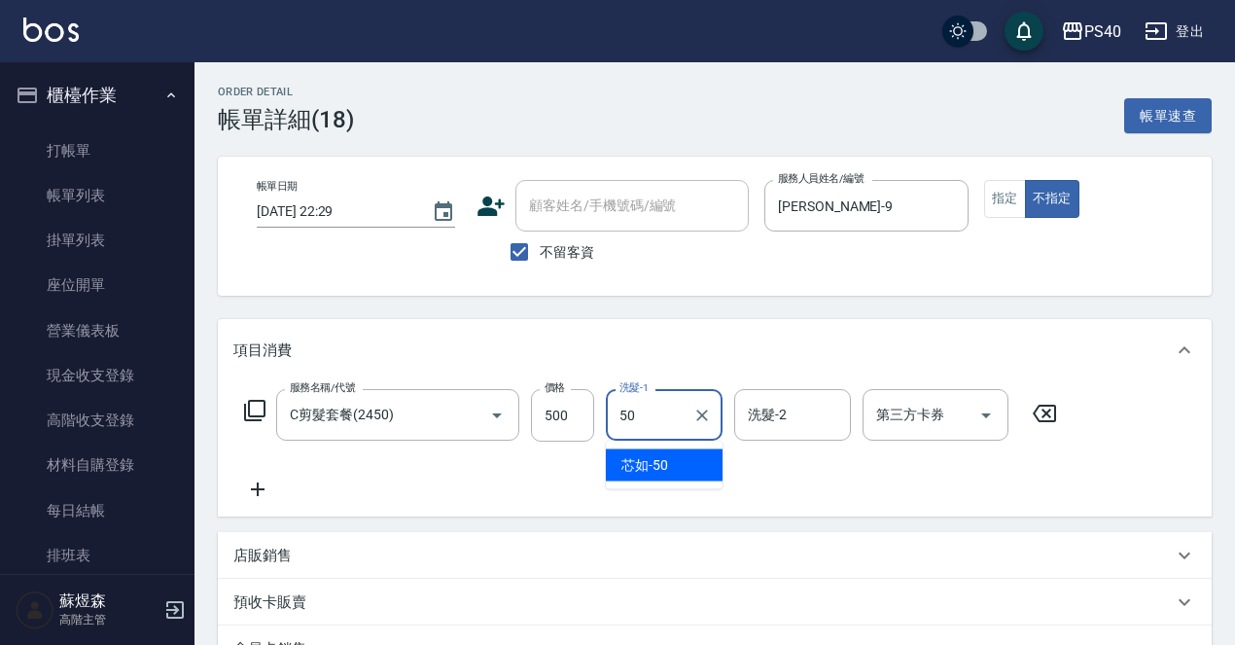
type input "芯如-50"
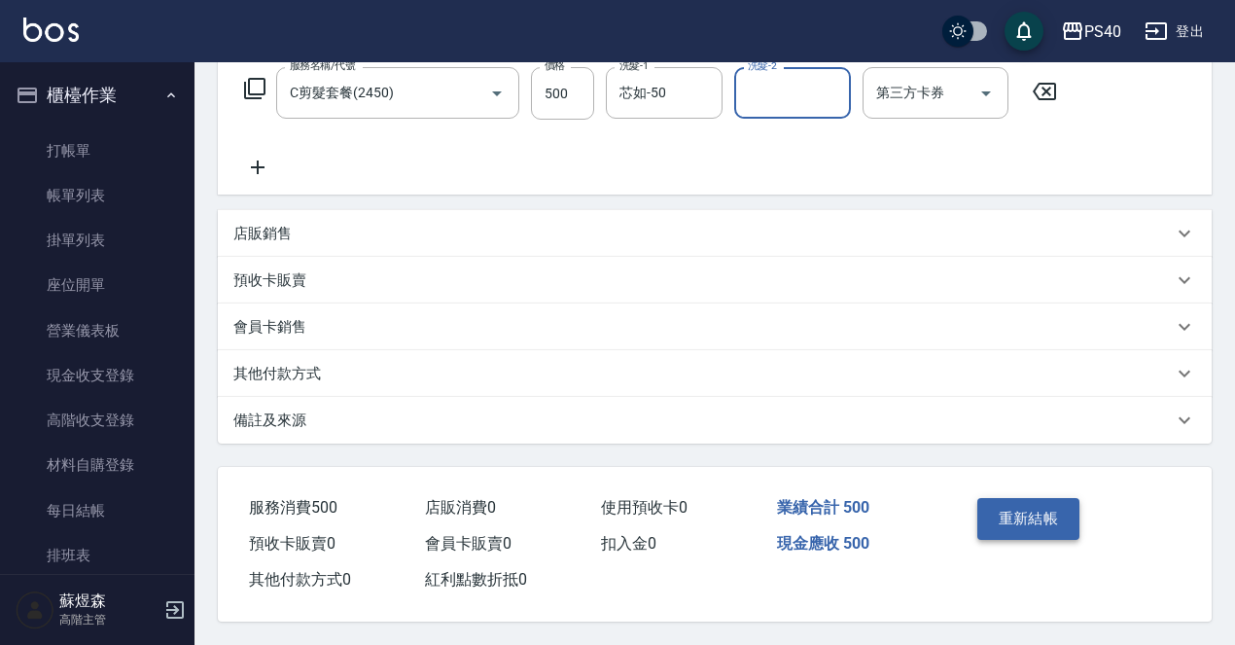
scroll to position [331, 0]
click at [1040, 523] on button "重新結帳" at bounding box center [1028, 518] width 103 height 41
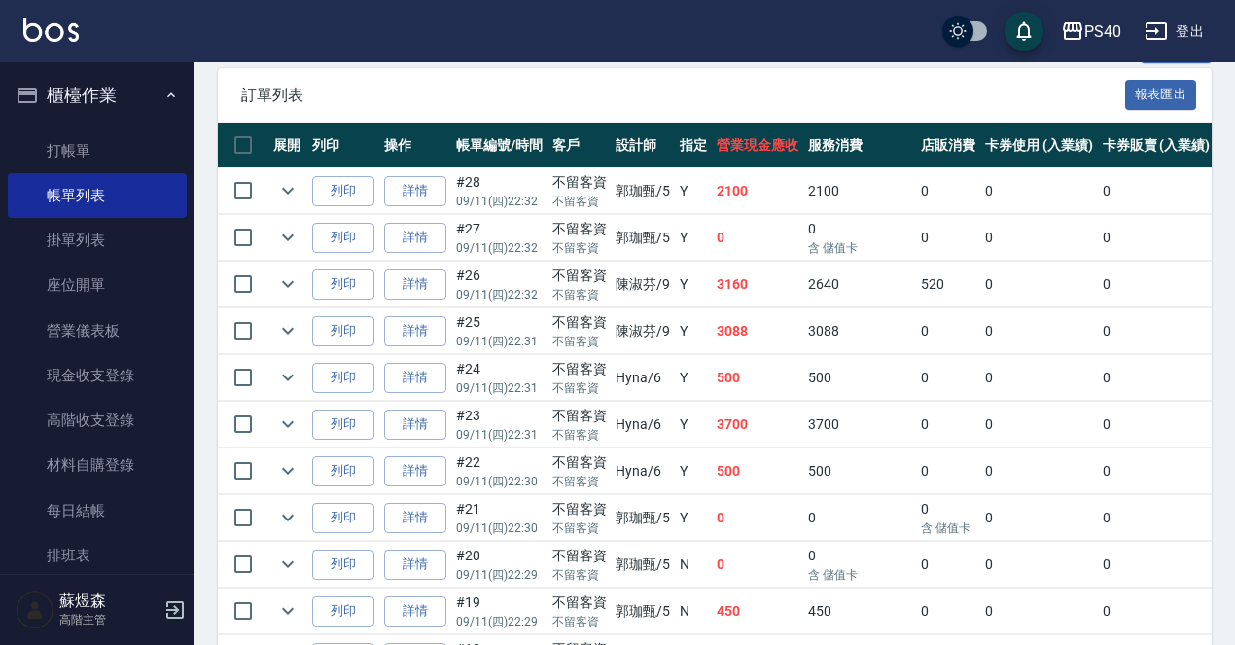
scroll to position [537, 0]
